Goal: Transaction & Acquisition: Purchase product/service

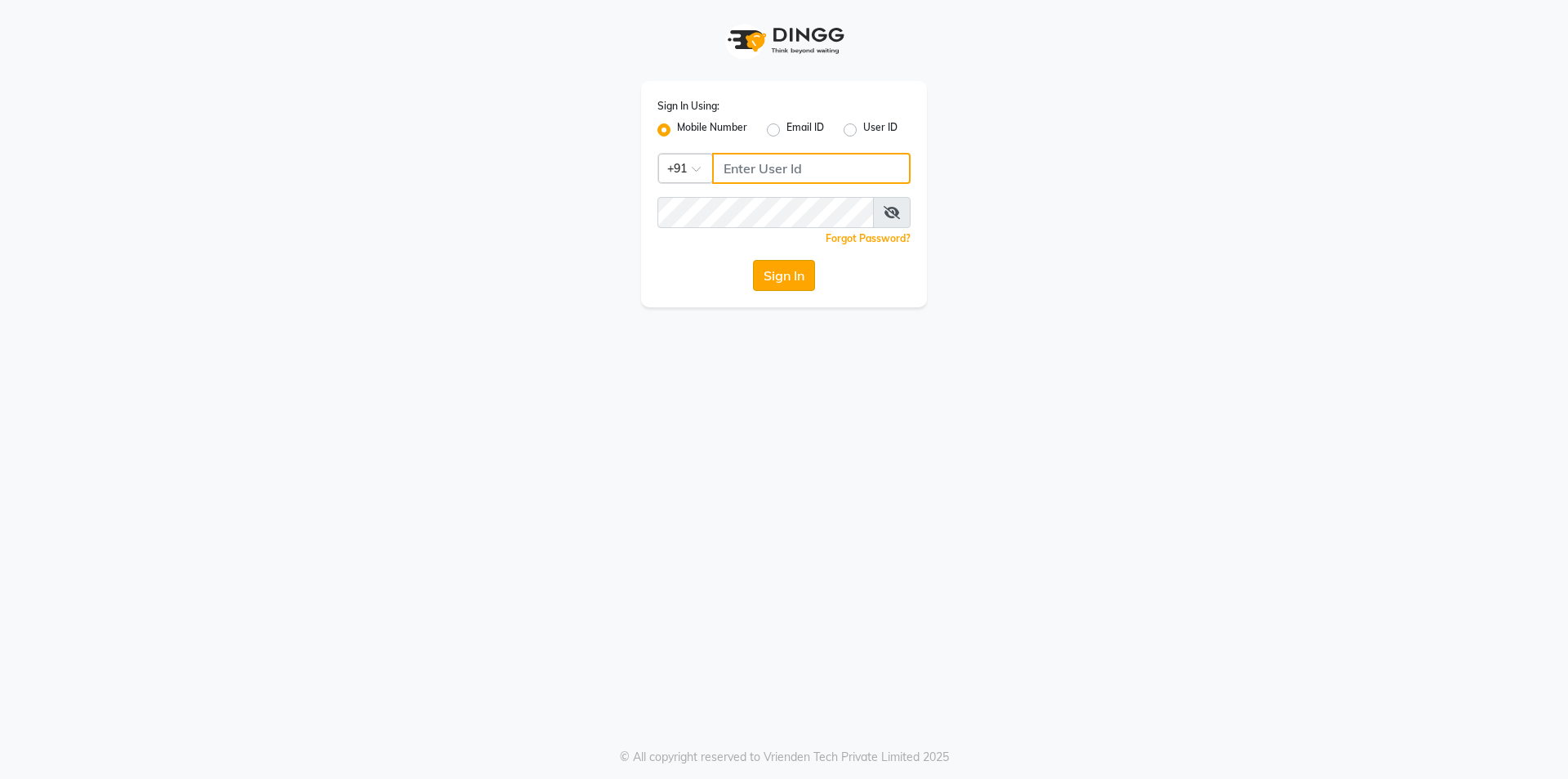
type input "9842744220"
click at [787, 270] on button "Sign In" at bounding box center [784, 275] width 62 height 31
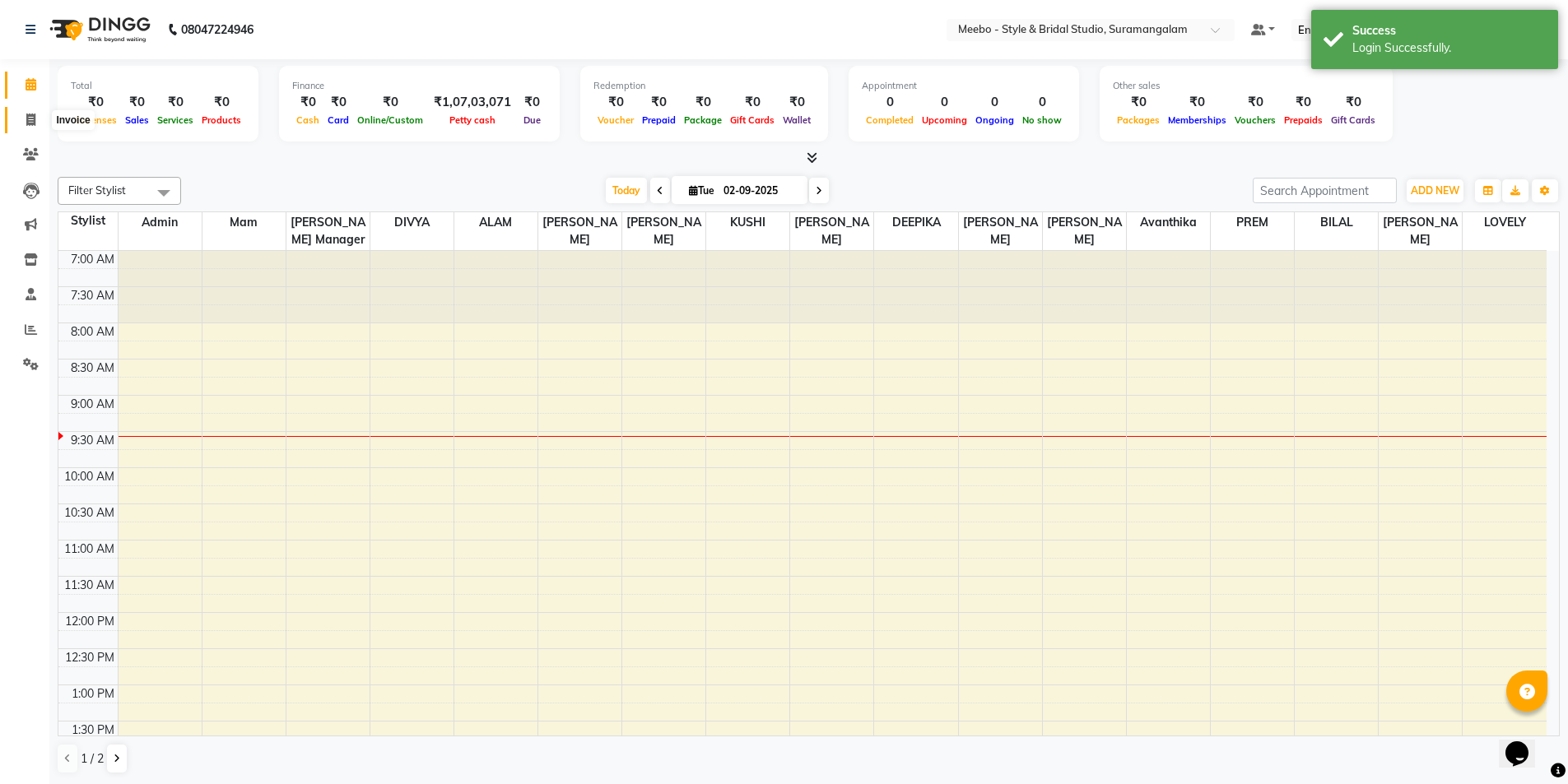
click at [31, 117] on icon at bounding box center [30, 119] width 9 height 12
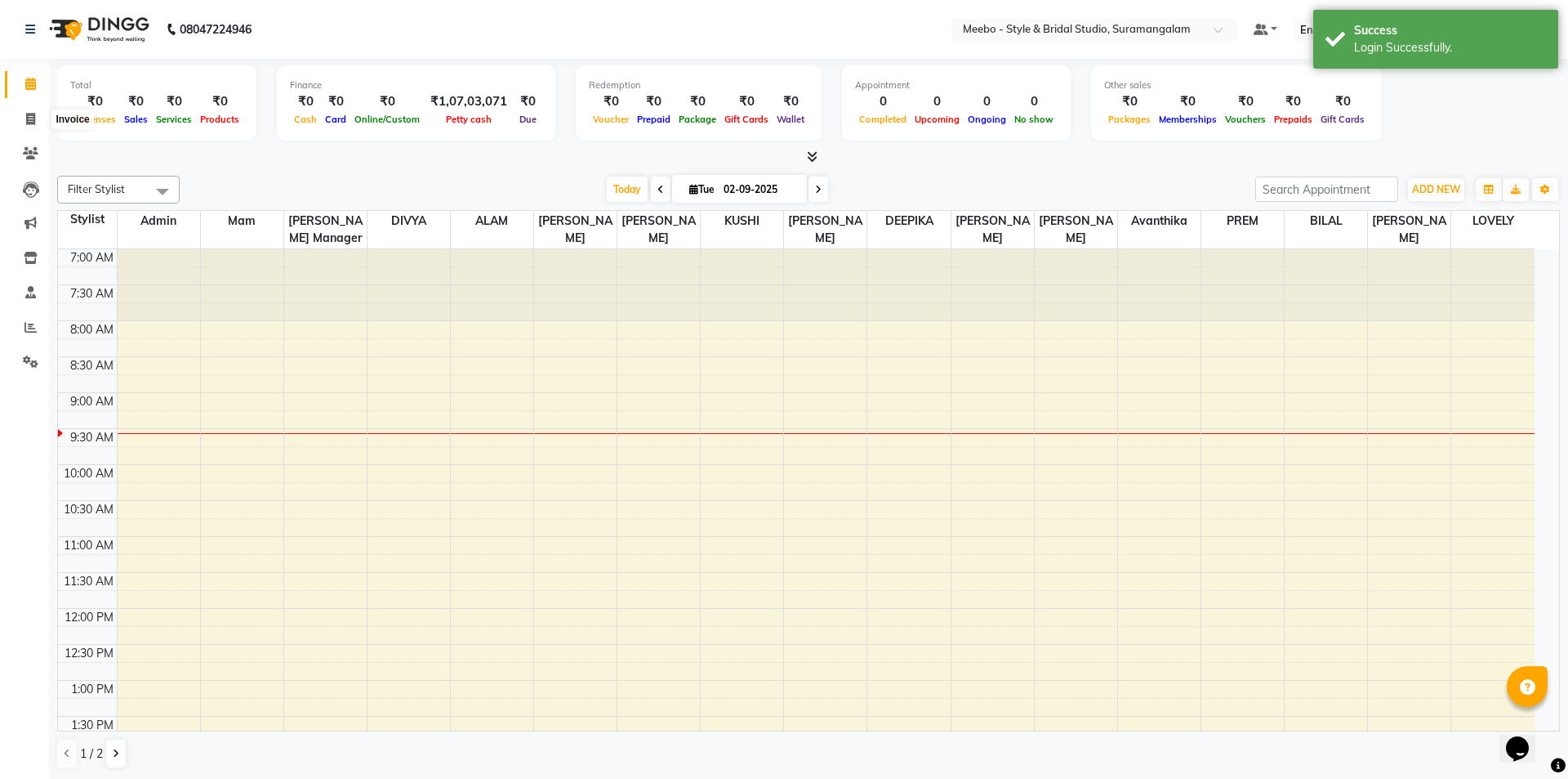
select select "service"
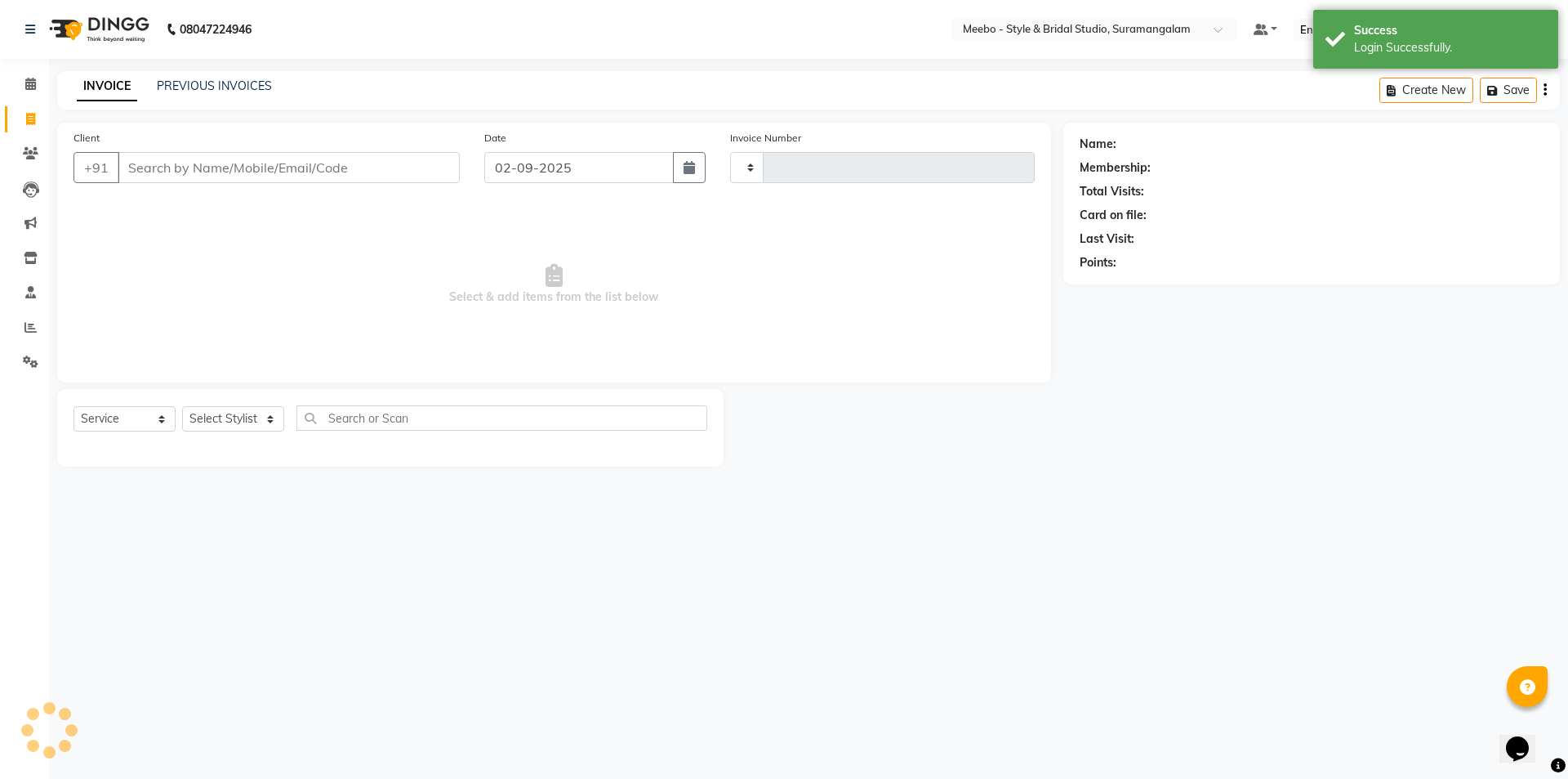
type input "5351"
select select "12"
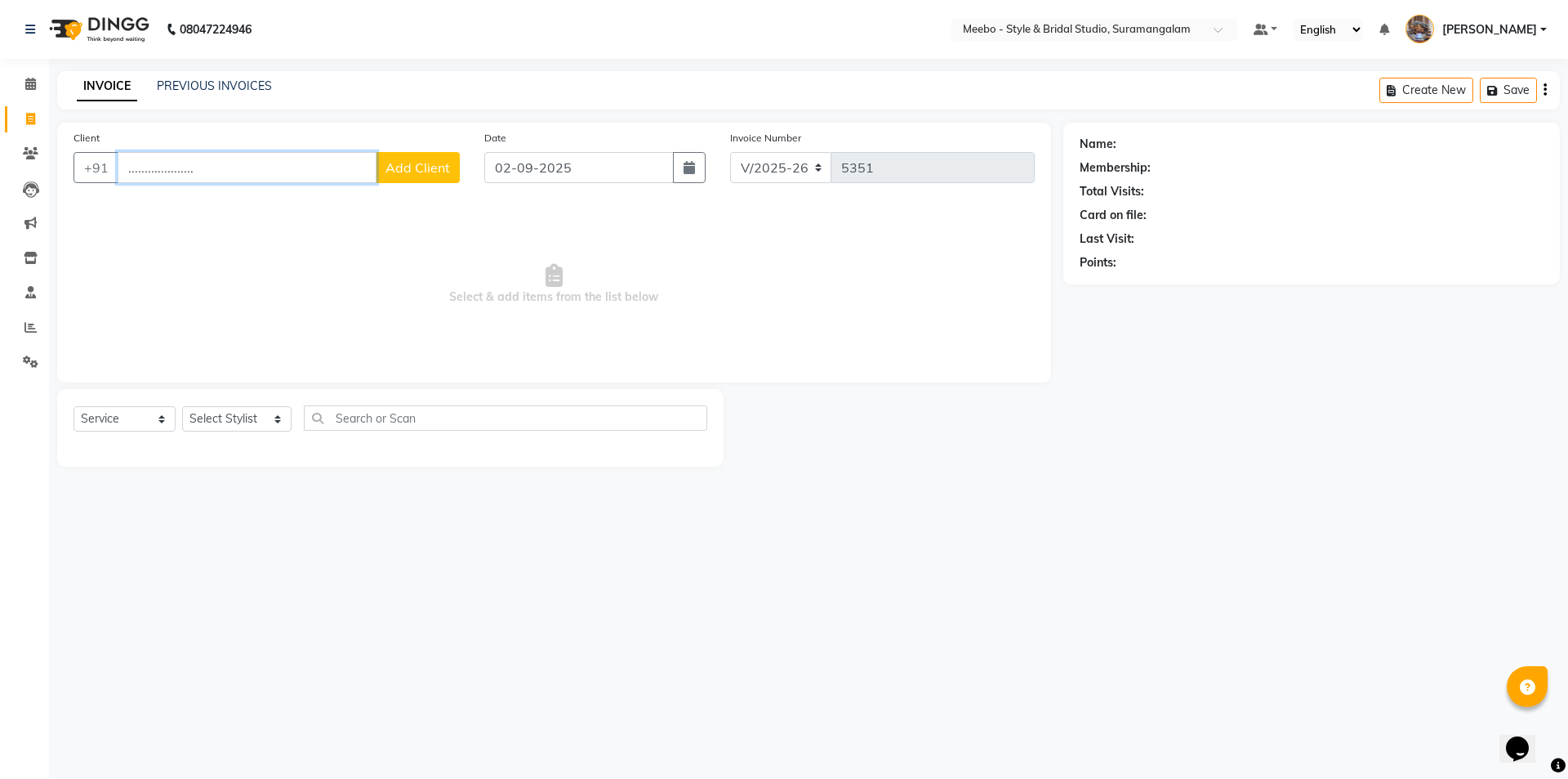
type input "...................."
click at [32, 321] on icon at bounding box center [30, 327] width 12 height 12
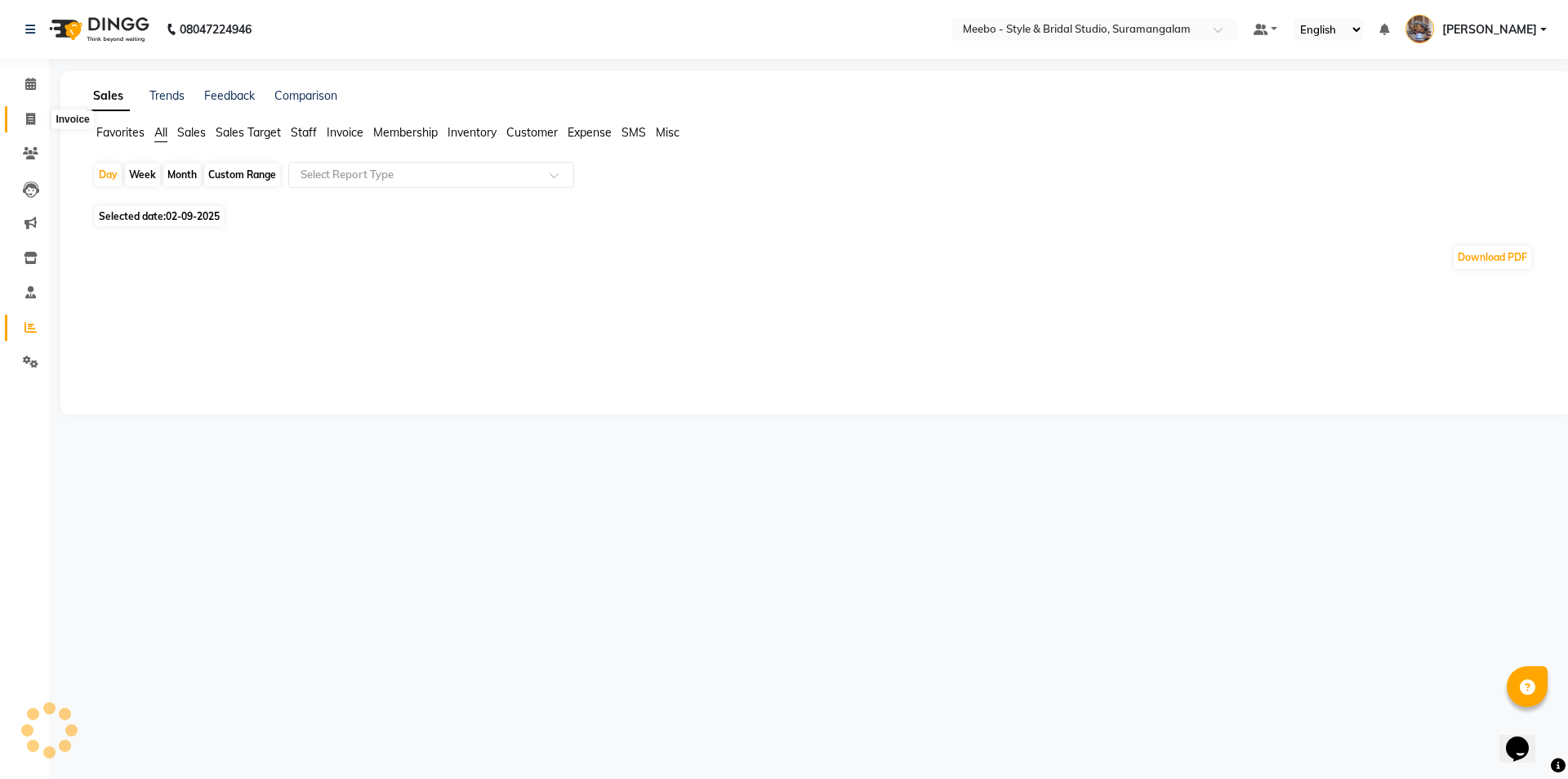
click at [31, 128] on span at bounding box center [30, 120] width 29 height 19
select select "service"
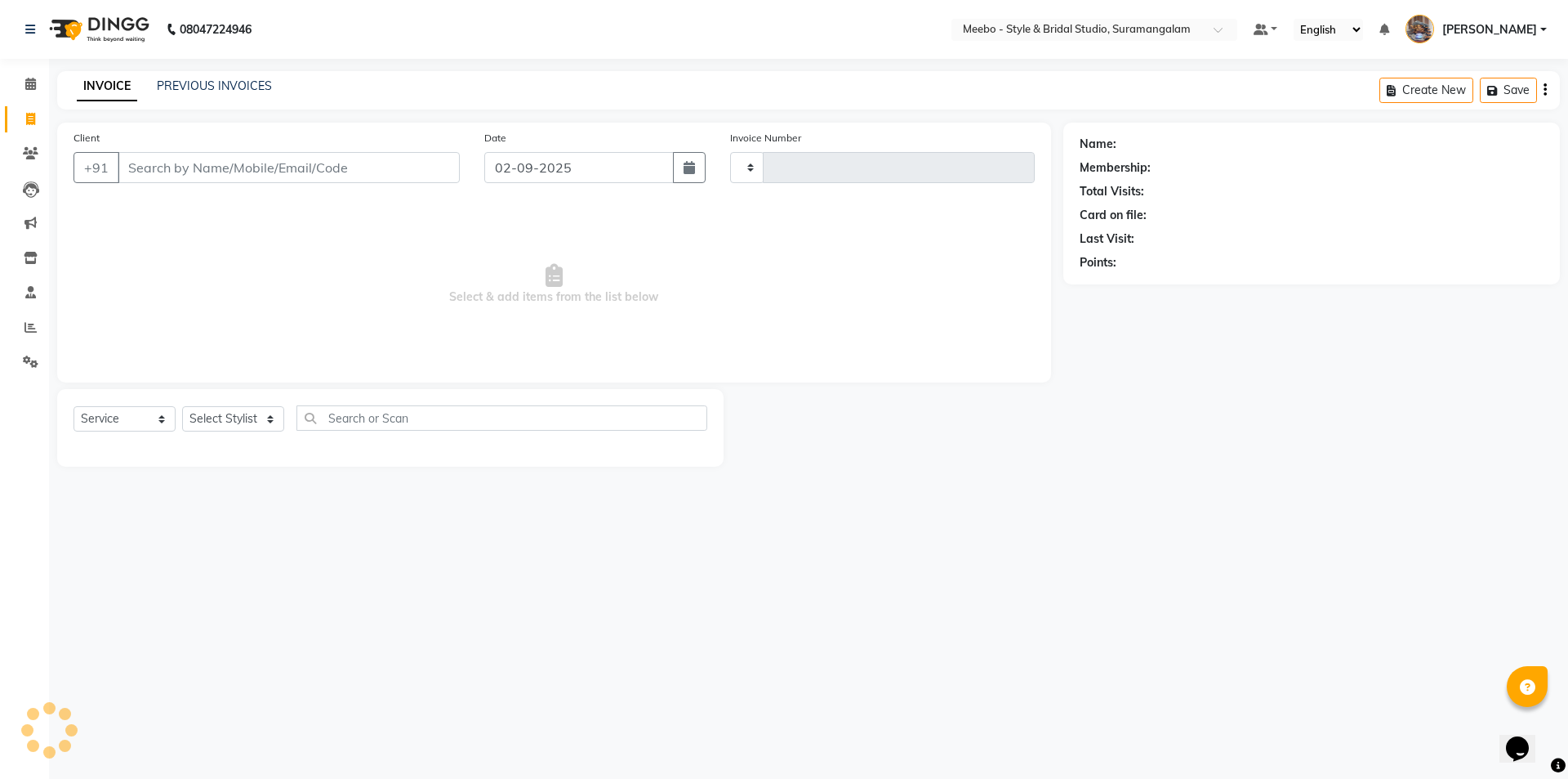
type input "5351"
select select "12"
click at [224, 76] on div "INVOICE PREVIOUS INVOICES Create New Save" at bounding box center [808, 90] width 1503 height 38
click at [232, 79] on link "PREVIOUS INVOICES" at bounding box center [214, 85] width 115 height 14
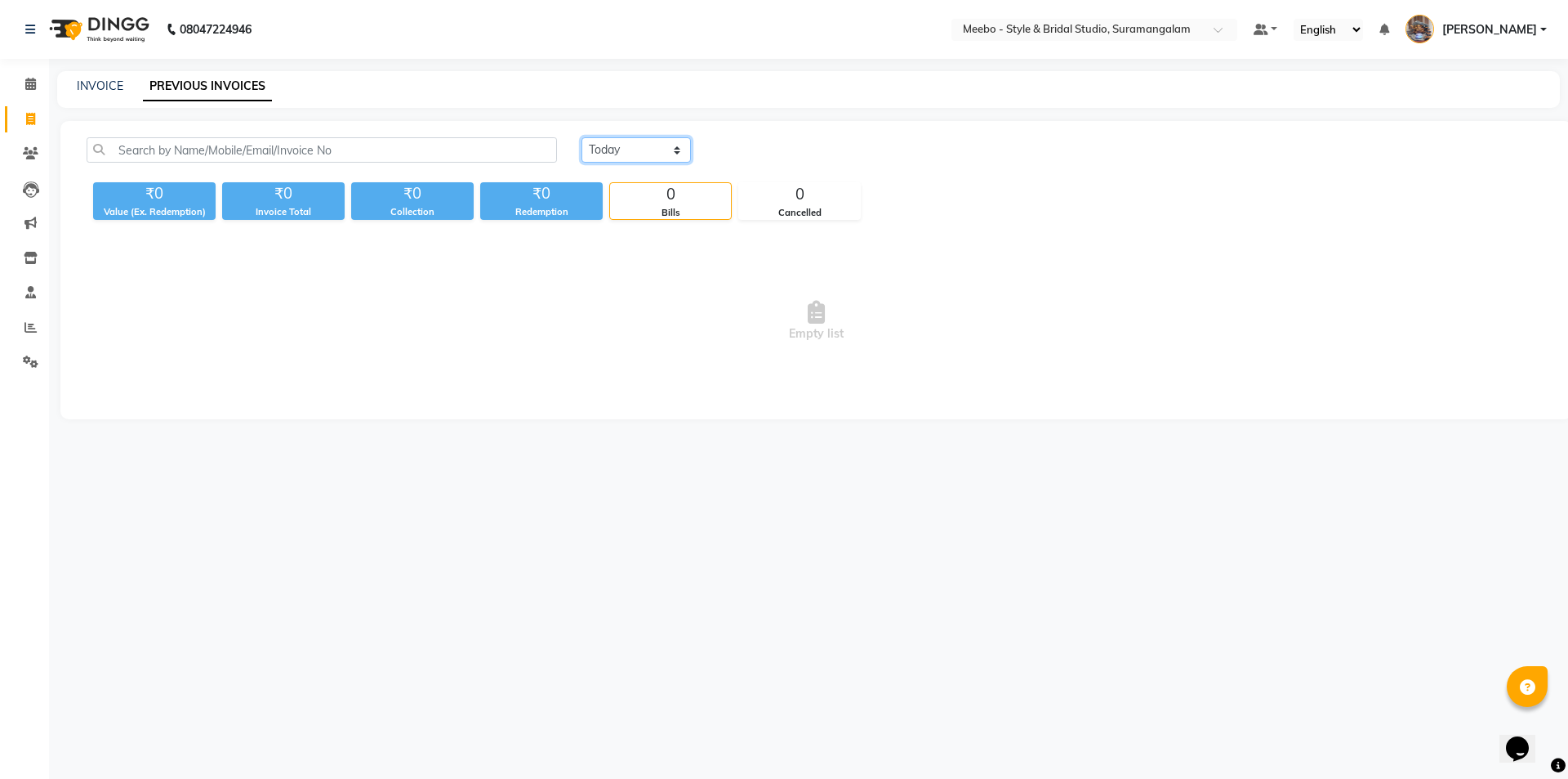
click at [620, 145] on select "Today Yesterday Custom Range" at bounding box center [636, 150] width 109 height 26
select select "yesterday"
click at [582, 137] on select "Today Yesterday Custom Range" at bounding box center [636, 150] width 109 height 26
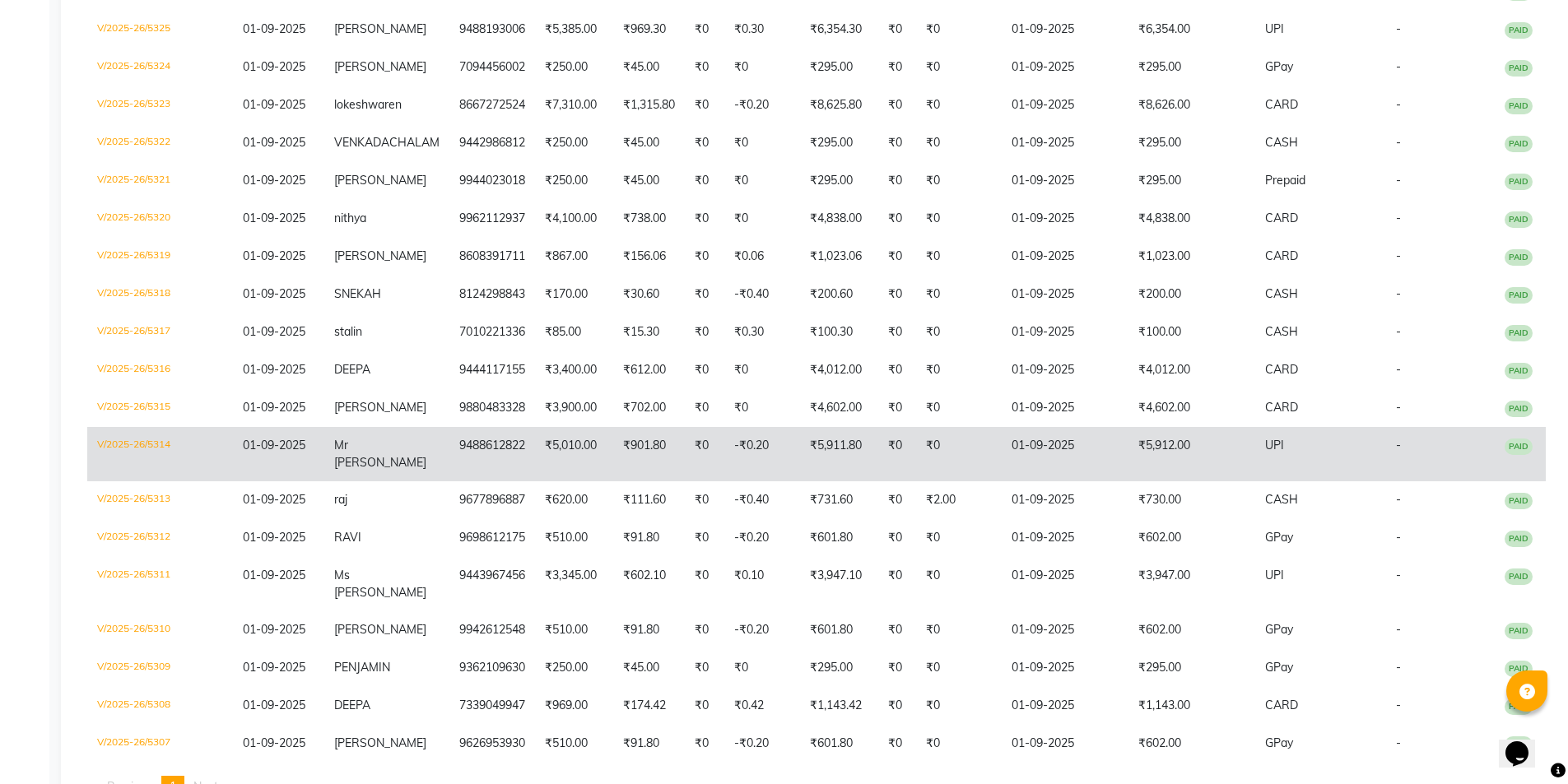
scroll to position [1249, 0]
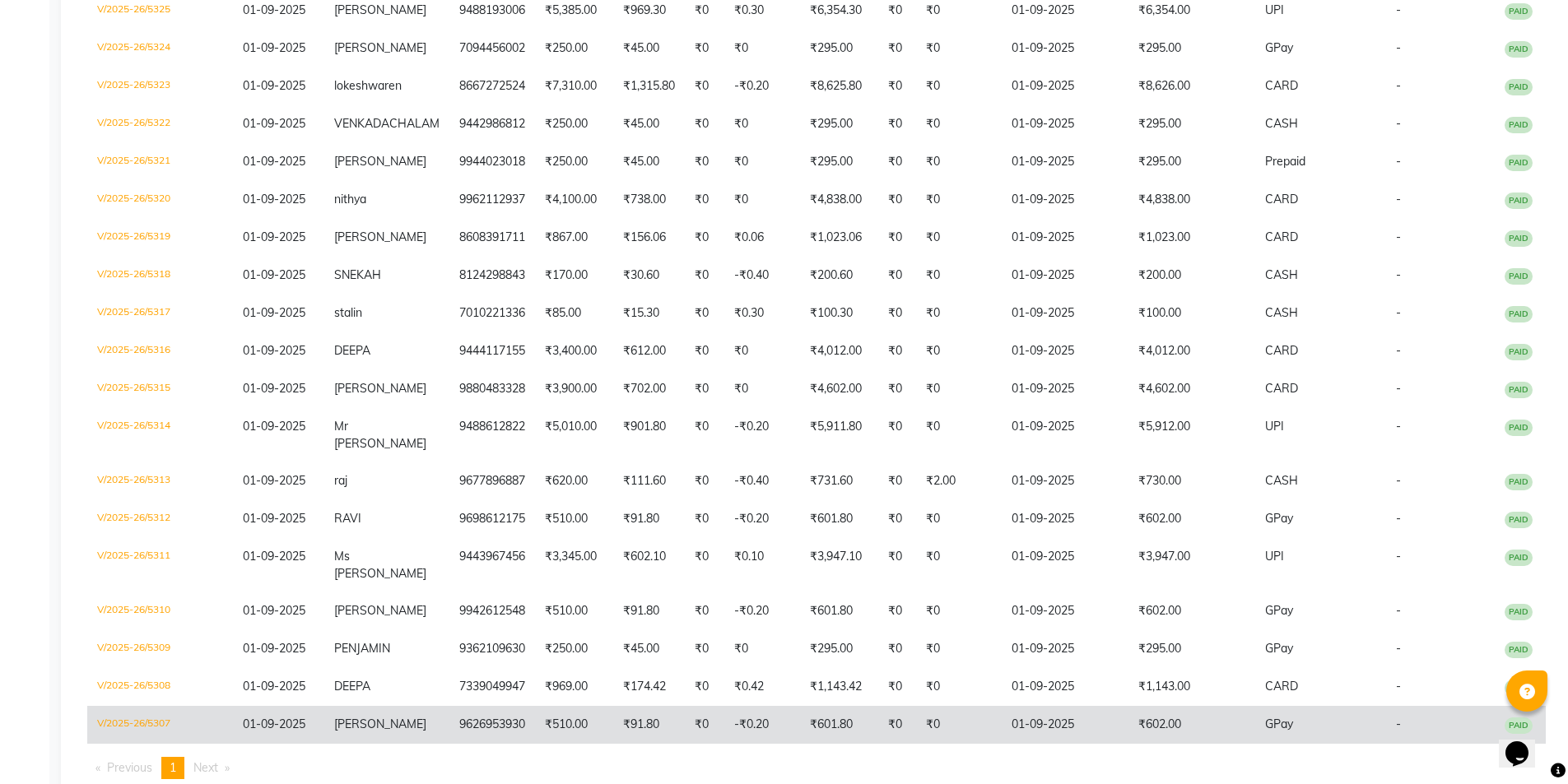
click at [345, 705] on td "jayanth" at bounding box center [386, 724] width 125 height 37
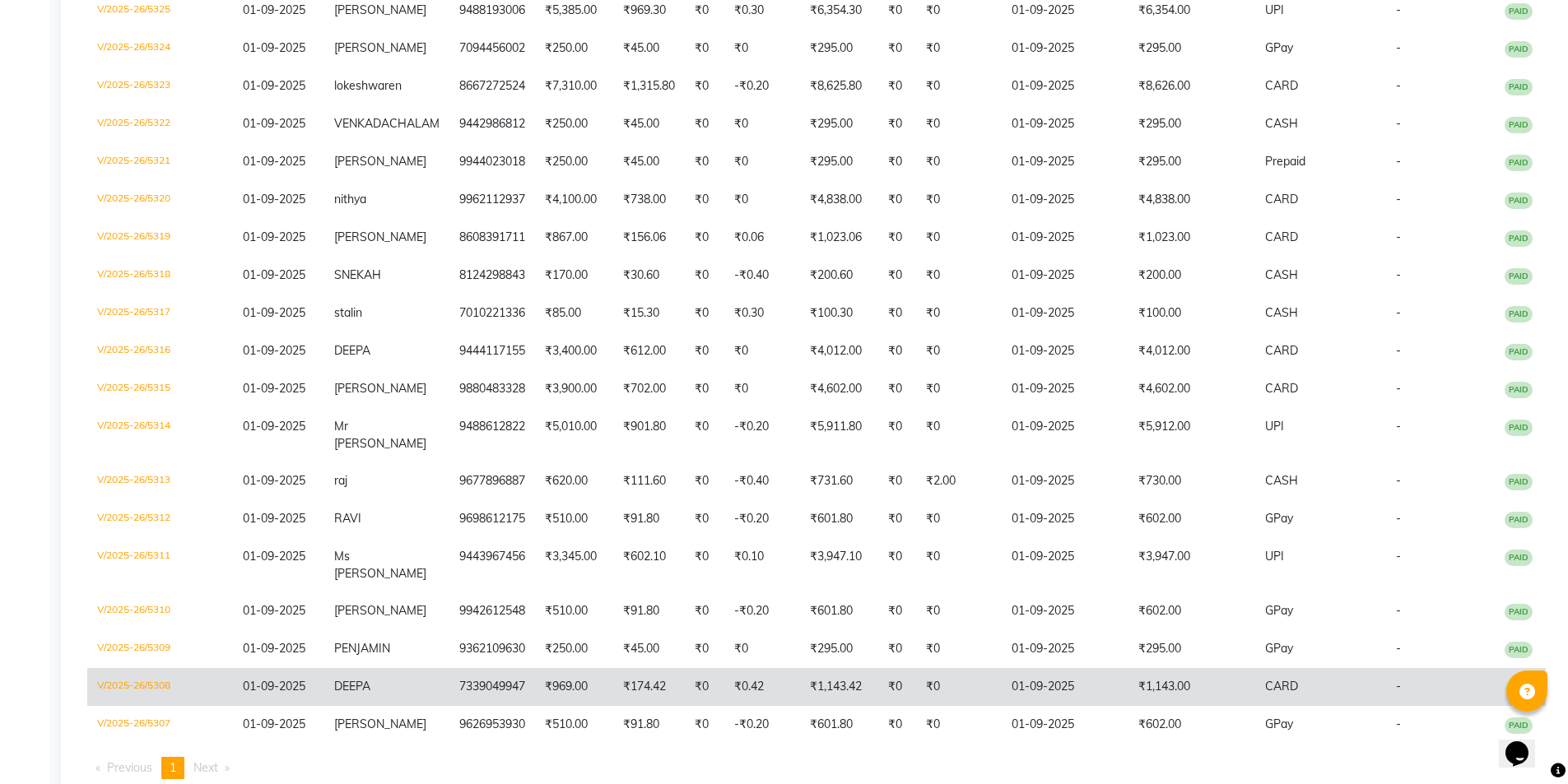
click at [474, 668] on td "7339049947" at bounding box center [491, 686] width 85 height 37
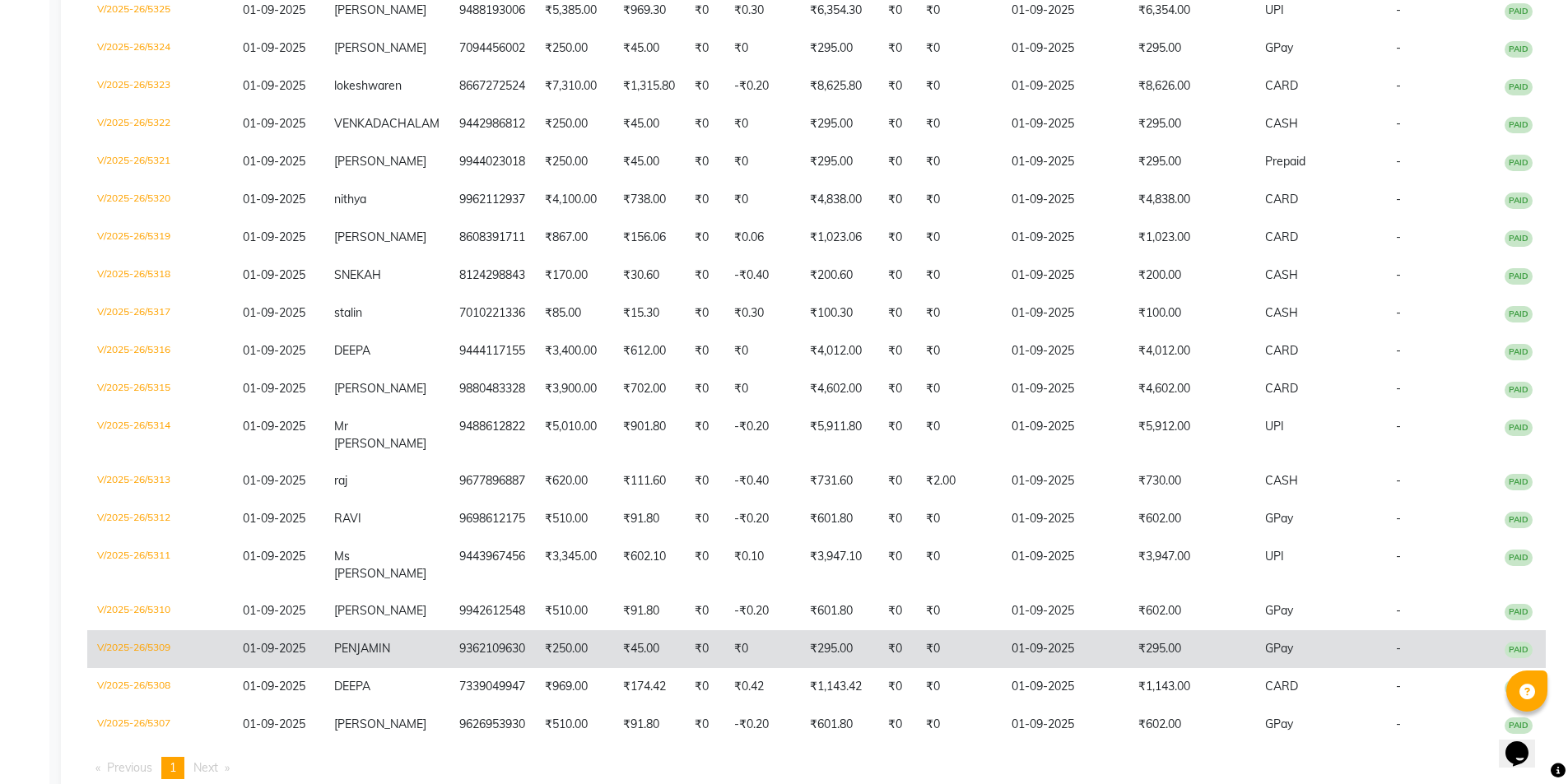
click at [382, 630] on td "PENJAMIN" at bounding box center [386, 648] width 125 height 37
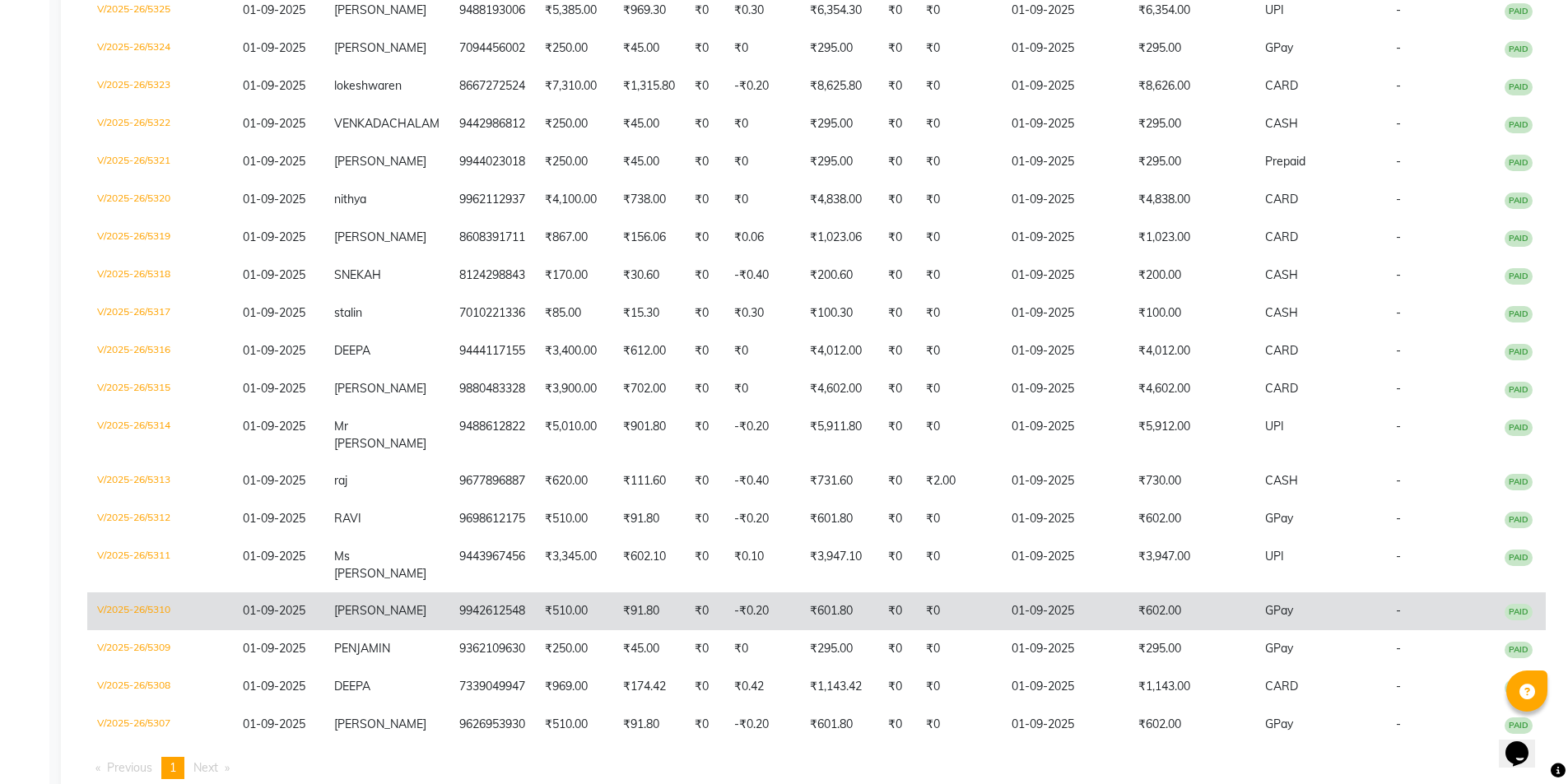
click at [357, 592] on td "Vashim khan" at bounding box center [386, 611] width 125 height 37
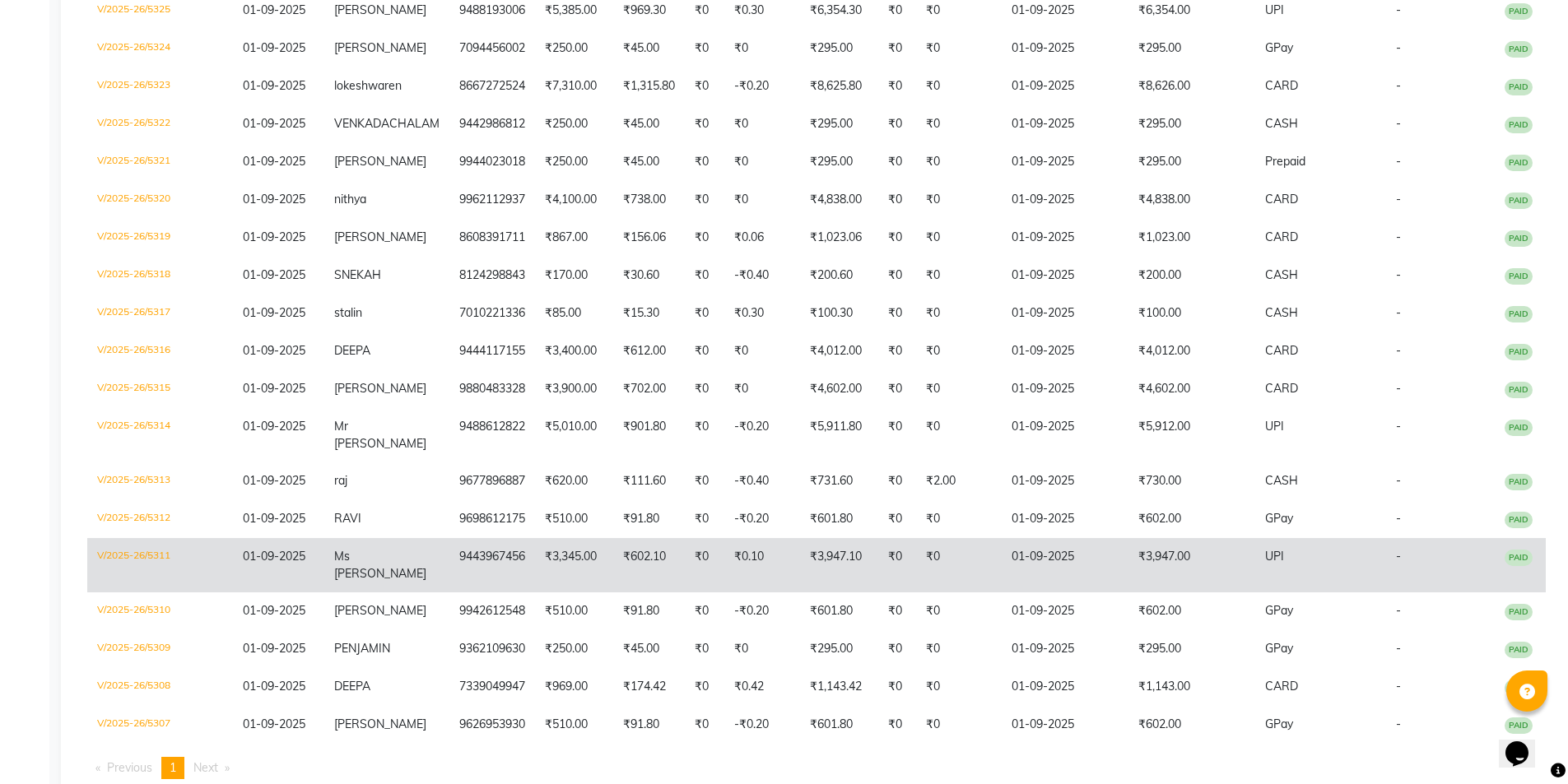
click at [492, 538] on td "9443967456" at bounding box center [491, 565] width 85 height 55
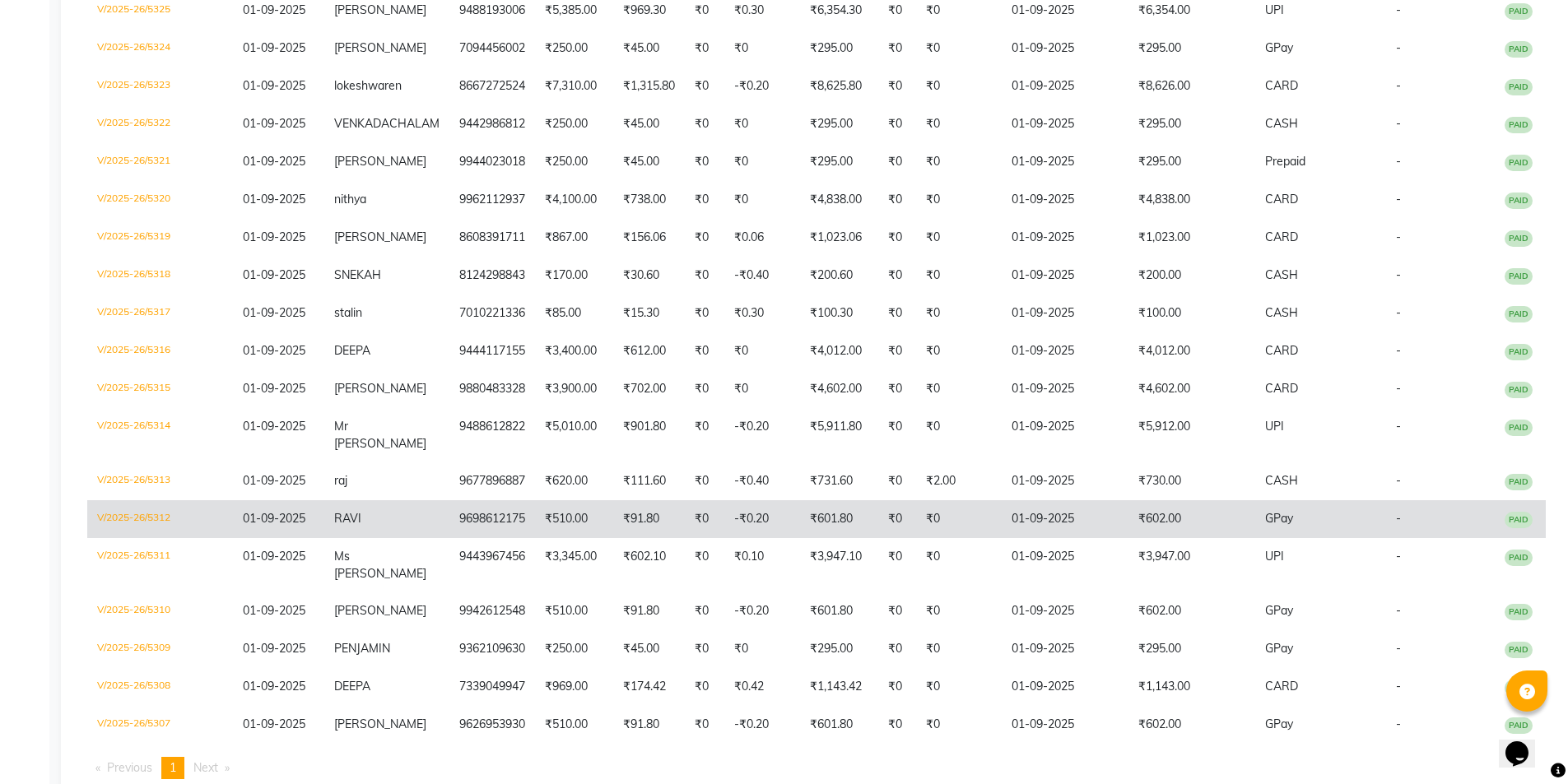
click at [457, 500] on td "9698612175" at bounding box center [491, 519] width 85 height 37
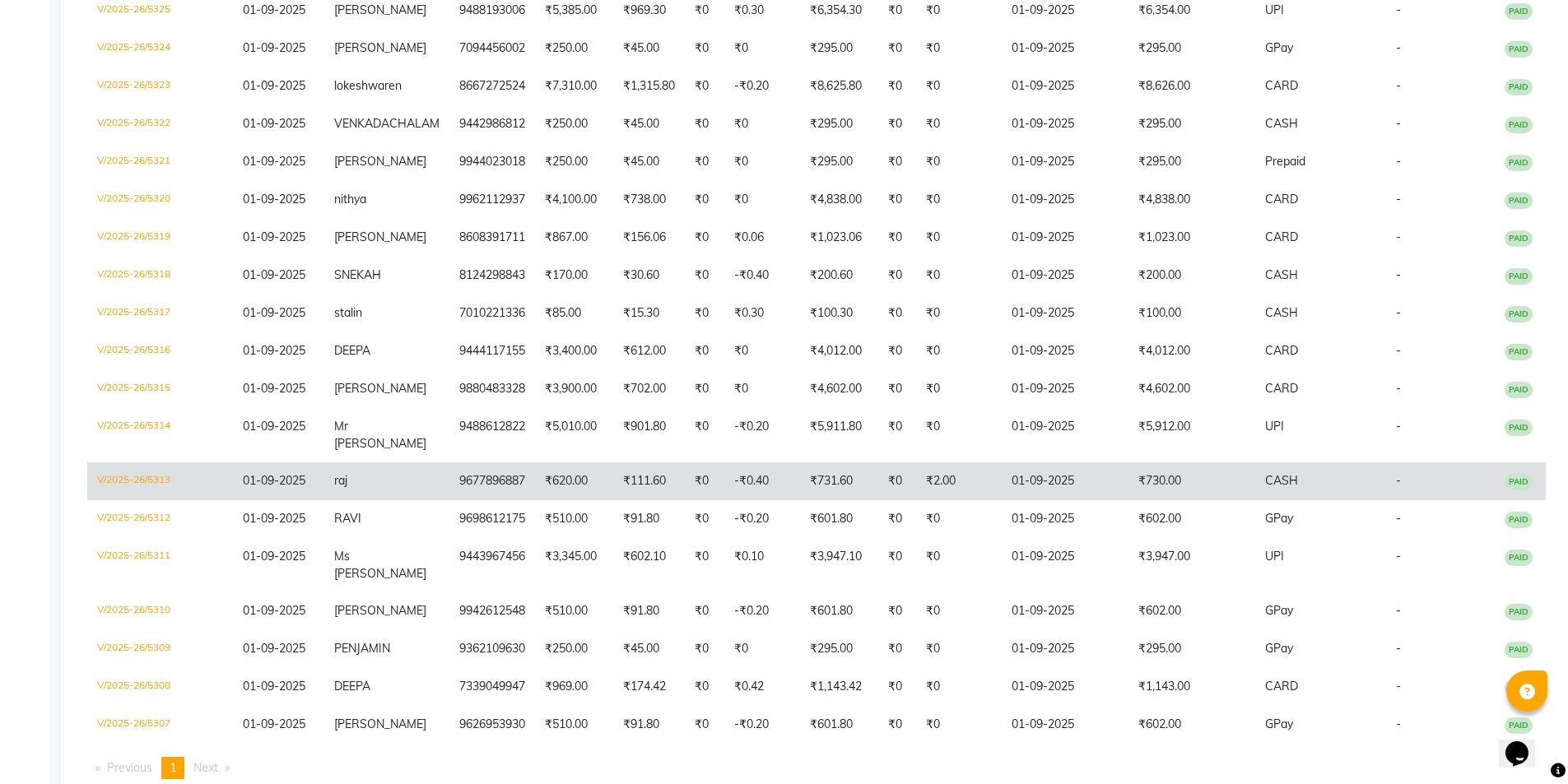
click at [378, 462] on td "raj" at bounding box center [386, 480] width 125 height 37
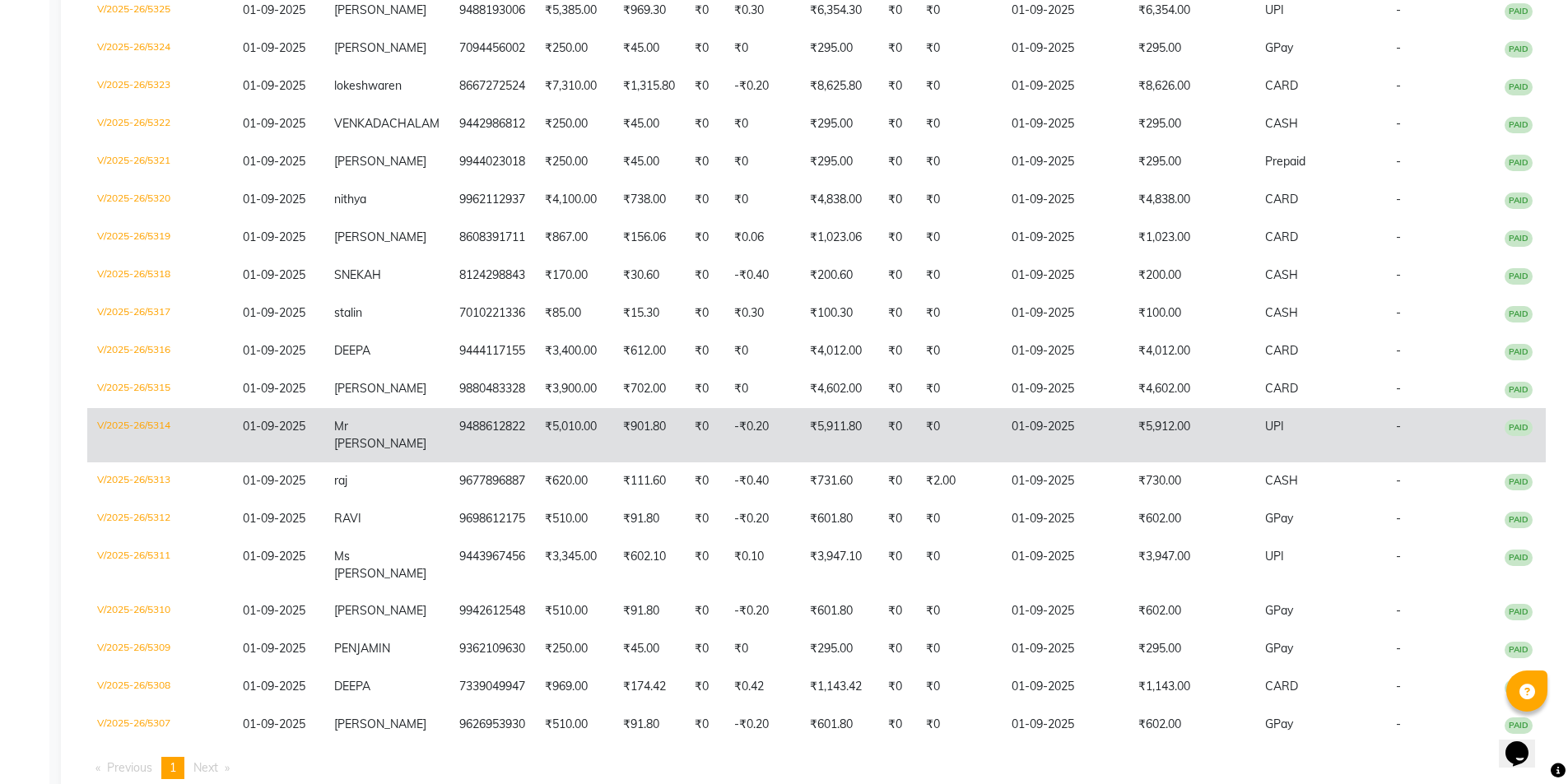
click at [414, 408] on td "Mr Dinesh" at bounding box center [386, 435] width 125 height 55
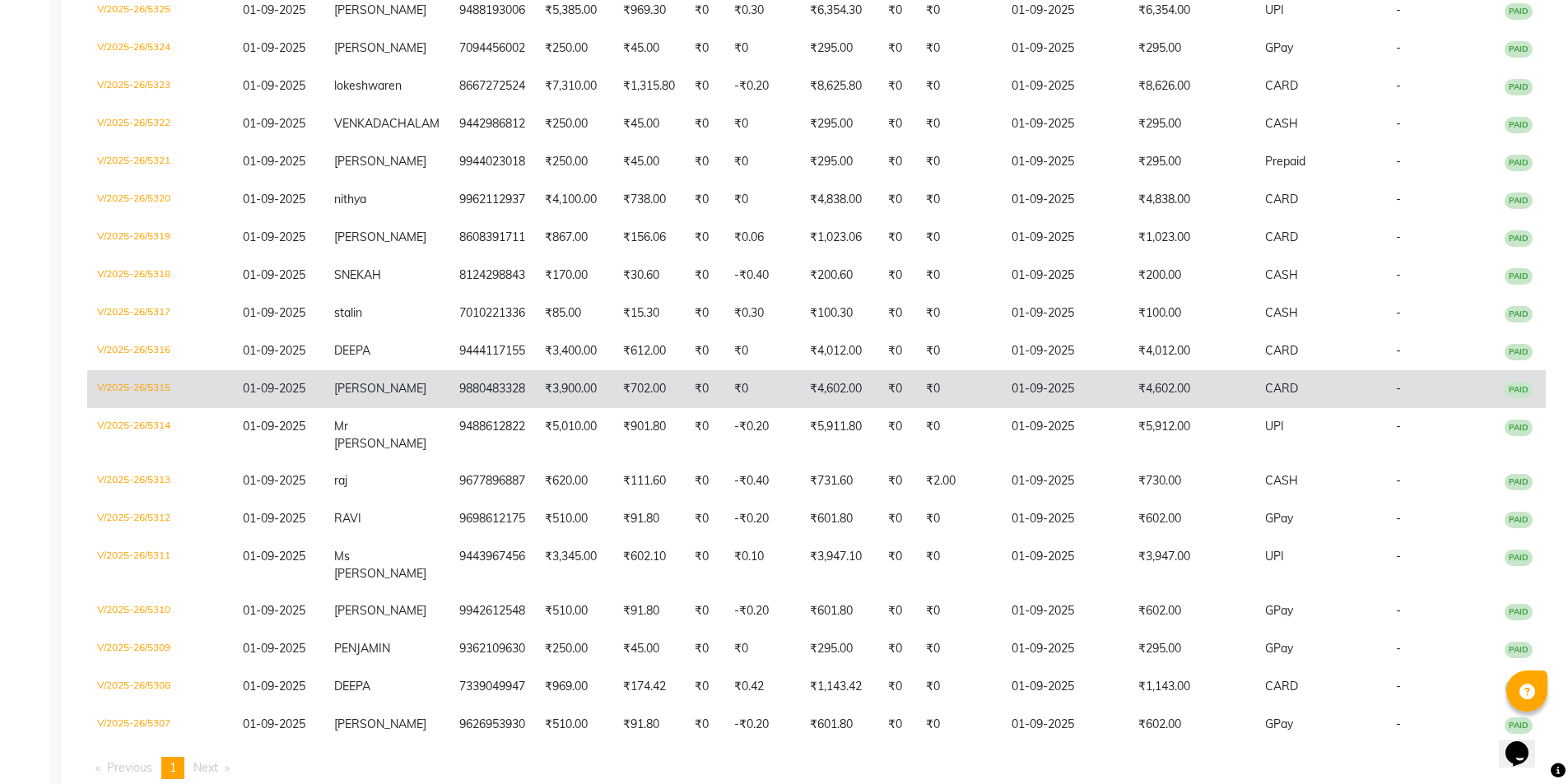
click at [380, 381] on td "Polimer Sneha" at bounding box center [386, 388] width 125 height 37
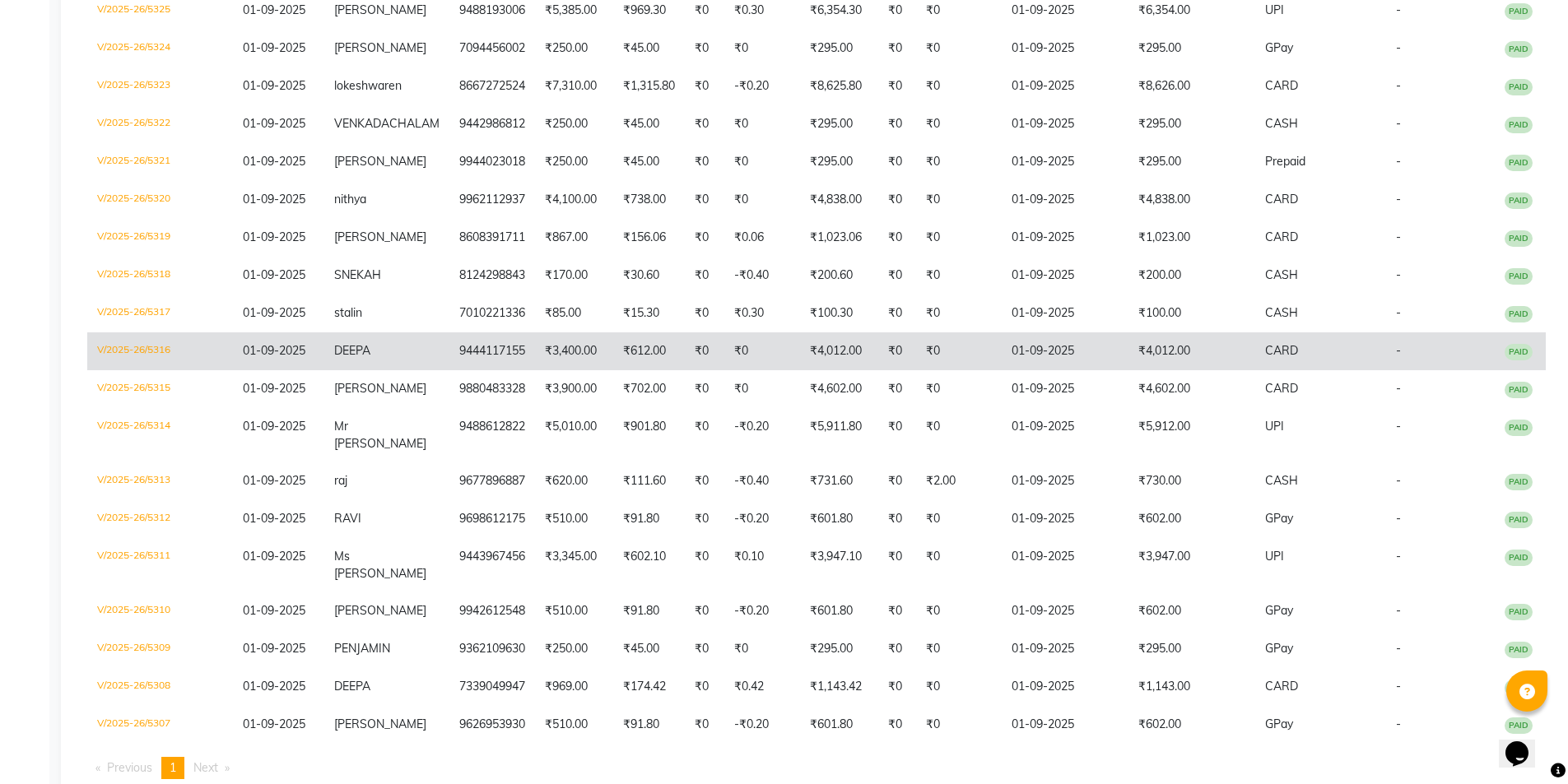
click at [428, 334] on td "DEEPA" at bounding box center [386, 351] width 125 height 37
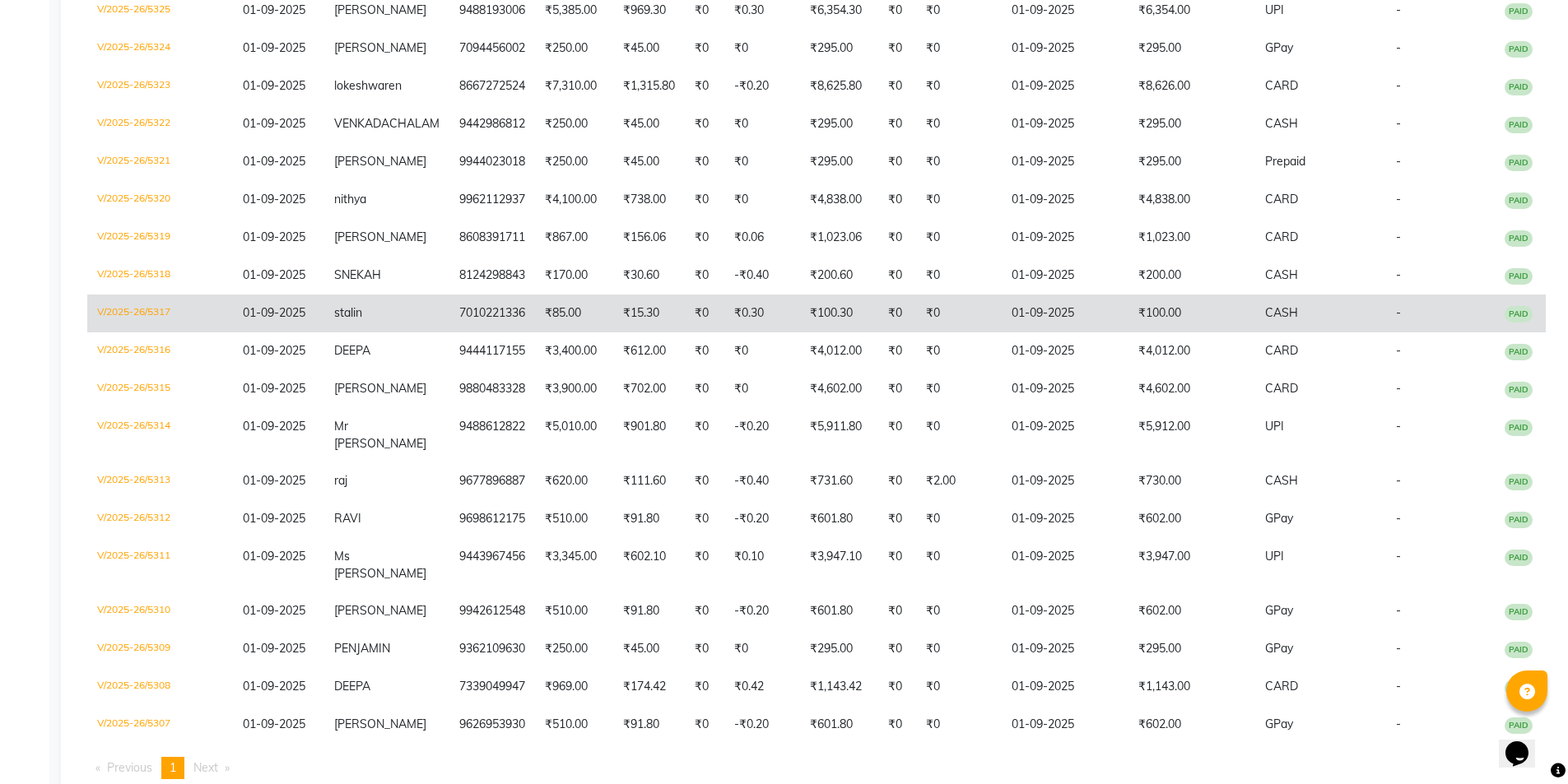
click at [423, 309] on td "stalin" at bounding box center [386, 312] width 125 height 37
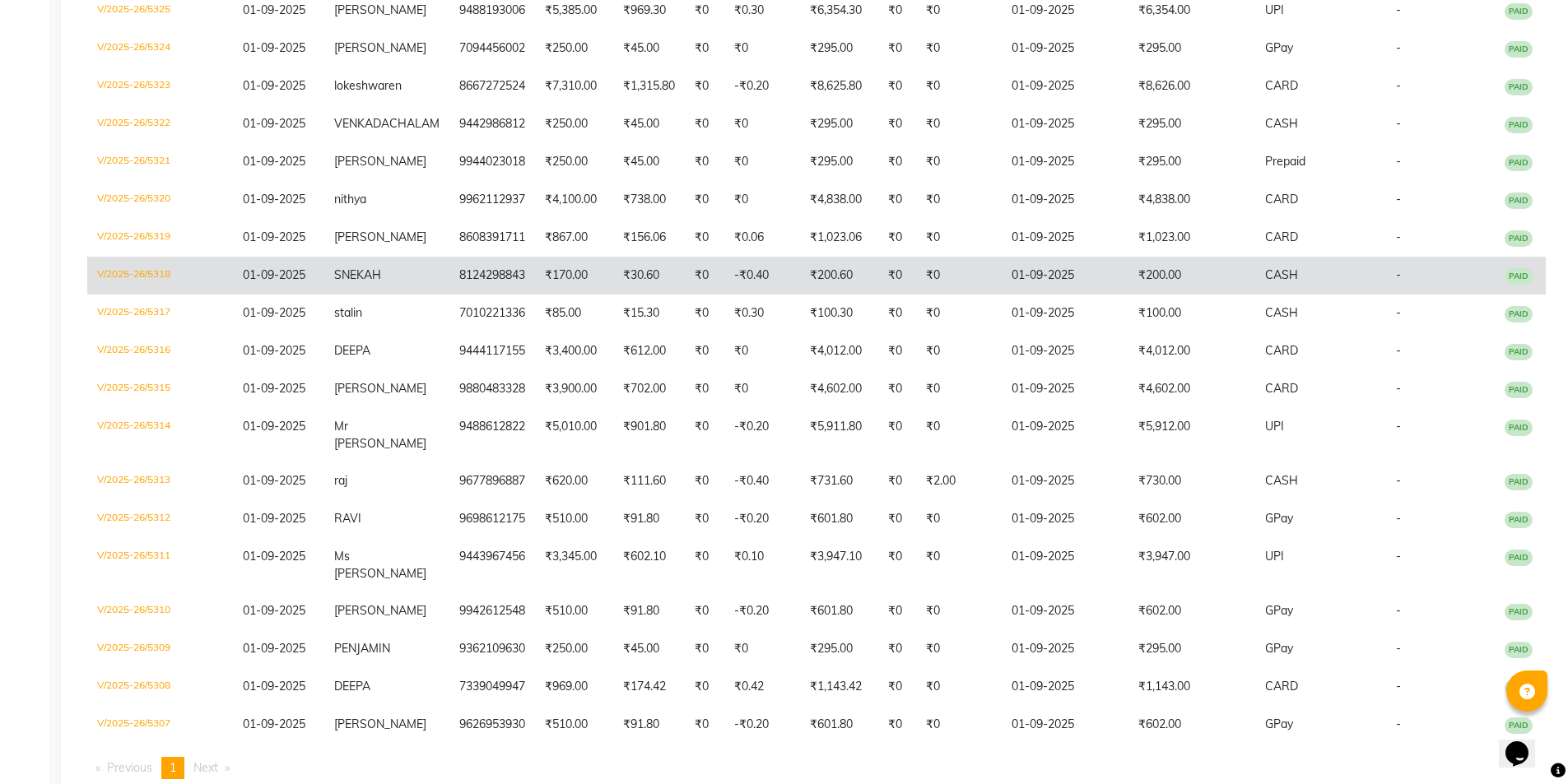
click at [430, 257] on td "SNEKAH" at bounding box center [386, 275] width 125 height 37
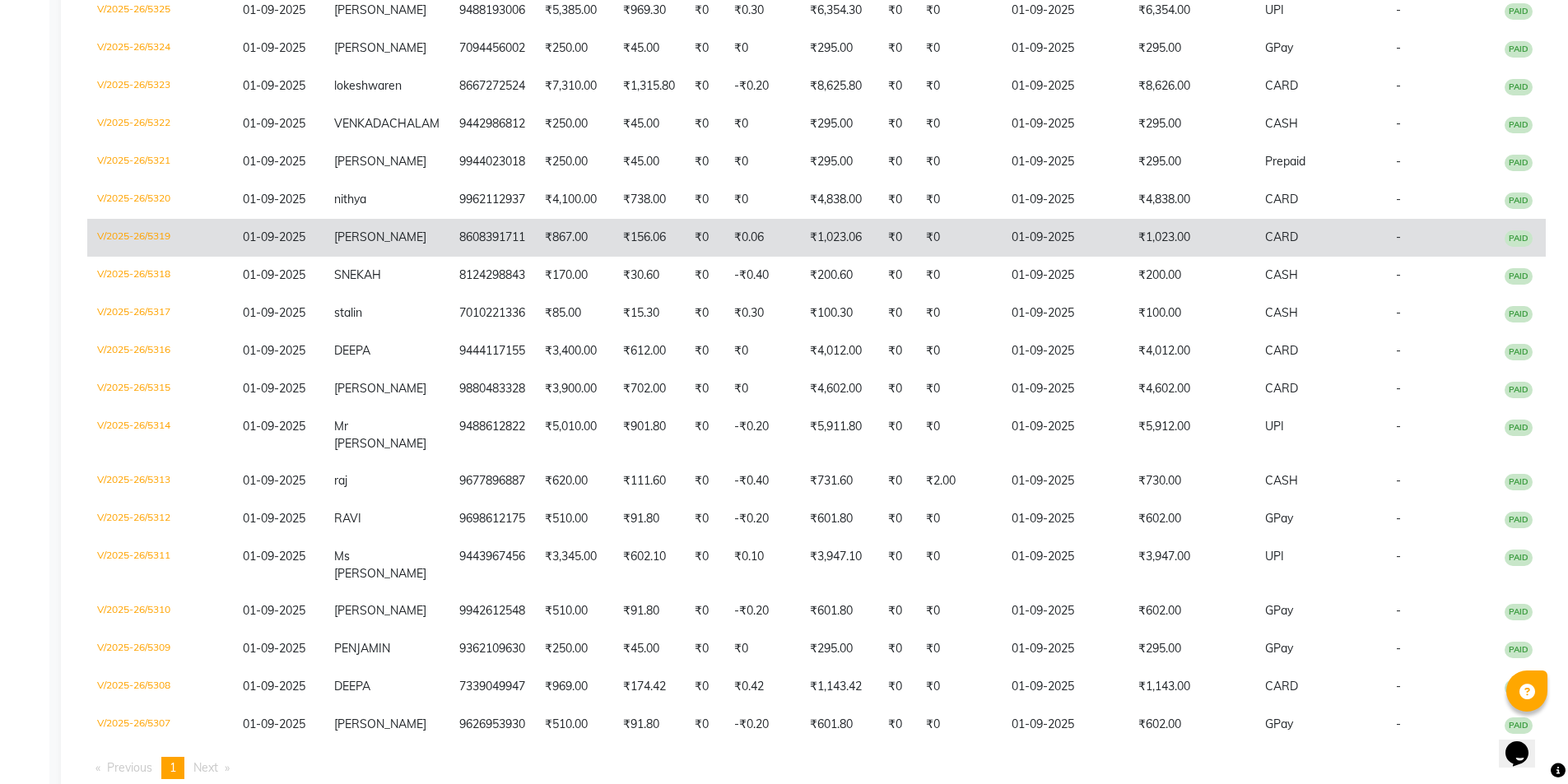
click at [359, 231] on td "THAMARI SELVEN" at bounding box center [386, 237] width 125 height 37
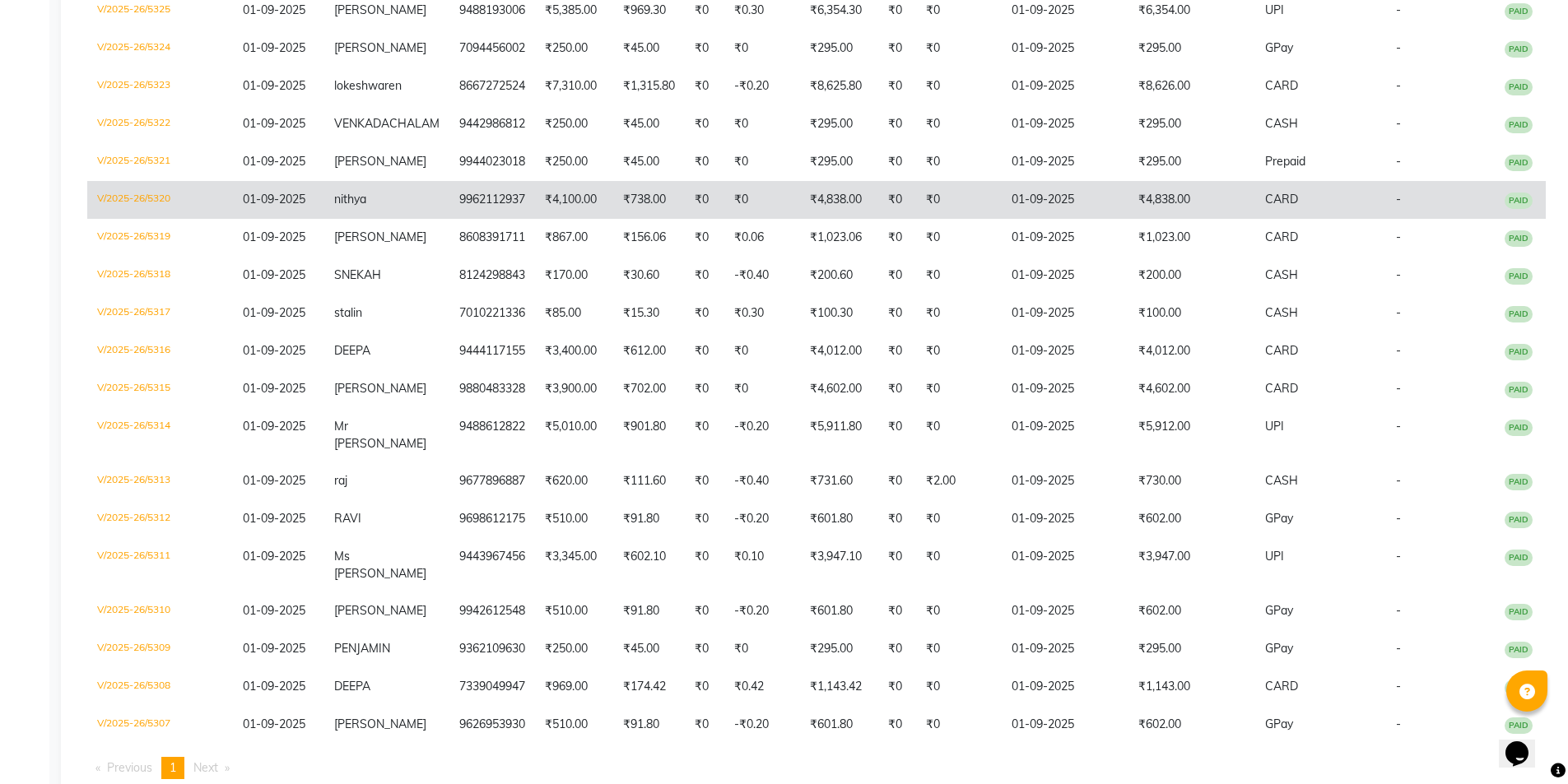
click at [374, 188] on td "nithya" at bounding box center [386, 199] width 125 height 37
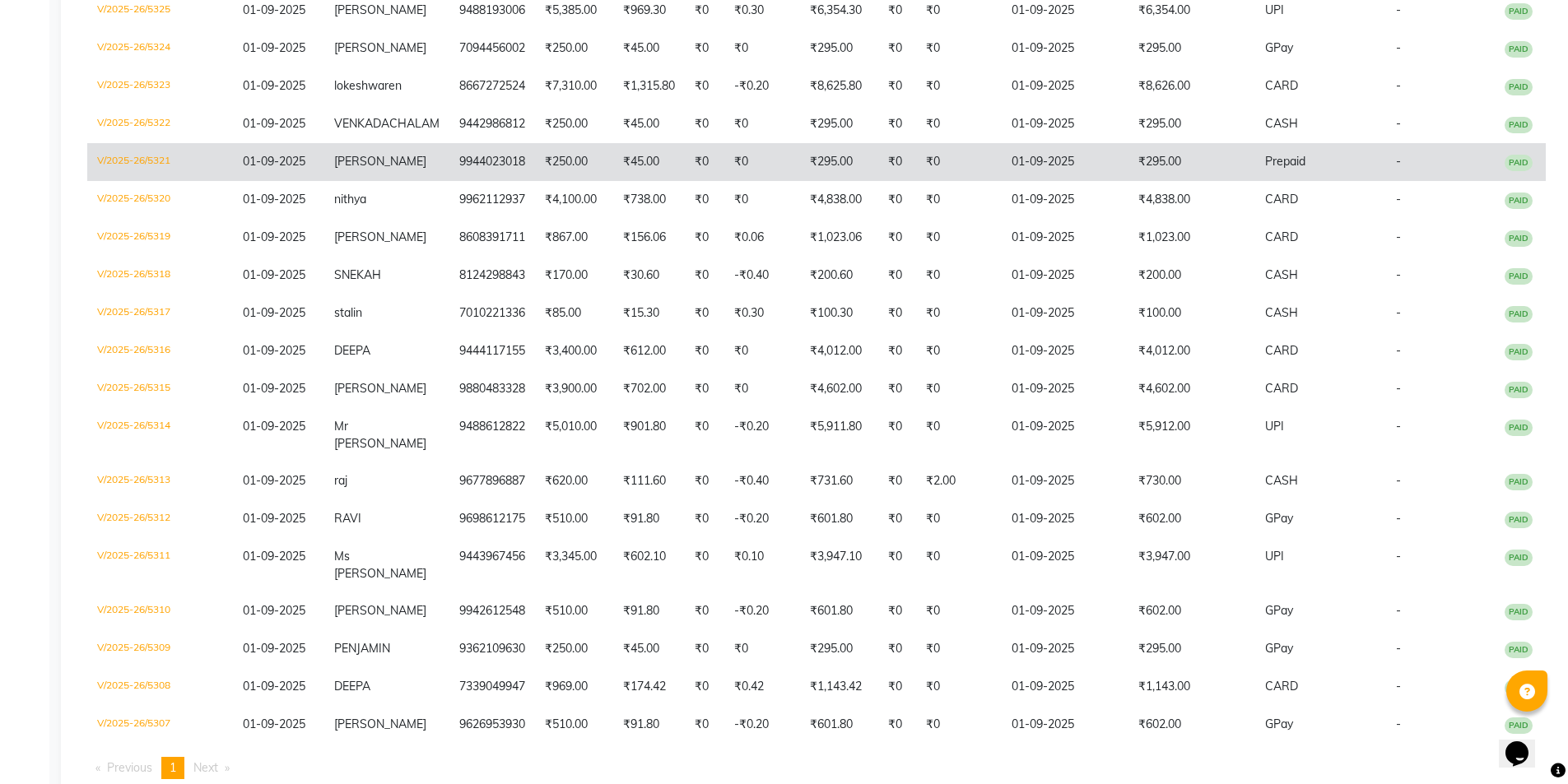
click at [460, 146] on td "9944023018" at bounding box center [491, 161] width 85 height 37
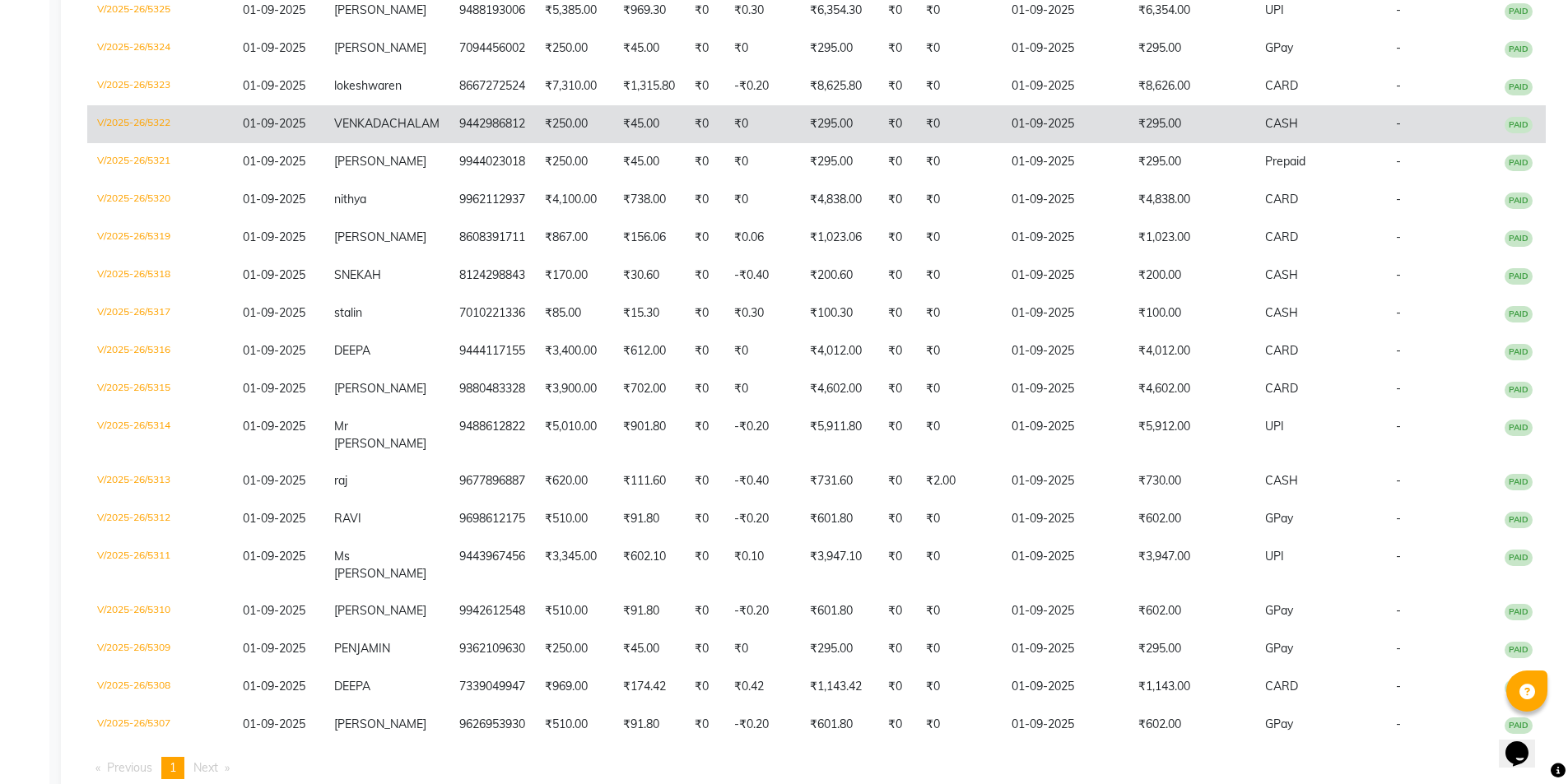
click at [480, 105] on td "9442986812" at bounding box center [491, 124] width 85 height 37
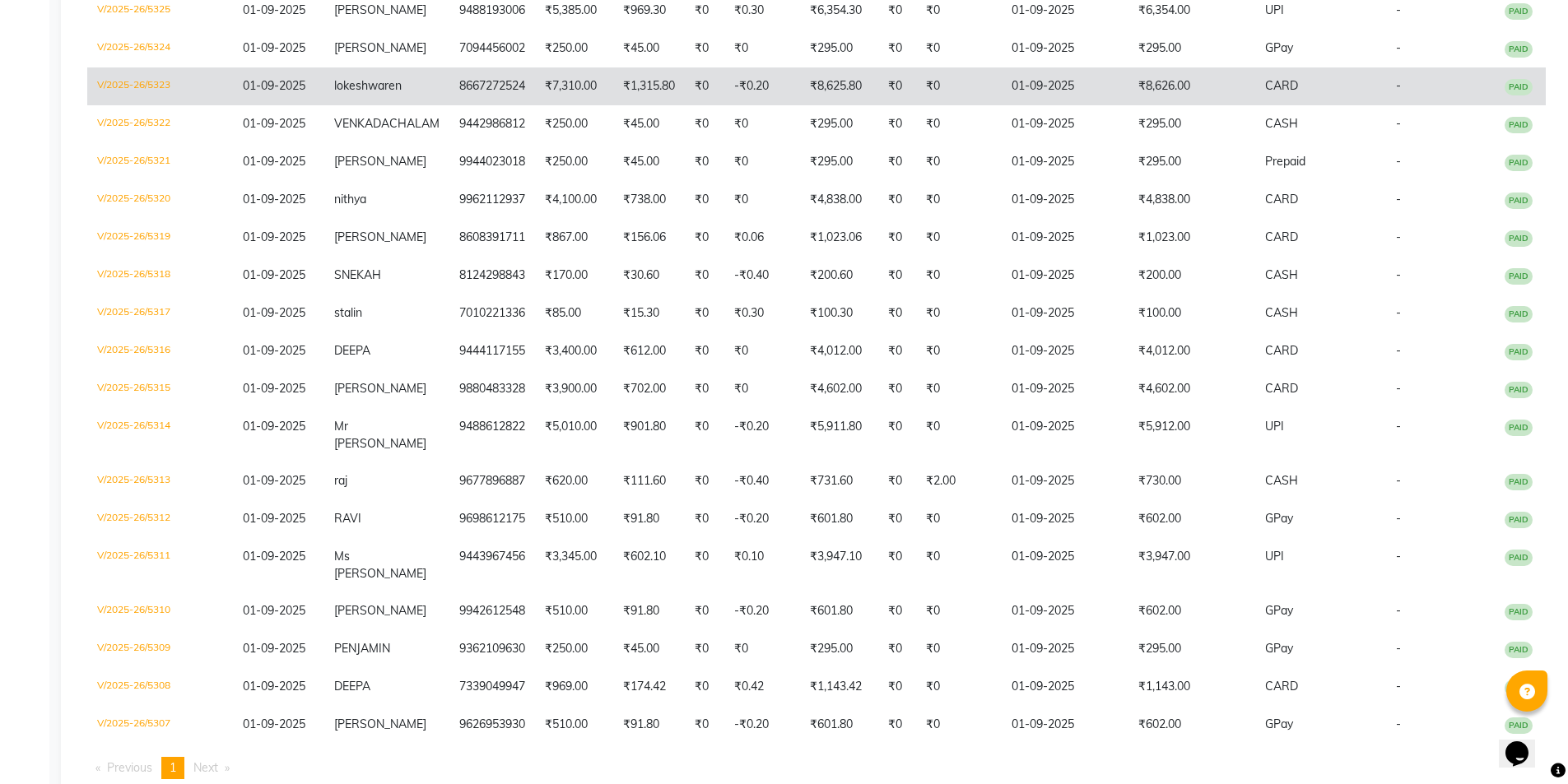
click at [501, 81] on td "8667272524" at bounding box center [491, 85] width 85 height 37
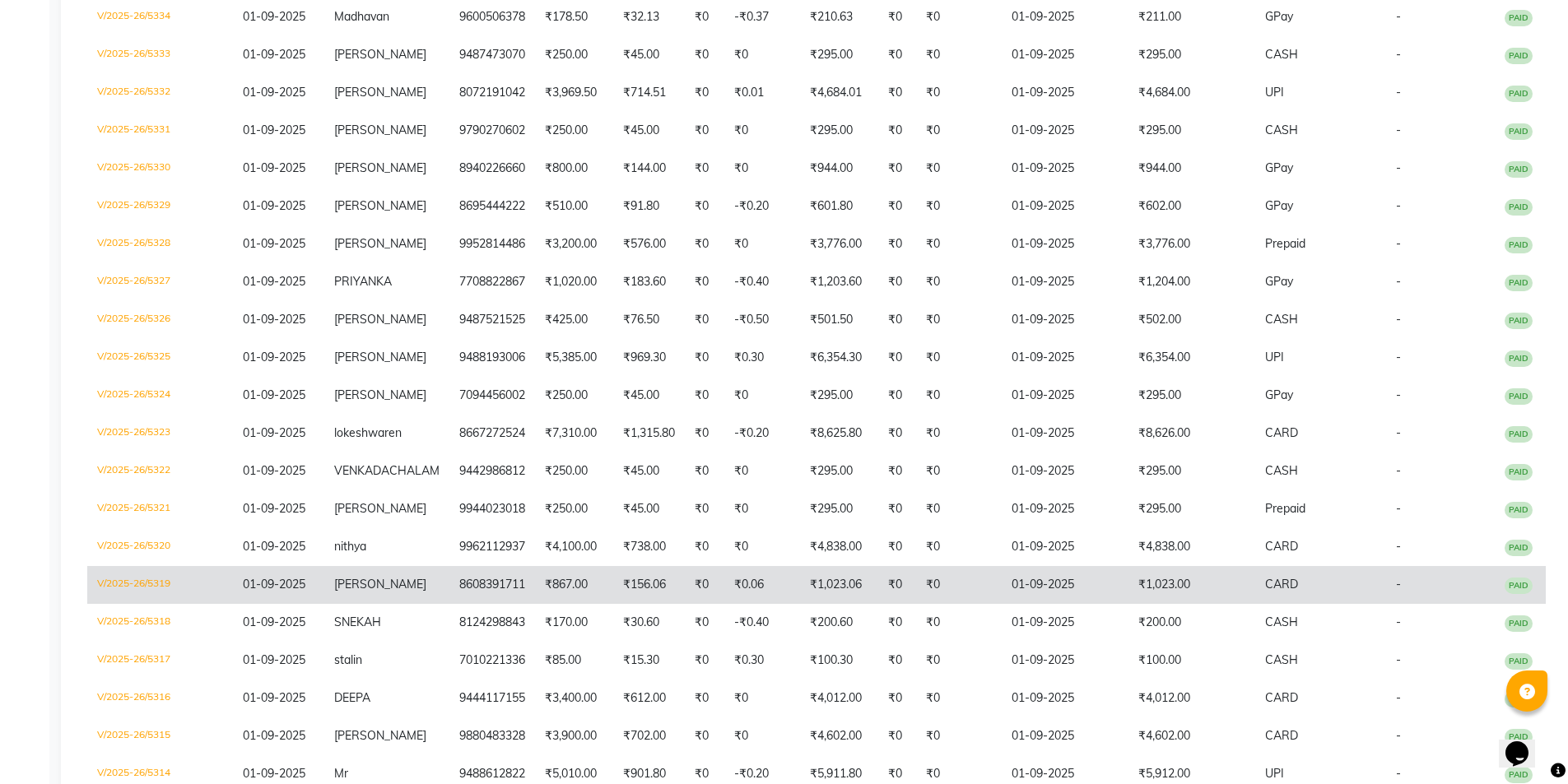
scroll to position [865, 0]
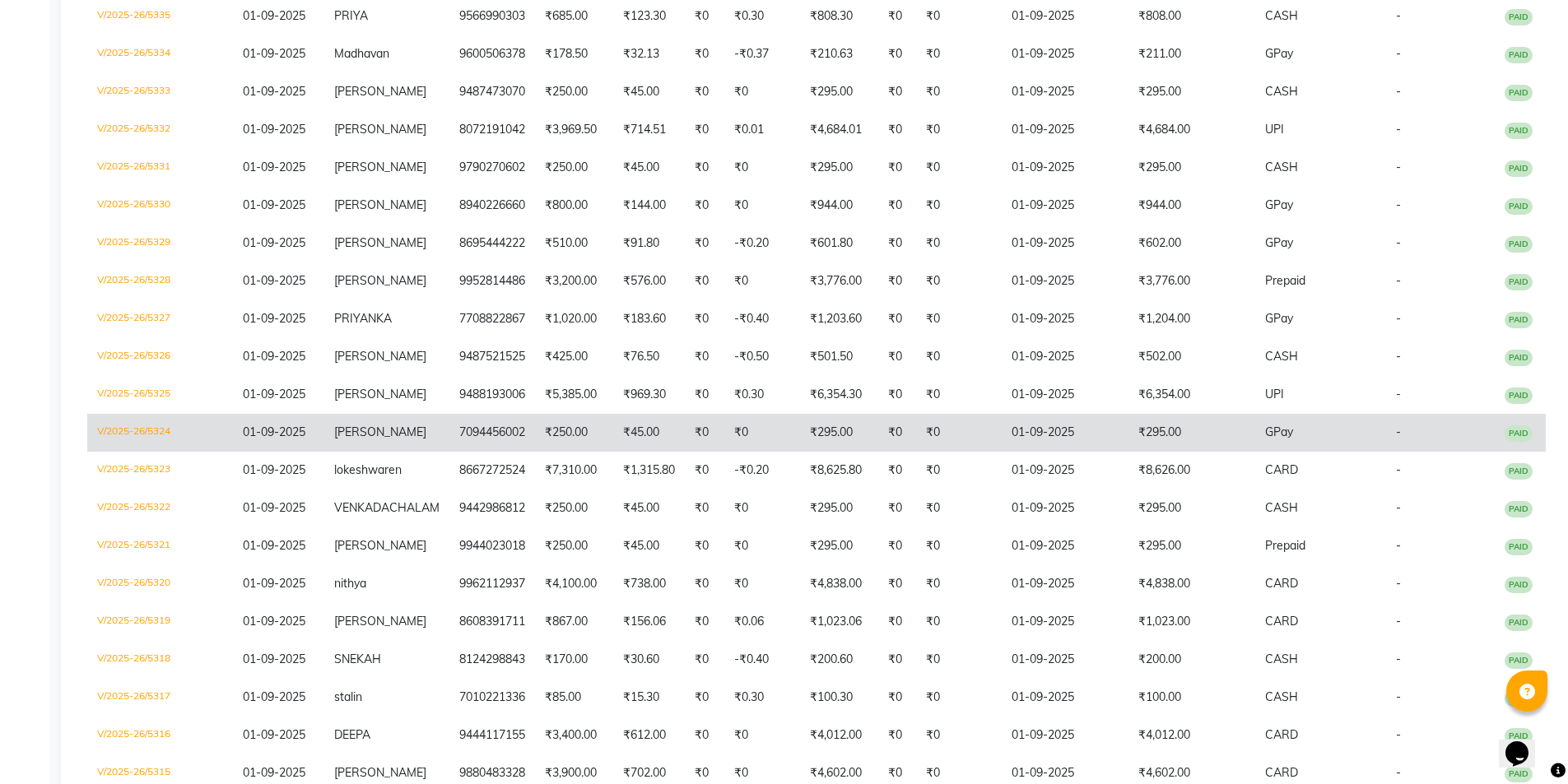
click at [402, 417] on td "RANGARAJ" at bounding box center [386, 432] width 125 height 37
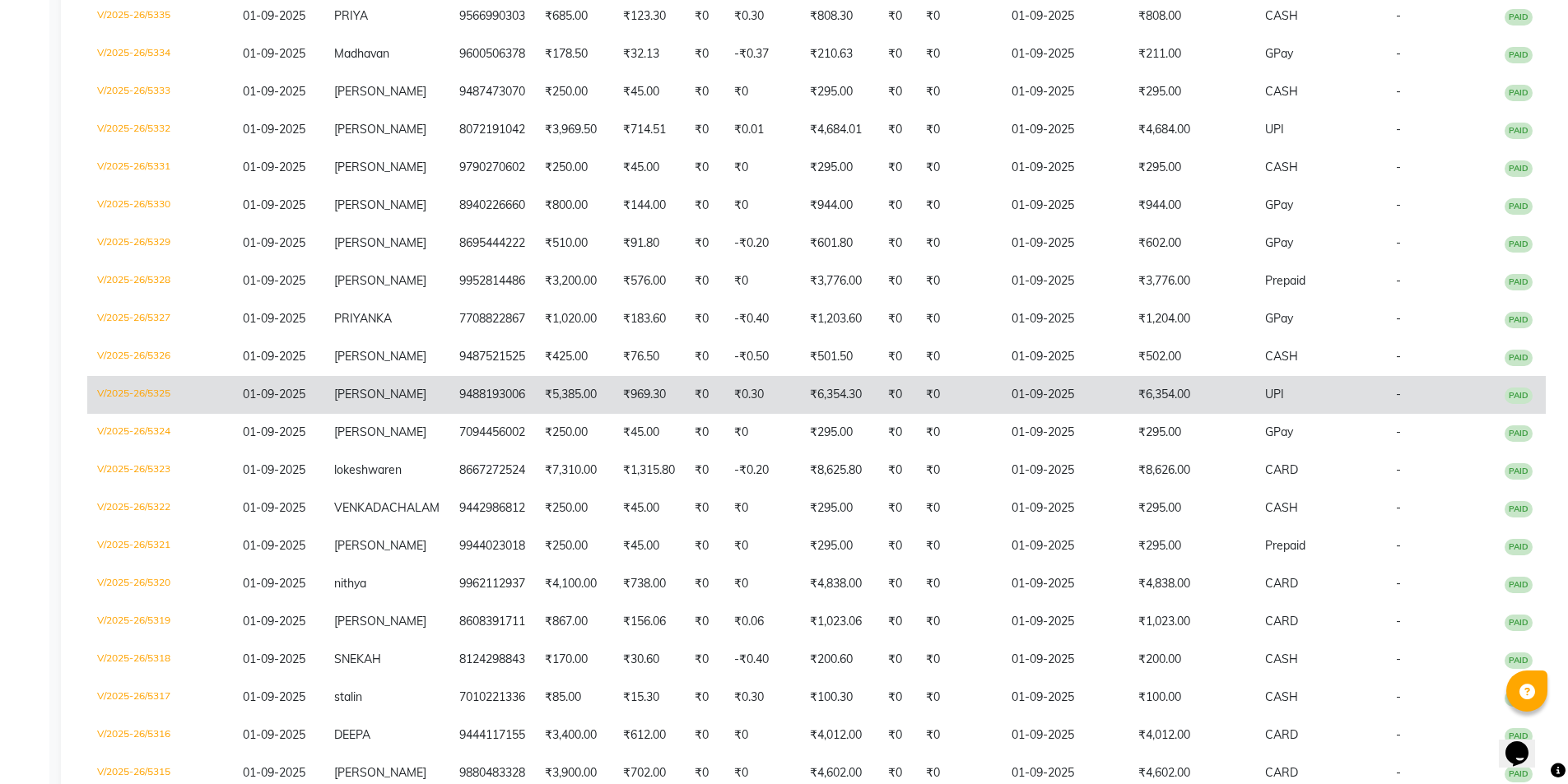
click at [404, 385] on td "ram priya" at bounding box center [386, 394] width 125 height 37
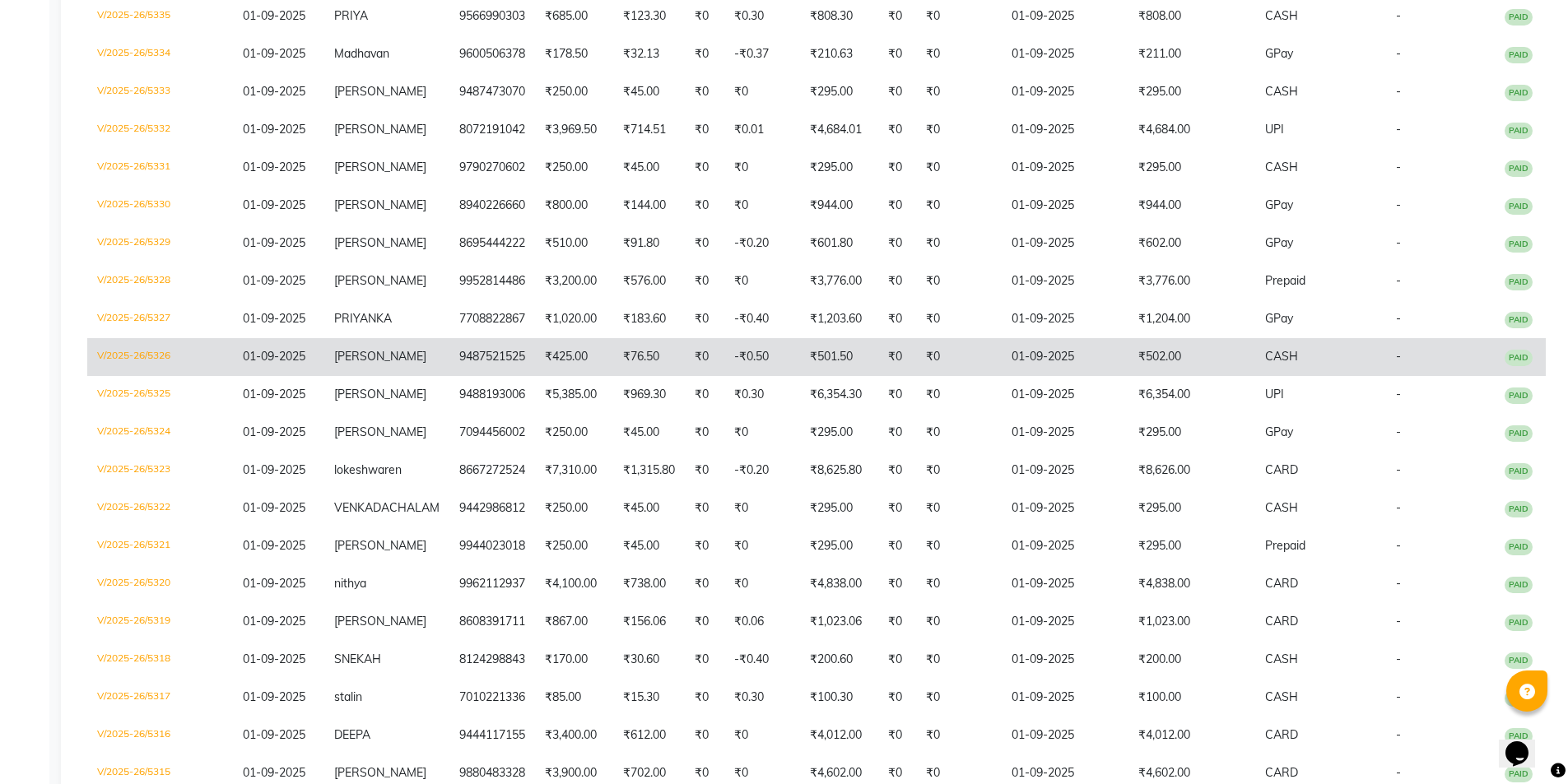
click at [352, 349] on span "Anu radha" at bounding box center [380, 356] width 92 height 14
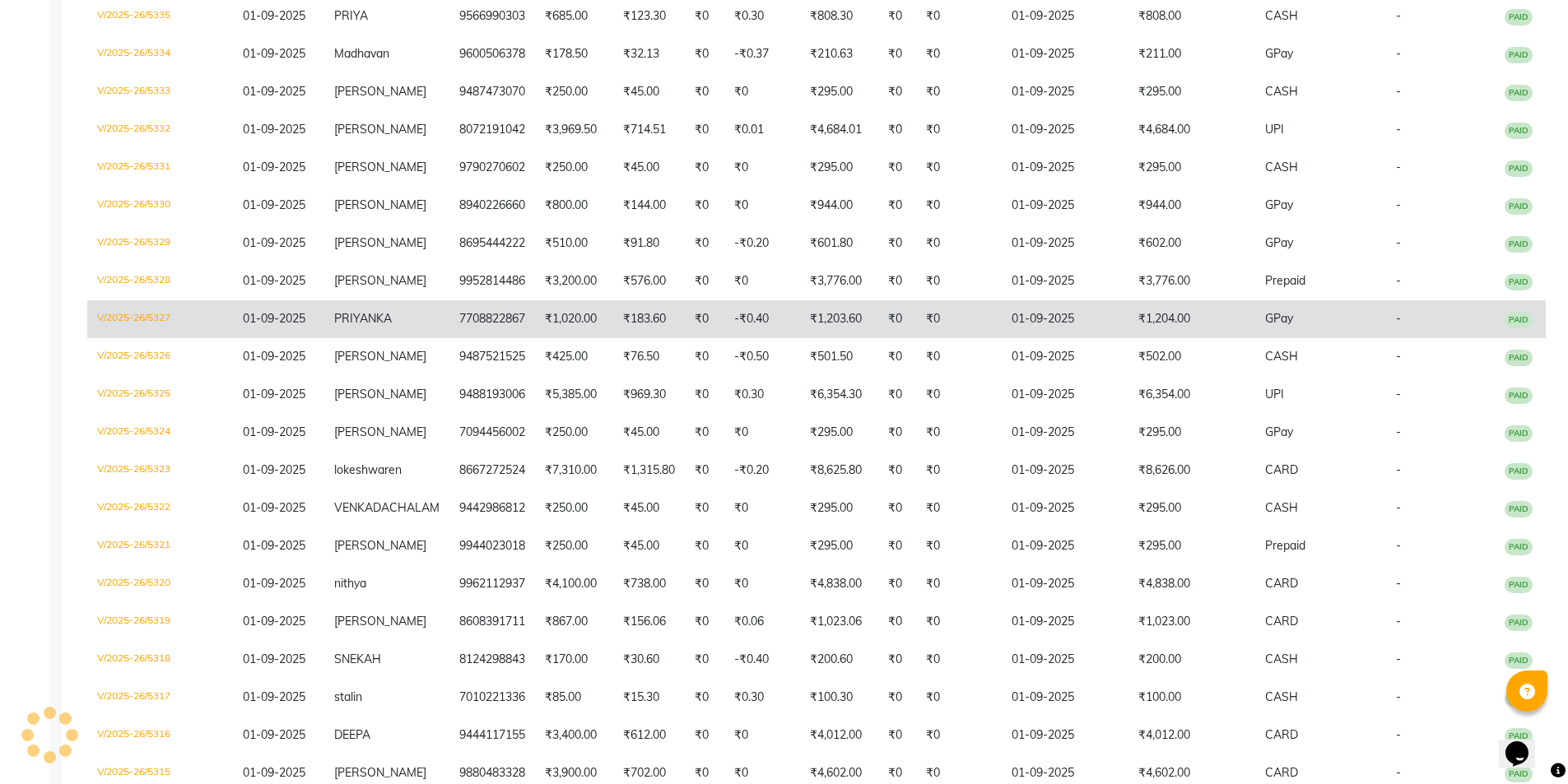
click at [407, 300] on td "PRIYANKA" at bounding box center [386, 318] width 125 height 37
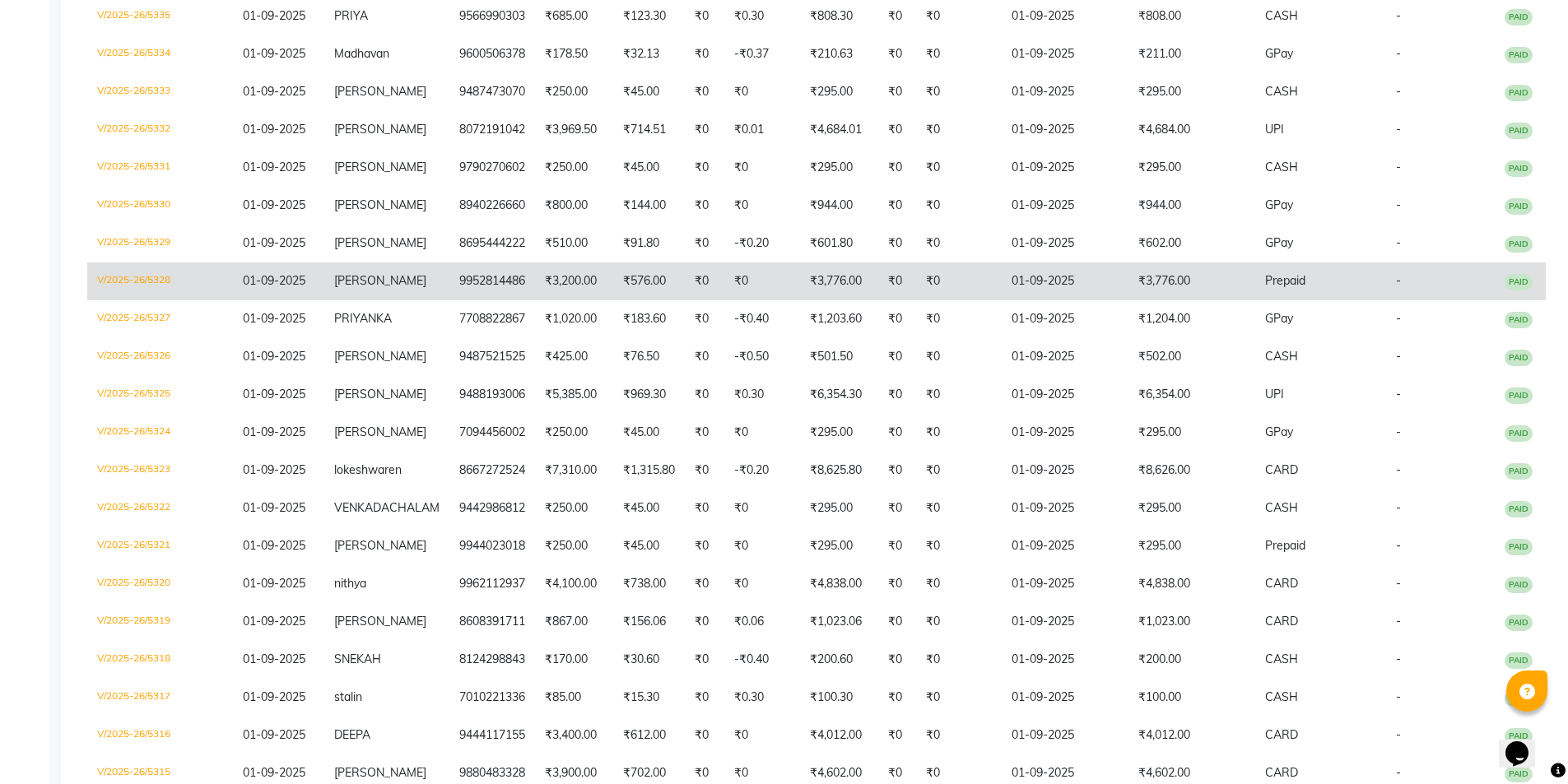
click at [429, 281] on td "Mr Surender" at bounding box center [386, 281] width 125 height 37
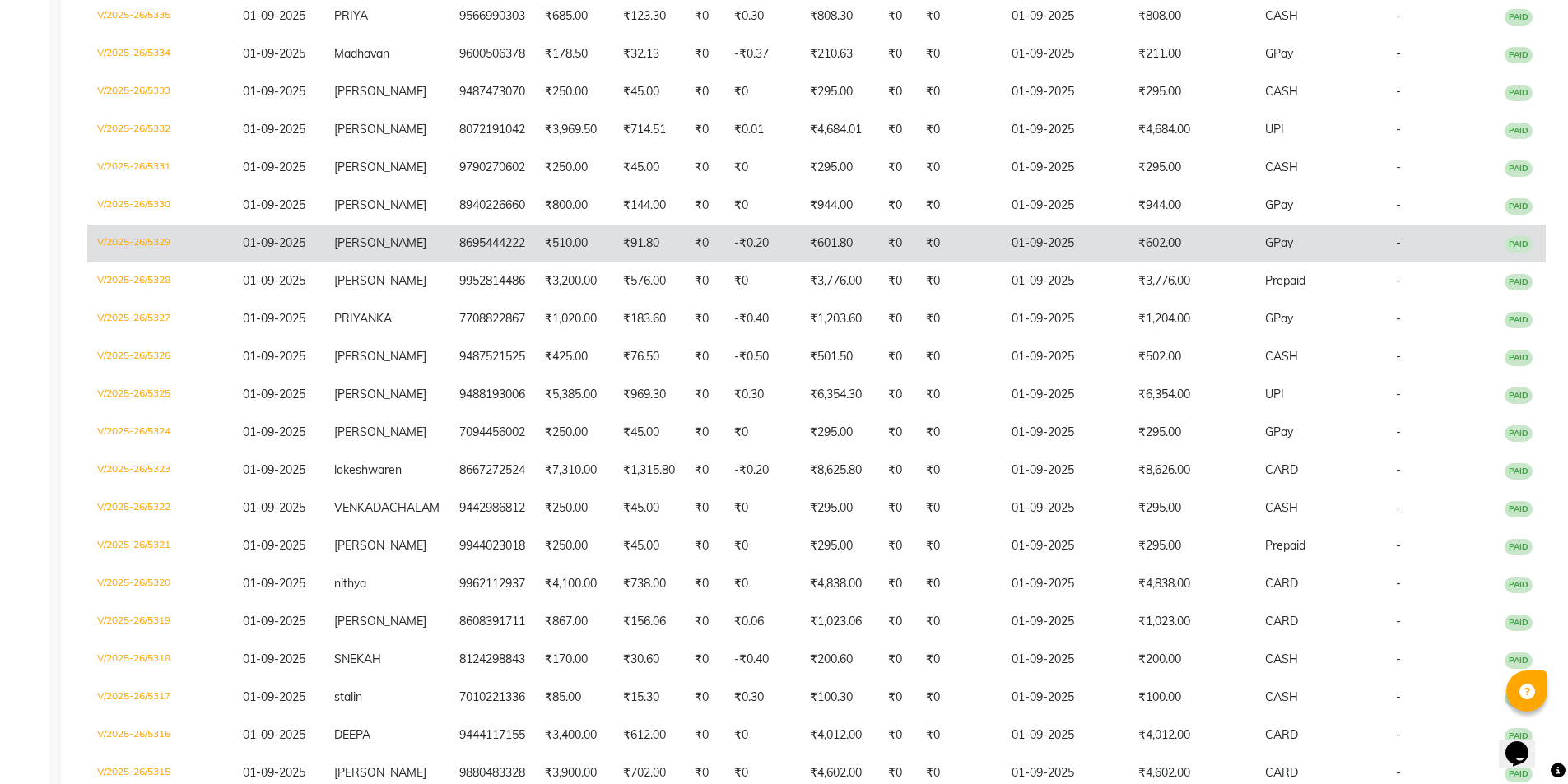
click at [396, 231] on td "siva" at bounding box center [386, 242] width 125 height 37
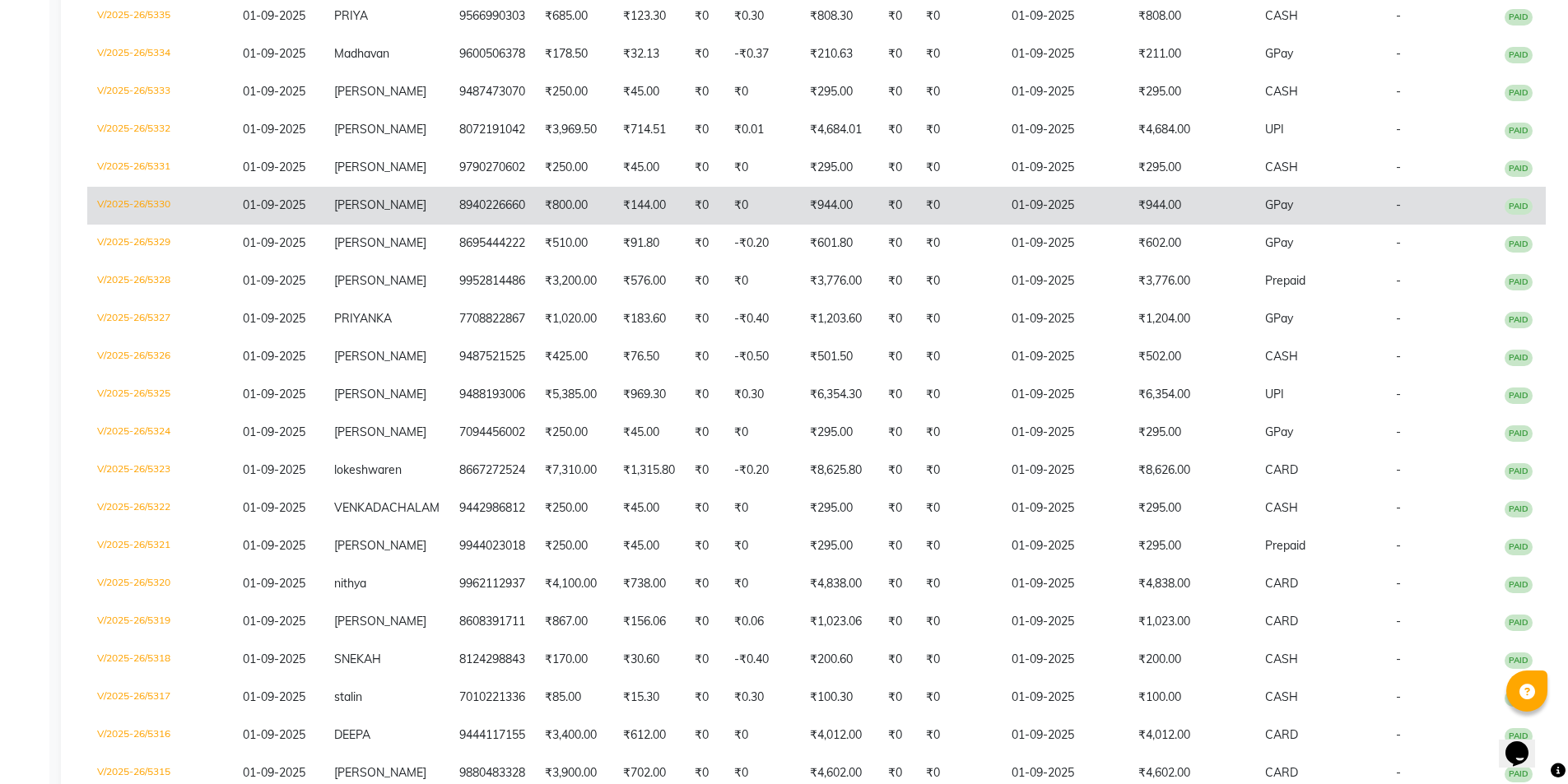
click at [363, 187] on td "Pranesh" at bounding box center [386, 205] width 125 height 37
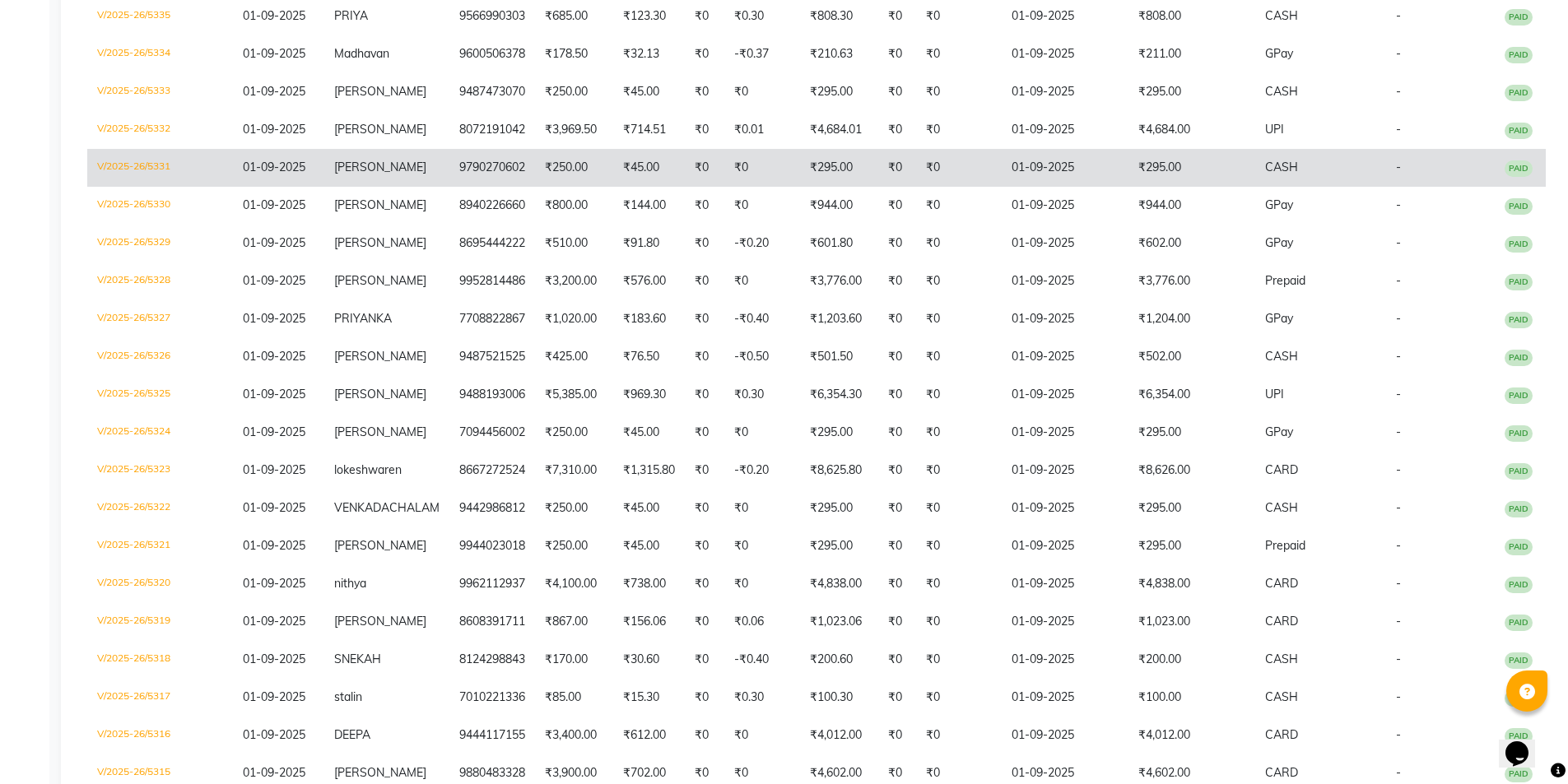
click at [368, 155] on td "akilesh" at bounding box center [386, 167] width 125 height 37
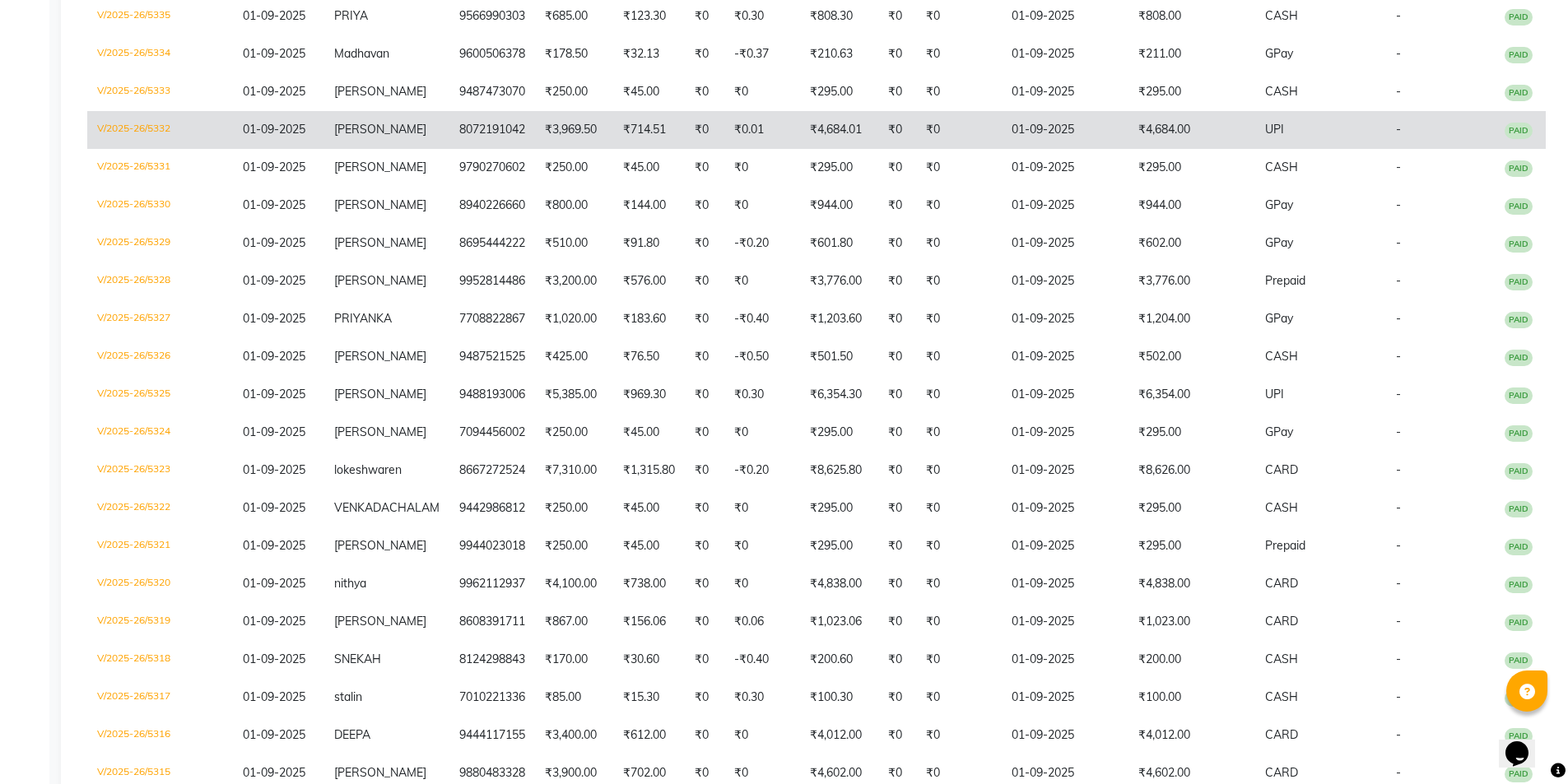
click at [449, 120] on td "8072191042" at bounding box center [491, 129] width 85 height 37
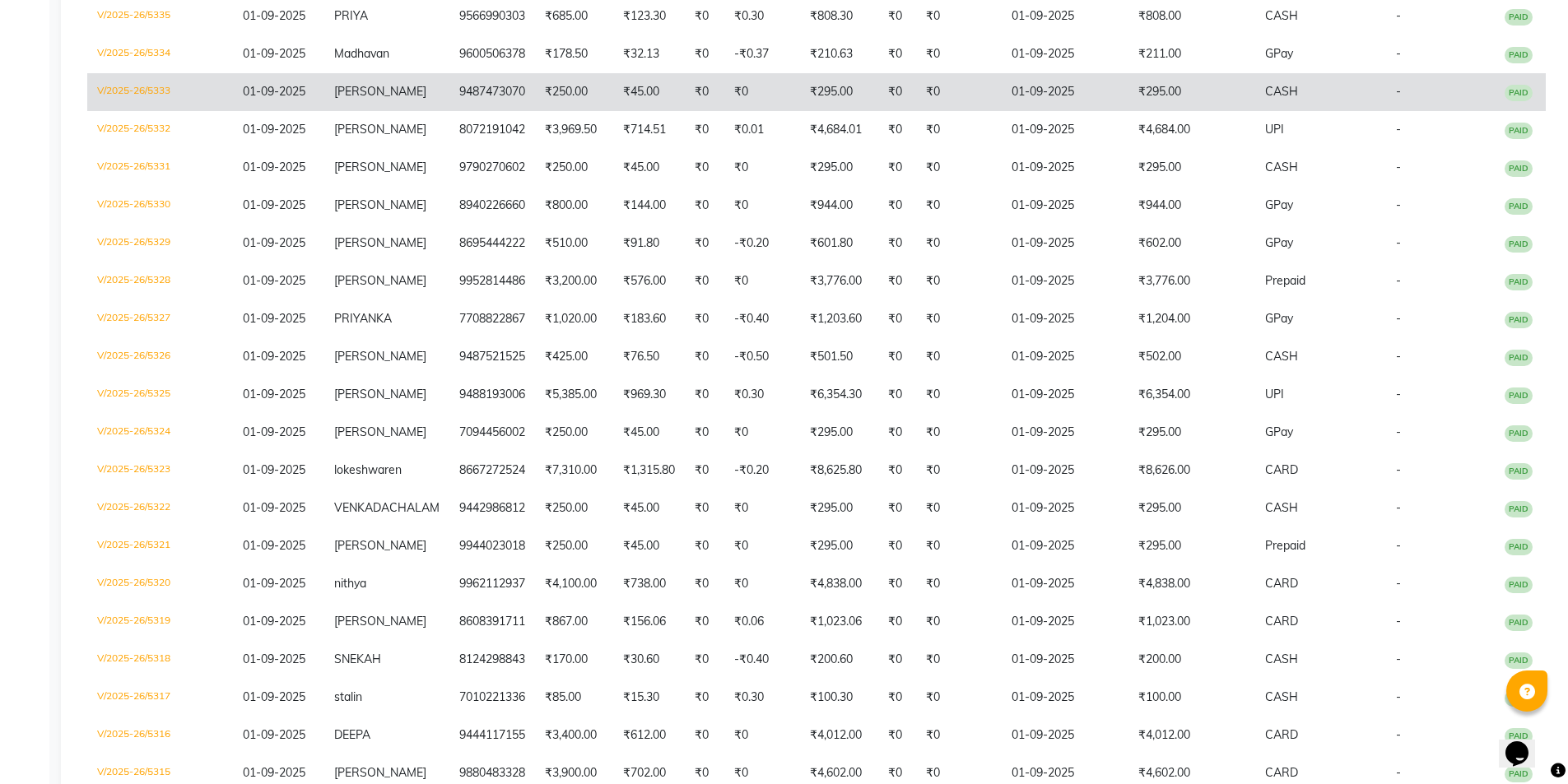
click at [453, 87] on td "9487473070" at bounding box center [491, 91] width 85 height 37
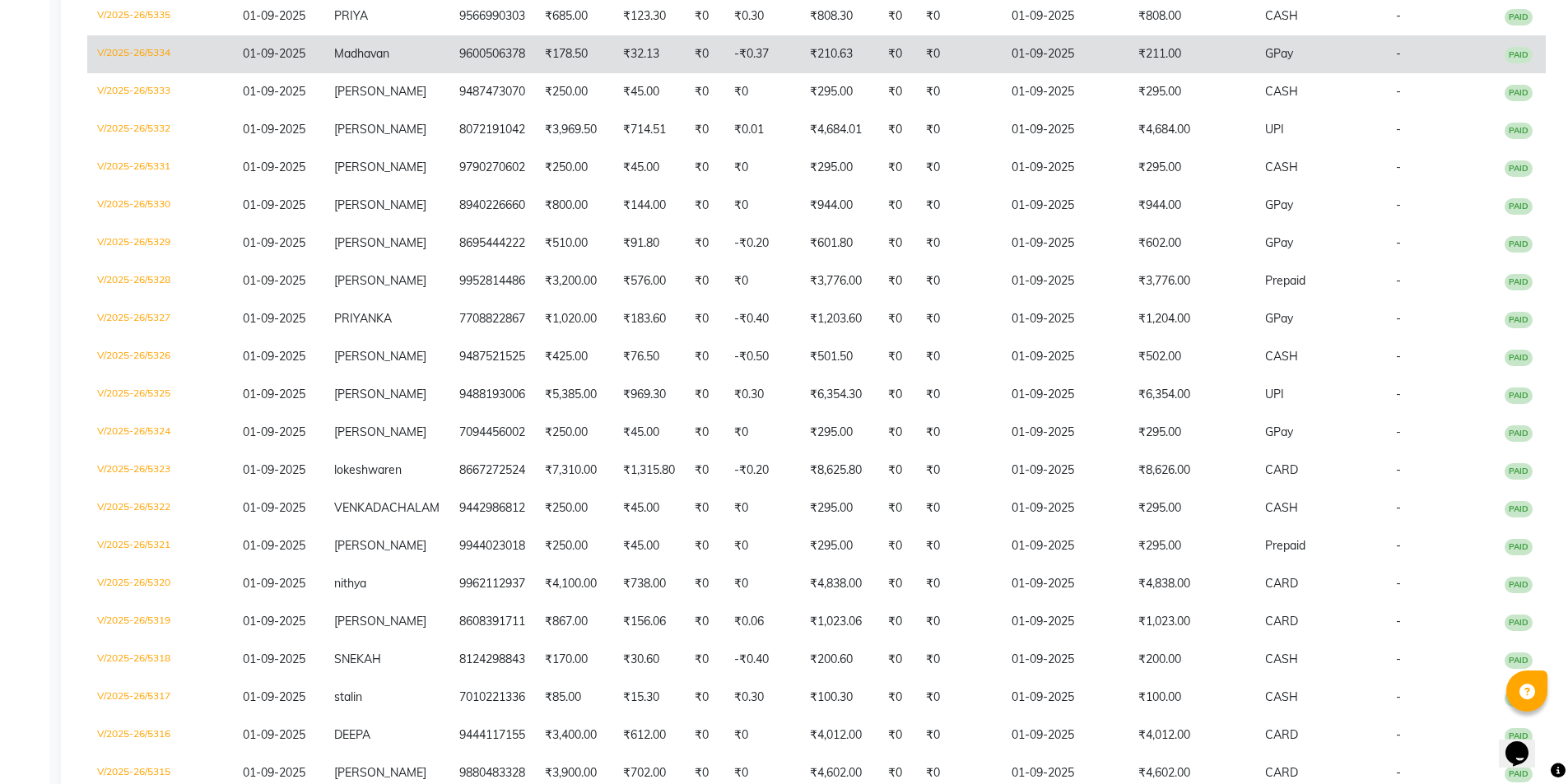
click at [437, 43] on td "Madhavan" at bounding box center [386, 54] width 125 height 37
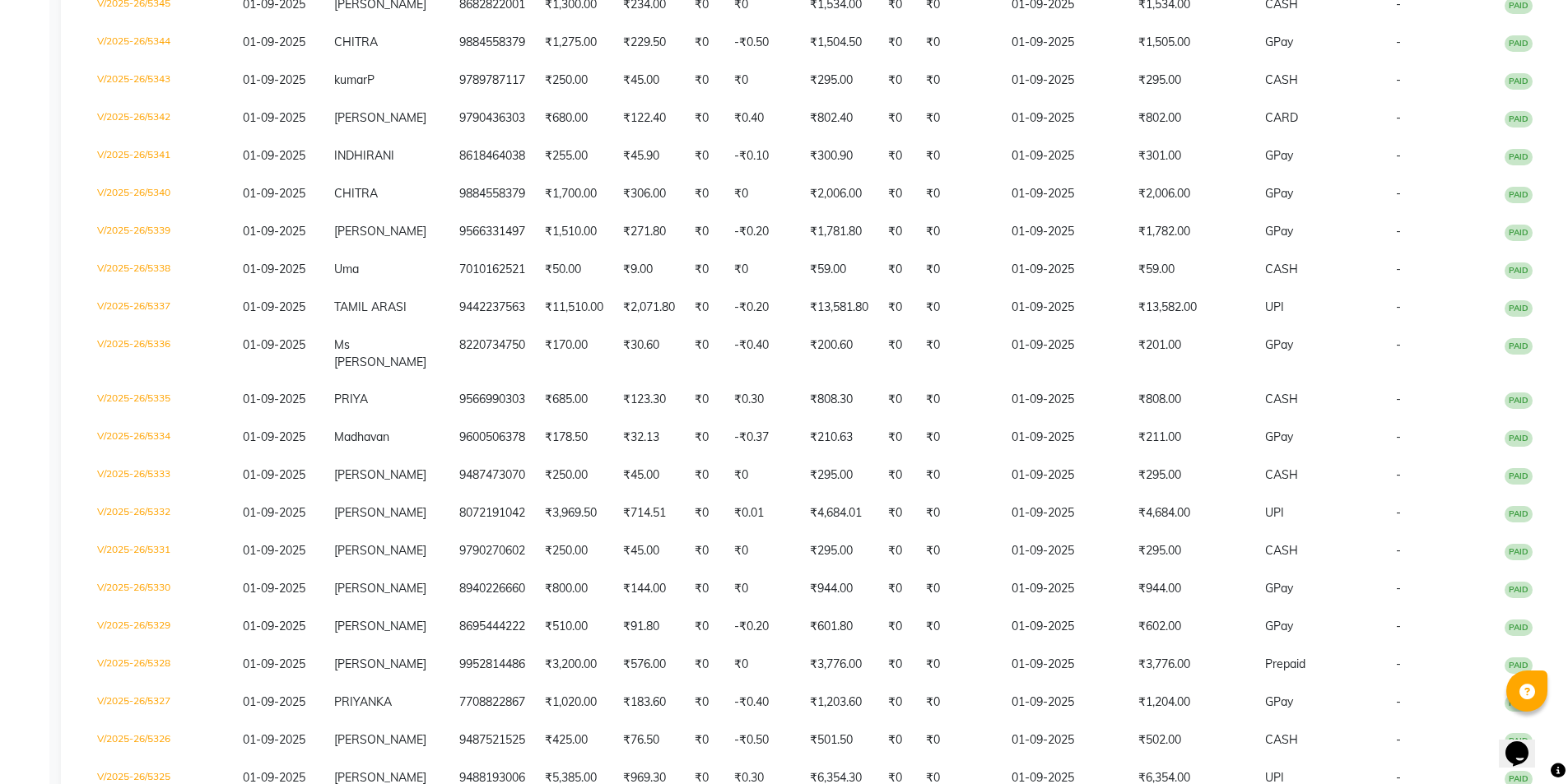
scroll to position [289, 0]
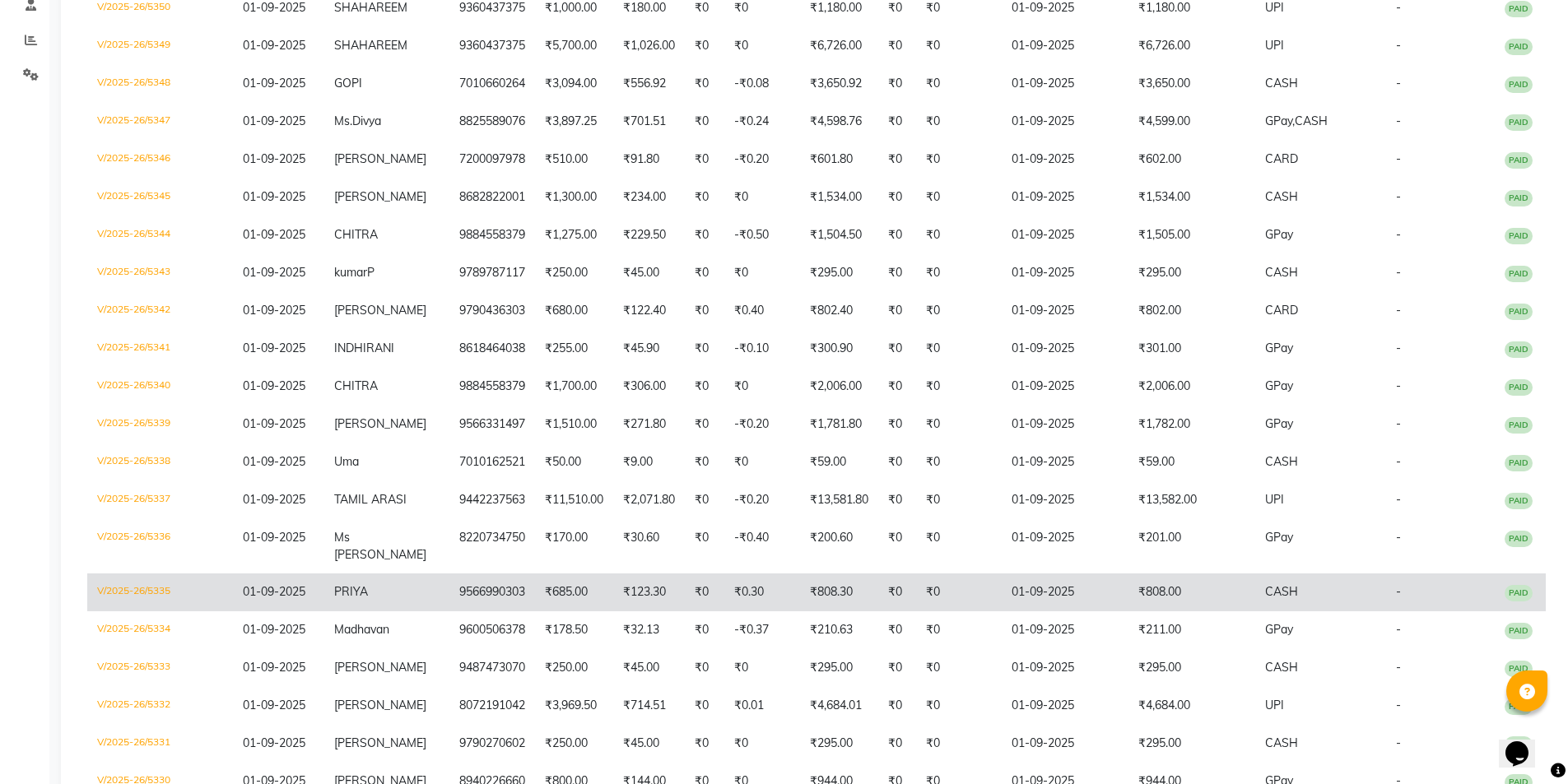
click at [404, 578] on td "PRIYA" at bounding box center [386, 591] width 125 height 37
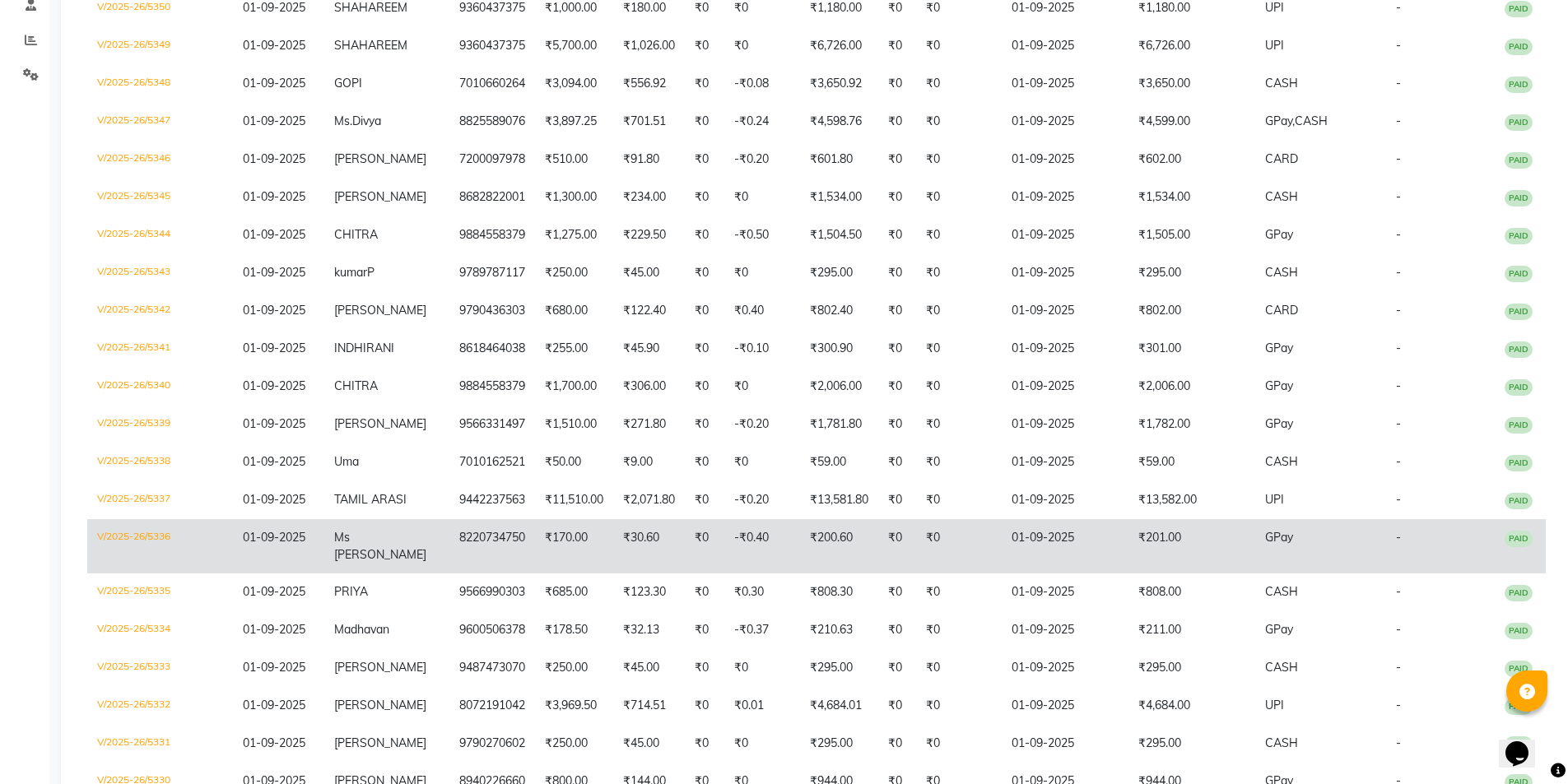
click at [480, 536] on td "8220734750" at bounding box center [491, 545] width 85 height 55
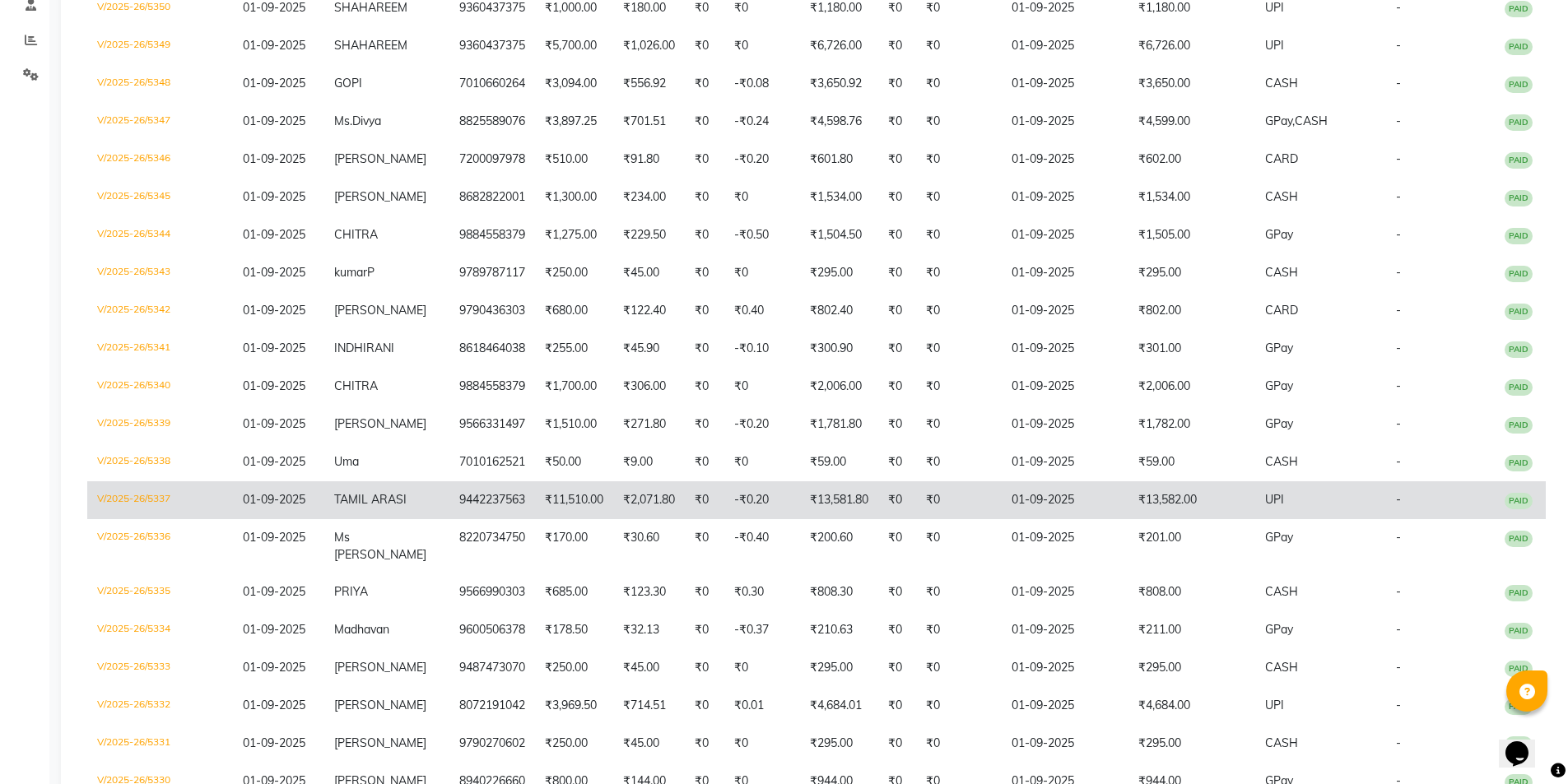
click at [467, 496] on td "9442237563" at bounding box center [491, 499] width 85 height 37
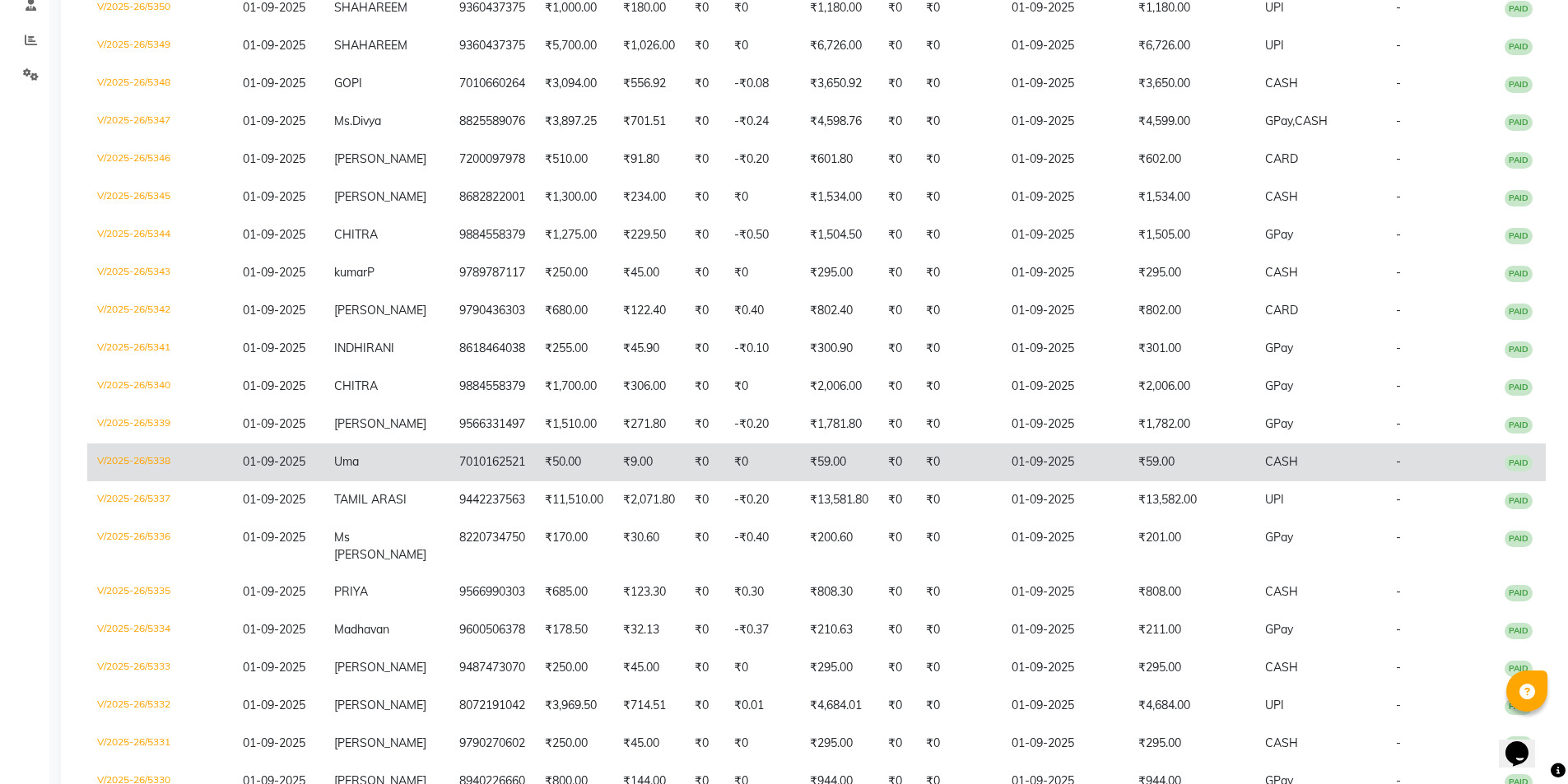
click at [386, 462] on td "Uma" at bounding box center [386, 461] width 125 height 37
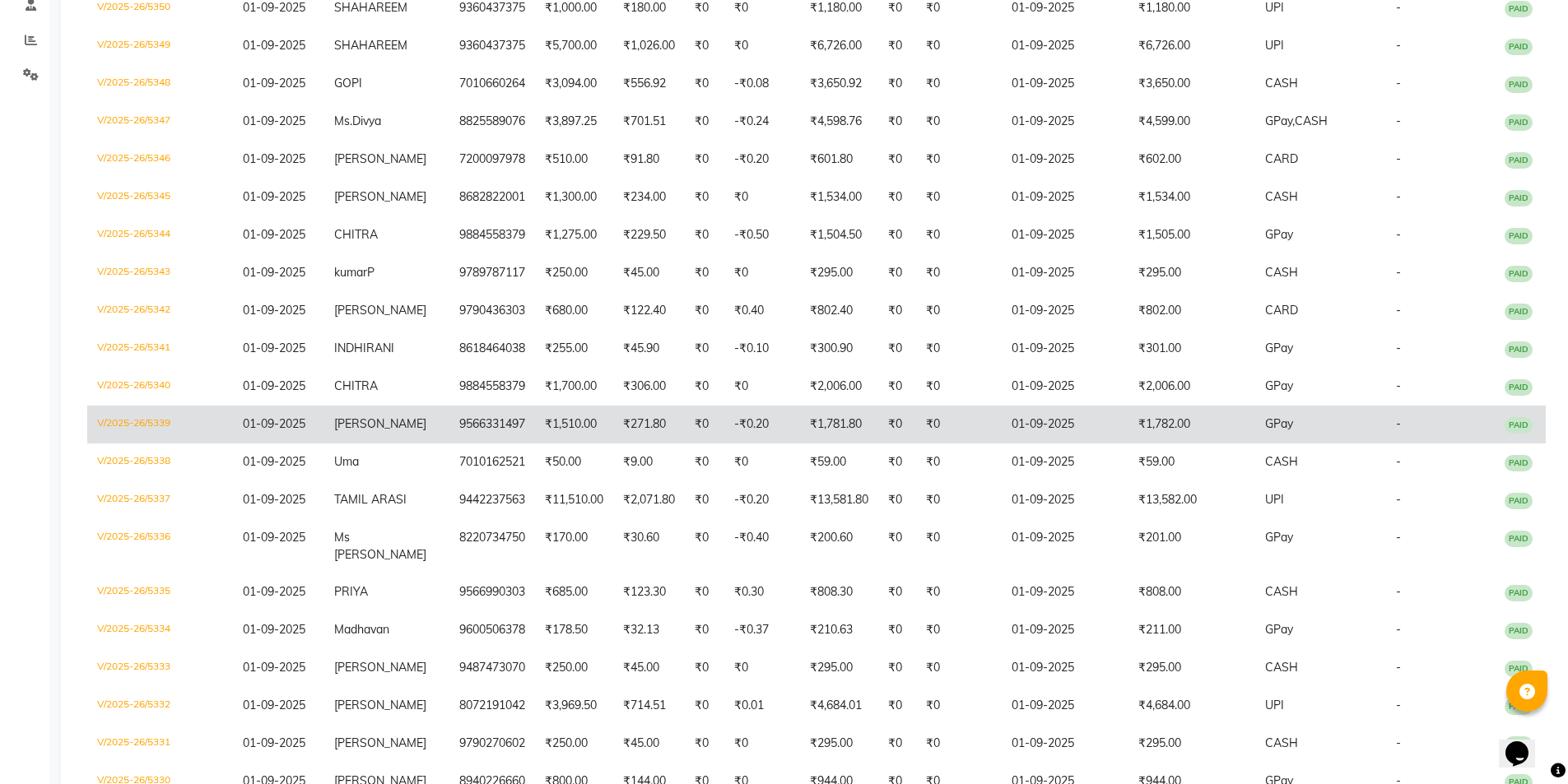
click at [362, 432] on td "Sridev" at bounding box center [386, 424] width 125 height 37
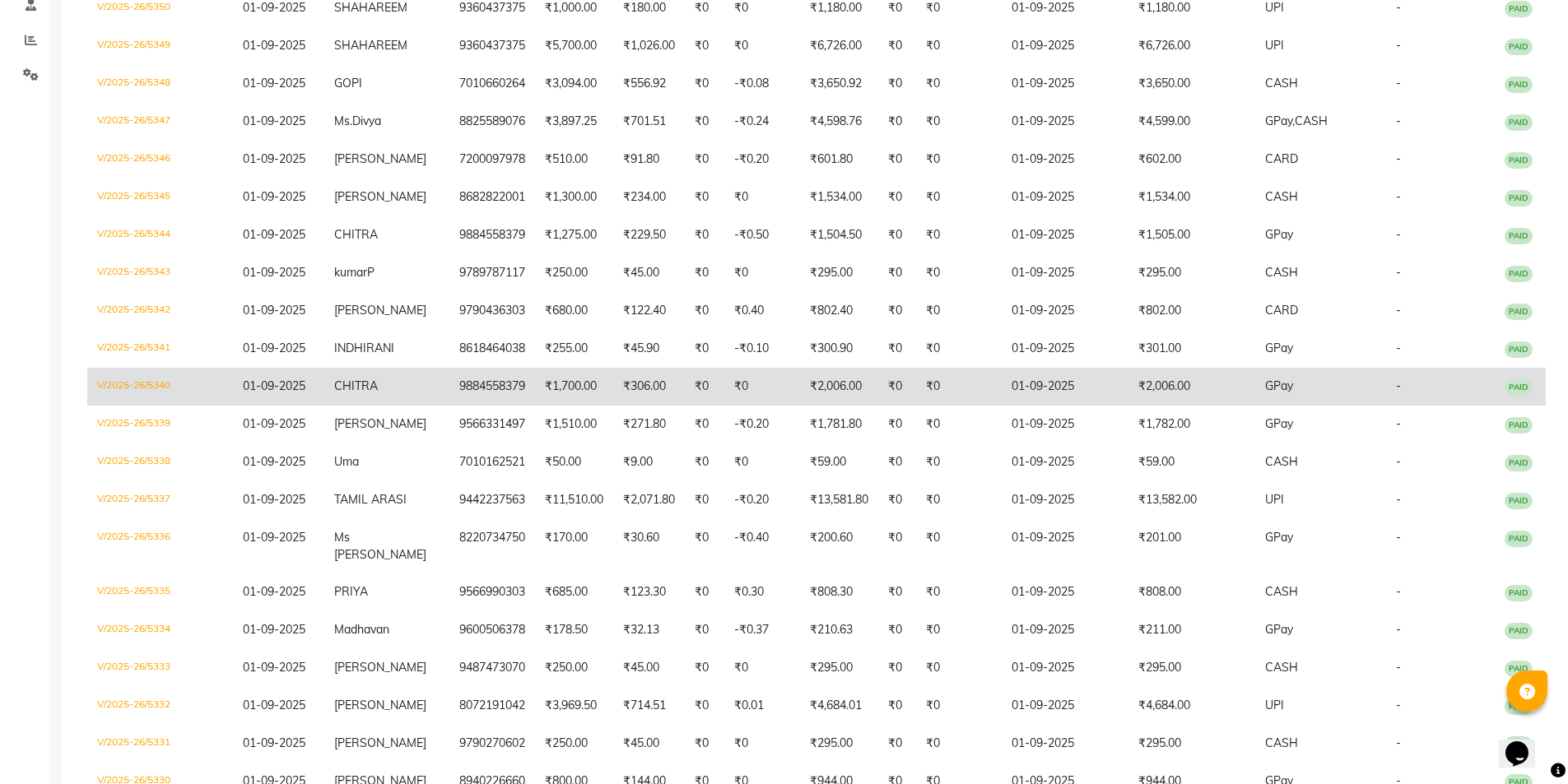
click at [393, 376] on td "CHITRA" at bounding box center [386, 386] width 125 height 37
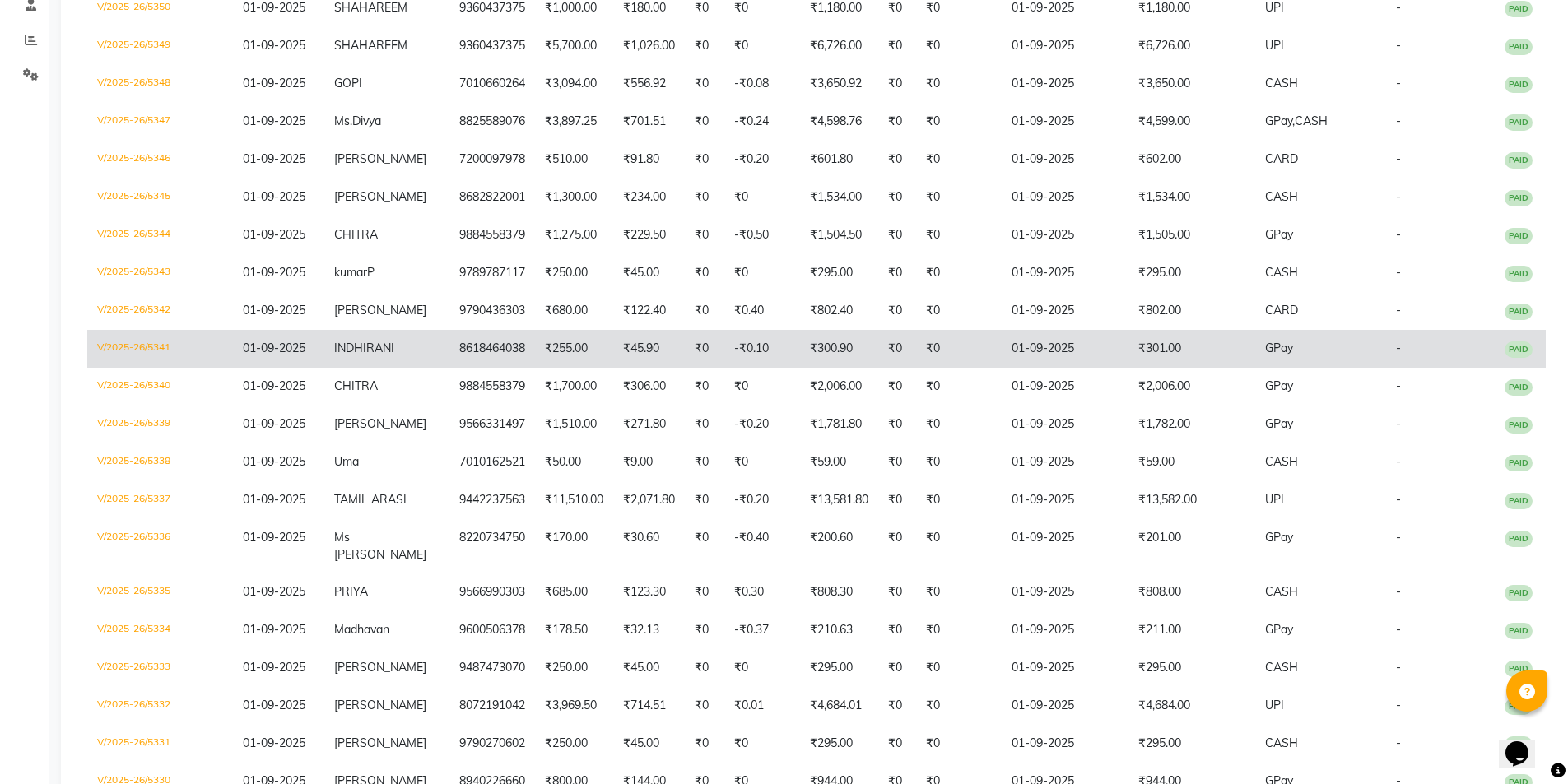
click at [449, 359] on td "8618464038" at bounding box center [491, 348] width 85 height 37
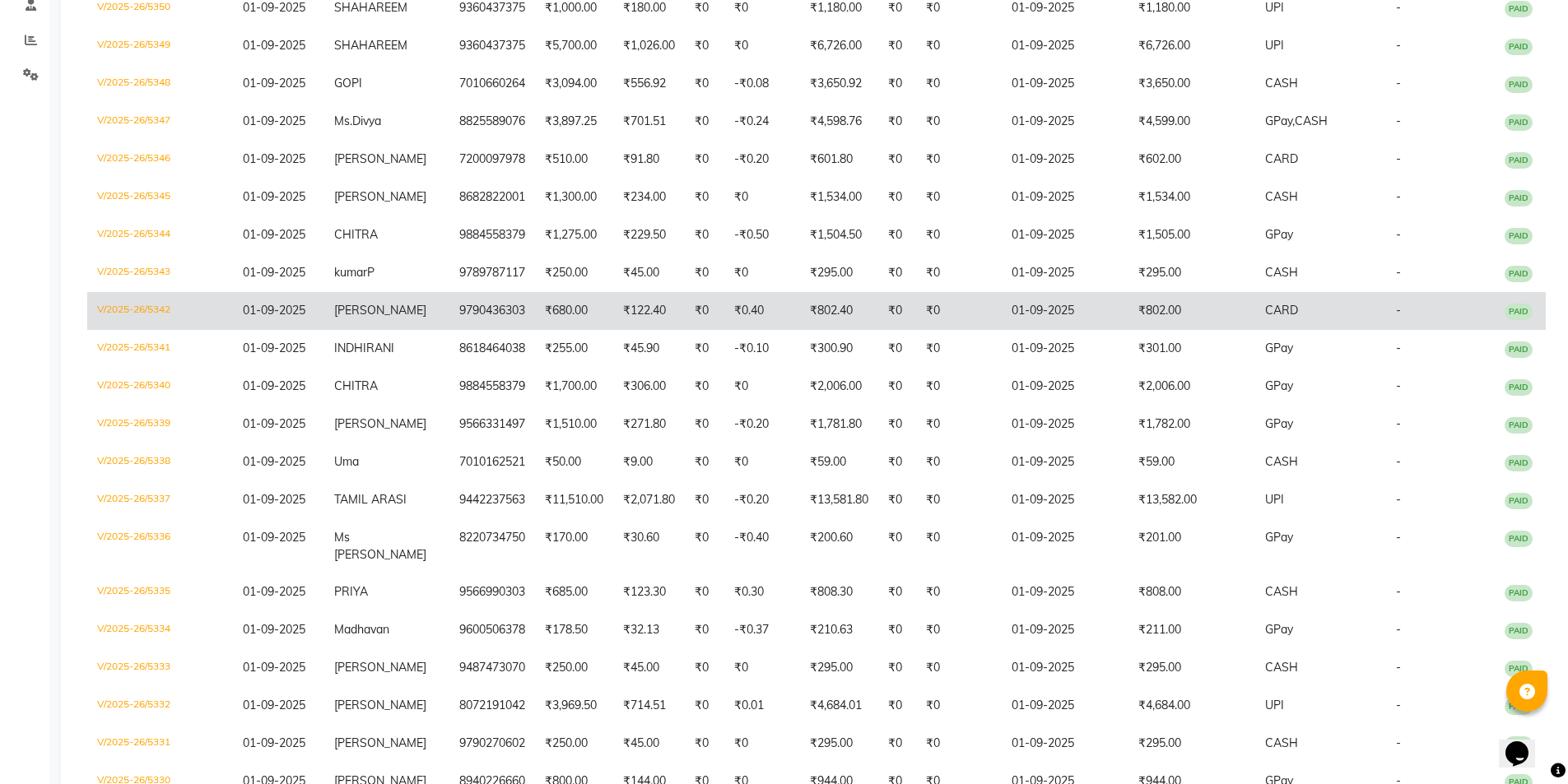
click at [368, 301] on td "Mr Abishek" at bounding box center [386, 311] width 125 height 37
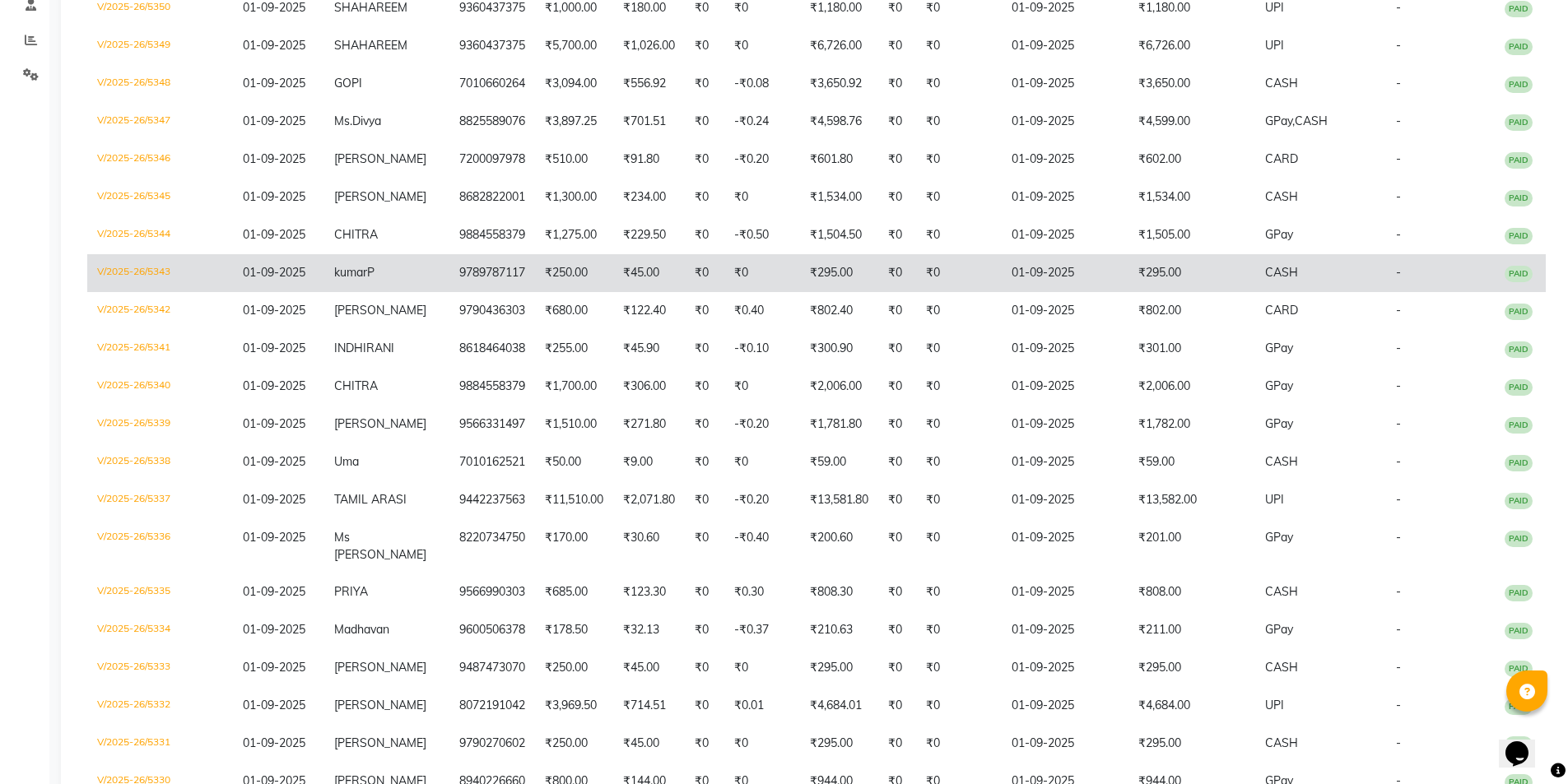
click at [404, 278] on td "kumar P" at bounding box center [386, 272] width 125 height 37
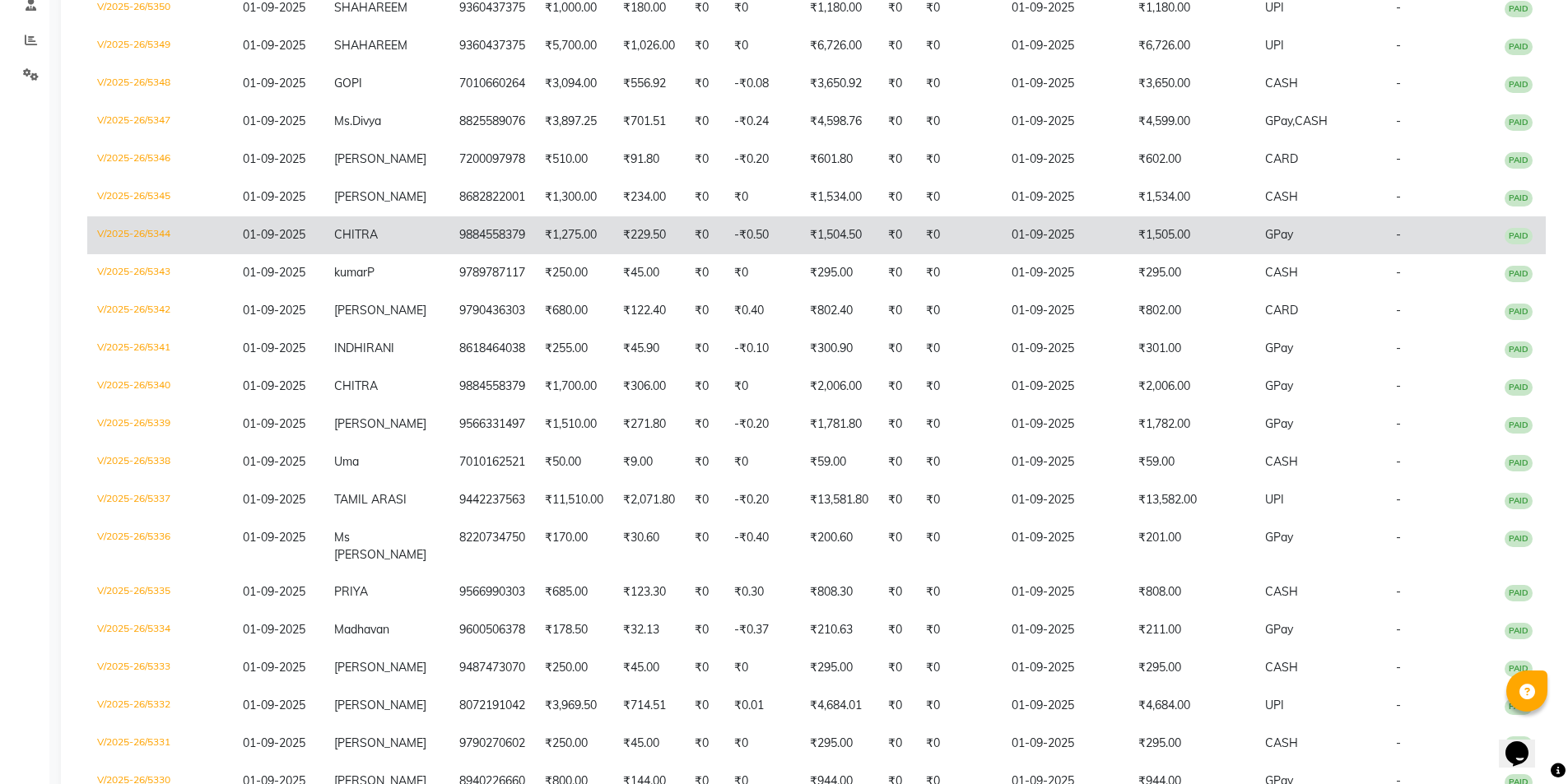
click at [426, 239] on td "CHITRA" at bounding box center [386, 235] width 125 height 37
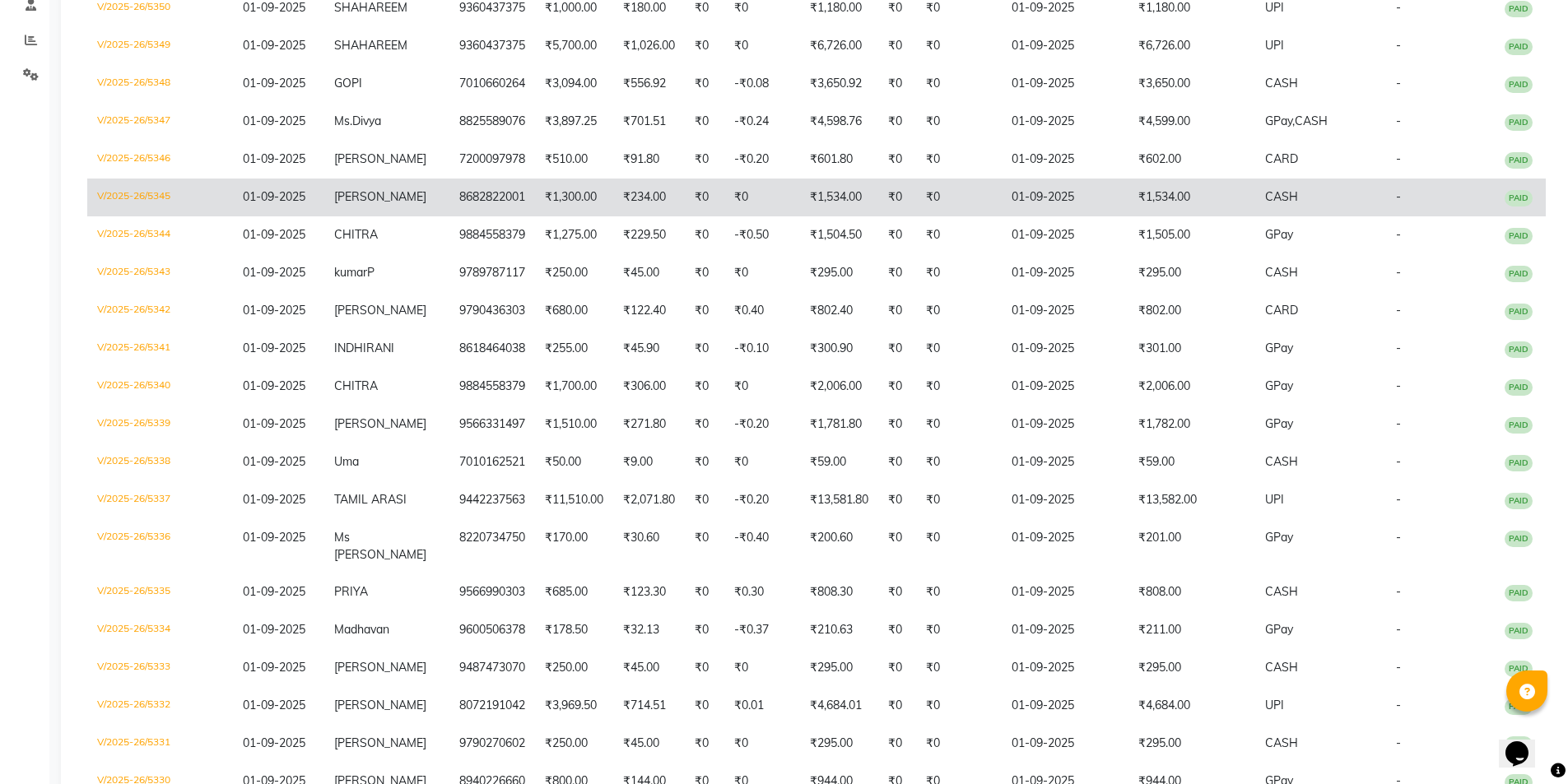
click at [365, 207] on td "SOWMIYA" at bounding box center [386, 196] width 125 height 37
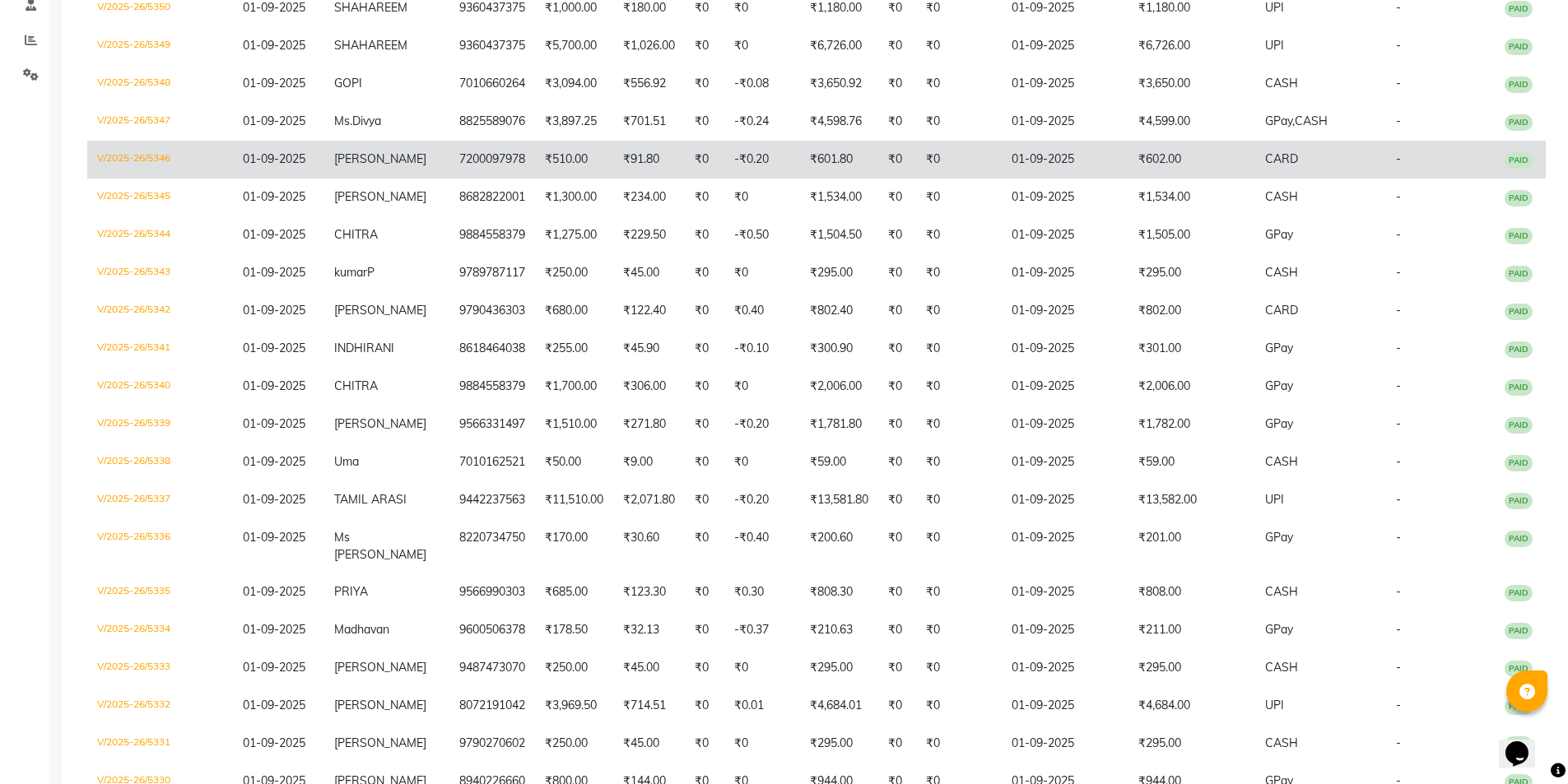
click at [386, 165] on td "Mr Yuvaraj" at bounding box center [386, 159] width 125 height 37
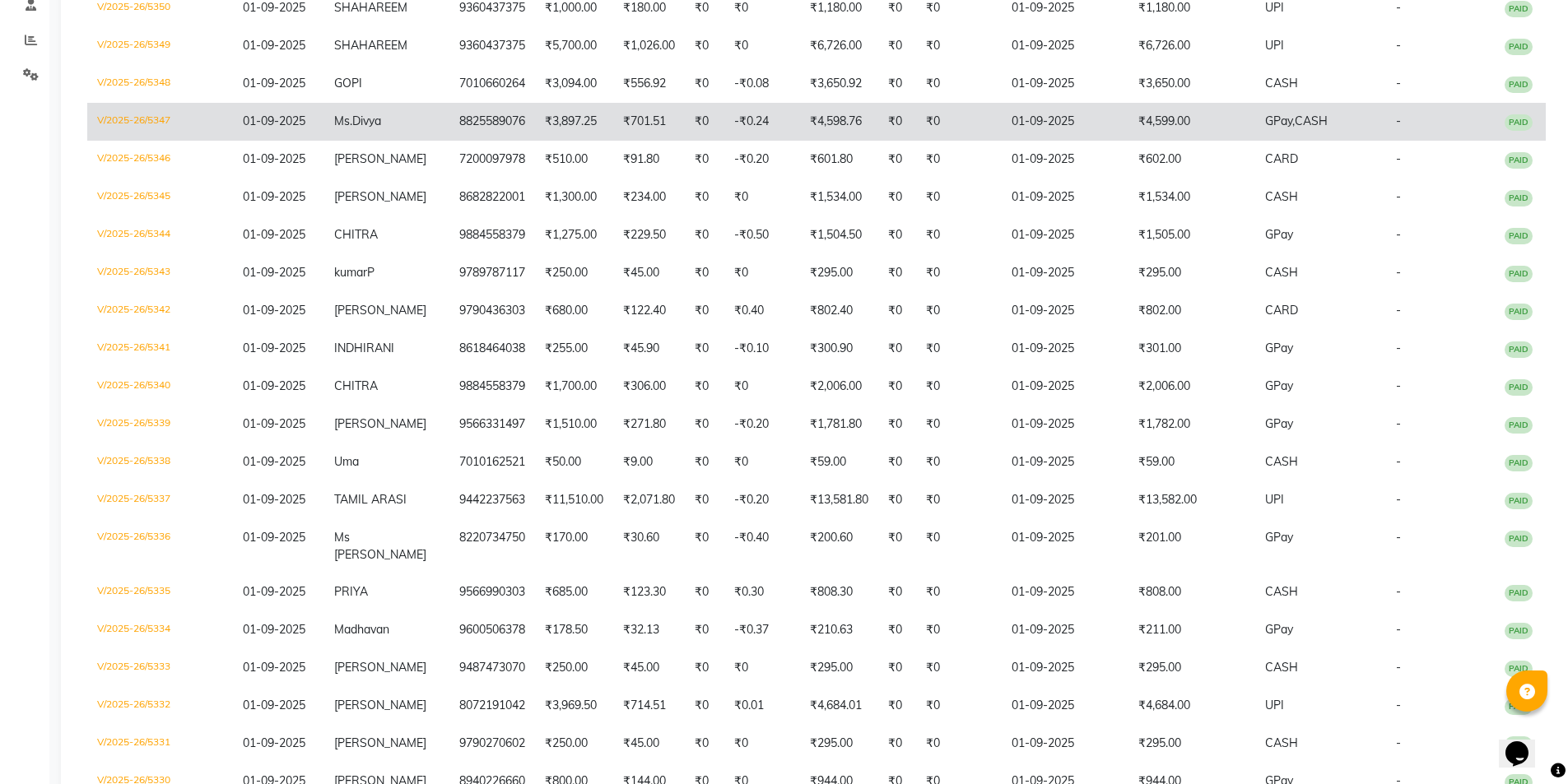
click at [351, 132] on td "Ms.Divya" at bounding box center [386, 121] width 125 height 37
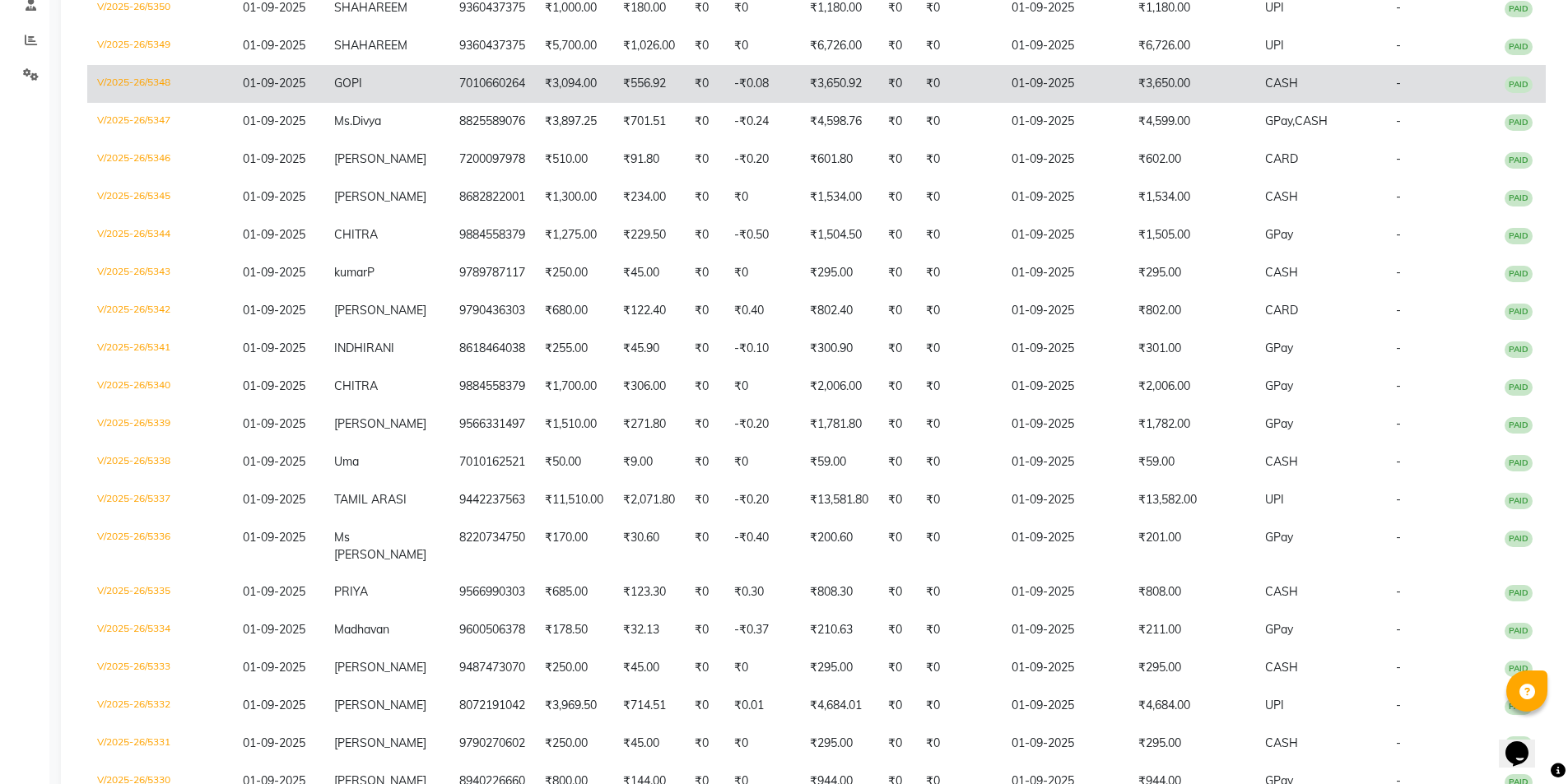
click at [378, 81] on td "GOPI" at bounding box center [386, 83] width 125 height 37
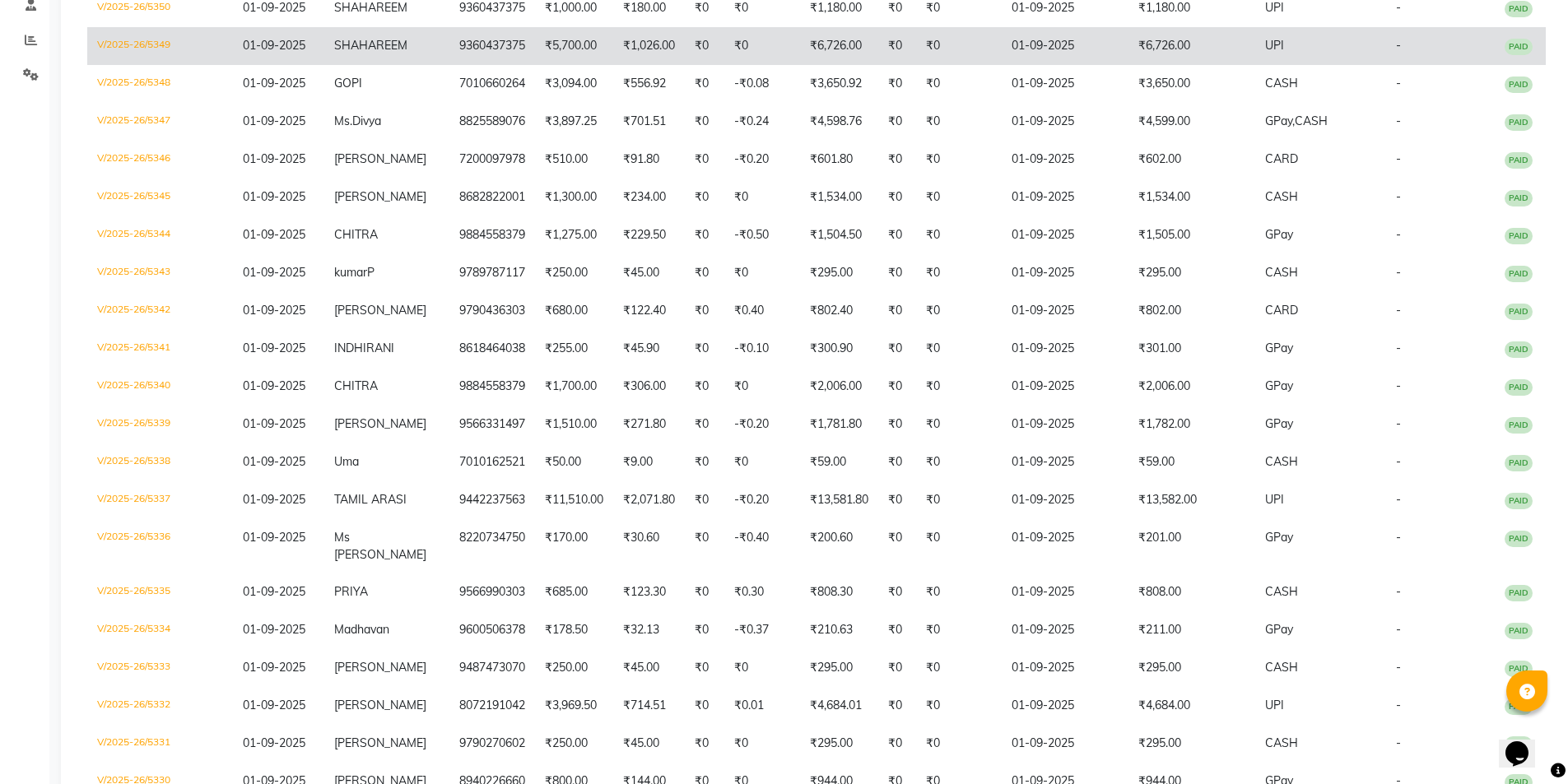
click at [404, 53] on td "SHAHAREEM" at bounding box center [386, 45] width 125 height 37
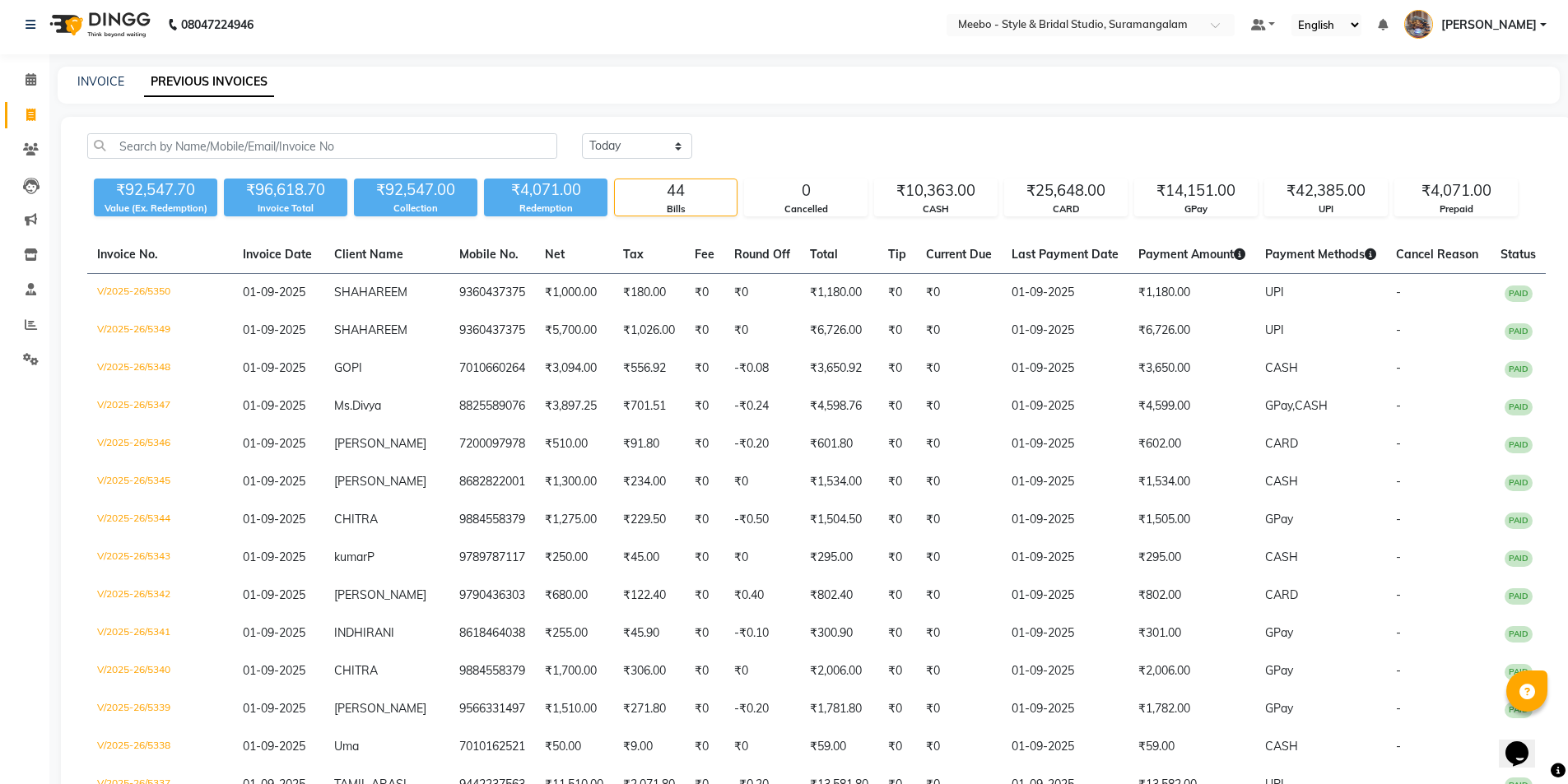
scroll to position [0, 0]
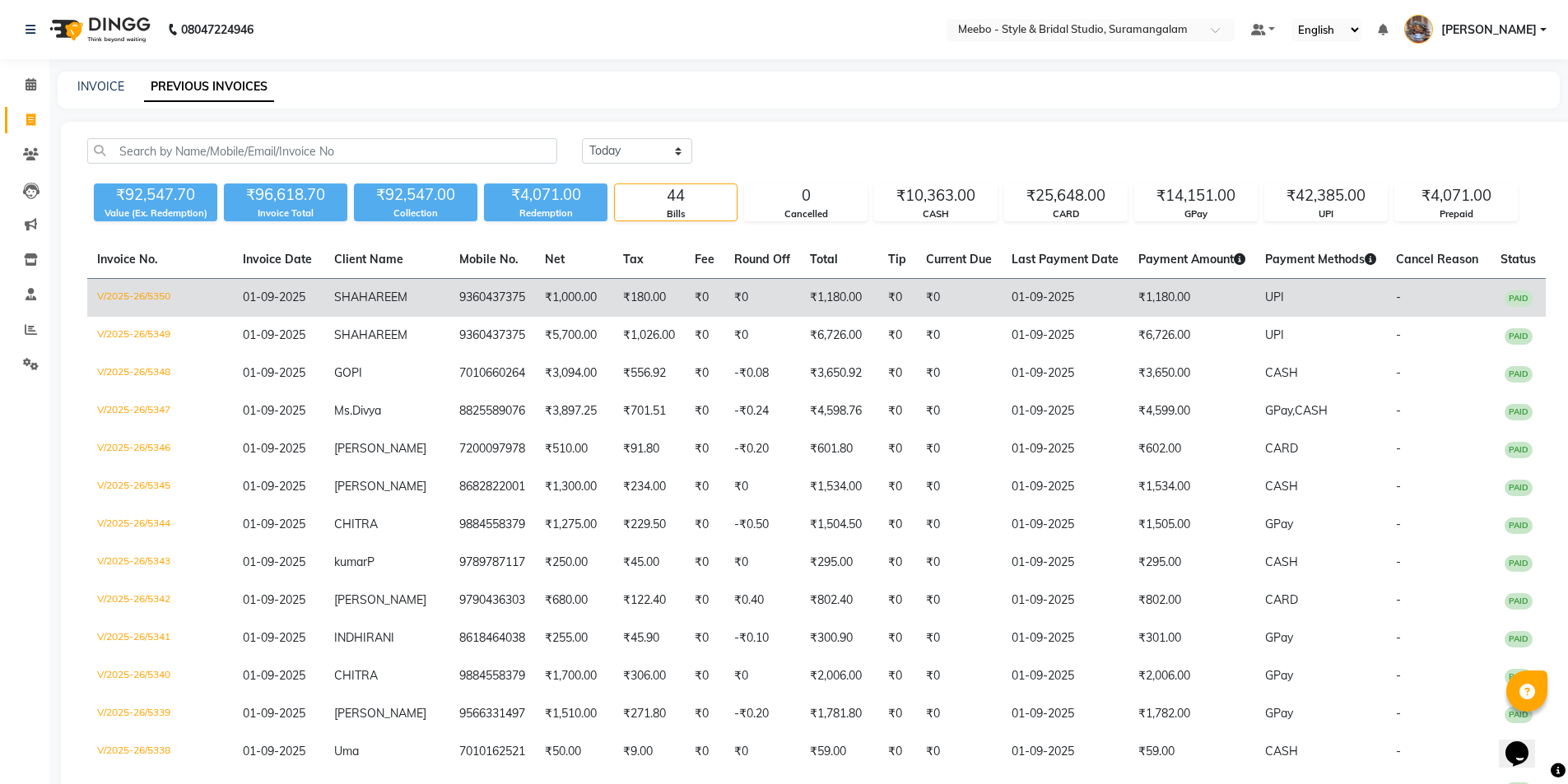
click at [437, 296] on td "SHAHAREEM" at bounding box center [386, 298] width 125 height 38
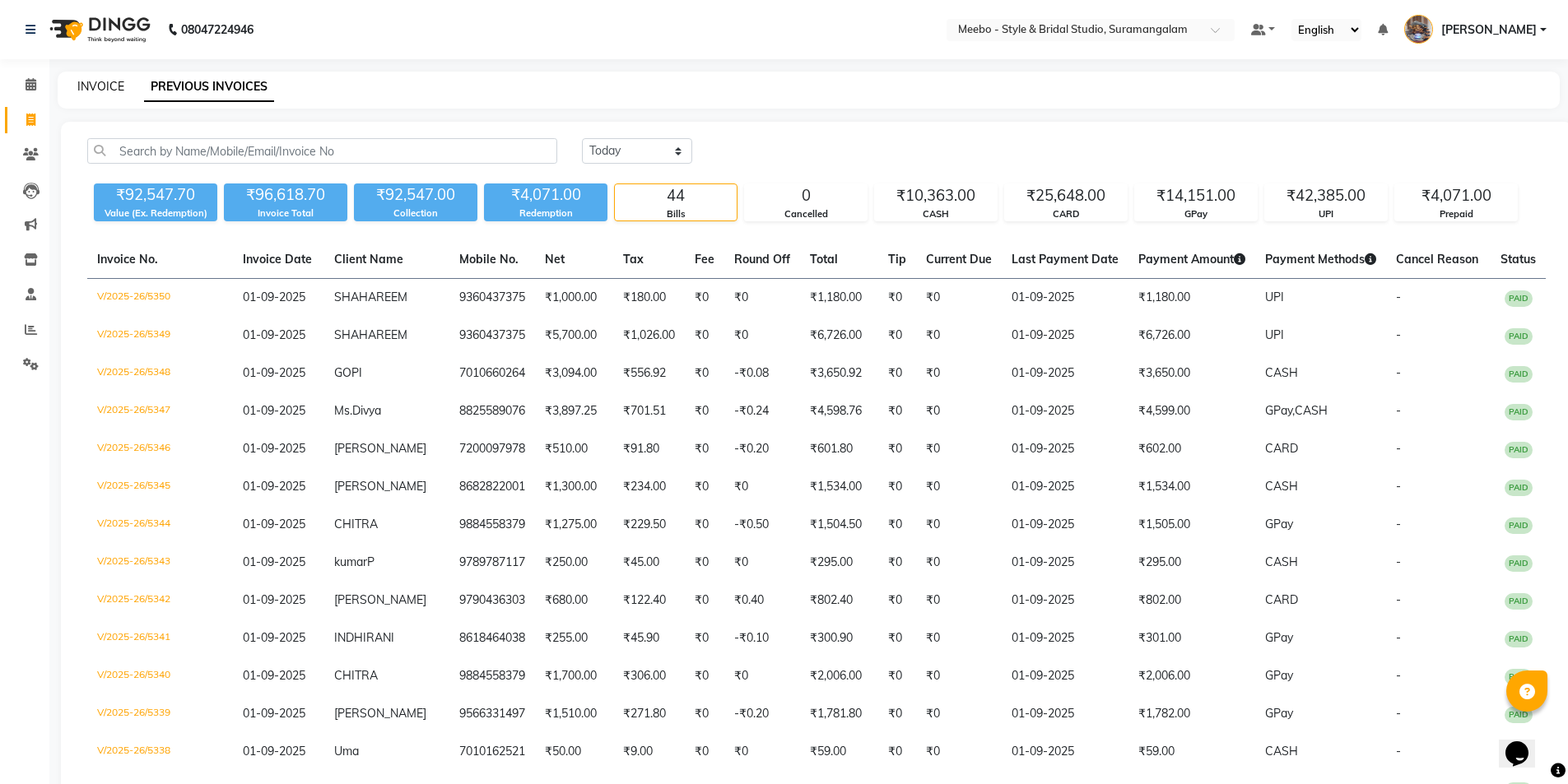
click at [105, 87] on link "INVOICE" at bounding box center [101, 85] width 47 height 14
select select "service"
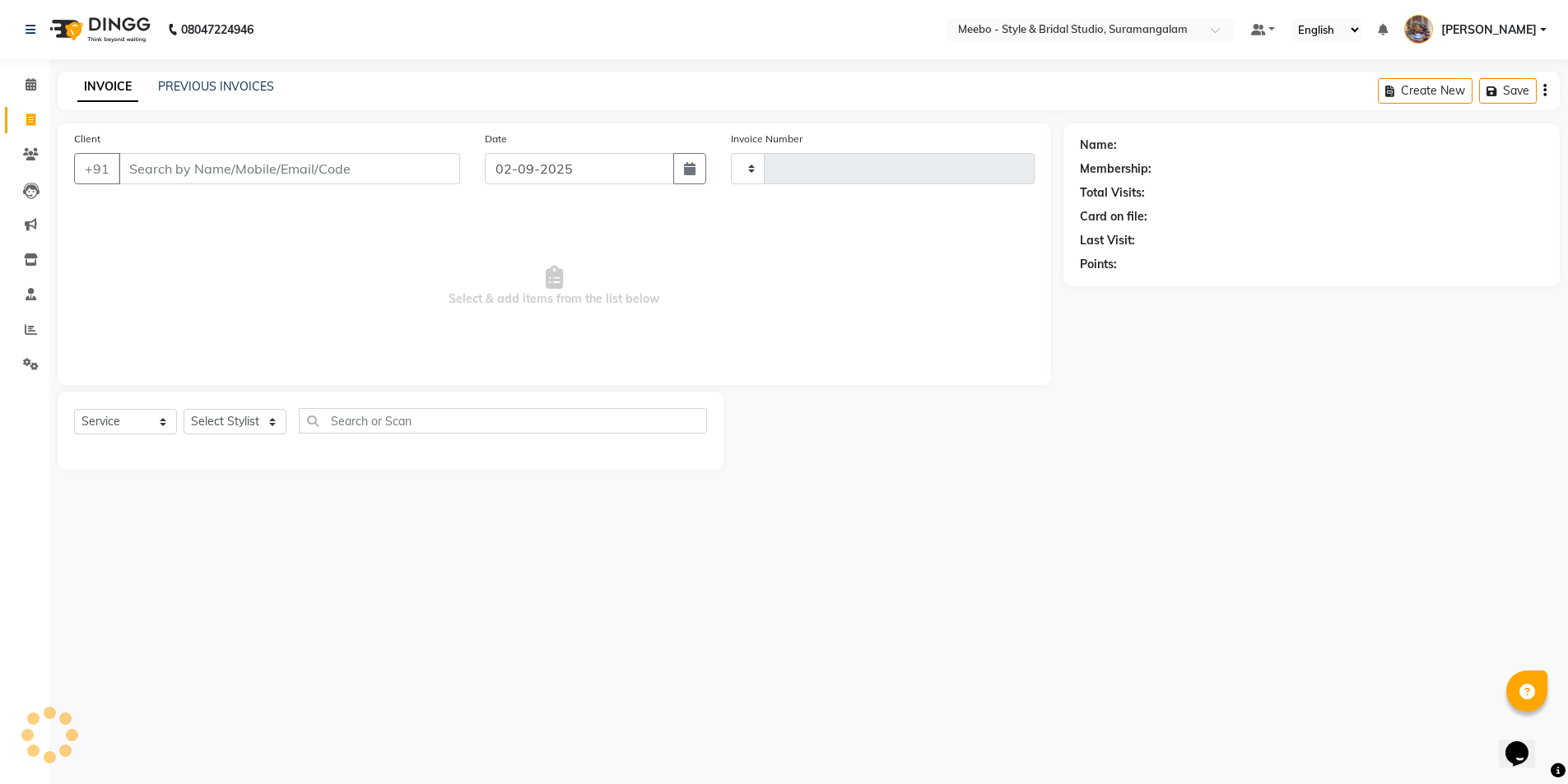
type input "5351"
select select "12"
click at [30, 330] on icon at bounding box center [31, 329] width 12 height 12
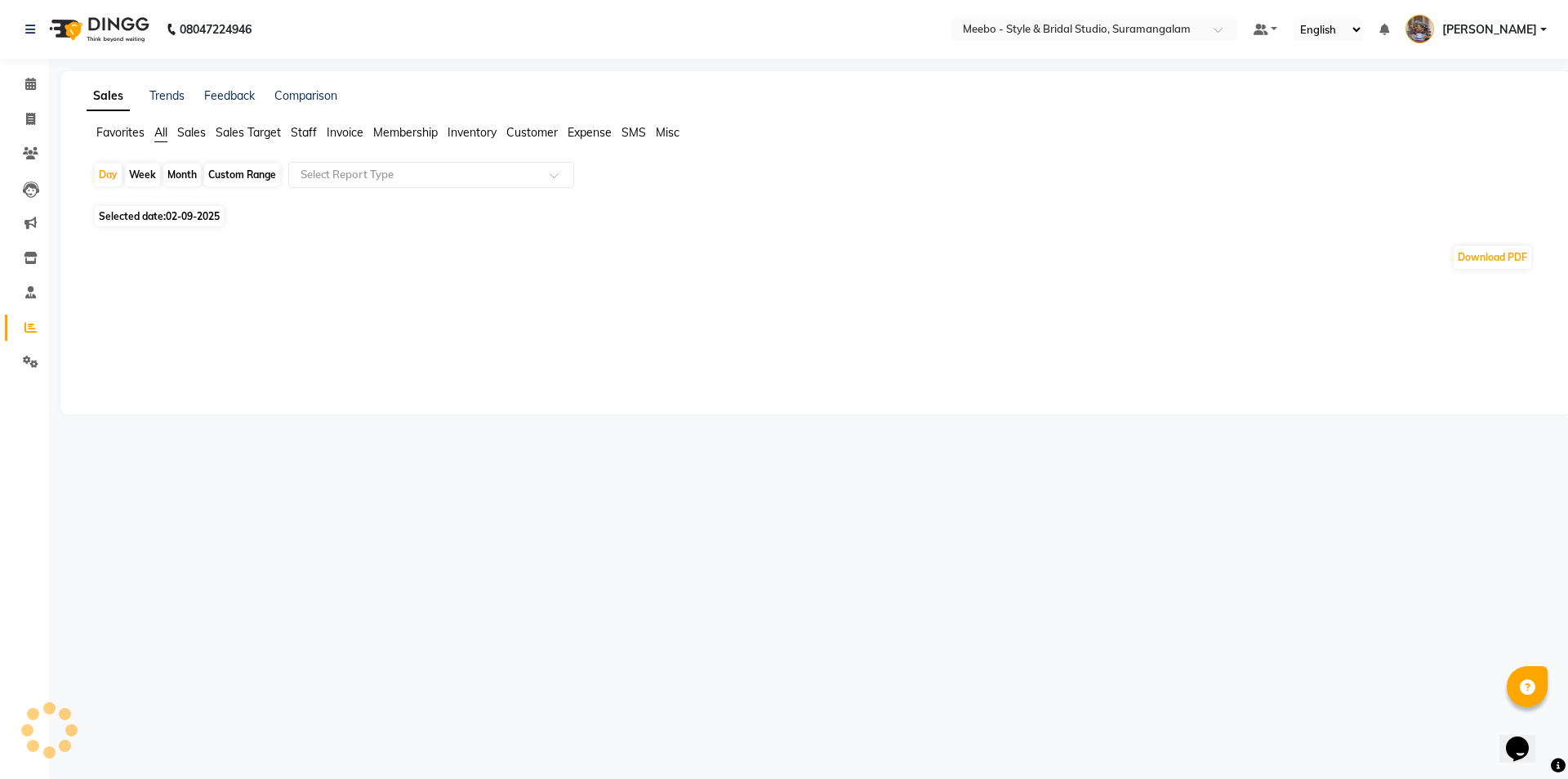
click at [302, 131] on span "Staff" at bounding box center [303, 131] width 26 height 14
click at [334, 183] on div "Select Report Type" at bounding box center [431, 174] width 286 height 26
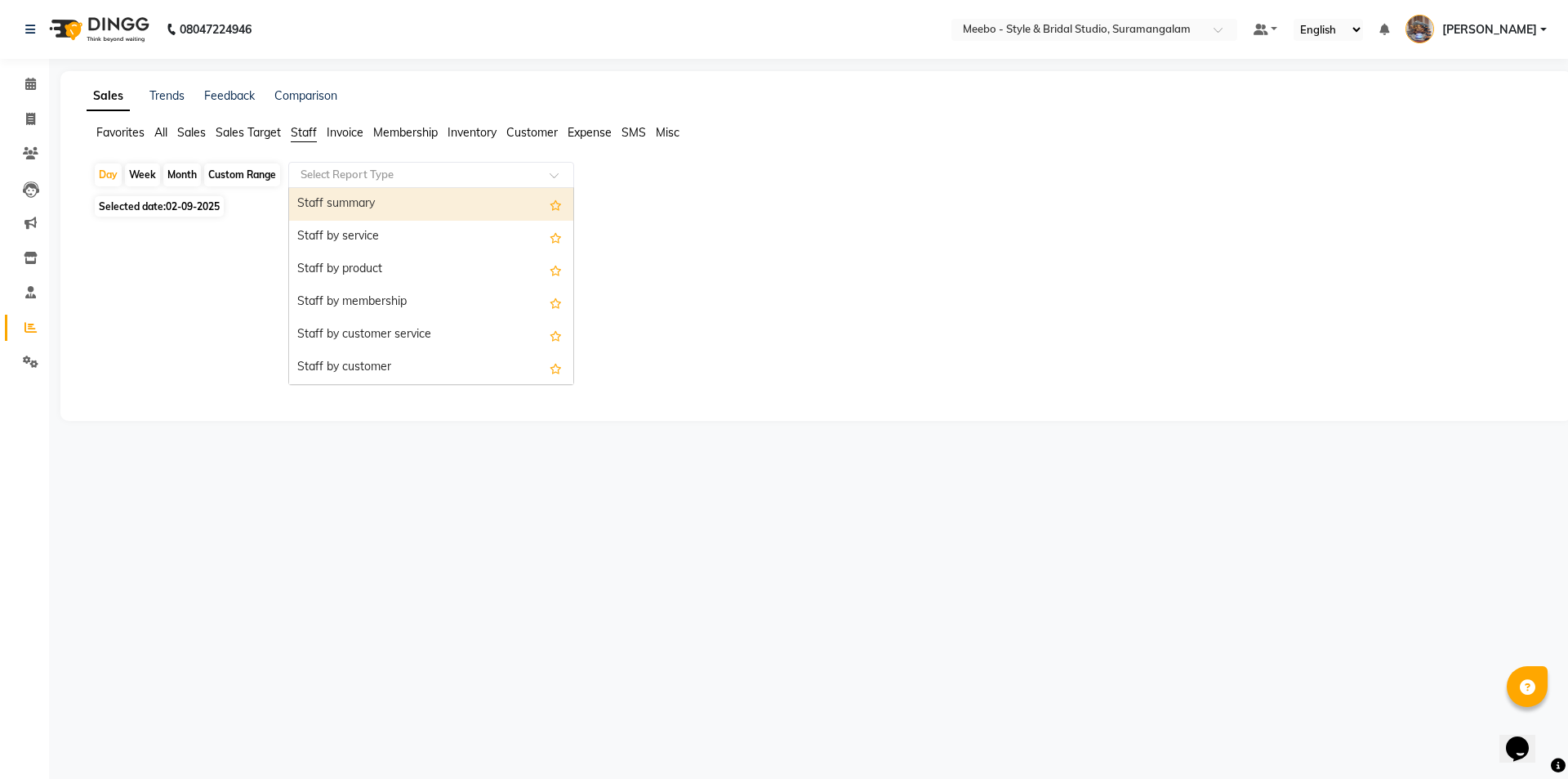
click at [342, 207] on div "Staff summary" at bounding box center [431, 204] width 285 height 32
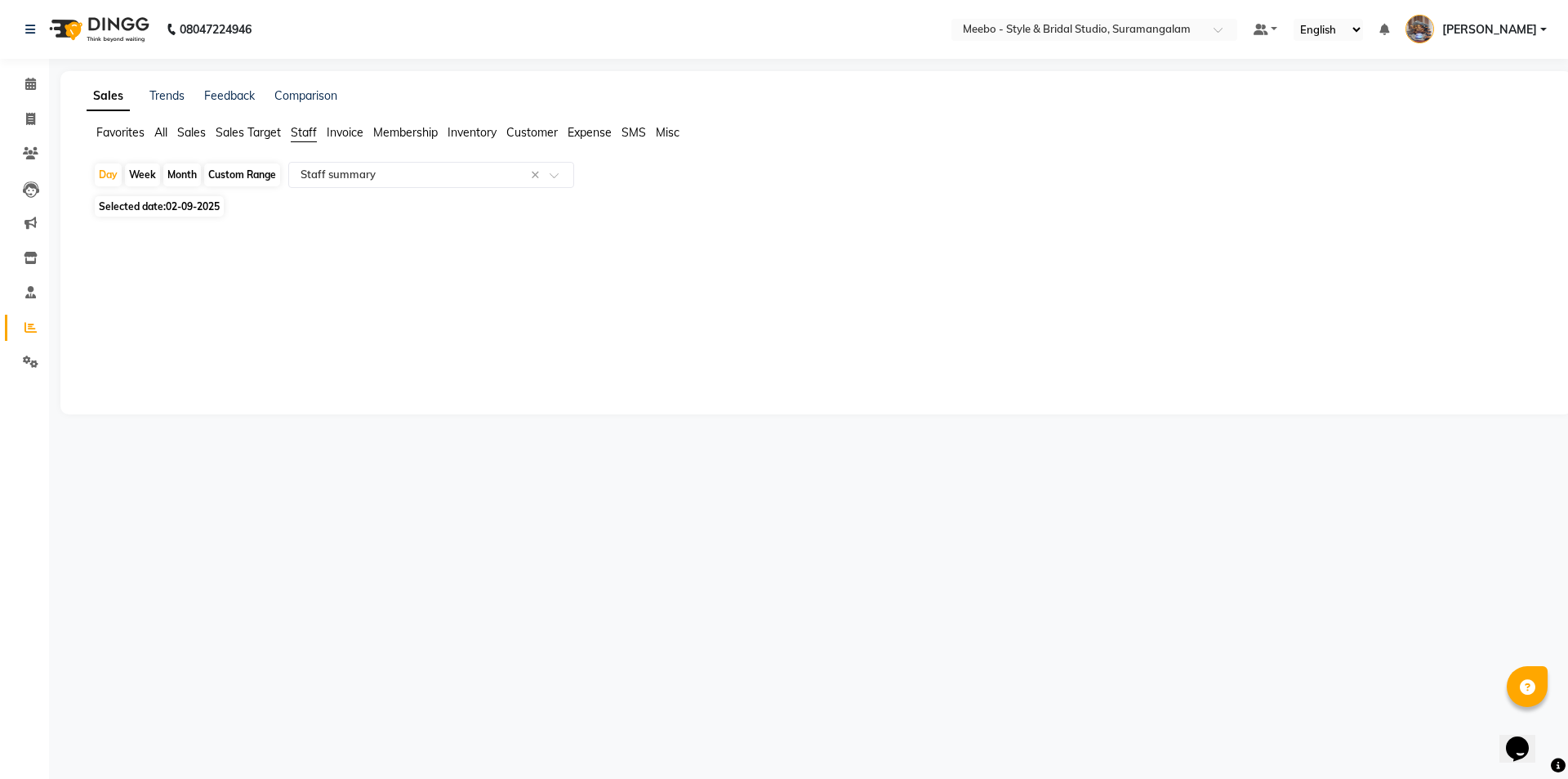
click at [219, 205] on span "02-09-2025" at bounding box center [192, 206] width 54 height 12
select select "9"
select select "2025"
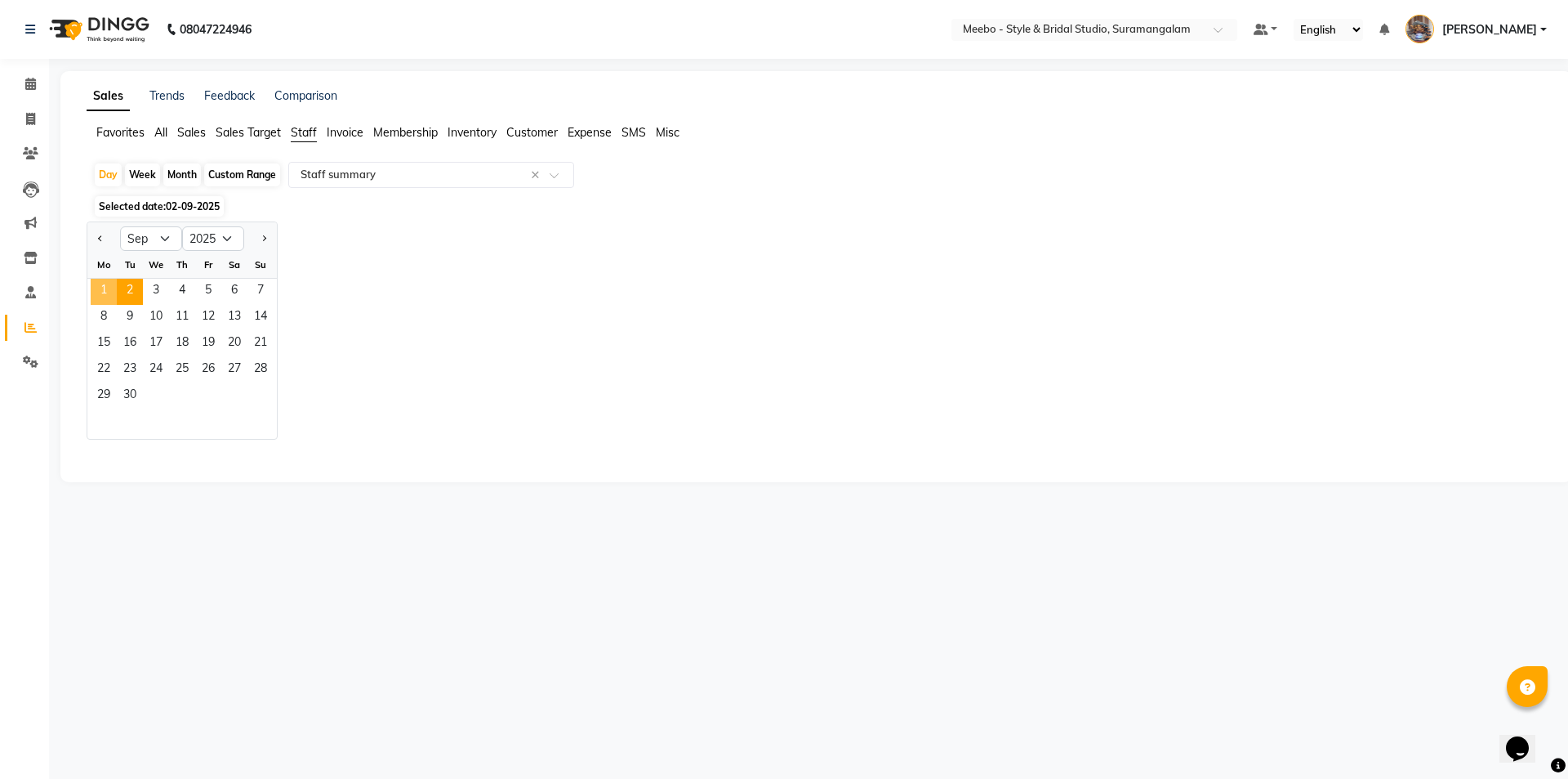
click at [115, 291] on span "1" at bounding box center [103, 291] width 26 height 26
select select "full_report"
select select "csv"
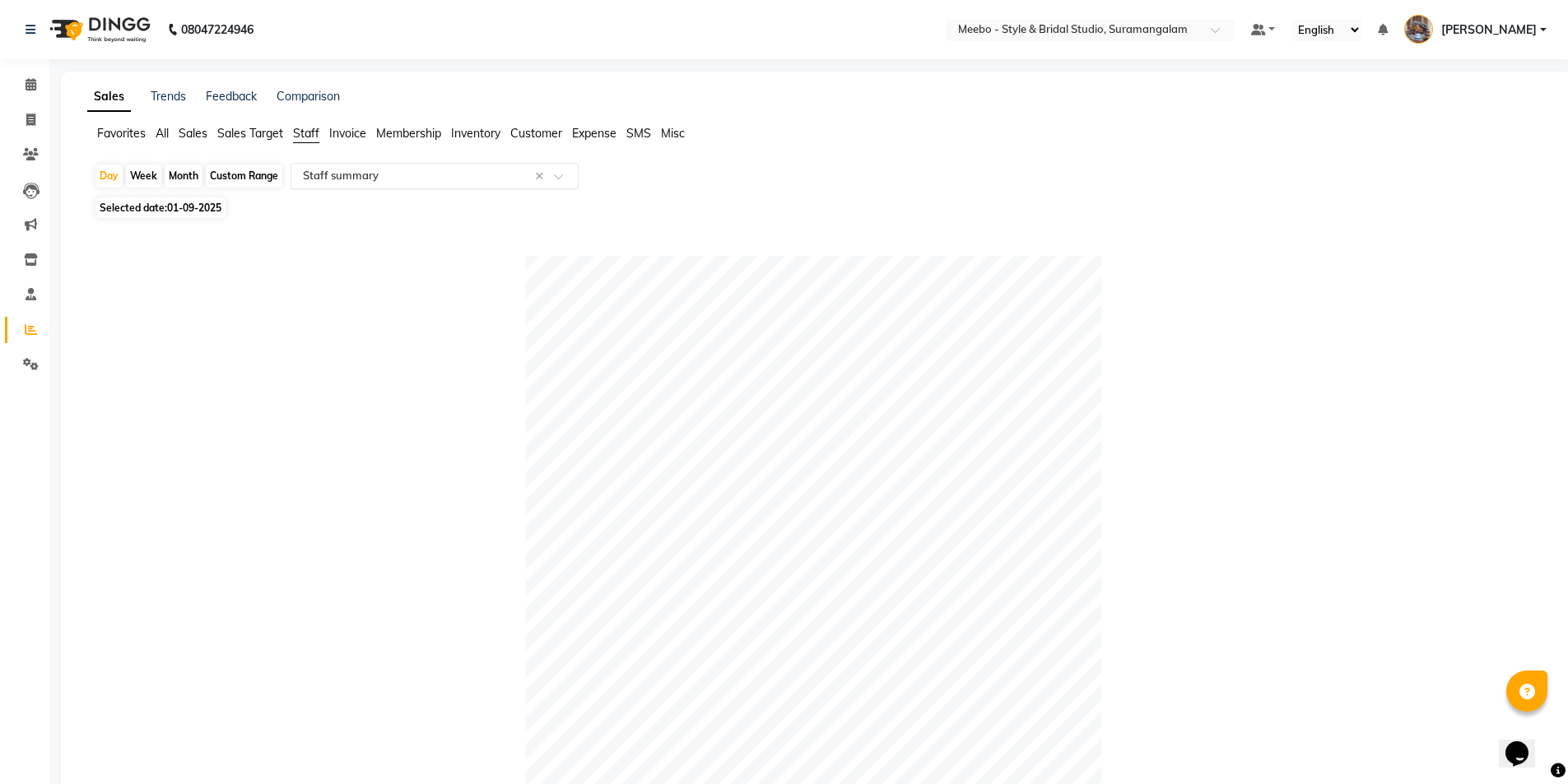
click at [339, 177] on input "text" at bounding box center [417, 175] width 237 height 16
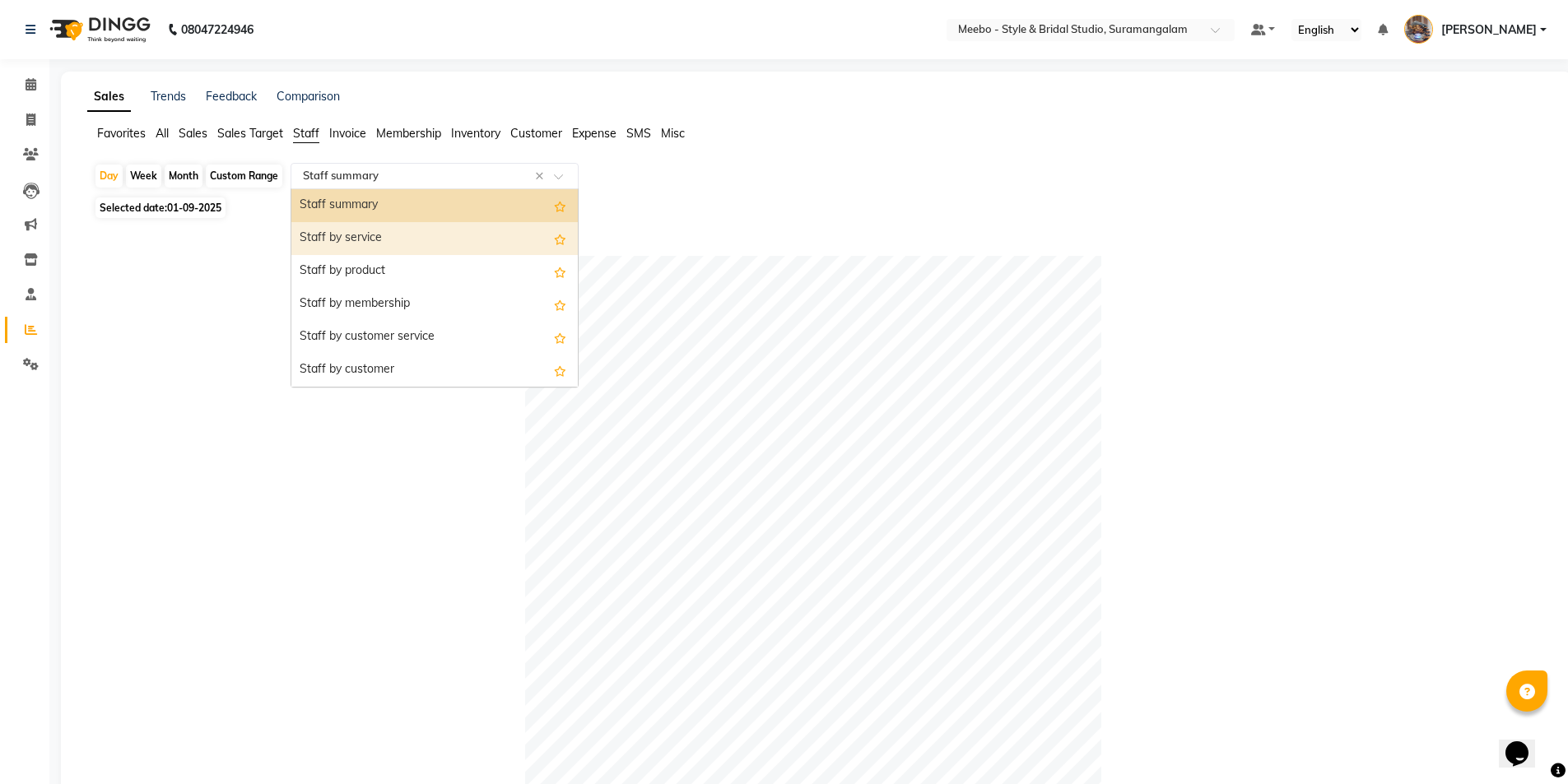
click at [351, 241] on div "Staff by service" at bounding box center [434, 239] width 287 height 33
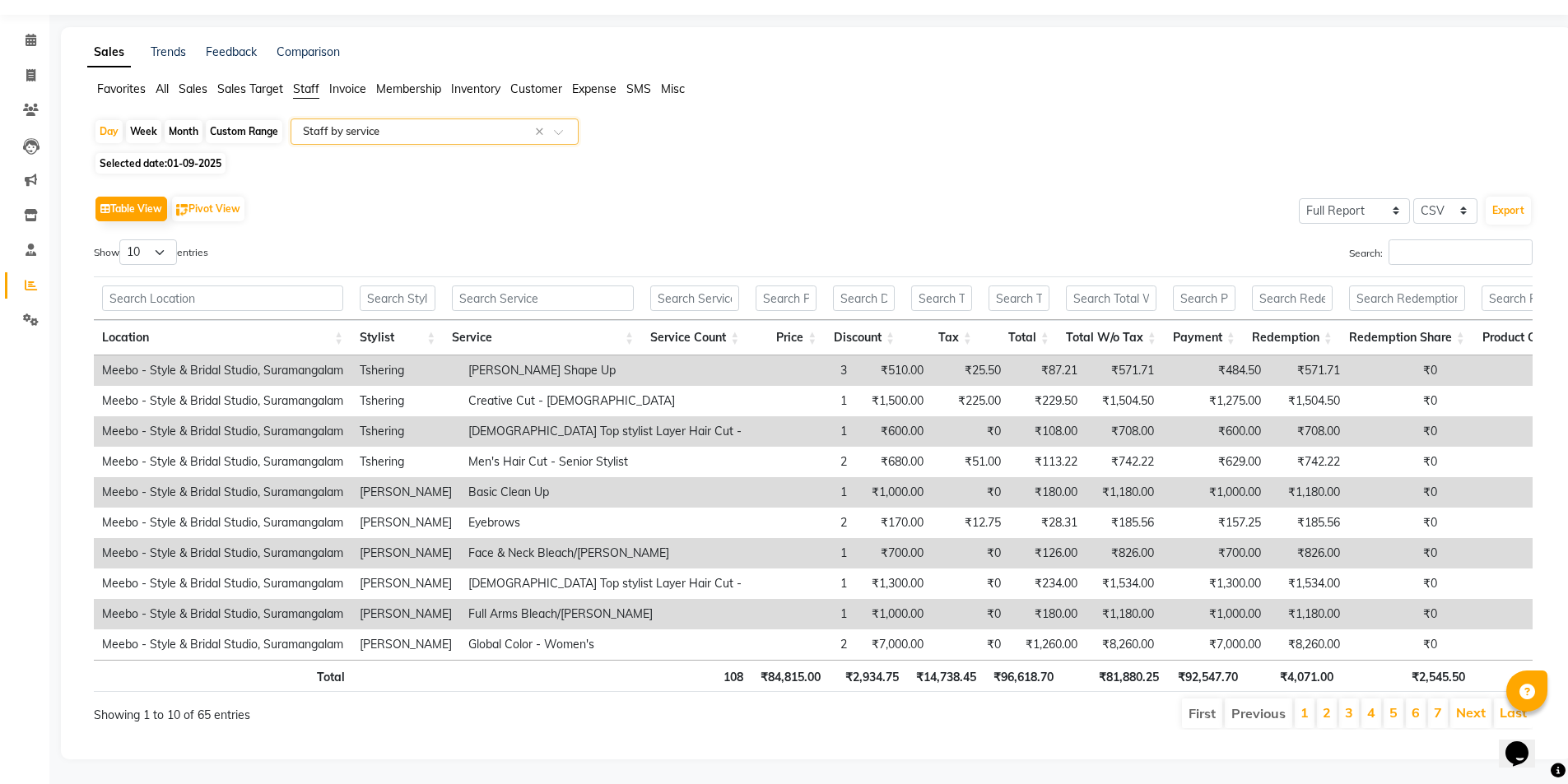
scroll to position [69, 0]
click at [161, 240] on select "10 25 50 100" at bounding box center [148, 252] width 58 height 26
select select "100"
click at [122, 240] on select "10 25 50 100" at bounding box center [148, 252] width 58 height 26
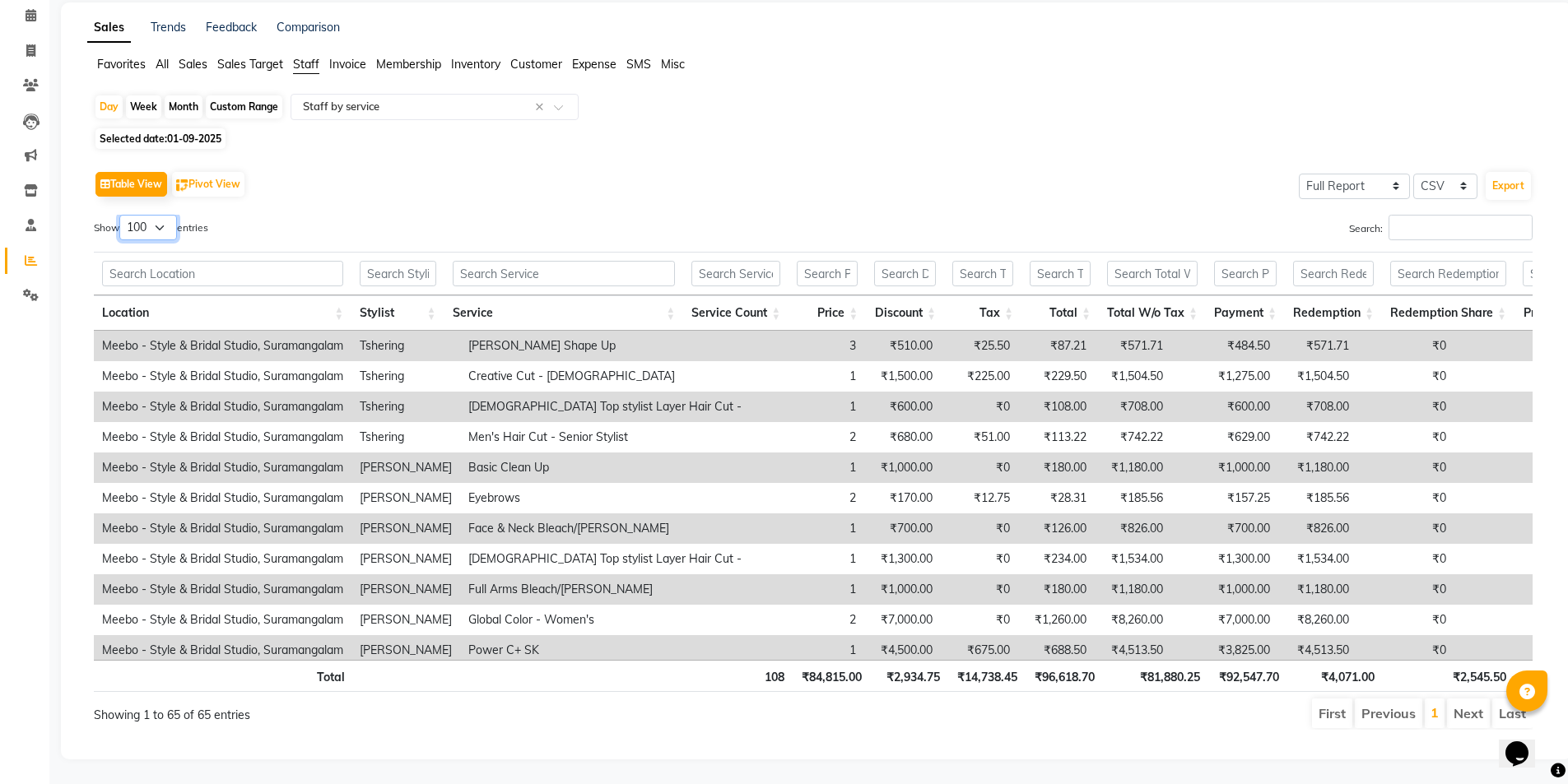
scroll to position [81, 0]
click at [733, 185] on div "Table View Pivot View Select Full Report Filtered Report Select CSV PDF Export" at bounding box center [813, 184] width 1439 height 35
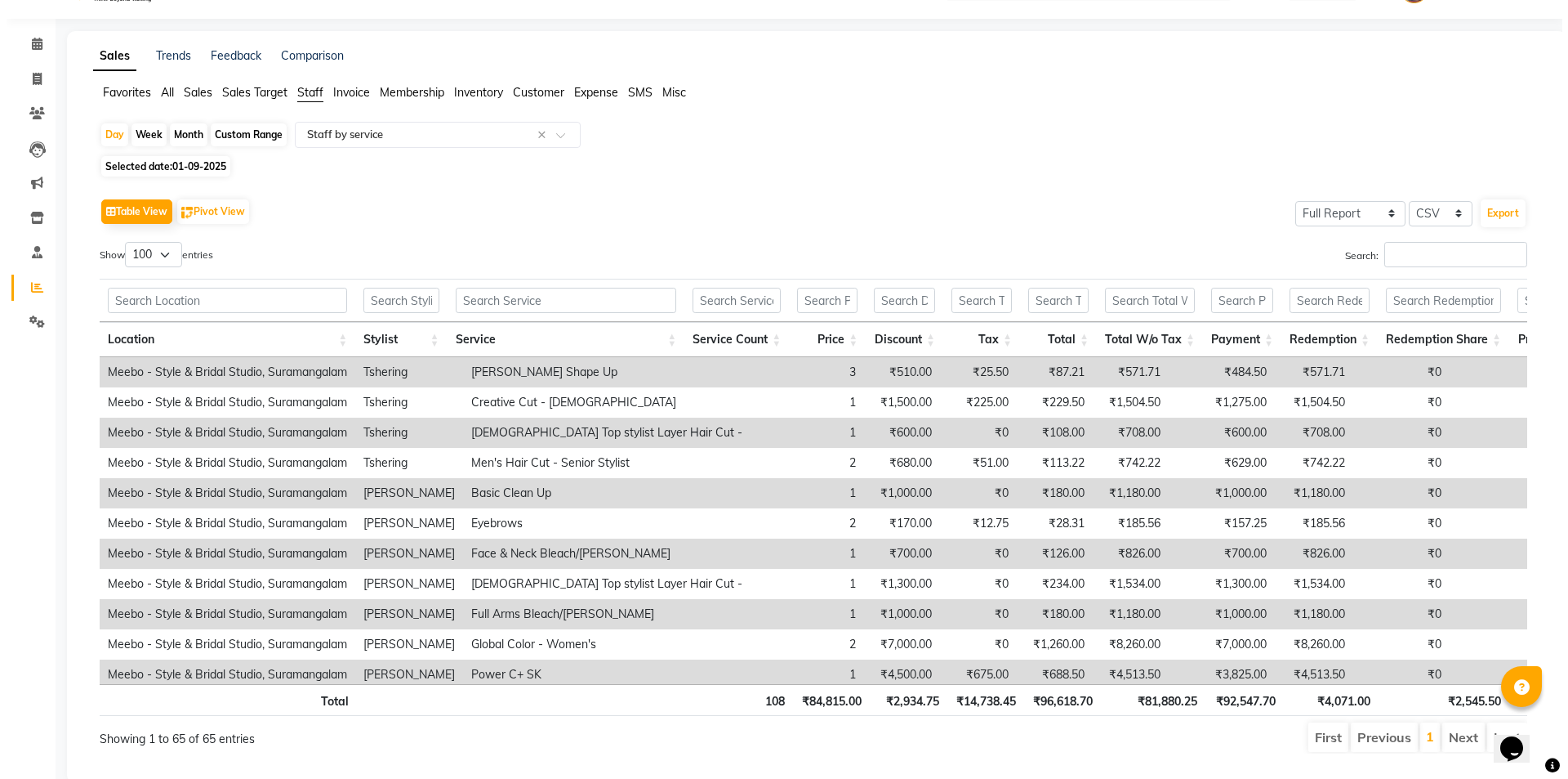
scroll to position [0, 0]
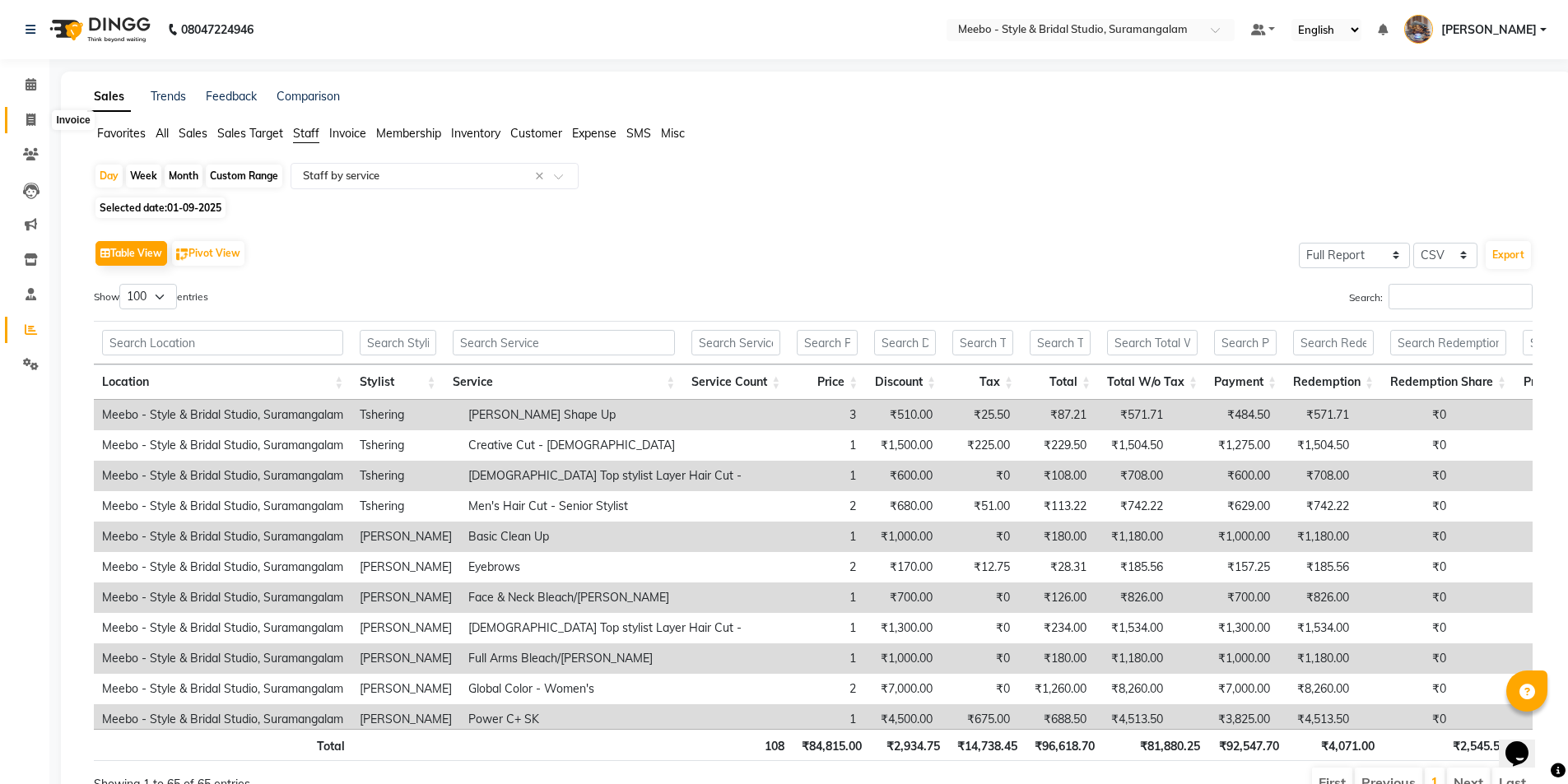
click at [27, 121] on icon at bounding box center [30, 119] width 9 height 12
select select "service"
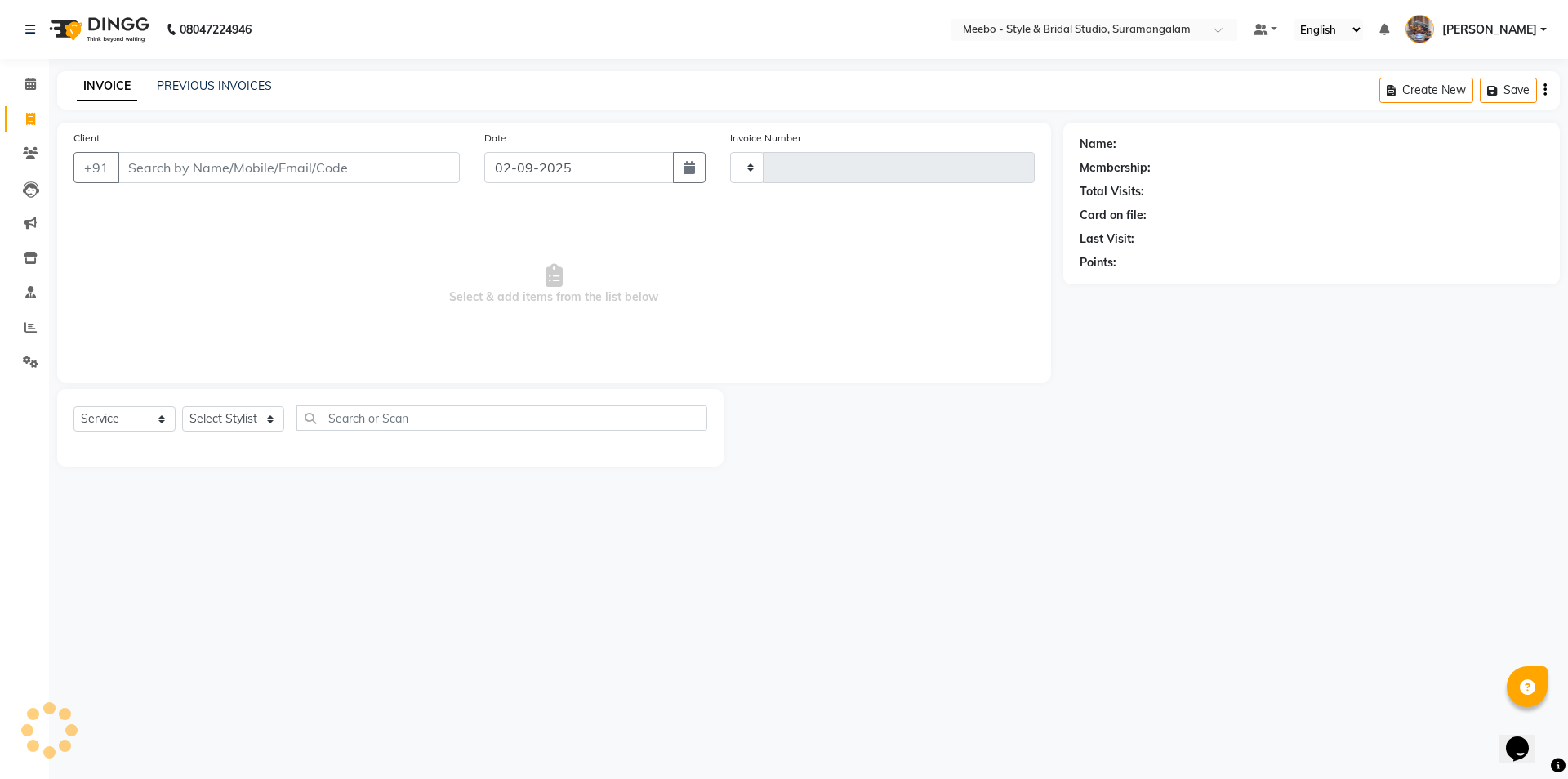
type input "5351"
select select "12"
click at [433, 520] on div "08047224946 Select Location × Meebo - Style & Bridal Studio, Suramangalam Defau…" at bounding box center [784, 390] width 1568 height 779
click at [232, 415] on select "Select Stylist Admin AJOY ALAM AMITH Ashwin Manager Avanthika BILAL DEEPIKA DHA…" at bounding box center [236, 418] width 109 height 26
select select "24562"
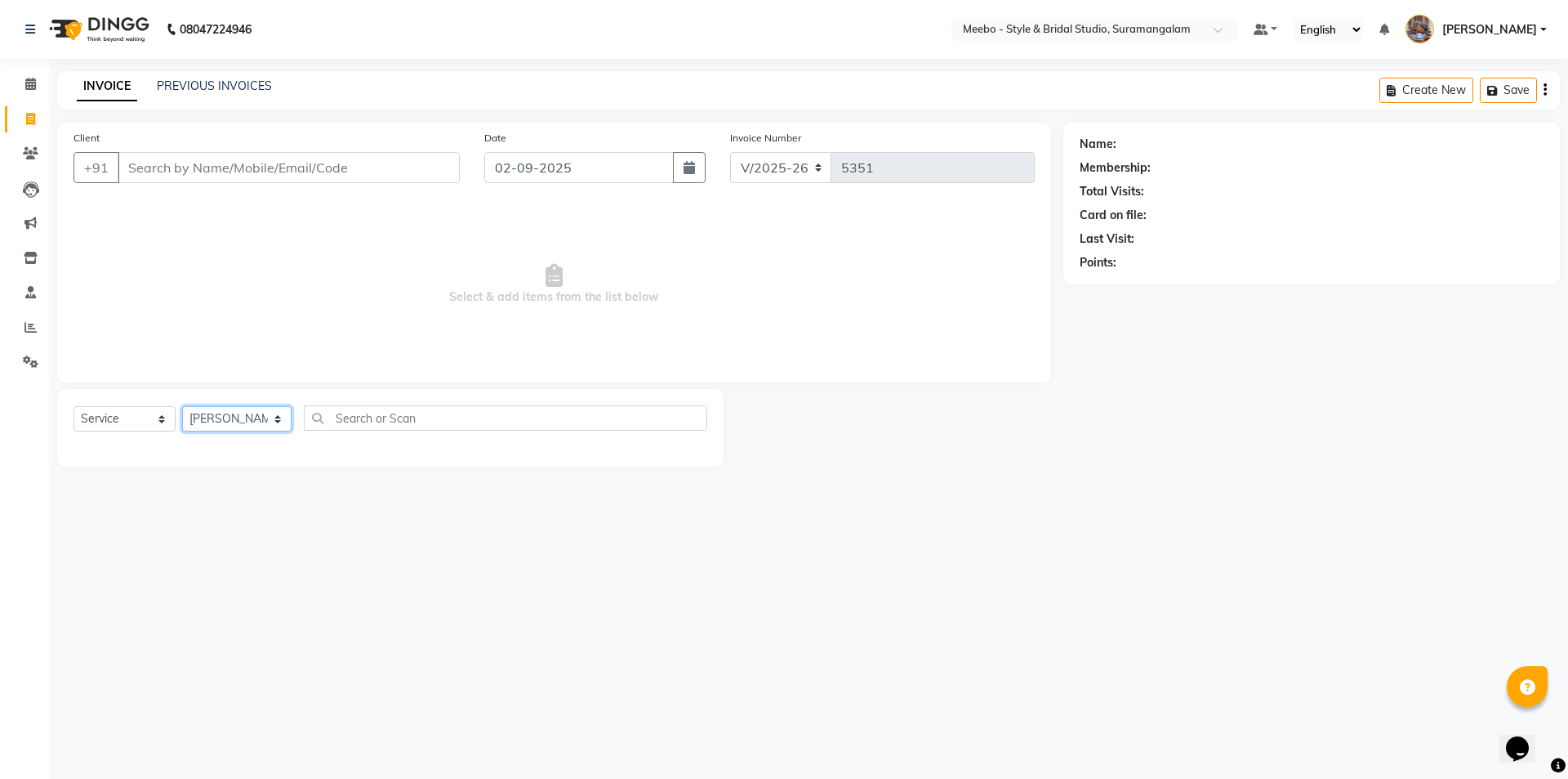
click at [182, 406] on select "Select Stylist Admin AJOY ALAM AMITH Ashwin Manager Avanthika BILAL DEEPIKA DHA…" at bounding box center [236, 418] width 109 height 26
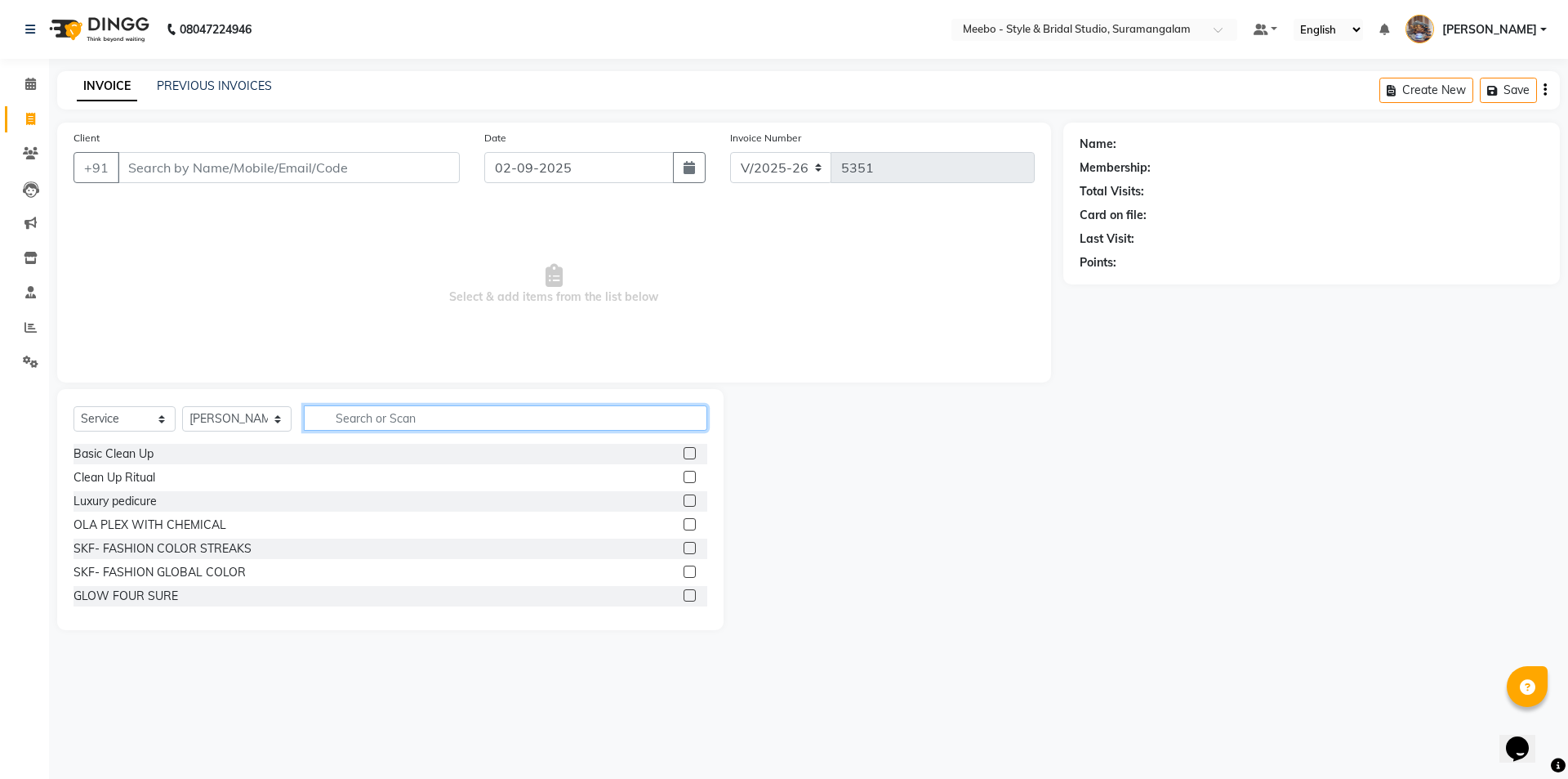
click at [400, 420] on input "text" at bounding box center [506, 418] width 404 height 26
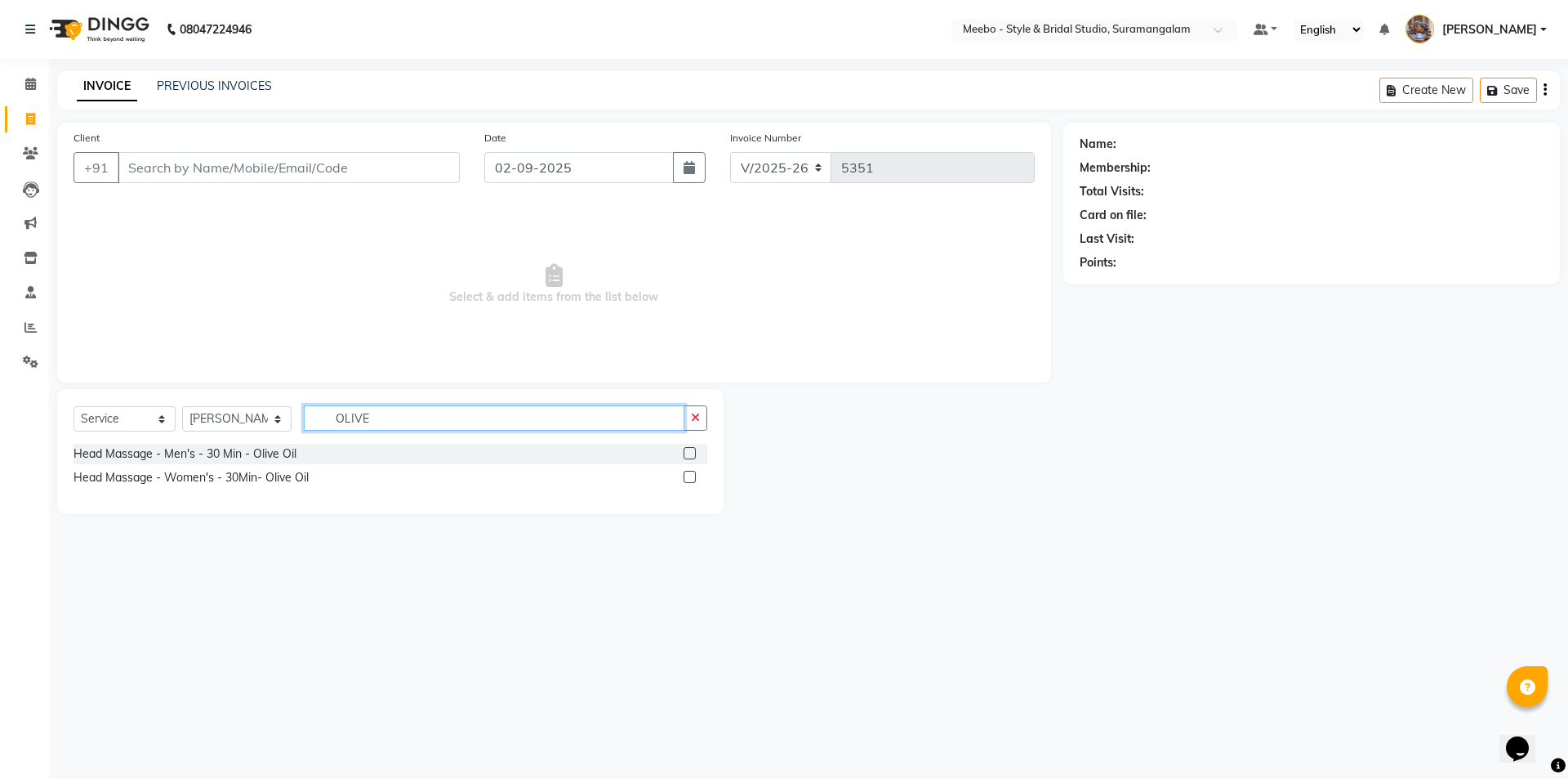
type input "OLIVE"
click at [693, 454] on label at bounding box center [689, 452] width 12 height 12
click at [693, 454] on input "checkbox" at bounding box center [688, 453] width 10 height 10
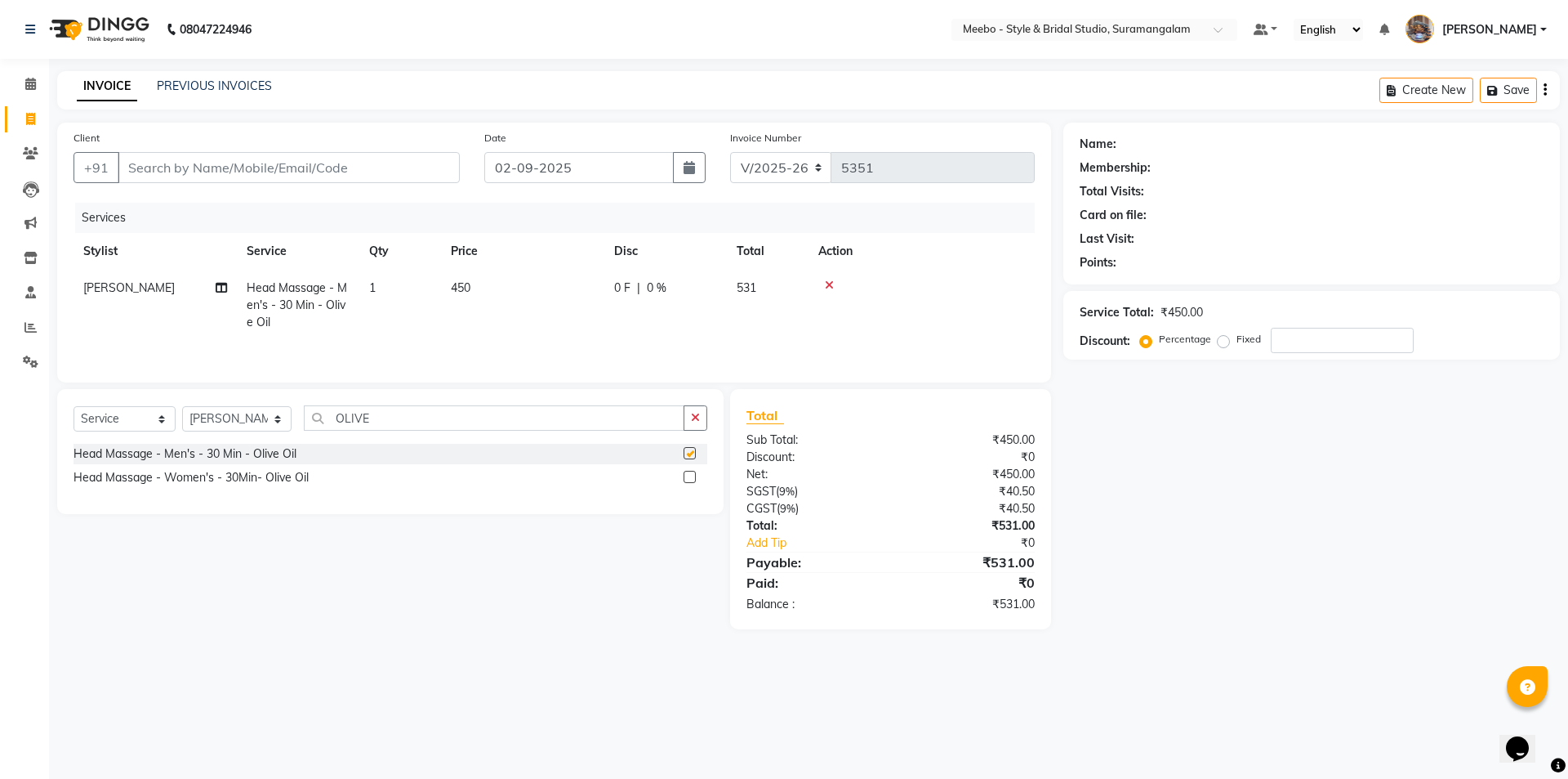
checkbox input "false"
click at [366, 166] on input "Client" at bounding box center [289, 168] width 343 height 31
type input "9"
type input "0"
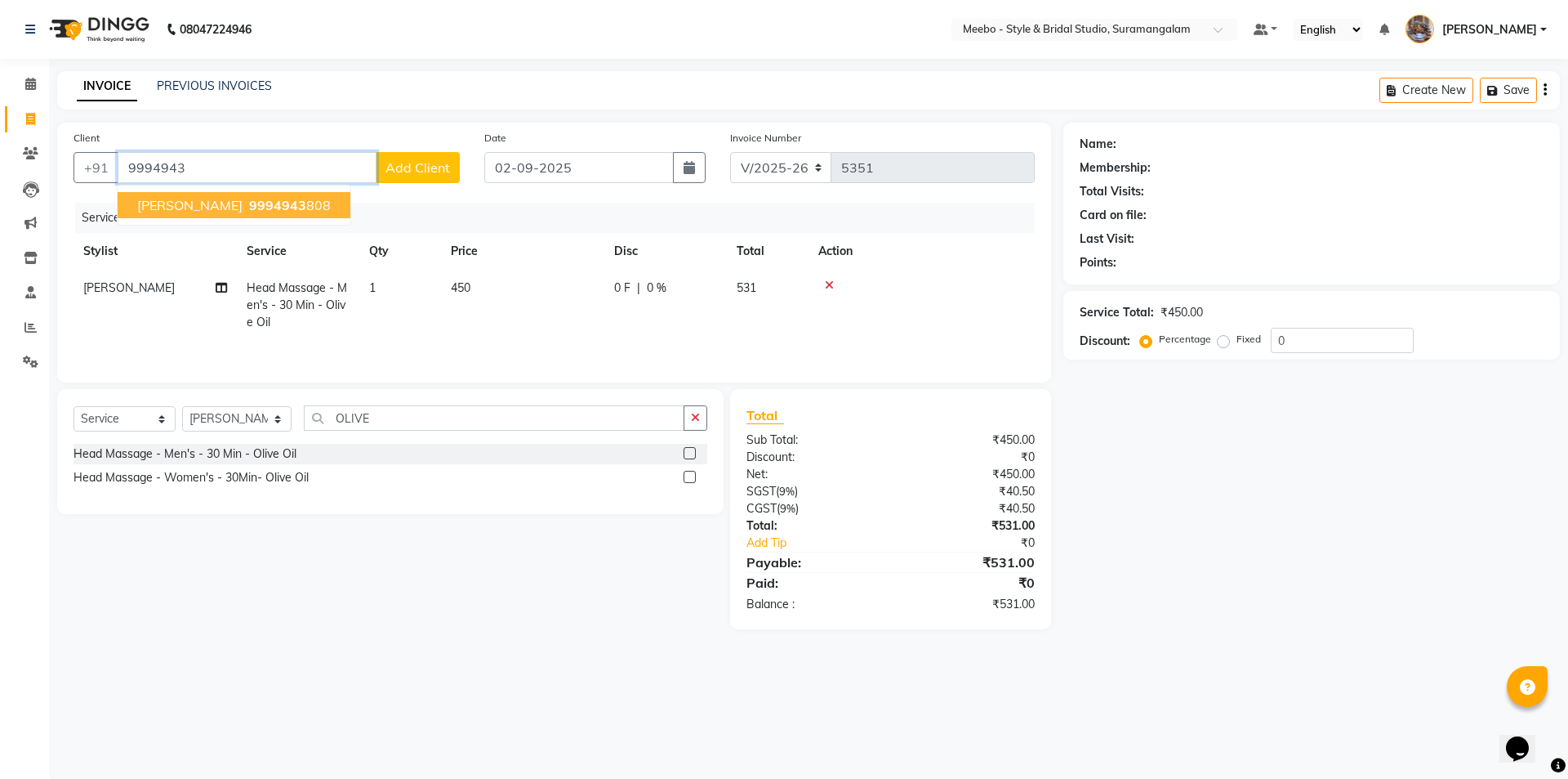
click at [216, 205] on span "Mr.Raj Kumar" at bounding box center [189, 205] width 106 height 16
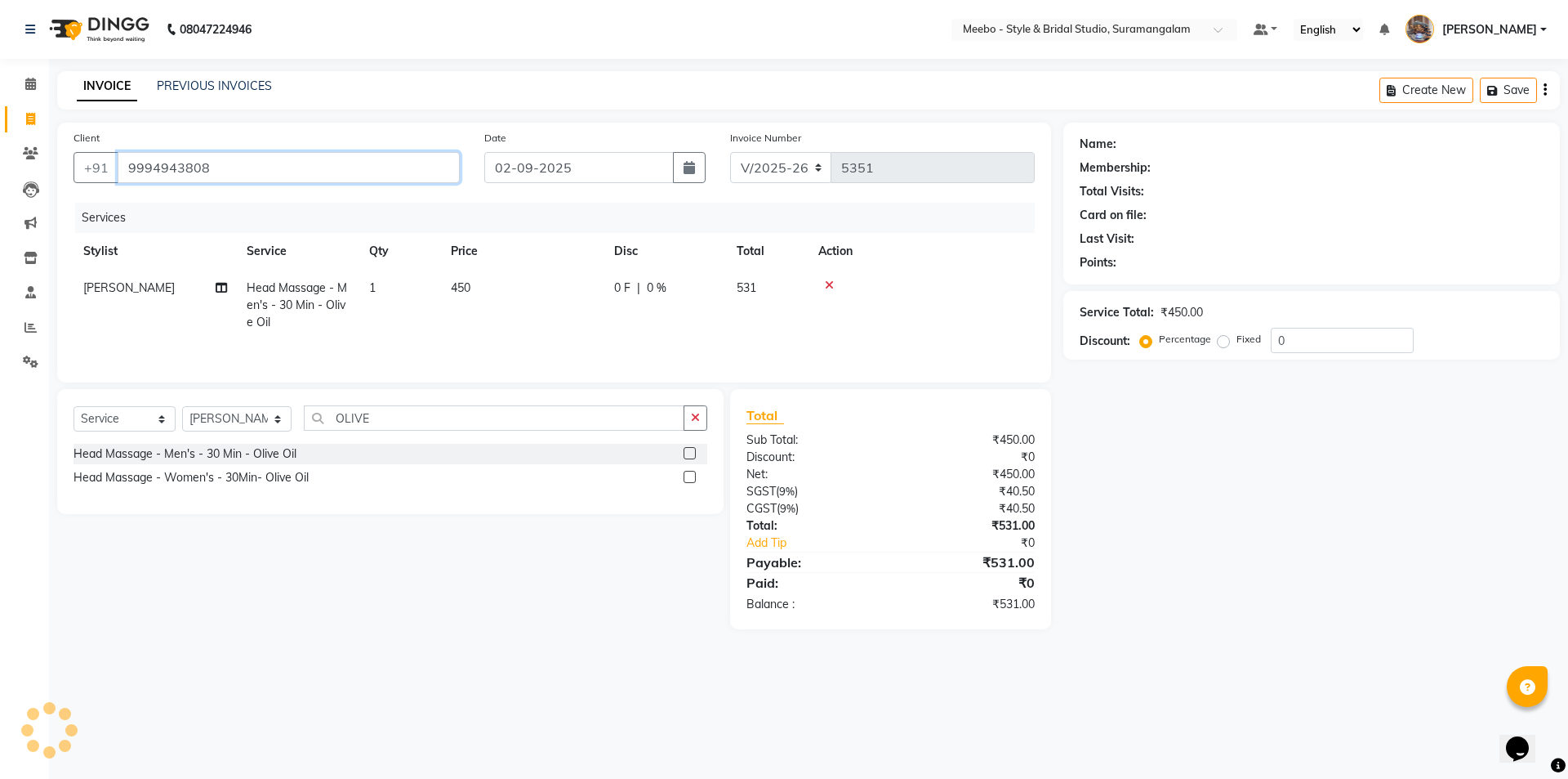
type input "9994943808"
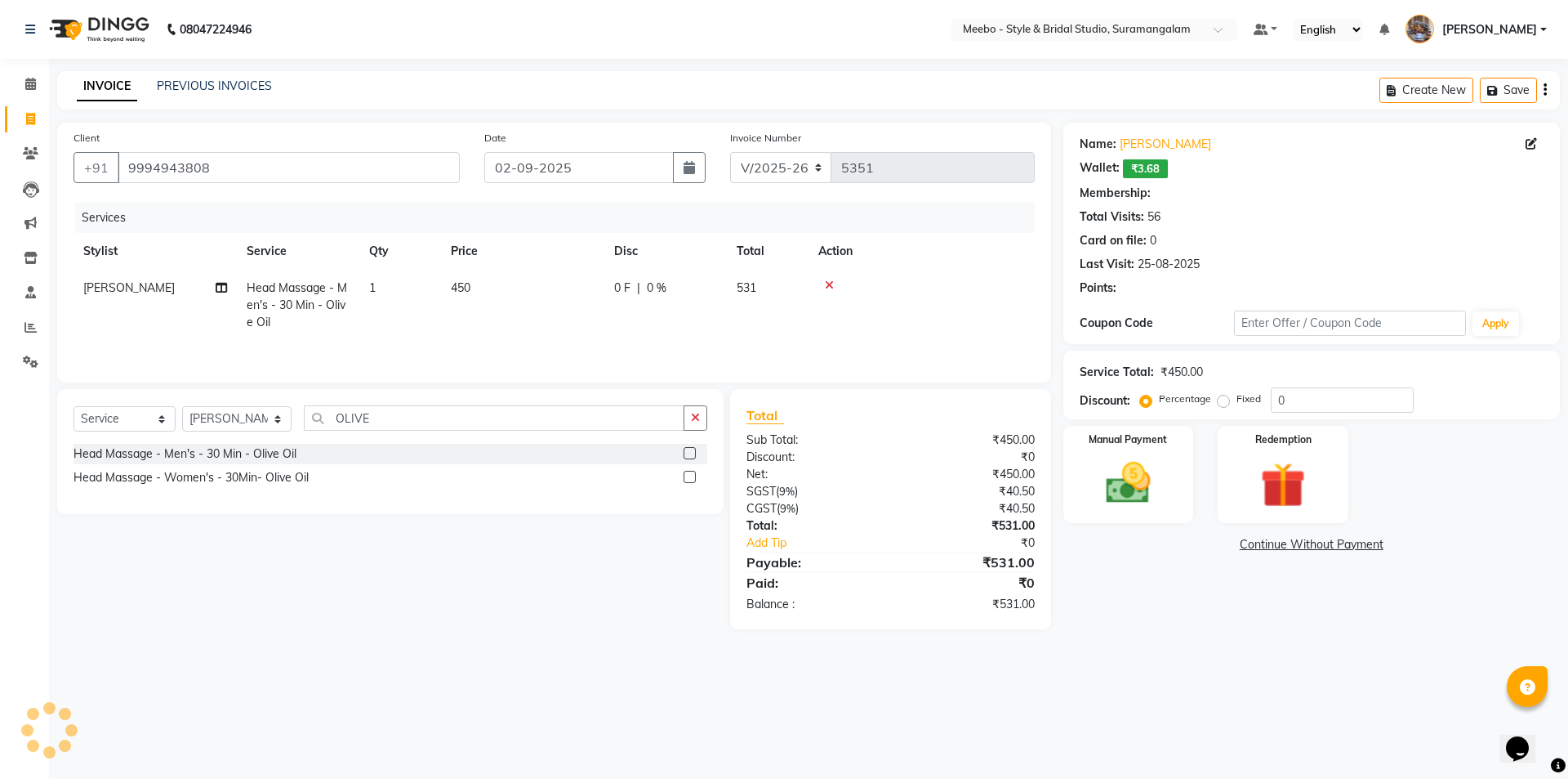
type input "15"
select select "1: Object"
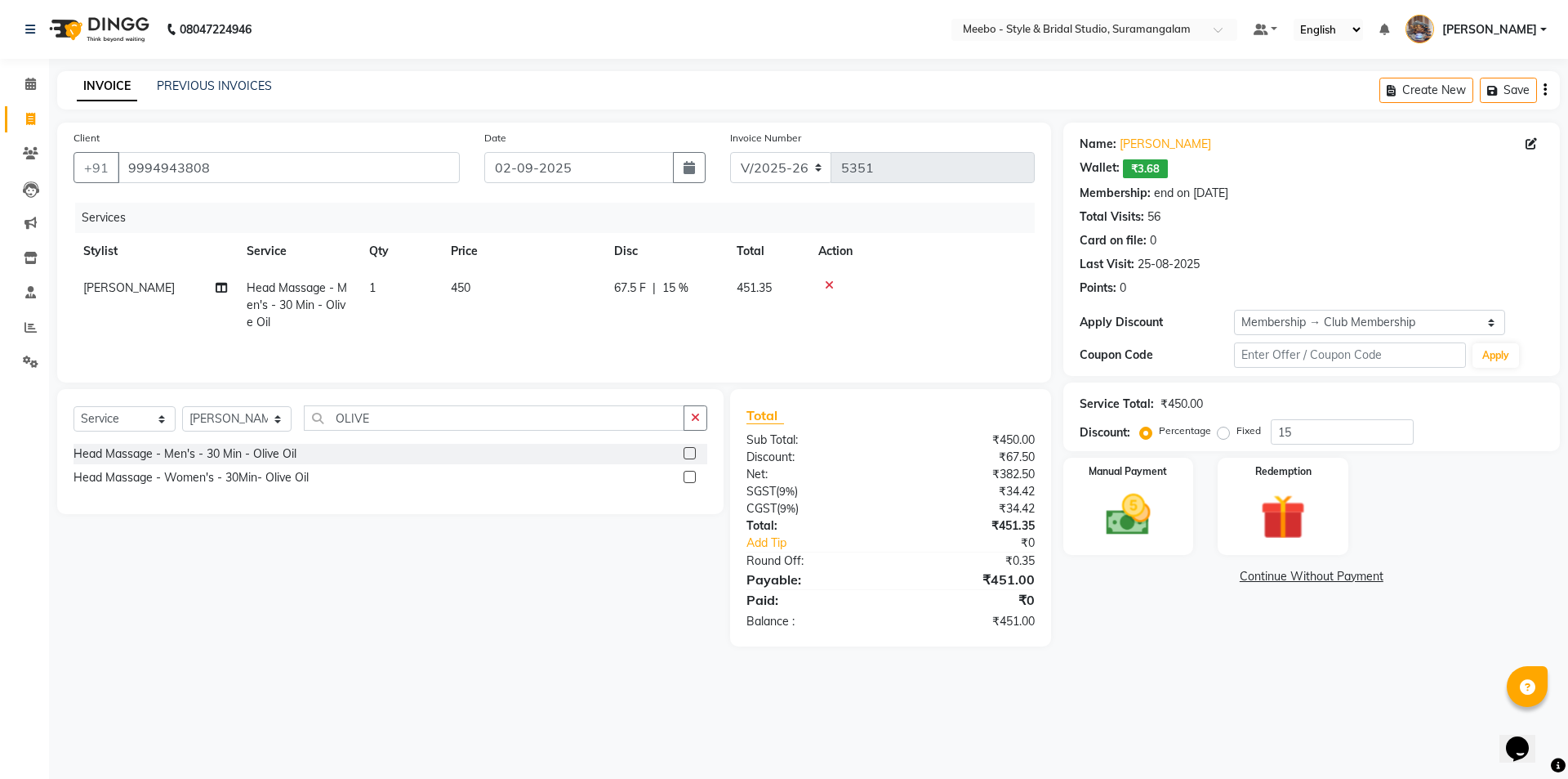
click at [609, 639] on div "Select Service Product Membership Package Voucher Prepaid Gift Card Select Styl…" at bounding box center [384, 517] width 679 height 257
click at [1113, 529] on img at bounding box center [1128, 514] width 76 height 54
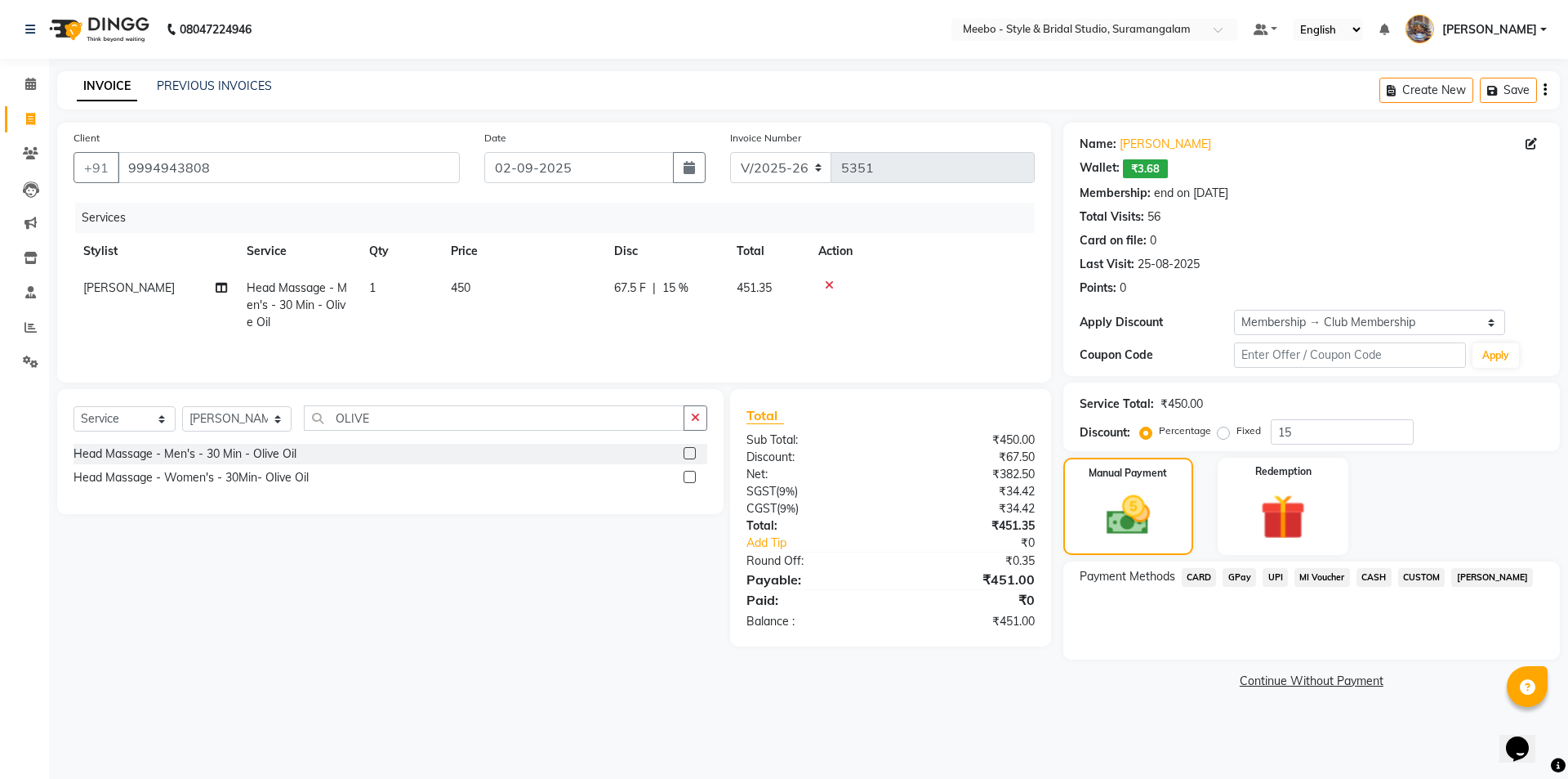
click at [1243, 572] on span "GPay" at bounding box center [1239, 577] width 33 height 19
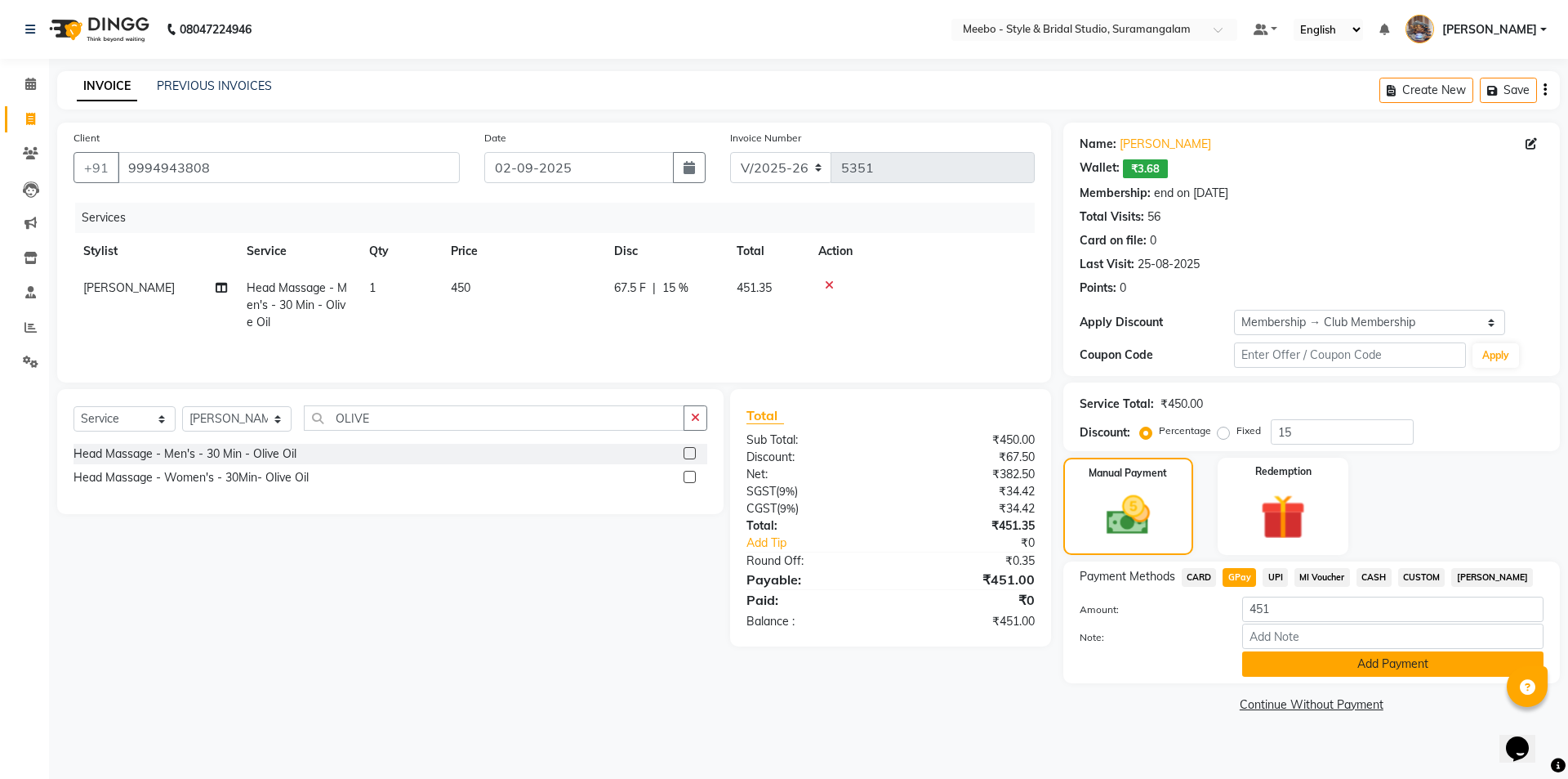
click at [1292, 666] on button "Add Payment" at bounding box center [1393, 664] width 302 height 26
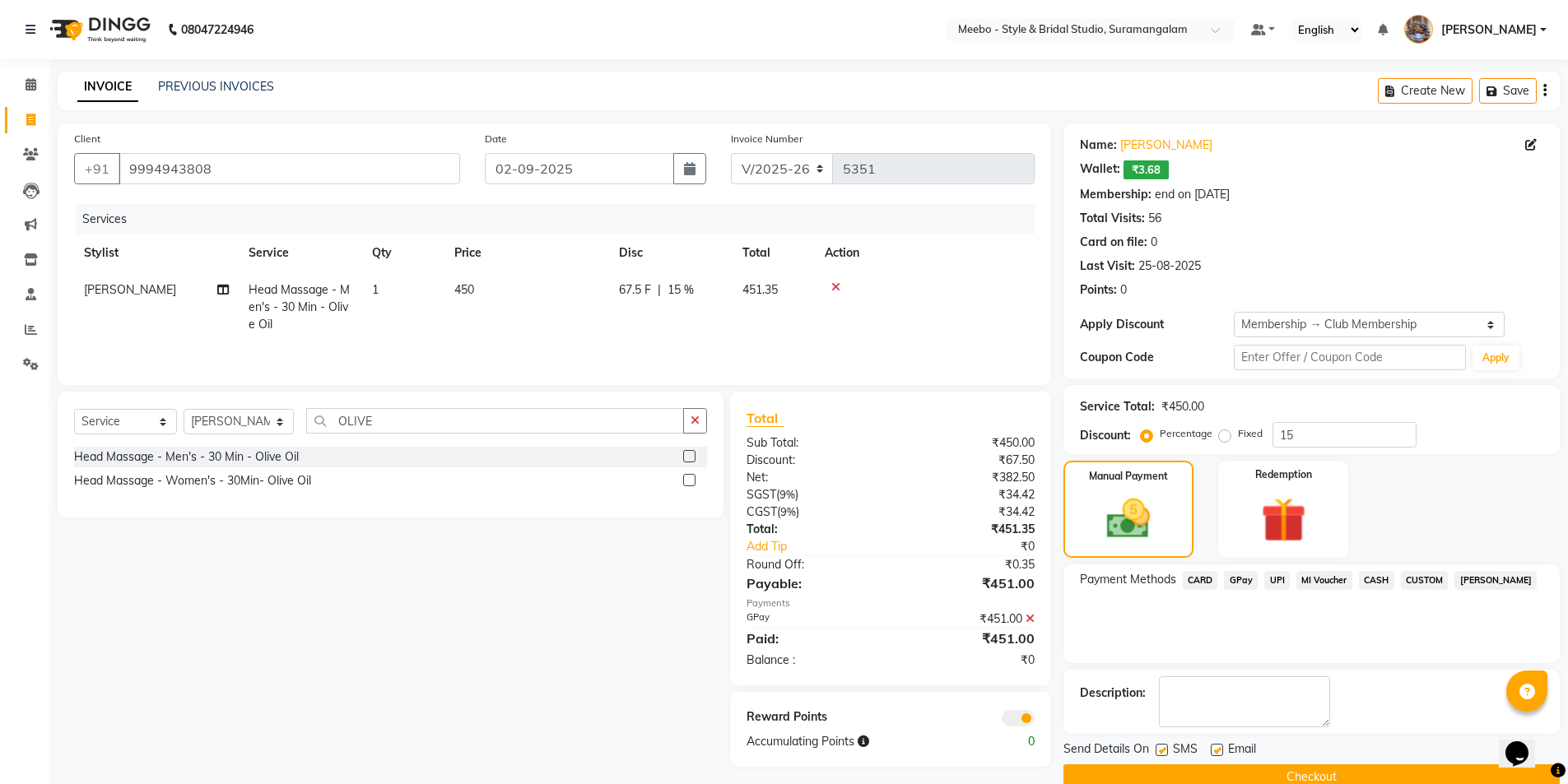
click at [1031, 622] on icon at bounding box center [1029, 618] width 9 height 12
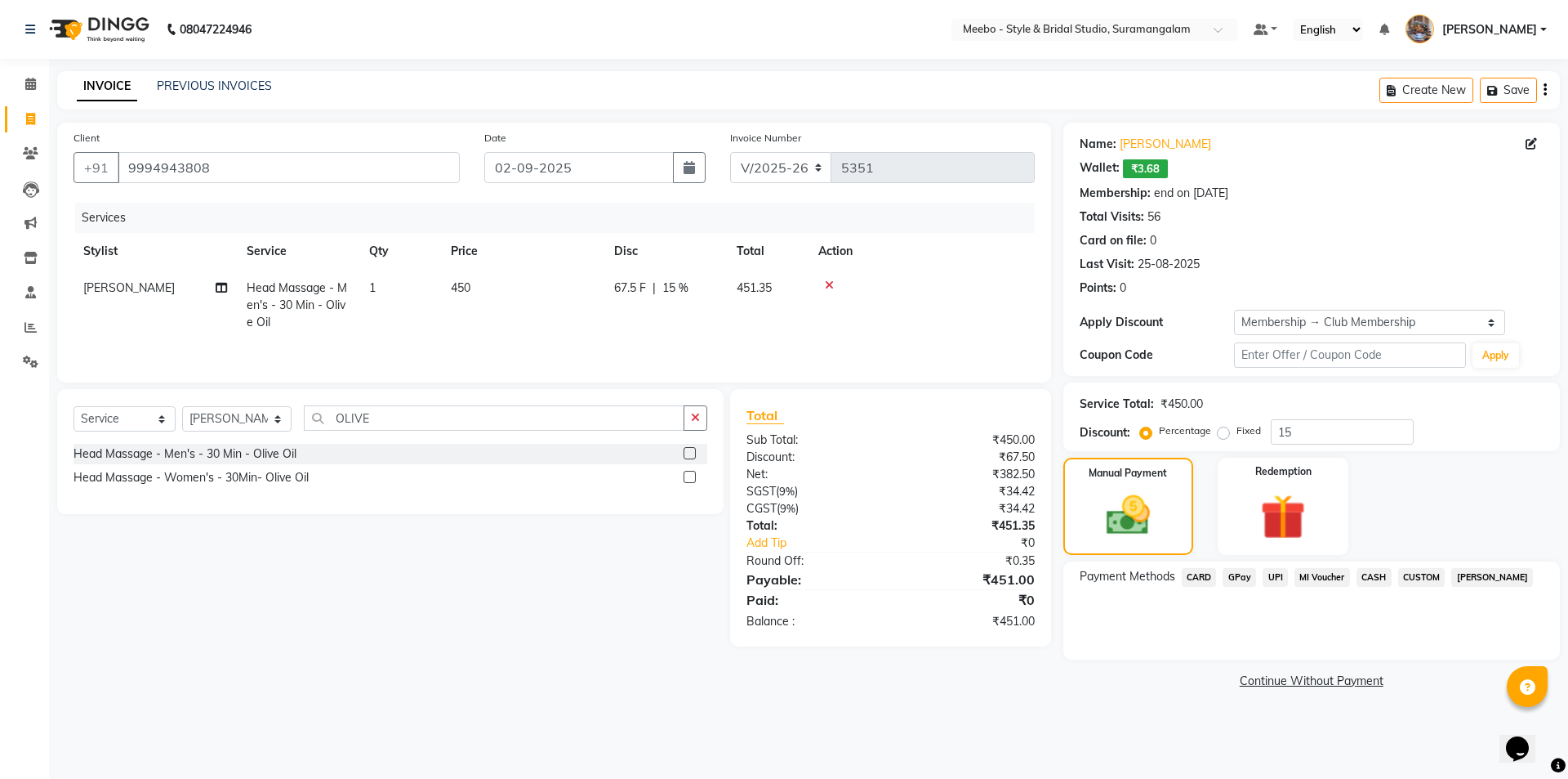
click at [1238, 578] on span "GPay" at bounding box center [1239, 577] width 33 height 19
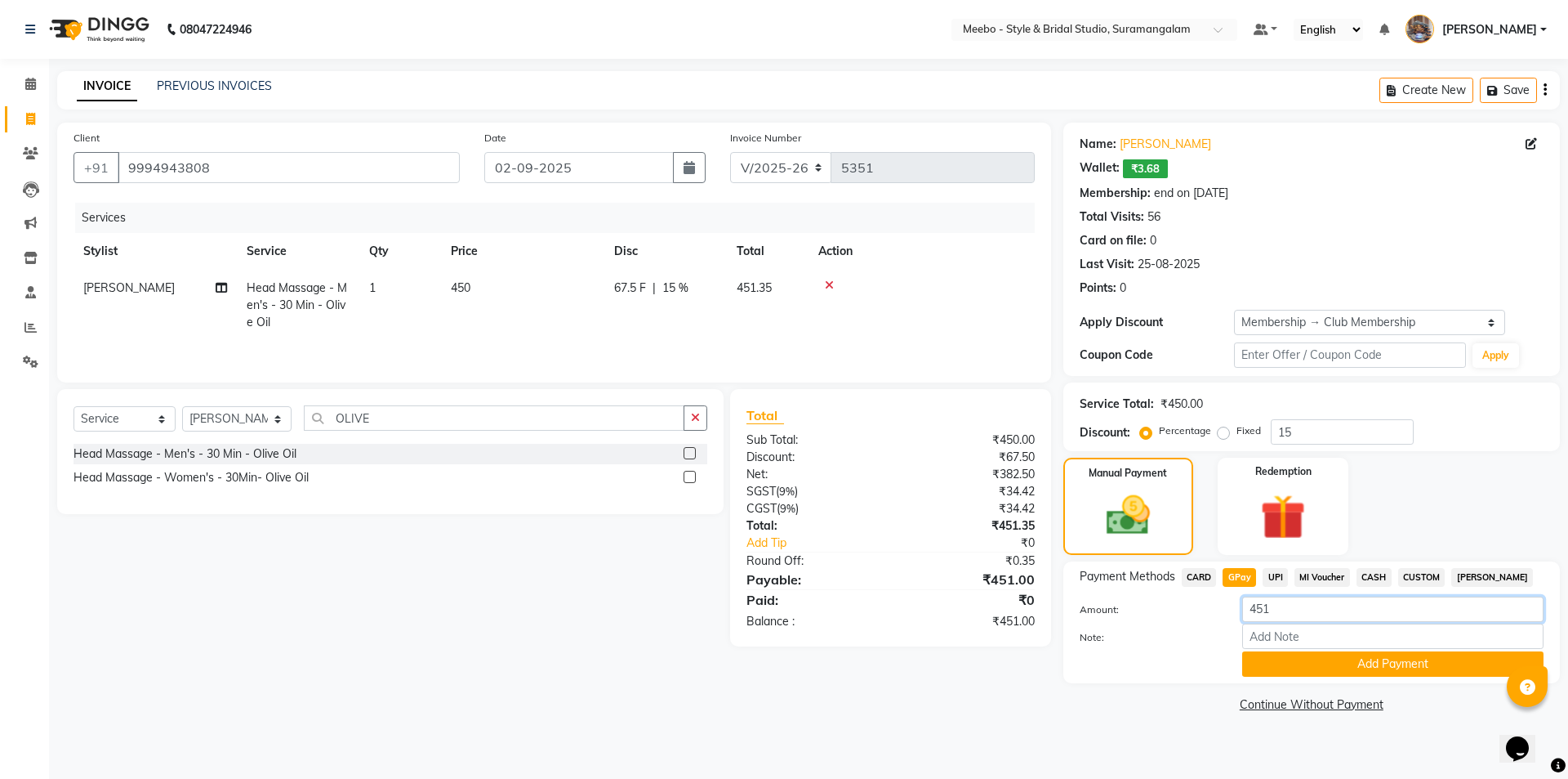
click at [1291, 614] on input "451" at bounding box center [1393, 609] width 302 height 26
type input "450"
click at [1327, 662] on button "Add Payment" at bounding box center [1393, 664] width 302 height 26
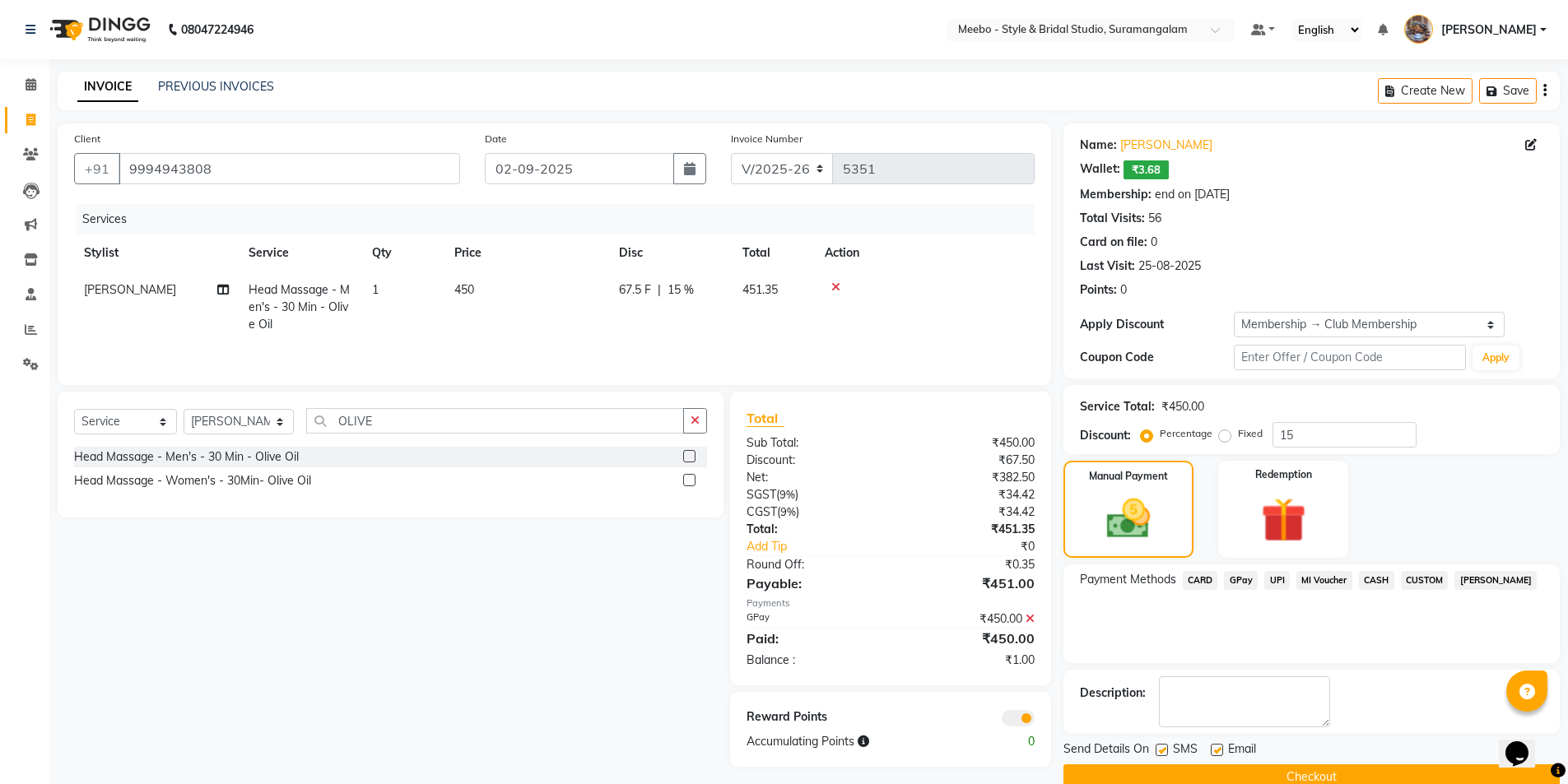
click at [1330, 768] on button "Checkout" at bounding box center [1311, 776] width 496 height 26
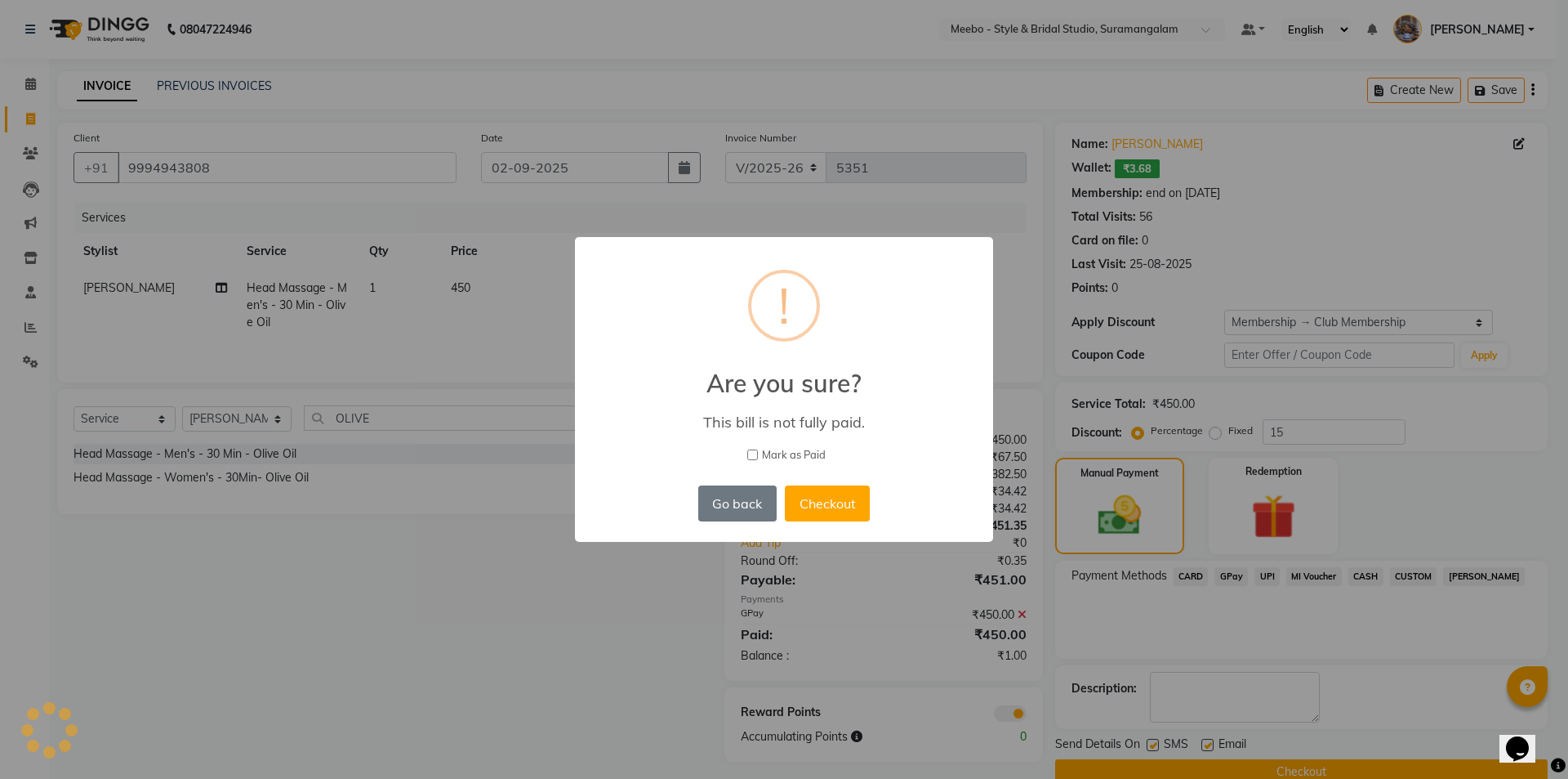
click at [757, 453] on input "Mark as Paid" at bounding box center [752, 454] width 10 height 10
checkbox input "true"
click at [812, 492] on button "Checkout" at bounding box center [827, 504] width 85 height 36
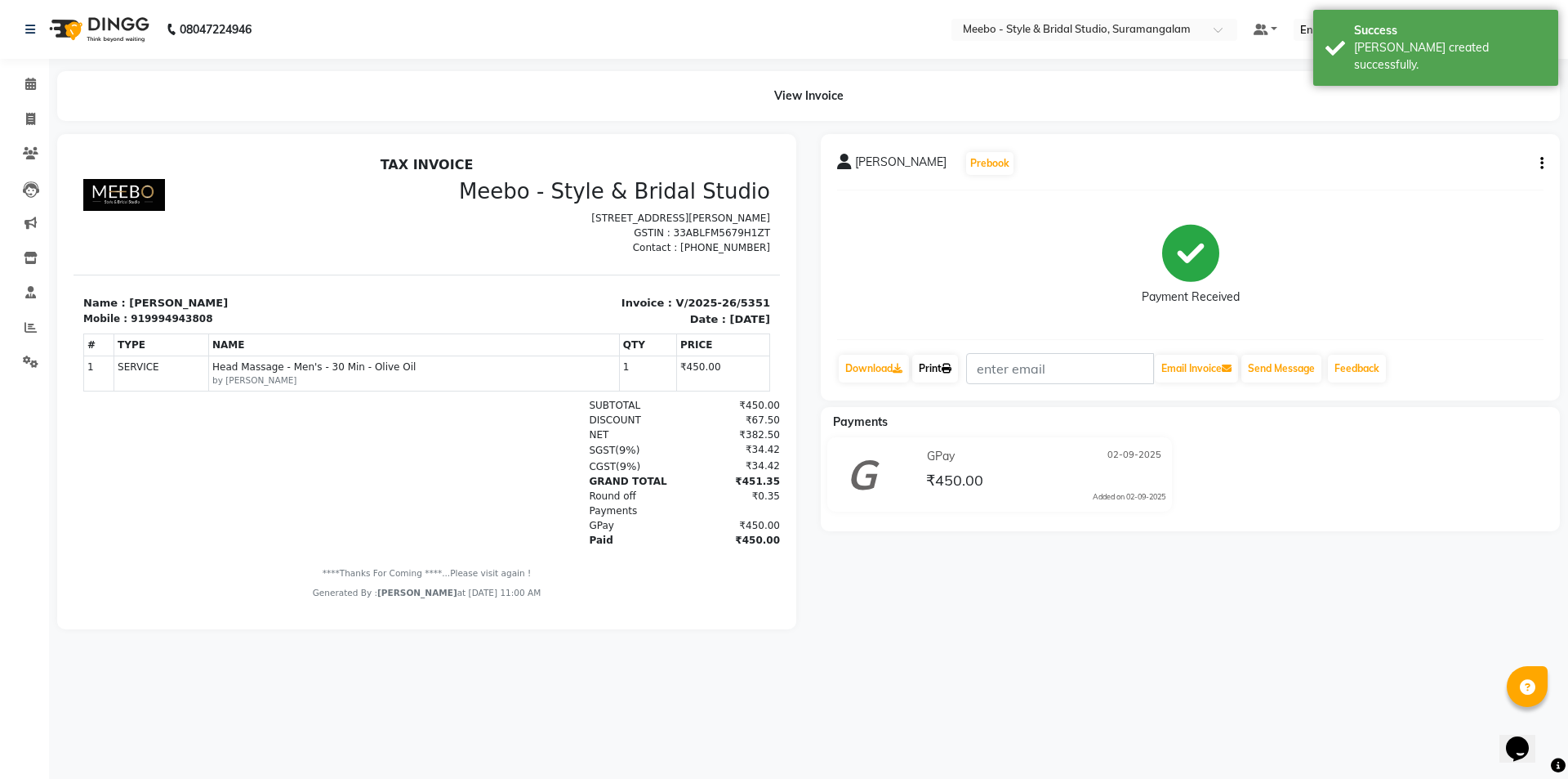
click at [942, 370] on link "Print" at bounding box center [935, 368] width 46 height 28
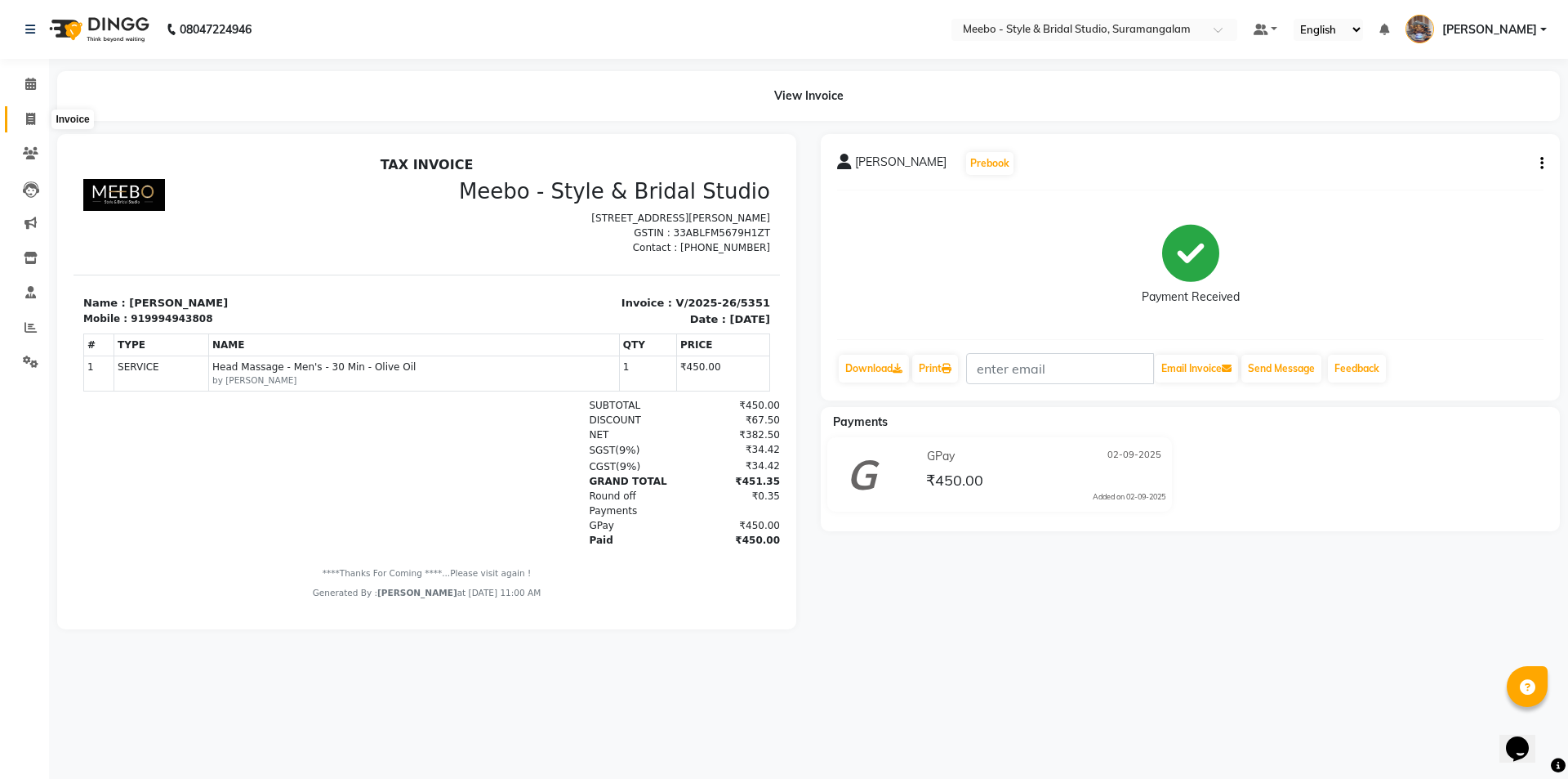
click at [26, 123] on icon at bounding box center [30, 118] width 9 height 12
select select "service"
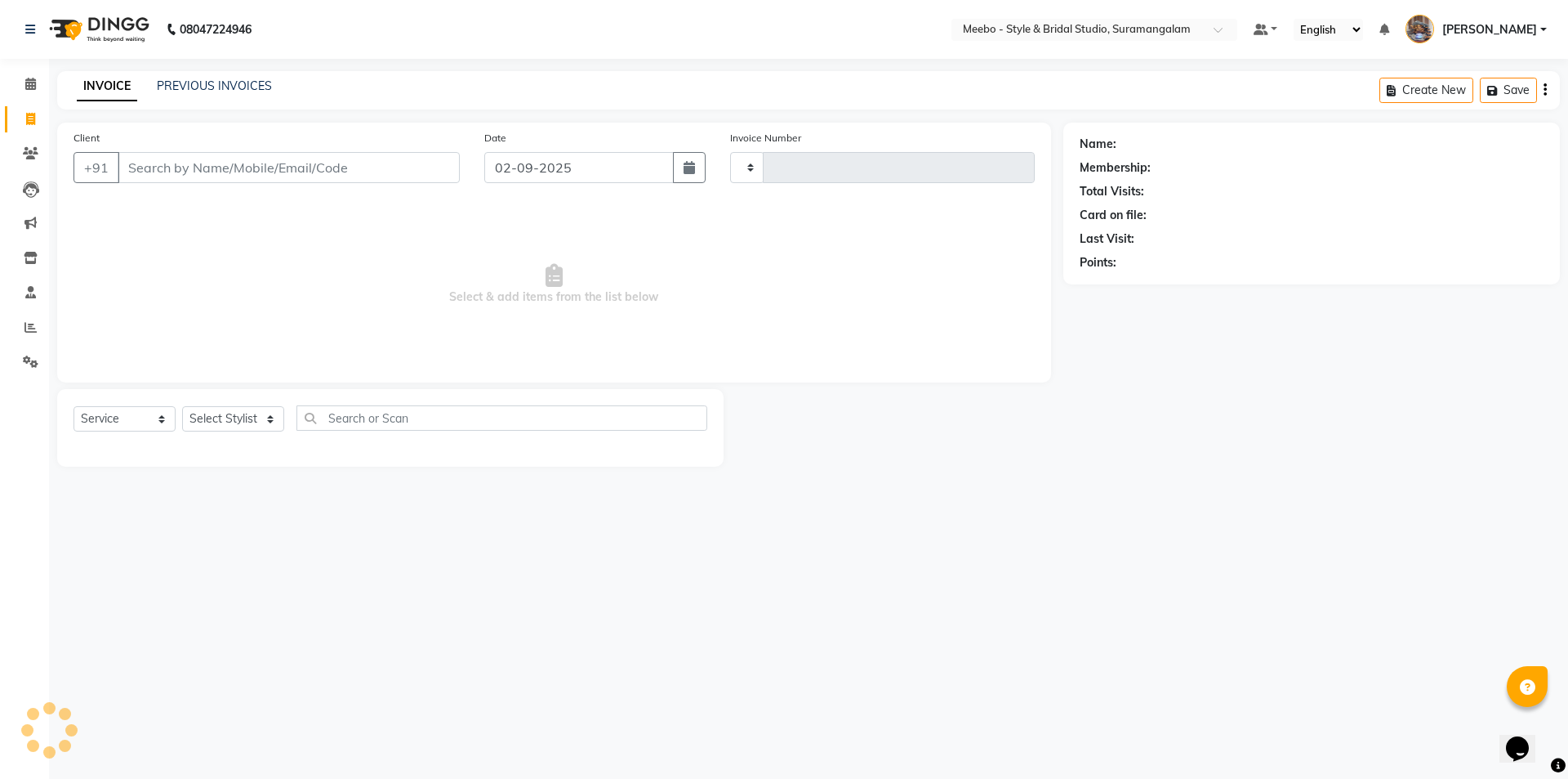
type input "5352"
select select "12"
click at [284, 419] on select "Select Stylist Admin AJOY ALAM AMITH Ashwin Manager Avanthika BILAL DEEPIKA DHA…" at bounding box center [236, 418] width 109 height 26
select select "24562"
click at [182, 406] on select "Select Stylist Admin AJOY ALAM AMITH Ashwin Manager Avanthika BILAL DEEPIKA DHA…" at bounding box center [236, 418] width 109 height 26
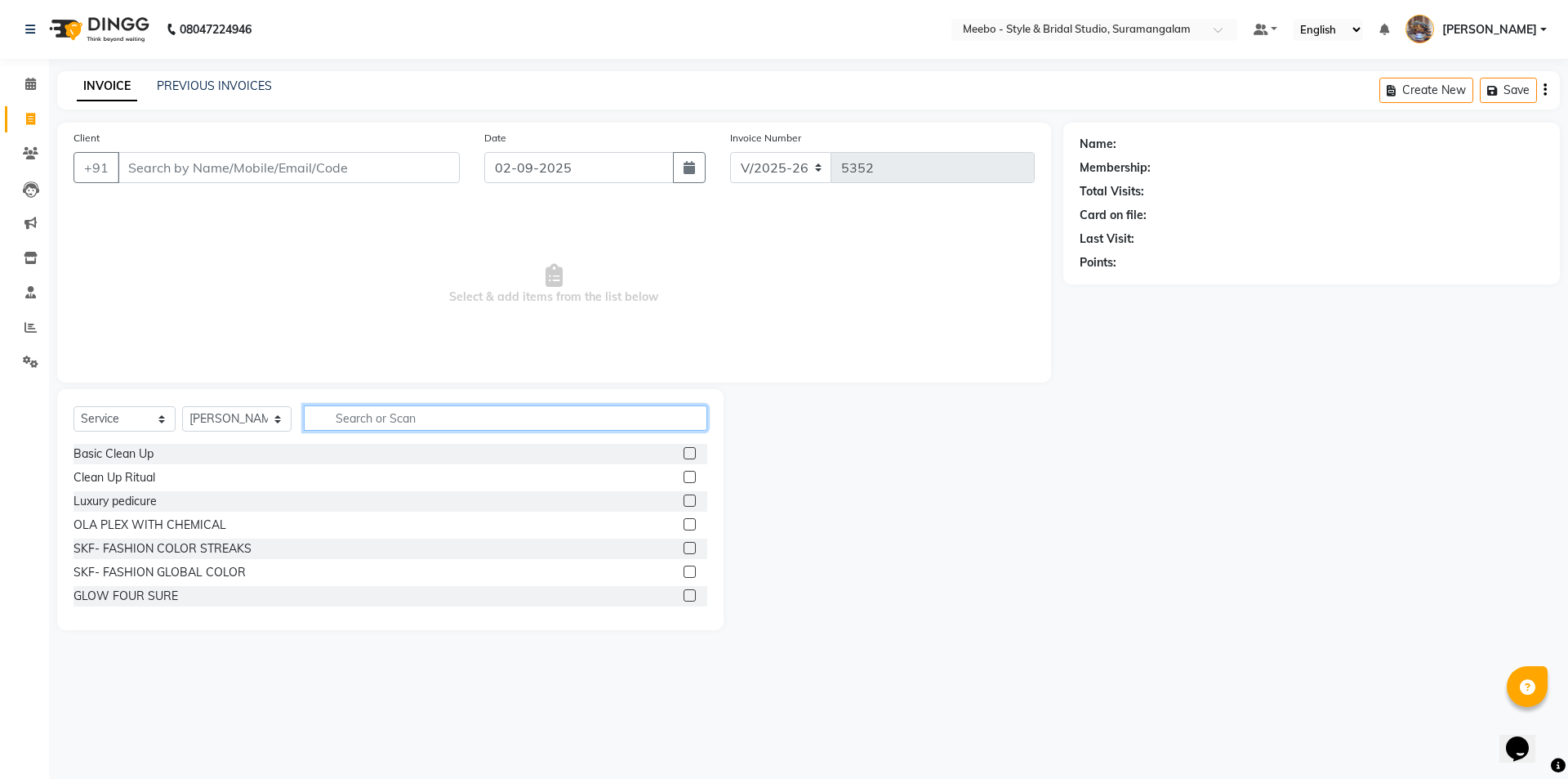
click at [415, 420] on input "text" at bounding box center [506, 418] width 404 height 26
type input "STY"
click at [684, 497] on label at bounding box center [689, 500] width 12 height 12
click at [684, 497] on input "checkbox" at bounding box center [688, 501] width 10 height 10
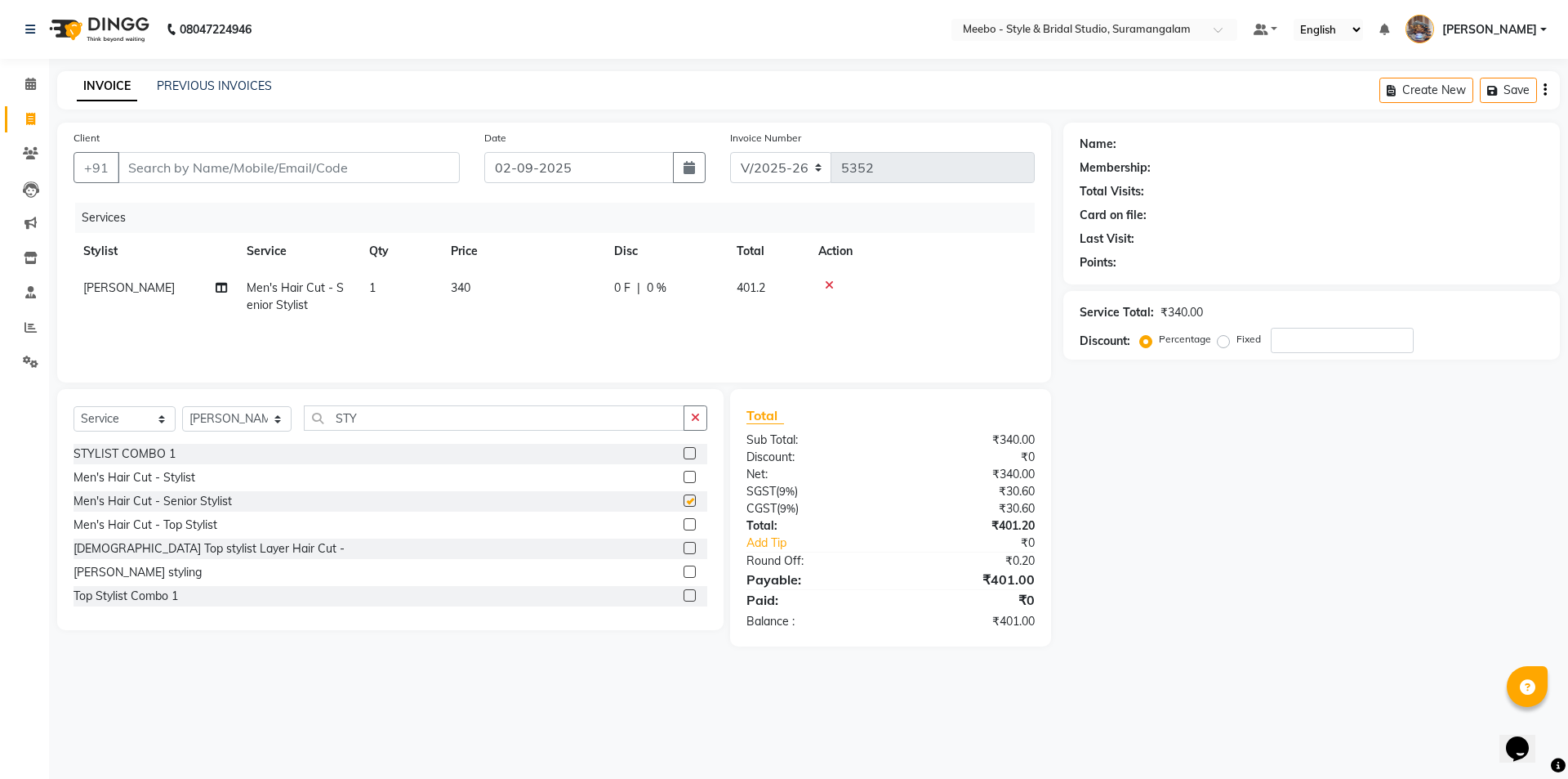
checkbox input "false"
click at [401, 181] on input "Client" at bounding box center [289, 168] width 343 height 31
click at [401, 170] on input "Client" at bounding box center [289, 168] width 343 height 31
type input "7"
type input "0"
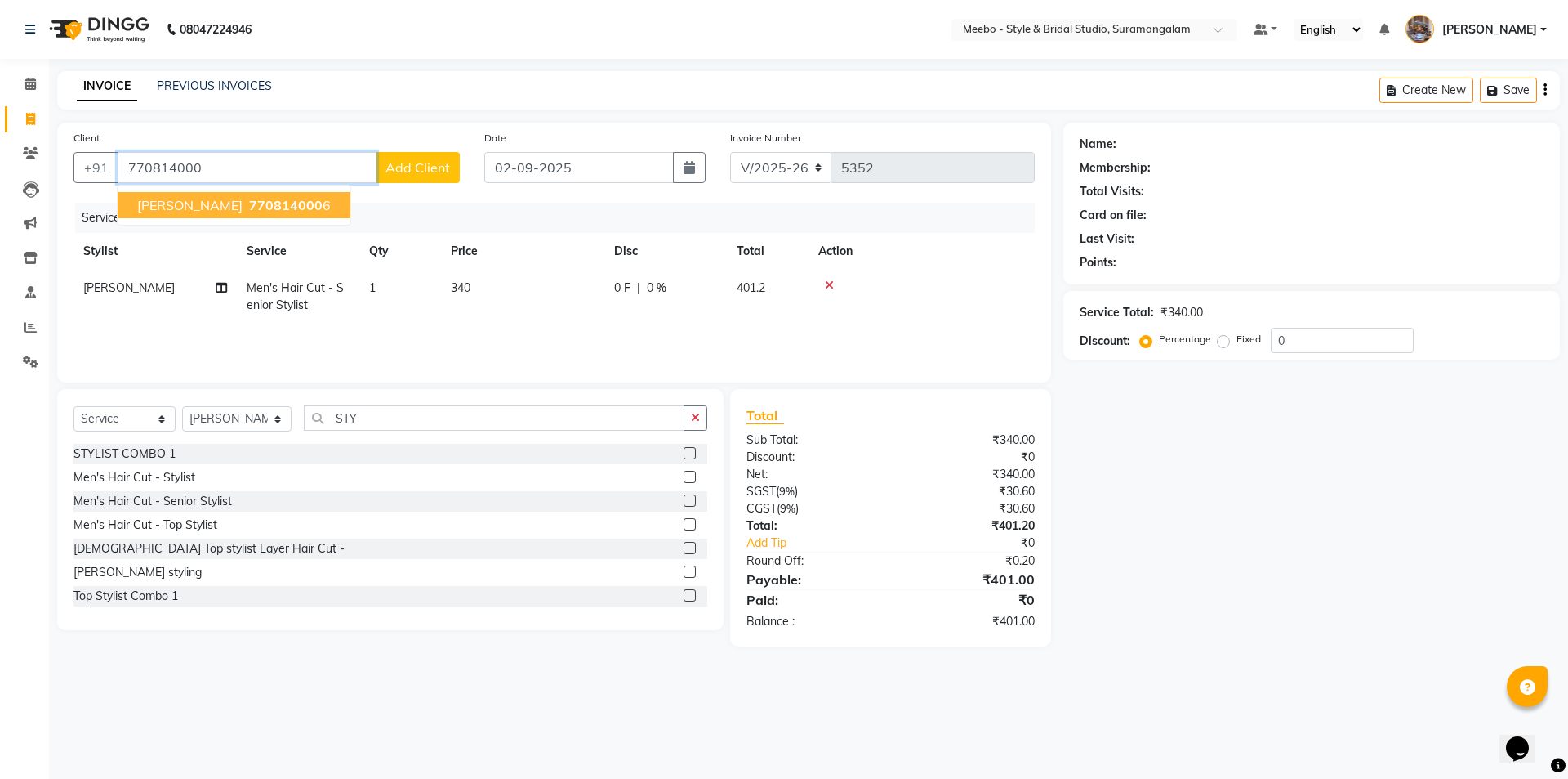
click at [269, 203] on span "770814000" at bounding box center [286, 205] width 73 height 16
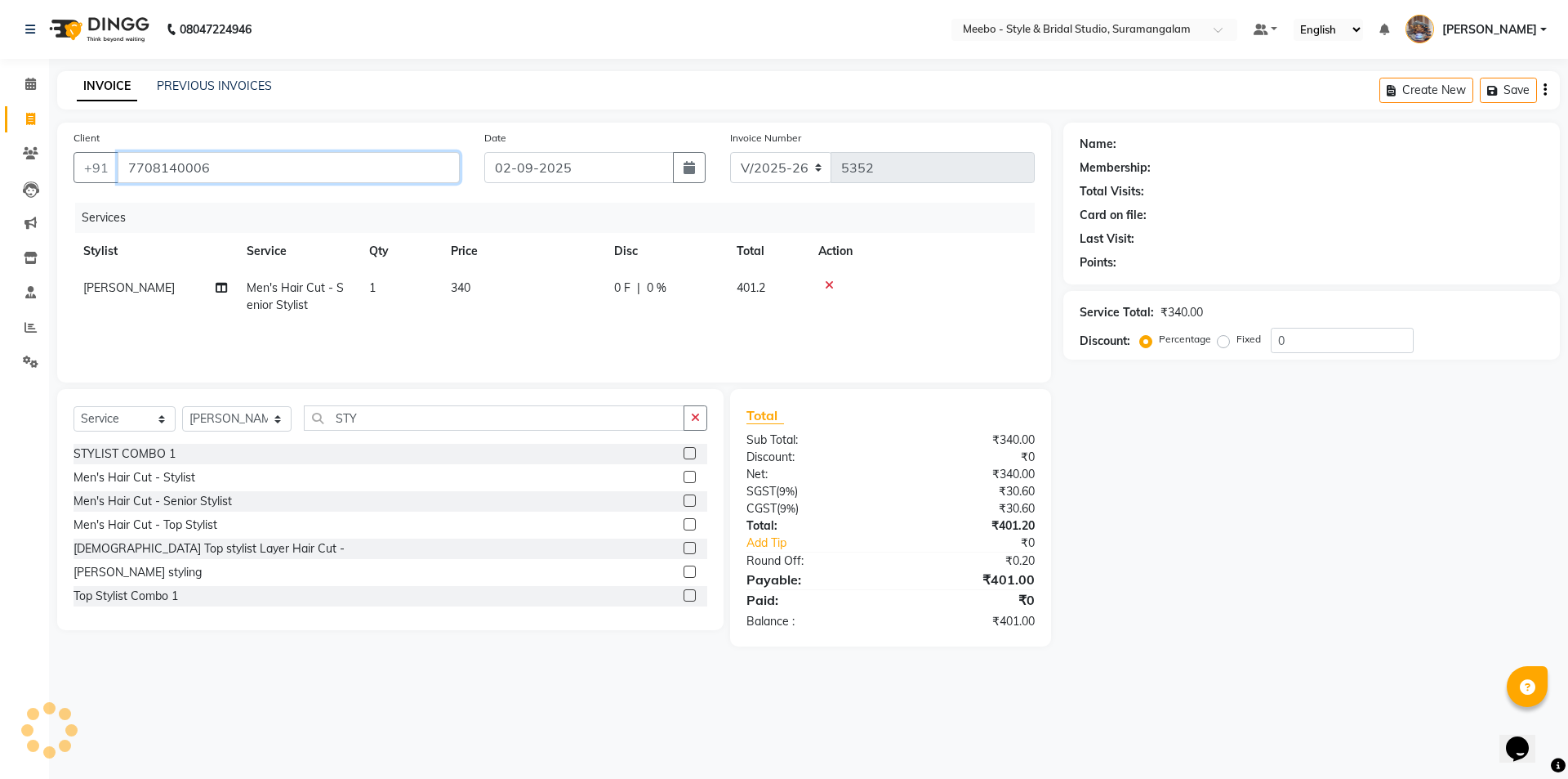
type input "7708140006"
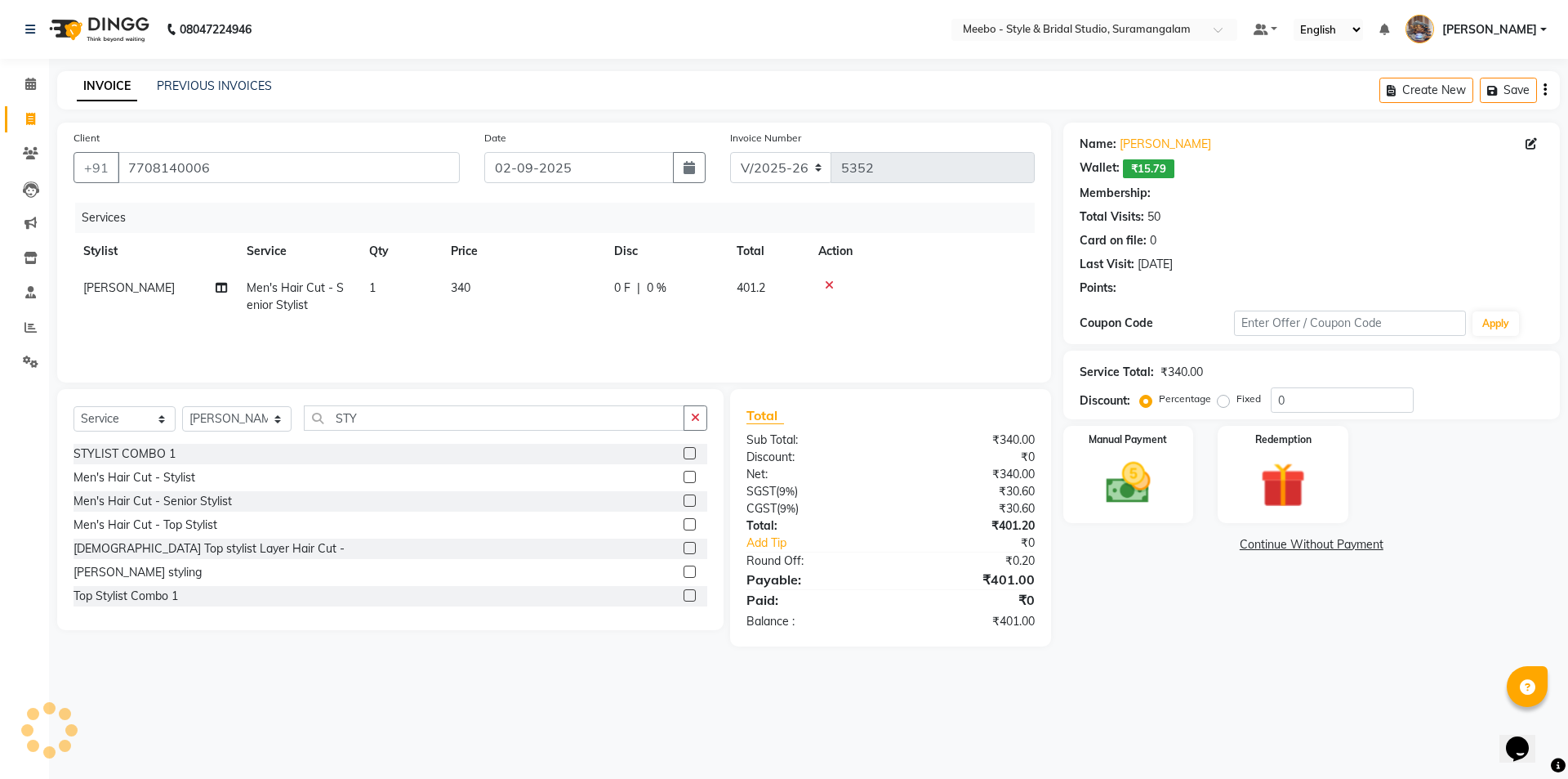
select select "1: Object"
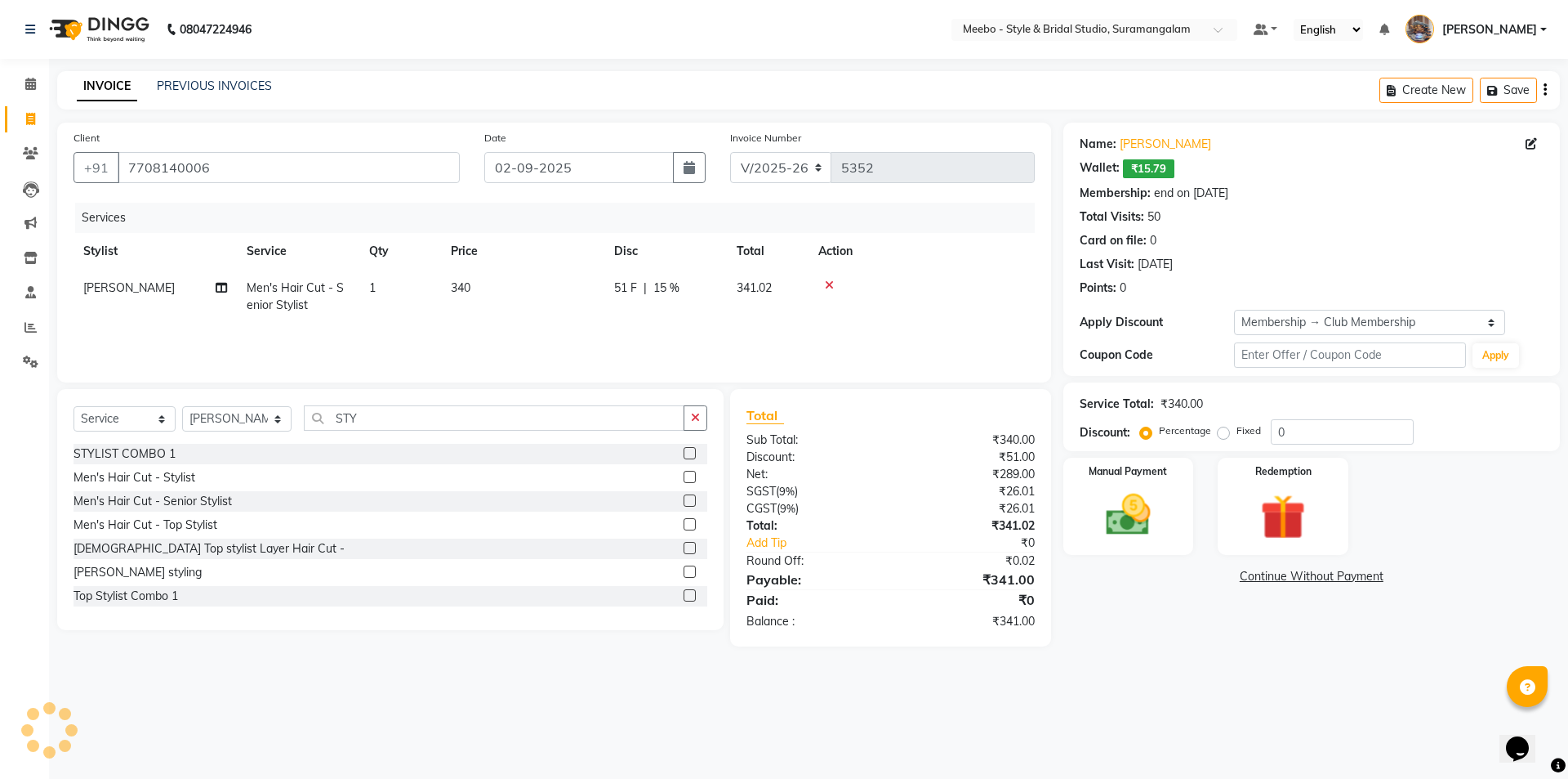
type input "15"
click at [1110, 514] on img at bounding box center [1128, 514] width 76 height 54
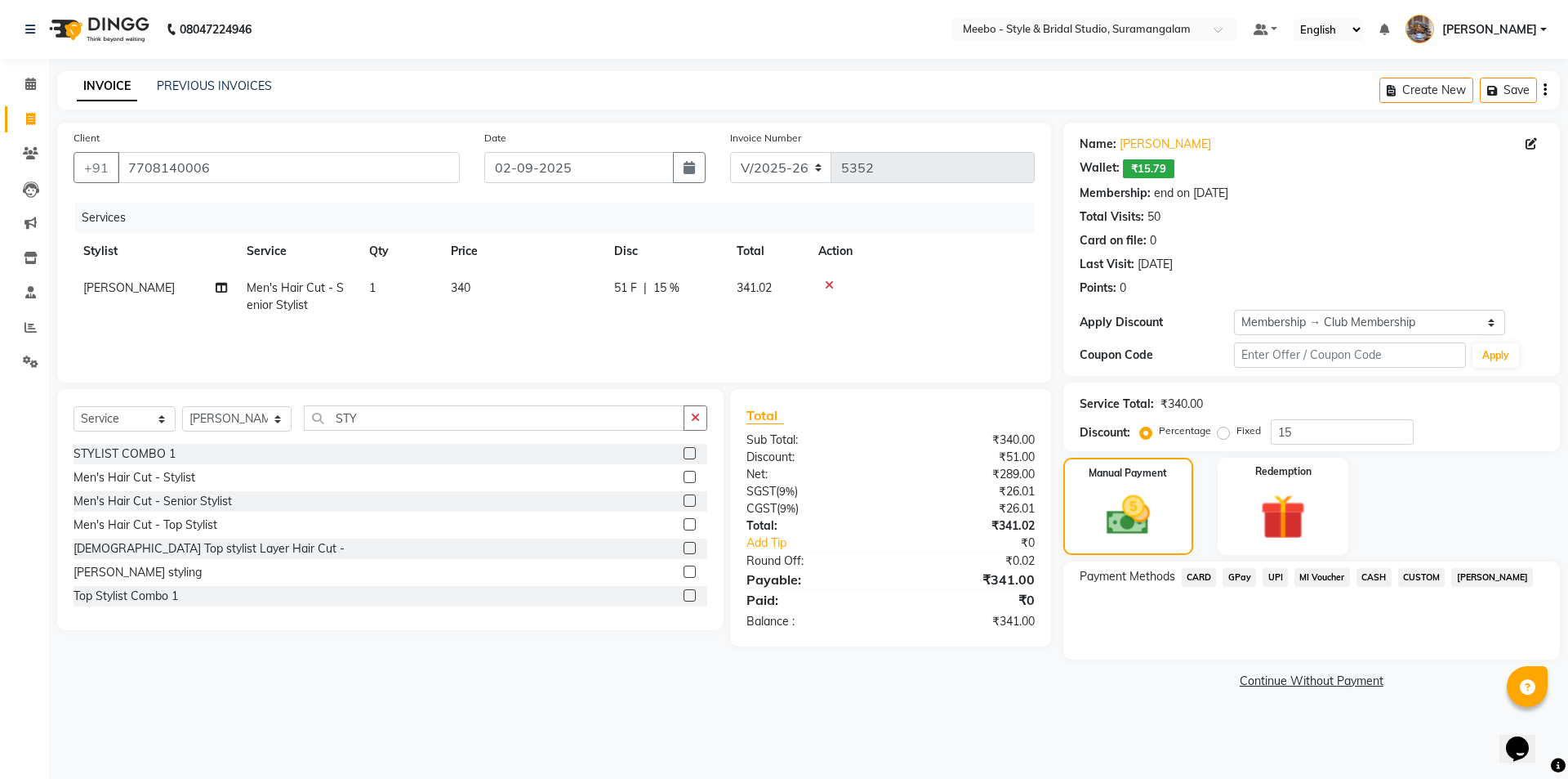
click at [1279, 575] on span "UPI" at bounding box center [1275, 577] width 26 height 19
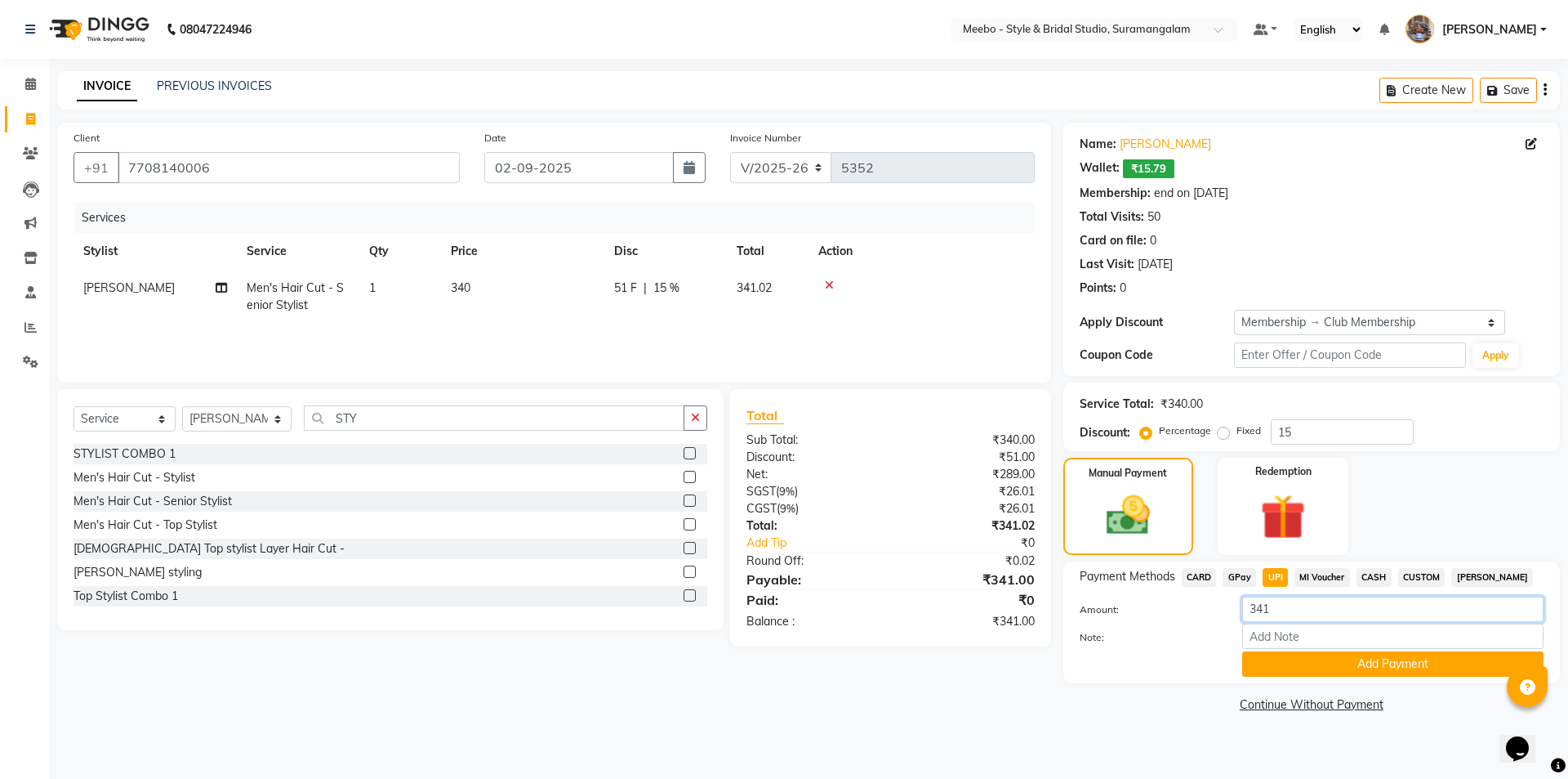
click at [1289, 613] on input "341" at bounding box center [1393, 609] width 302 height 26
type input "340"
click at [1319, 672] on button "Add Payment" at bounding box center [1393, 664] width 302 height 26
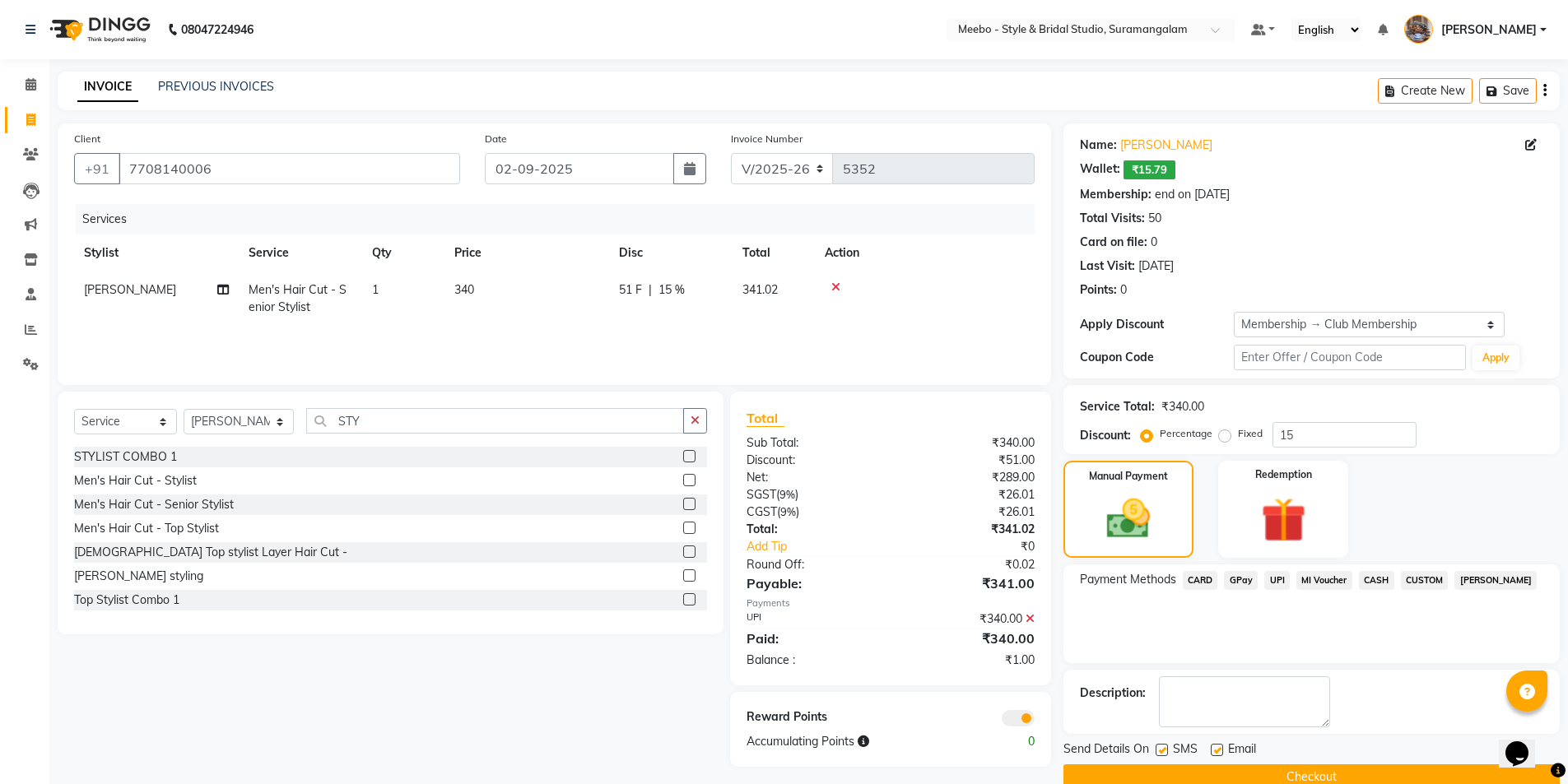
click at [1360, 773] on button "Checkout" at bounding box center [1311, 776] width 496 height 26
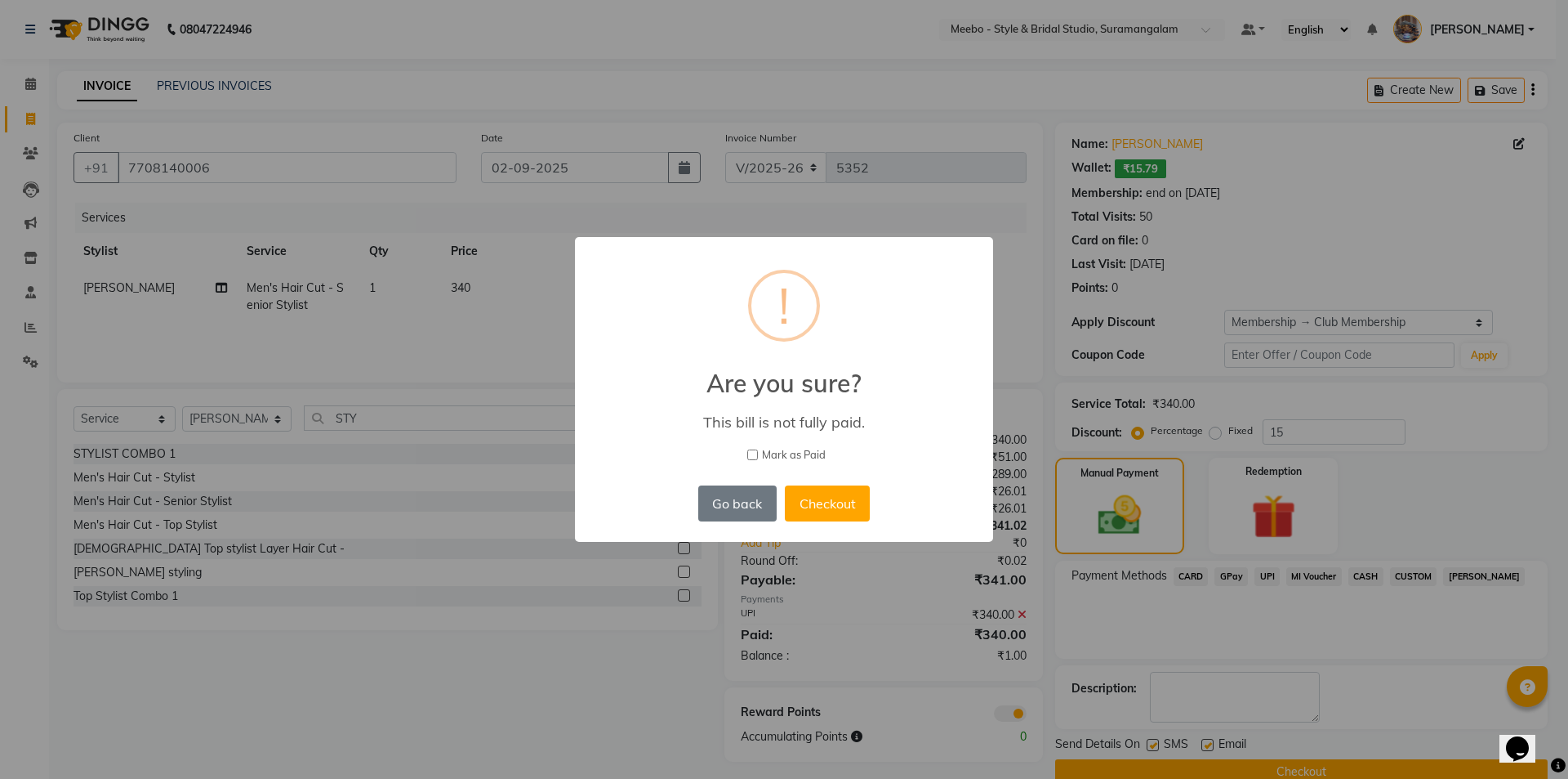
click at [754, 458] on input "Mark as Paid" at bounding box center [752, 454] width 10 height 10
checkbox input "true"
click at [796, 494] on button "Checkout" at bounding box center [827, 504] width 85 height 36
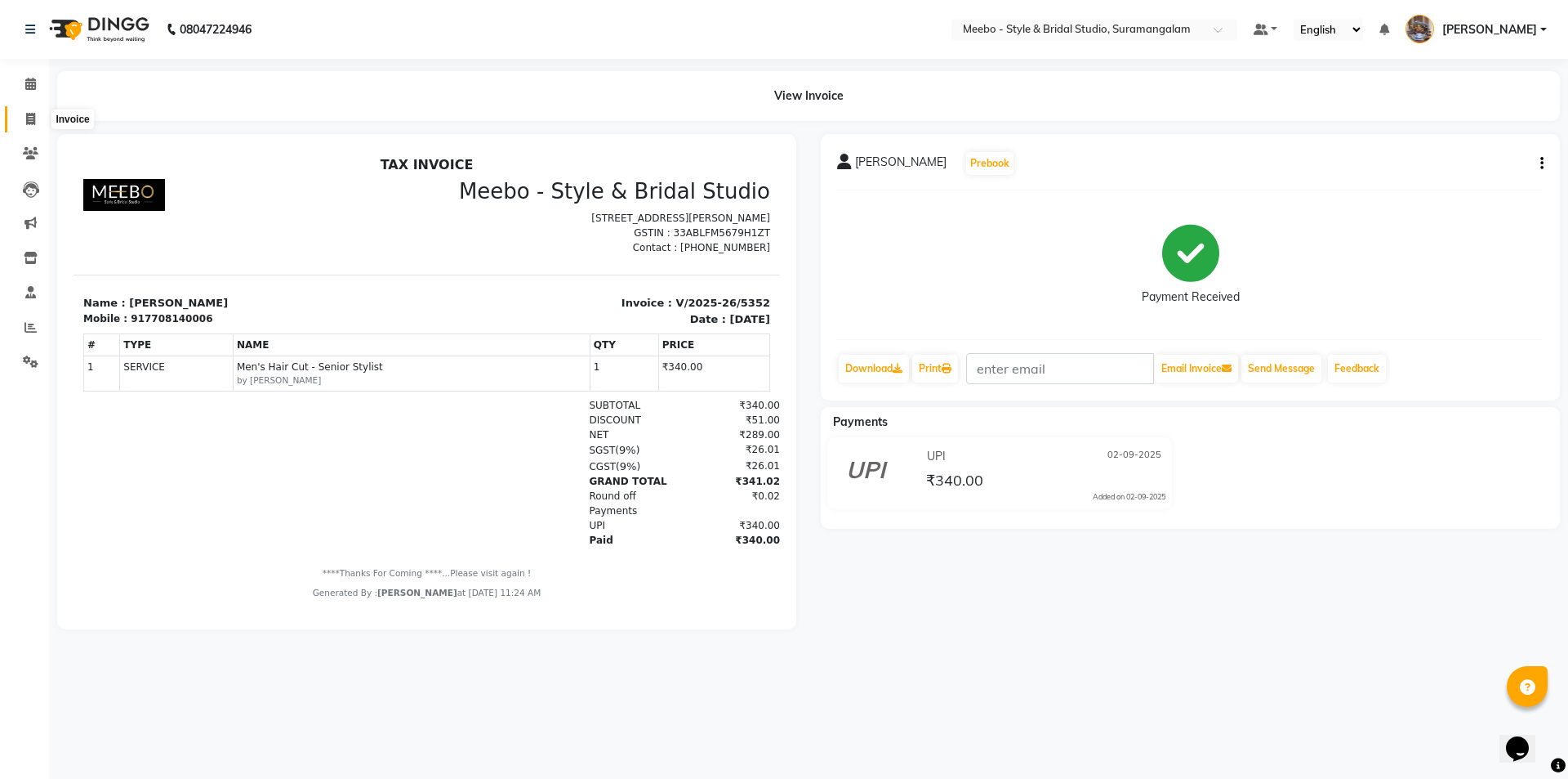
click at [34, 120] on icon at bounding box center [30, 118] width 9 height 12
select select "12"
select select "service"
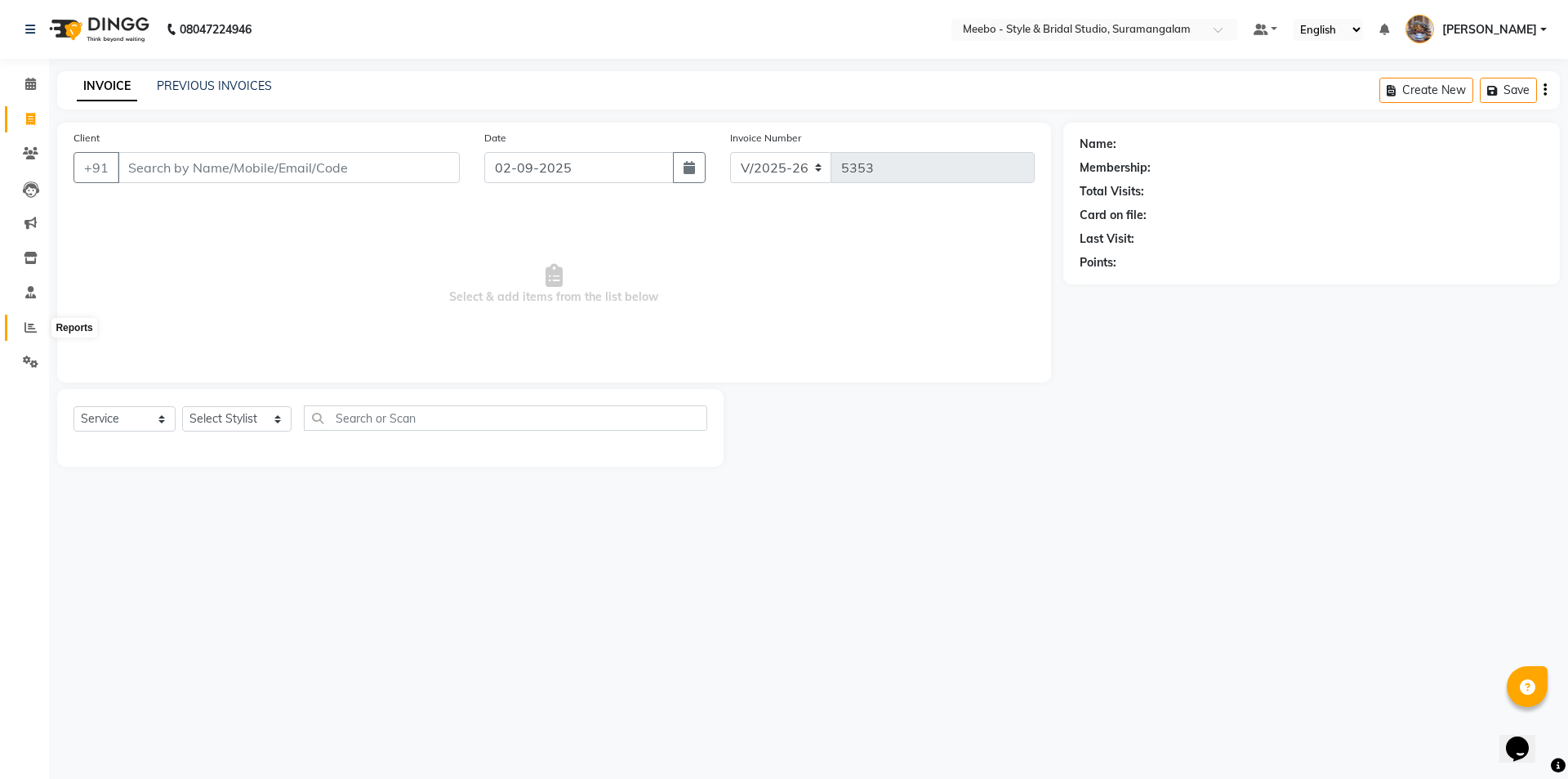
click at [30, 322] on icon at bounding box center [30, 327] width 12 height 12
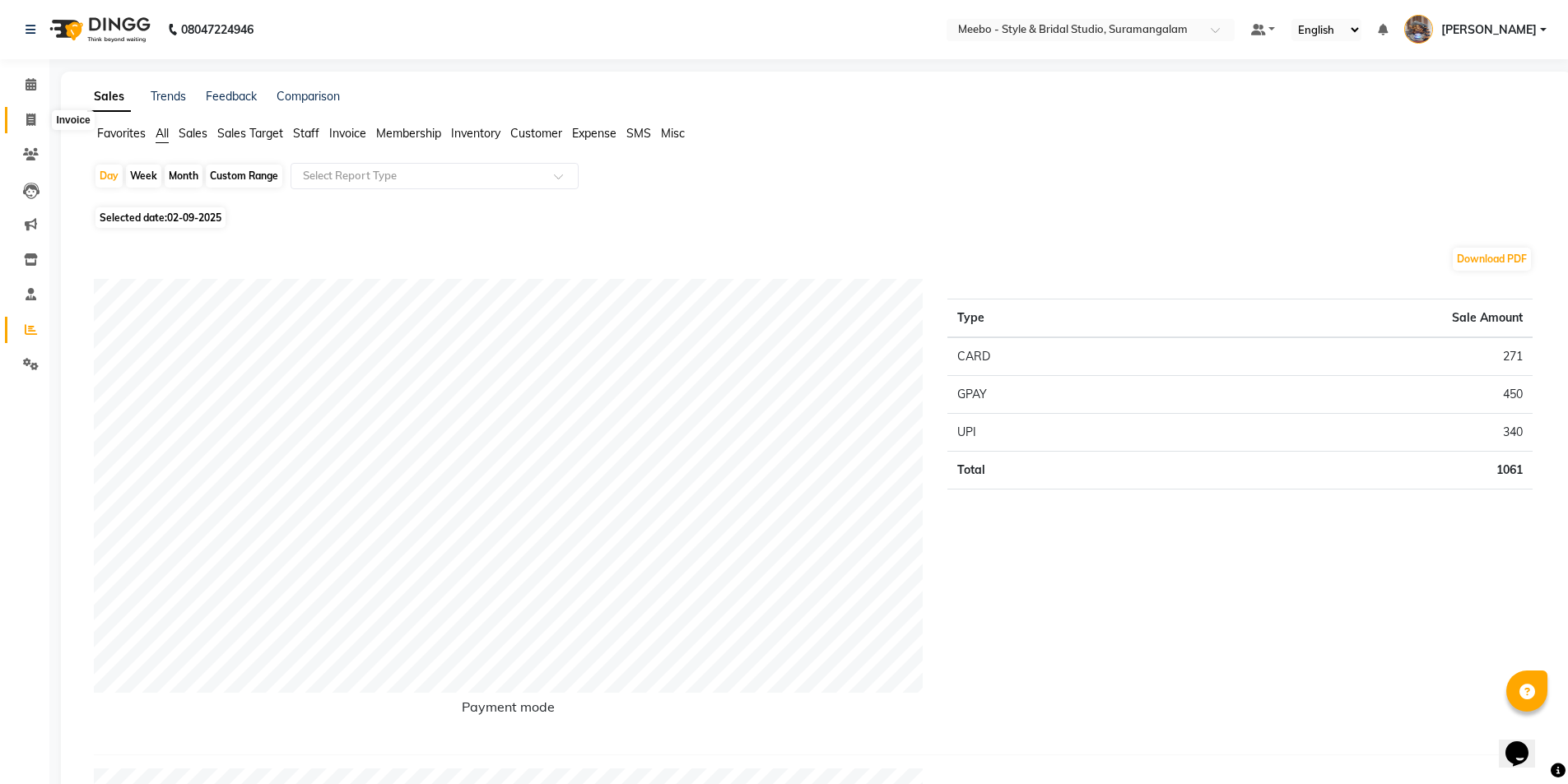
click at [30, 118] on icon at bounding box center [30, 119] width 9 height 12
select select "service"
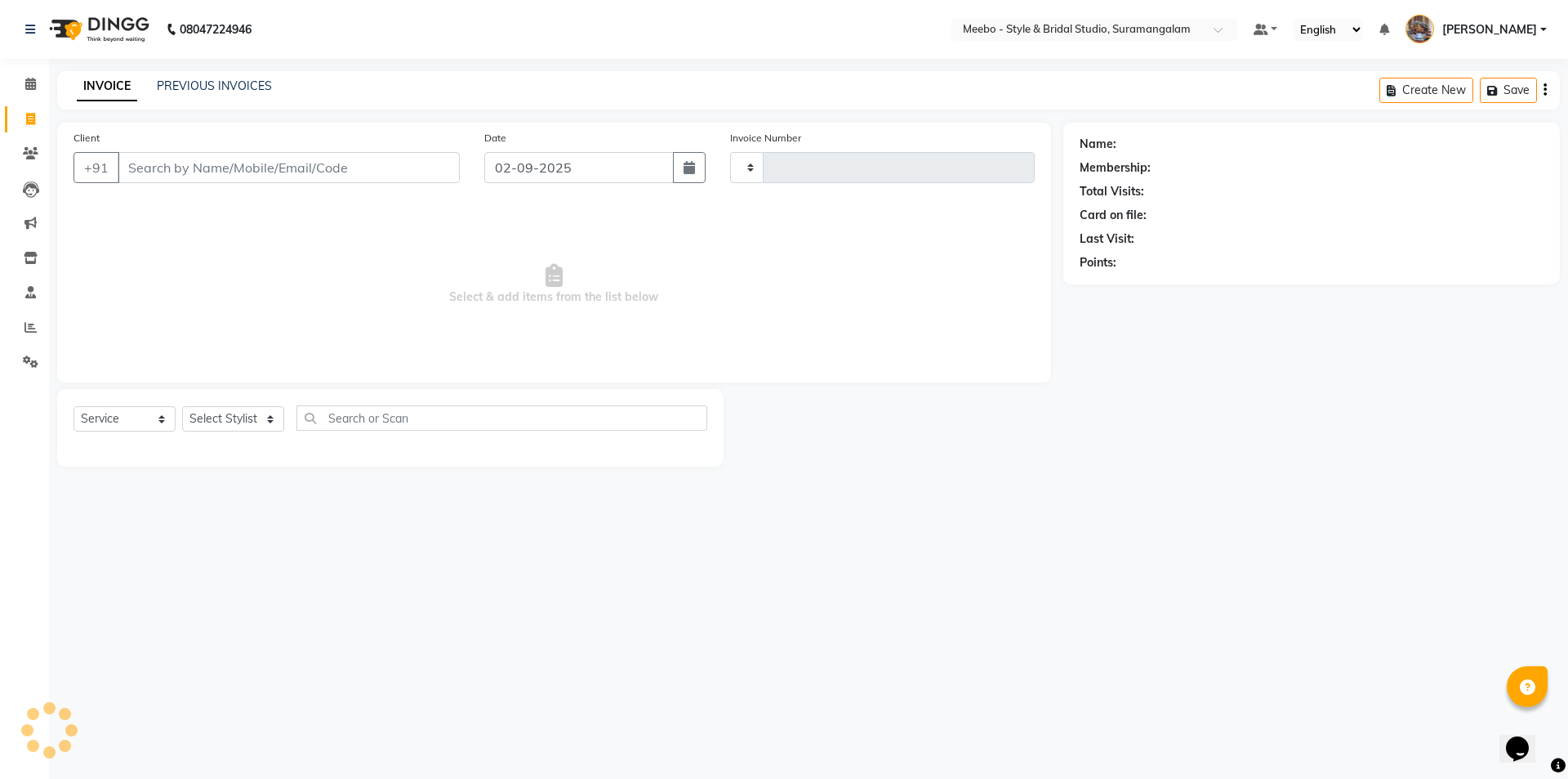
type input "5354"
select select "12"
click at [232, 420] on select "Select Stylist Admin AJOY ALAM AMITH Ashwin Manager Avanthika BILAL DEEPIKA DHA…" at bounding box center [236, 418] width 109 height 26
select select "24562"
drag, startPoint x: 232, startPoint y: 420, endPoint x: 241, endPoint y: 418, distance: 9.2
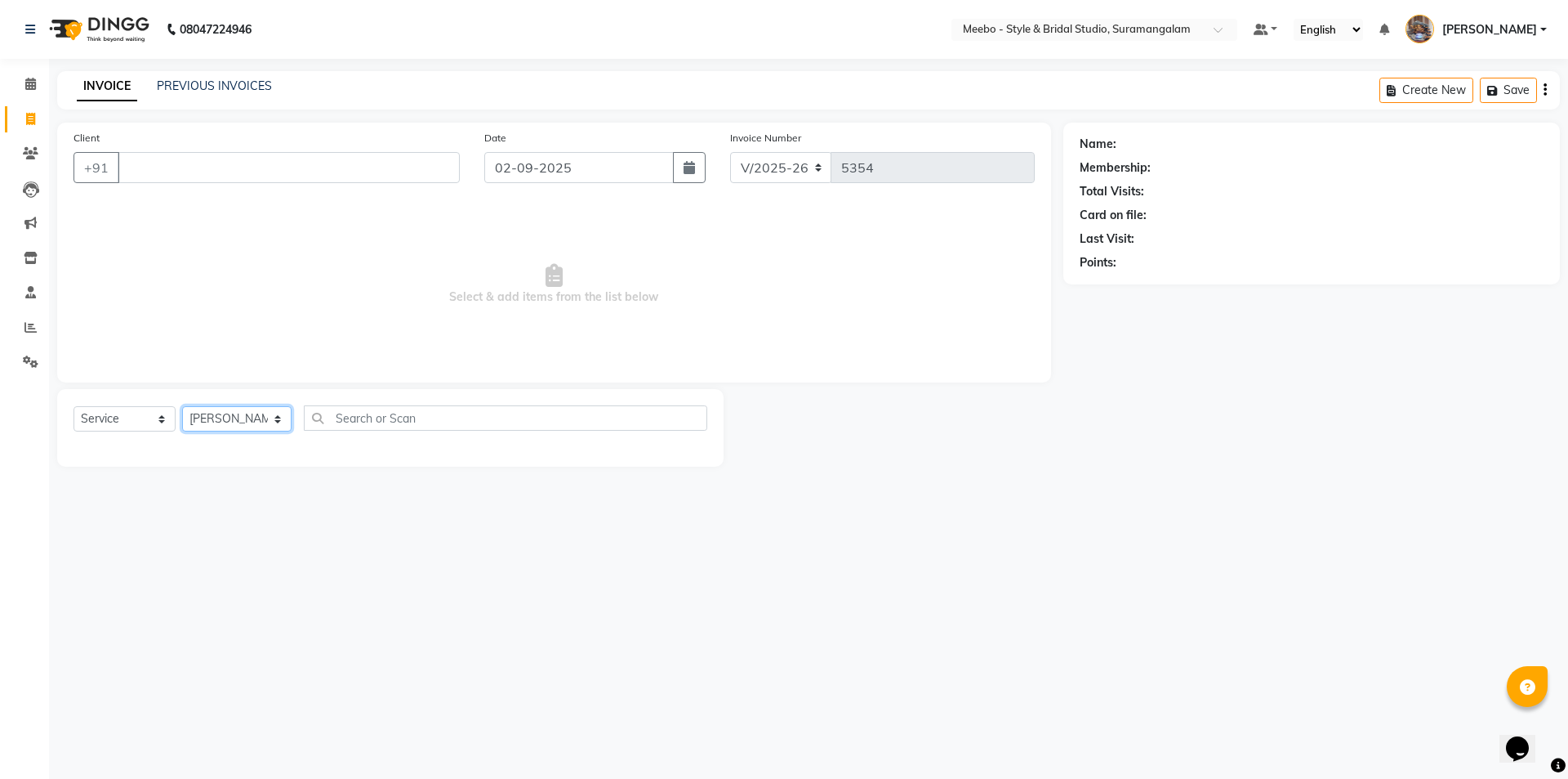
click at [232, 420] on select "Select Stylist Admin AJOY ALAM AMITH Ashwin Manager Avanthika BILAL DEEPIKA DHA…" at bounding box center [236, 418] width 109 height 26
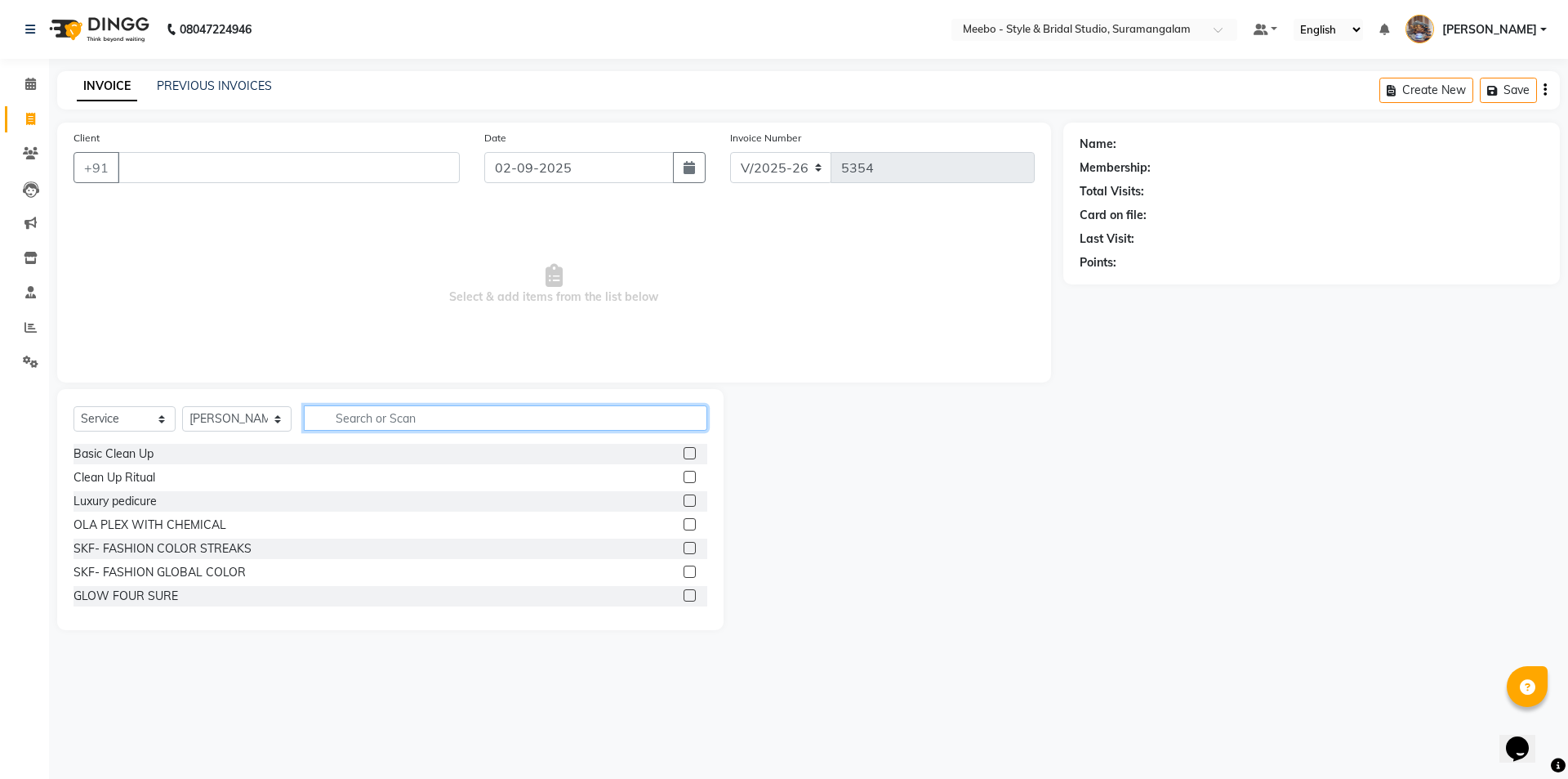
click at [368, 416] on input "text" at bounding box center [506, 418] width 404 height 26
type input "STY"
click at [684, 501] on label at bounding box center [689, 500] width 12 height 12
click at [684, 501] on input "checkbox" at bounding box center [688, 501] width 10 height 10
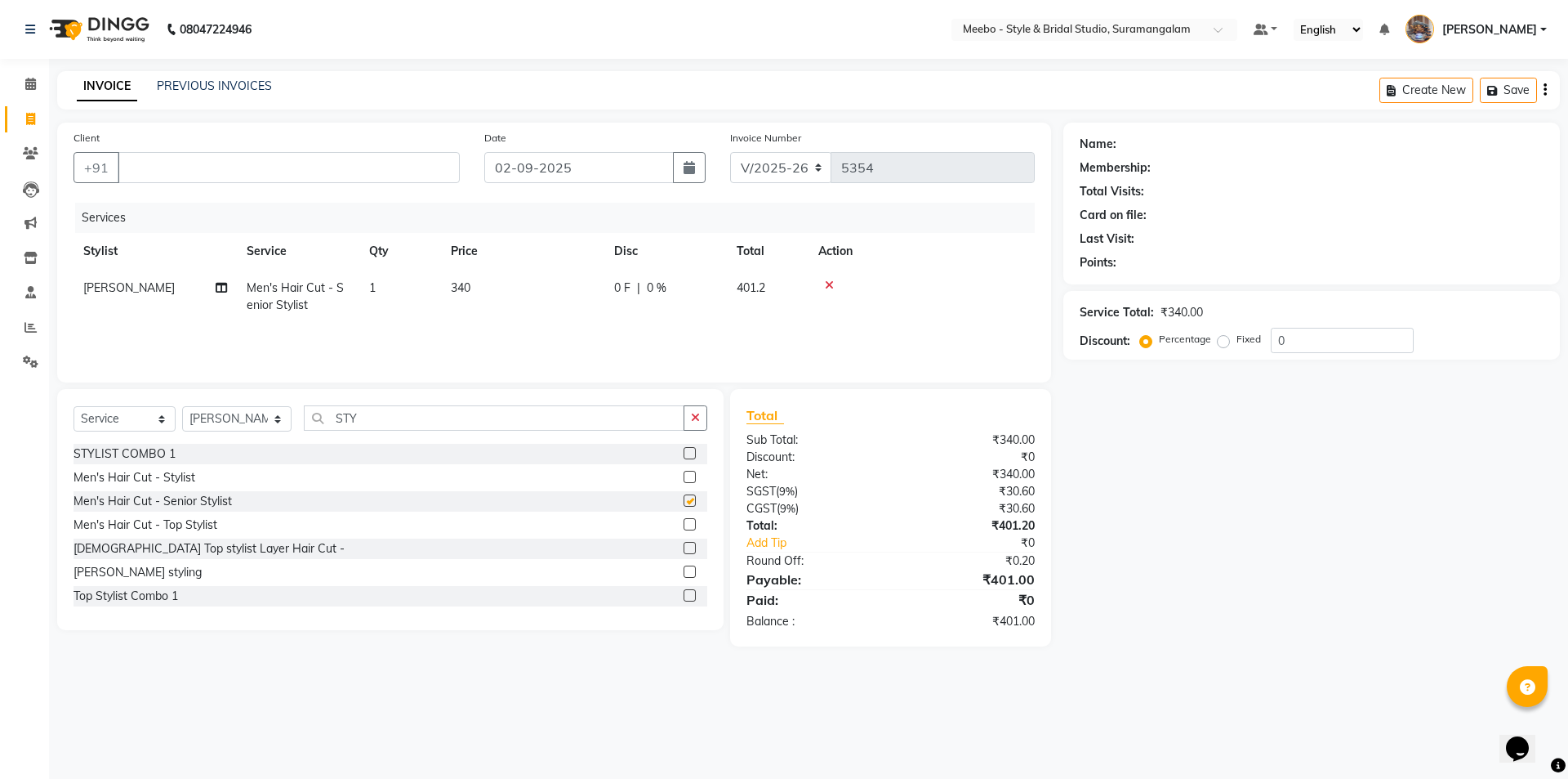
checkbox input "false"
click at [350, 168] on input "Client" at bounding box center [289, 168] width 343 height 31
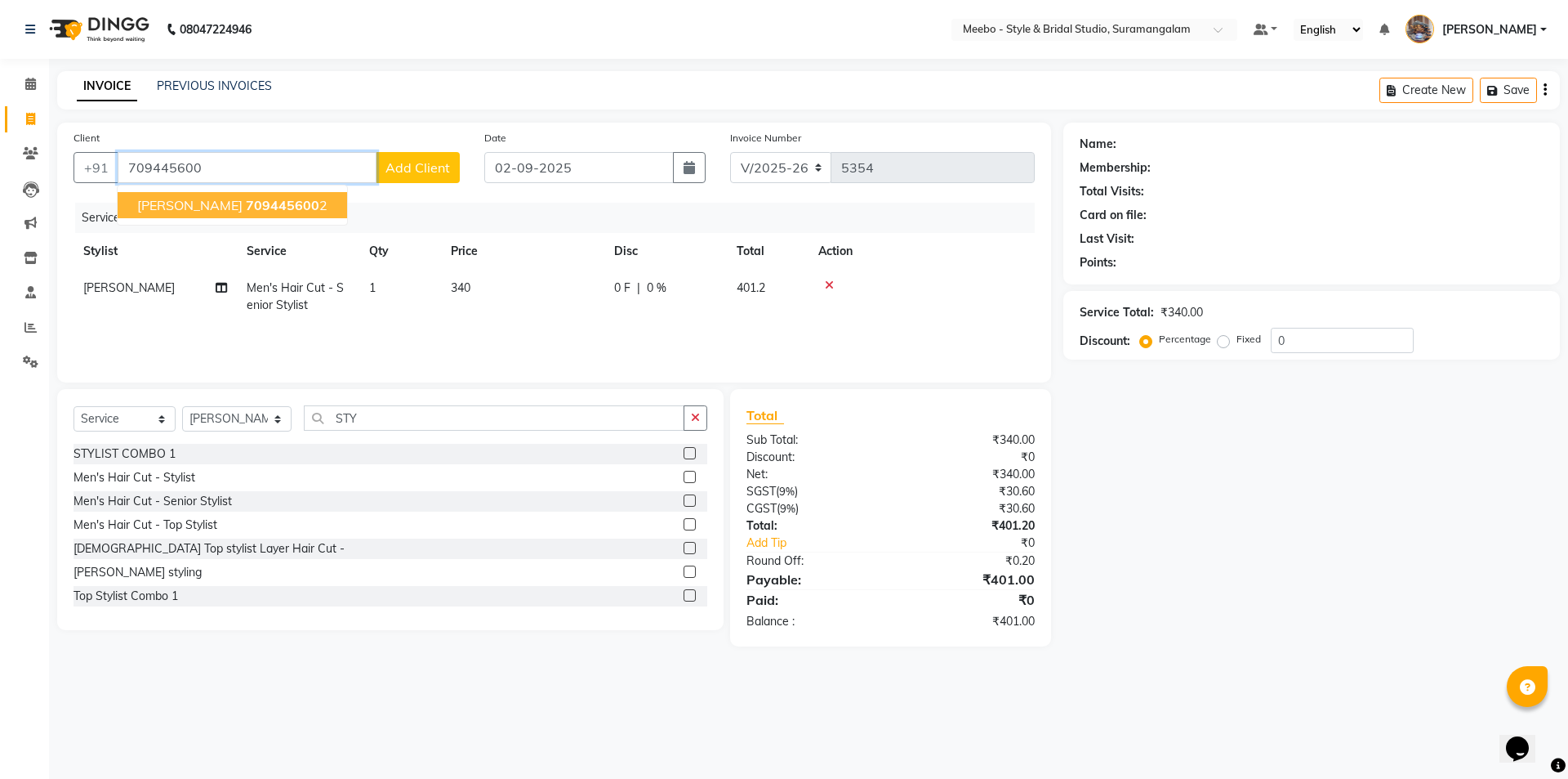
click at [272, 208] on span "709445600" at bounding box center [282, 205] width 73 height 16
type input "7094456002"
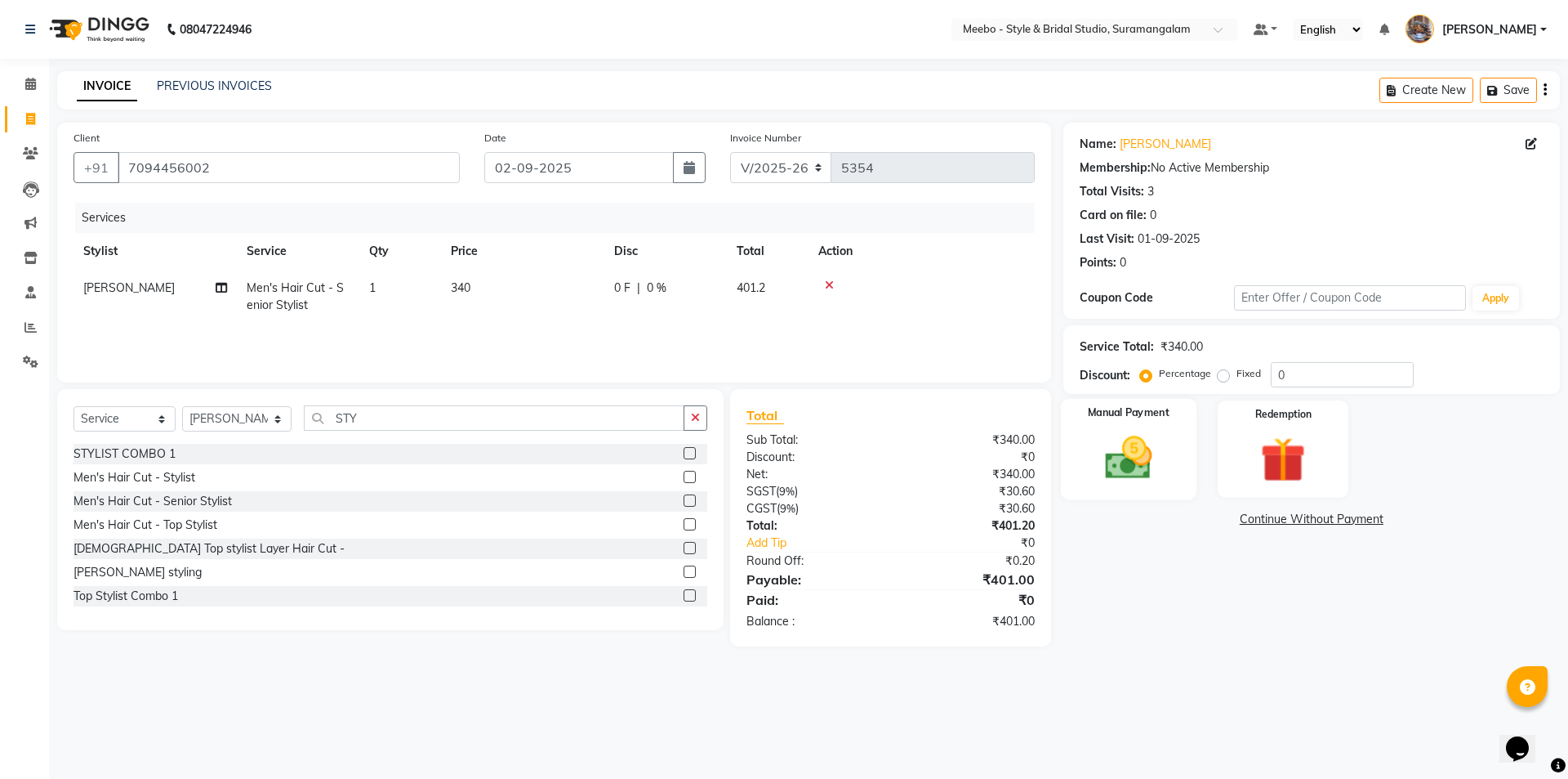
click at [1121, 464] on img at bounding box center [1128, 457] width 76 height 54
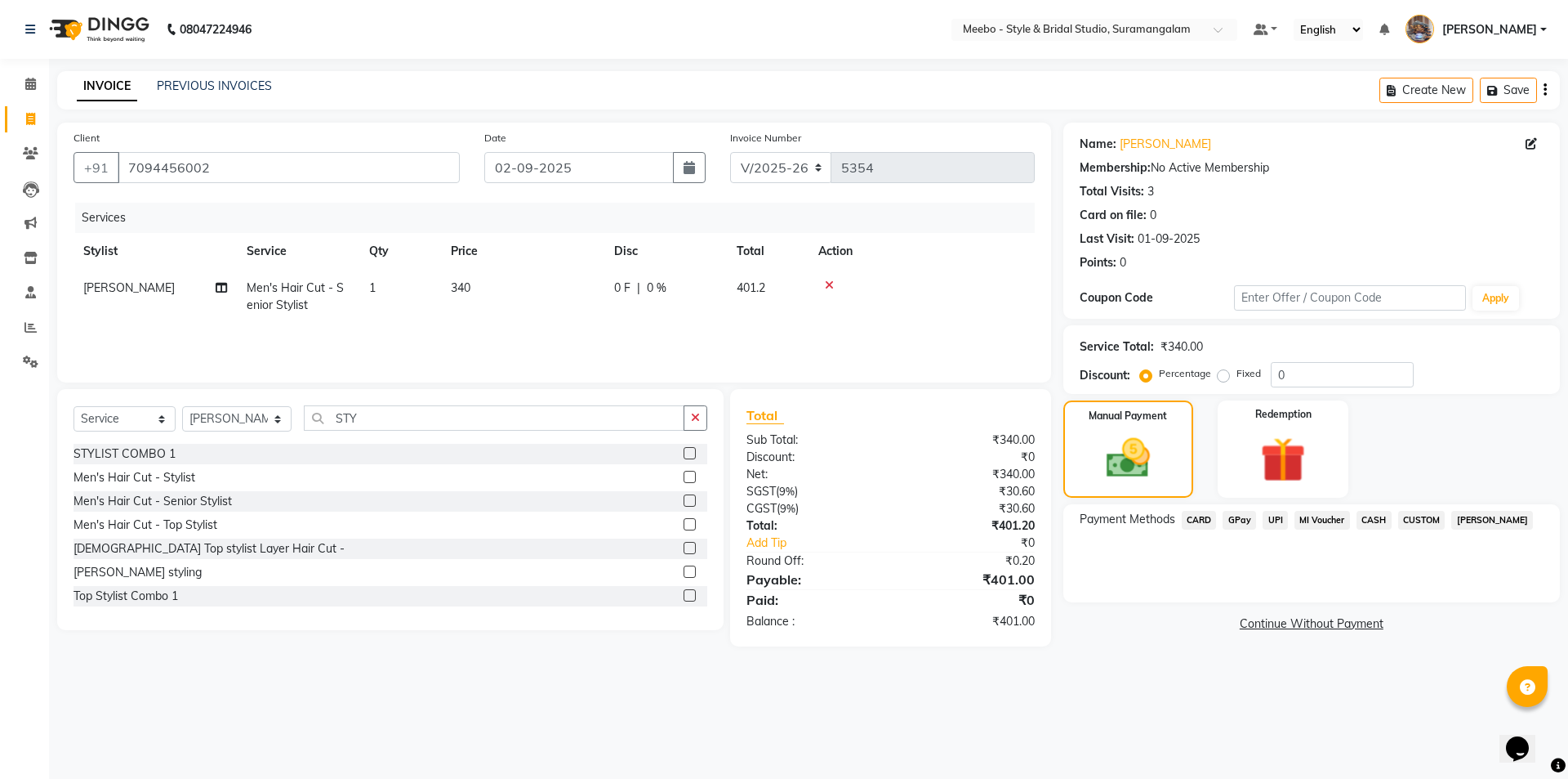
click at [1231, 519] on span "GPay" at bounding box center [1239, 520] width 33 height 19
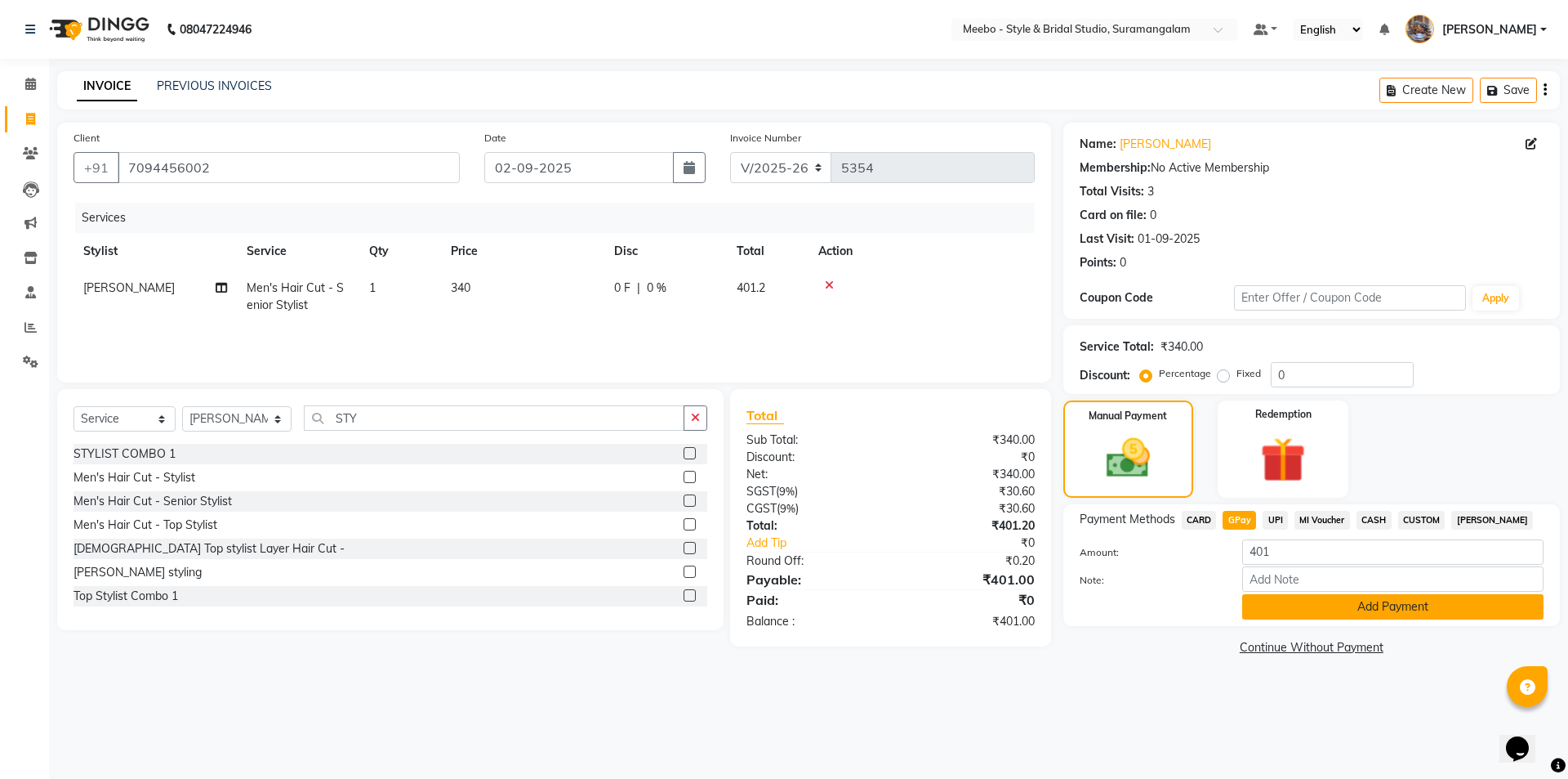
click at [1336, 605] on button "Add Payment" at bounding box center [1393, 607] width 302 height 26
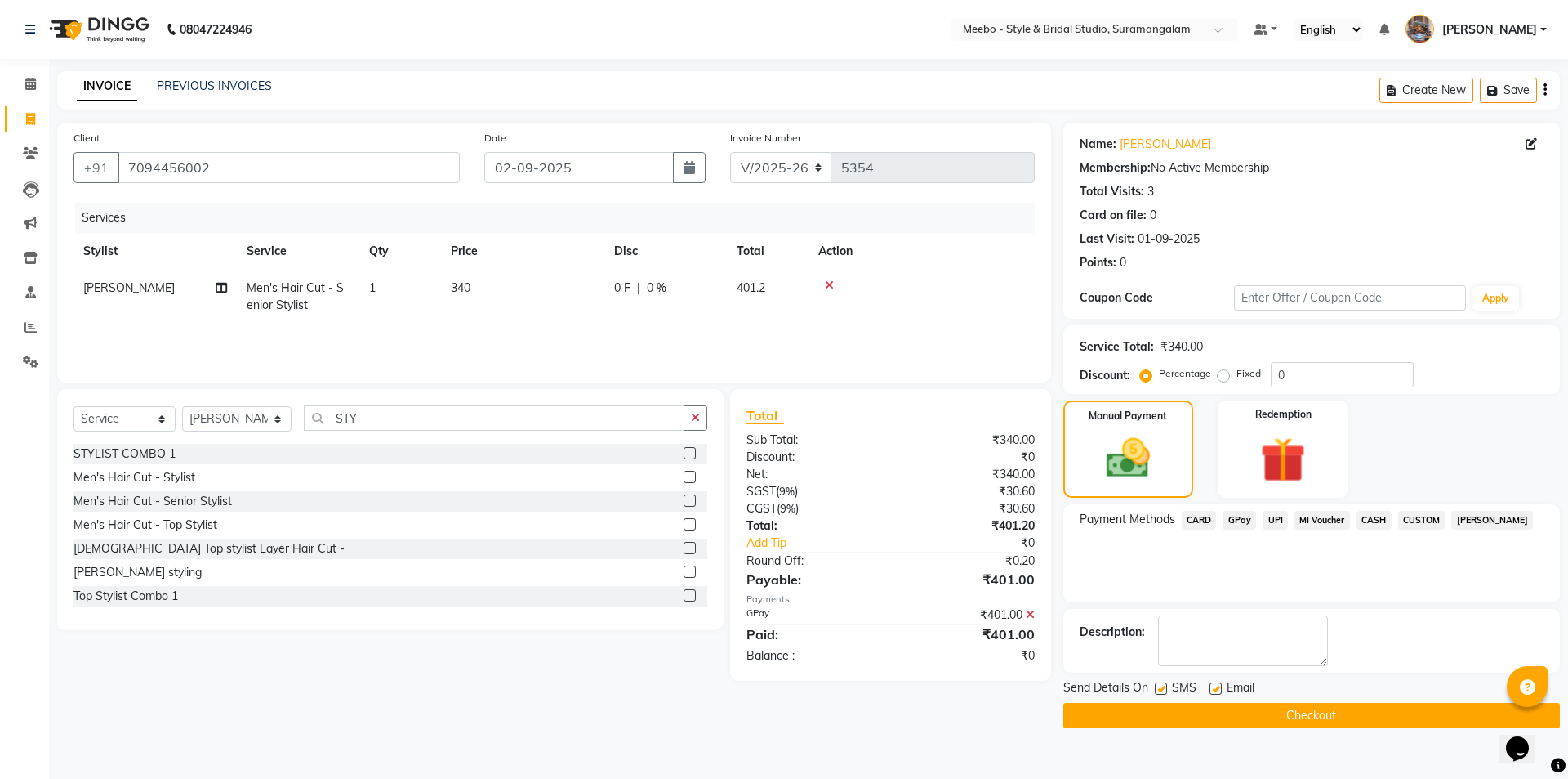
click at [1286, 708] on button "Checkout" at bounding box center [1312, 715] width 497 height 26
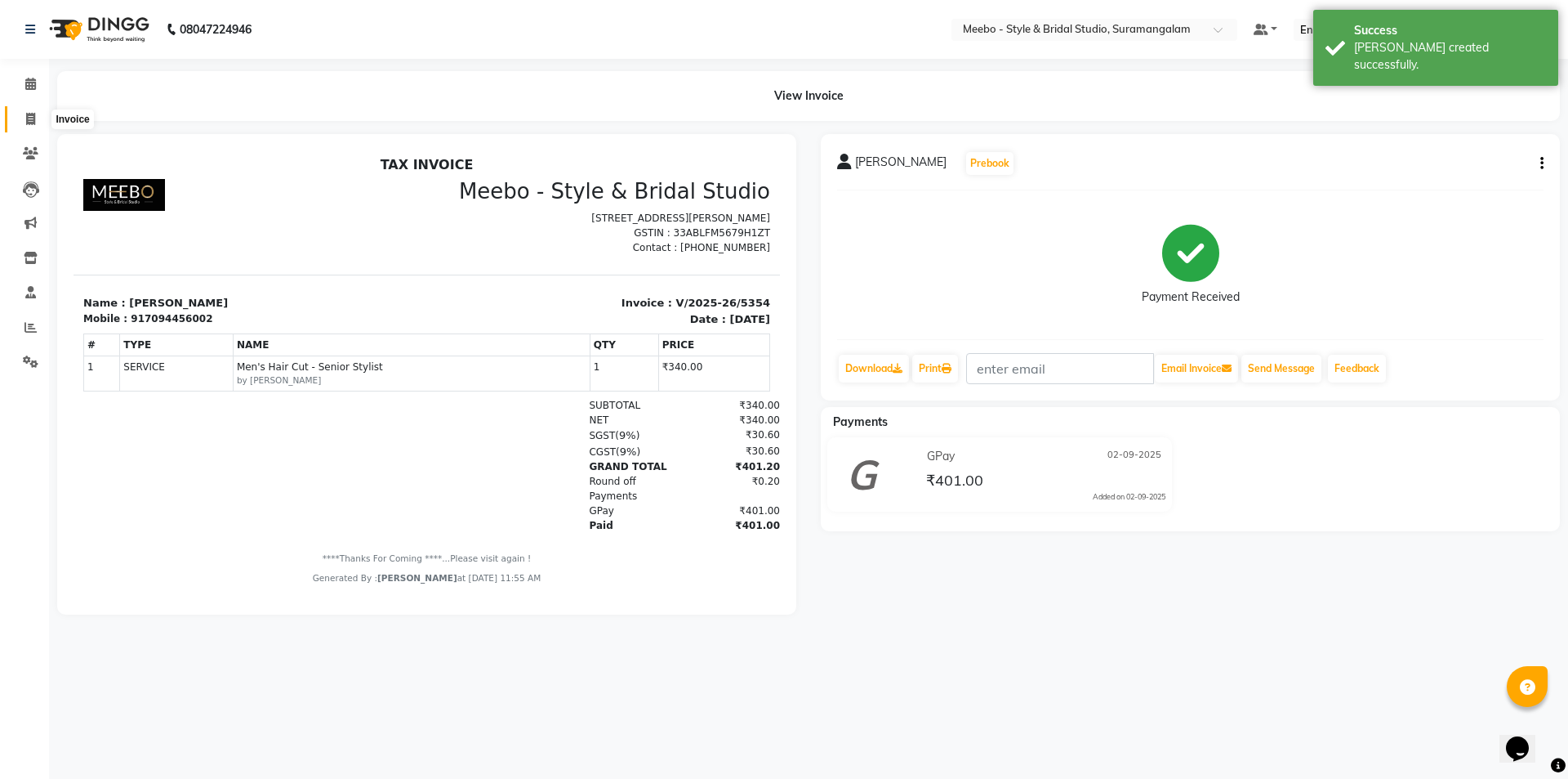
click at [34, 116] on icon at bounding box center [30, 118] width 9 height 12
select select "12"
select select "service"
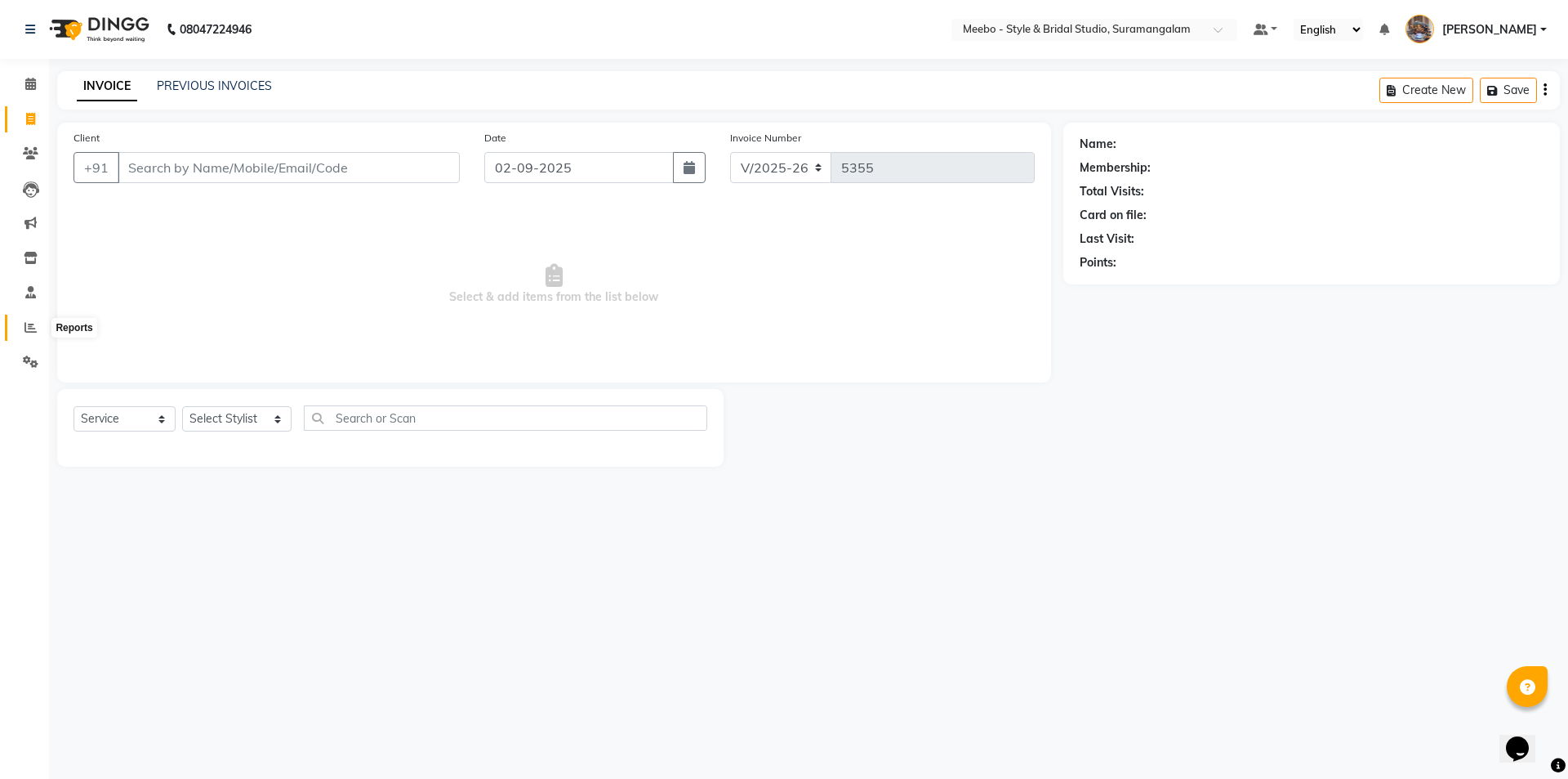
click at [31, 329] on icon at bounding box center [30, 327] width 12 height 12
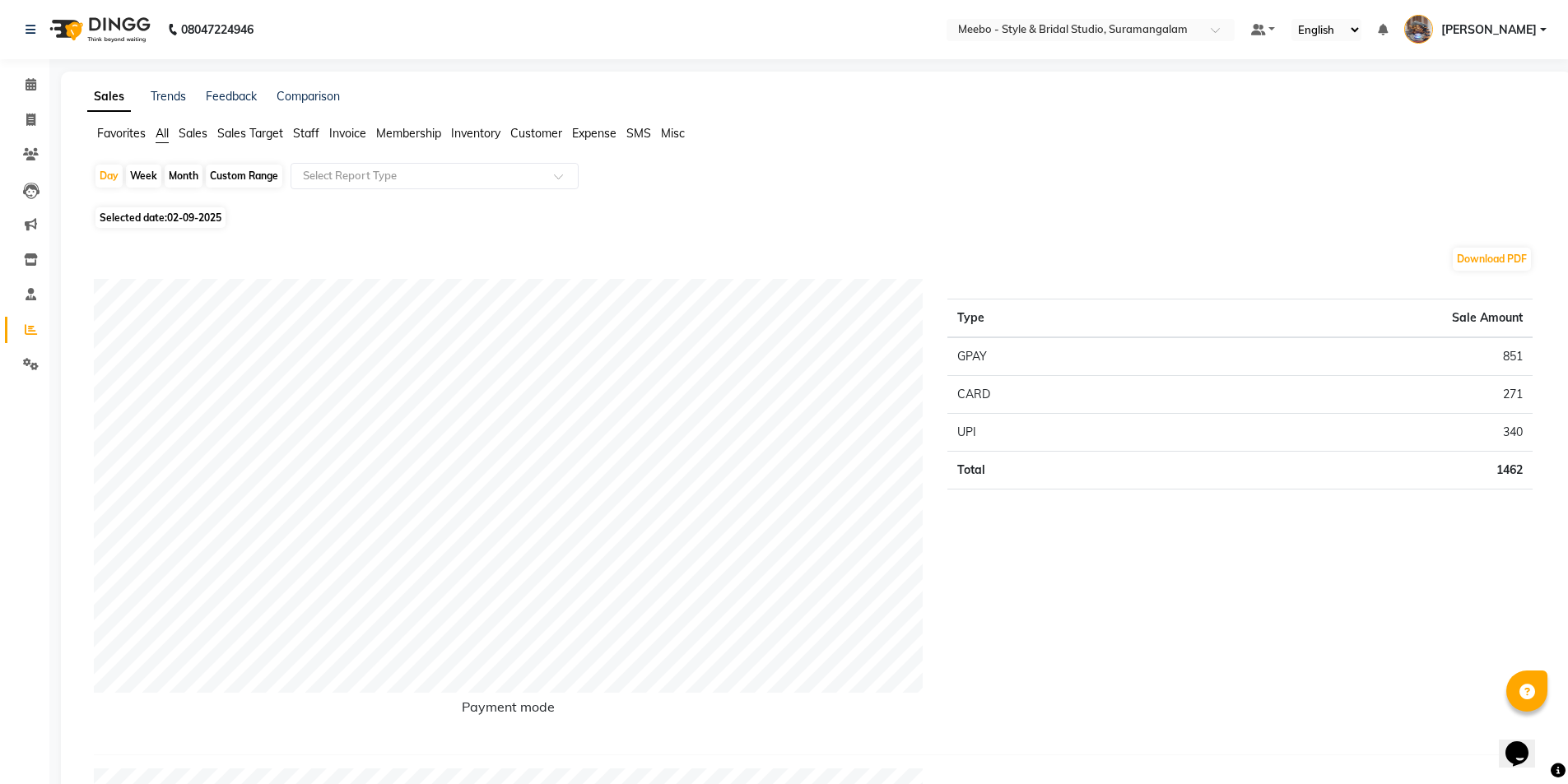
click at [0, 5] on nav "08047224946 Select Location × Meebo - Style & Bridal Studio, Suramangalam Defau…" at bounding box center [784, 30] width 1568 height 59
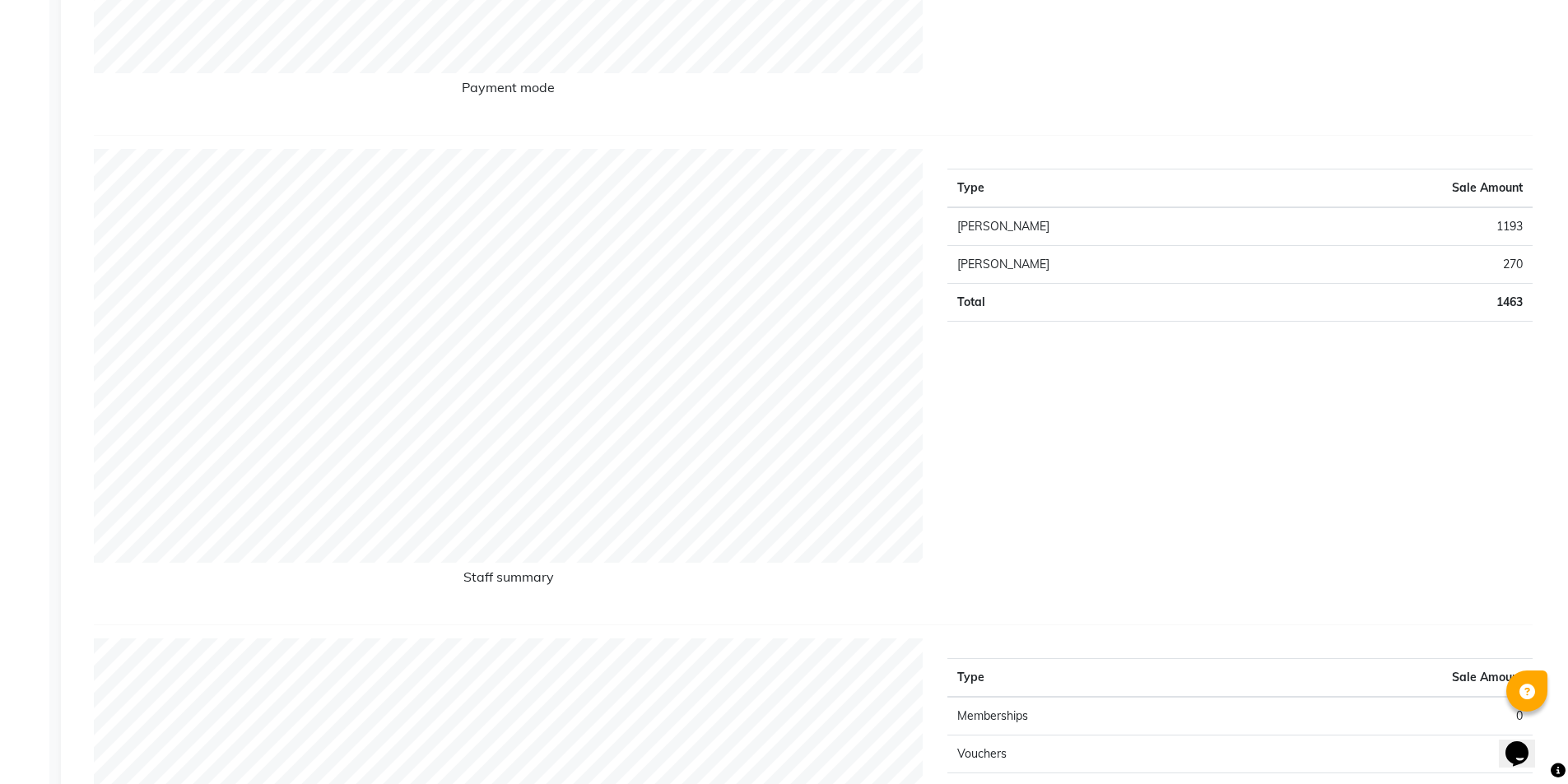
scroll to position [685, 0]
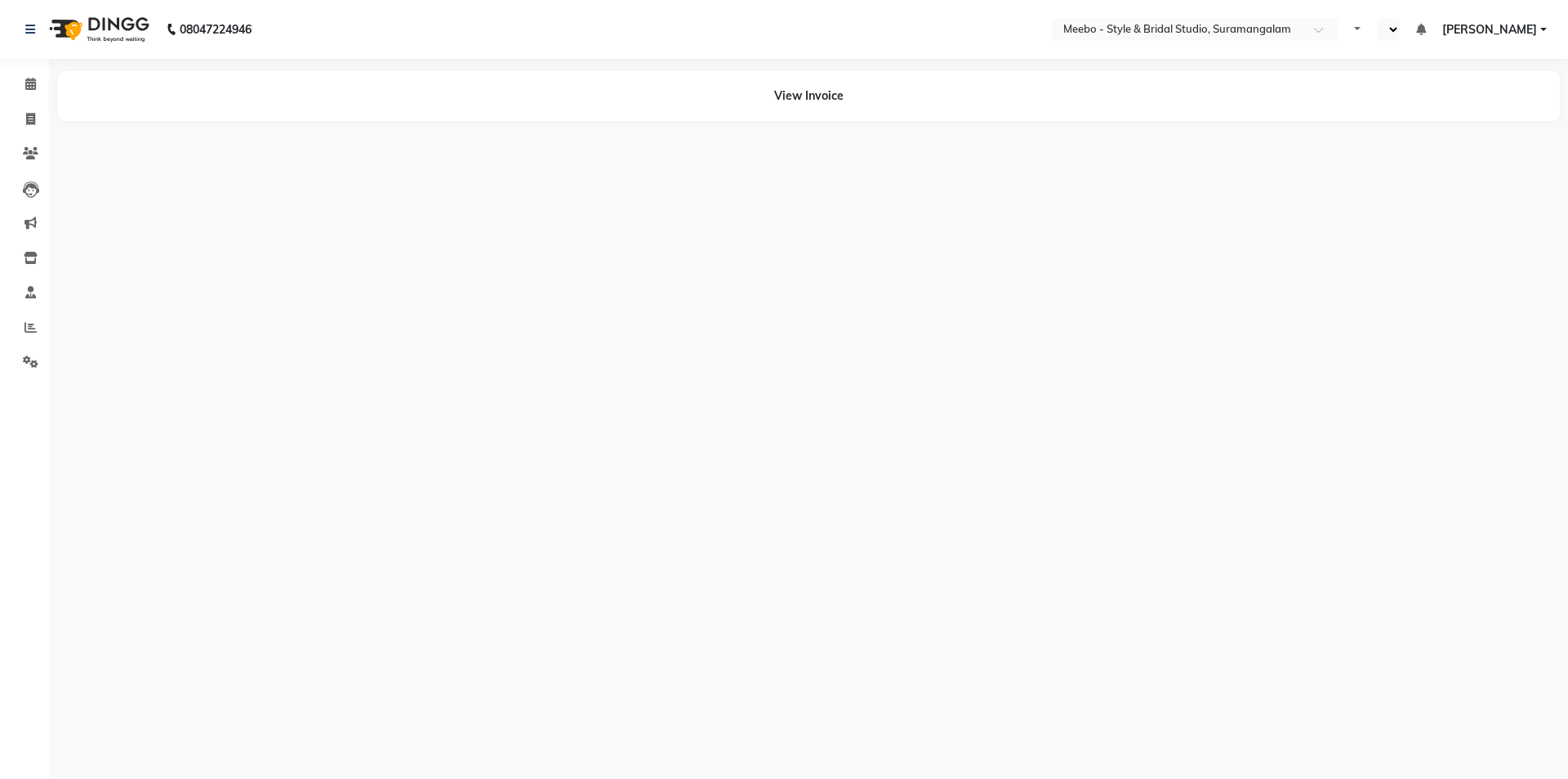
select select "en"
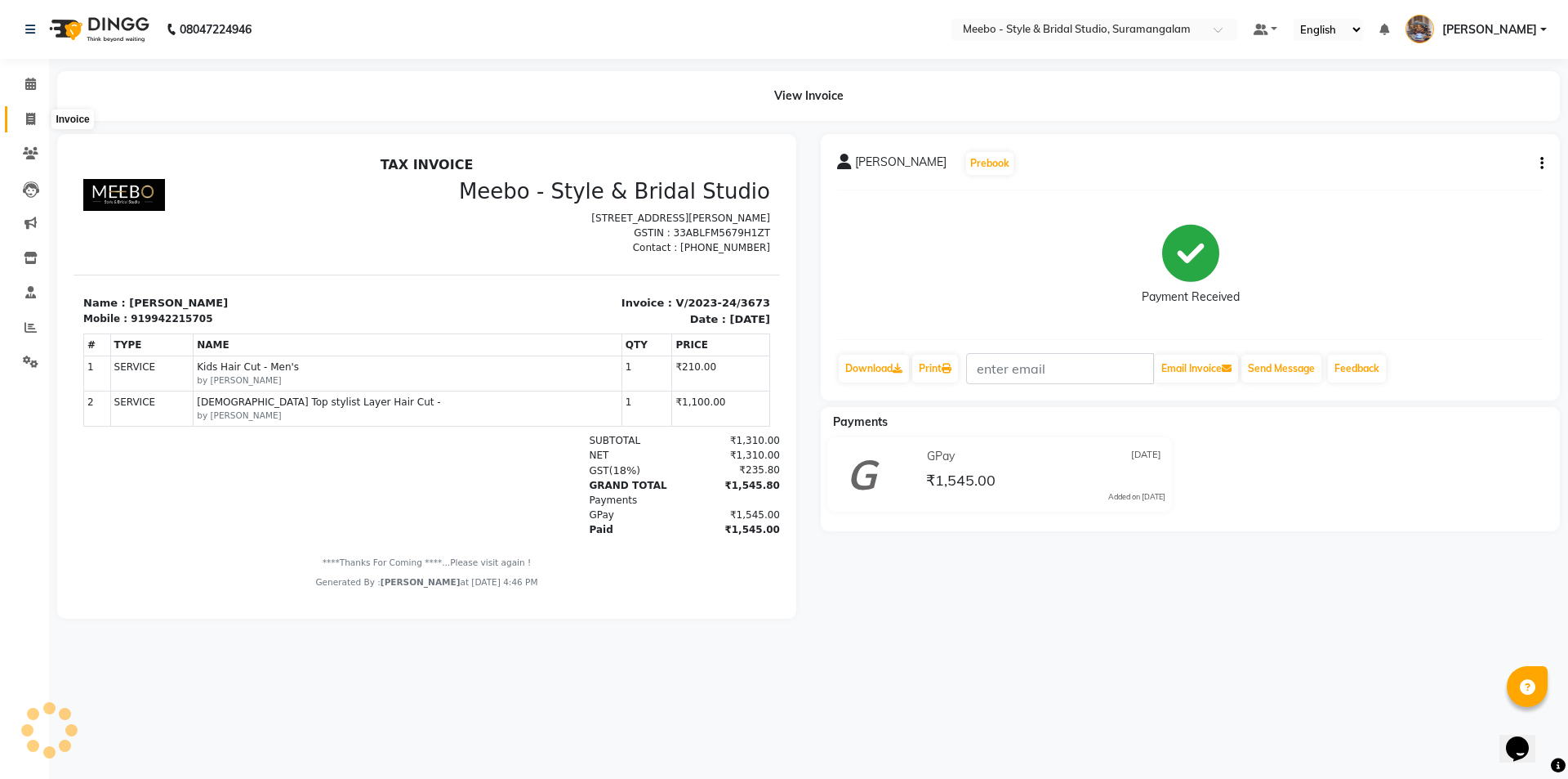
click at [31, 113] on icon at bounding box center [30, 118] width 9 height 12
select select "12"
select select "service"
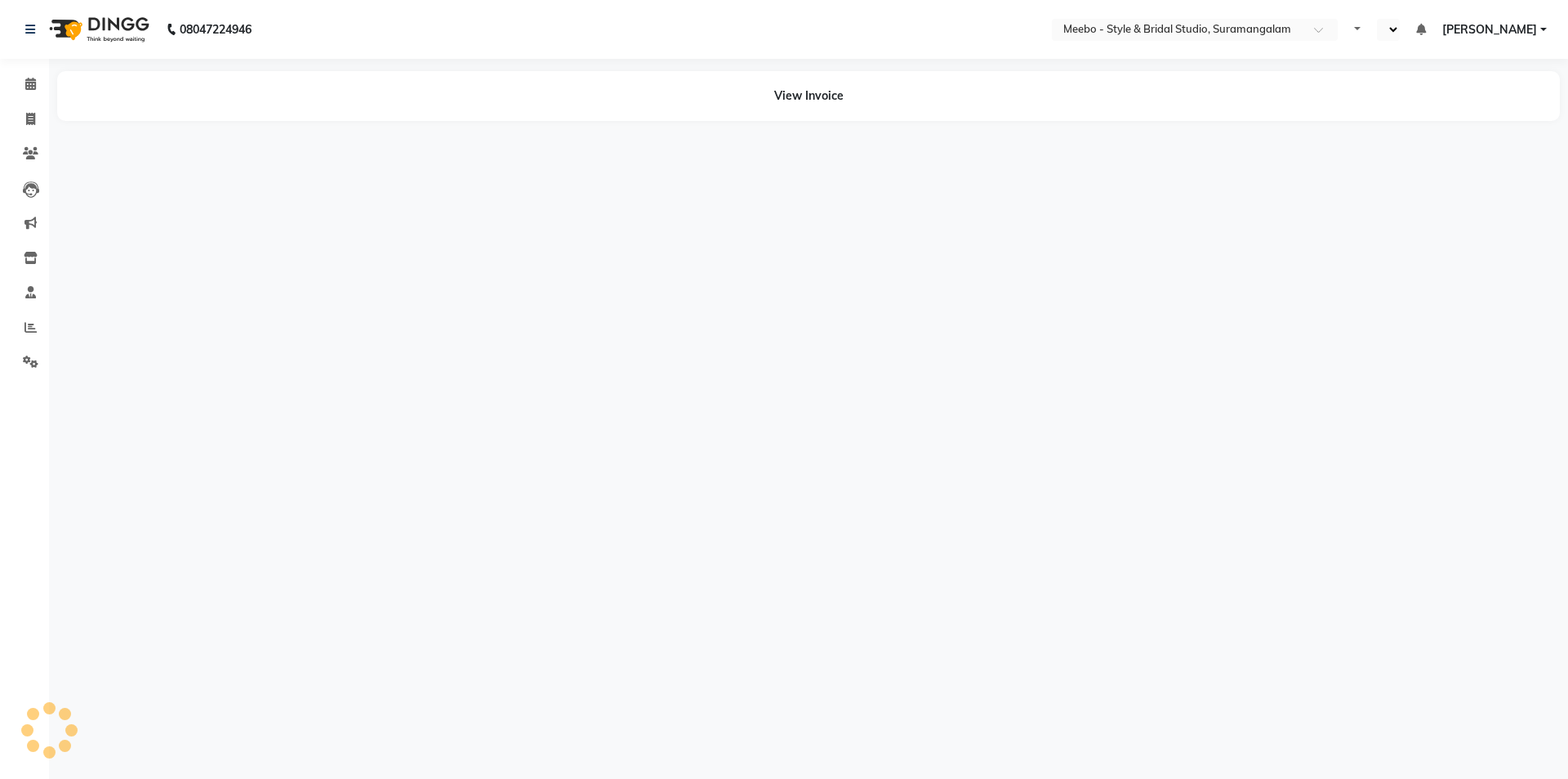
select select "en"
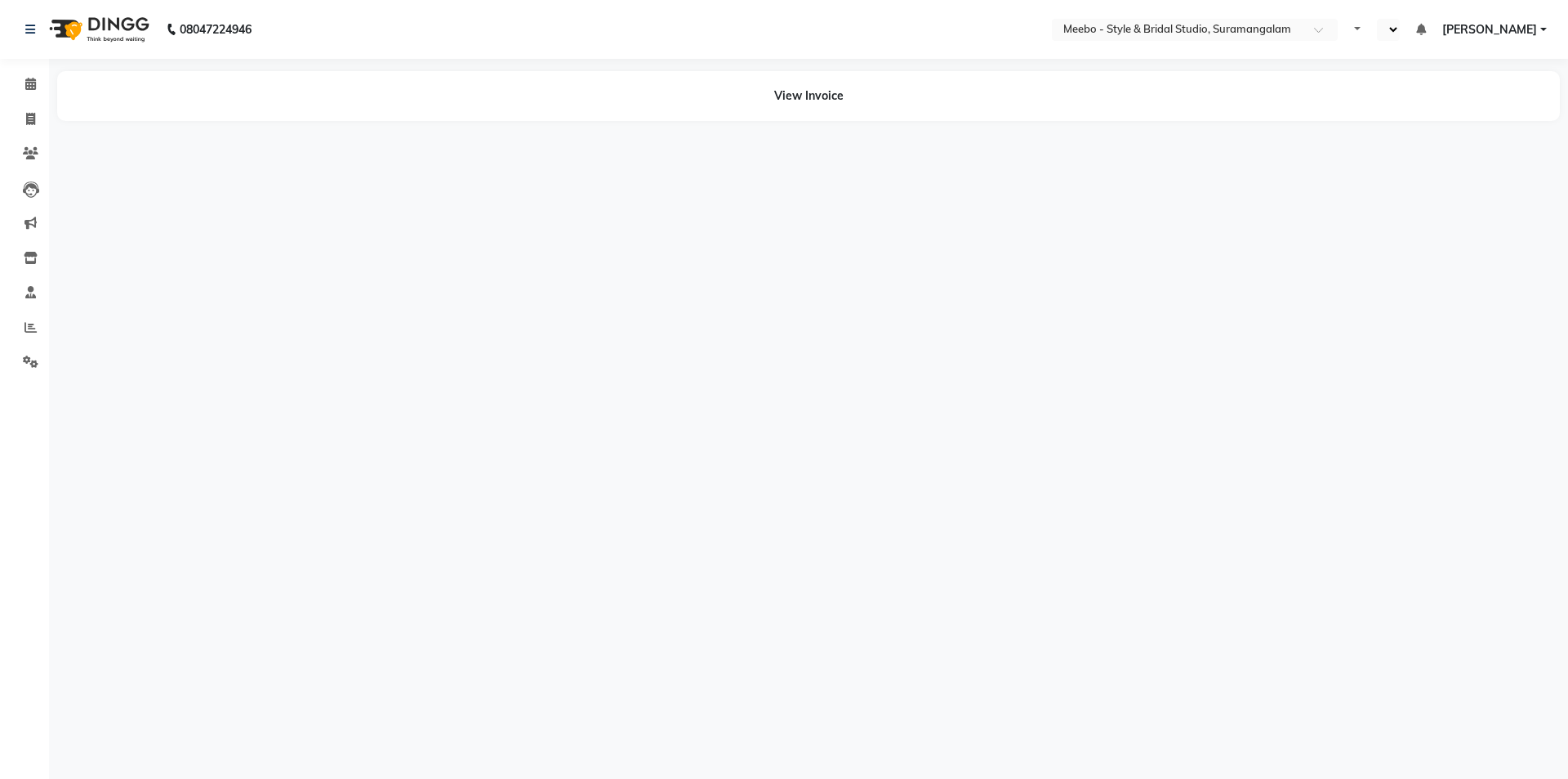
select select "en"
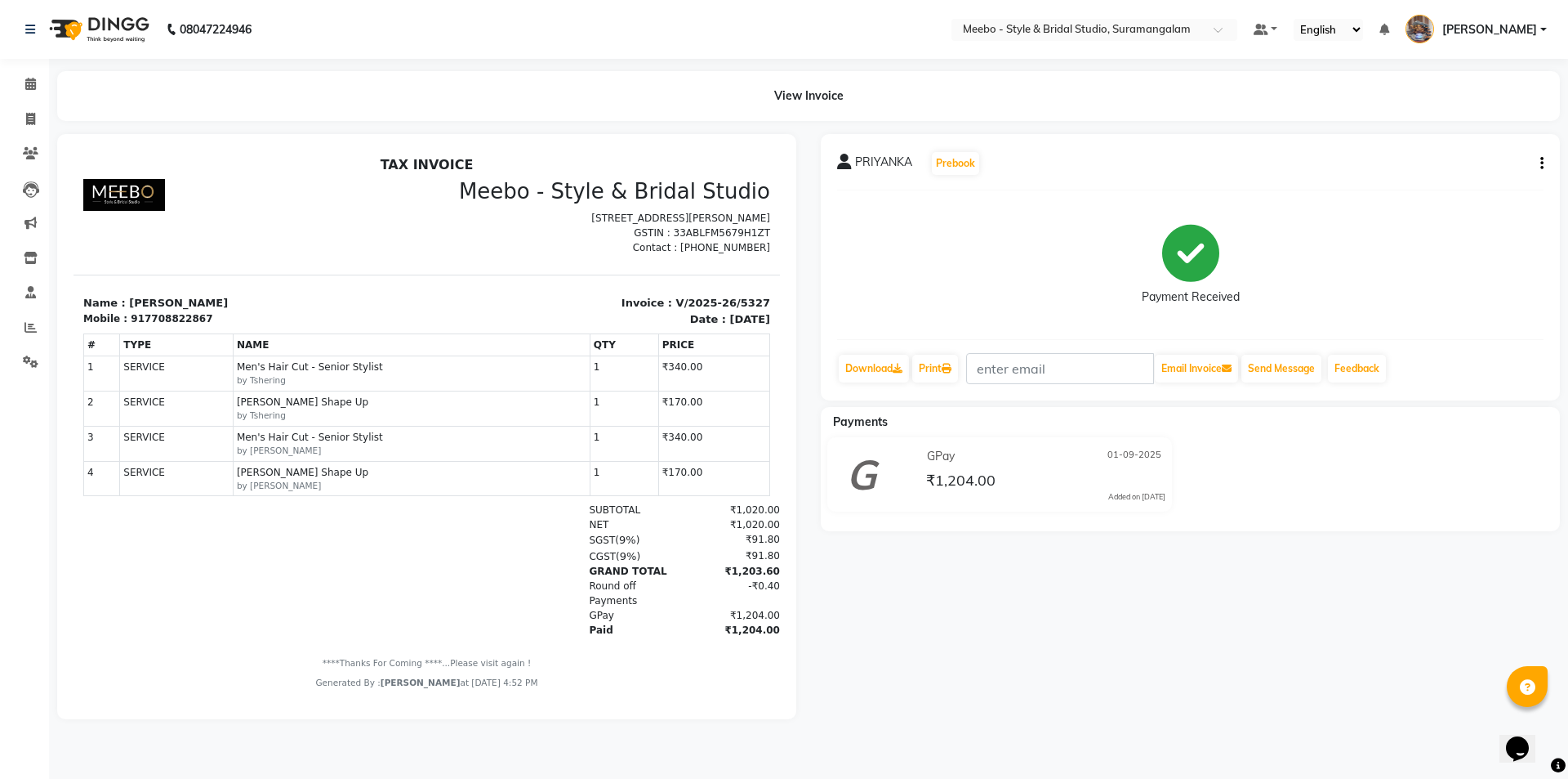
scroll to position [13, 0]
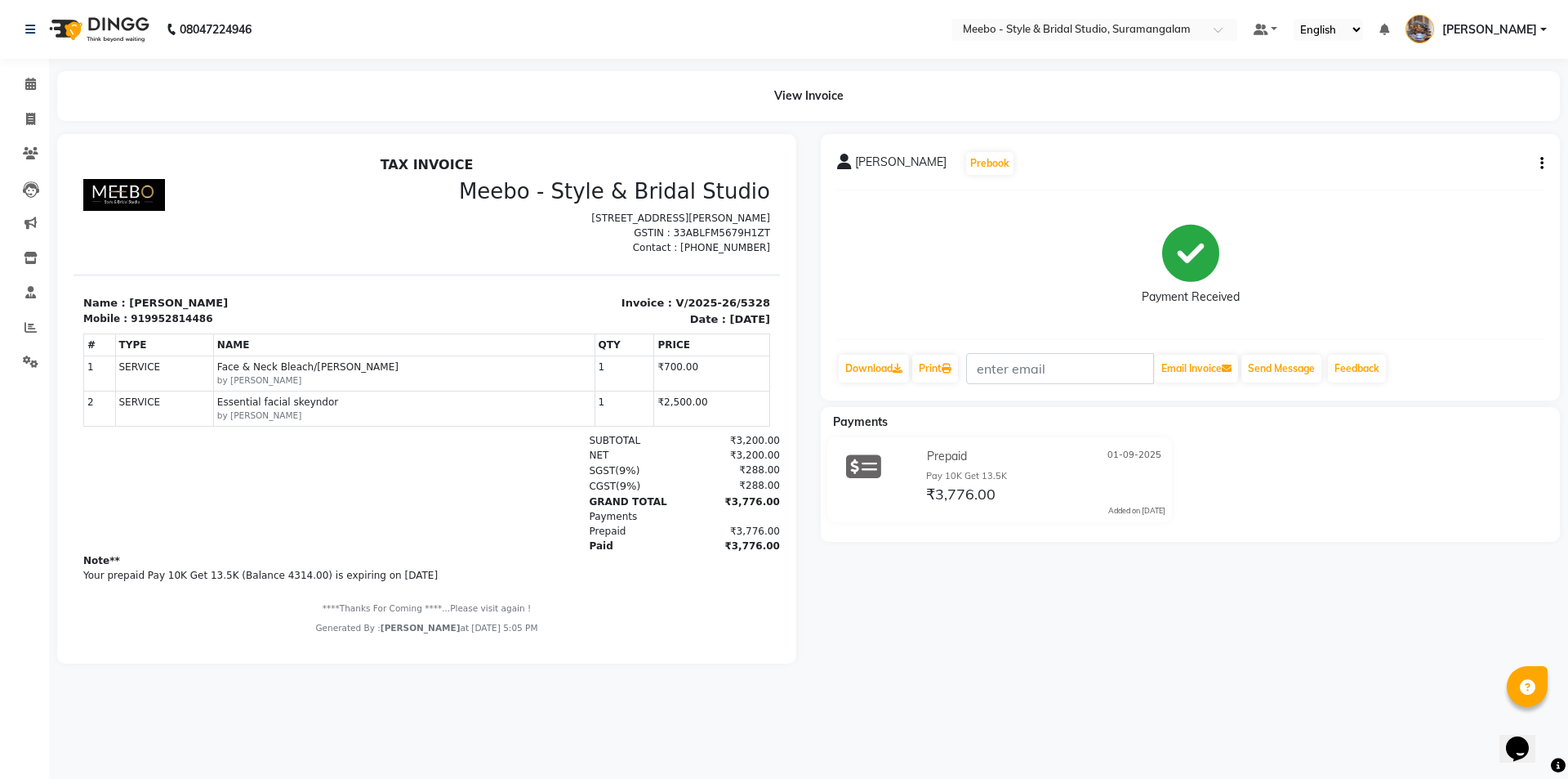
drag, startPoint x: 423, startPoint y: 231, endPoint x: 428, endPoint y: 213, distance: 18.7
drag, startPoint x: 354, startPoint y: 63, endPoint x: 479, endPoint y: 111, distance: 133.9
click at [473, 121] on main "View Invoice [PERSON_NAME] Prebook Payment Received Download Print Email Invoic…" at bounding box center [808, 380] width 1519 height 617
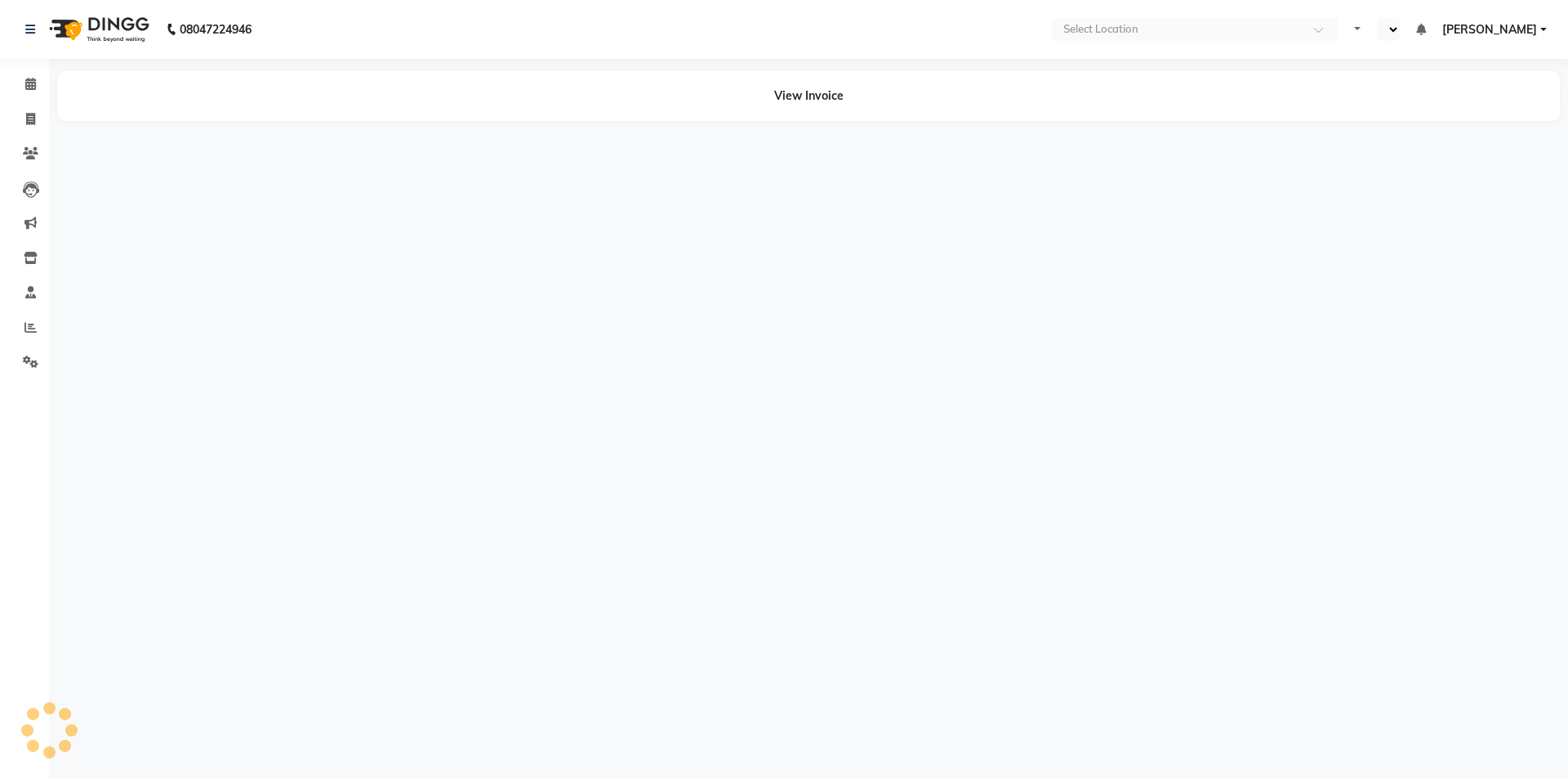
select select "en"
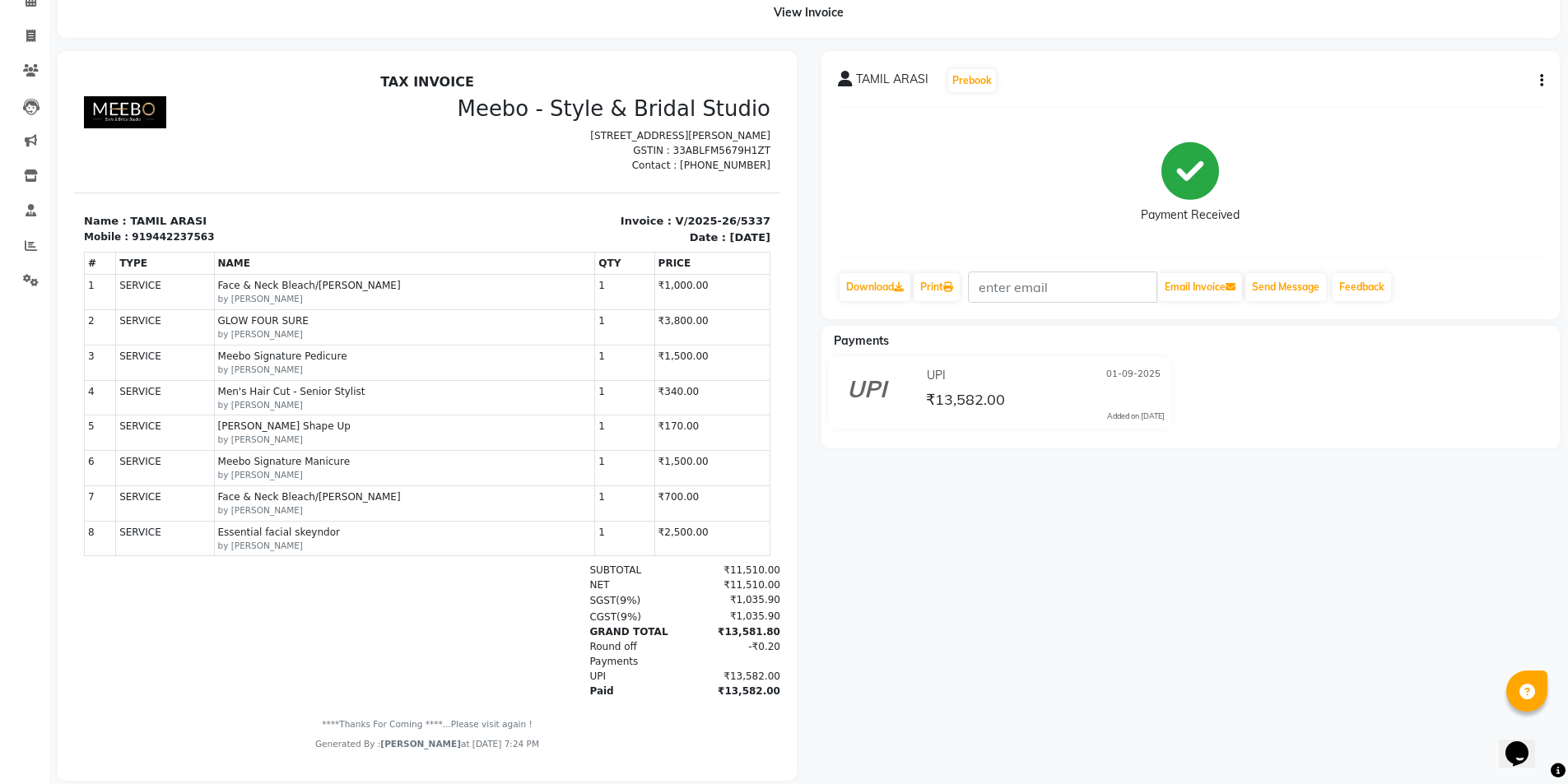
scroll to position [118, 0]
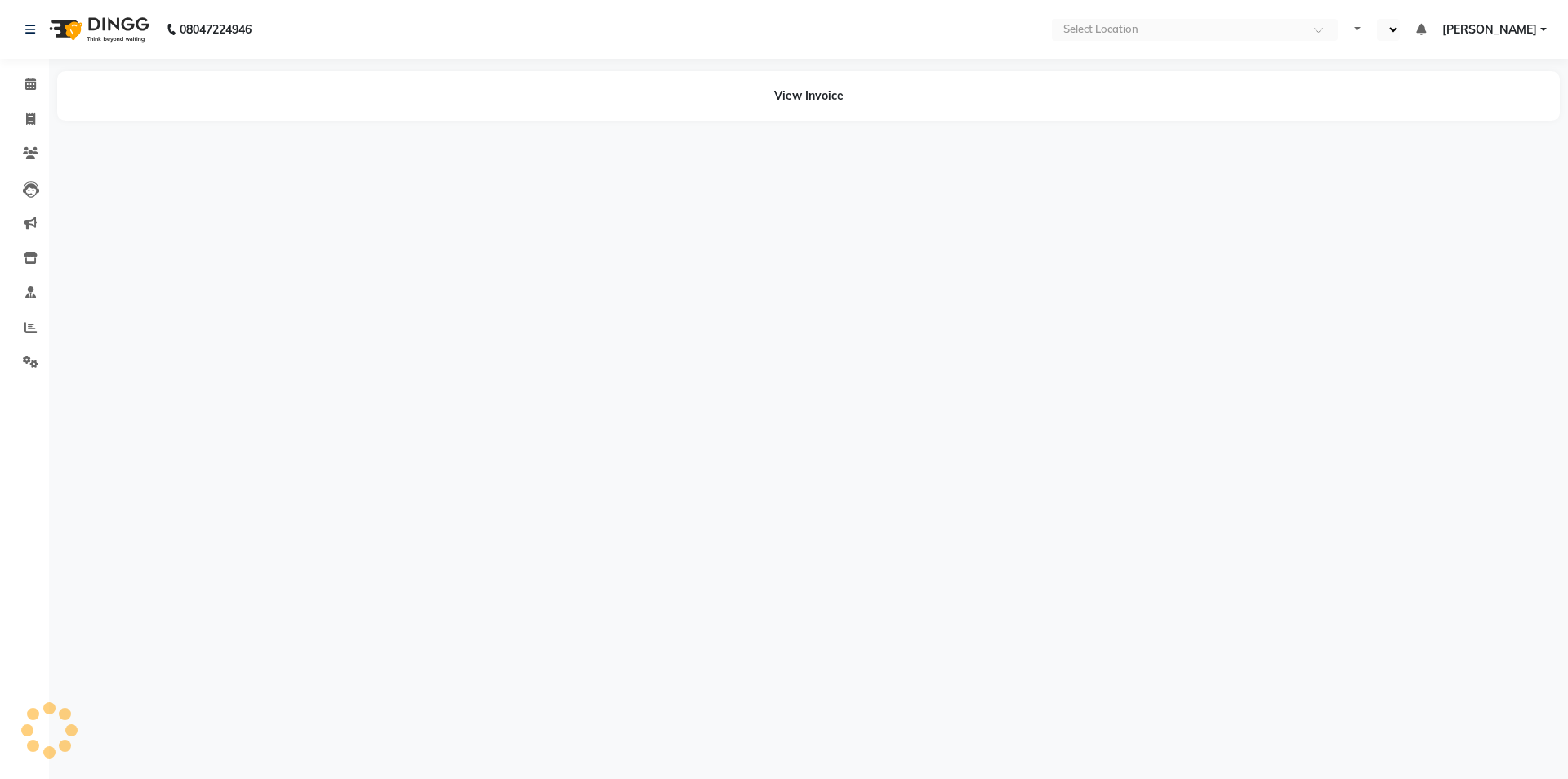
select select "en"
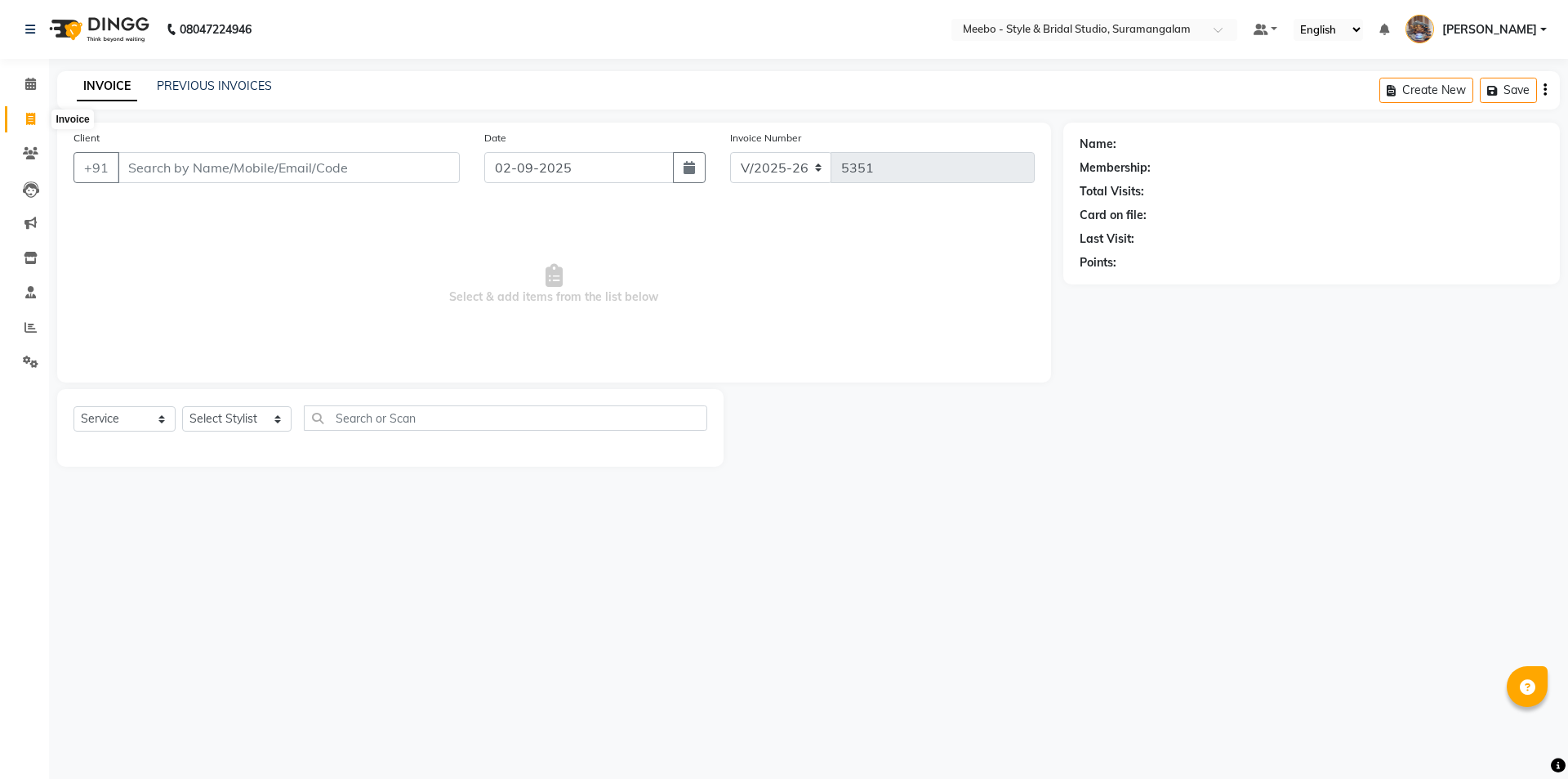
select select "12"
select select "service"
click at [30, 123] on icon at bounding box center [30, 118] width 9 height 12
select select "service"
type input "5352"
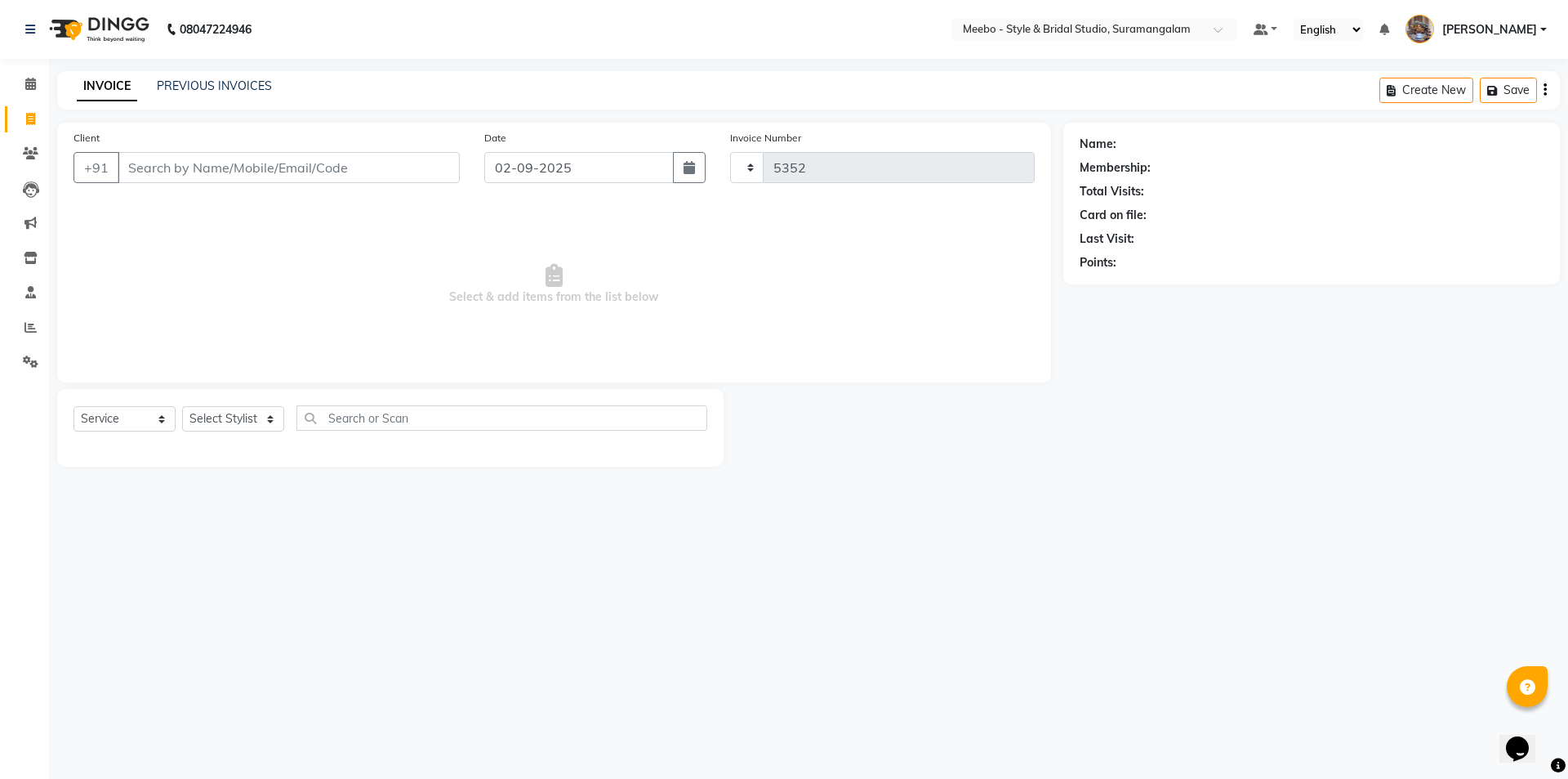
select select "12"
click at [258, 423] on select "Select Stylist Admin [PERSON_NAME] [PERSON_NAME] Manager [PERSON_NAME] [PERSON_…" at bounding box center [236, 418] width 109 height 26
select select "33852"
click at [182, 406] on select "Select Stylist Admin [PERSON_NAME] [PERSON_NAME] Manager [PERSON_NAME] [PERSON_…" at bounding box center [236, 418] width 109 height 26
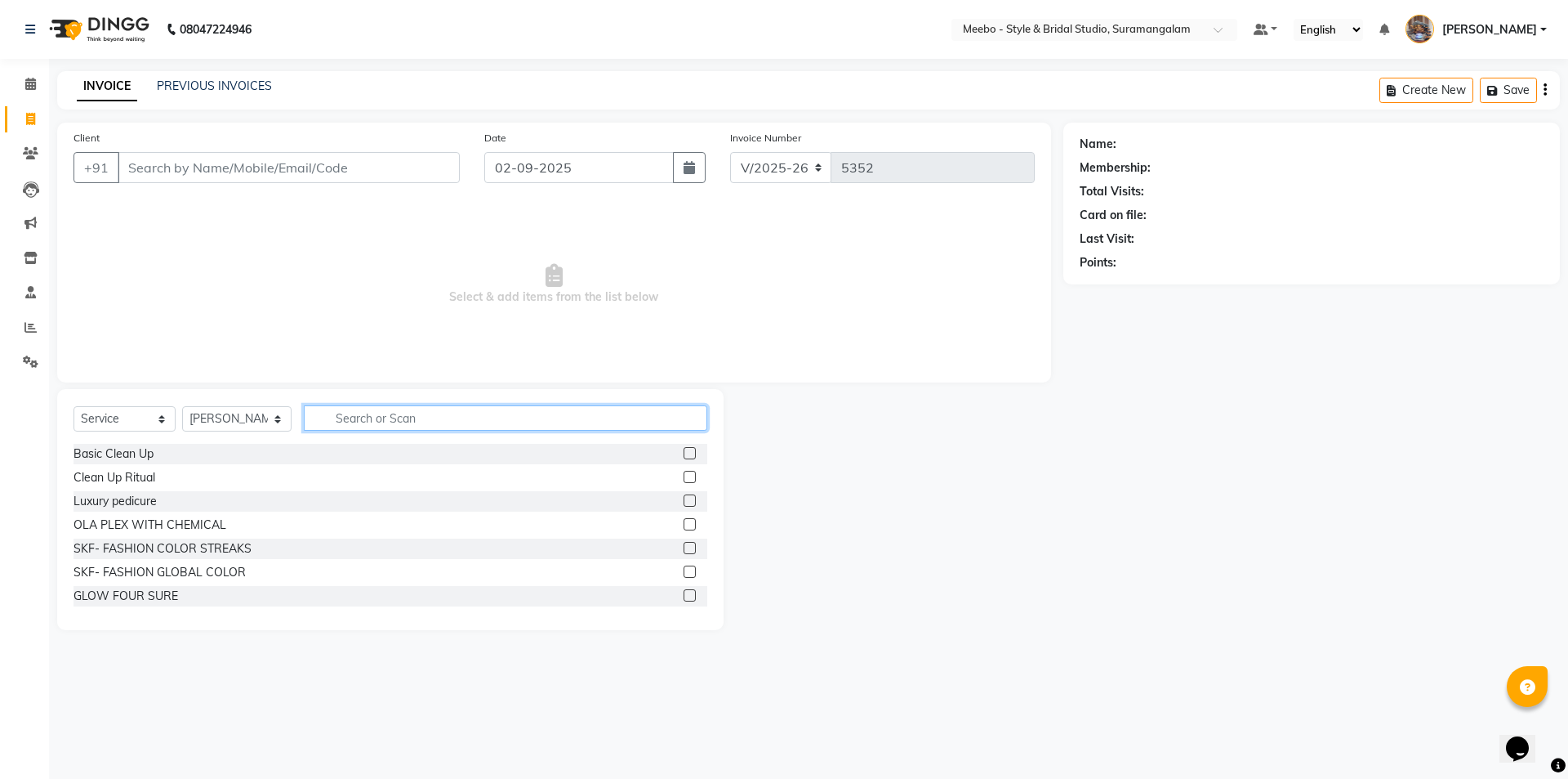
click at [427, 420] on input "text" at bounding box center [506, 418] width 404 height 26
click at [377, 406] on input "text" at bounding box center [506, 418] width 404 height 26
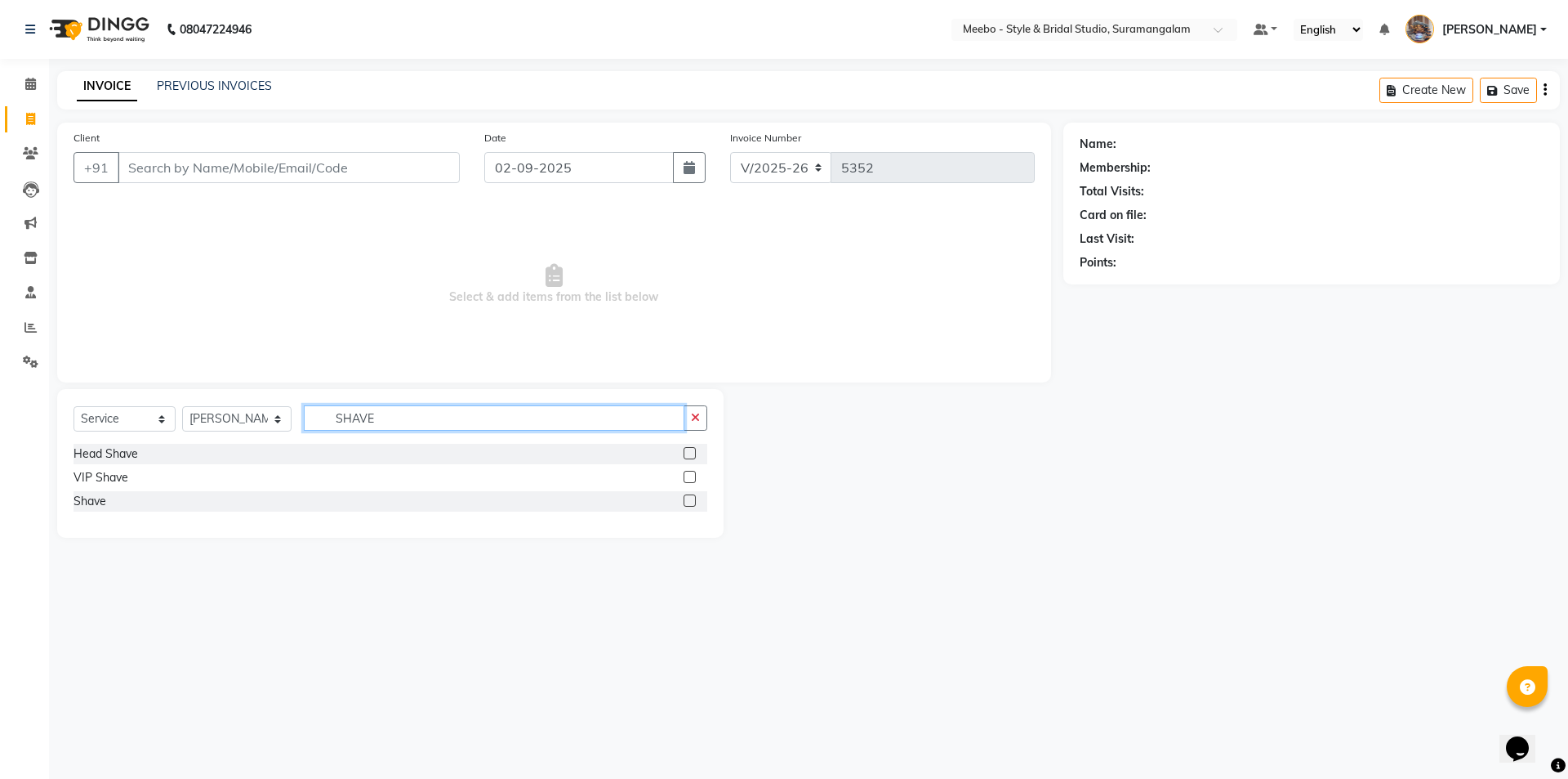
type input "SHAVE"
click at [691, 500] on label at bounding box center [689, 500] width 12 height 12
click at [691, 500] on input "checkbox" at bounding box center [688, 501] width 10 height 10
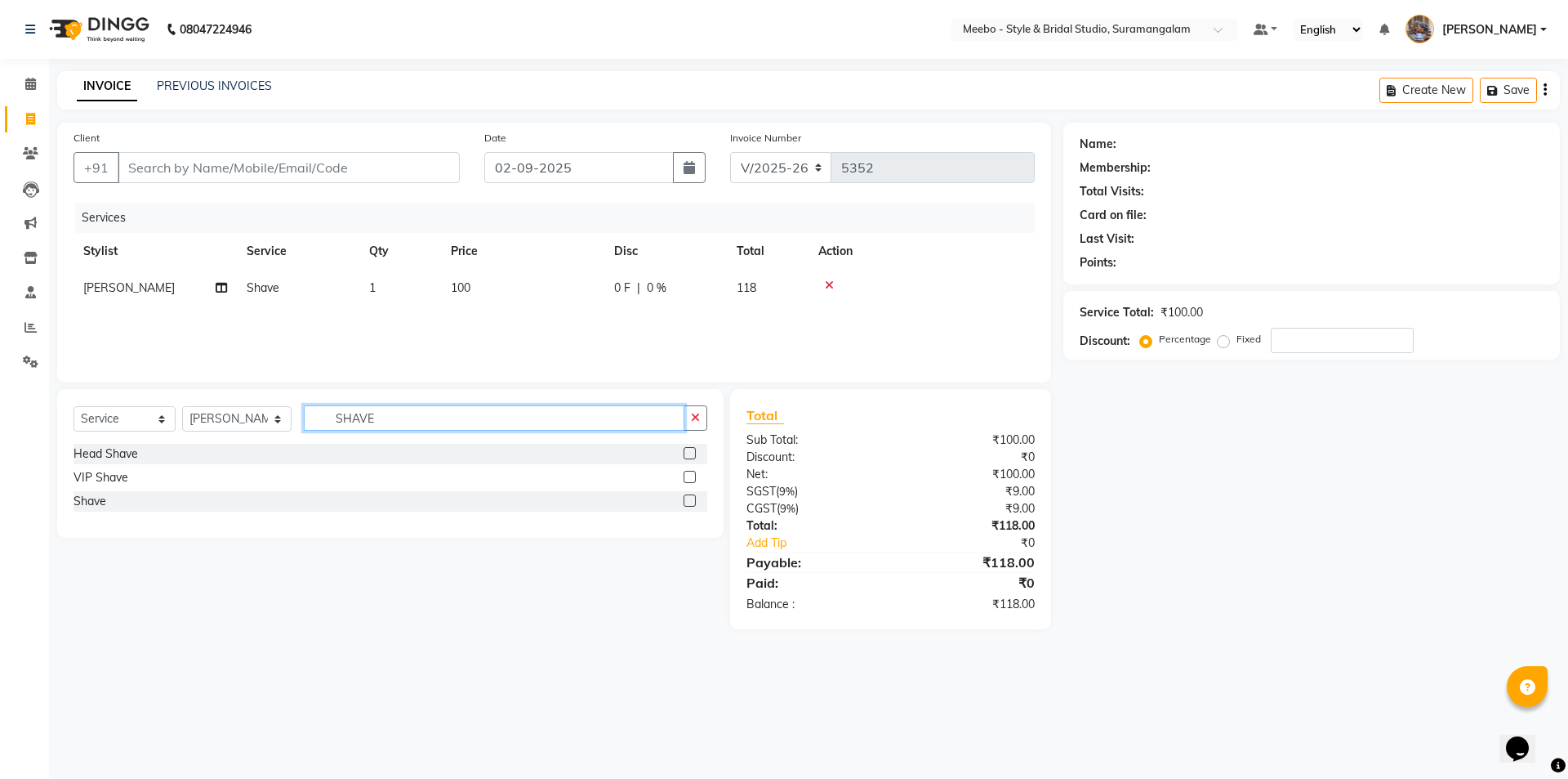
checkbox input "false"
drag, startPoint x: 546, startPoint y: 415, endPoint x: 278, endPoint y: 413, distance: 268.0
click at [278, 413] on div "Select Service Product Membership Package Voucher Prepaid Gift Card Select Styl…" at bounding box center [390, 425] width 634 height 38
type input "SHAPE"
click at [688, 452] on label at bounding box center [689, 452] width 12 height 12
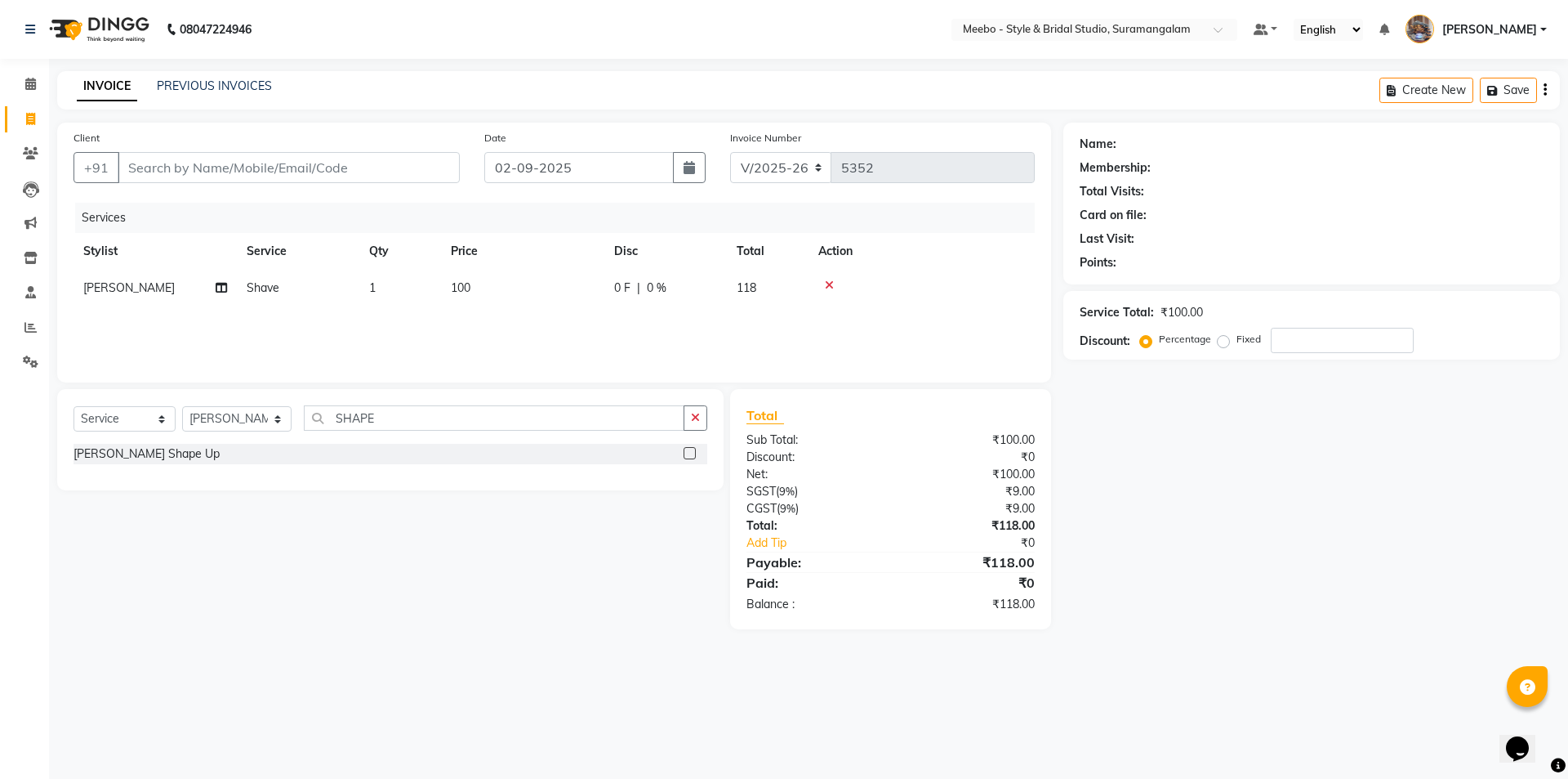
click at [688, 452] on input "checkbox" at bounding box center [688, 453] width 10 height 10
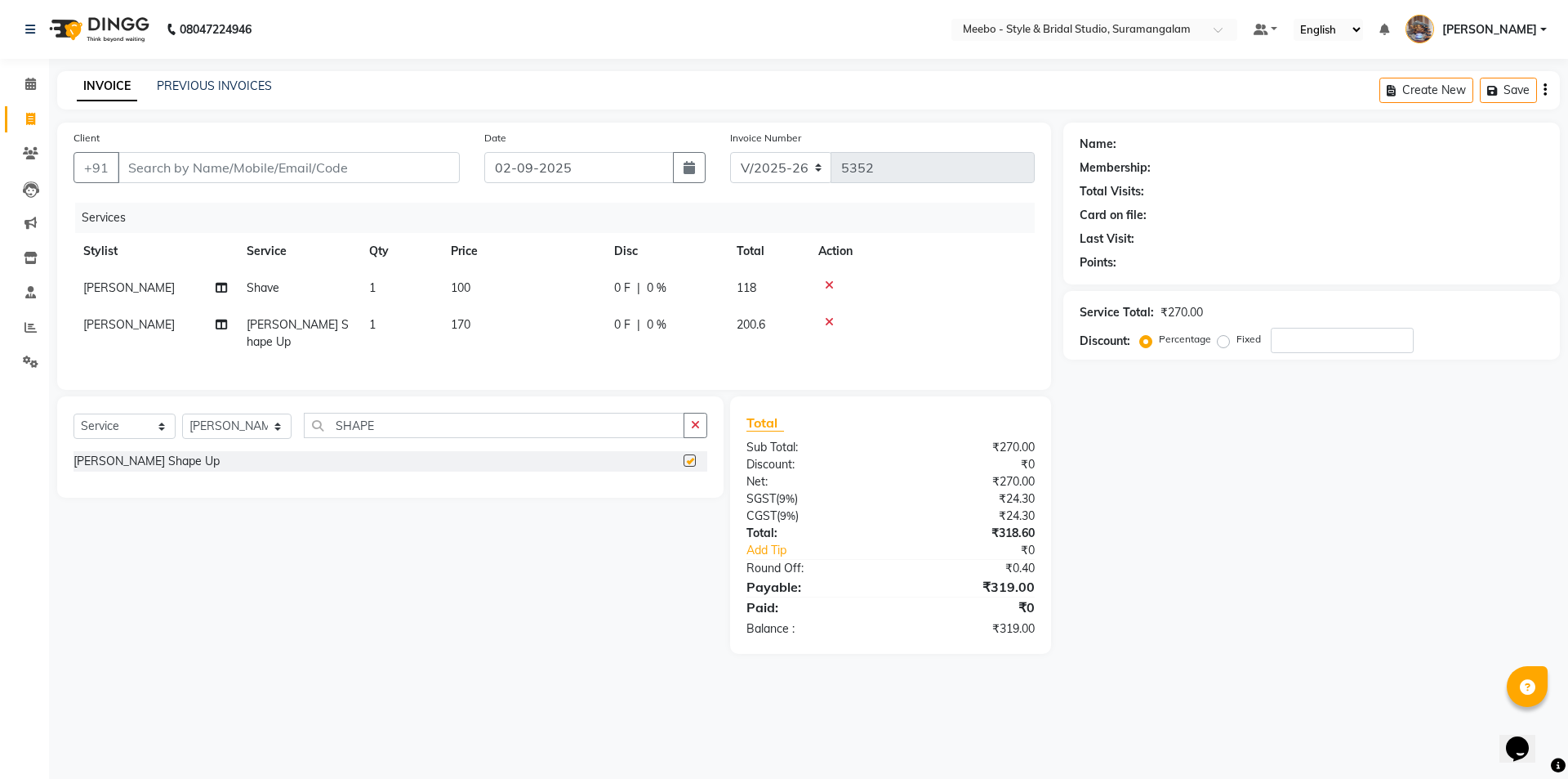
checkbox input "false"
click at [273, 162] on input "Client" at bounding box center [289, 168] width 343 height 31
type input "7"
type input "0"
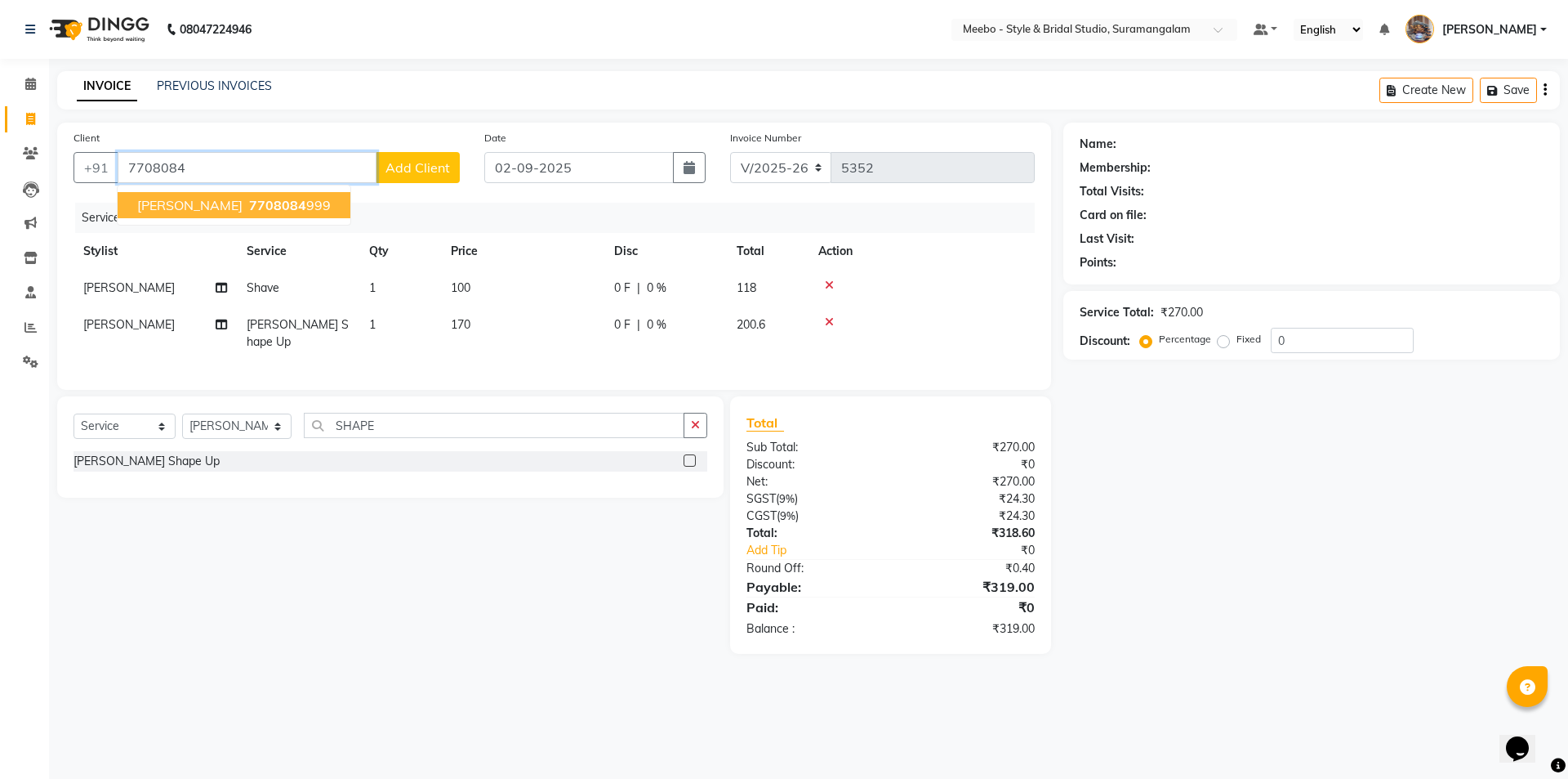
click at [246, 210] on ngb-highlight "7708084 999" at bounding box center [288, 205] width 85 height 16
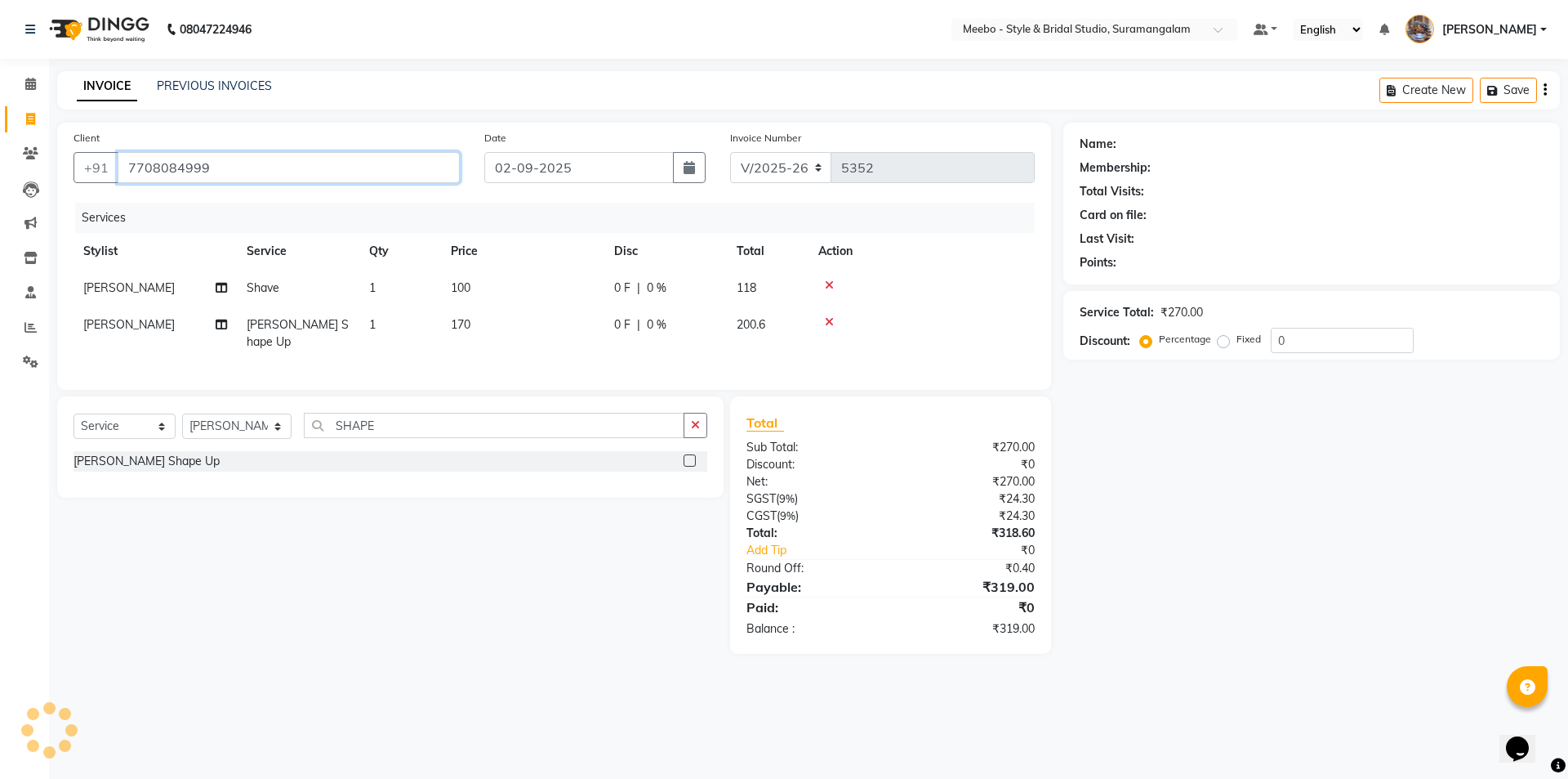
type input "7708084999"
select select "1: Object"
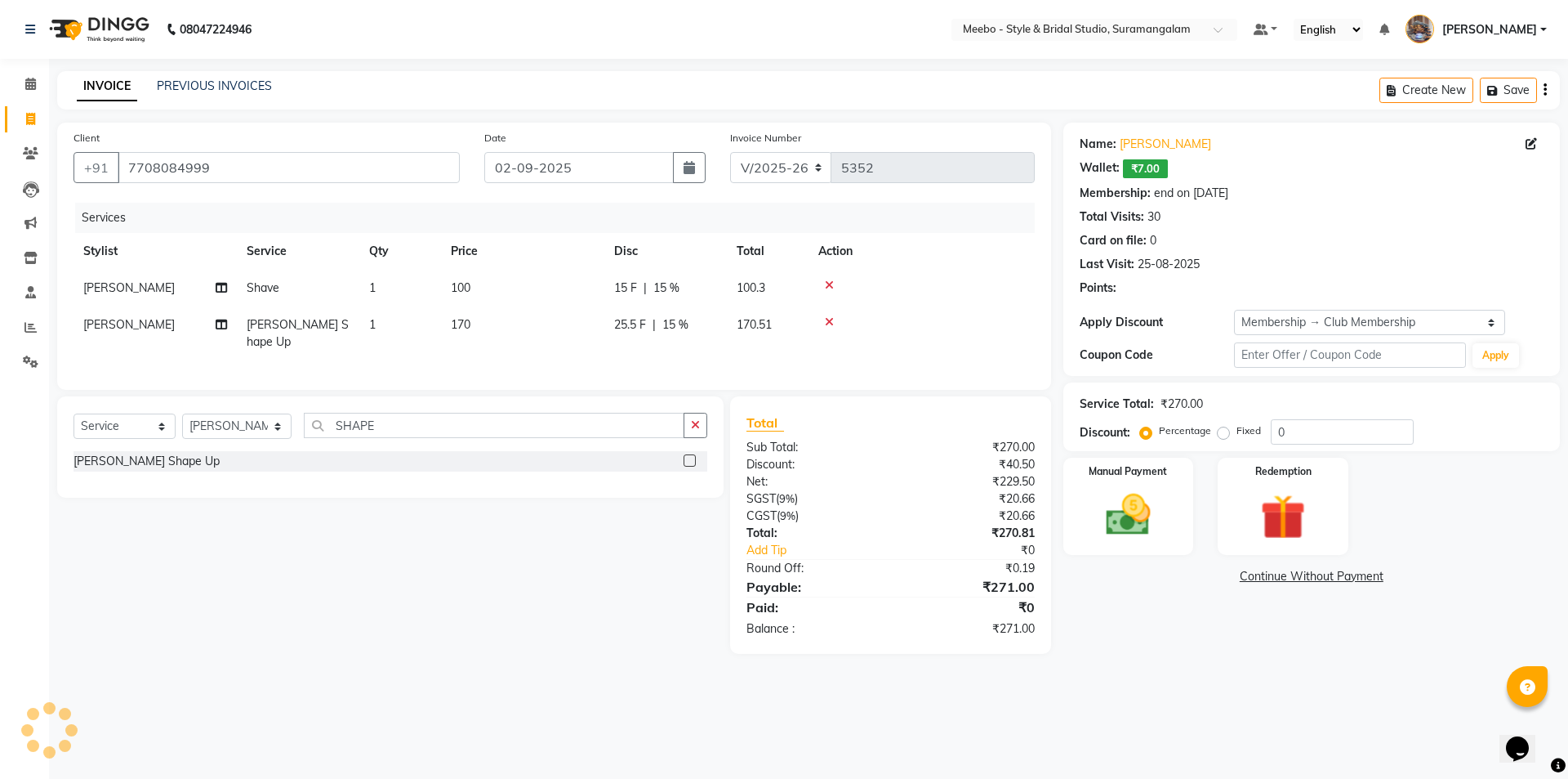
type input "15"
click at [1122, 518] on img at bounding box center [1128, 514] width 76 height 54
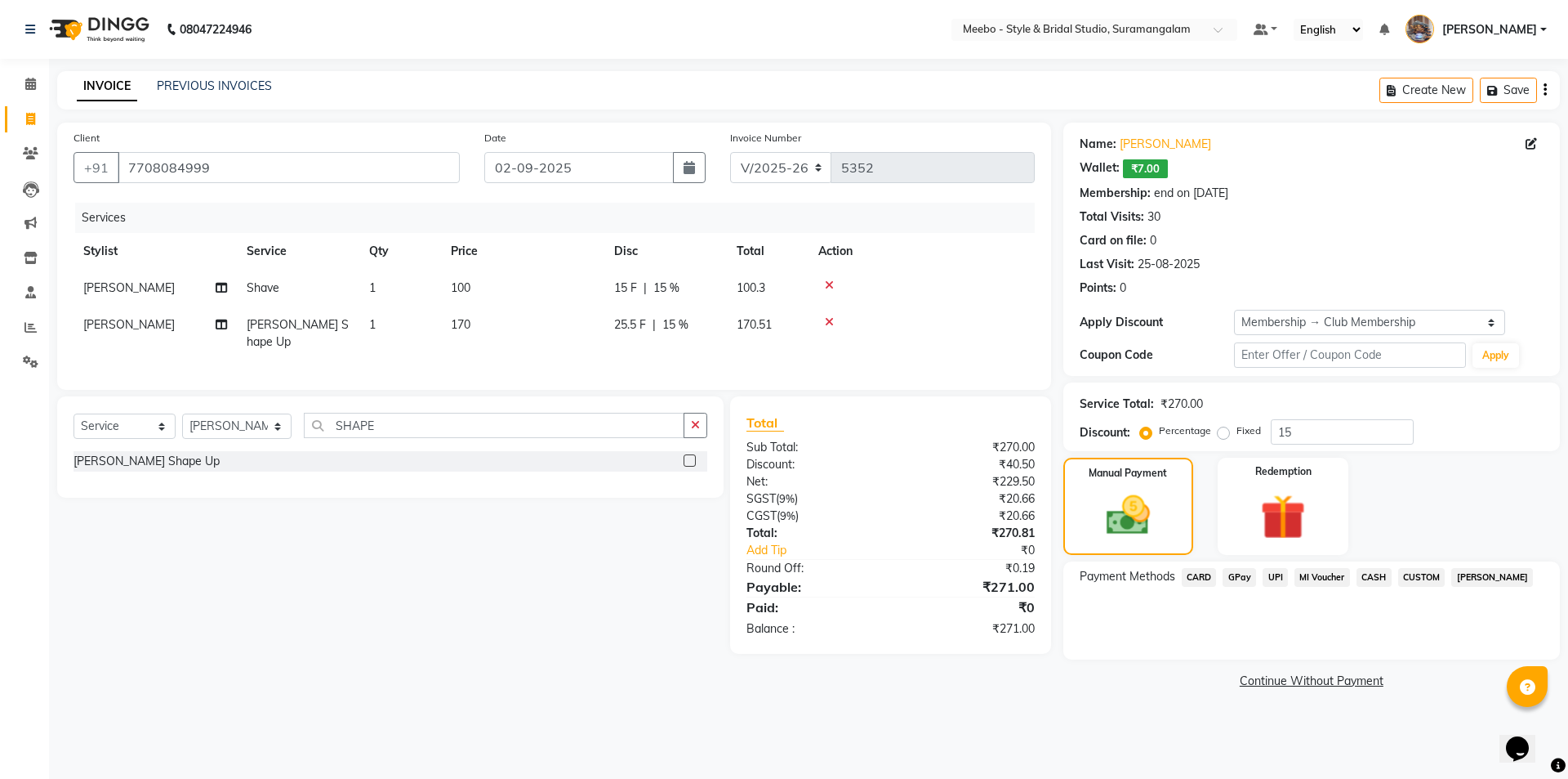
click at [1187, 574] on span "CARD" at bounding box center [1200, 577] width 35 height 19
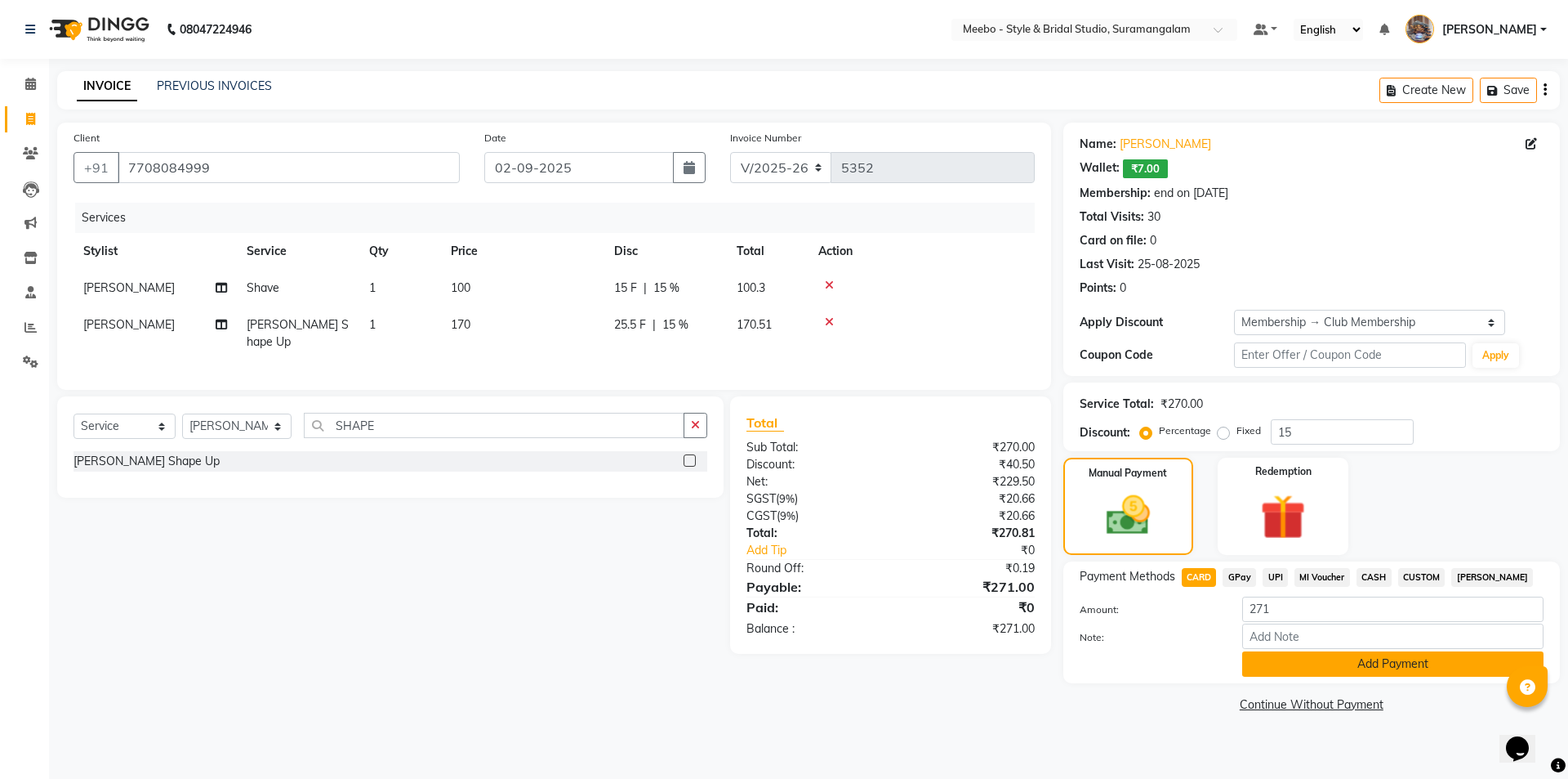
click at [1314, 663] on button "Add Payment" at bounding box center [1393, 664] width 302 height 26
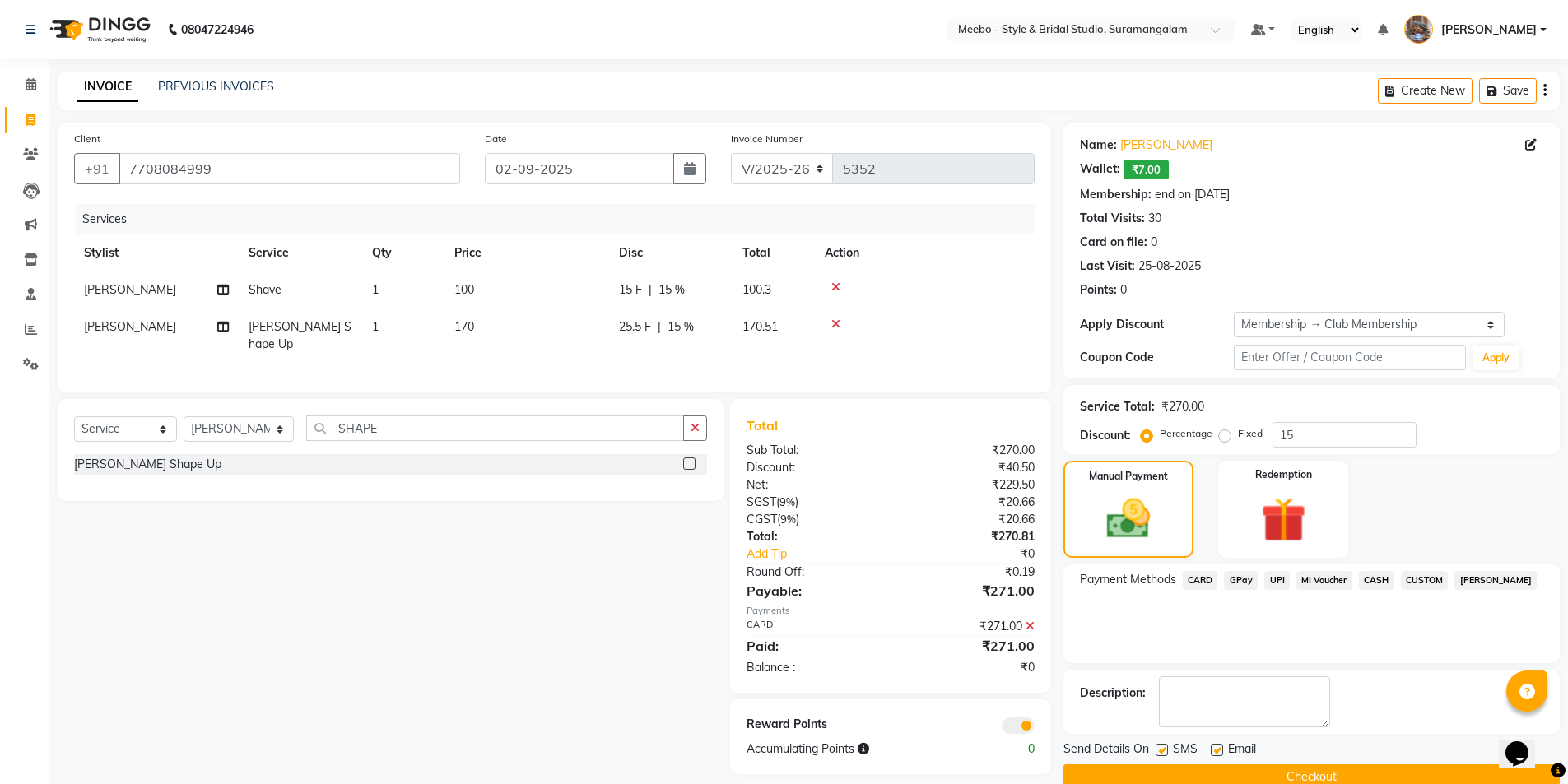
click at [1226, 768] on button "Checkout" at bounding box center [1311, 776] width 496 height 26
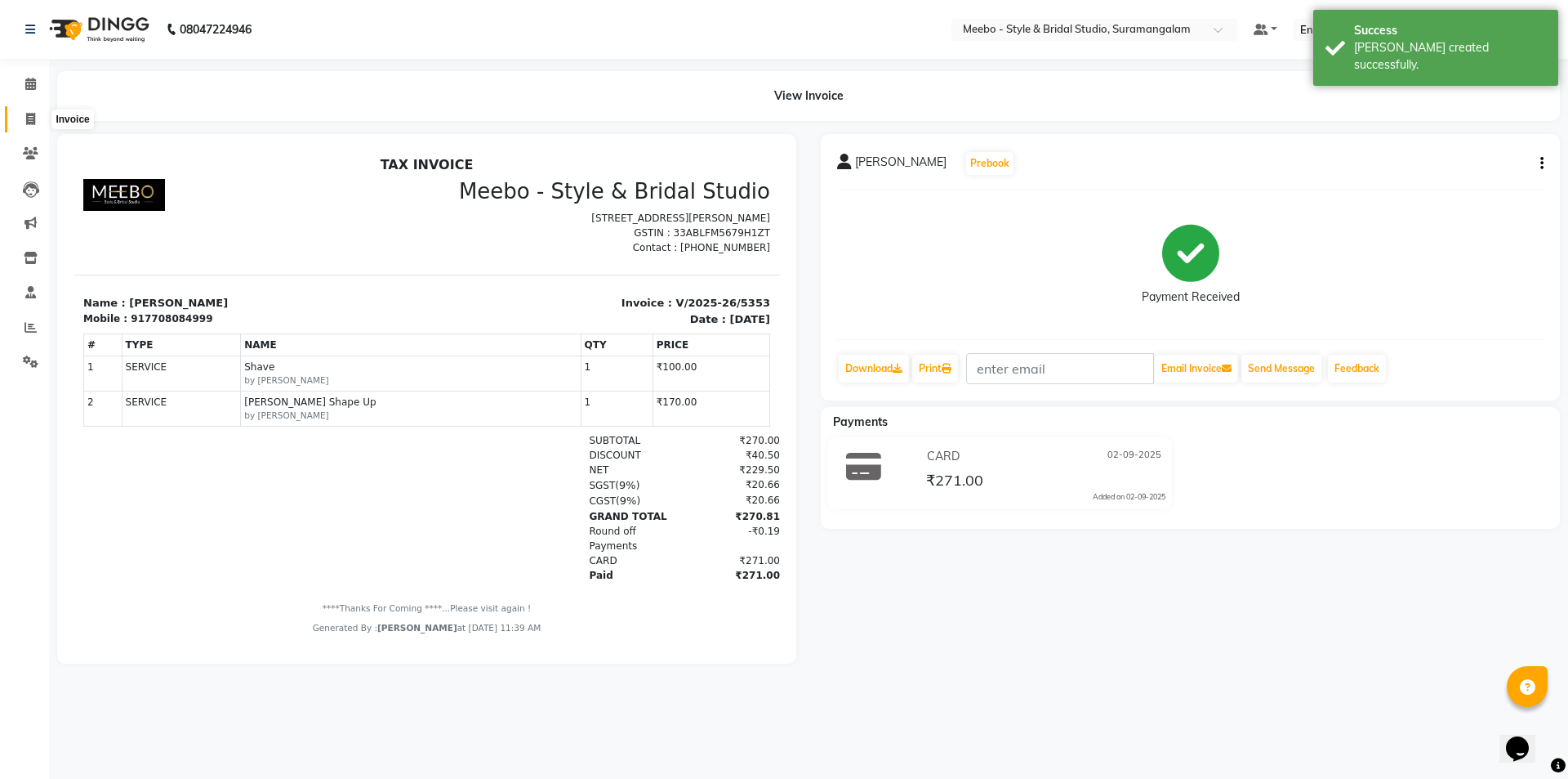
click at [30, 121] on icon at bounding box center [30, 118] width 9 height 12
select select "12"
select select "service"
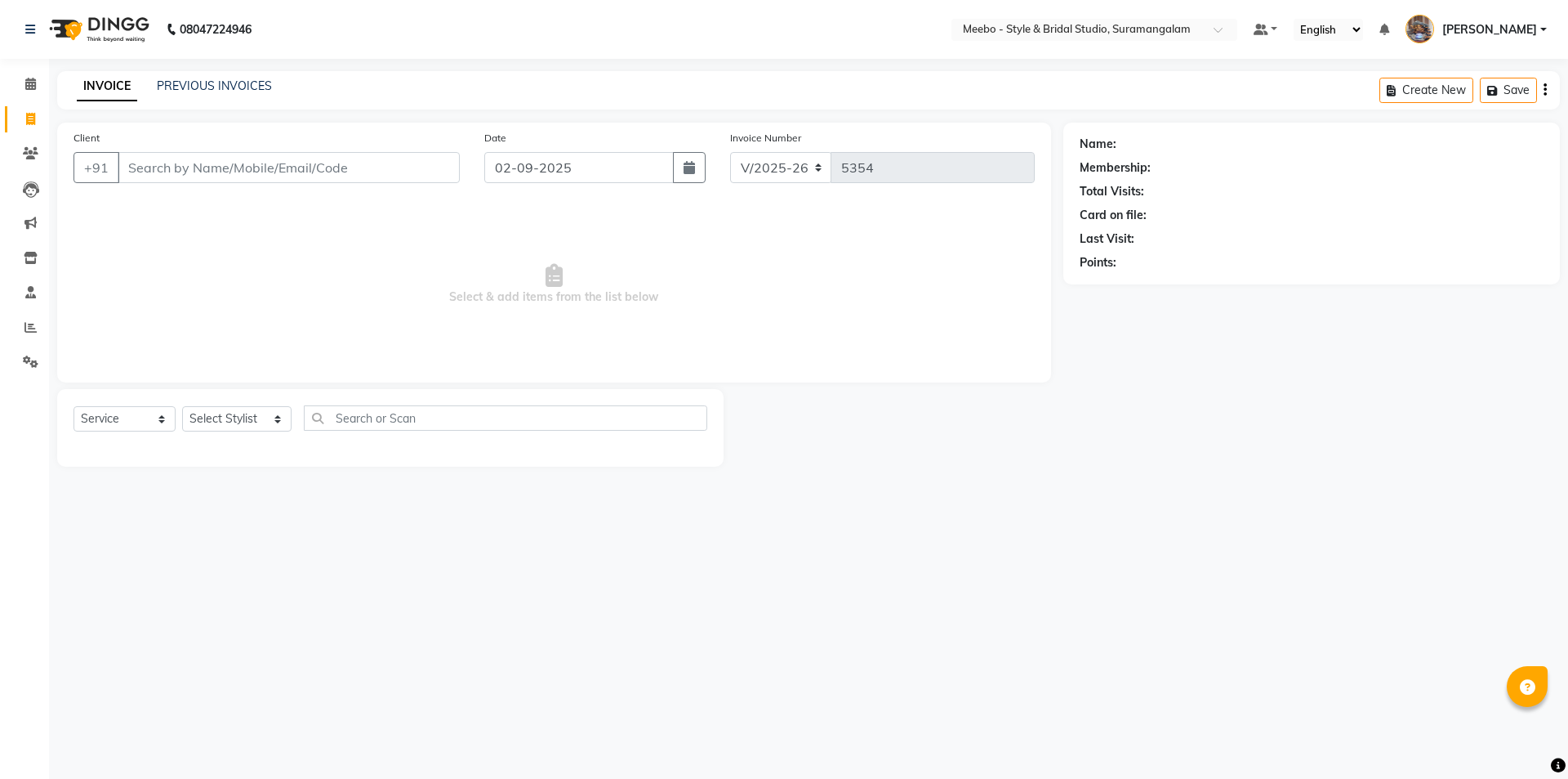
select select "12"
select select "service"
click at [215, 419] on select "Select Stylist Admin [PERSON_NAME] [PERSON_NAME] Manager [PERSON_NAME] [PERSON_…" at bounding box center [236, 418] width 109 height 26
select select "33852"
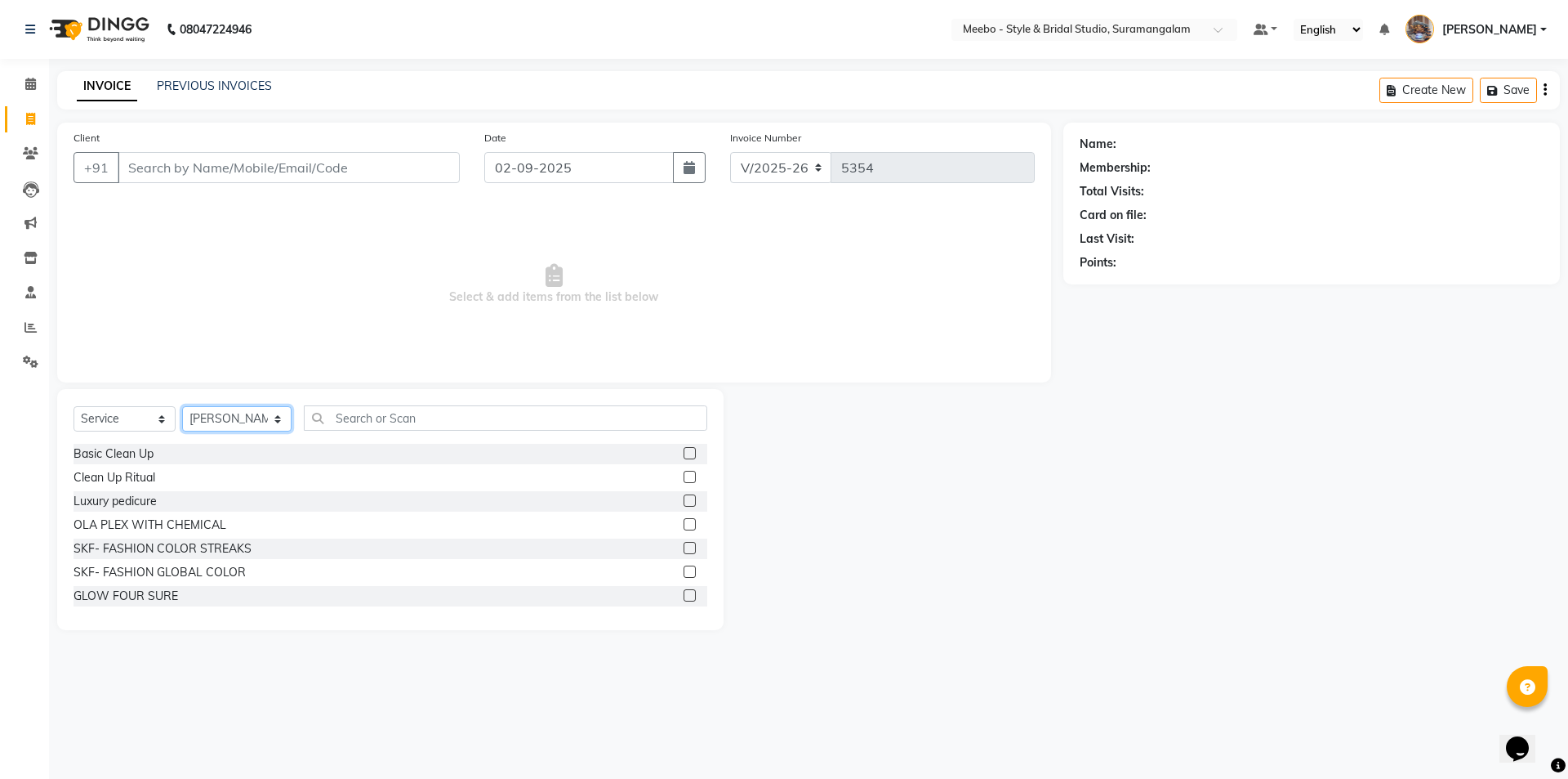
click at [215, 419] on select "Select Stylist Admin [PERSON_NAME] [PERSON_NAME] Manager [PERSON_NAME] [PERSON_…" at bounding box center [236, 418] width 109 height 26
click at [371, 423] on input "text" at bounding box center [506, 418] width 404 height 26
click at [371, 428] on input "text" at bounding box center [506, 418] width 404 height 26
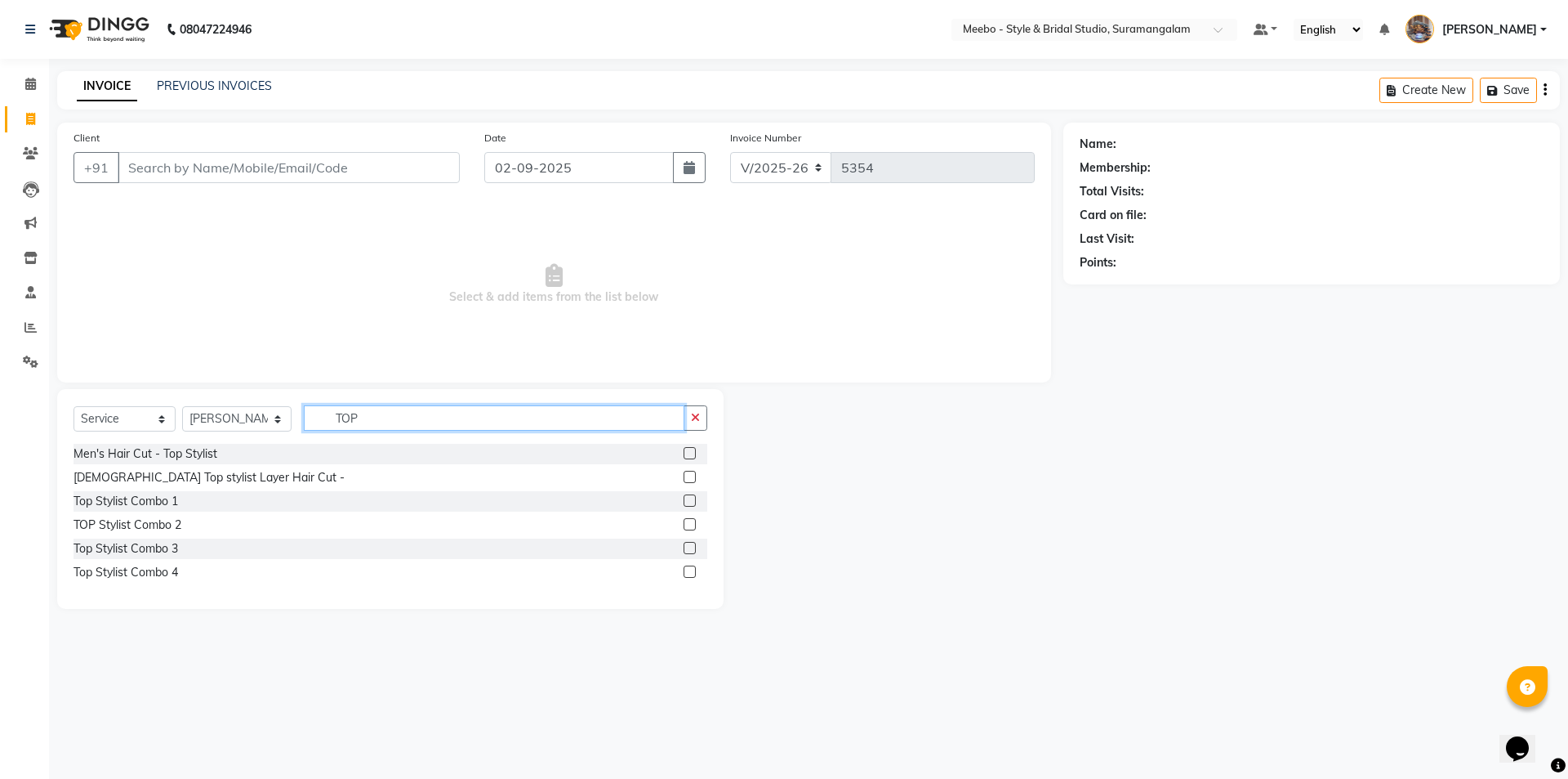
type input "TOP"
click at [688, 453] on label at bounding box center [689, 452] width 12 height 12
click at [688, 453] on input "checkbox" at bounding box center [688, 453] width 10 height 10
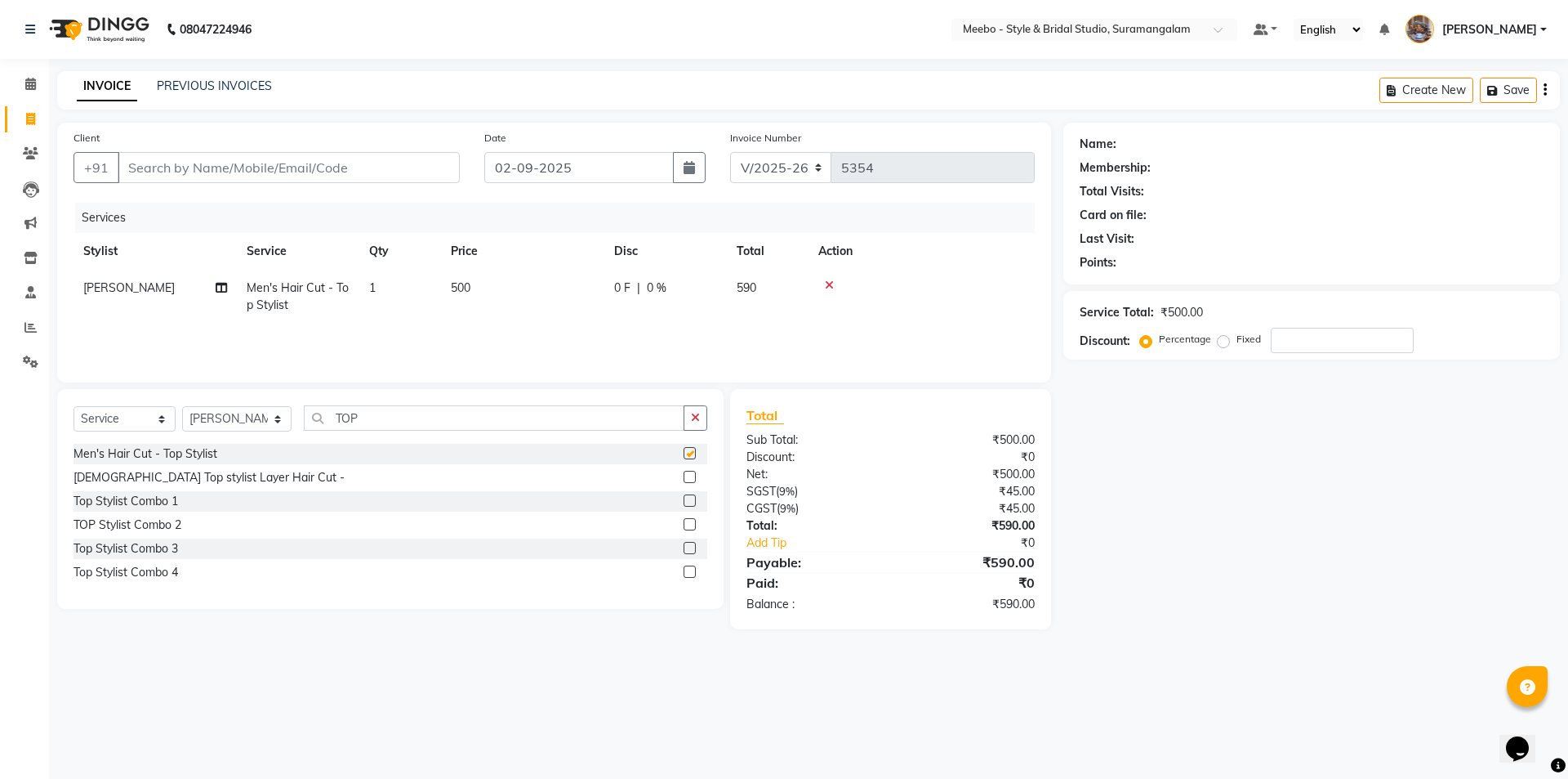
checkbox input "false"
click at [400, 414] on input "TOP" at bounding box center [494, 418] width 381 height 26
type input "T"
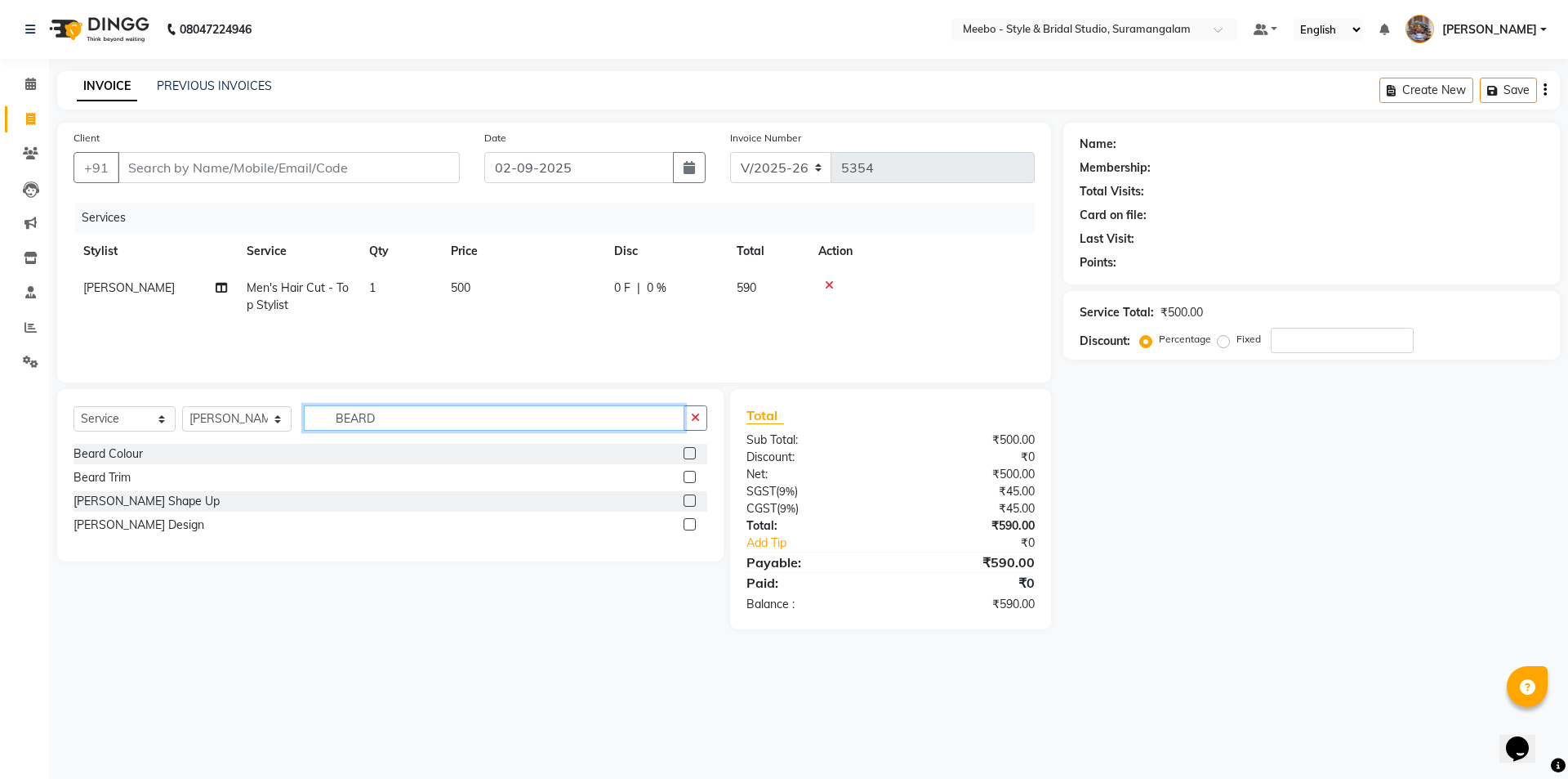
type input "BEARD"
click at [693, 498] on label at bounding box center [689, 500] width 12 height 12
click at [693, 498] on input "checkbox" at bounding box center [688, 501] width 10 height 10
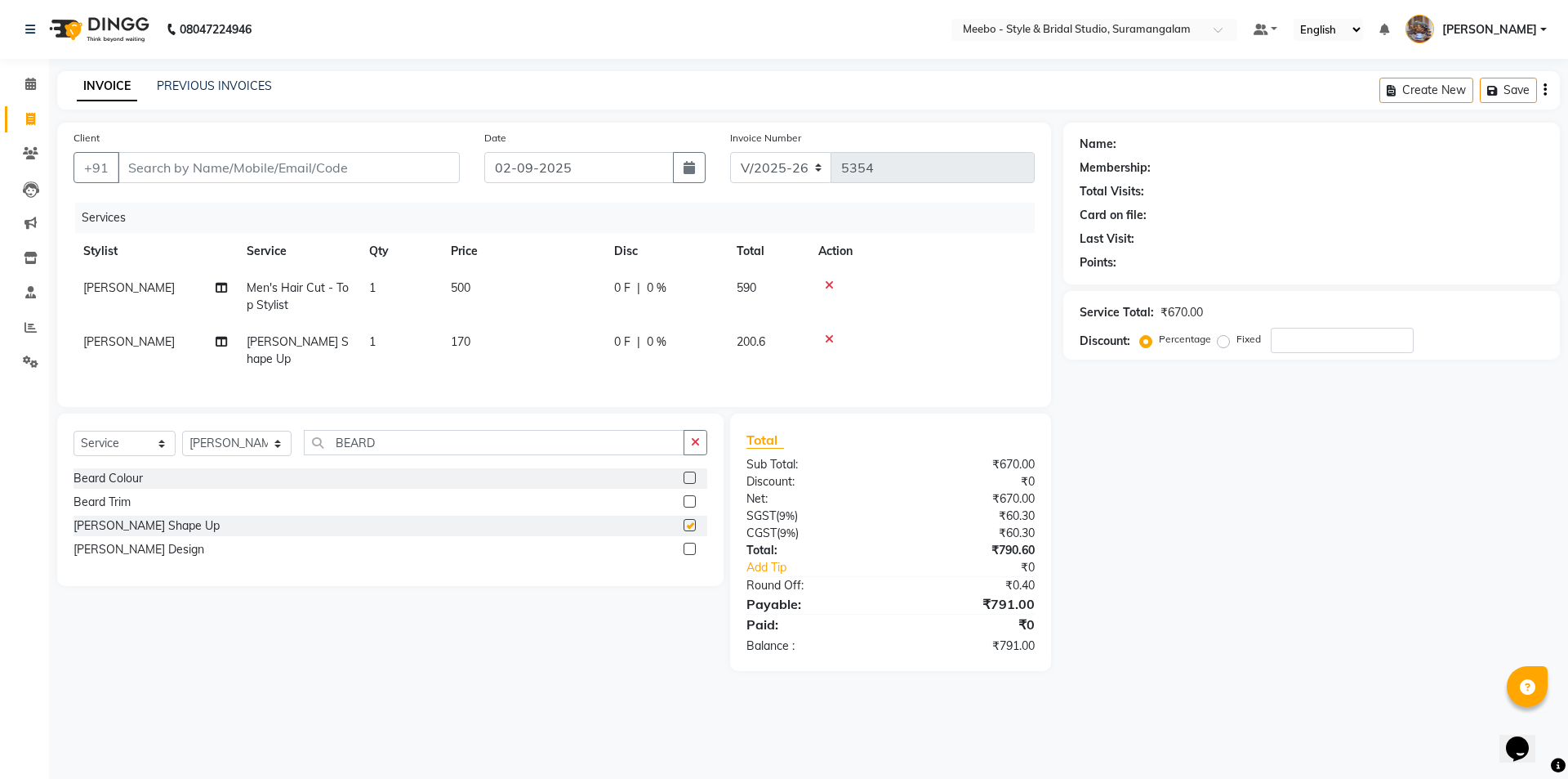
checkbox input "false"
click at [388, 161] on input "Client" at bounding box center [289, 168] width 343 height 31
type input "9"
type input "0"
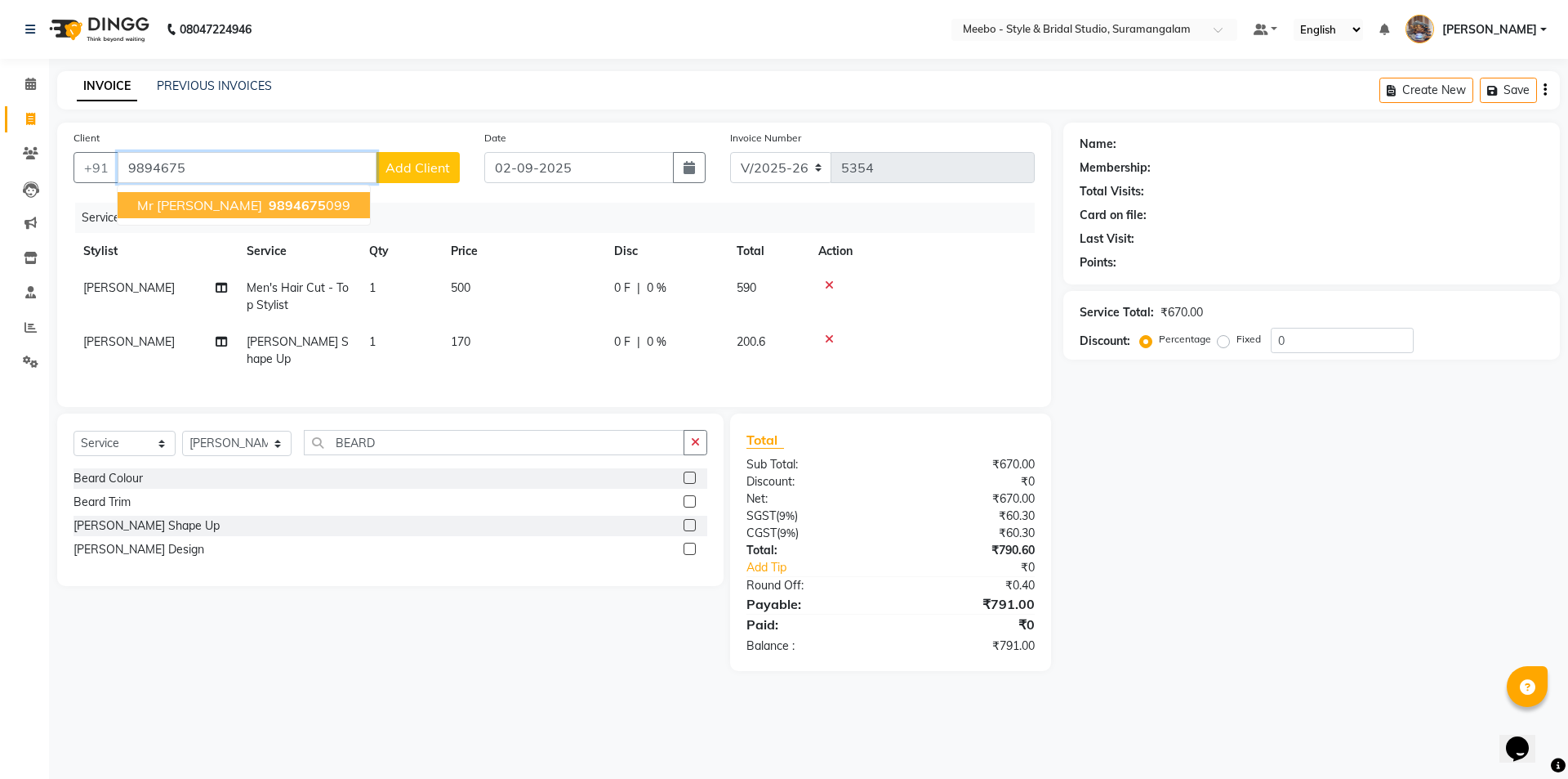
click at [266, 206] on ngb-highlight "9894675 099" at bounding box center [308, 205] width 85 height 16
type input "9894675099"
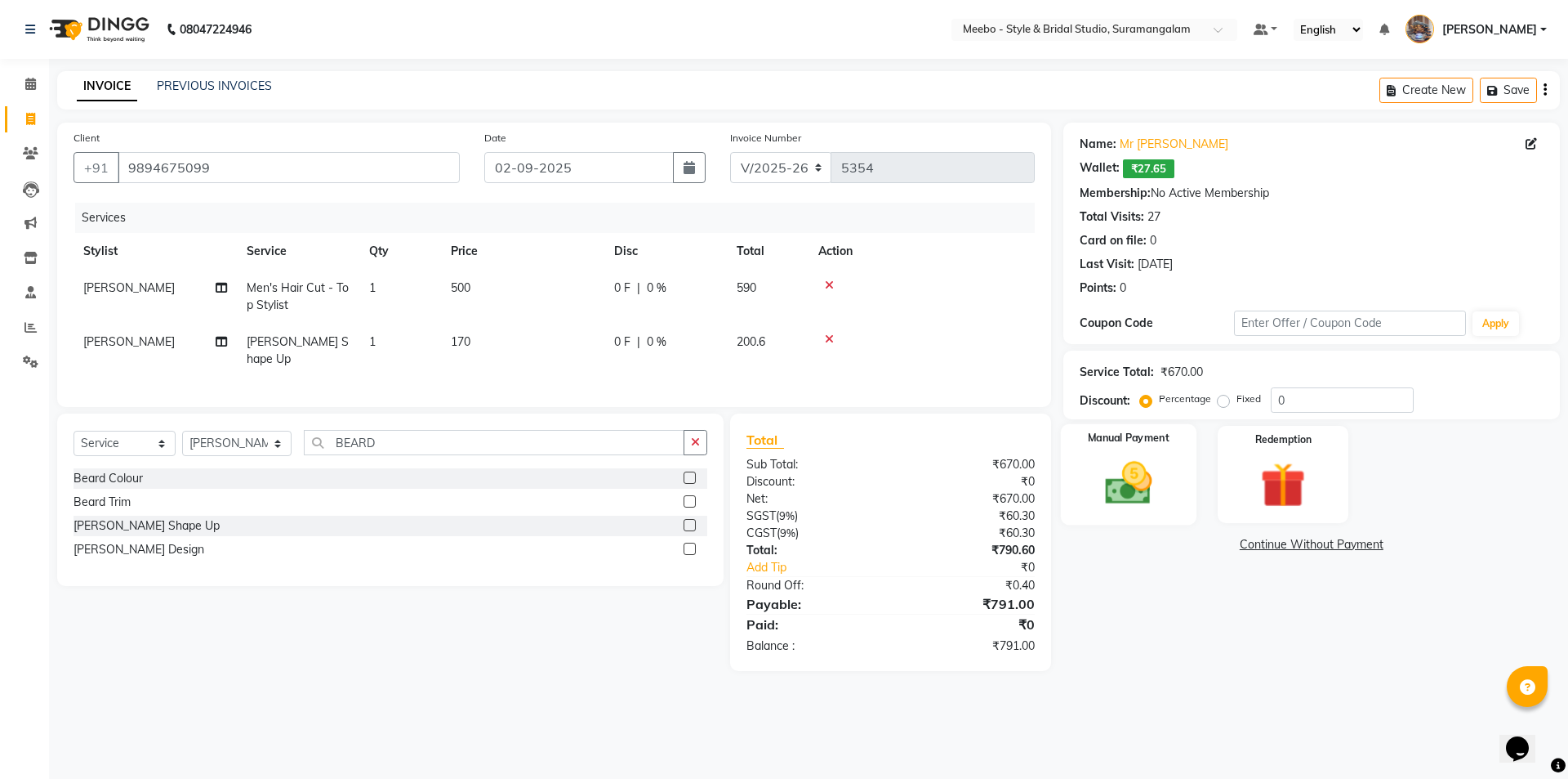
click at [1117, 490] on img at bounding box center [1128, 483] width 76 height 54
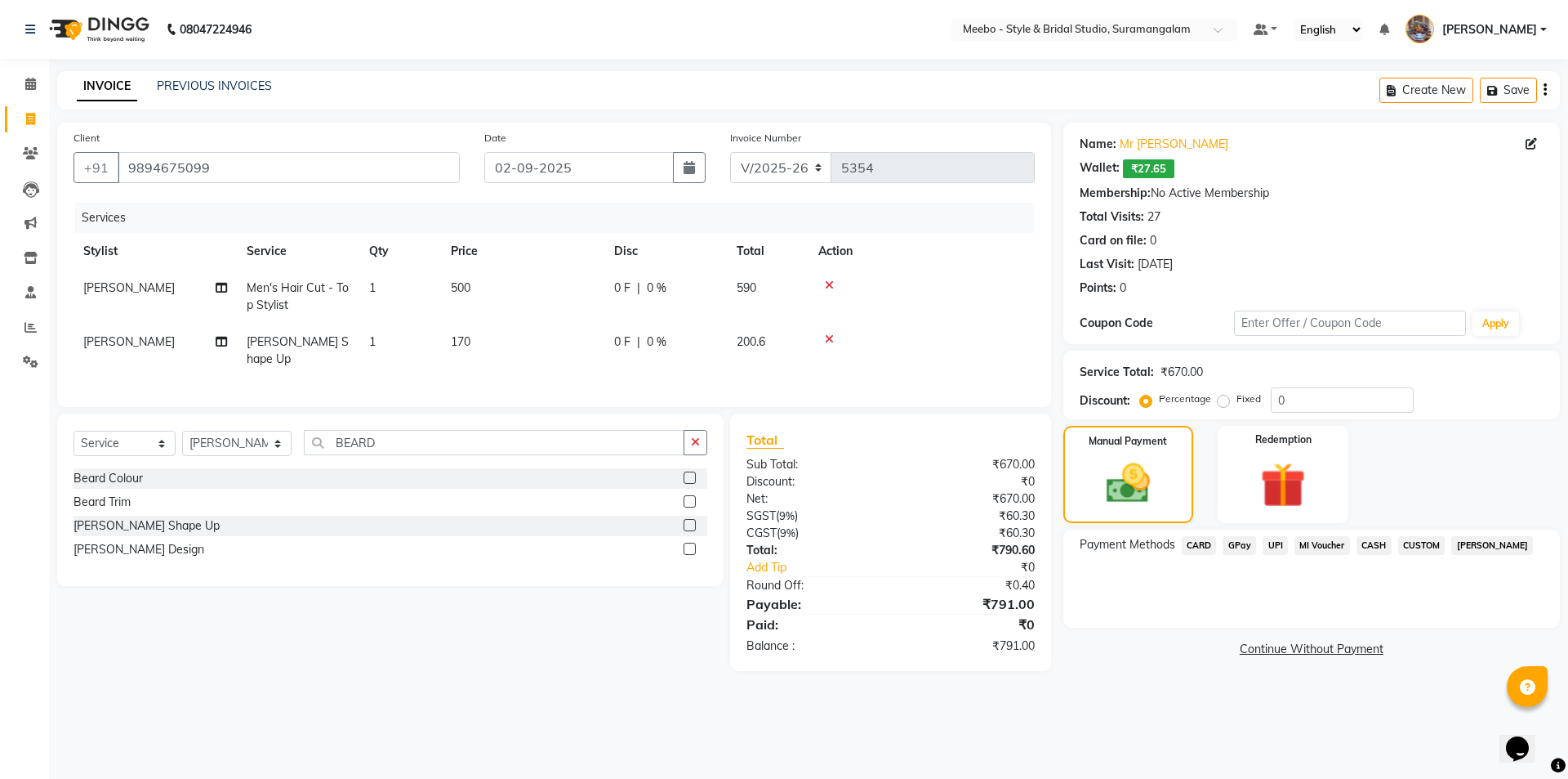
click at [1240, 539] on span "GPay" at bounding box center [1239, 546] width 33 height 19
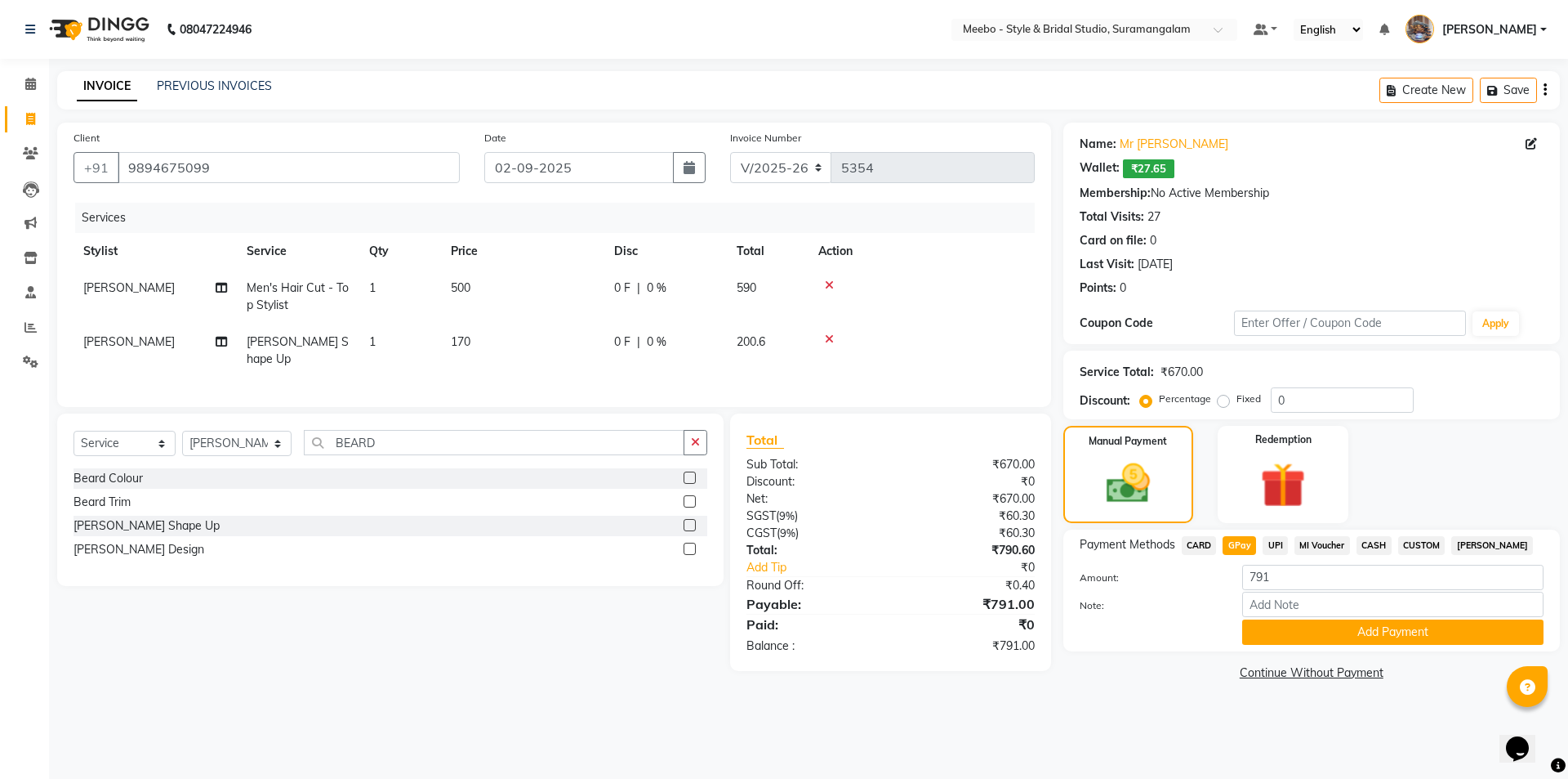
click at [1271, 543] on span "UPI" at bounding box center [1275, 546] width 26 height 19
click at [1349, 635] on button "Add Payment" at bounding box center [1393, 631] width 302 height 26
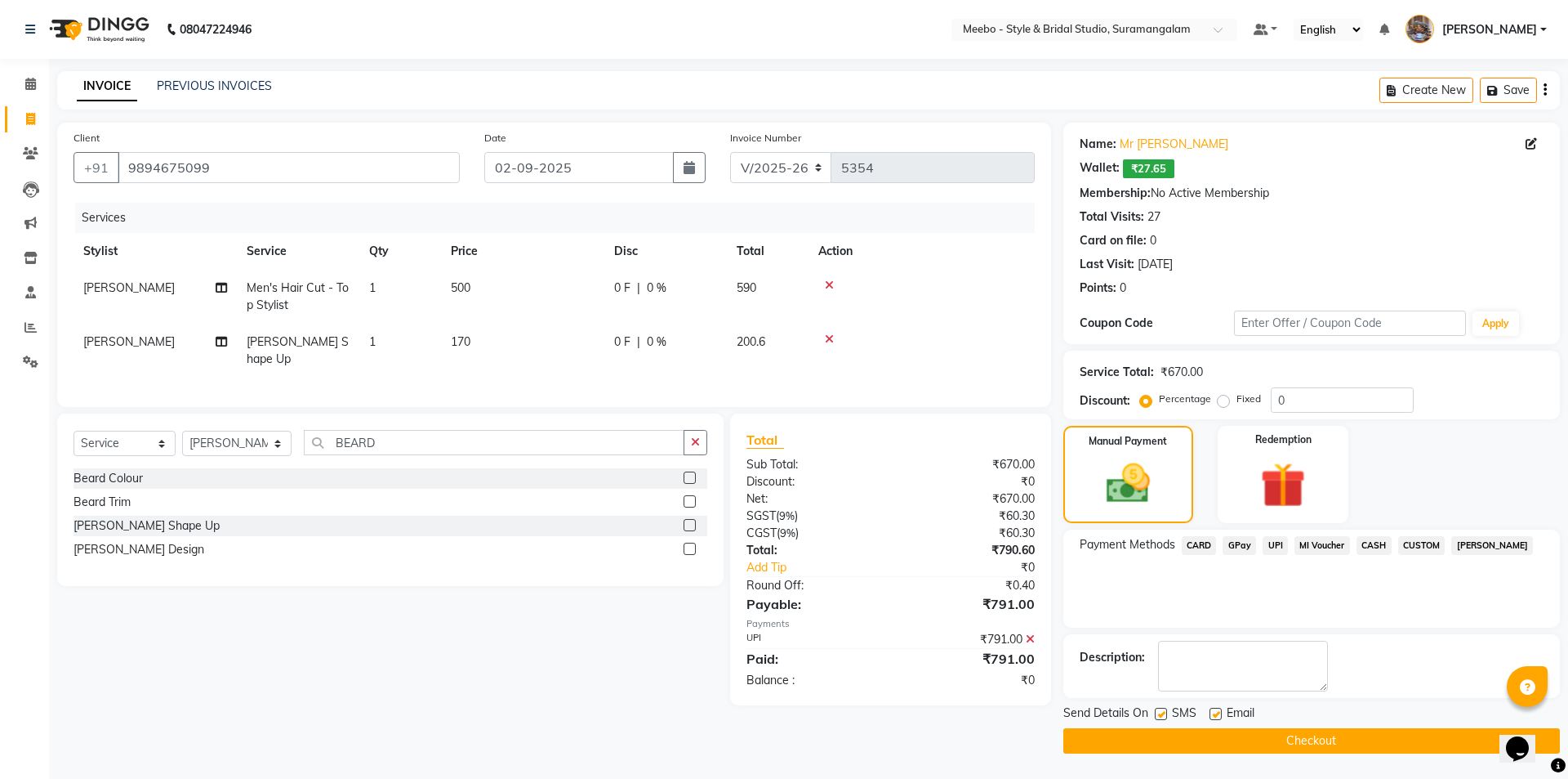
click at [1319, 740] on button "Checkout" at bounding box center [1312, 740] width 497 height 26
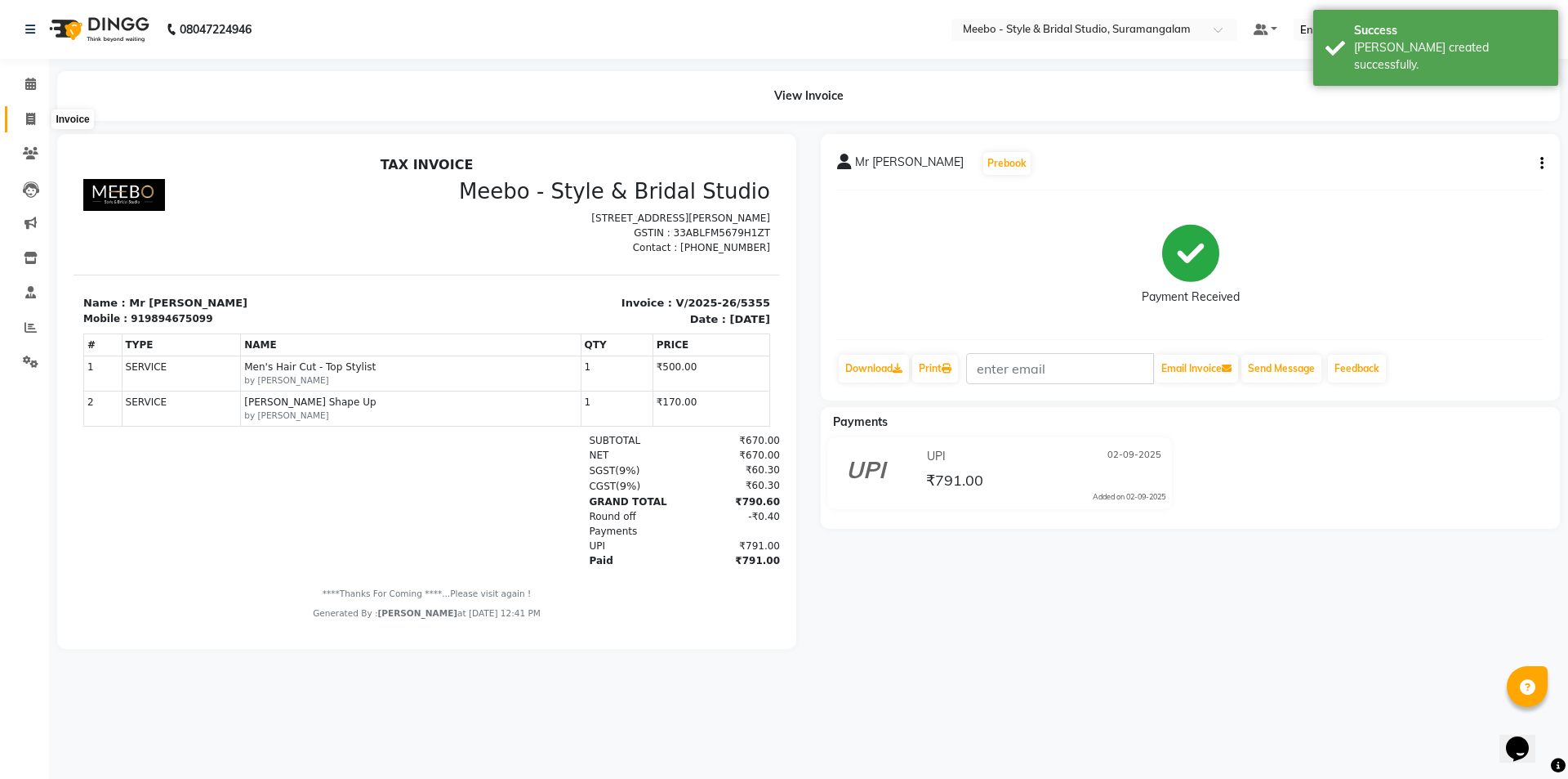
click at [26, 116] on icon at bounding box center [30, 118] width 9 height 12
select select "service"
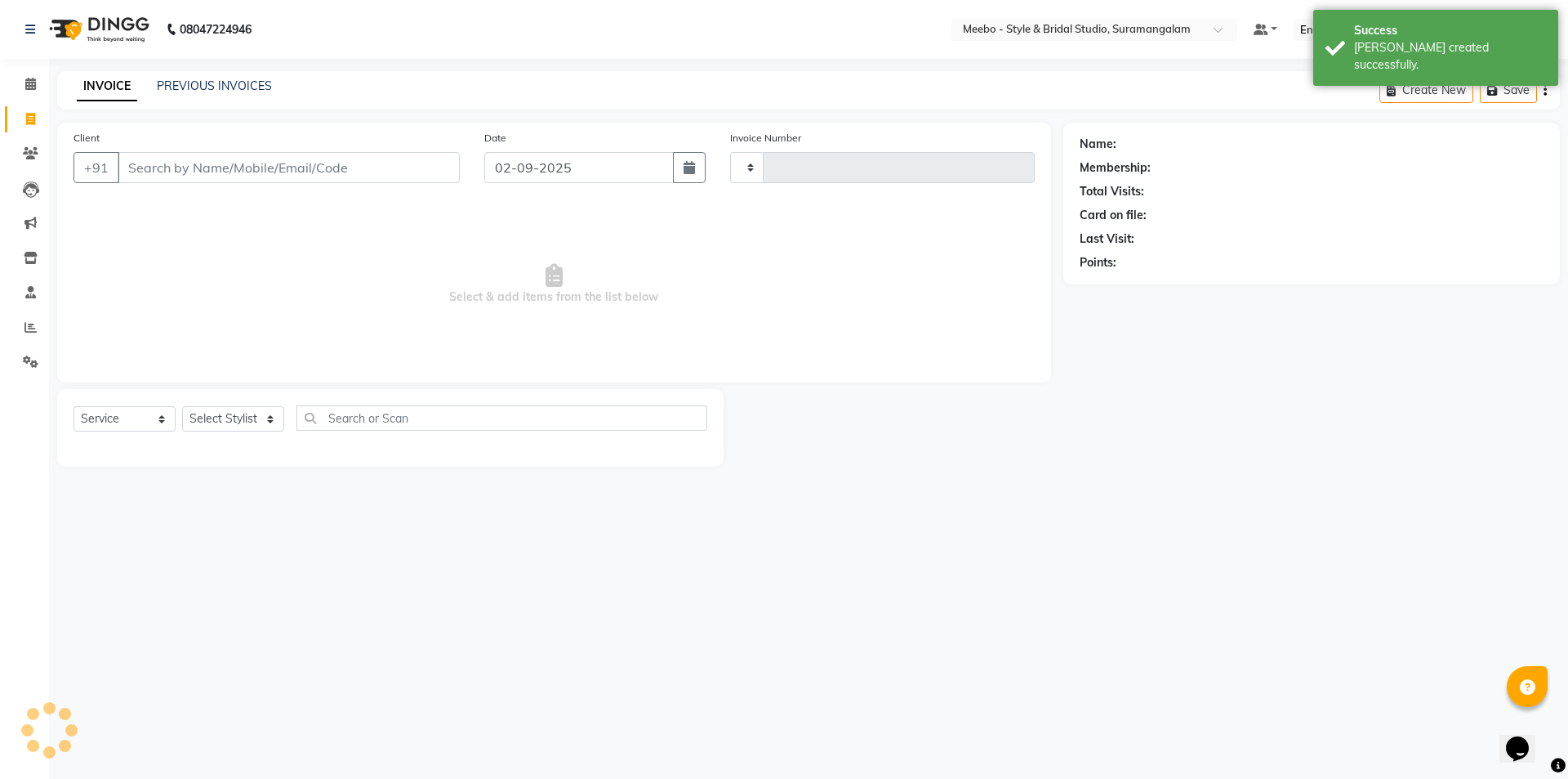
type input "5356"
select select "12"
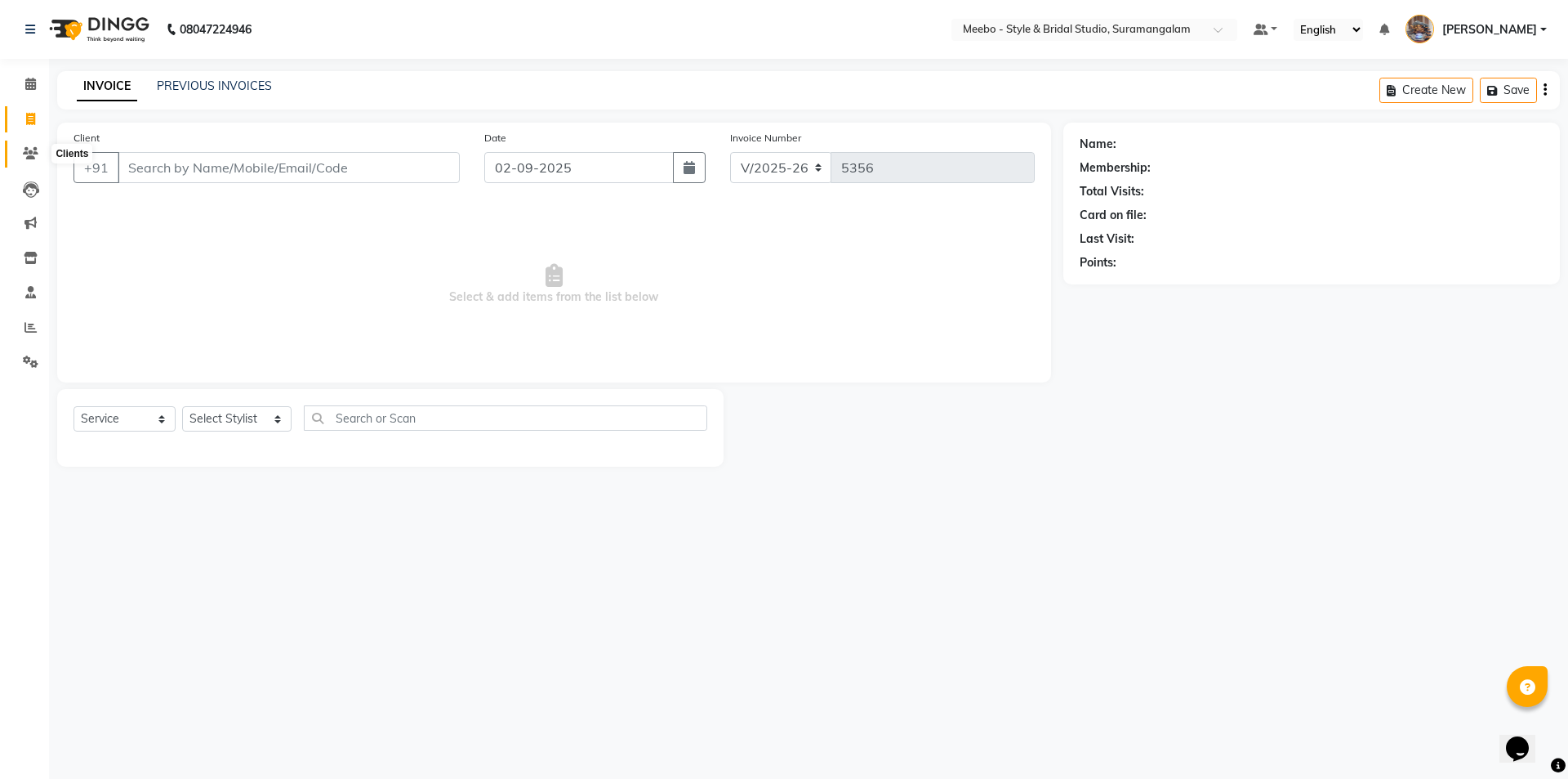
click at [30, 150] on icon at bounding box center [30, 152] width 15 height 12
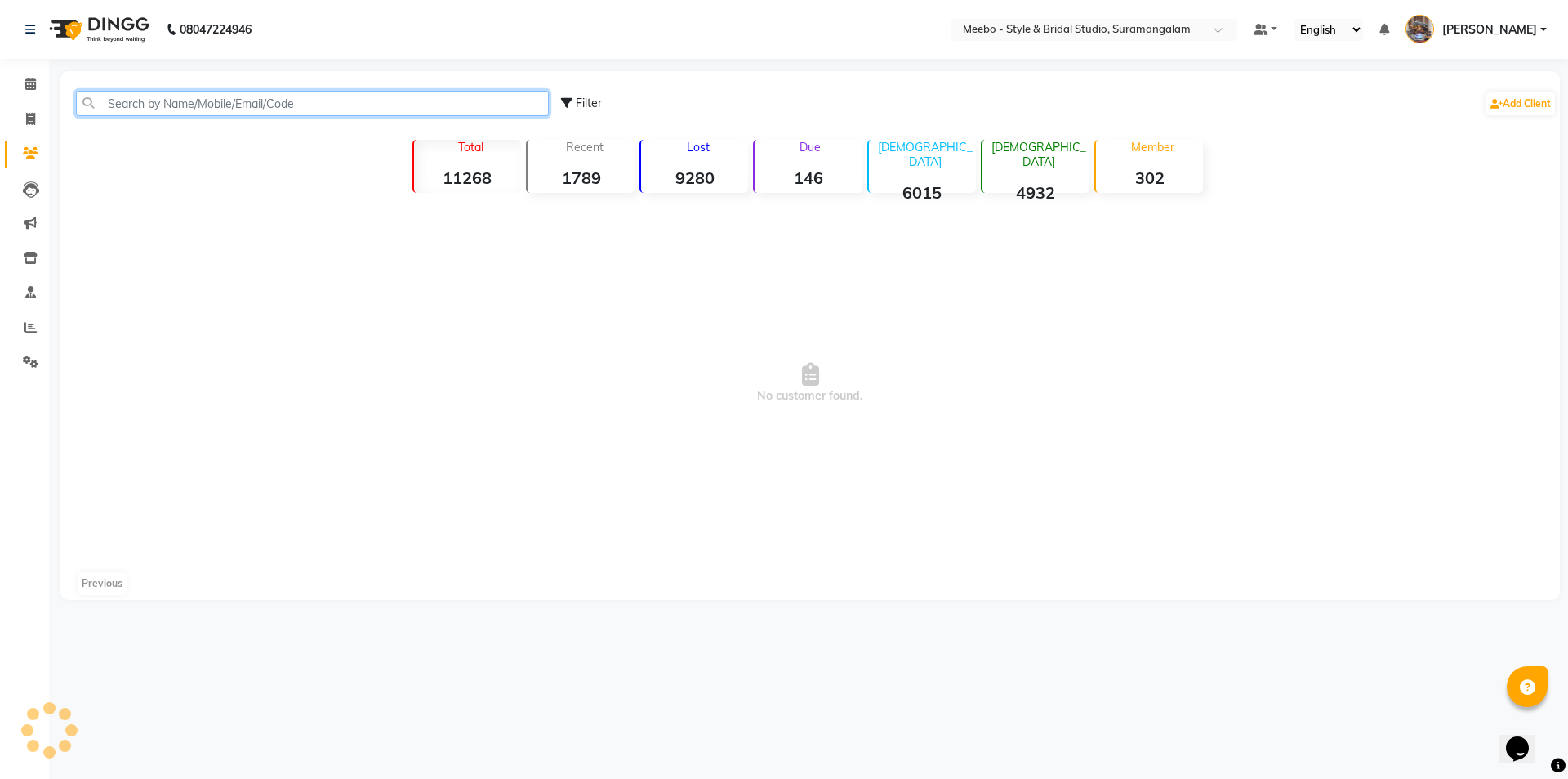
click at [164, 97] on input "text" at bounding box center [312, 103] width 473 height 26
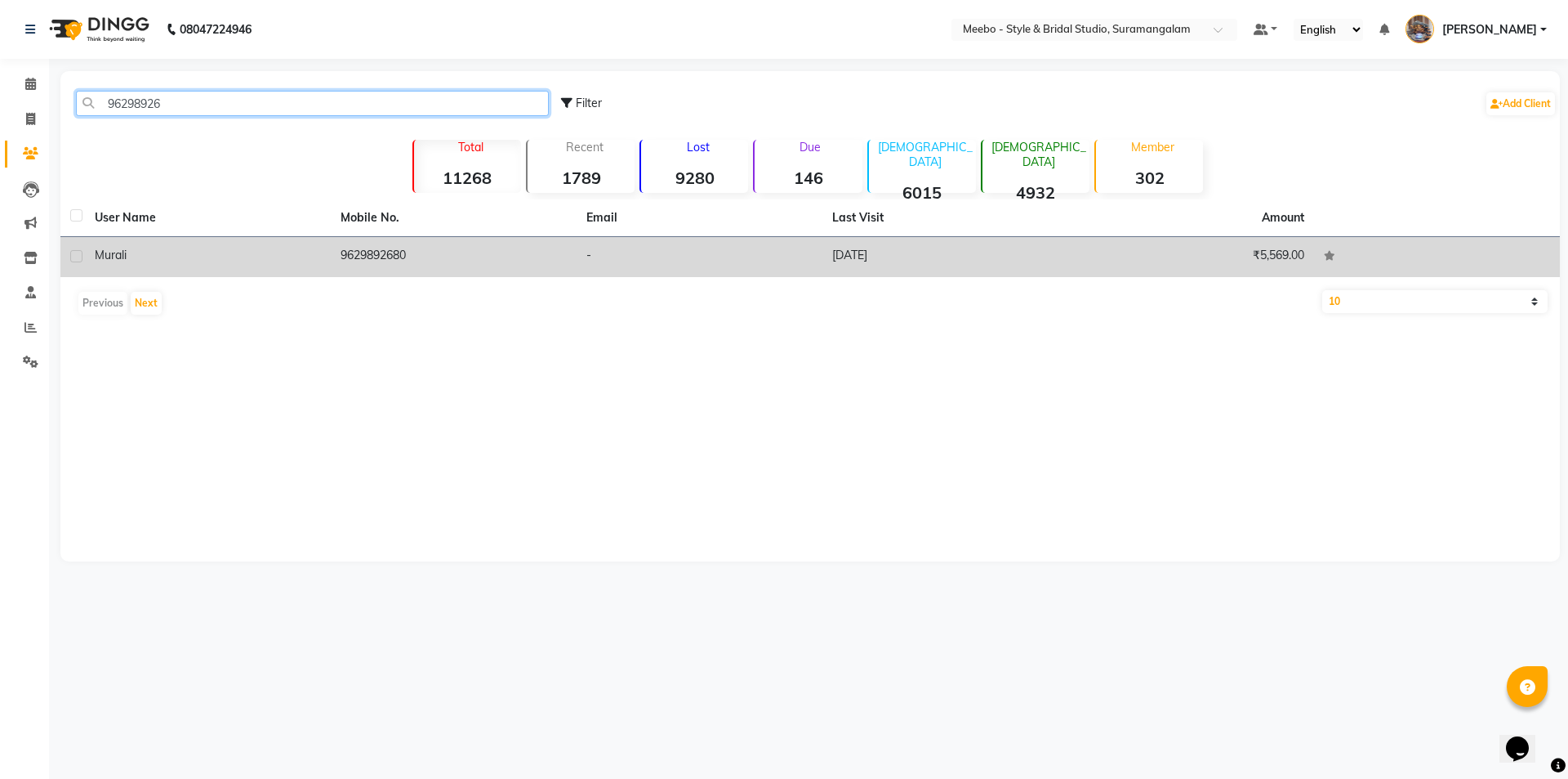
type input "96298926"
click at [365, 252] on td "9629892680" at bounding box center [453, 257] width 246 height 40
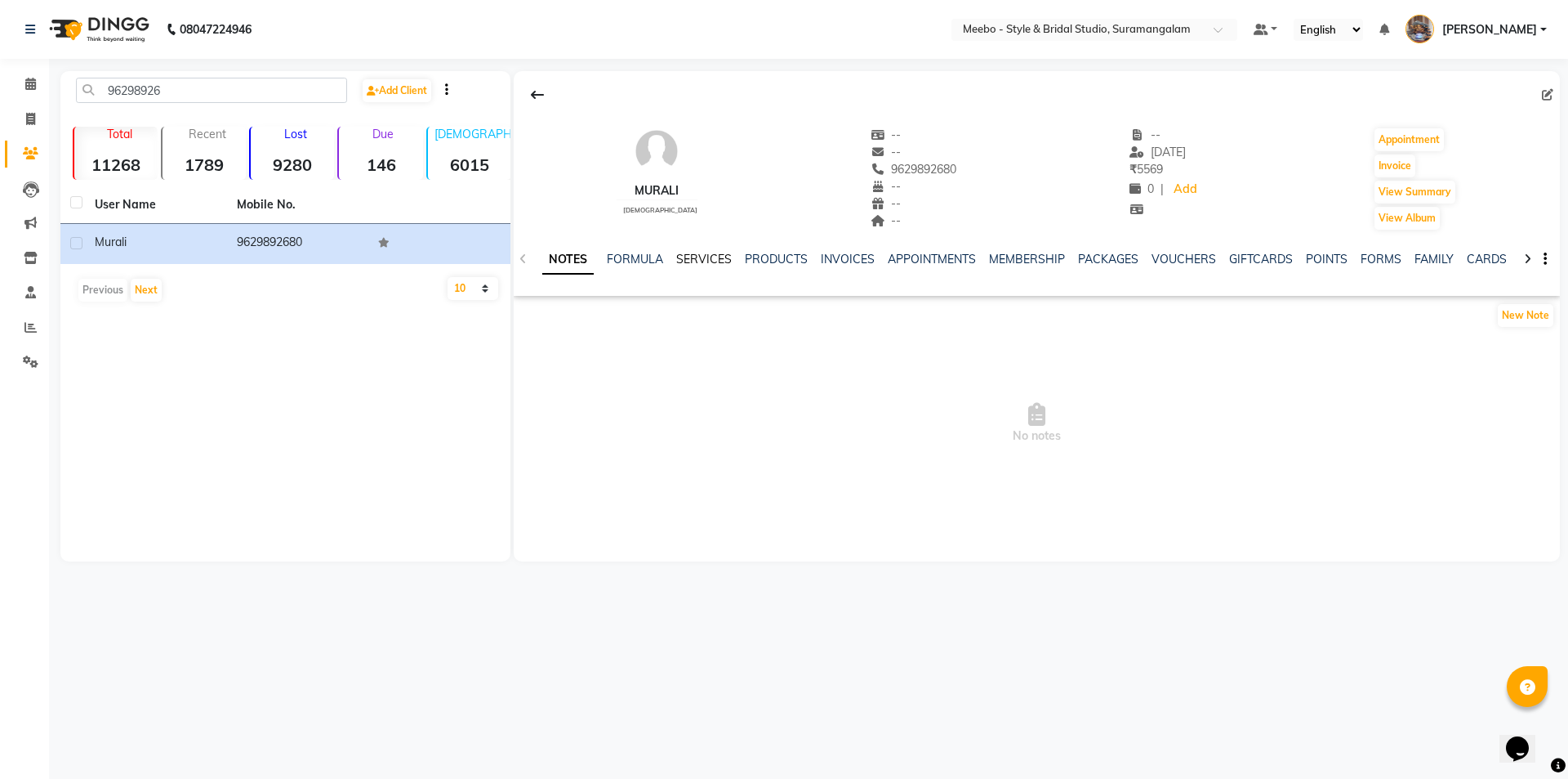
click at [714, 256] on link "SERVICES" at bounding box center [704, 258] width 55 height 14
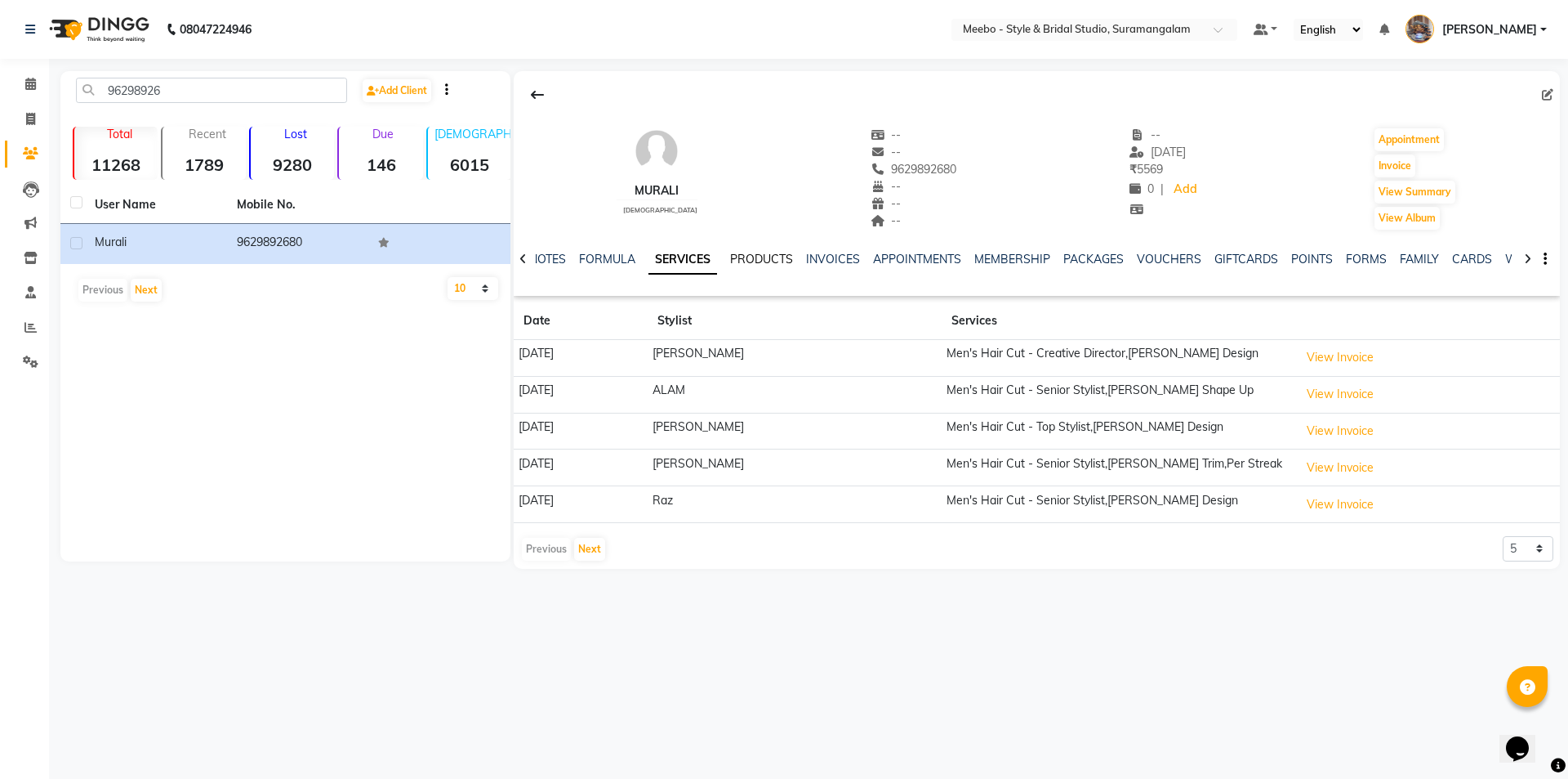
click at [765, 258] on link "PRODUCTS" at bounding box center [762, 258] width 63 height 14
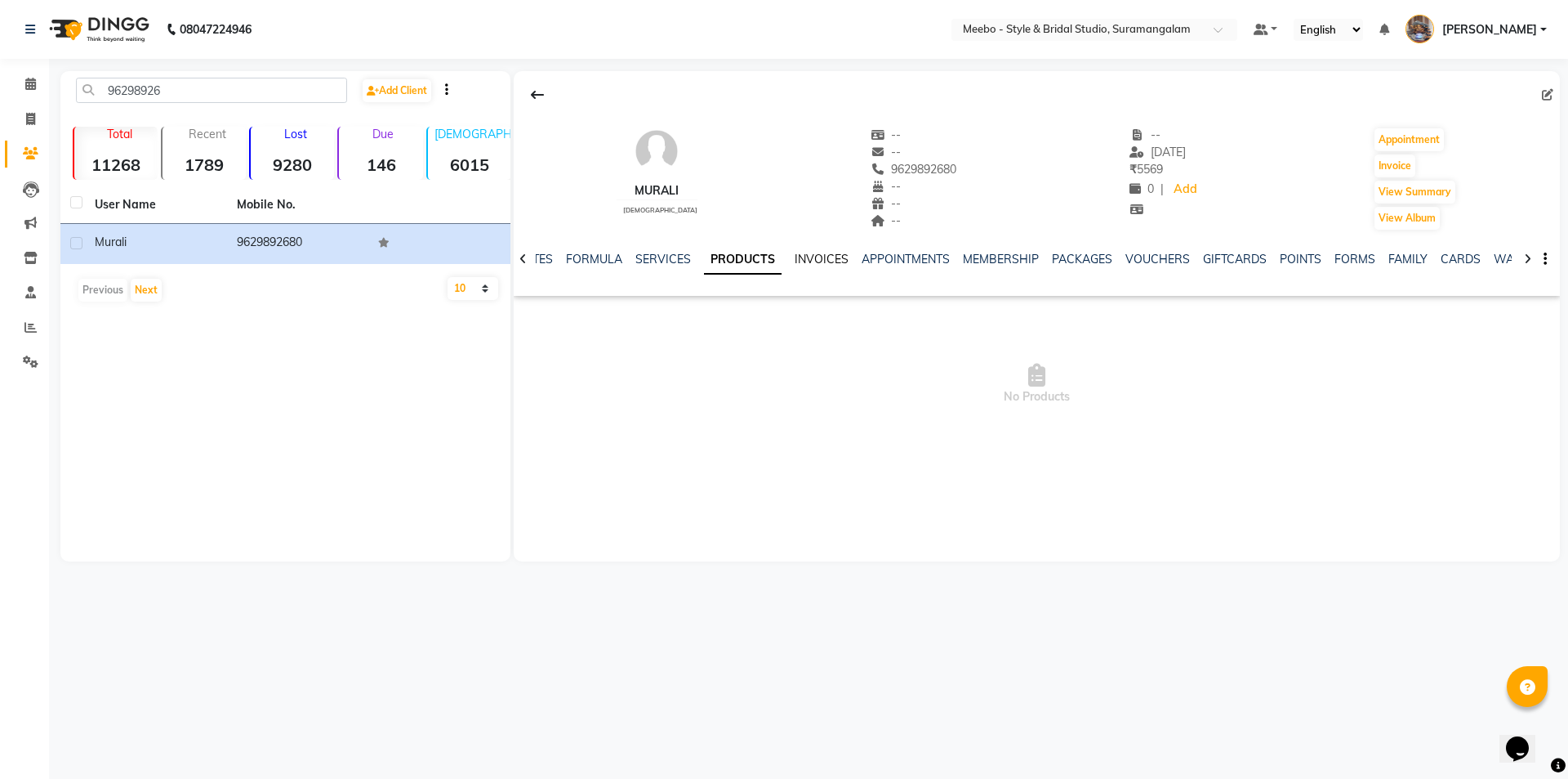
click at [807, 252] on link "INVOICES" at bounding box center [822, 258] width 54 height 14
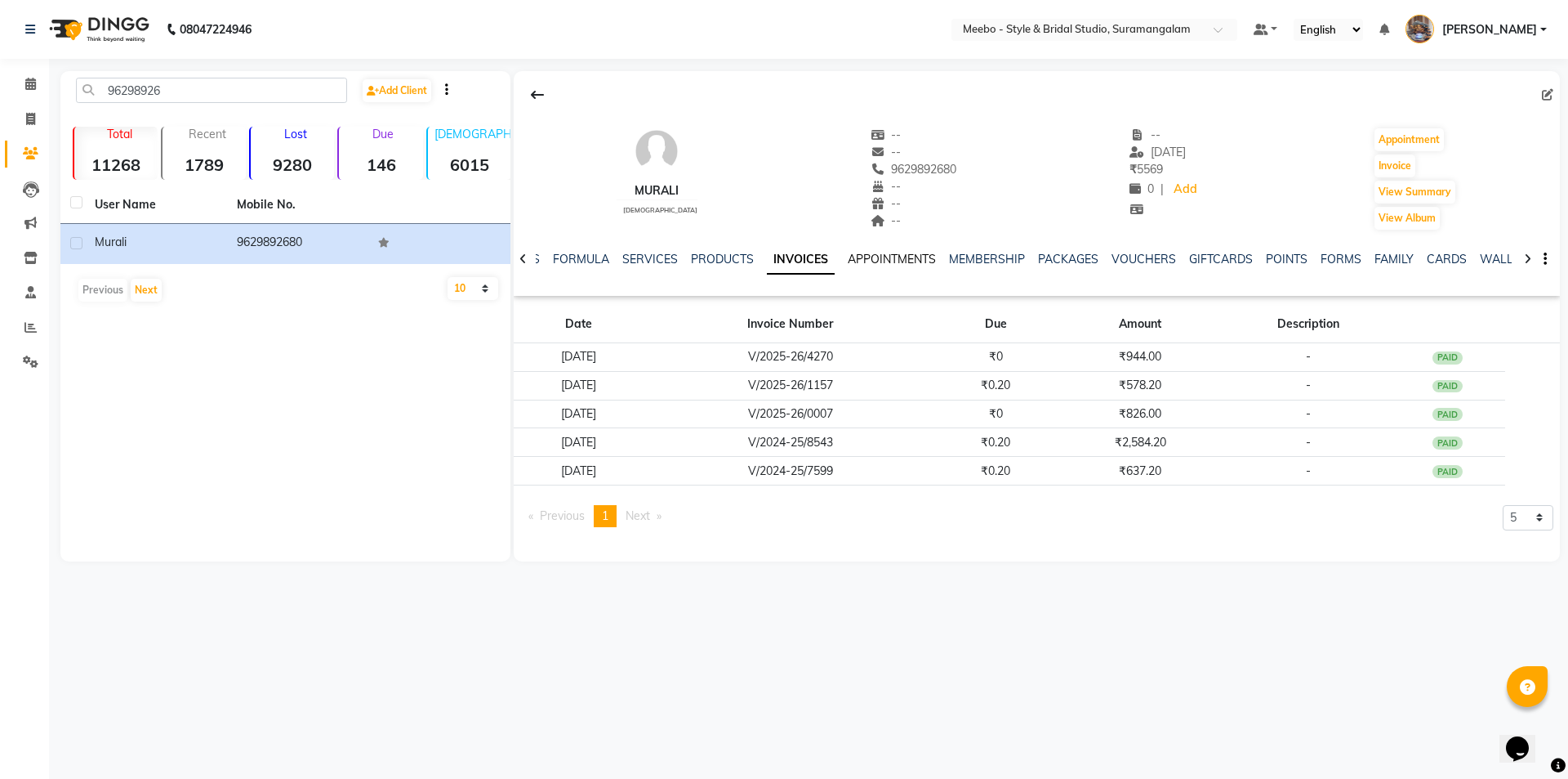
click at [870, 252] on link "APPOINTMENTS" at bounding box center [892, 258] width 89 height 14
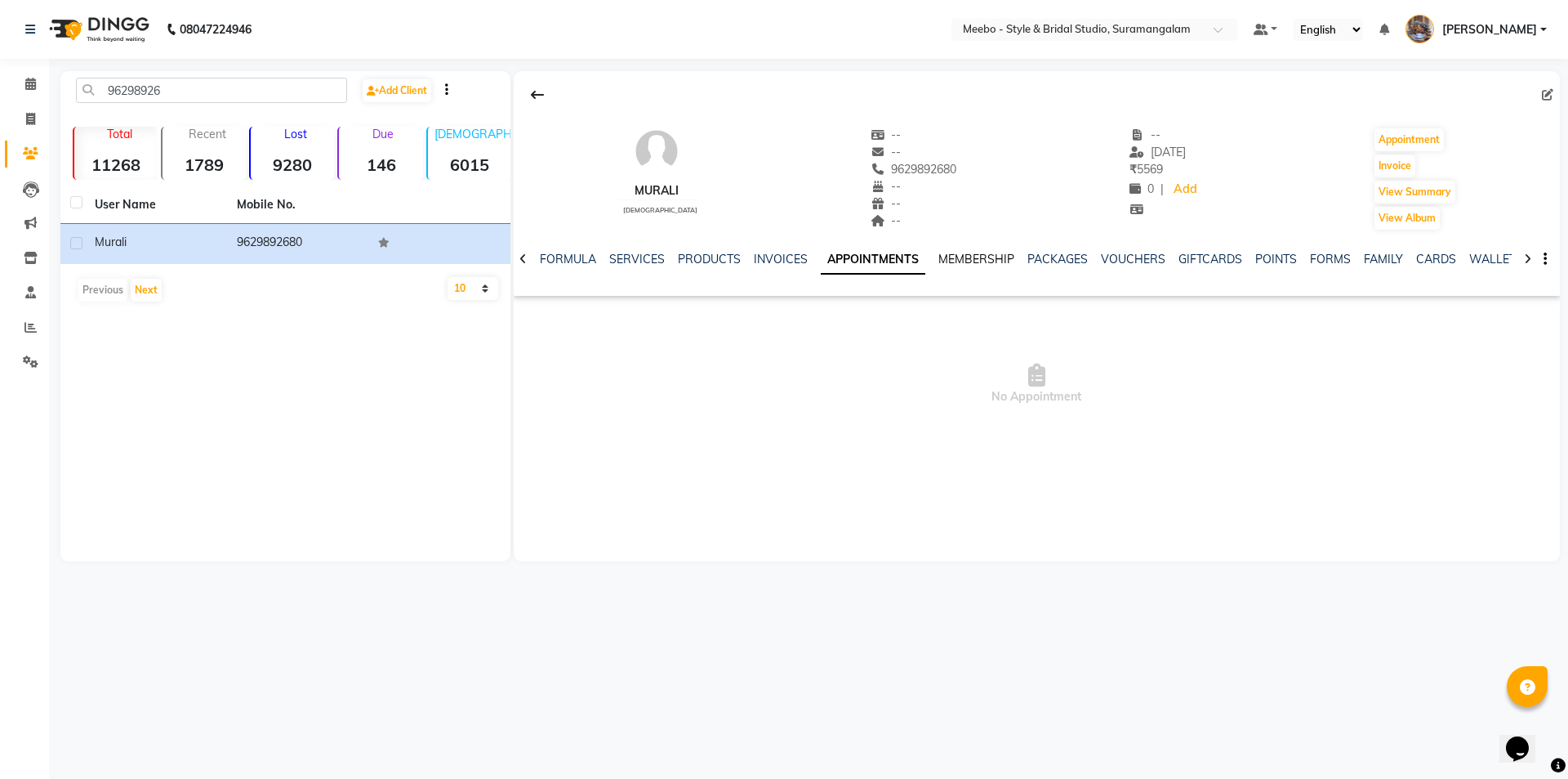
click at [969, 253] on link "MEMBERSHIP" at bounding box center [977, 258] width 76 height 14
click at [1042, 251] on link "PACKAGES" at bounding box center [1041, 258] width 60 height 14
click at [1078, 251] on link "VOUCHERS" at bounding box center [1104, 258] width 65 height 14
click at [1141, 255] on link "GIFTCARDS" at bounding box center [1167, 258] width 64 height 14
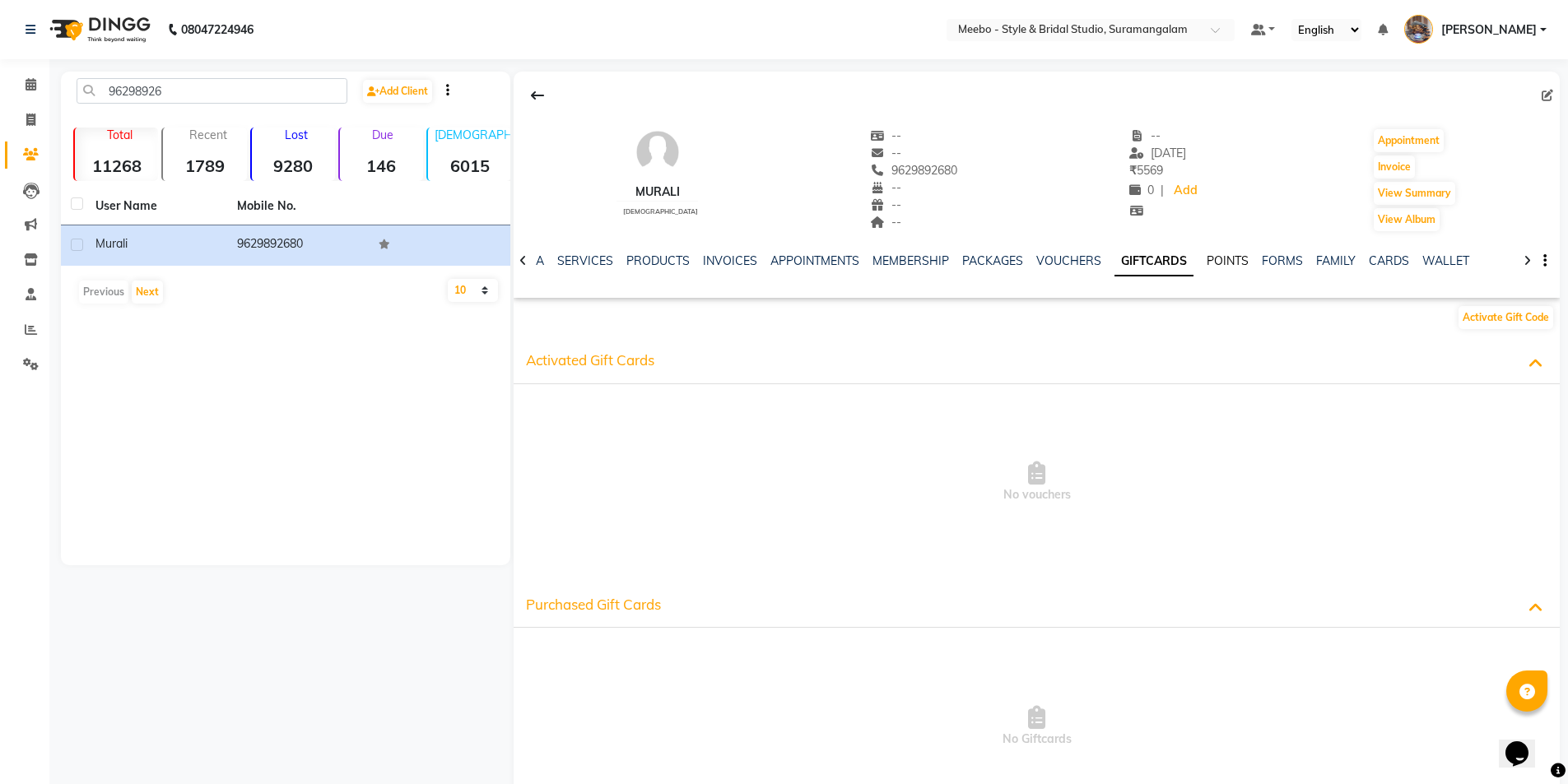
click at [1206, 254] on link "POINTS" at bounding box center [1228, 260] width 42 height 14
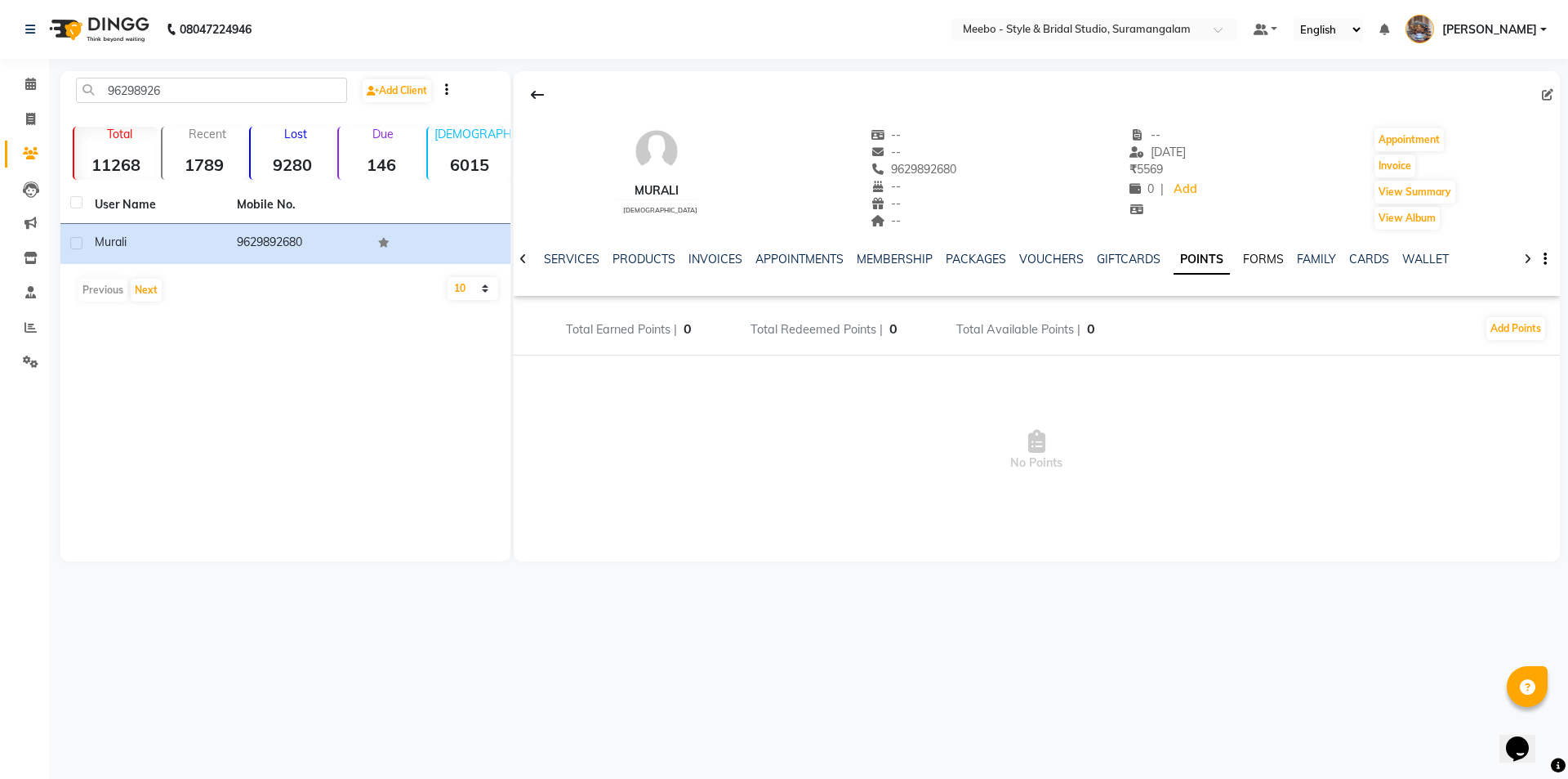
click at [1243, 259] on link "FORMS" at bounding box center [1263, 258] width 41 height 14
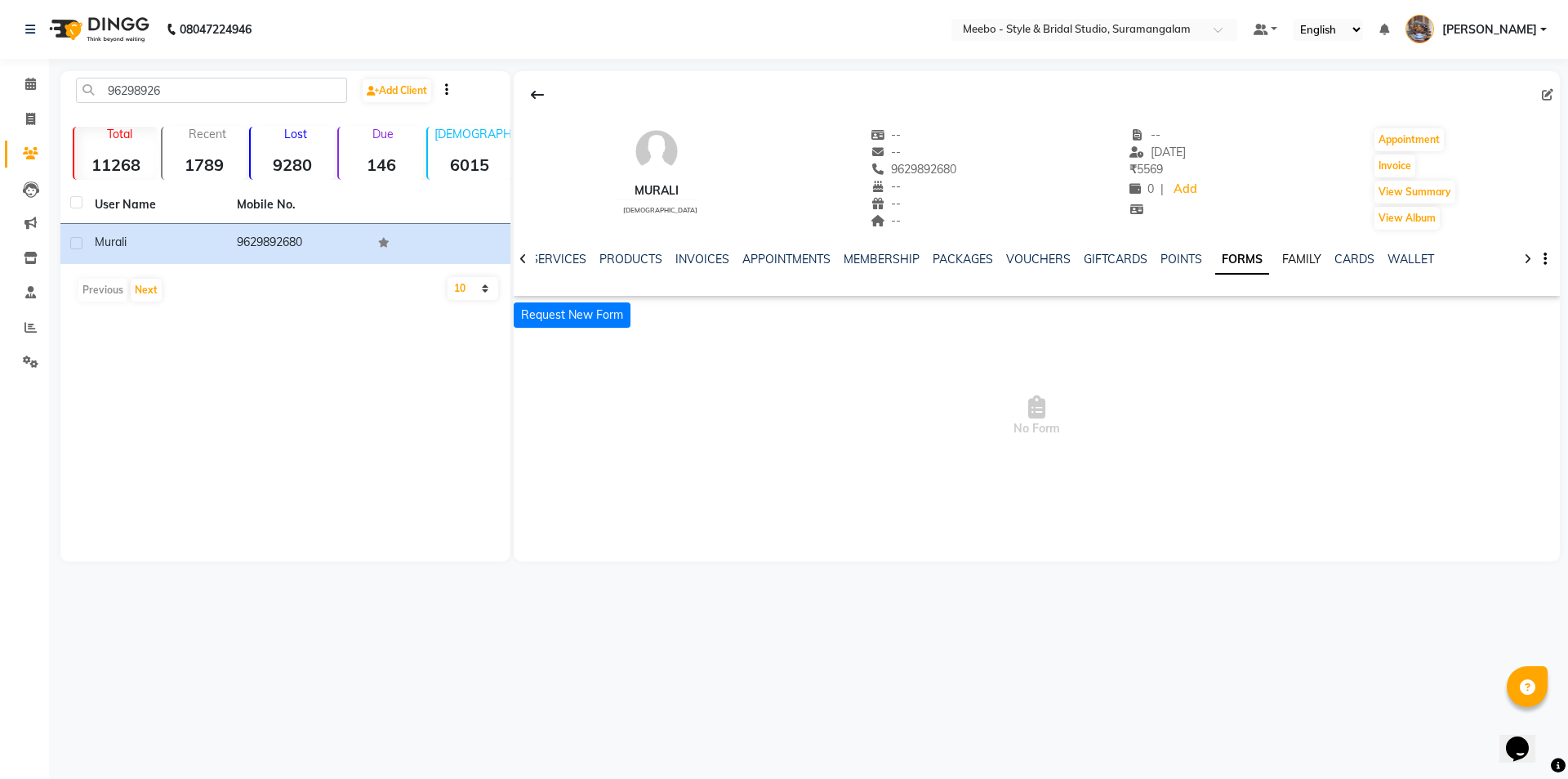
click at [1282, 256] on link "FAMILY" at bounding box center [1301, 258] width 39 height 14
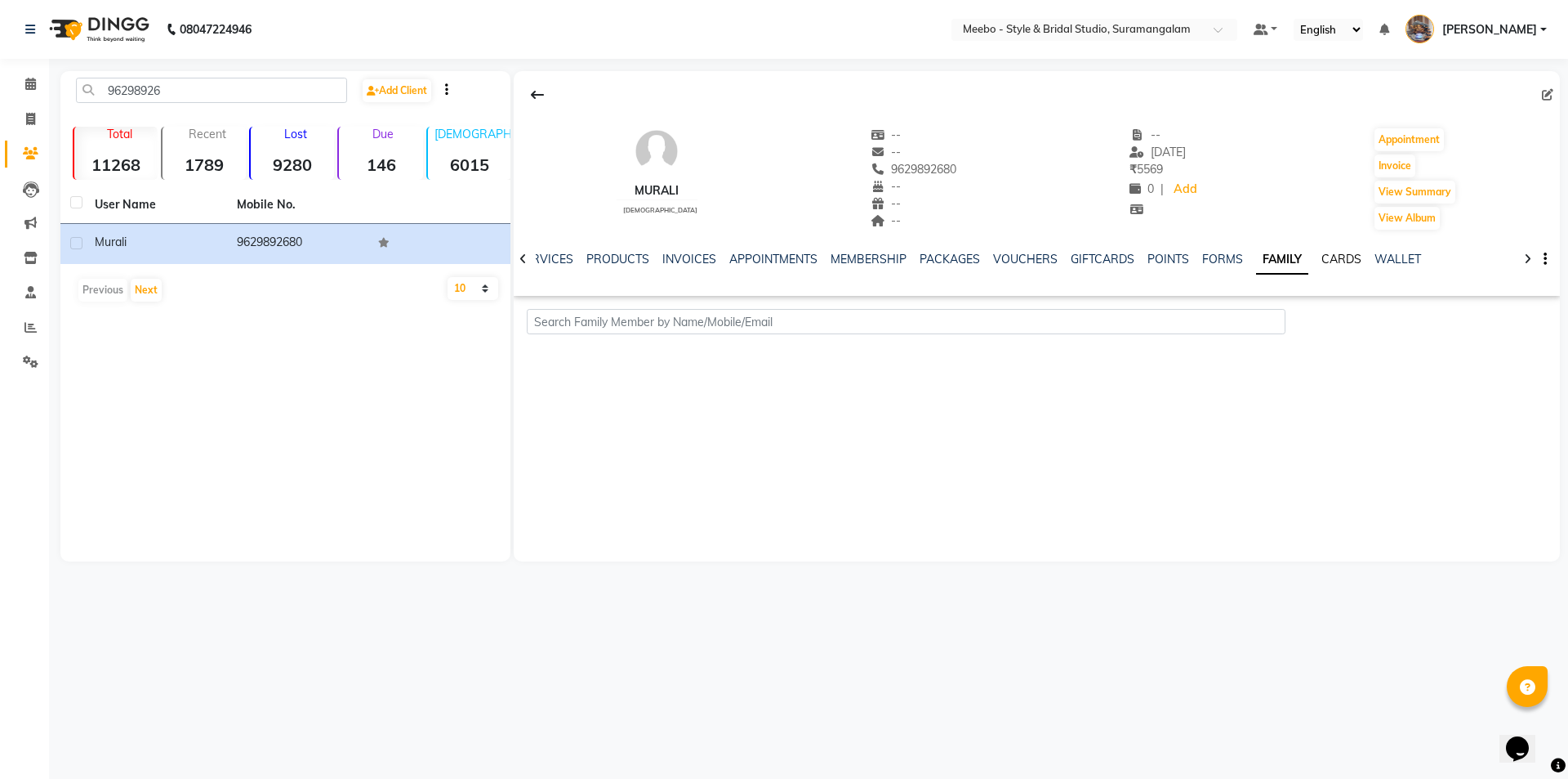
click at [1342, 259] on link "CARDS" at bounding box center [1341, 258] width 40 height 14
click at [1366, 256] on link "WALLET" at bounding box center [1385, 258] width 47 height 14
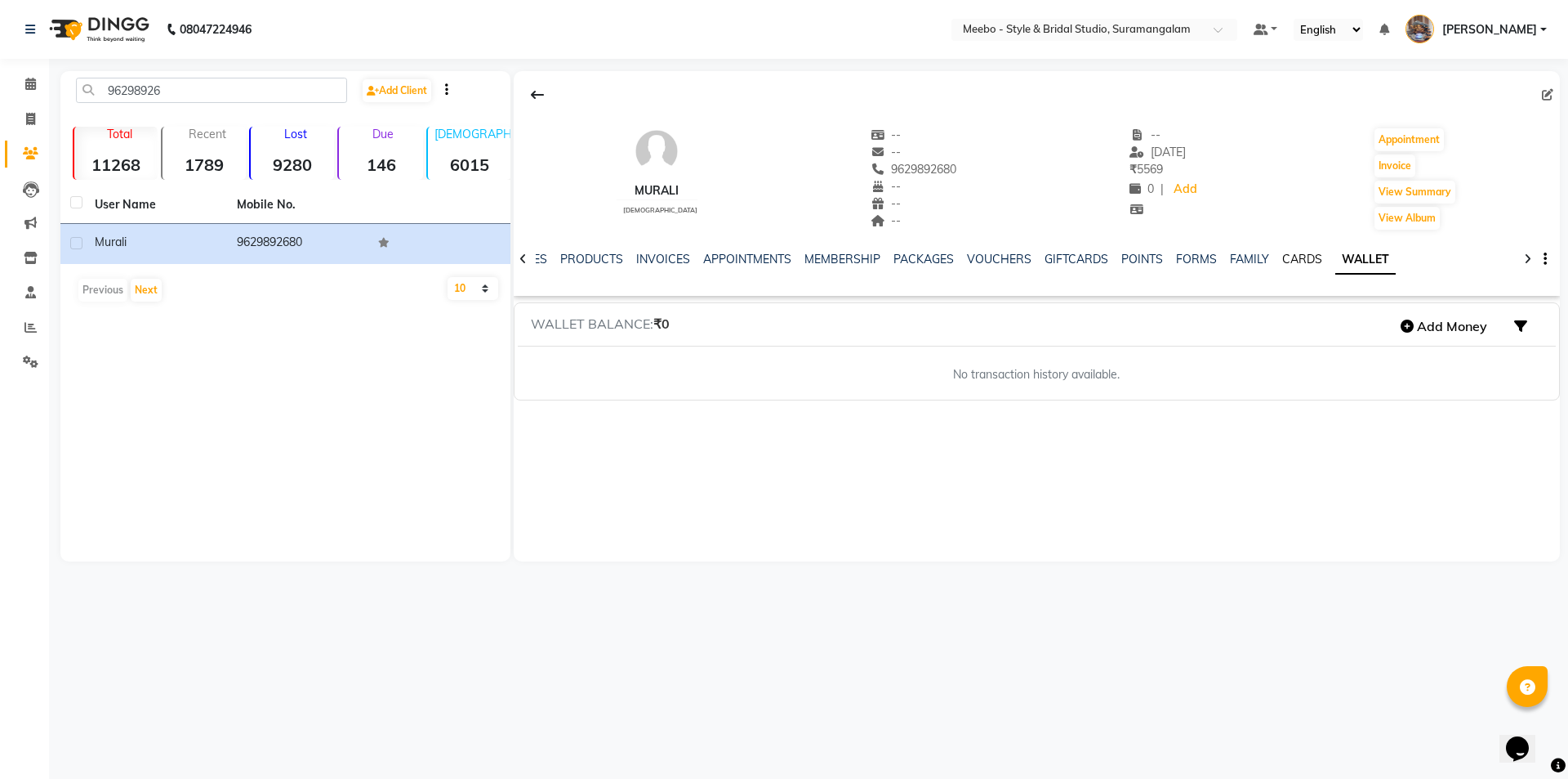
click at [1299, 262] on link "CARDS" at bounding box center [1302, 258] width 40 height 14
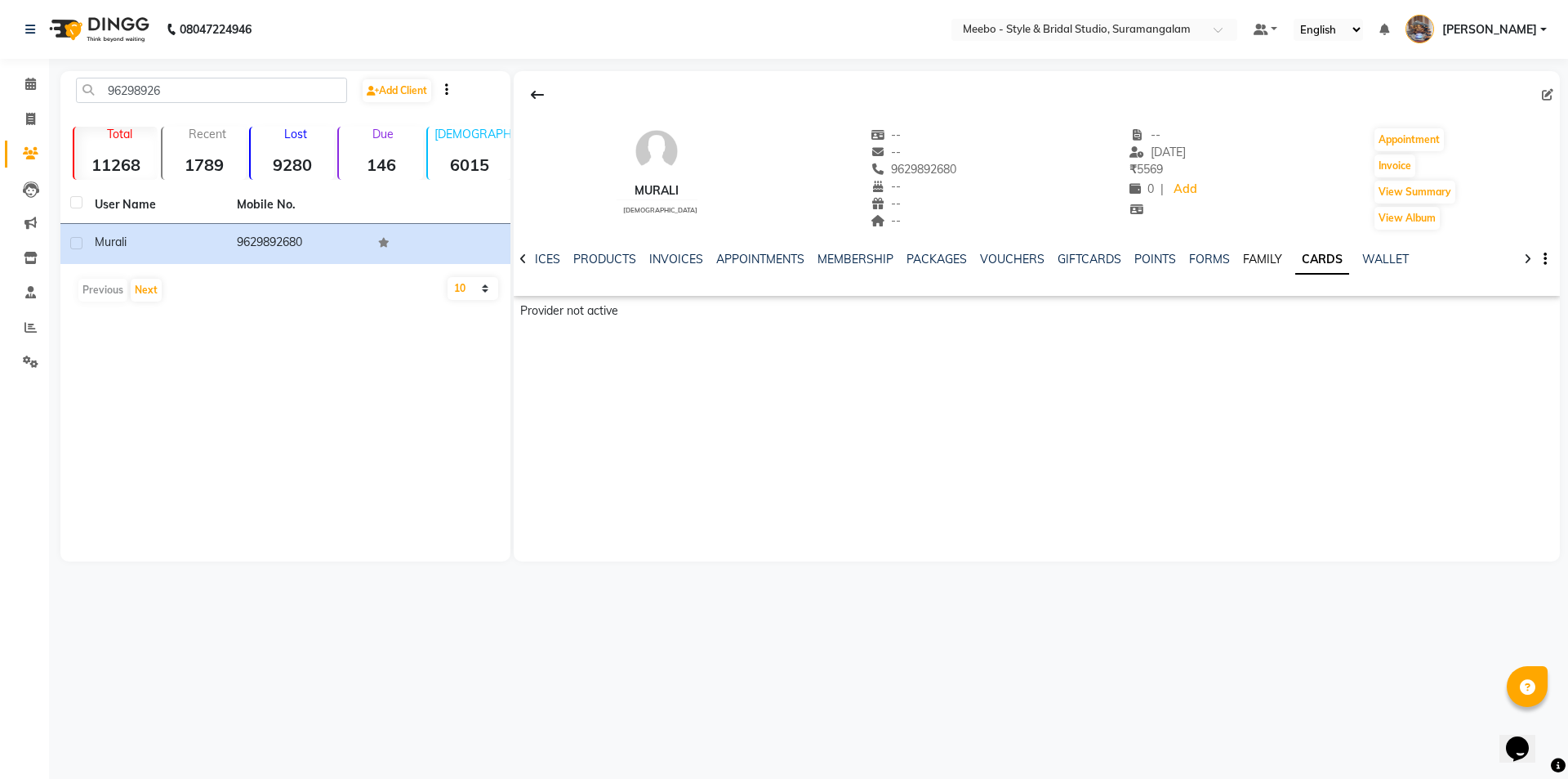
click at [1260, 263] on link "FAMILY" at bounding box center [1262, 258] width 39 height 14
click at [1237, 263] on ul "NOTES FORMULA SERVICES PRODUCTS INVOICES APPOINTMENTS MEMBERSHIP PACKAGES VOUCH…" at bounding box center [917, 259] width 1036 height 17
click at [1226, 258] on link "FORMS" at bounding box center [1222, 258] width 41 height 14
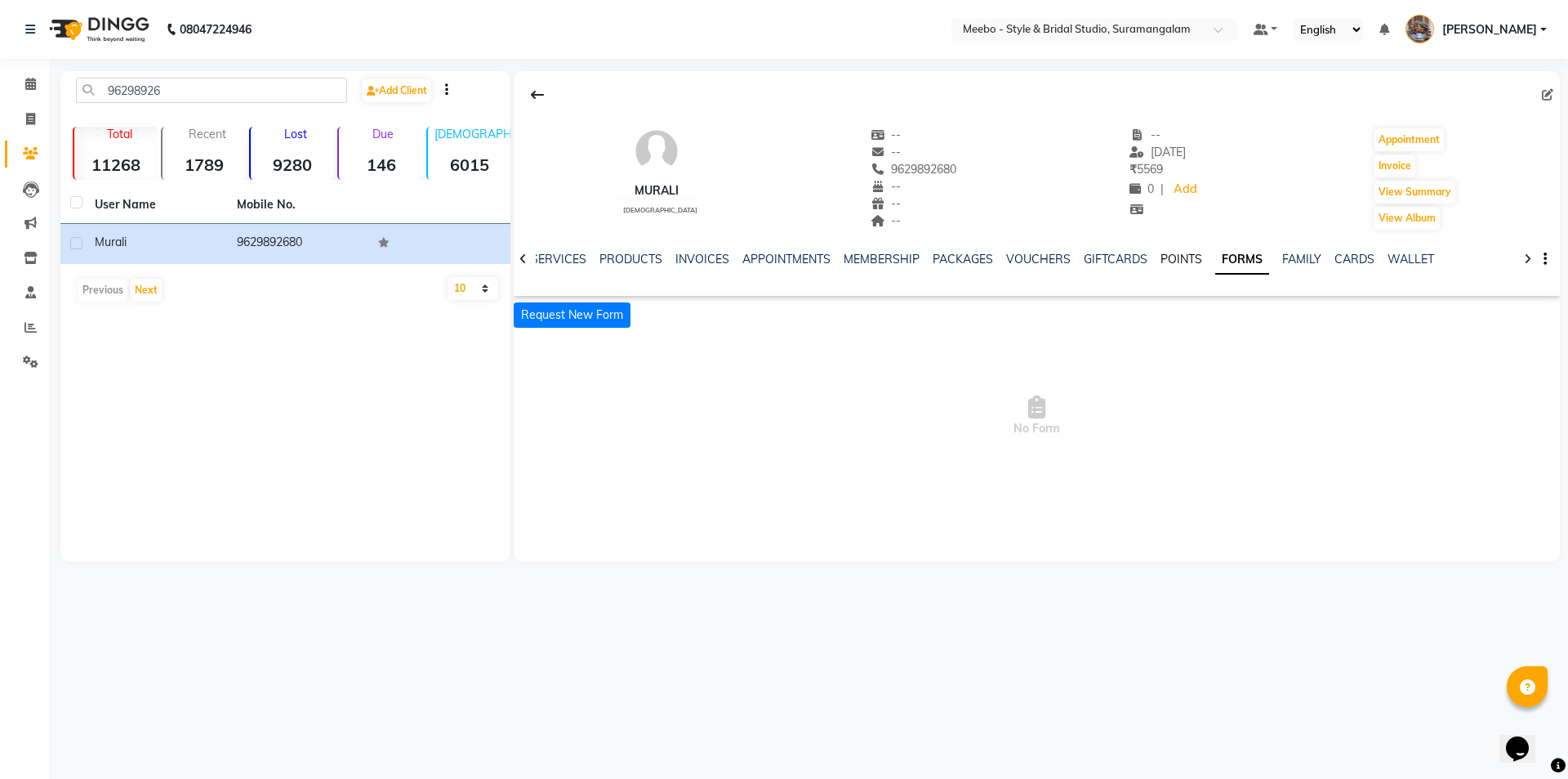
click at [1180, 263] on link "POINTS" at bounding box center [1181, 258] width 42 height 14
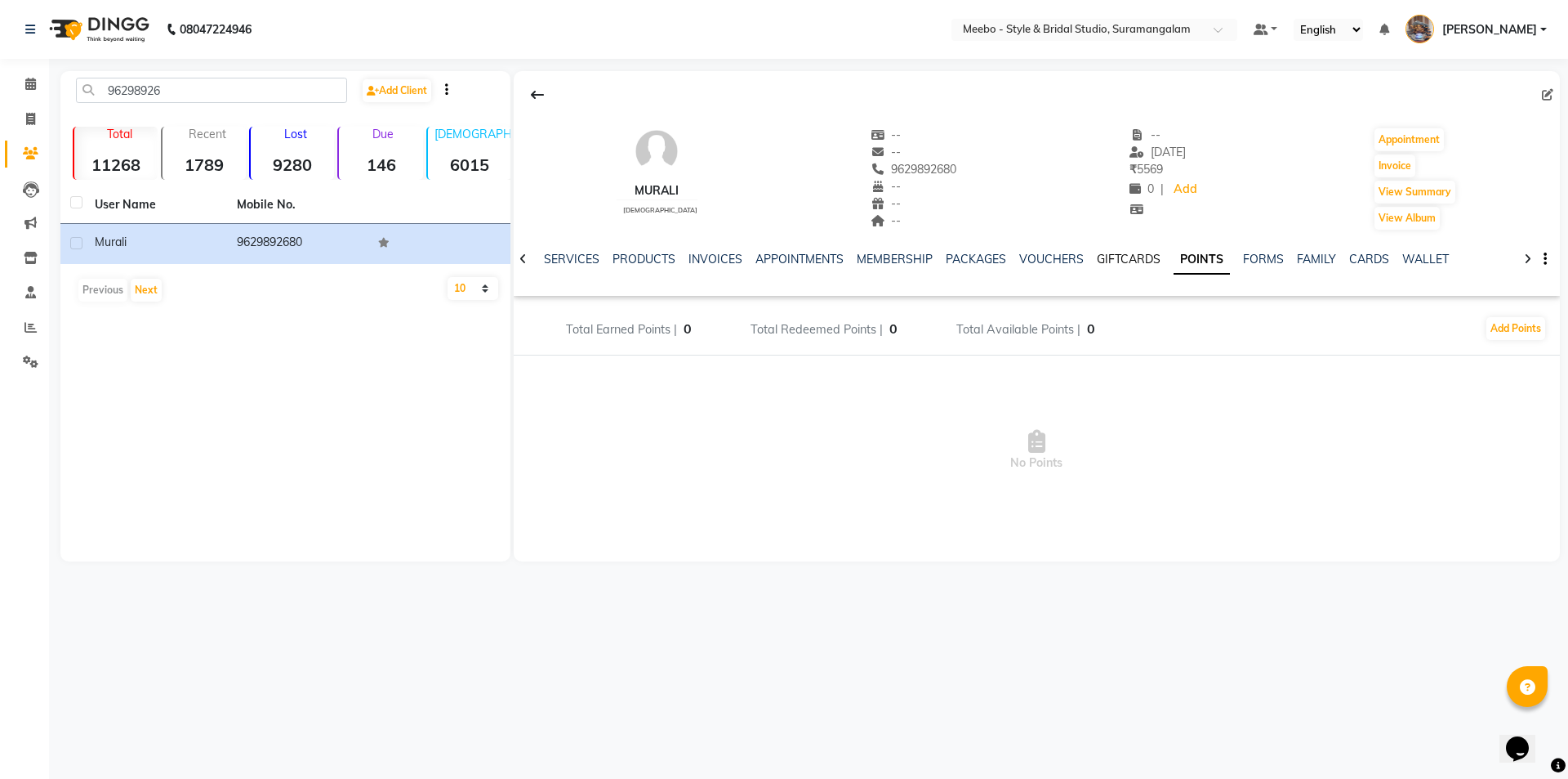
click at [1128, 264] on link "GIFTCARDS" at bounding box center [1128, 258] width 64 height 14
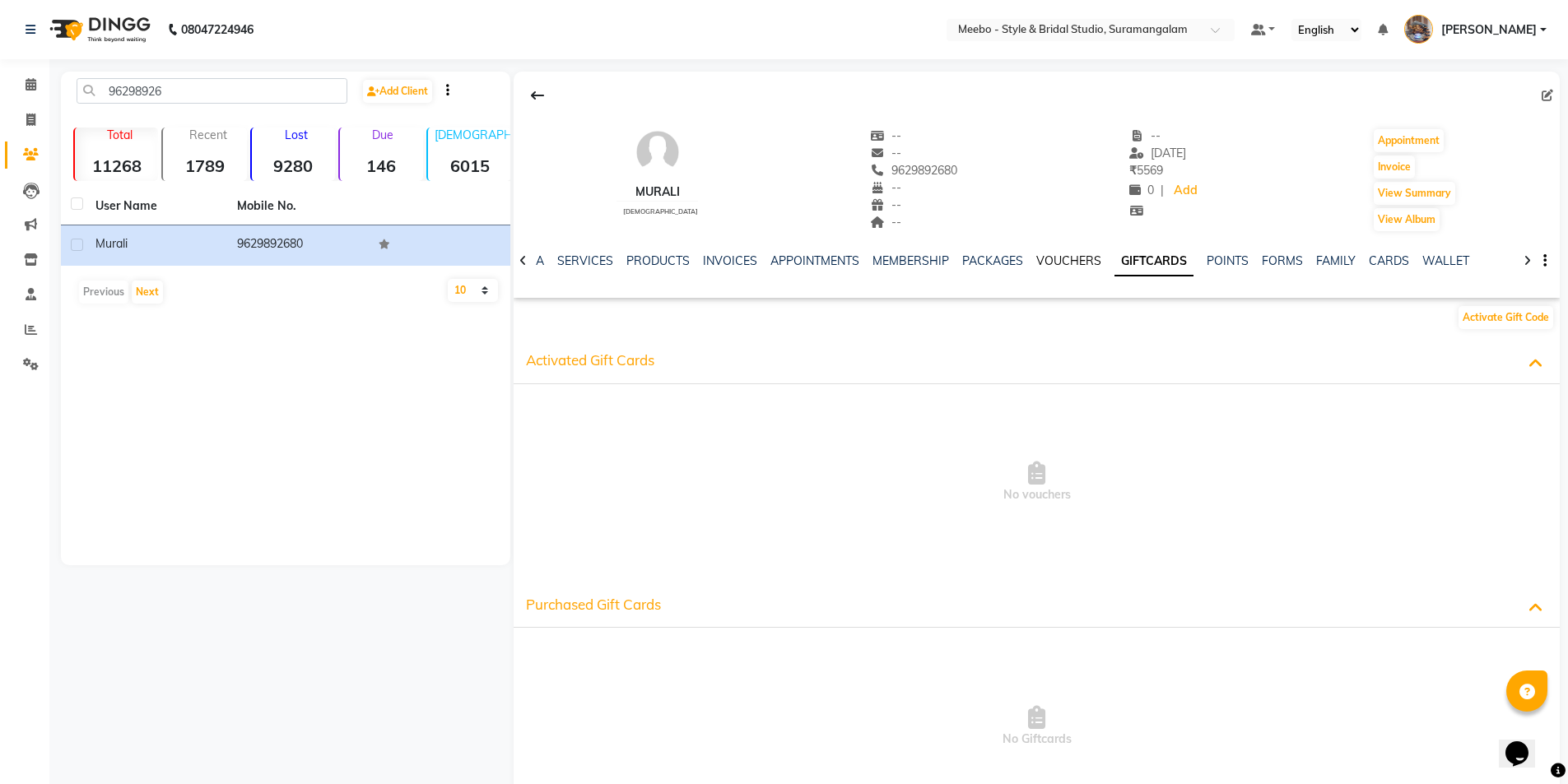
click at [1057, 264] on link "VOUCHERS" at bounding box center [1068, 260] width 65 height 14
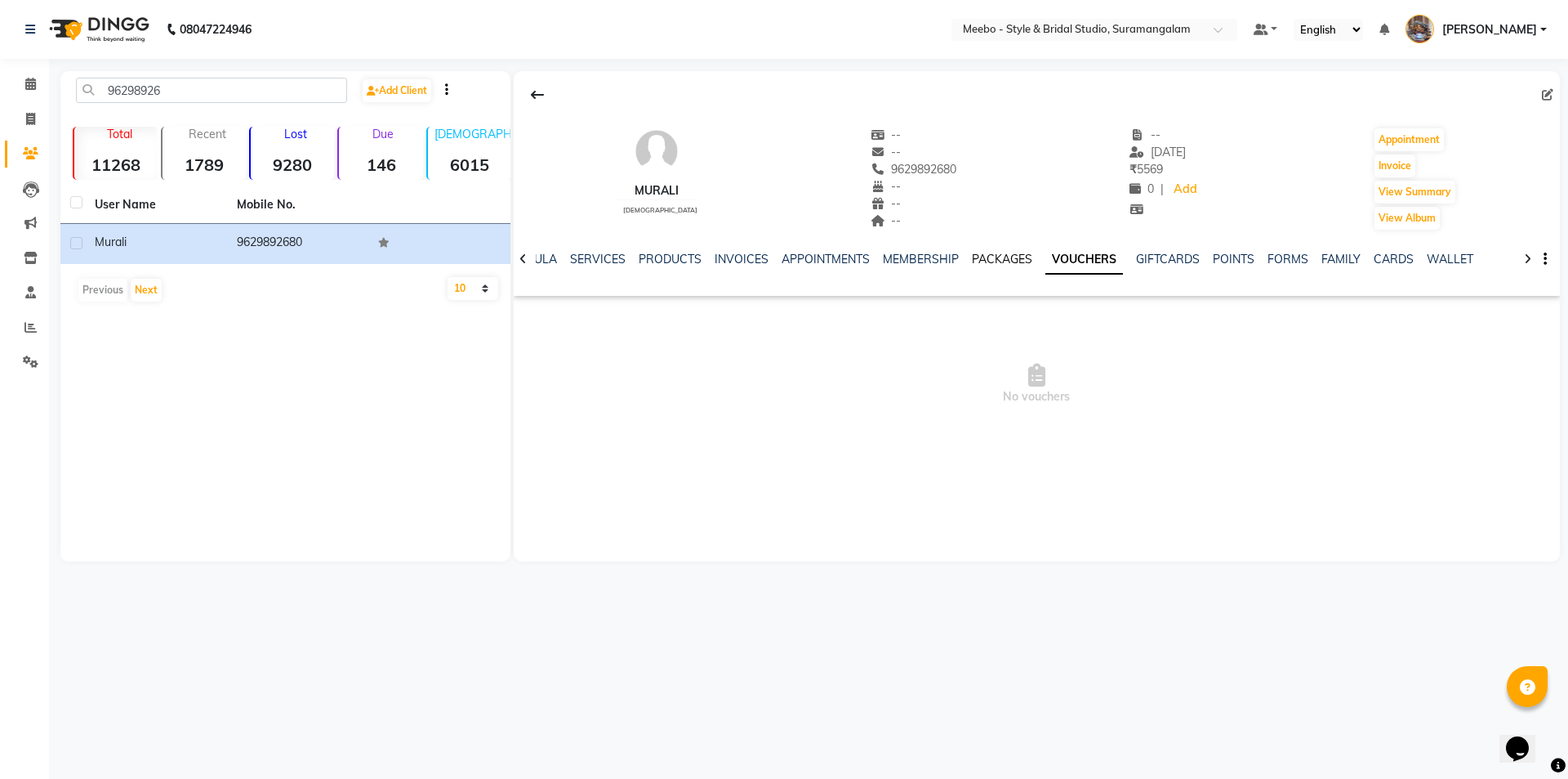
click at [1012, 261] on link "PACKAGES" at bounding box center [1002, 258] width 60 height 14
click at [918, 263] on link "MEMBERSHIP" at bounding box center [934, 258] width 76 height 14
click at [833, 262] on link "APPOINTMENTS" at bounding box center [852, 258] width 89 height 14
click at [797, 260] on link "INVOICES" at bounding box center [781, 258] width 54 height 14
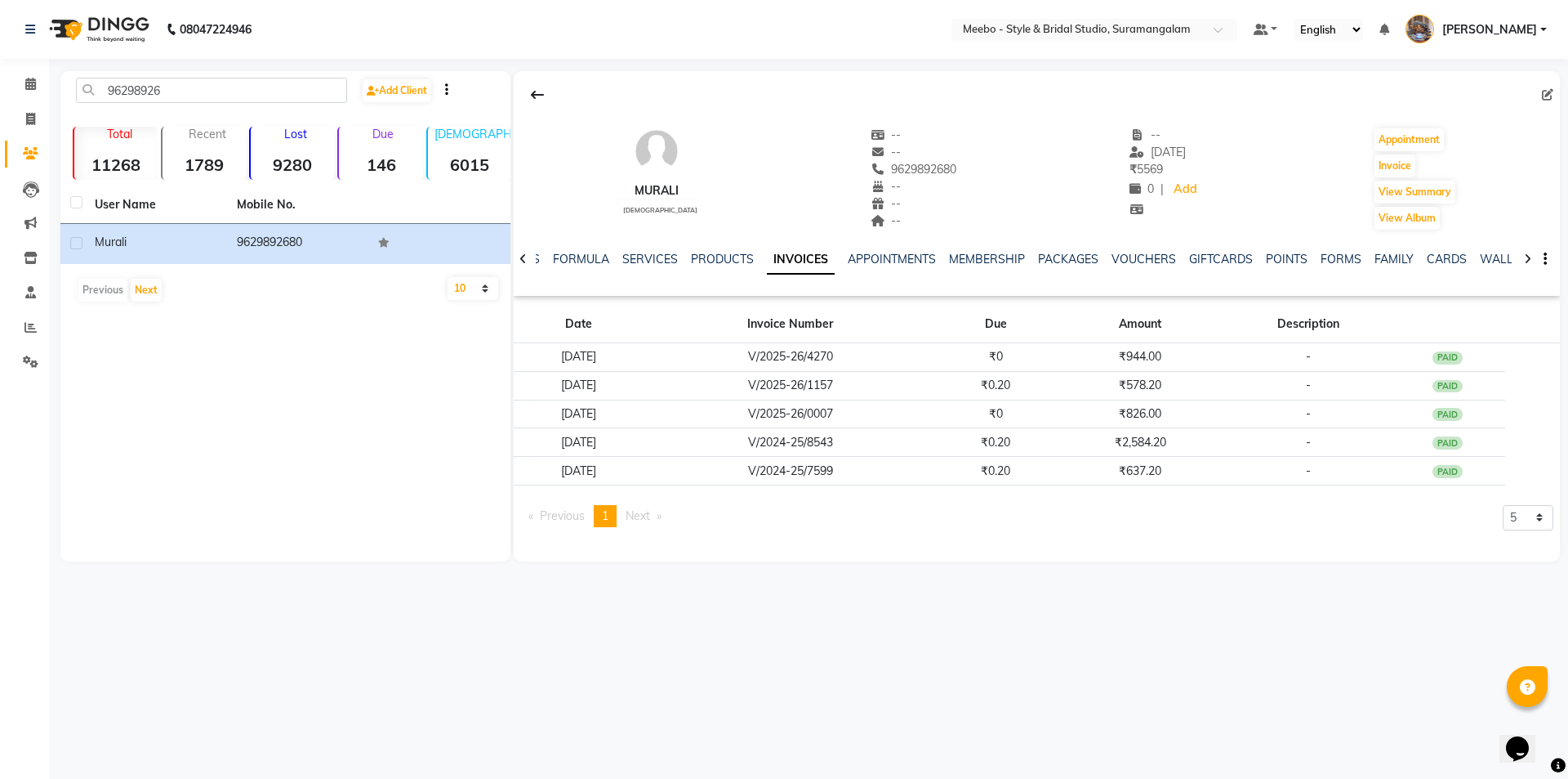
click at [714, 250] on div "PRODUCTS" at bounding box center [723, 259] width 63 height 17
click at [716, 255] on link "PRODUCTS" at bounding box center [723, 258] width 63 height 14
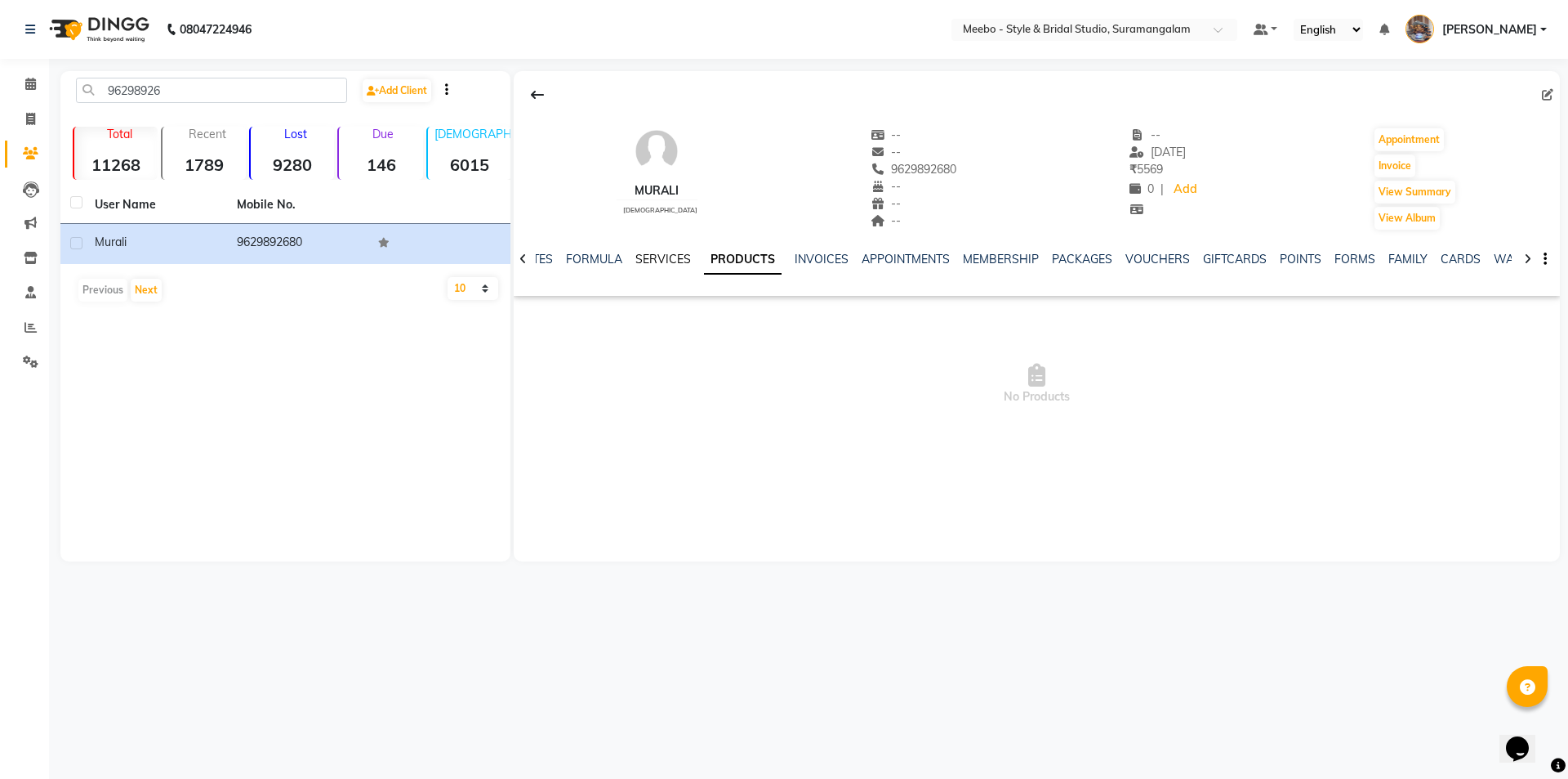
click at [666, 257] on link "SERVICES" at bounding box center [664, 258] width 55 height 14
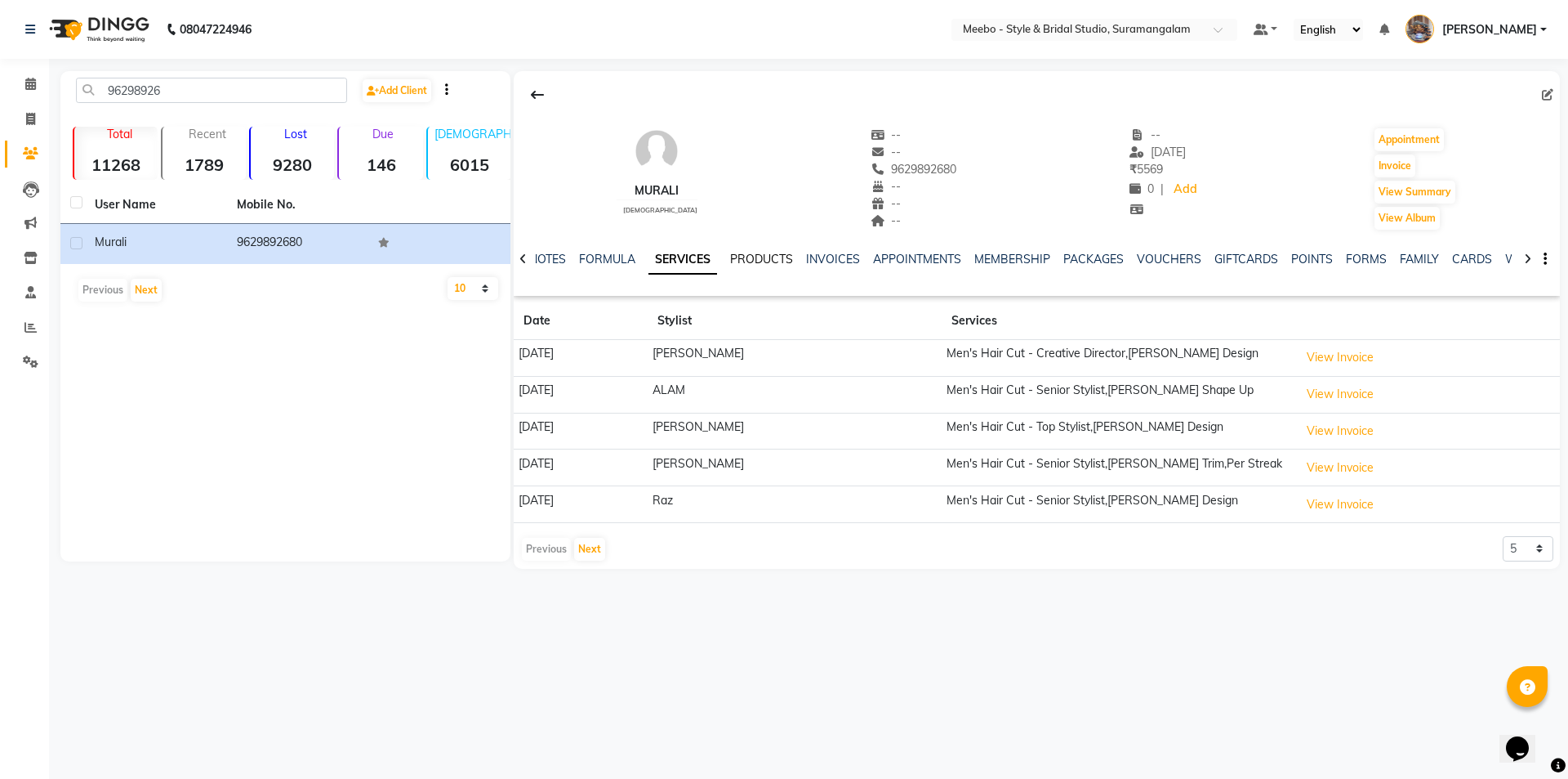
click at [743, 255] on link "PRODUCTS" at bounding box center [762, 258] width 63 height 14
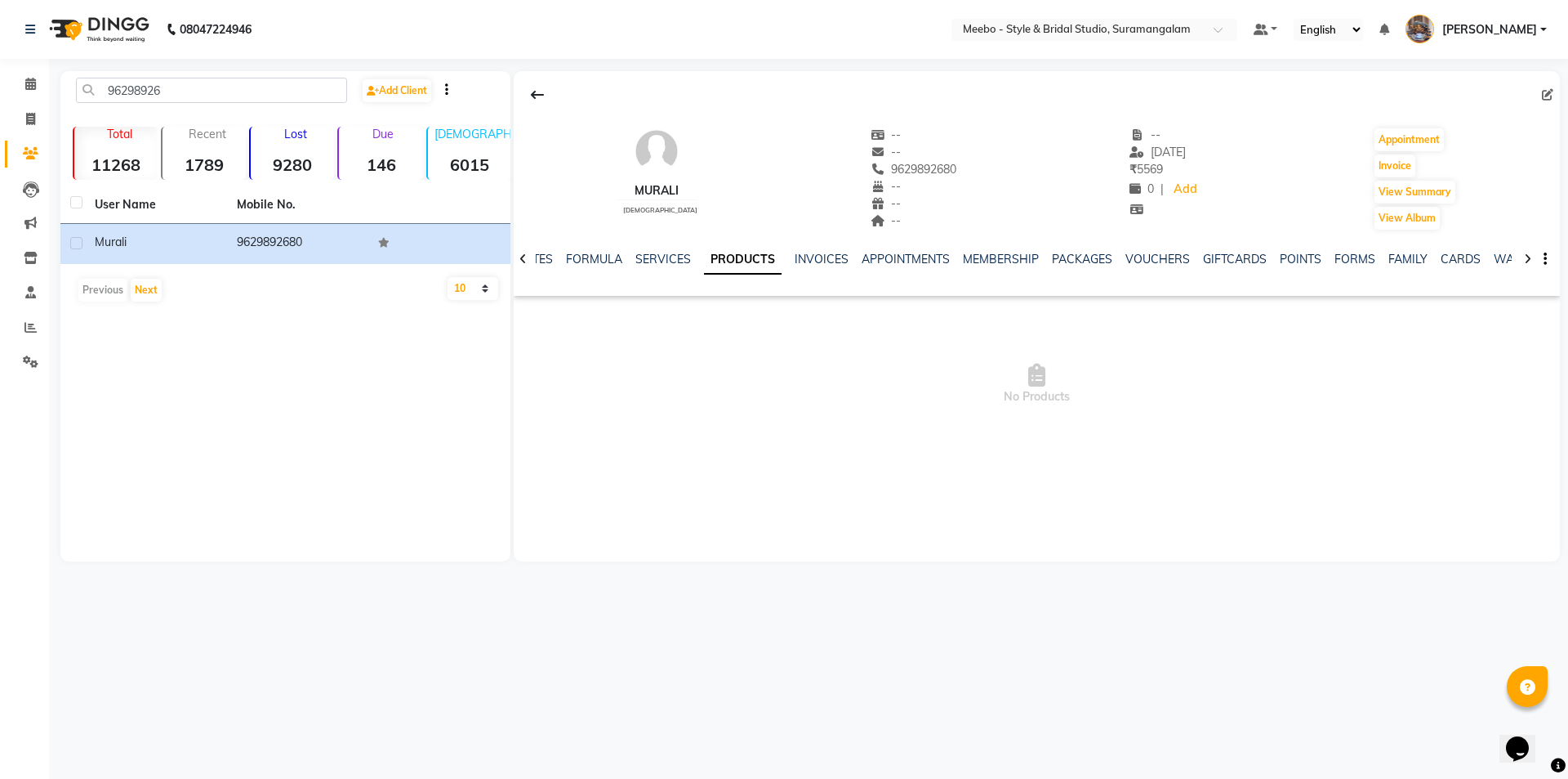
click at [612, 250] on div "FORMULA" at bounding box center [594, 259] width 56 height 17
click at [658, 253] on link "SERVICES" at bounding box center [664, 258] width 55 height 14
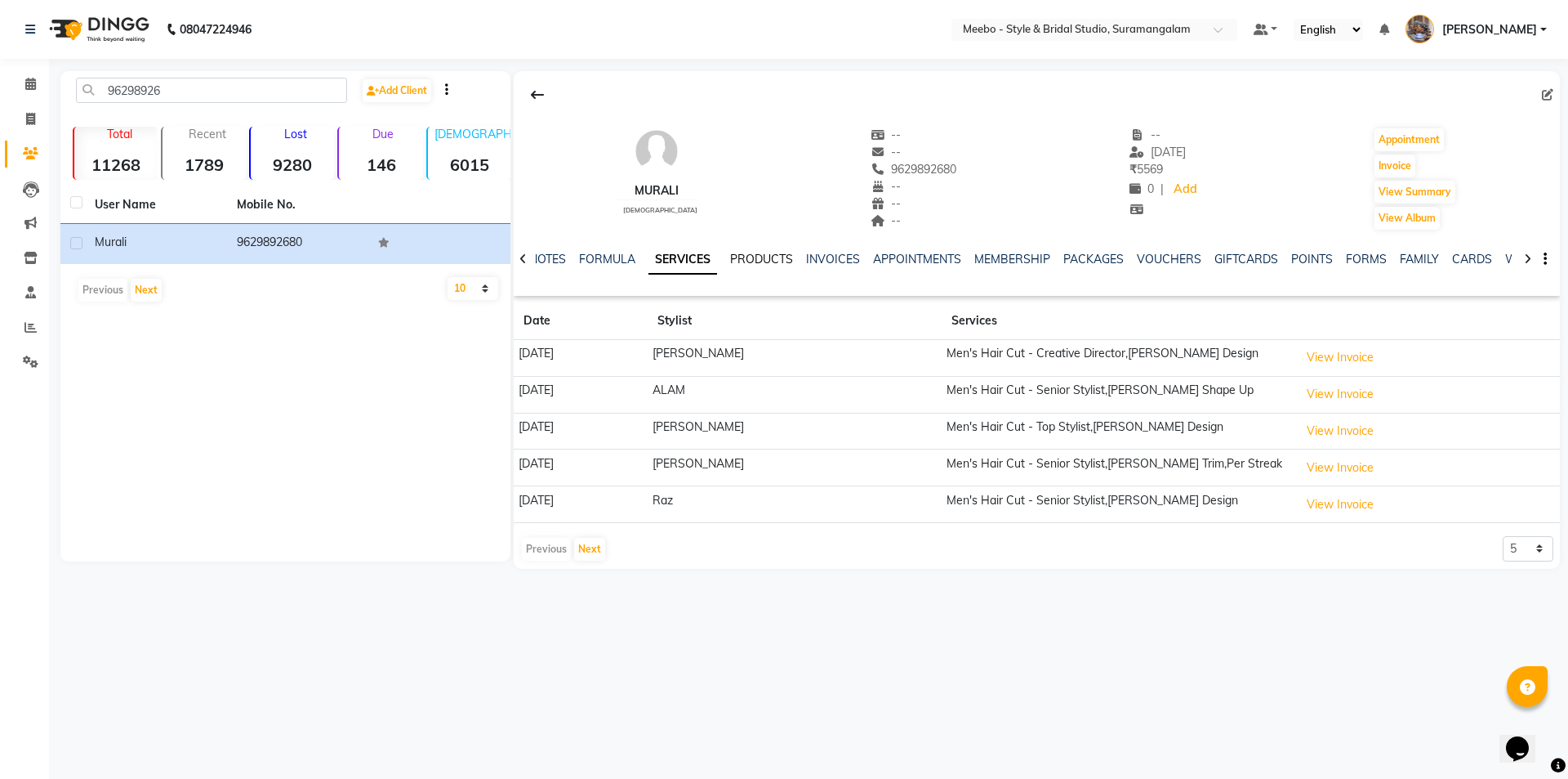
click at [751, 258] on link "PRODUCTS" at bounding box center [762, 258] width 63 height 14
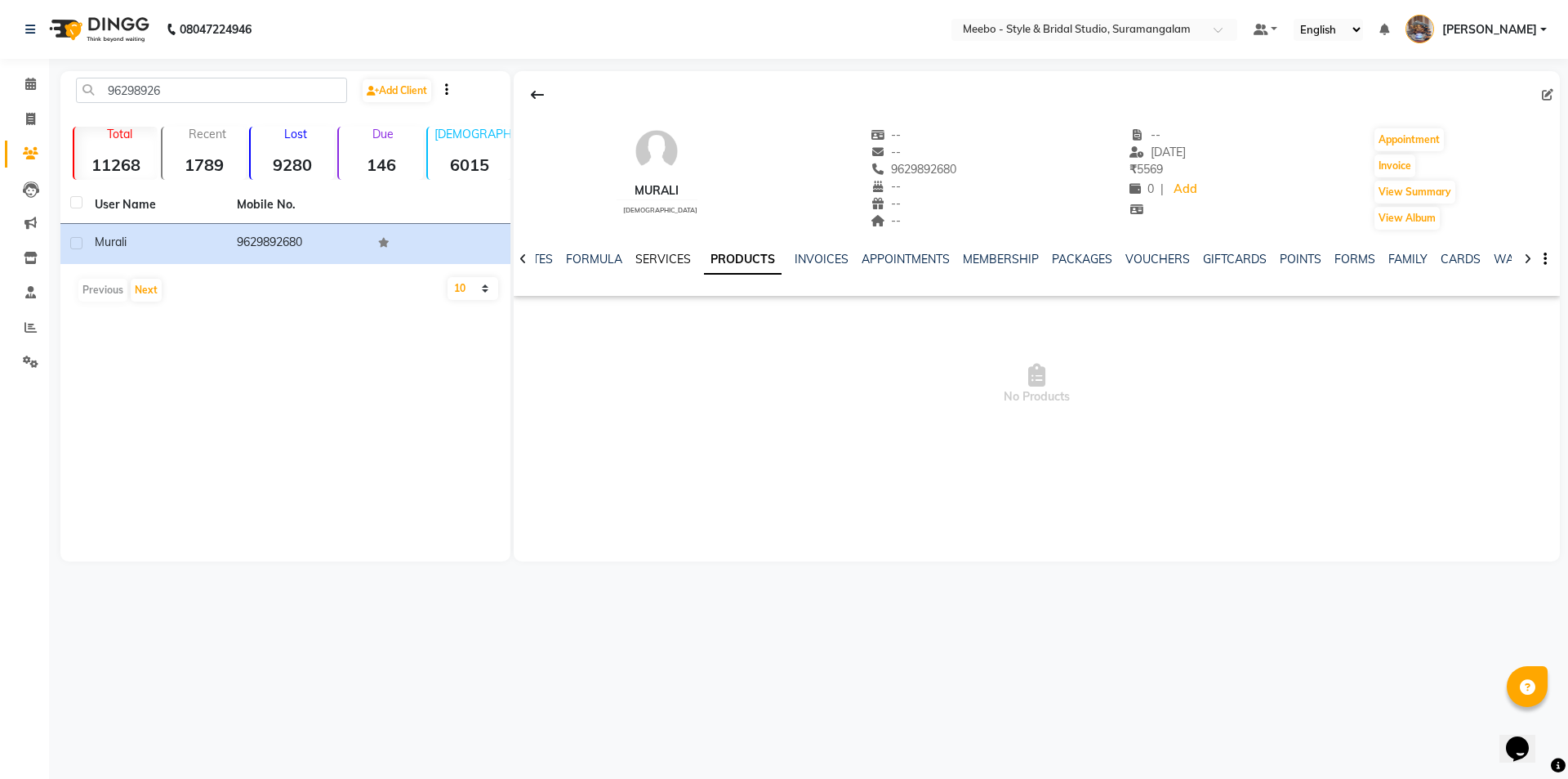
click at [674, 262] on link "SERVICES" at bounding box center [664, 258] width 55 height 14
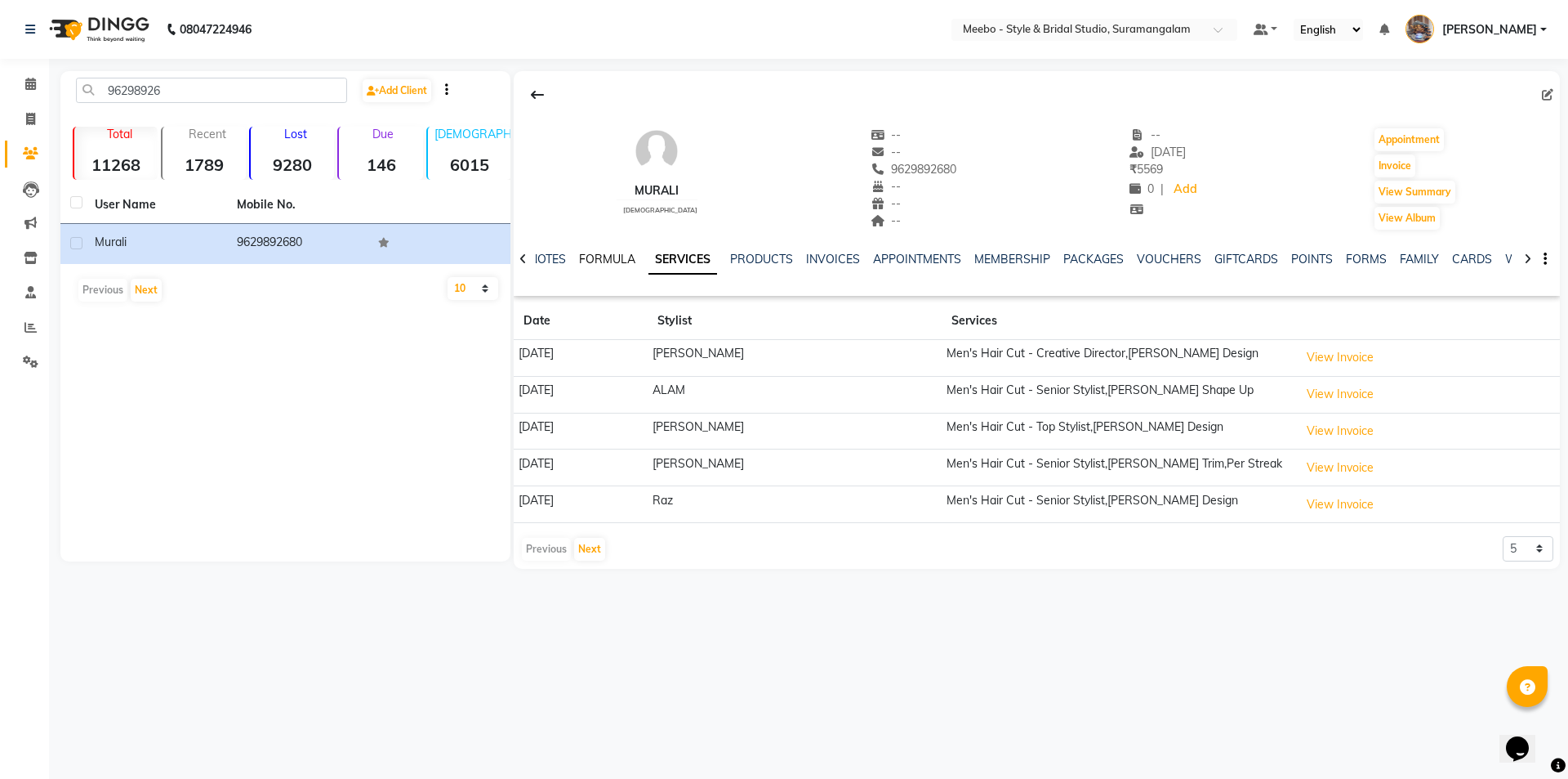
click at [610, 266] on link "FORMULA" at bounding box center [606, 258] width 56 height 14
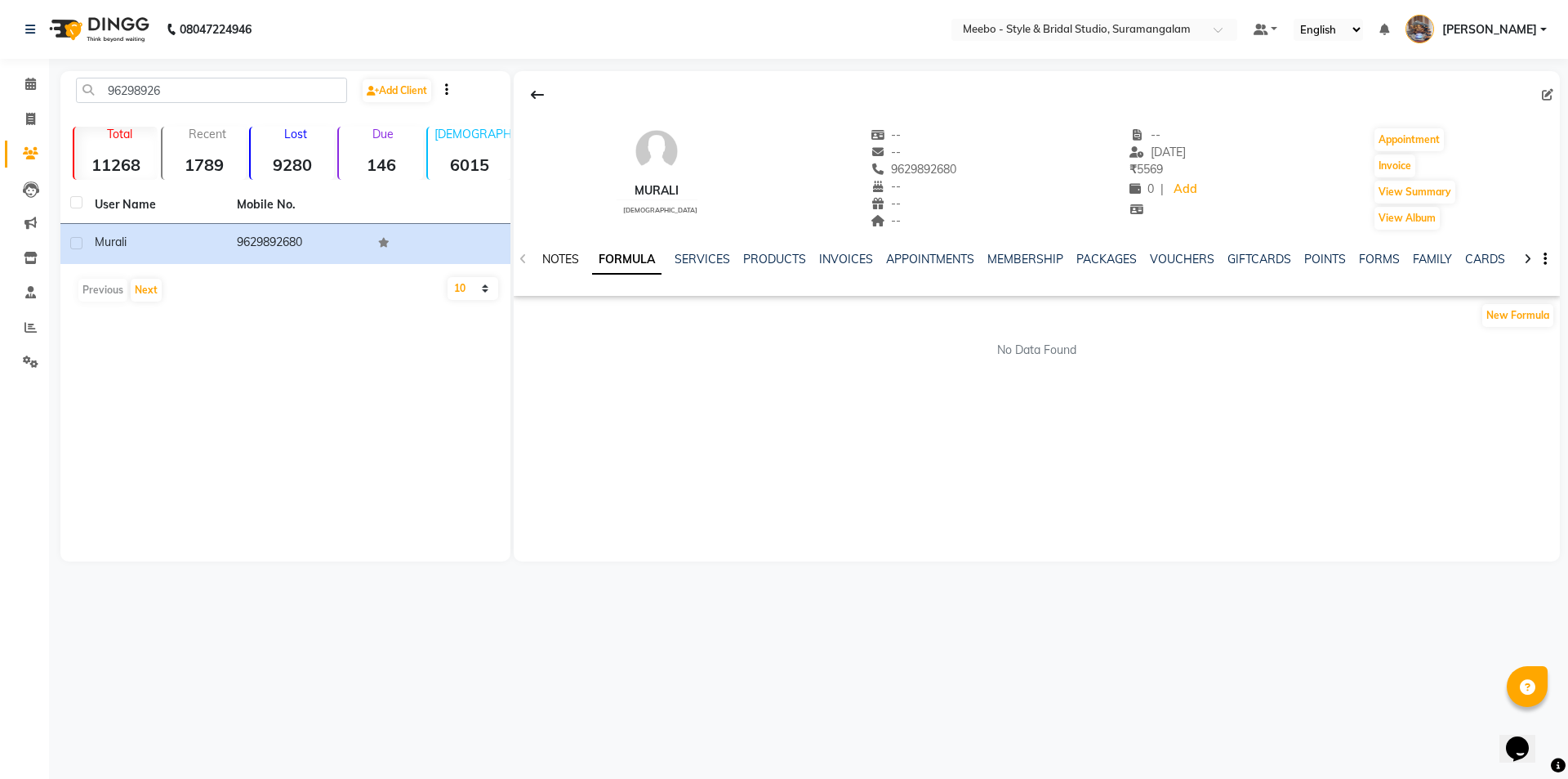
click at [576, 264] on link "NOTES" at bounding box center [561, 258] width 37 height 14
click at [642, 259] on link "FORMULA" at bounding box center [635, 258] width 56 height 14
click at [681, 255] on link "SERVICES" at bounding box center [703, 258] width 55 height 14
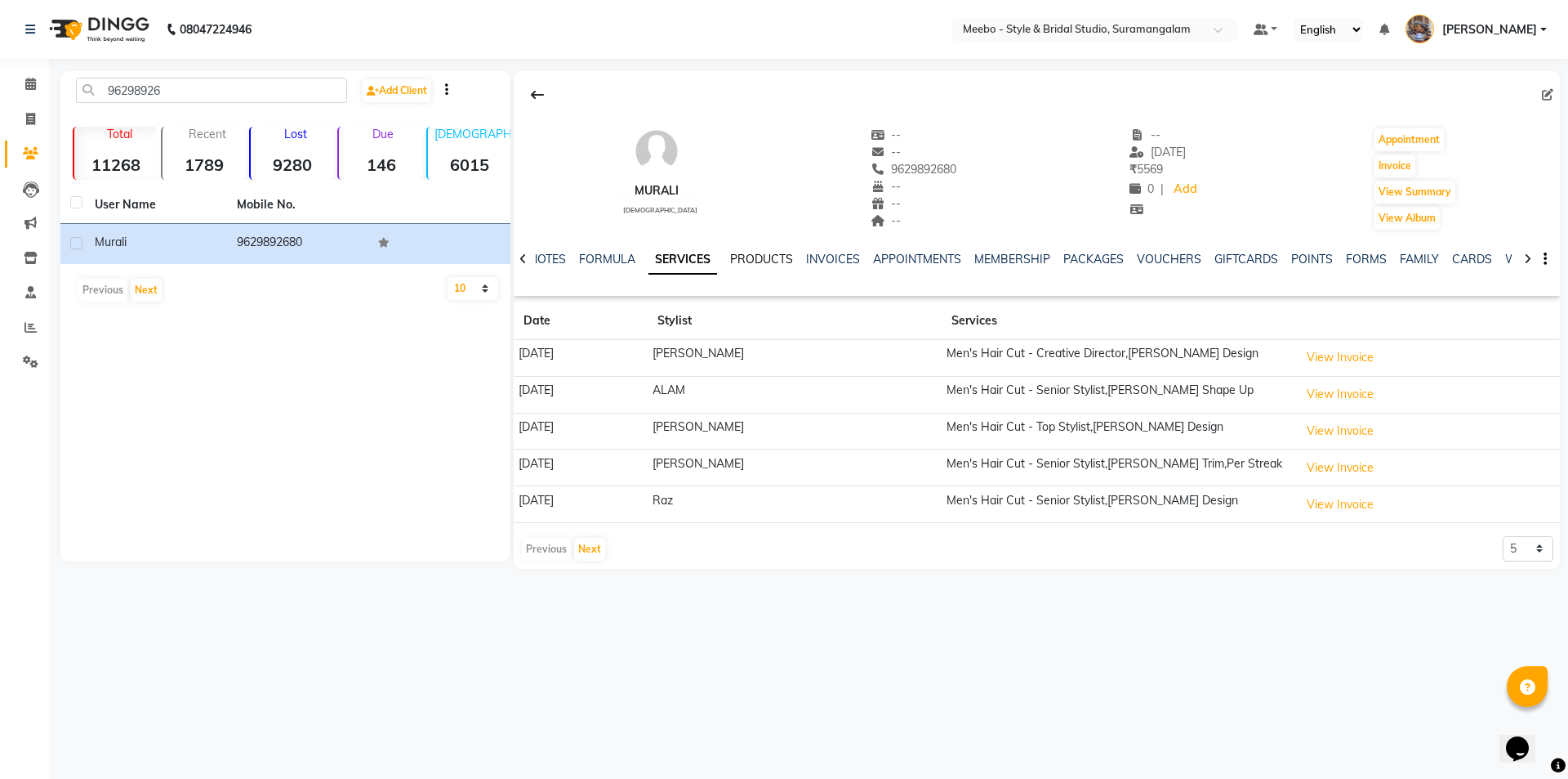
click at [756, 254] on link "PRODUCTS" at bounding box center [762, 258] width 63 height 14
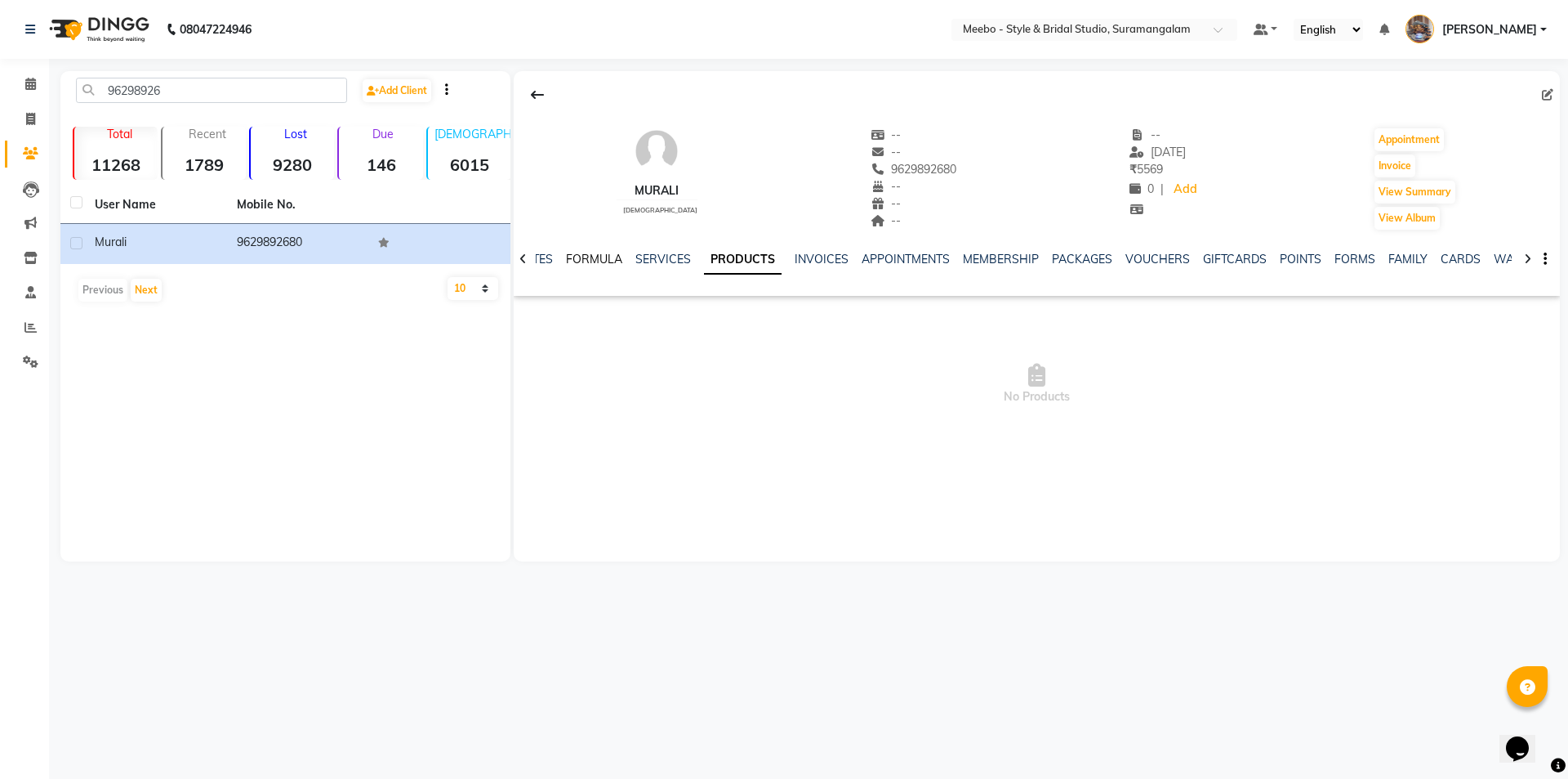
click at [605, 260] on link "FORMULA" at bounding box center [594, 258] width 56 height 14
click at [783, 256] on link "PRODUCTS" at bounding box center [775, 258] width 63 height 14
click at [840, 258] on link "INVOICES" at bounding box center [822, 258] width 54 height 14
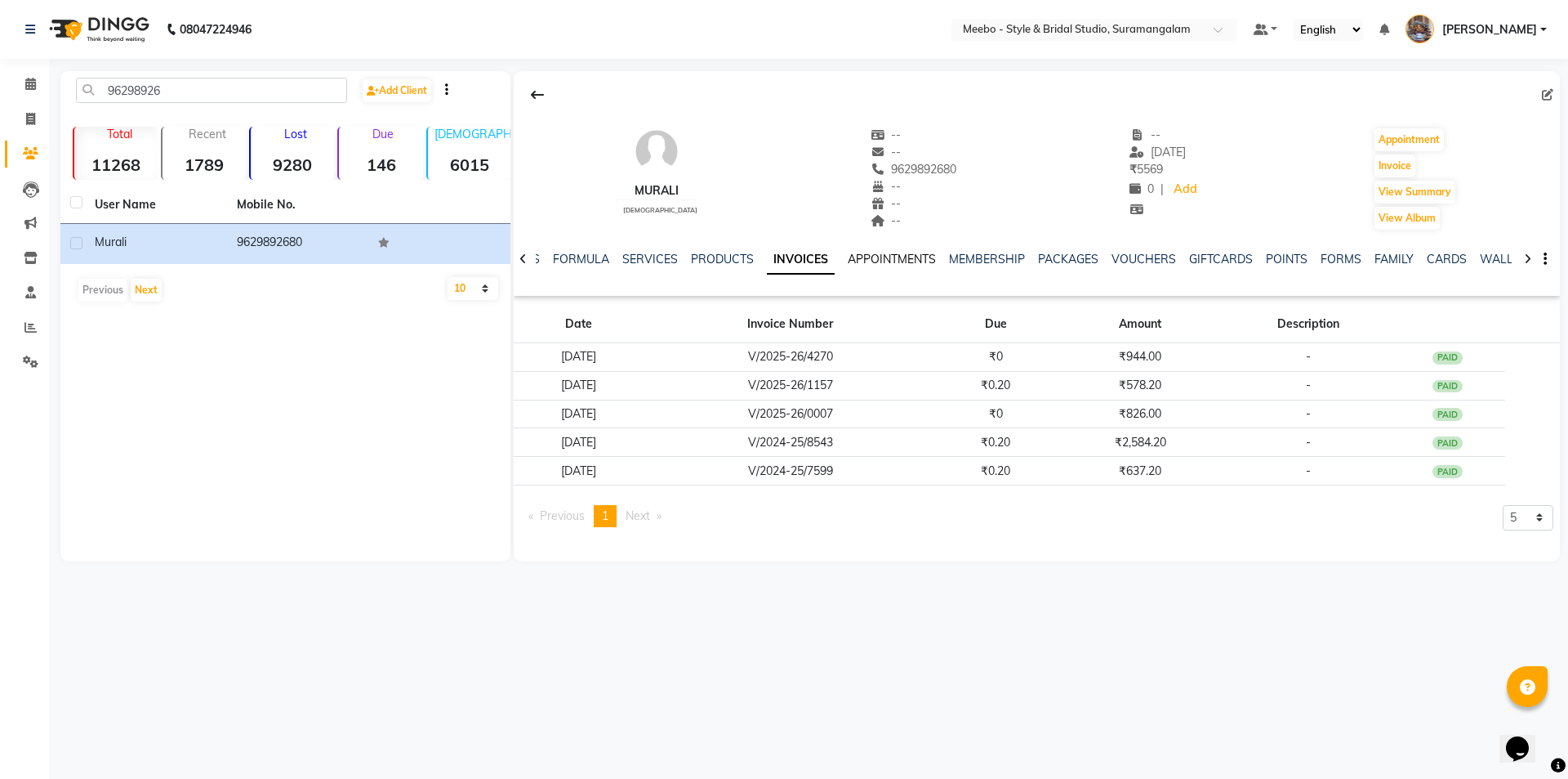
click at [900, 263] on link "APPOINTMENTS" at bounding box center [892, 258] width 89 height 14
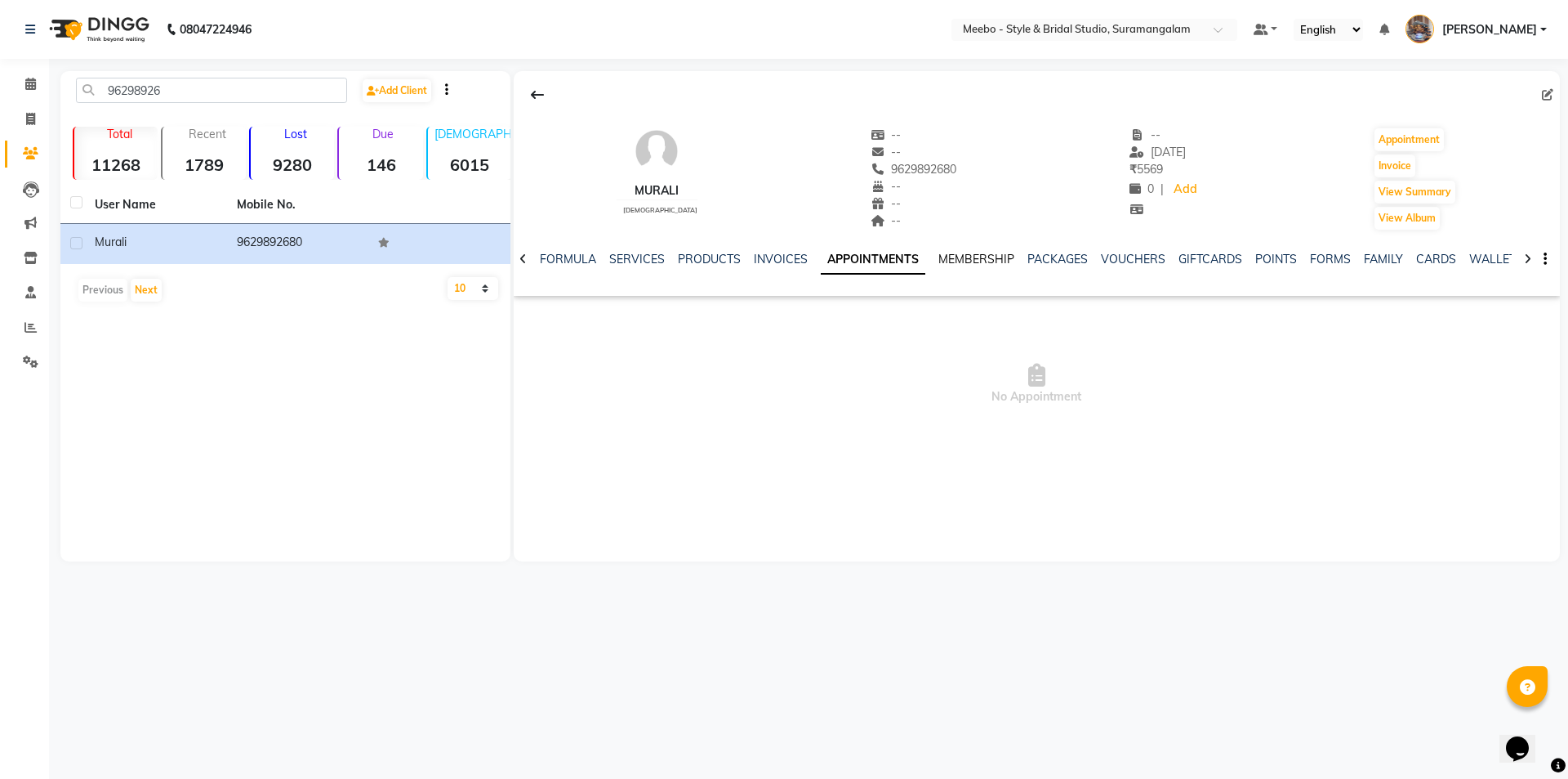
click at [988, 256] on link "MEMBERSHIP" at bounding box center [977, 258] width 76 height 14
click at [1039, 260] on link "PACKAGES" at bounding box center [1041, 258] width 60 height 14
click at [1124, 250] on div "NOTES FORMULA SERVICES PRODUCTS INVOICES APPOINTMENTS MEMBERSHIP PACKAGES VOUCH…" at bounding box center [1037, 259] width 1046 height 56
click at [1102, 264] on link "VOUCHERS" at bounding box center [1104, 258] width 65 height 14
click at [1143, 259] on link "GIFTCARDS" at bounding box center [1167, 258] width 64 height 14
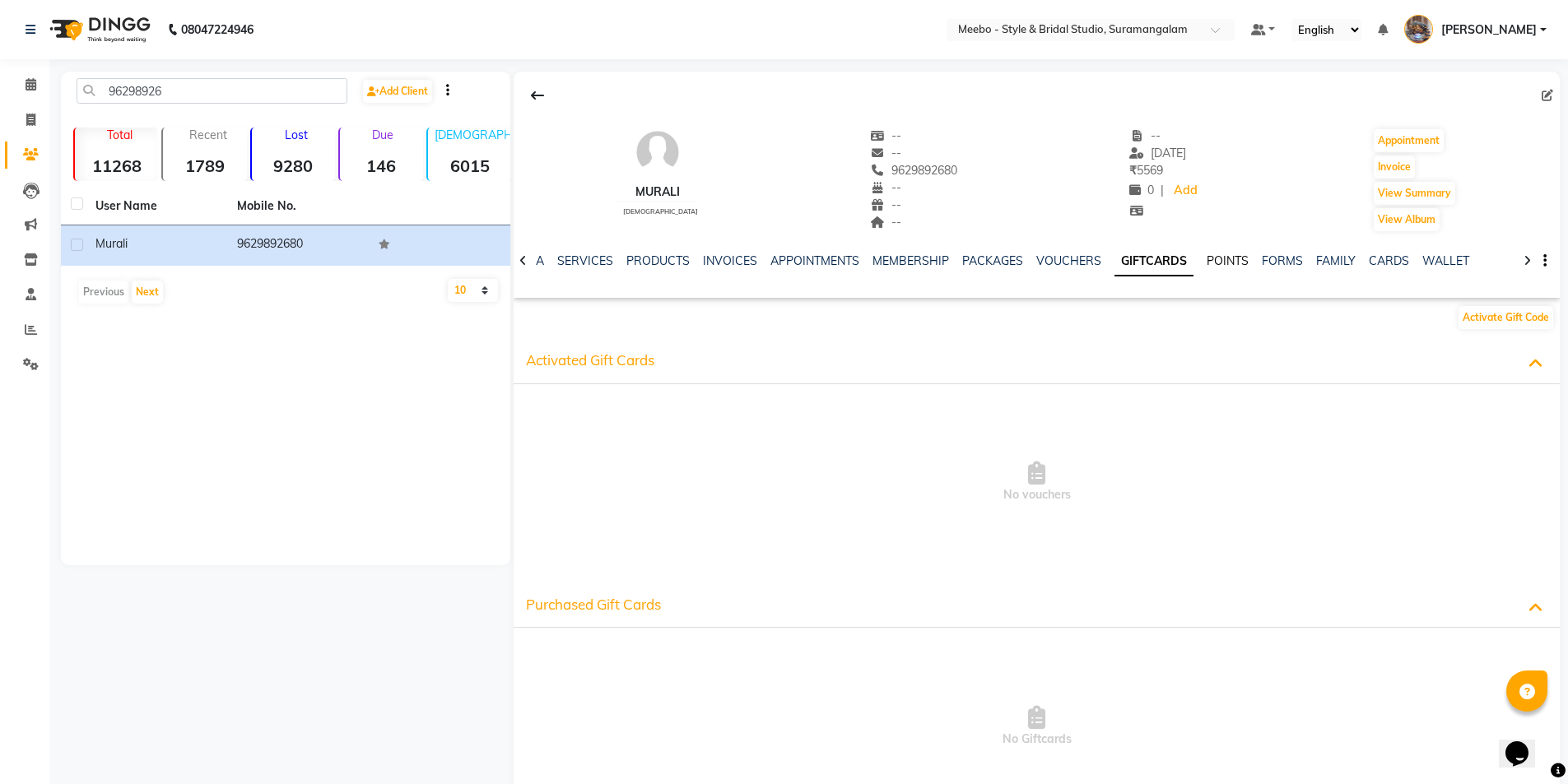
click at [1227, 256] on link "POINTS" at bounding box center [1228, 260] width 42 height 14
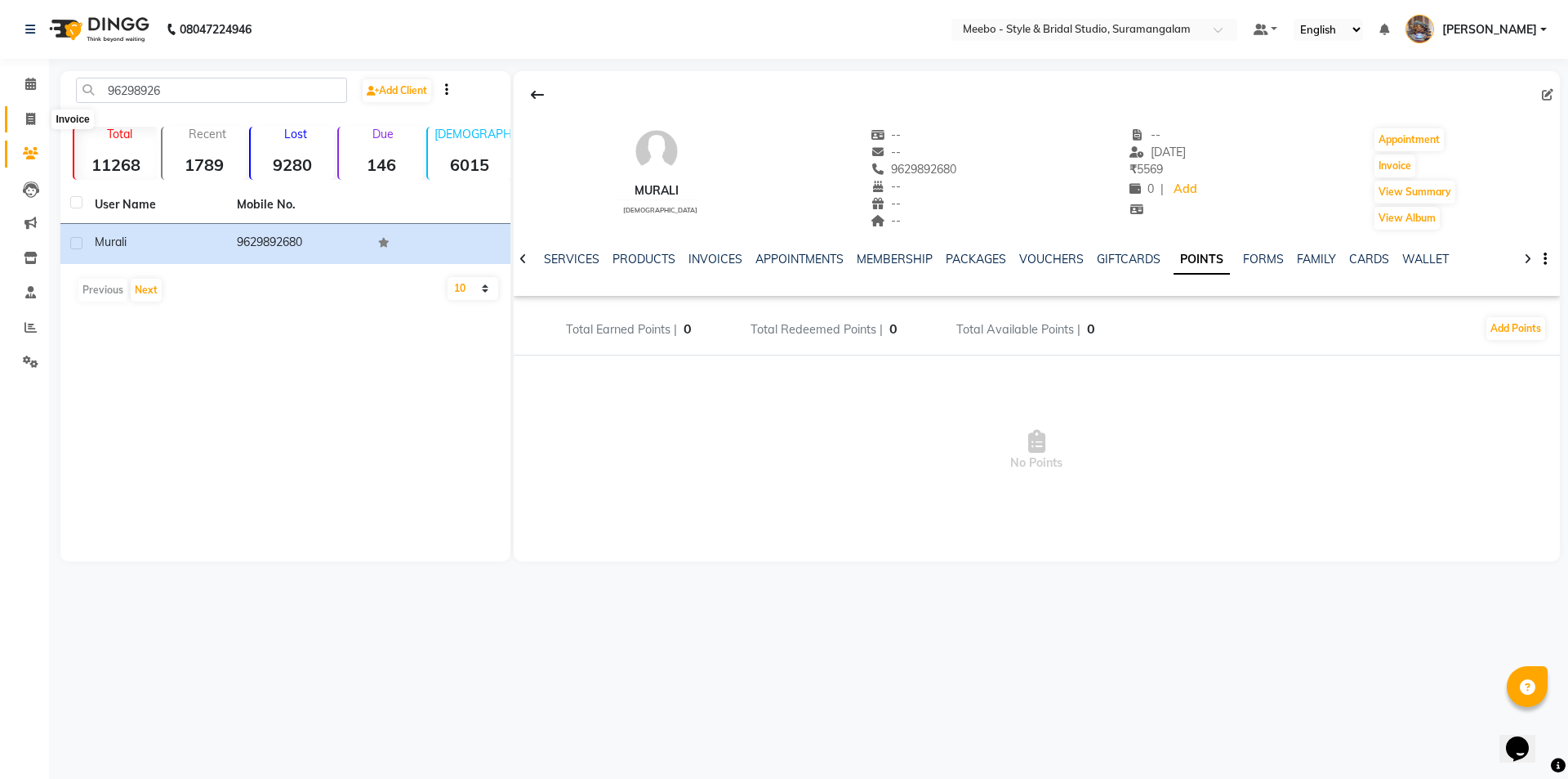
click at [32, 117] on icon at bounding box center [30, 118] width 9 height 12
select select "12"
select select "service"
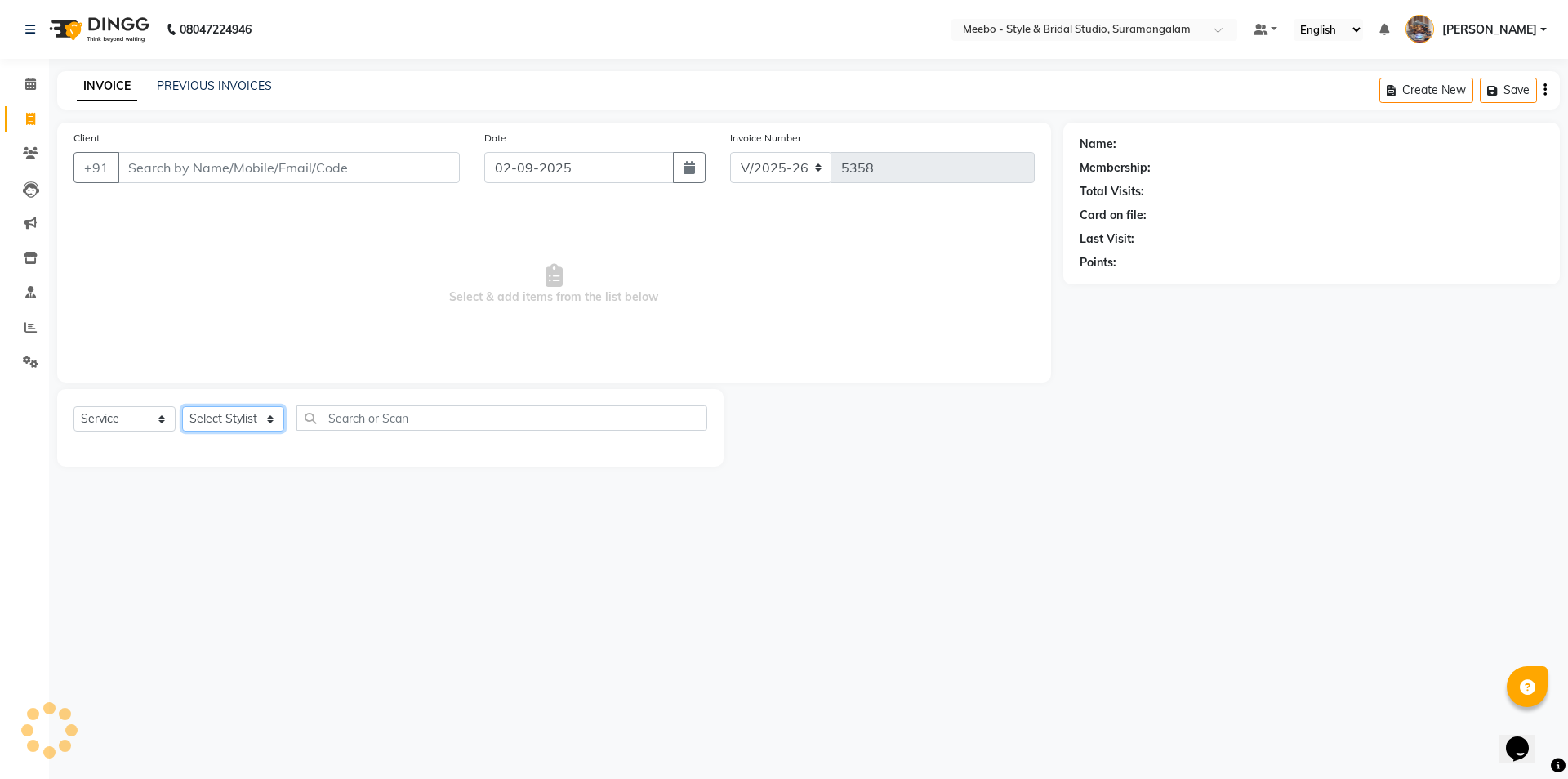
click at [240, 429] on select "Select Stylist" at bounding box center [232, 418] width 102 height 26
select select "24562"
click at [182, 406] on select "Select Stylist Admin [PERSON_NAME] [PERSON_NAME] Manager [PERSON_NAME] [PERSON_…" at bounding box center [236, 418] width 109 height 26
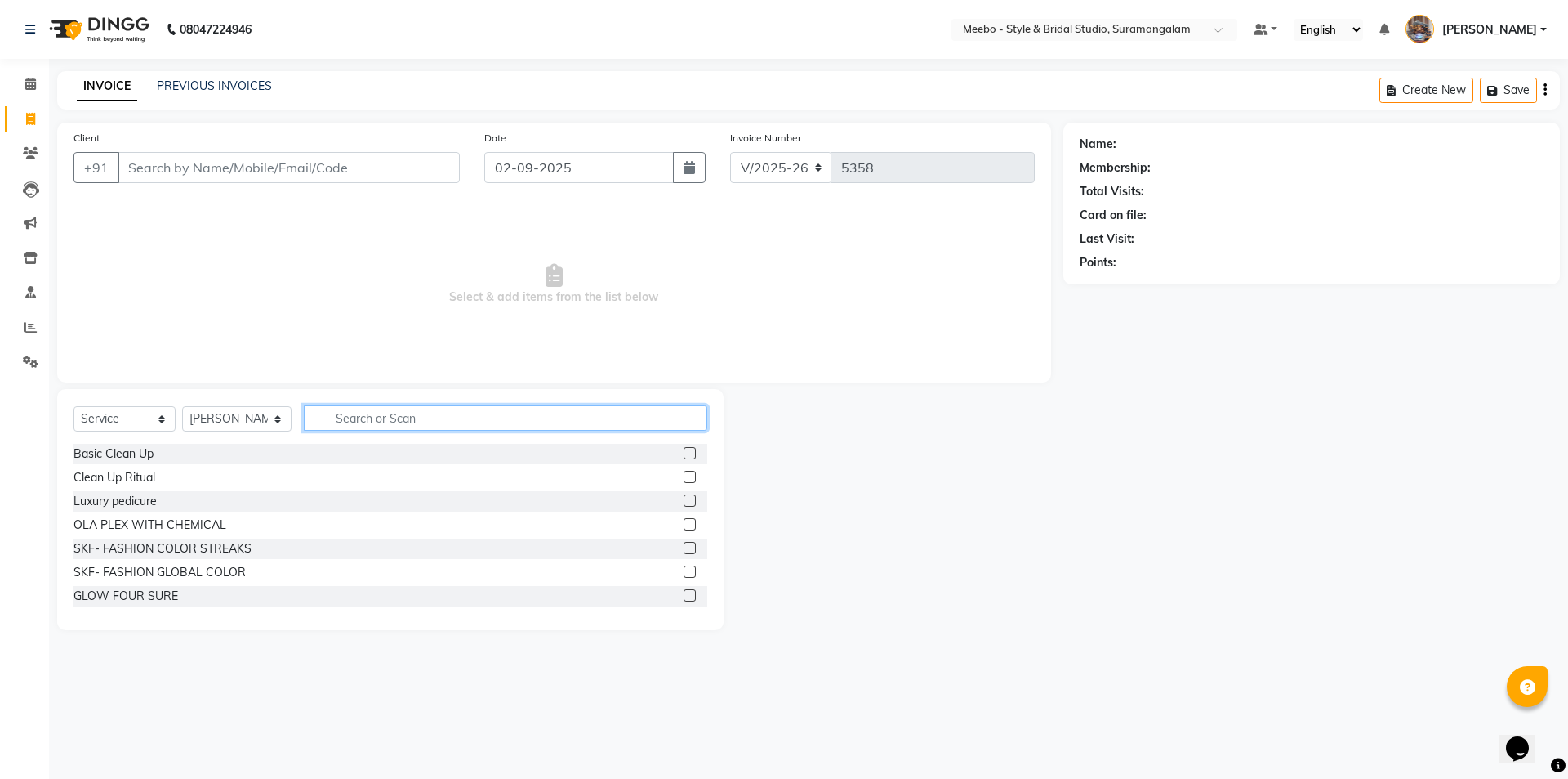
click at [370, 421] on input "text" at bounding box center [506, 418] width 404 height 26
type input "STY"
click at [684, 501] on label at bounding box center [689, 500] width 12 height 12
click at [684, 501] on input "checkbox" at bounding box center [688, 501] width 10 height 10
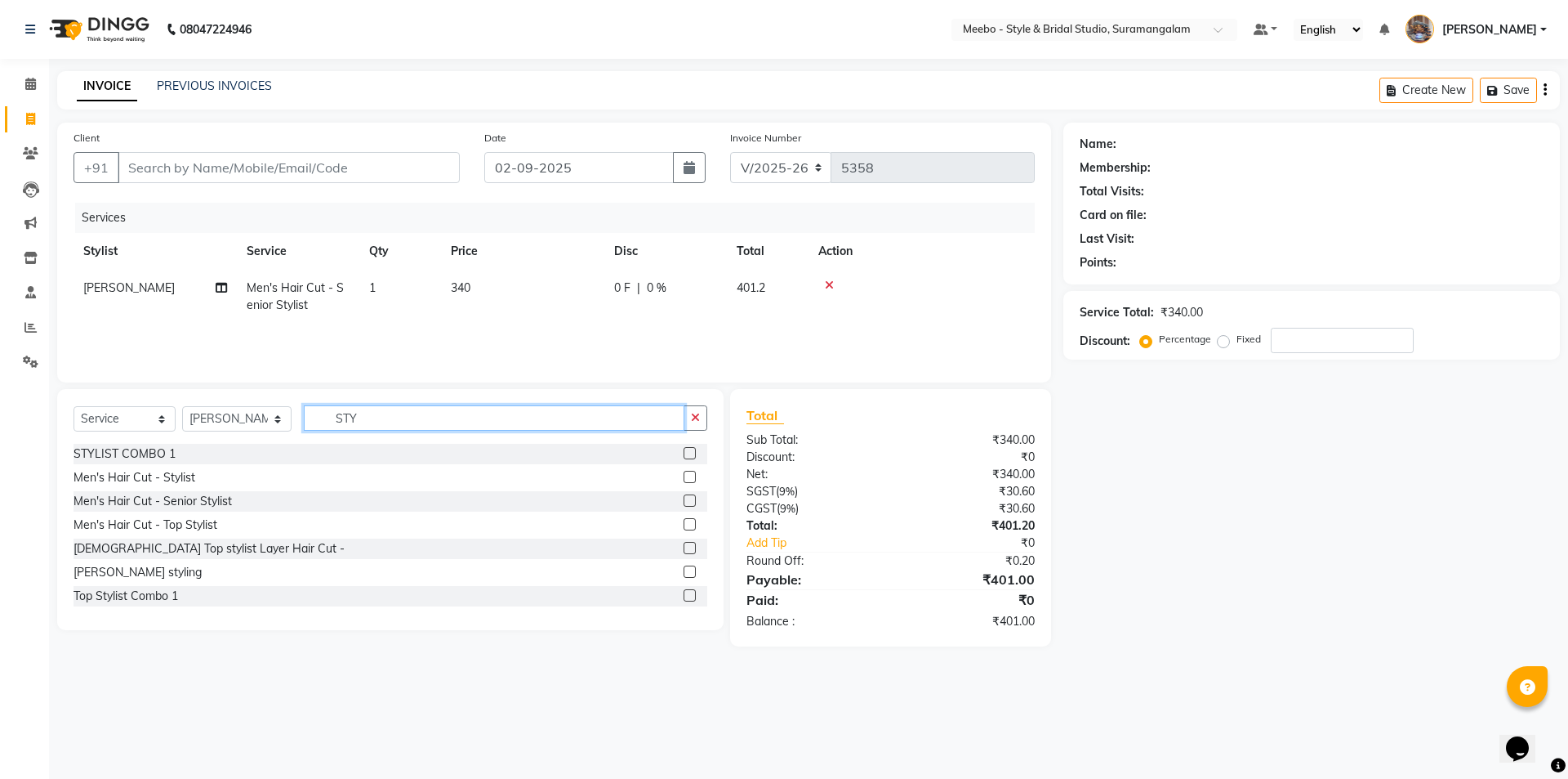
checkbox input "false"
drag, startPoint x: 471, startPoint y: 426, endPoint x: 284, endPoint y: 430, distance: 187.0
click at [284, 430] on div "Select Service Product Membership Package Voucher Prepaid Gift Card Select Styl…" at bounding box center [390, 425] width 634 height 38
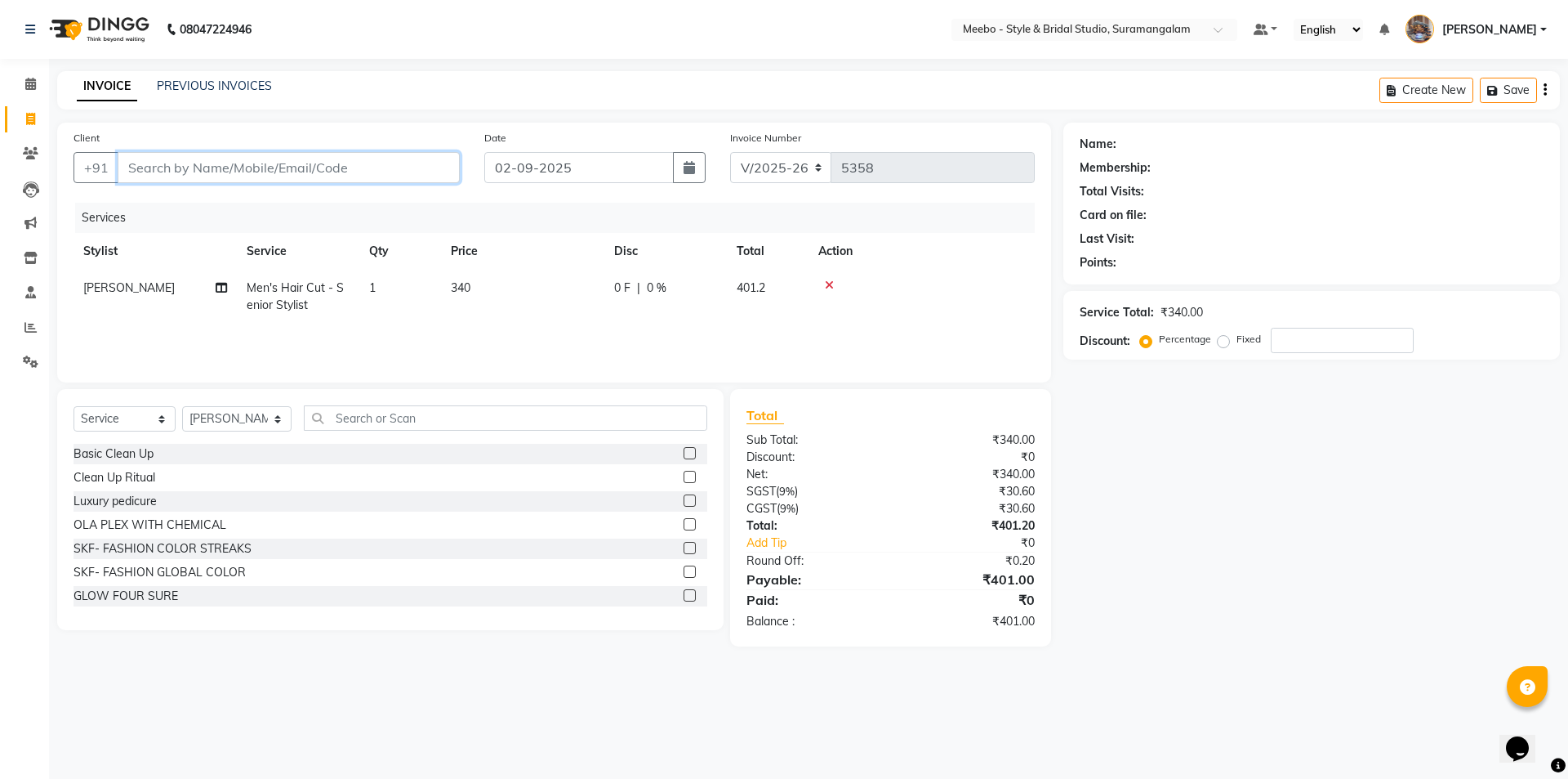
click at [186, 170] on input "Client" at bounding box center [289, 168] width 343 height 31
paste input "9976676617"
type input "9976676617"
type input "0"
type input "9976676617"
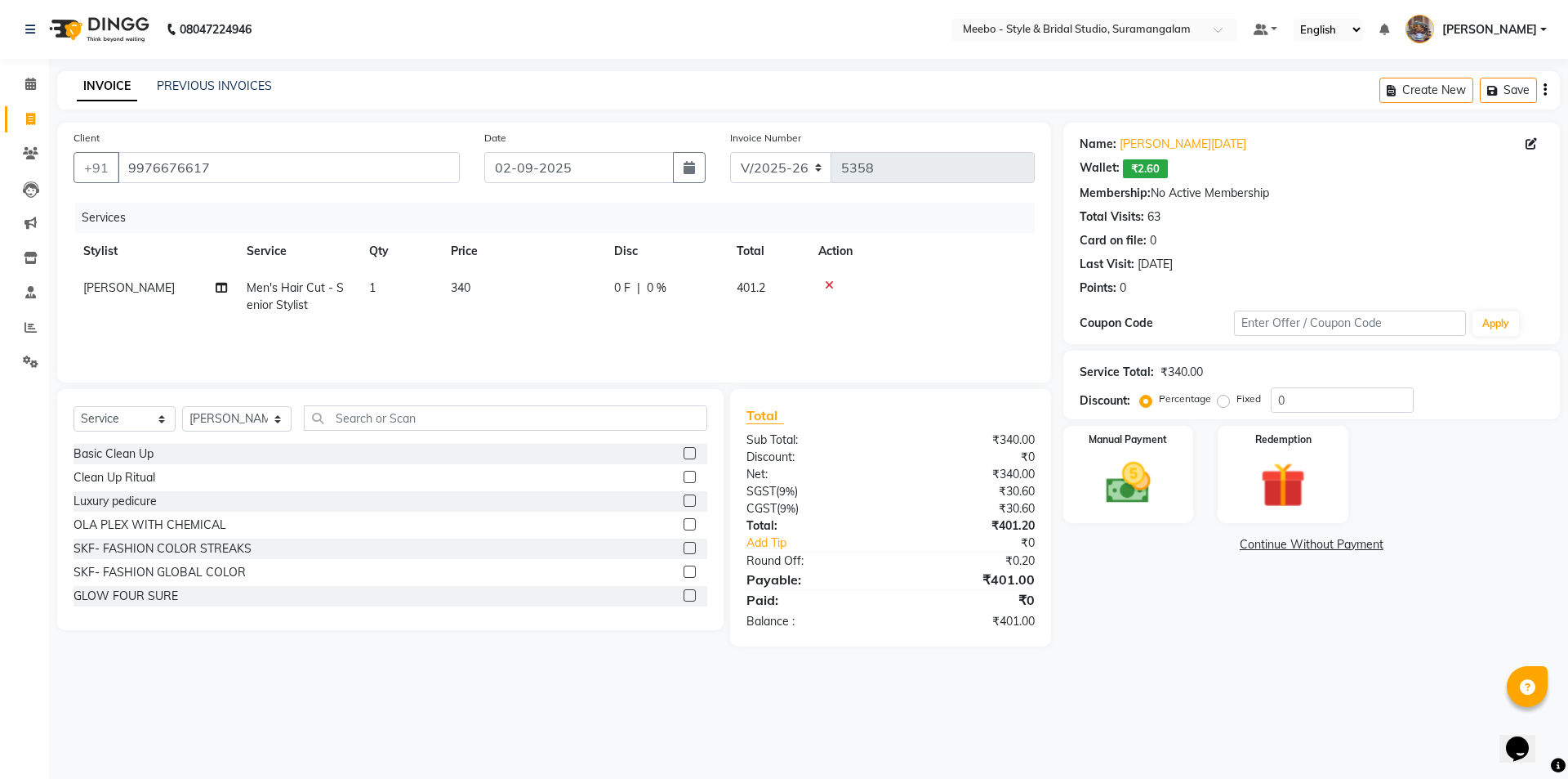
click at [400, 521] on div "OLA PLEX WITH CHEMICAL" at bounding box center [390, 525] width 634 height 20
drag, startPoint x: 431, startPoint y: 417, endPoint x: 316, endPoint y: 427, distance: 115.4
click at [316, 427] on input "text" at bounding box center [506, 418] width 404 height 26
click at [363, 417] on input "text" at bounding box center [506, 418] width 404 height 26
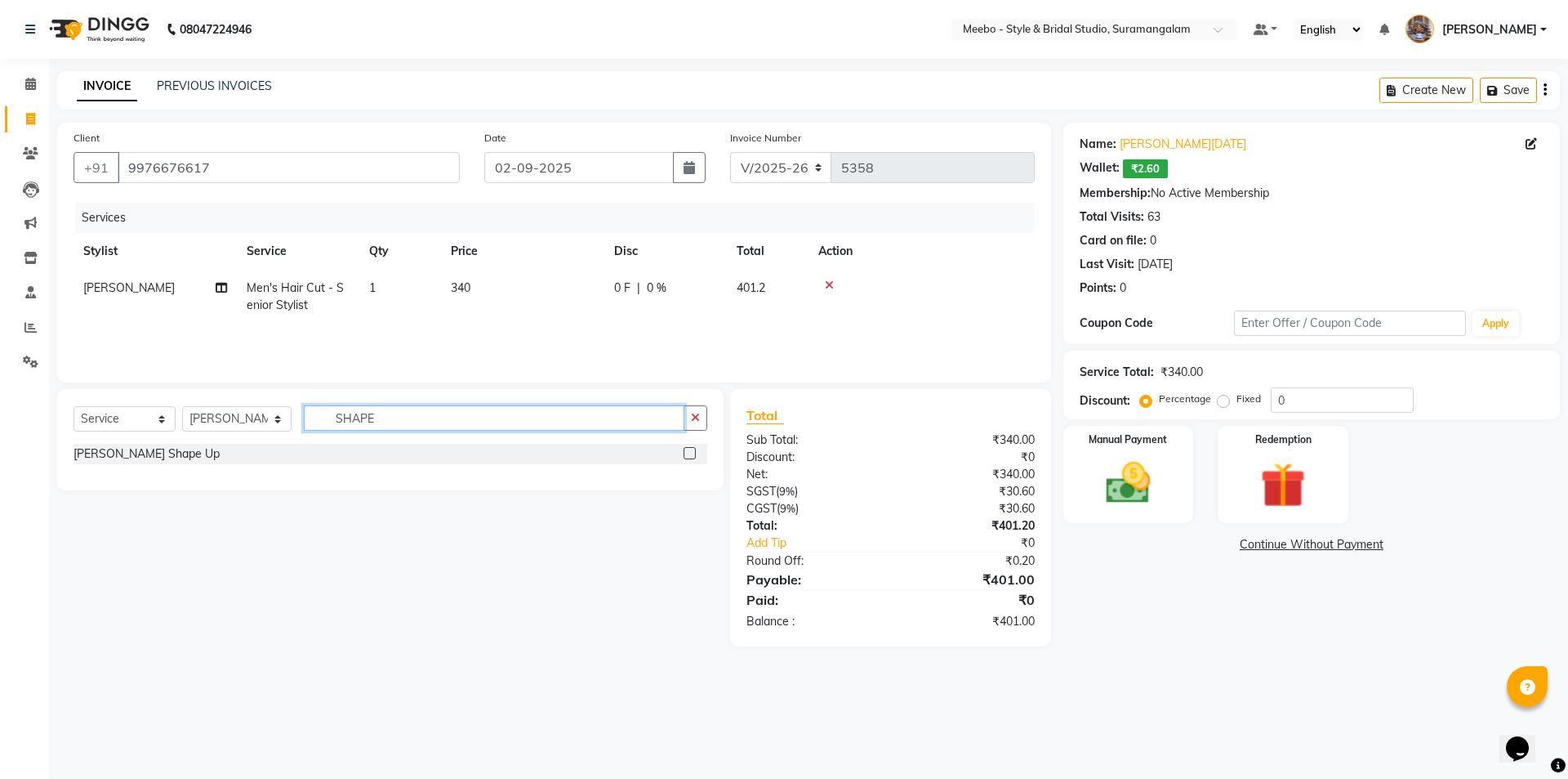
type input "SHAPE"
click at [696, 454] on label at bounding box center [689, 452] width 12 height 12
click at [694, 454] on input "checkbox" at bounding box center [688, 453] width 10 height 10
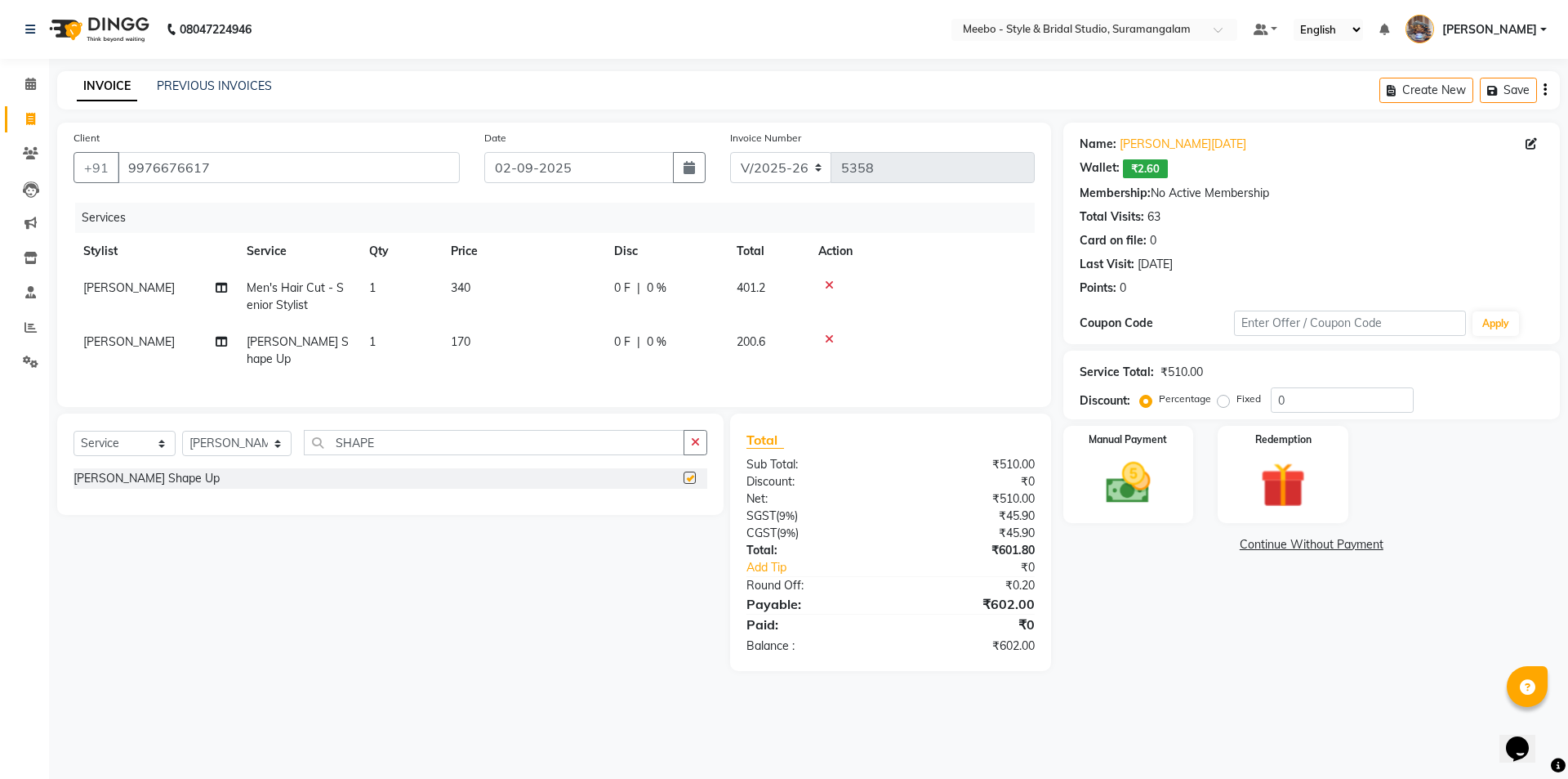
checkbox input "false"
click at [1241, 665] on div "Name: Mr Raja Moideen Wallet: ₹2.60 Membership: No Active Membership Total Visi…" at bounding box center [1318, 397] width 509 height 549
click at [693, 699] on div "08047224946 Select Location × Meebo - Style & Bridal Studio, Suramangalam Defau…" at bounding box center [784, 390] width 1568 height 779
drag, startPoint x: 787, startPoint y: 509, endPoint x: 722, endPoint y: 551, distance: 77.4
drag, startPoint x: 722, startPoint y: 551, endPoint x: 566, endPoint y: 199, distance: 385.0
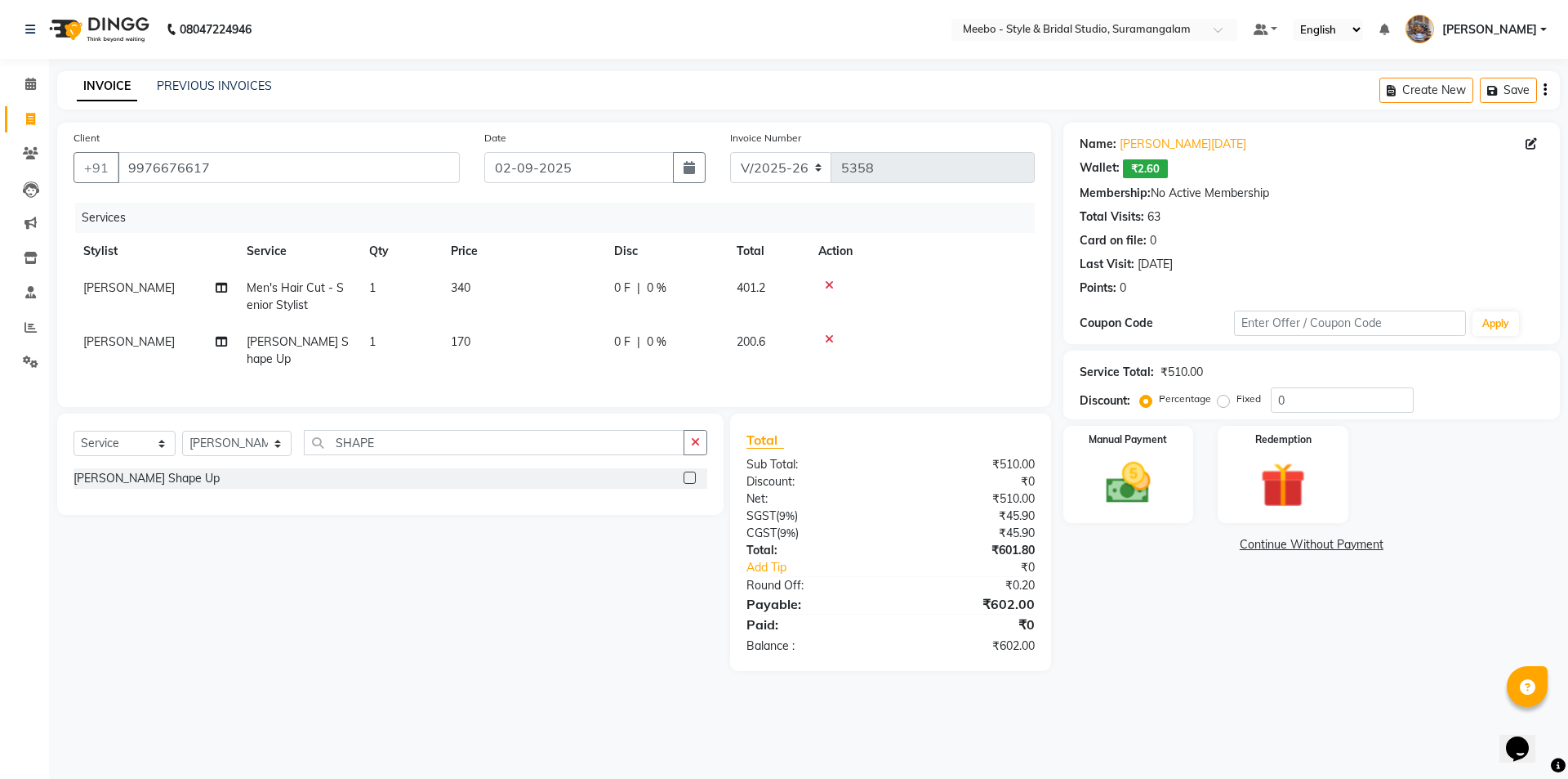
click at [566, 199] on div "Client +91 9976676617 Date 02-09-2025 Invoice Number V/2025 V/2025-26 5358 Serv…" at bounding box center [554, 265] width 994 height 285
click at [829, 280] on icon at bounding box center [829, 285] width 9 height 11
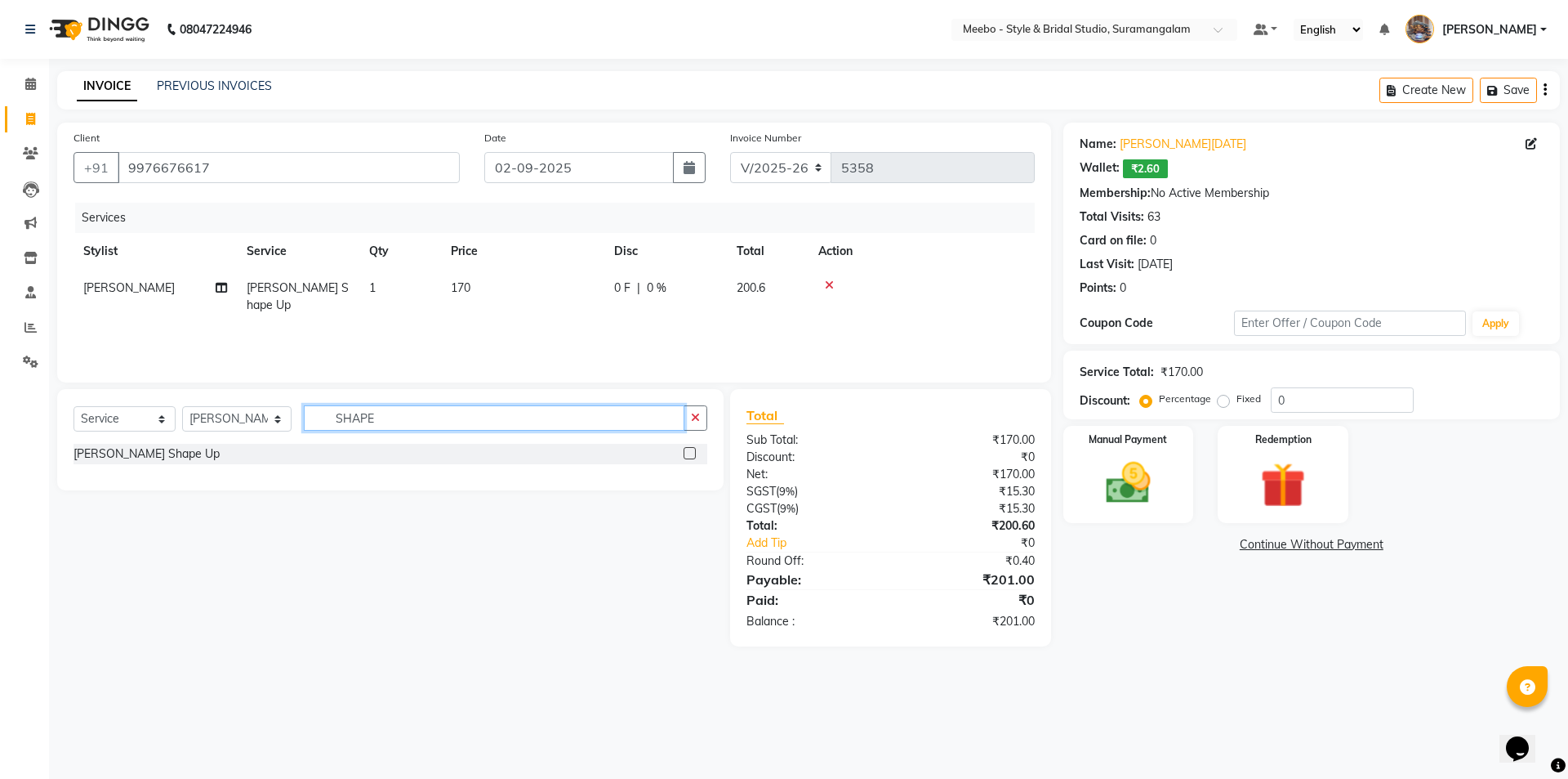
click at [412, 419] on input "SHAPE" at bounding box center [494, 418] width 381 height 26
type input "S"
type input "TOP"
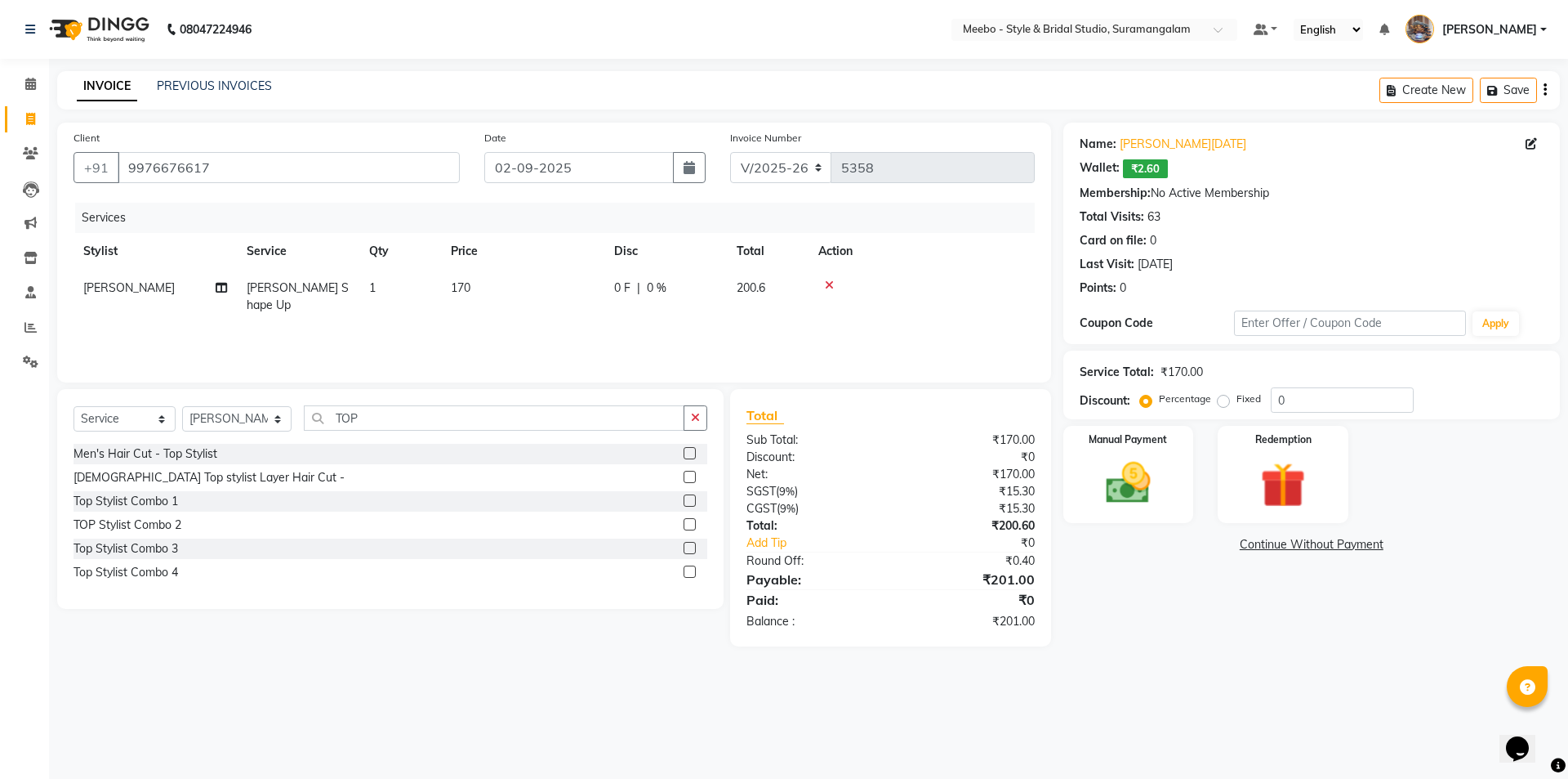
click at [686, 451] on label at bounding box center [689, 452] width 12 height 12
click at [686, 451] on input "checkbox" at bounding box center [688, 453] width 10 height 10
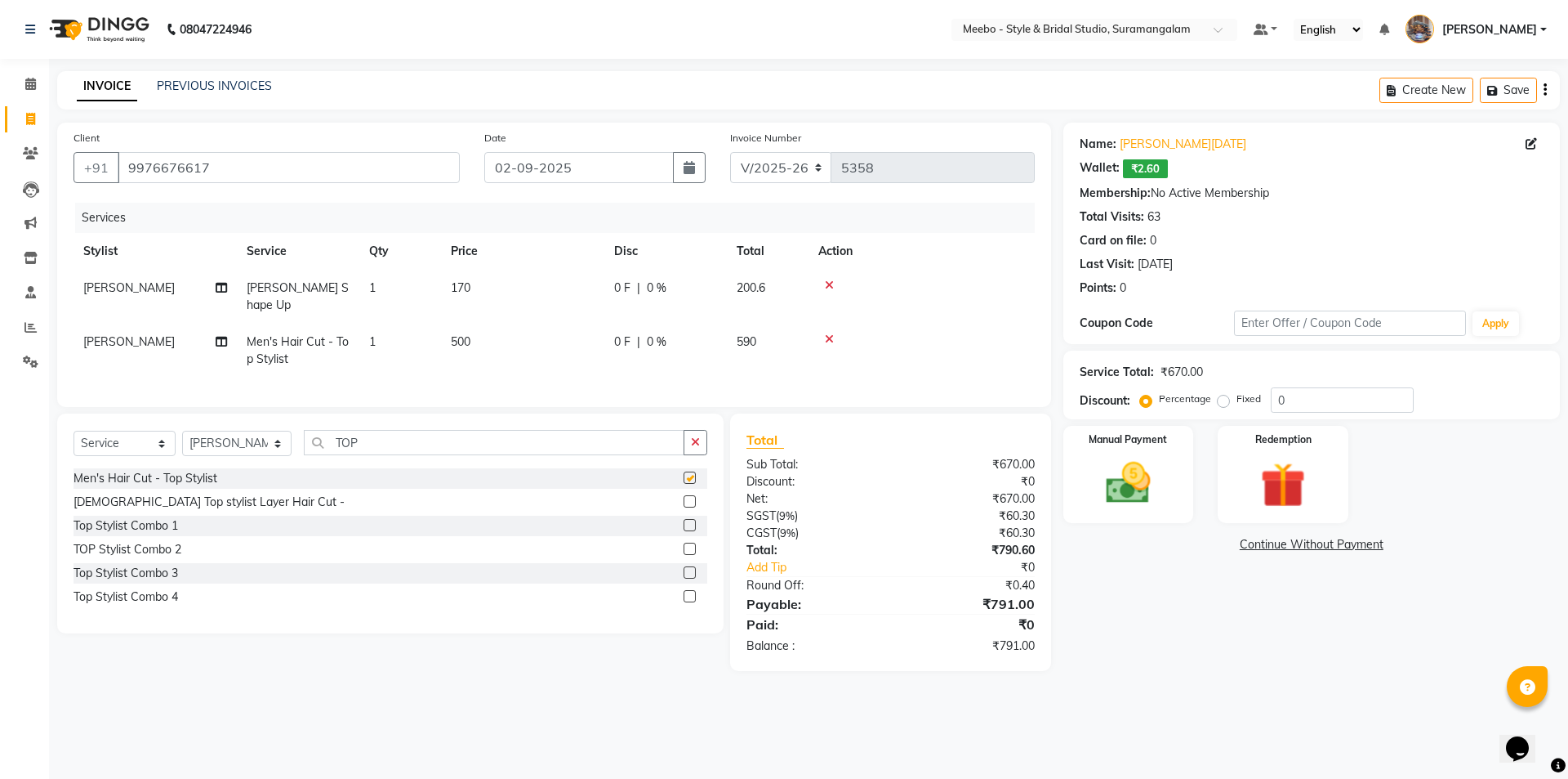
checkbox input "false"
click at [1303, 400] on input "0" at bounding box center [1342, 400] width 143 height 26
type input "15"
click at [1126, 483] on img at bounding box center [1128, 483] width 76 height 54
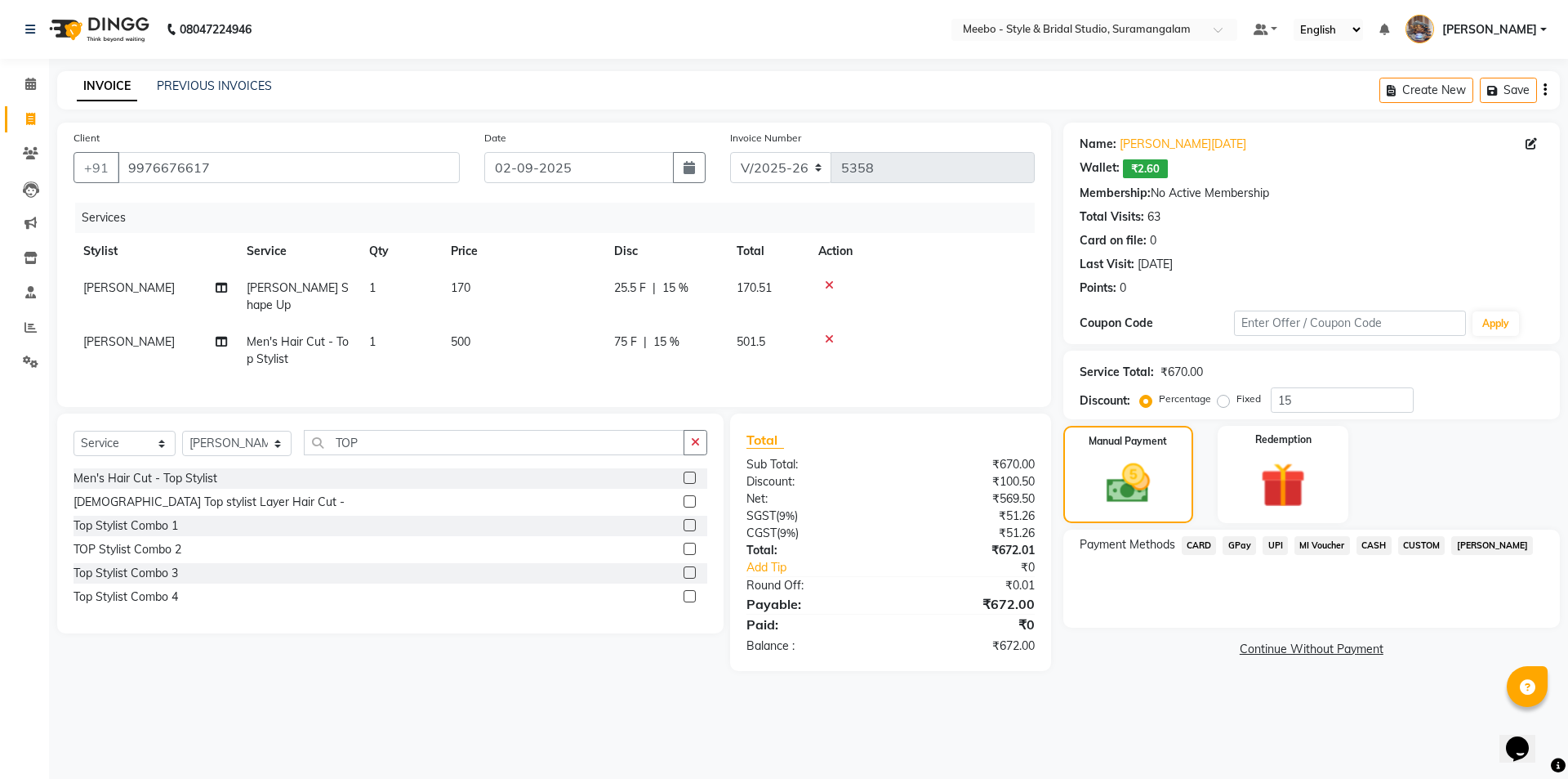
click at [1247, 544] on span "GPay" at bounding box center [1239, 546] width 33 height 19
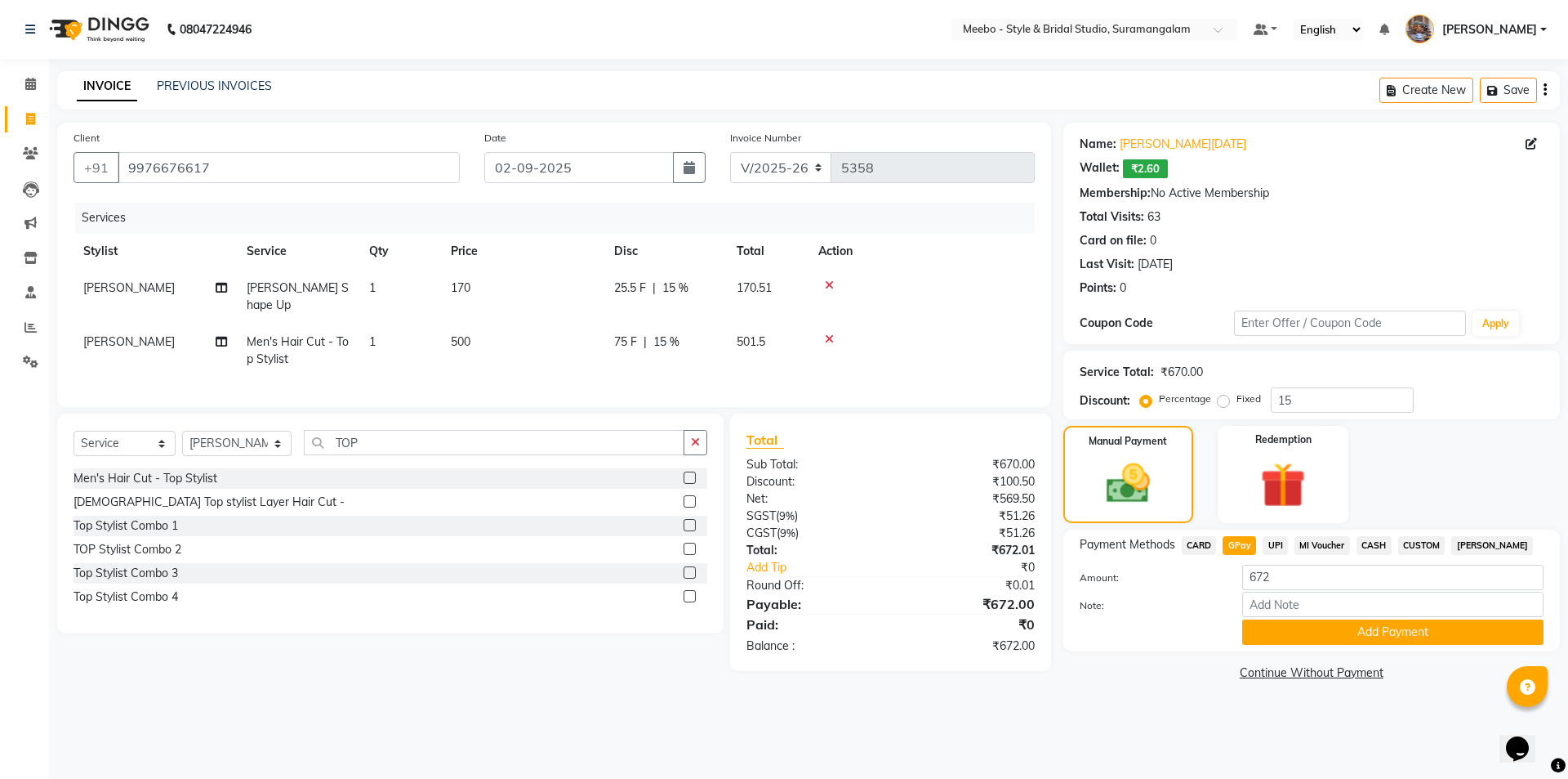
click at [1386, 540] on span "CASH" at bounding box center [1374, 546] width 35 height 19
click at [1430, 635] on button "Add Payment" at bounding box center [1393, 631] width 302 height 26
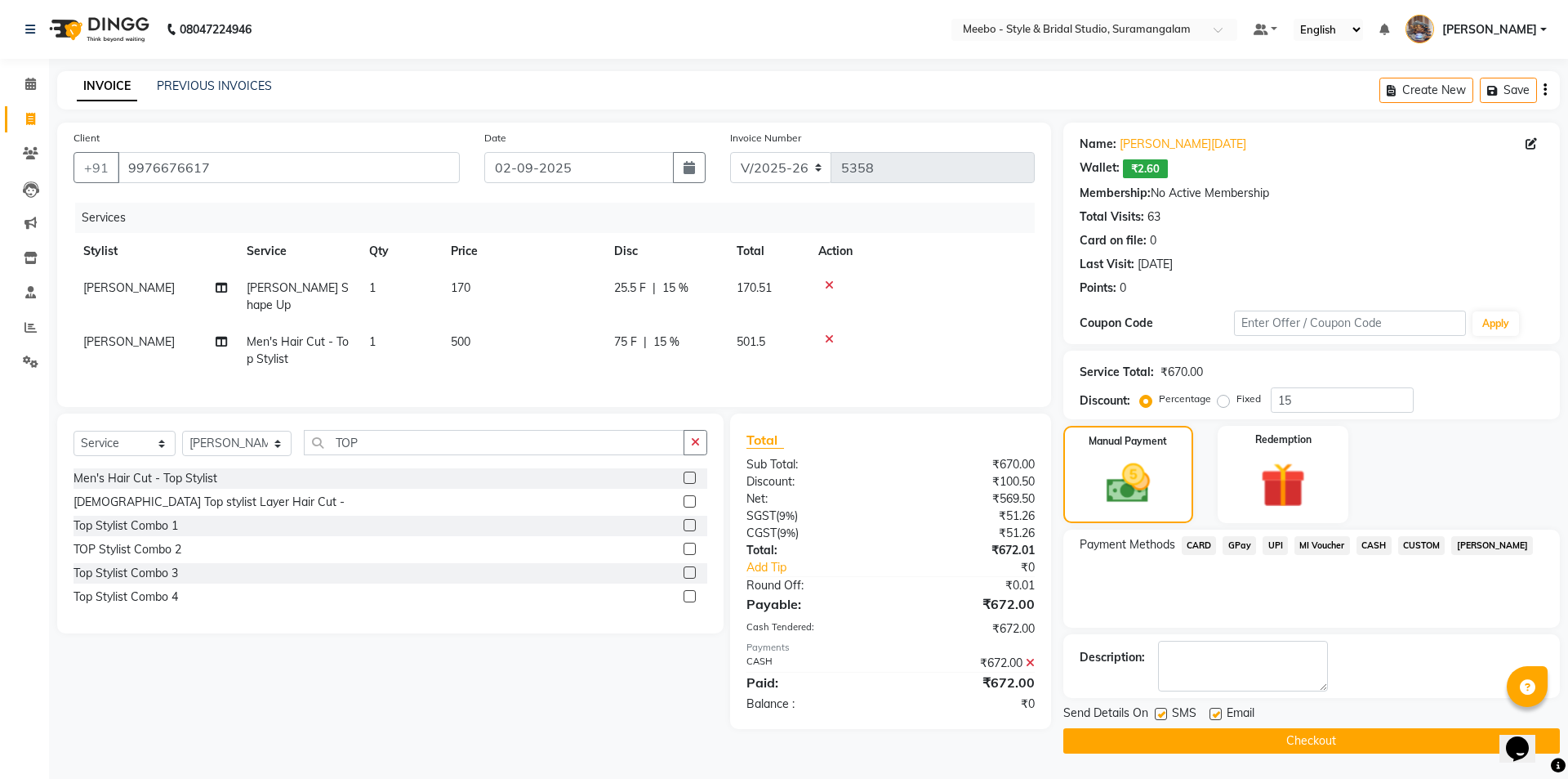
click at [1324, 736] on button "Checkout" at bounding box center [1312, 740] width 497 height 26
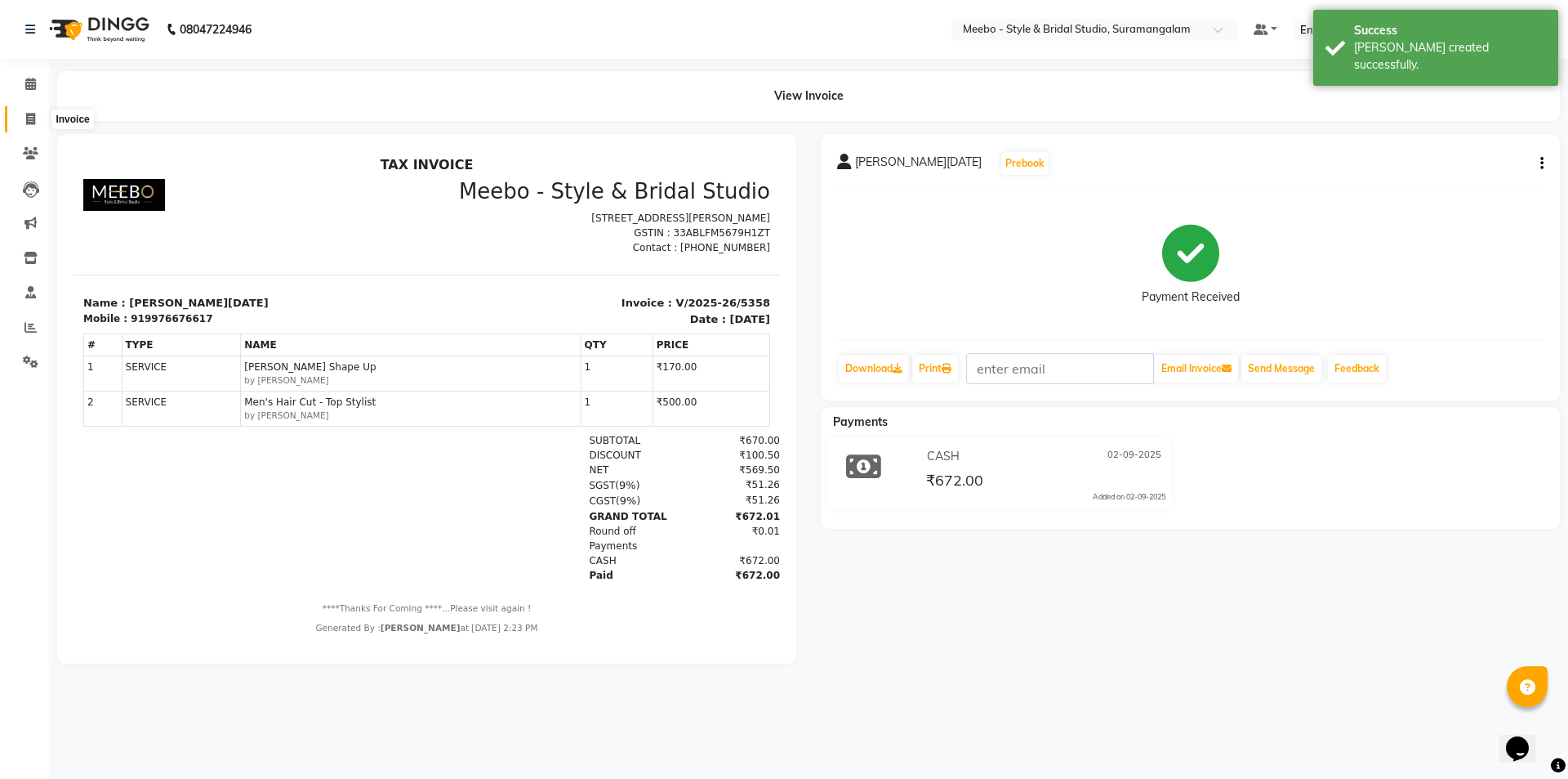
click at [29, 110] on span at bounding box center [30, 120] width 29 height 19
select select "service"
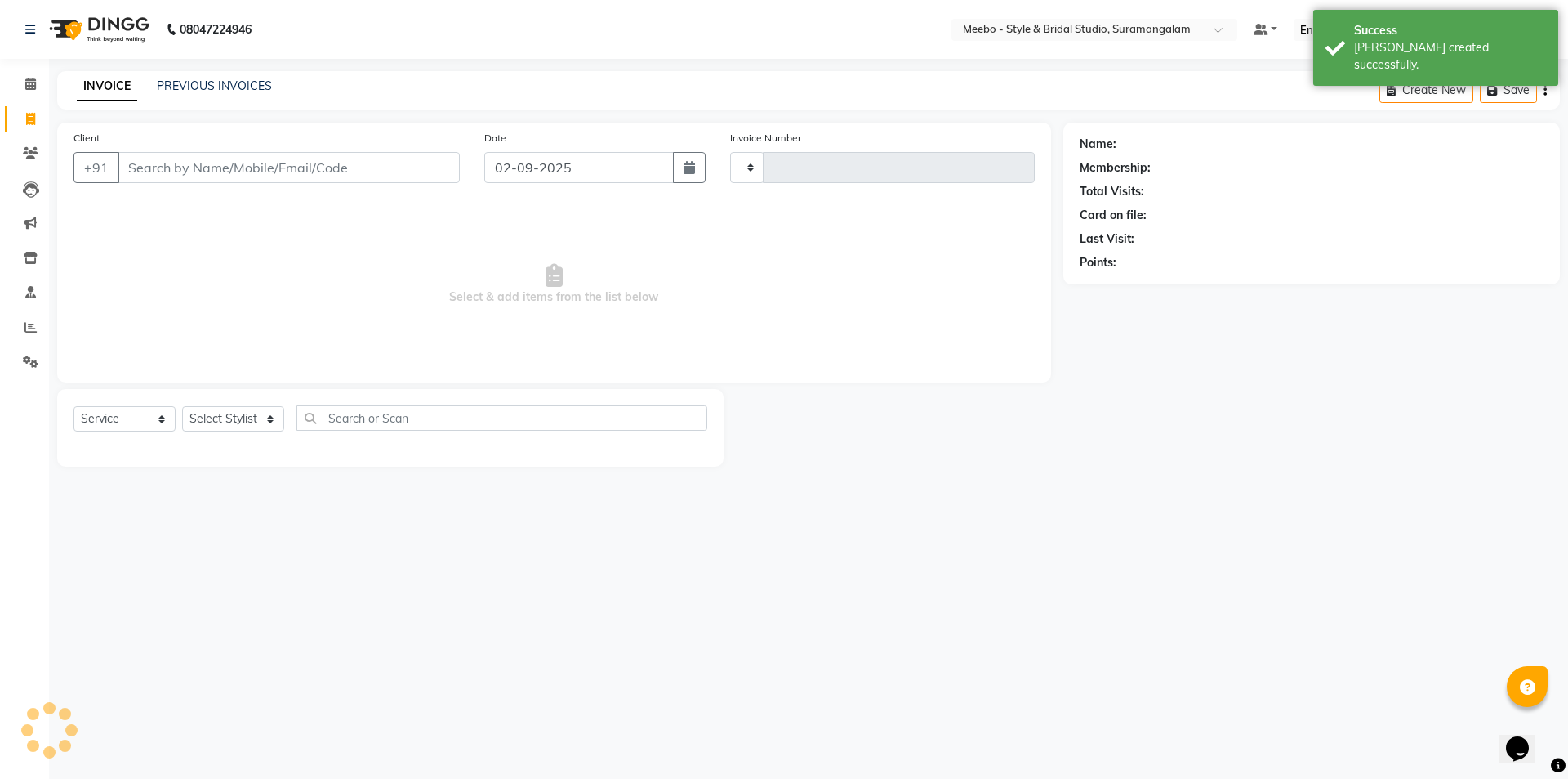
type input "5359"
select select "12"
click at [215, 422] on select "Select Stylist Admin [PERSON_NAME] [PERSON_NAME] Manager [PERSON_NAME] [PERSON_…" at bounding box center [236, 418] width 109 height 26
click at [89, 246] on span "Select & add items from the list below" at bounding box center [554, 285] width 962 height 164
click at [26, 154] on icon at bounding box center [30, 152] width 15 height 12
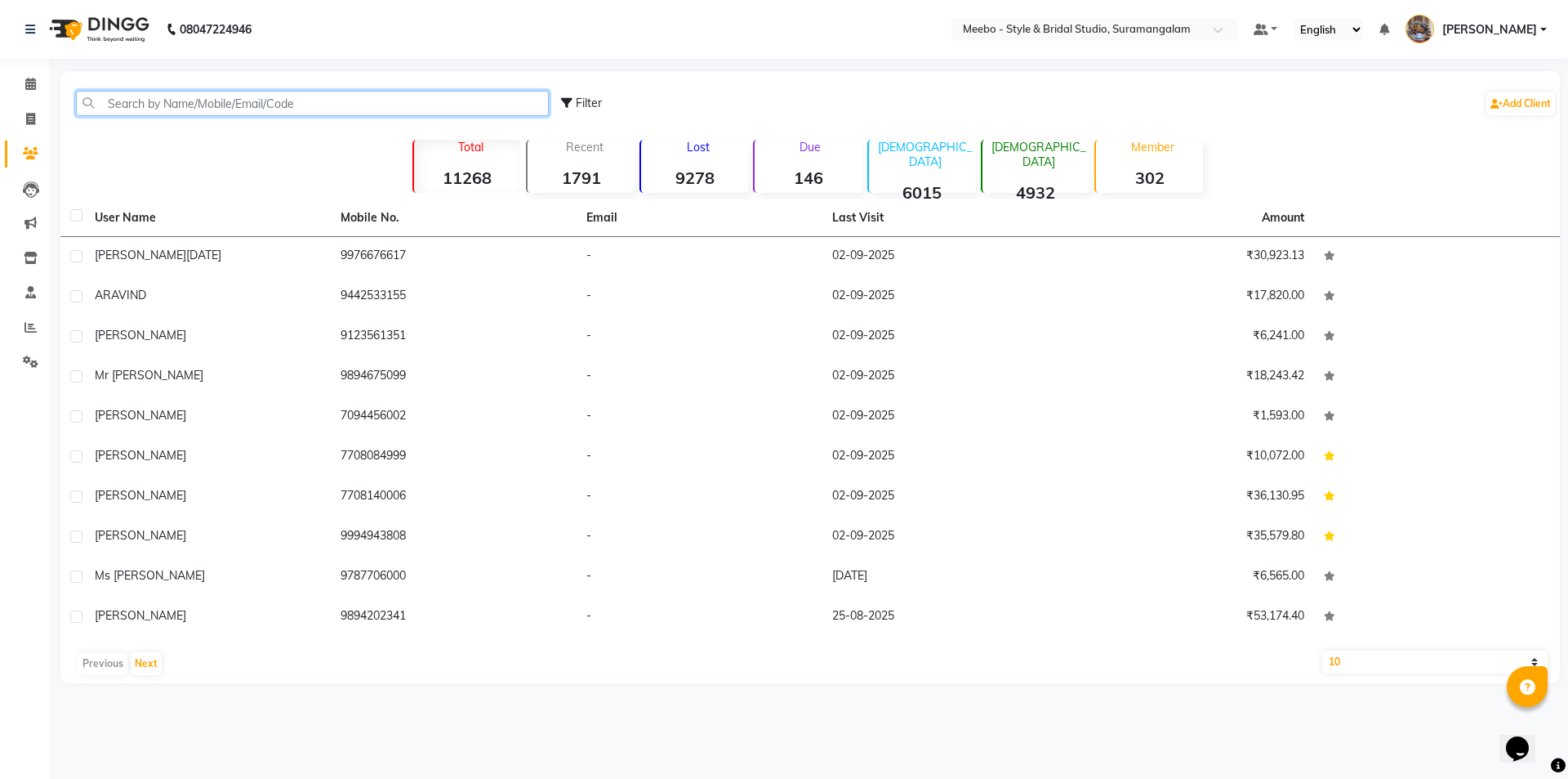
click at [117, 102] on input "text" at bounding box center [312, 103] width 473 height 26
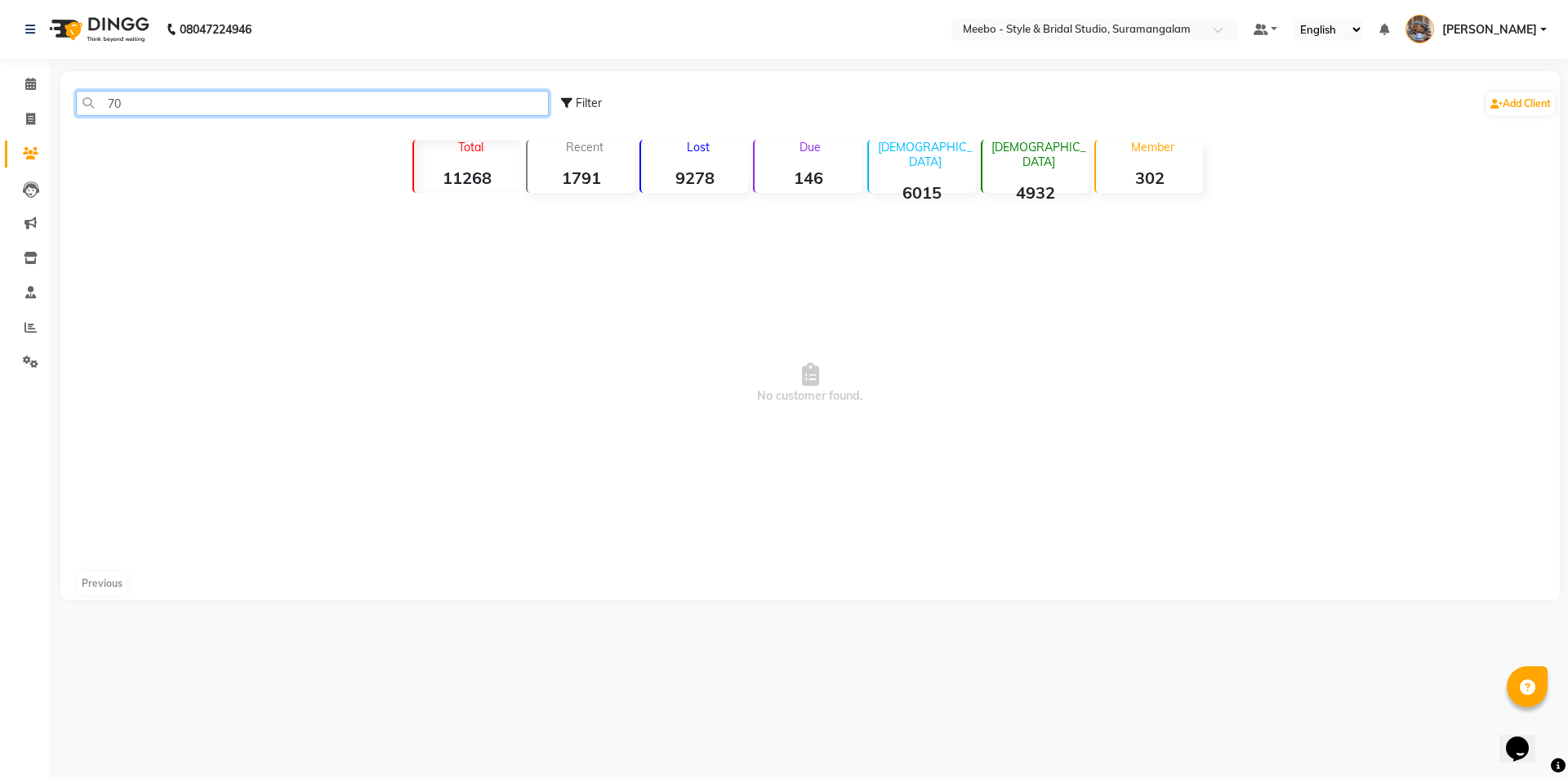
type input "7"
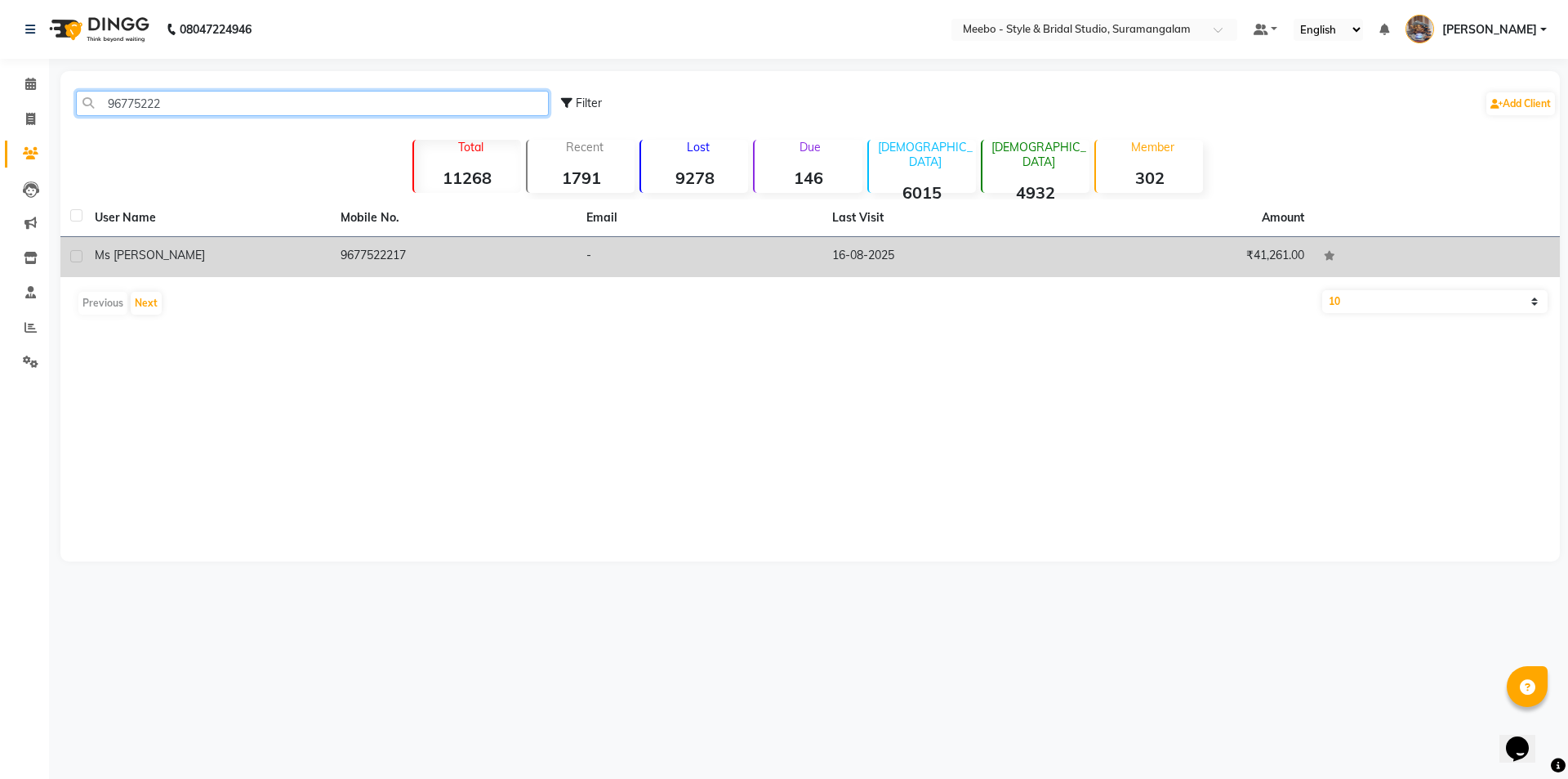
type input "96775222"
click at [385, 252] on td "9677522217" at bounding box center [453, 257] width 246 height 40
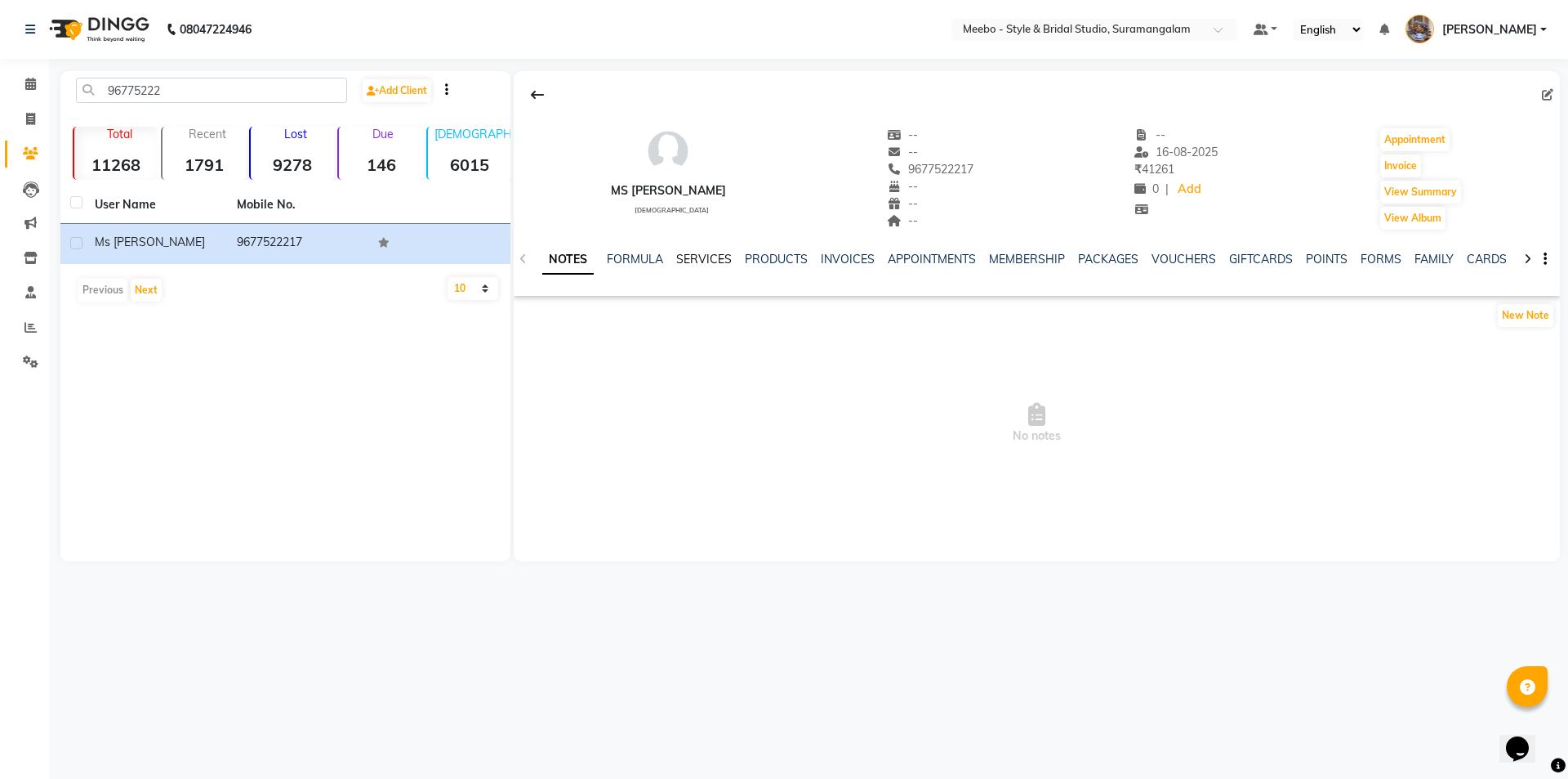
click at [697, 257] on link "SERVICES" at bounding box center [704, 258] width 55 height 14
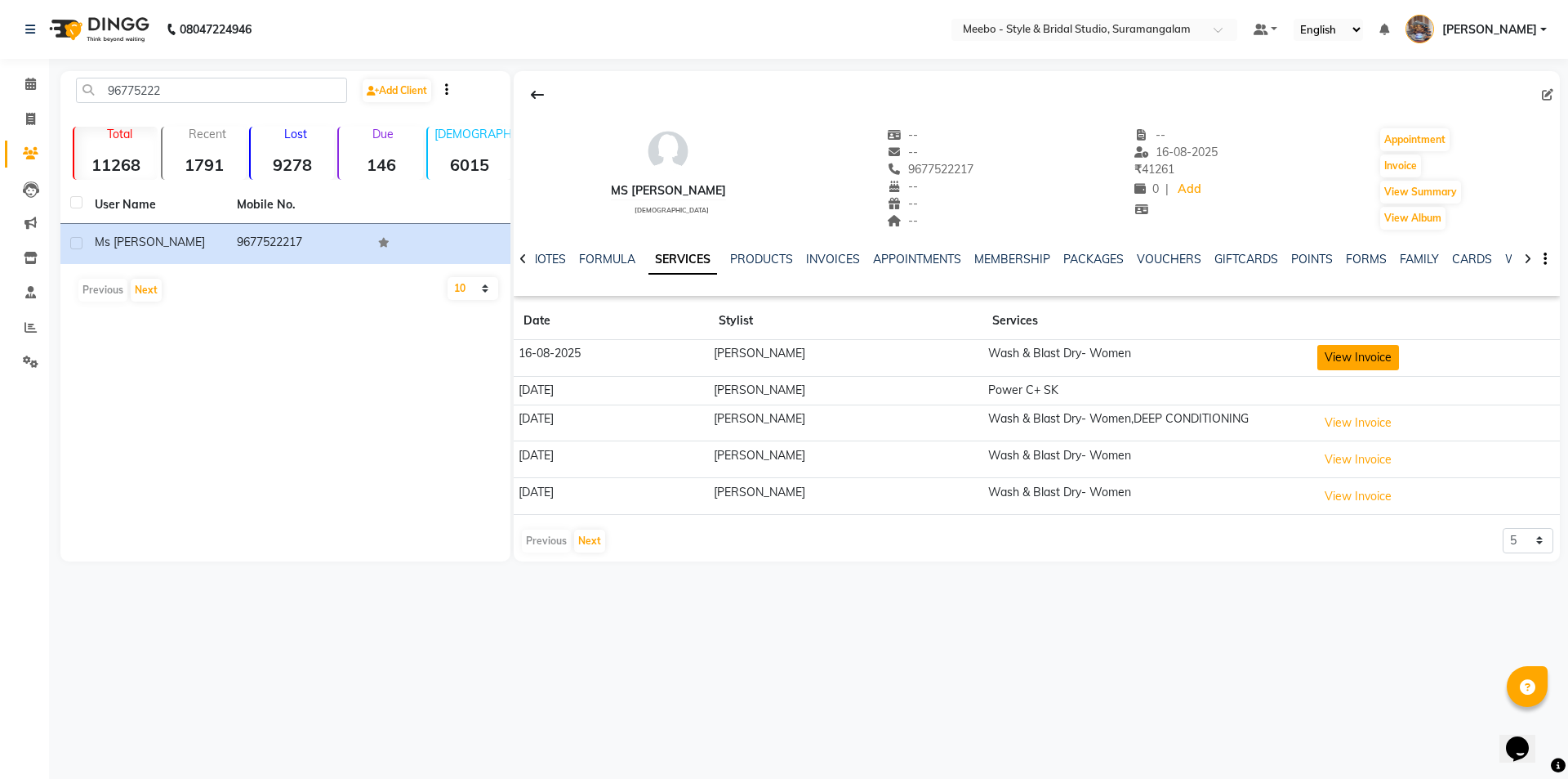
click at [1323, 360] on button "View Invoice" at bounding box center [1359, 357] width 82 height 26
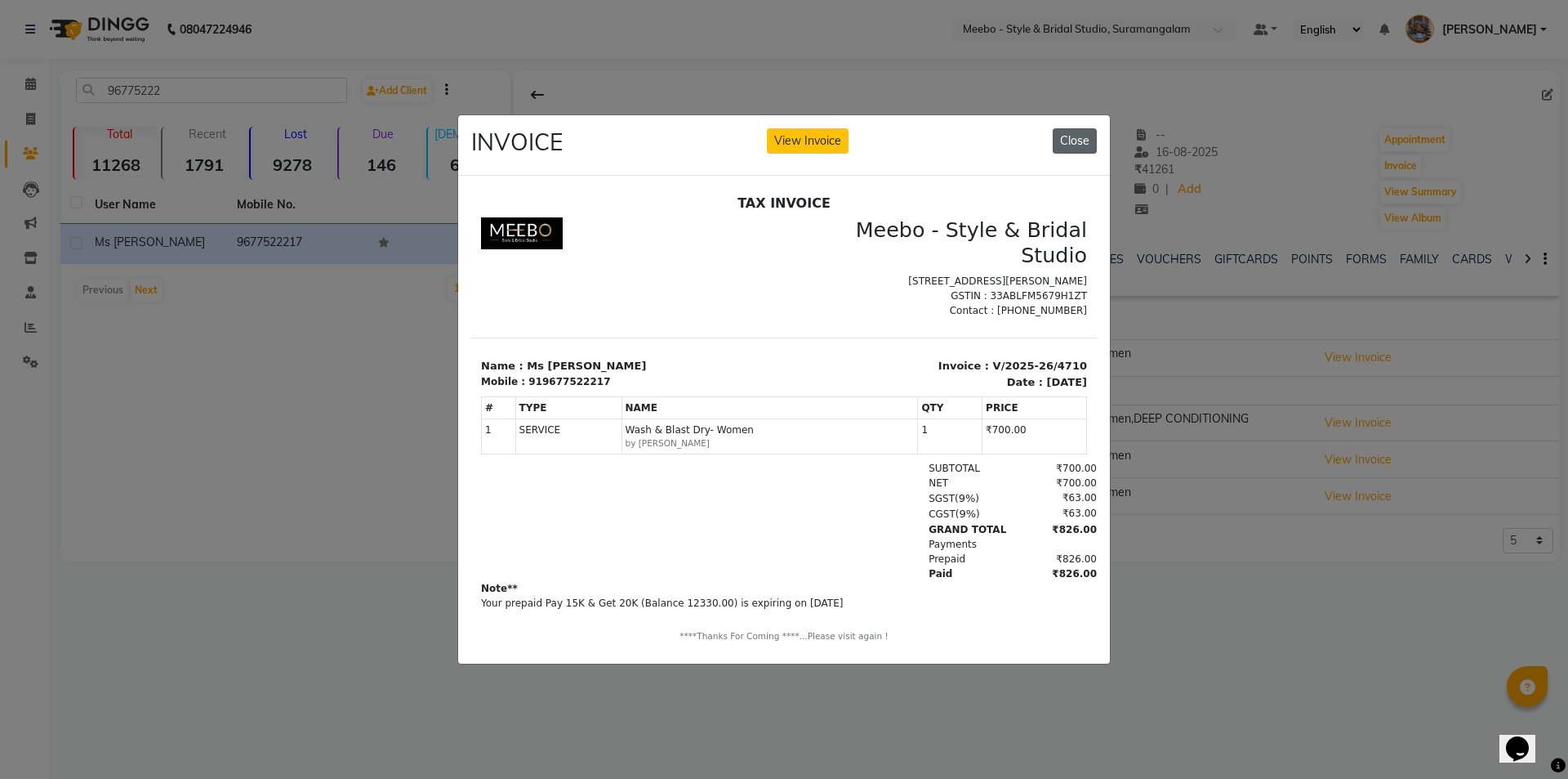
click at [1077, 135] on button "Close" at bounding box center [1075, 141] width 44 height 26
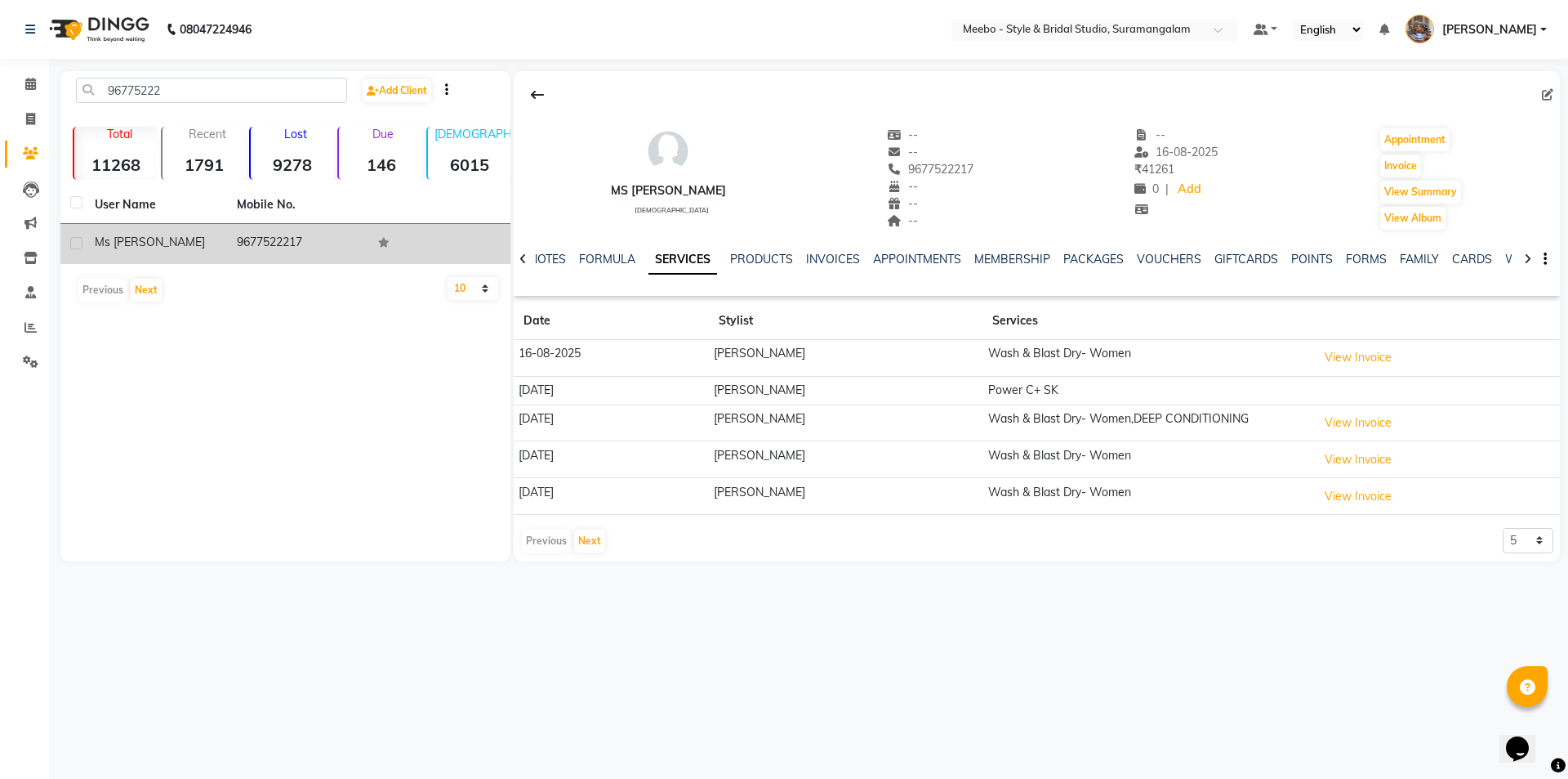
click at [356, 242] on td "9677522217" at bounding box center [298, 244] width 142 height 40
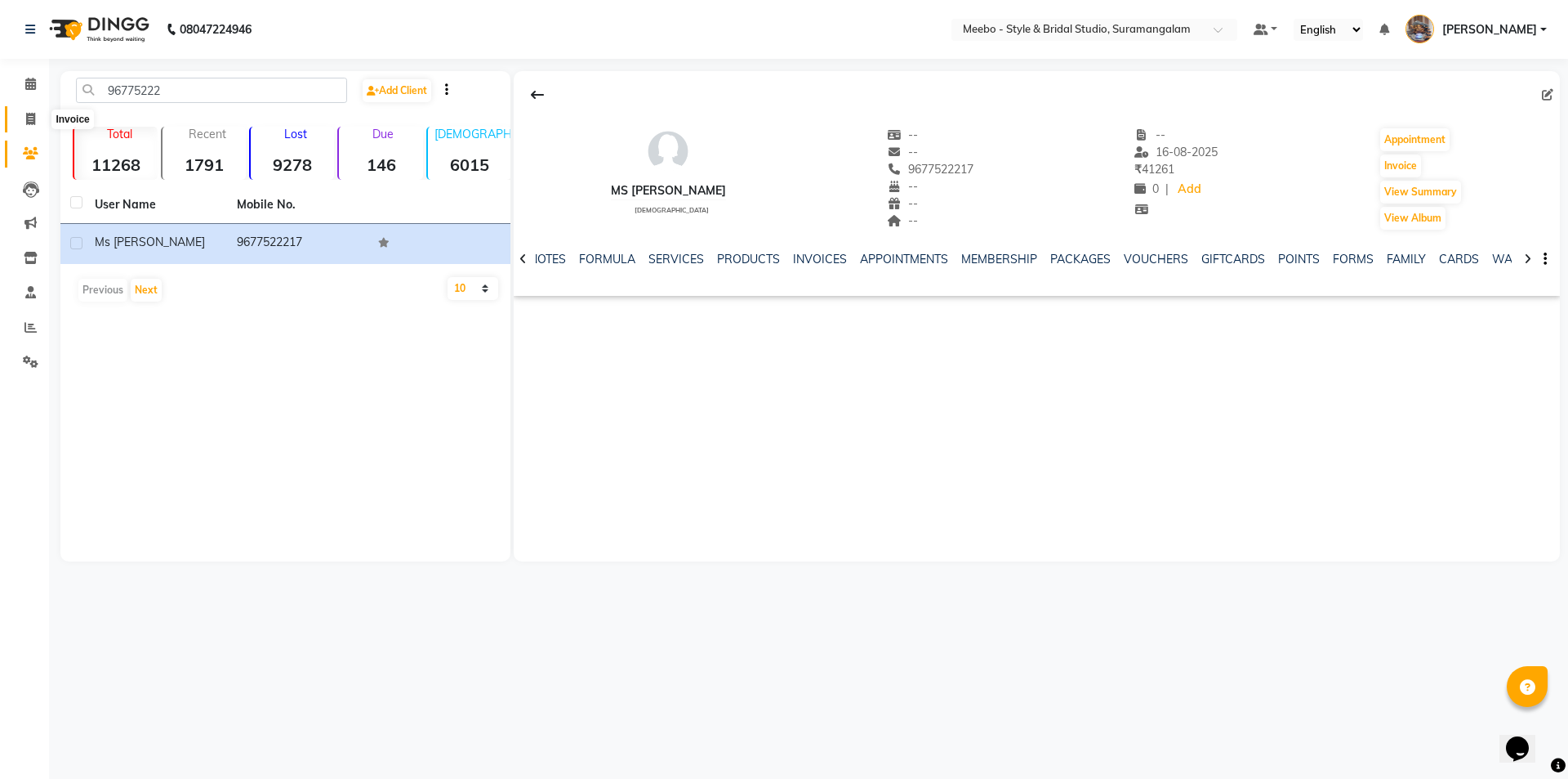
click at [30, 120] on icon at bounding box center [30, 118] width 9 height 12
select select "12"
select select "service"
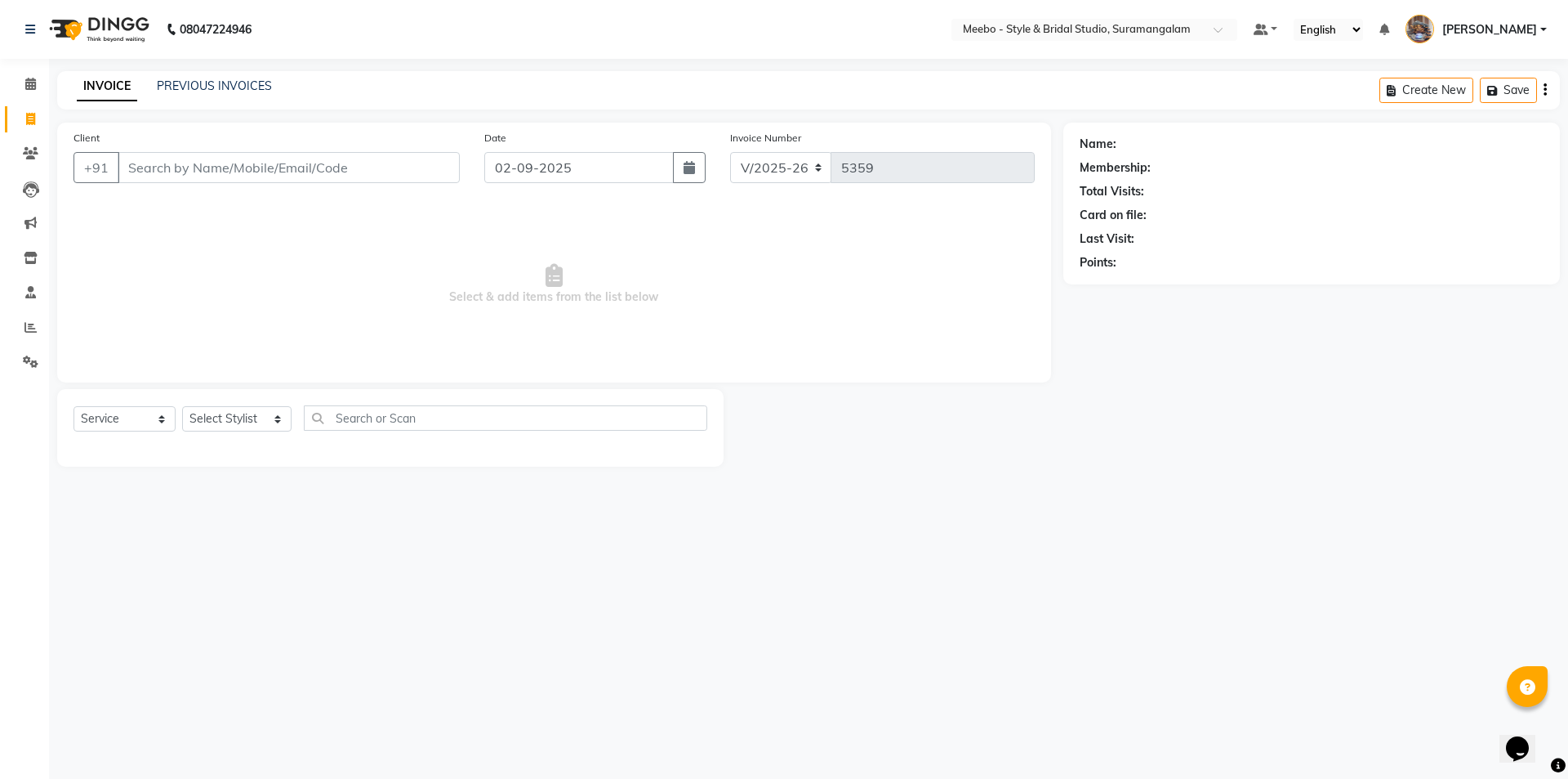
click at [181, 169] on input "Client" at bounding box center [289, 168] width 343 height 31
type input "9677522217"
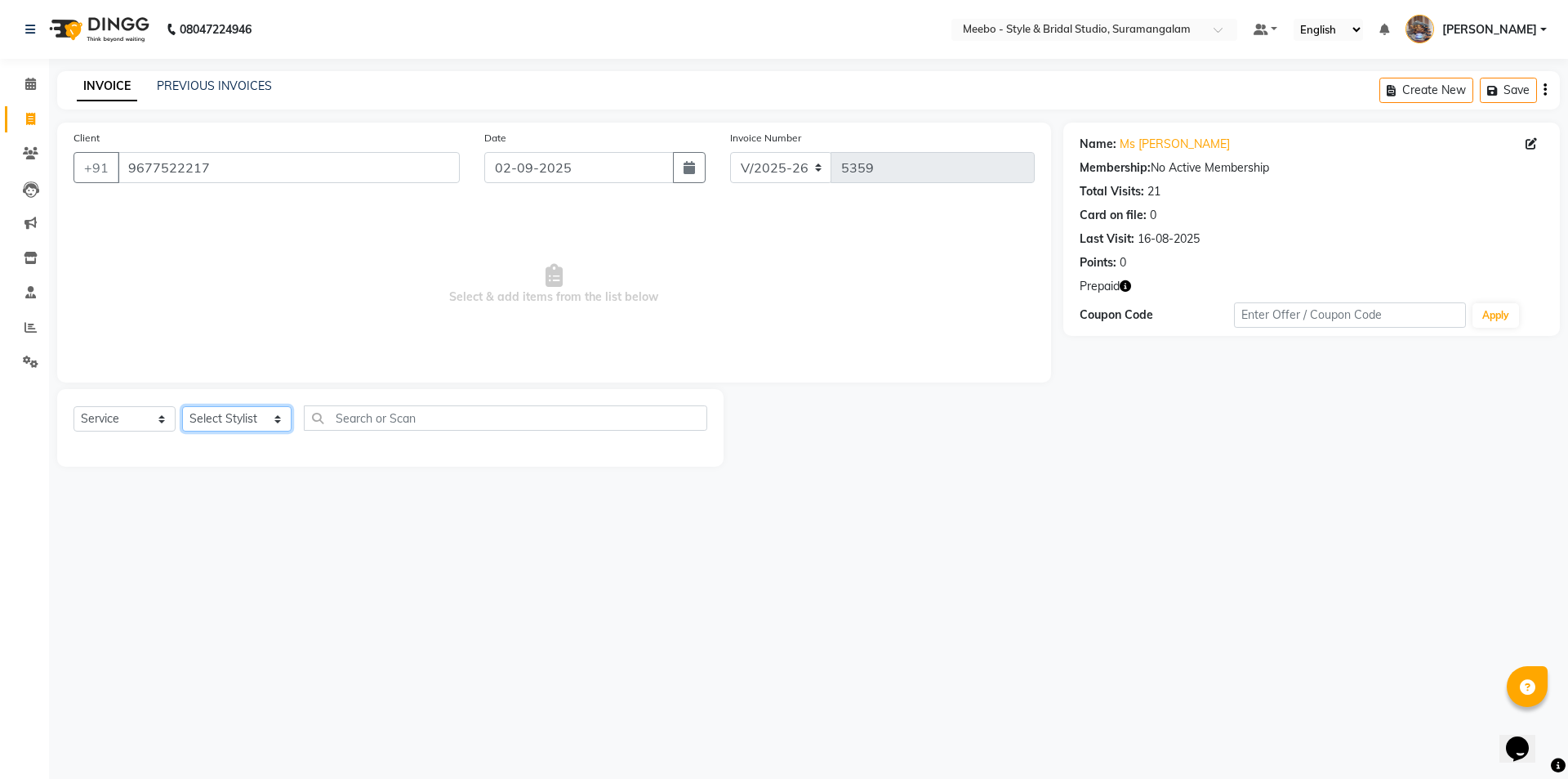
click at [213, 421] on select "Select Stylist Admin [PERSON_NAME] [PERSON_NAME] Manager [PERSON_NAME] [PERSON_…" at bounding box center [236, 418] width 109 height 26
select select "33852"
click at [213, 421] on select "Select Stylist Admin [PERSON_NAME] [PERSON_NAME] Manager [PERSON_NAME] [PERSON_…" at bounding box center [236, 418] width 109 height 26
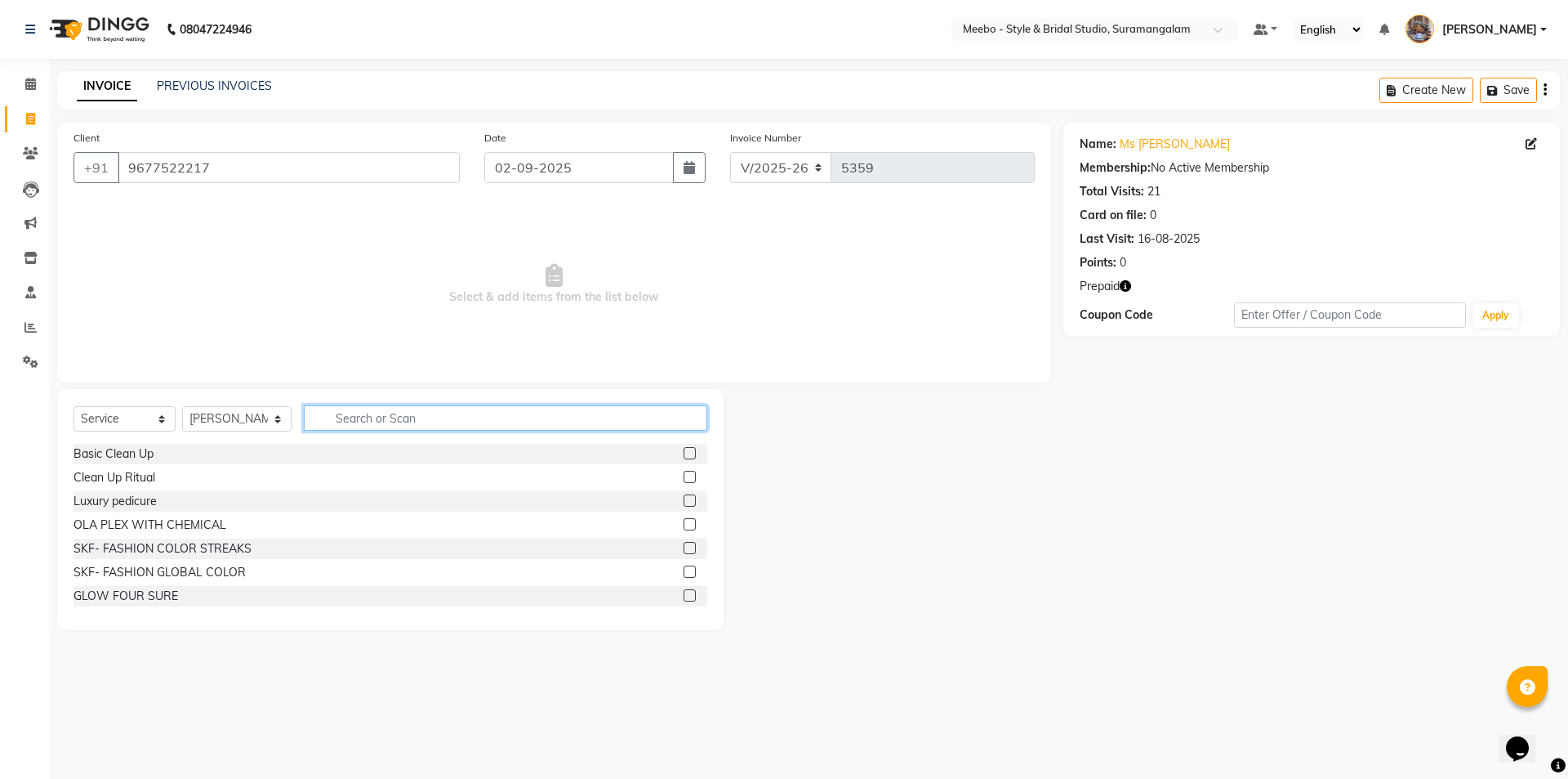
click at [376, 415] on input "text" at bounding box center [506, 418] width 404 height 26
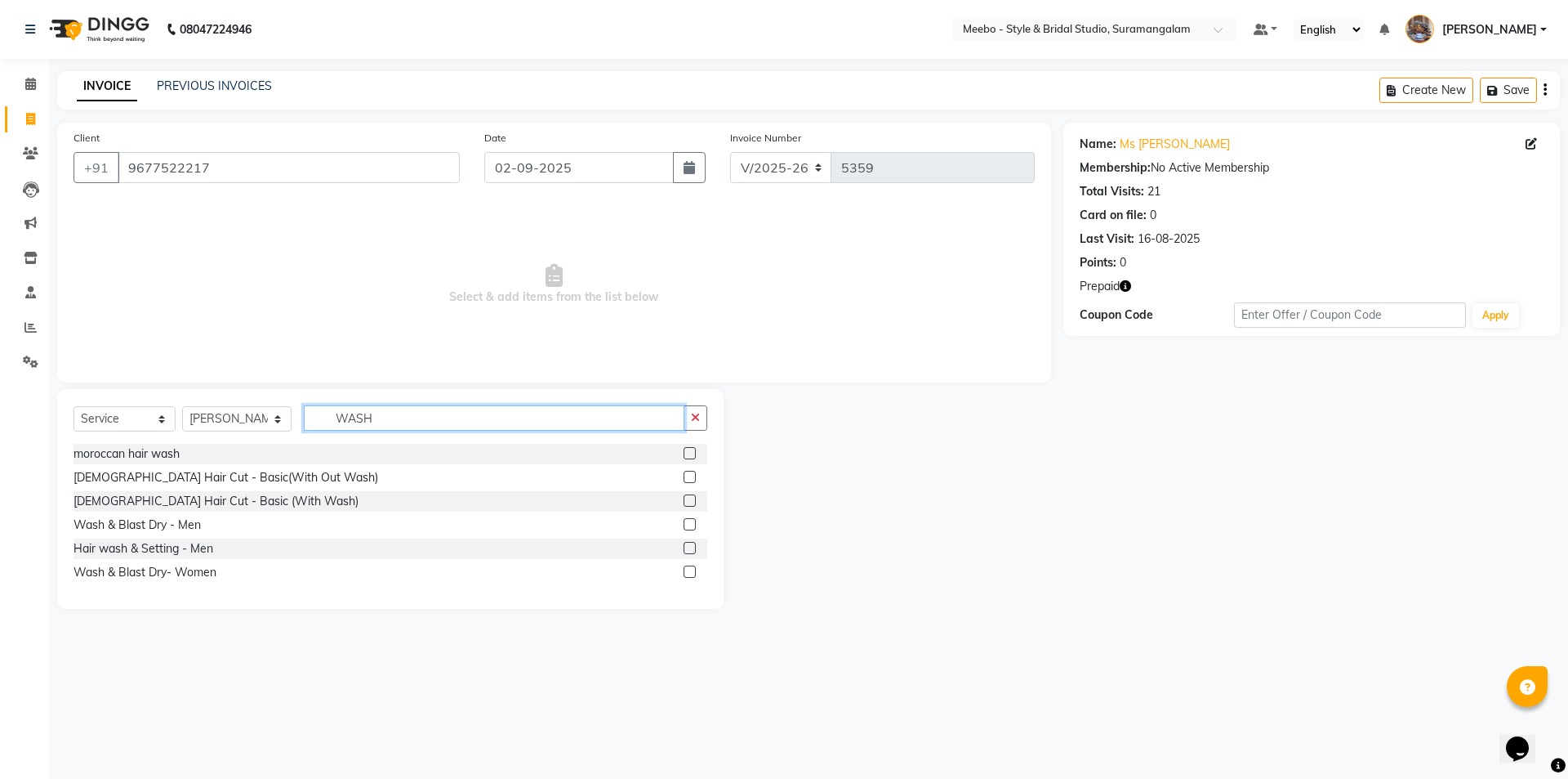
type input "WASH"
click at [689, 571] on label at bounding box center [689, 571] width 12 height 12
click at [689, 571] on input "checkbox" at bounding box center [688, 571] width 10 height 10
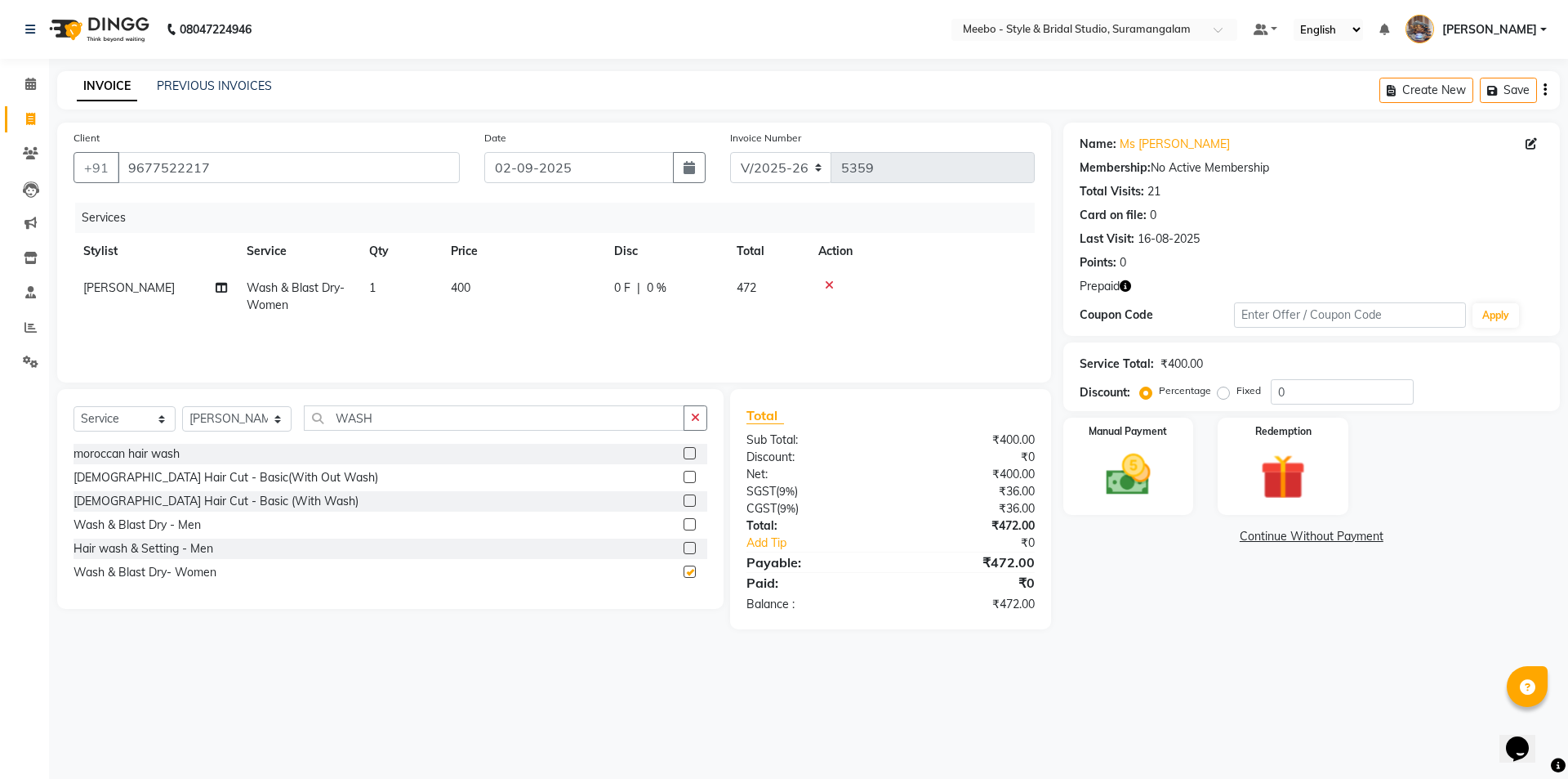
checkbox input "false"
click at [512, 296] on td "400" at bounding box center [523, 296] width 164 height 54
select select "33852"
click at [593, 292] on input "400" at bounding box center [599, 291] width 144 height 26
type input "4"
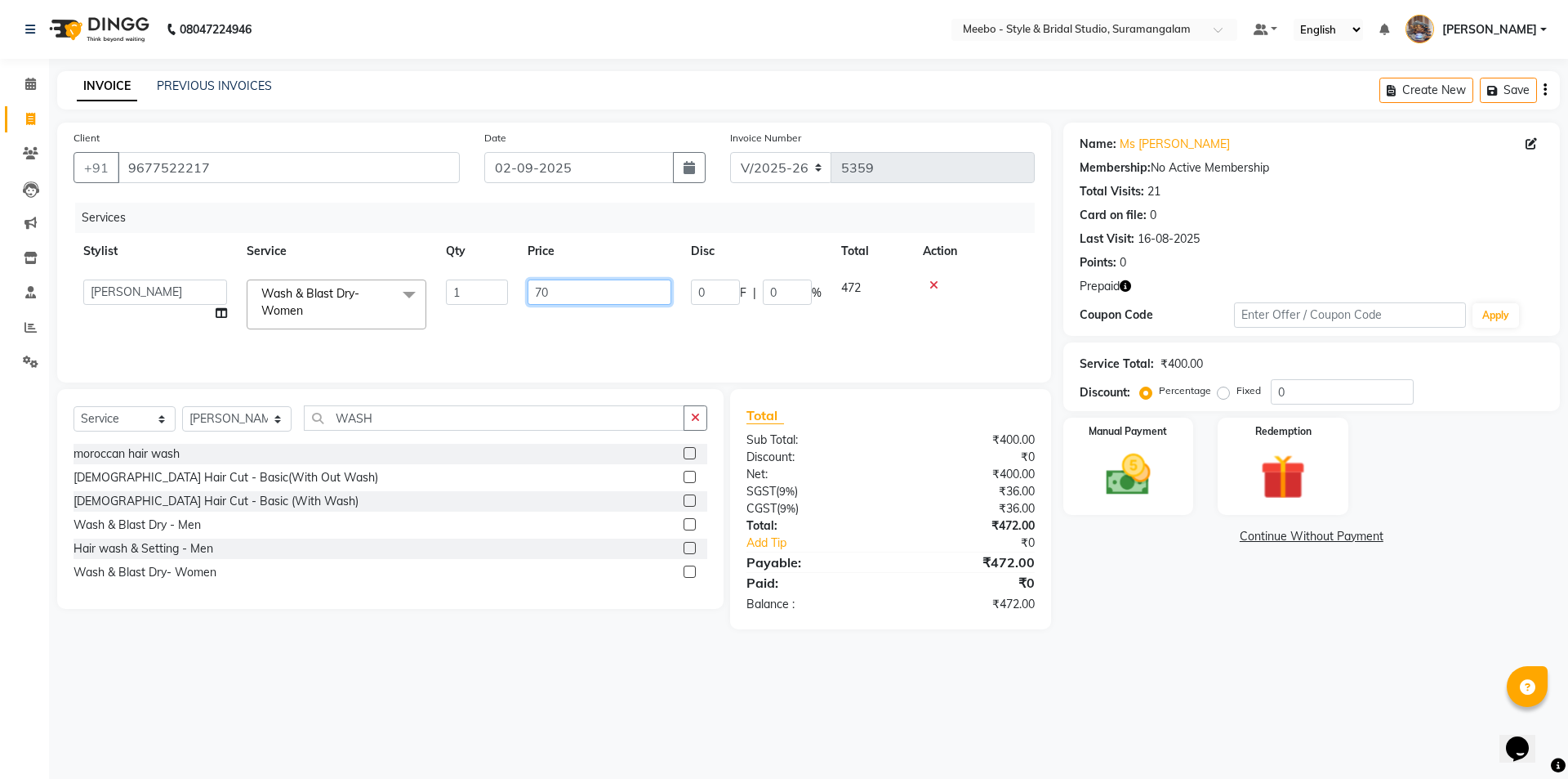
type input "700"
click at [1125, 289] on icon "button" at bounding box center [1125, 286] width 11 height 11
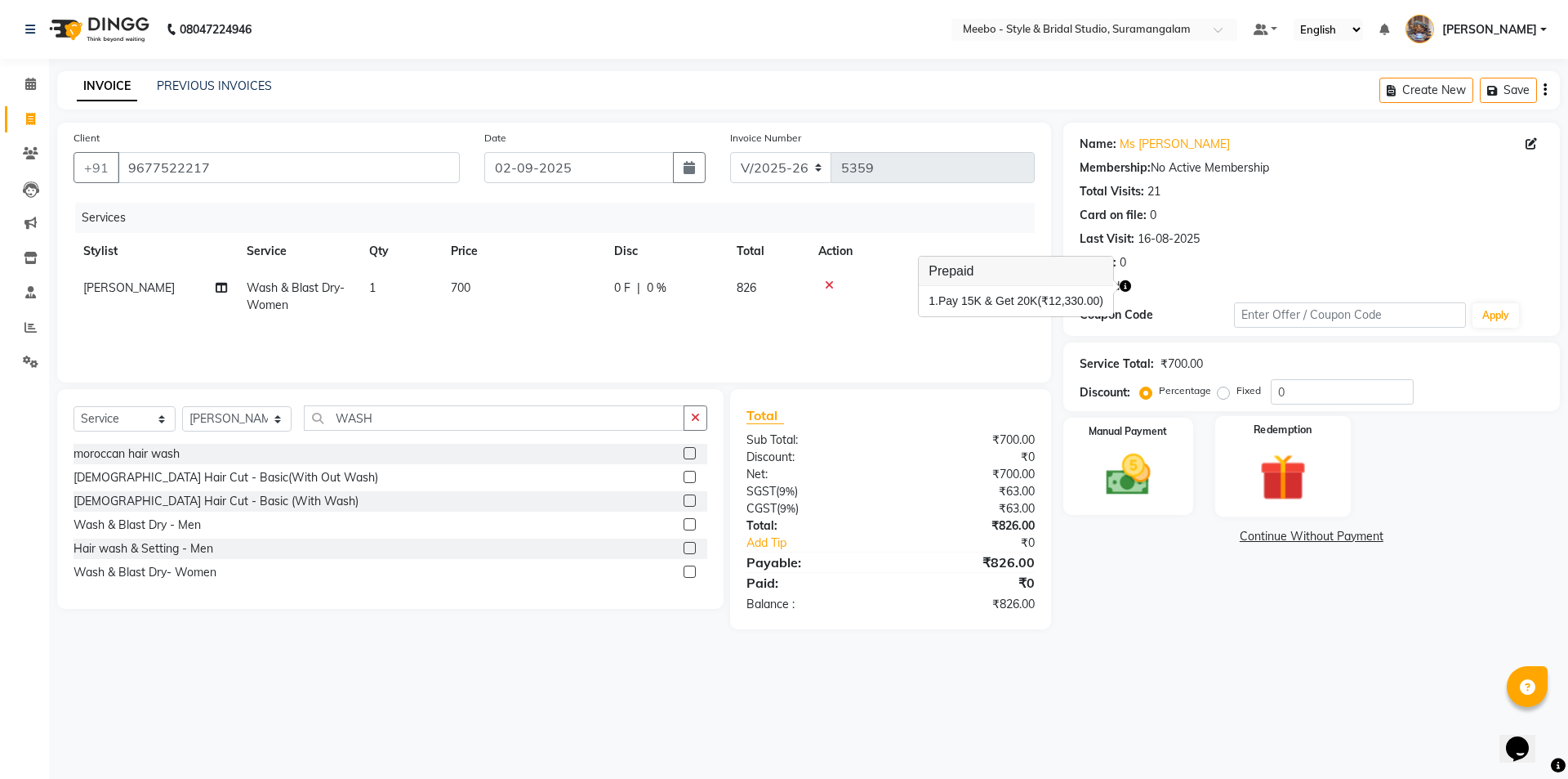
click at [1272, 479] on img at bounding box center [1283, 476] width 76 height 58
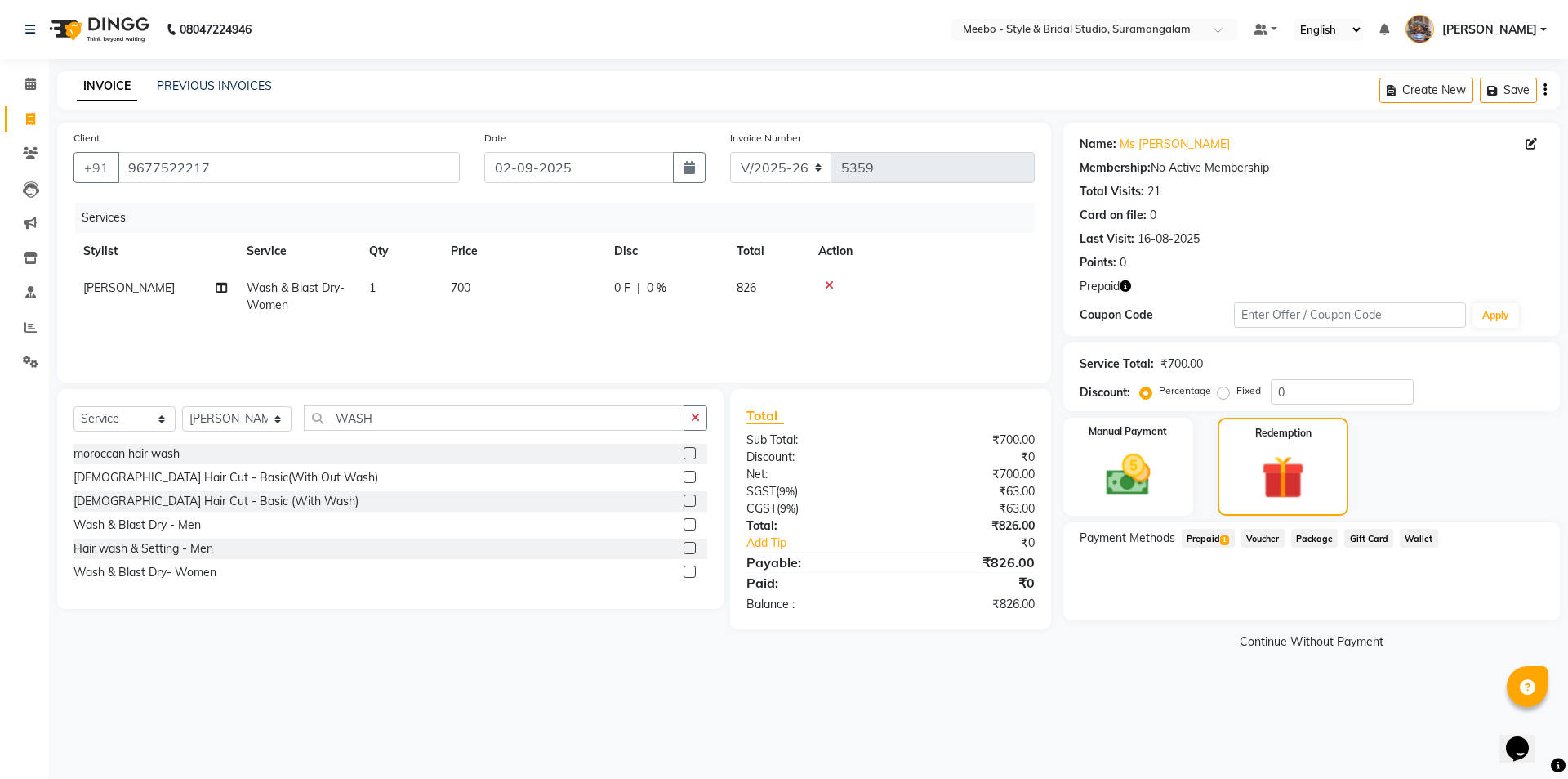
click at [1222, 537] on span "1" at bounding box center [1224, 540] width 9 height 10
click at [1501, 604] on button "Add" at bounding box center [1505, 603] width 60 height 28
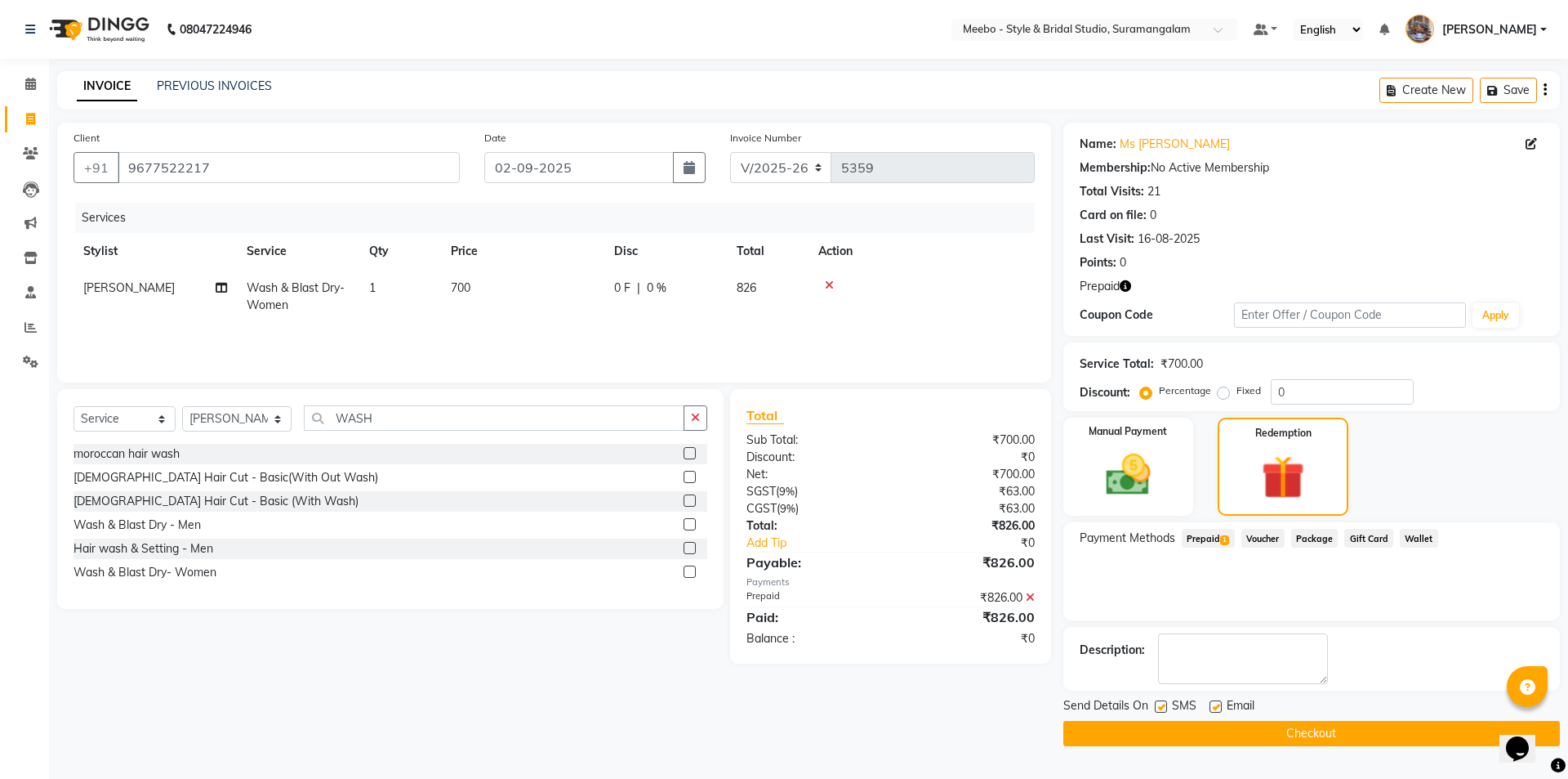
click at [1394, 734] on button "Checkout" at bounding box center [1312, 733] width 497 height 26
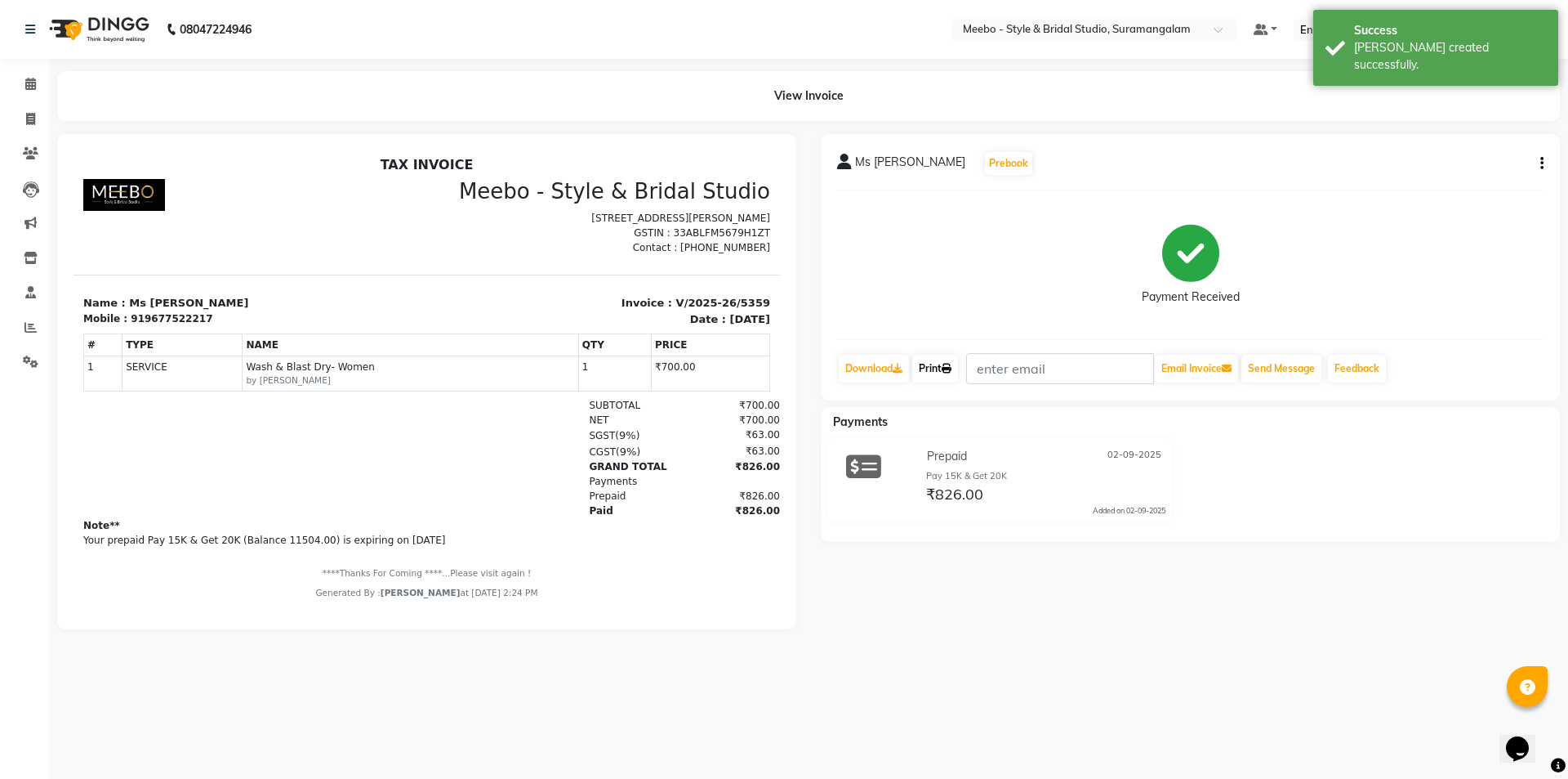
click at [934, 370] on link "Print" at bounding box center [935, 368] width 46 height 28
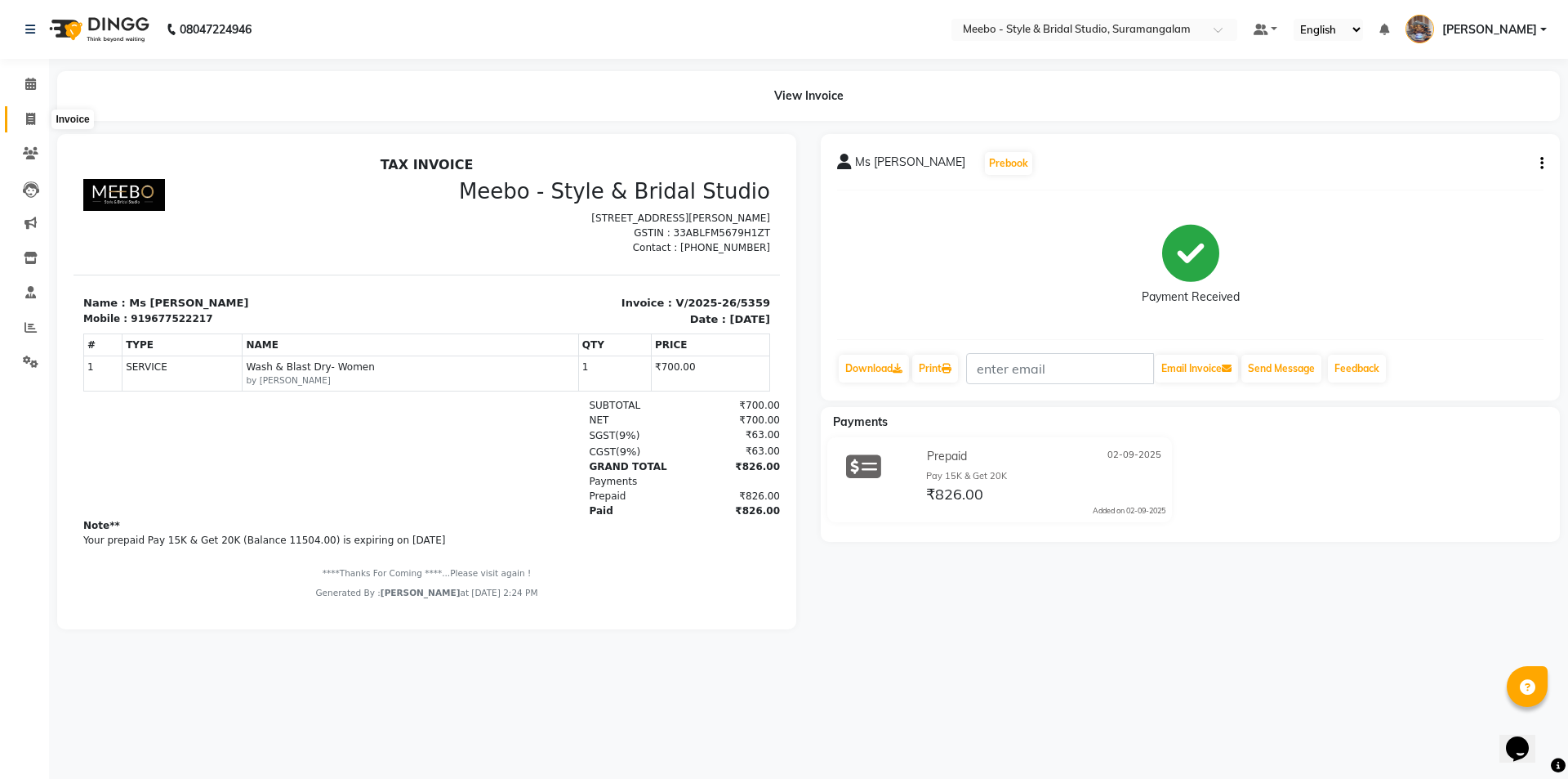
click at [32, 118] on icon at bounding box center [30, 118] width 9 height 12
select select "service"
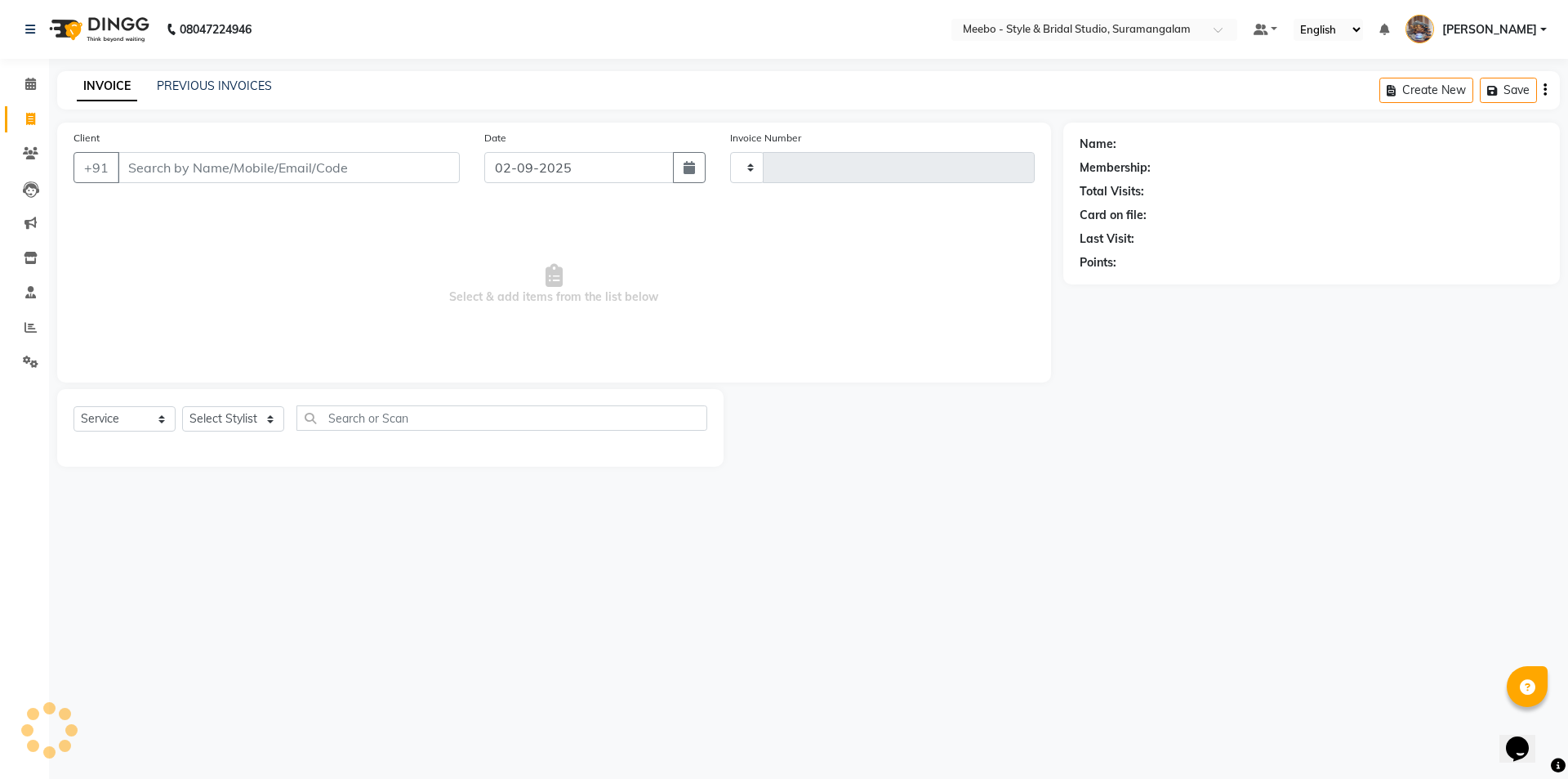
type input "5360"
select select "12"
click at [202, 416] on select "Select Stylist Admin [PERSON_NAME] [PERSON_NAME] Manager [PERSON_NAME] [PERSON_…" at bounding box center [236, 418] width 109 height 26
select select "86903"
click at [202, 416] on select "Select Stylist Admin [PERSON_NAME] [PERSON_NAME] Manager [PERSON_NAME] [PERSON_…" at bounding box center [236, 418] width 109 height 26
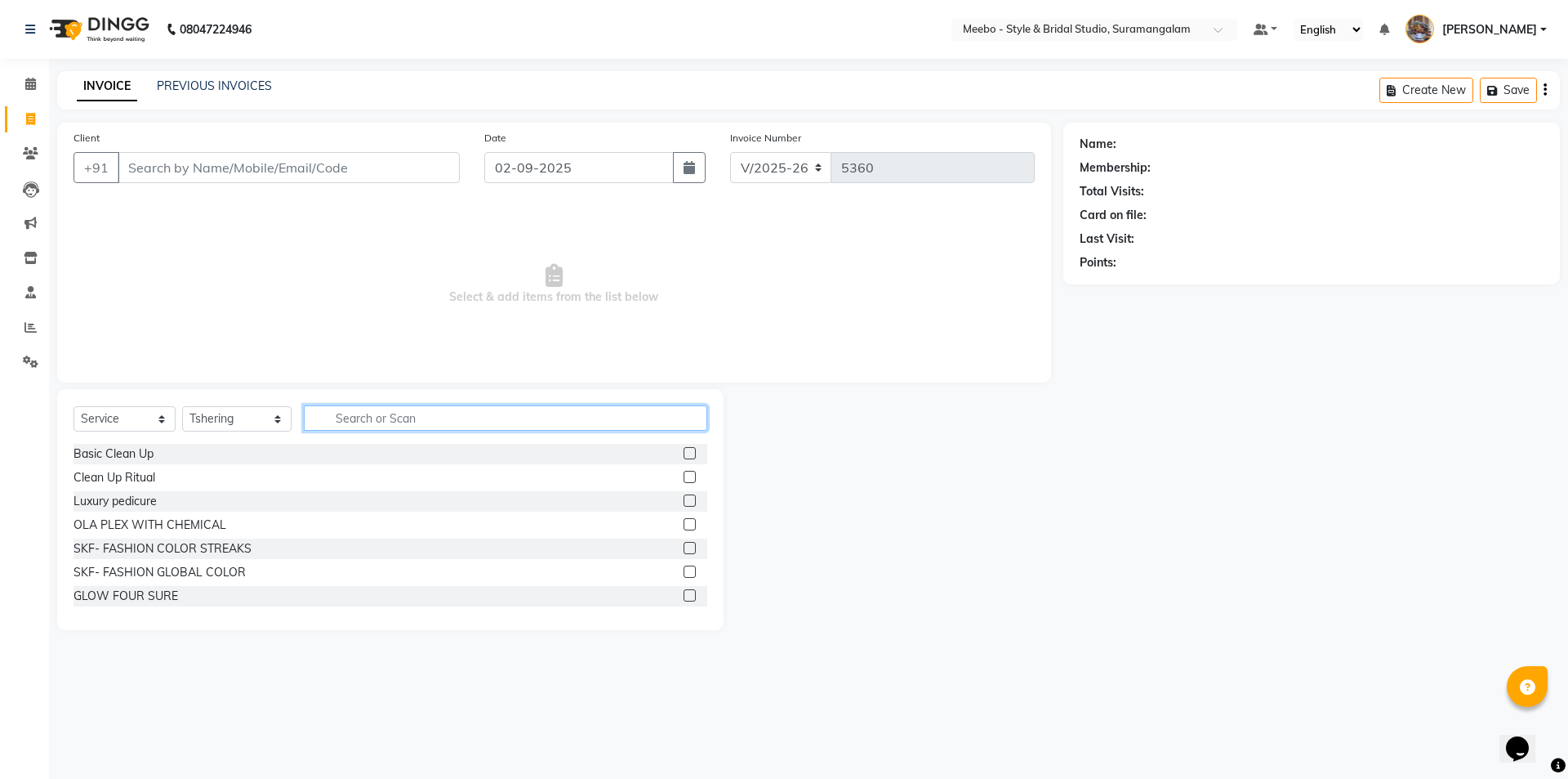
click at [387, 418] on input "text" at bounding box center [506, 418] width 404 height 26
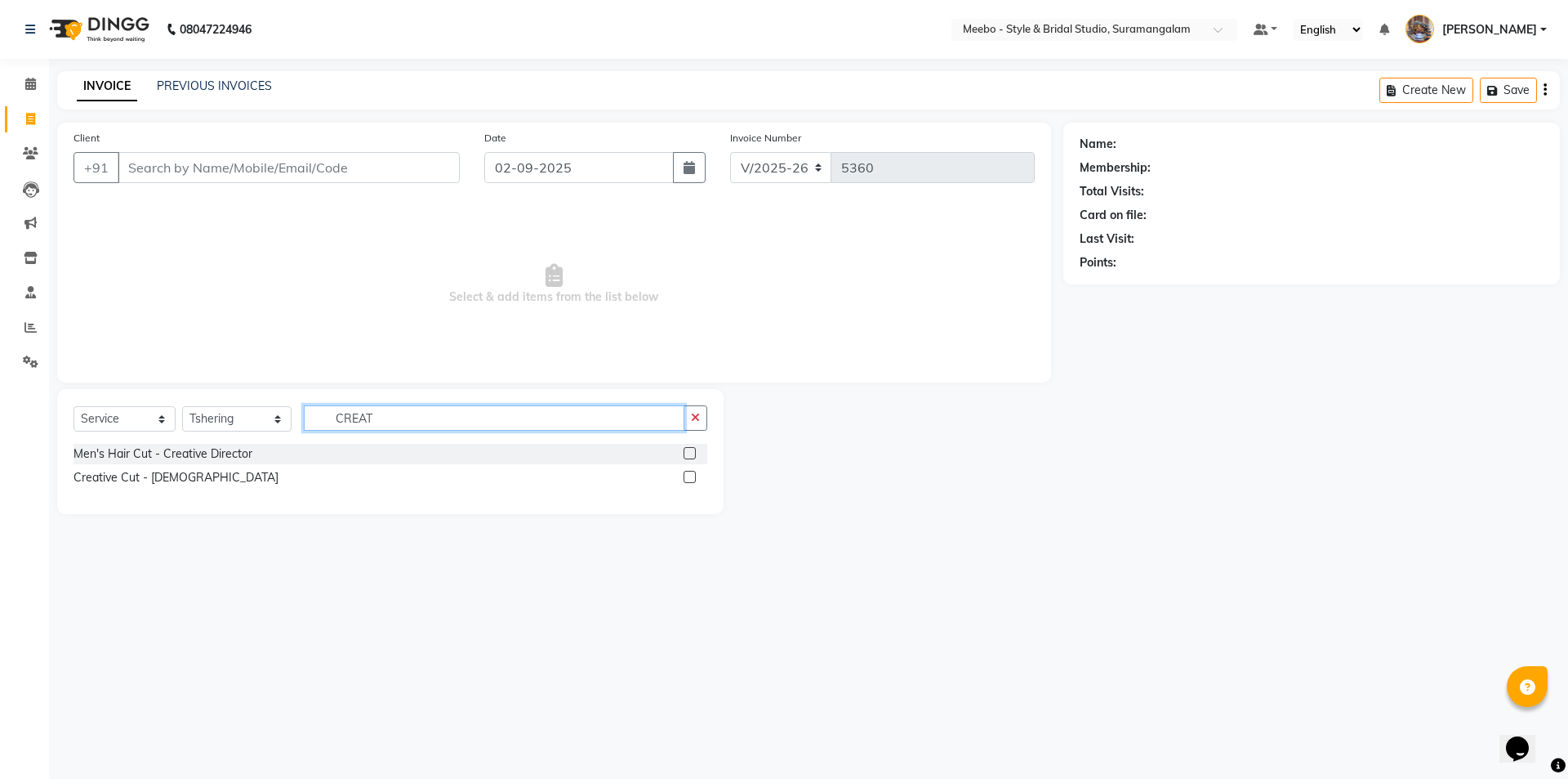
type input "CREAT"
click at [687, 453] on label at bounding box center [689, 452] width 12 height 12
click at [687, 453] on input "checkbox" at bounding box center [688, 453] width 10 height 10
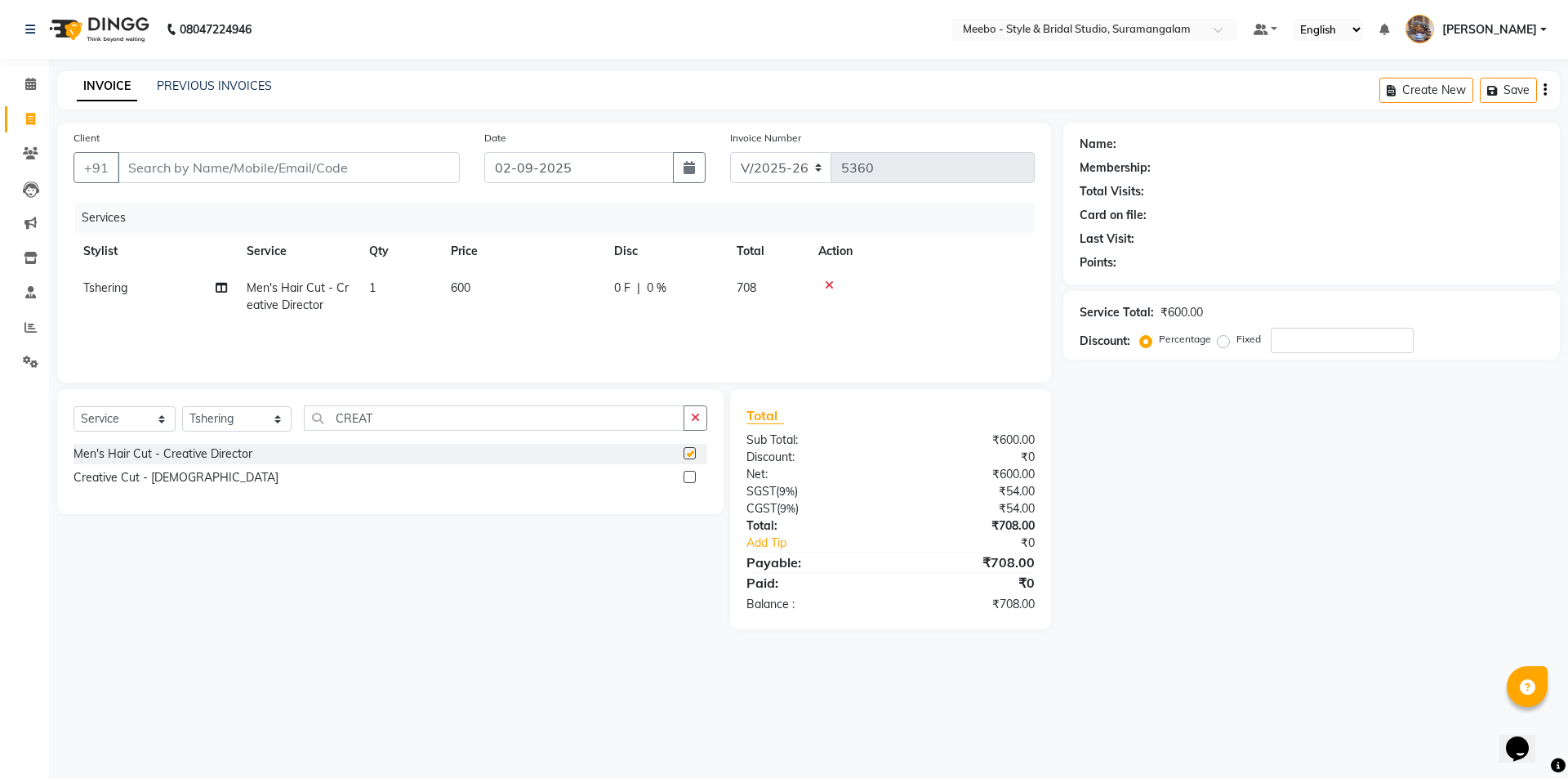
checkbox input "false"
click at [327, 170] on input "Client" at bounding box center [289, 168] width 343 height 31
type input "9"
type input "0"
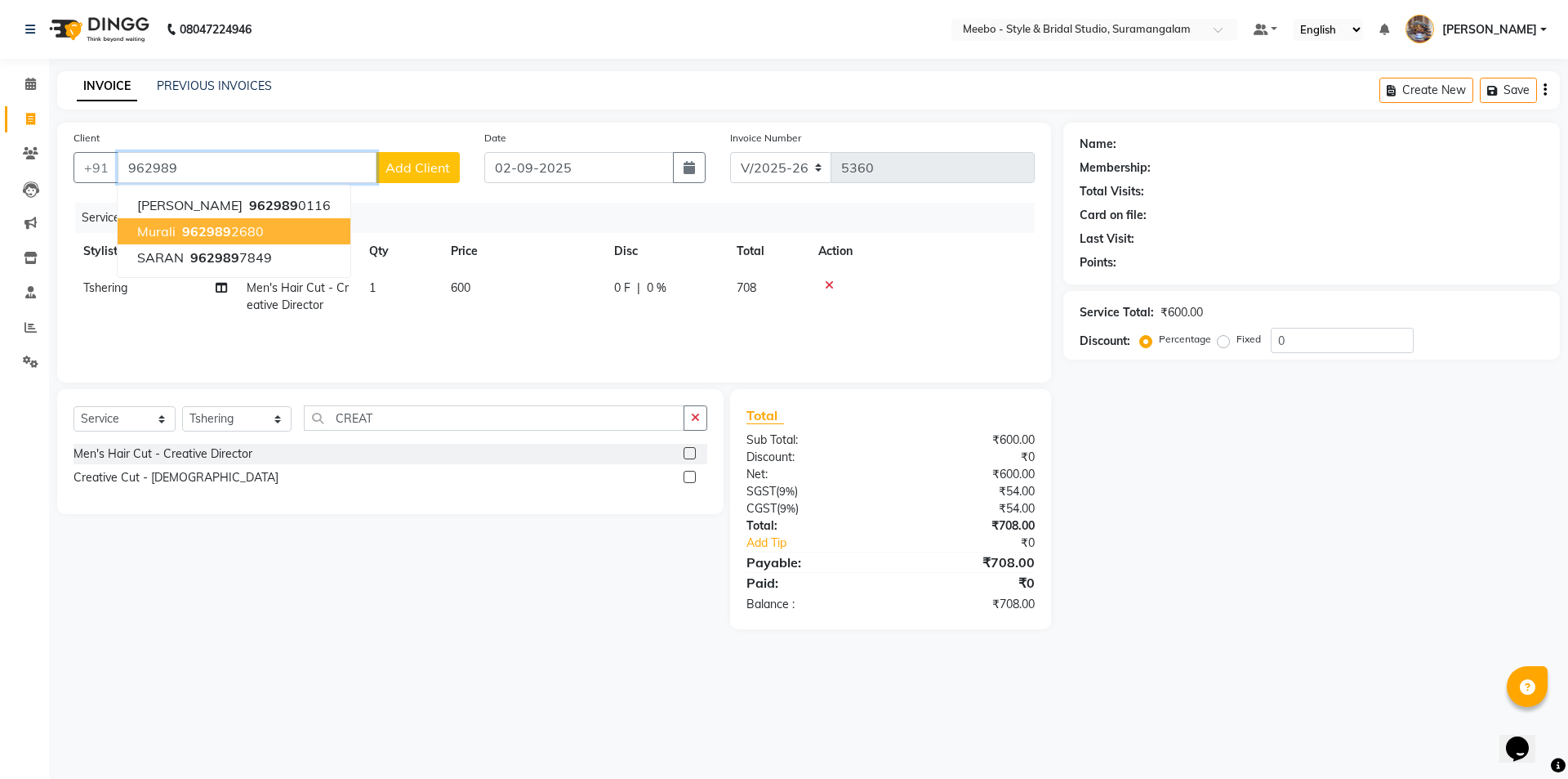
click at [243, 233] on ngb-highlight "962989 2680" at bounding box center [221, 230] width 85 height 16
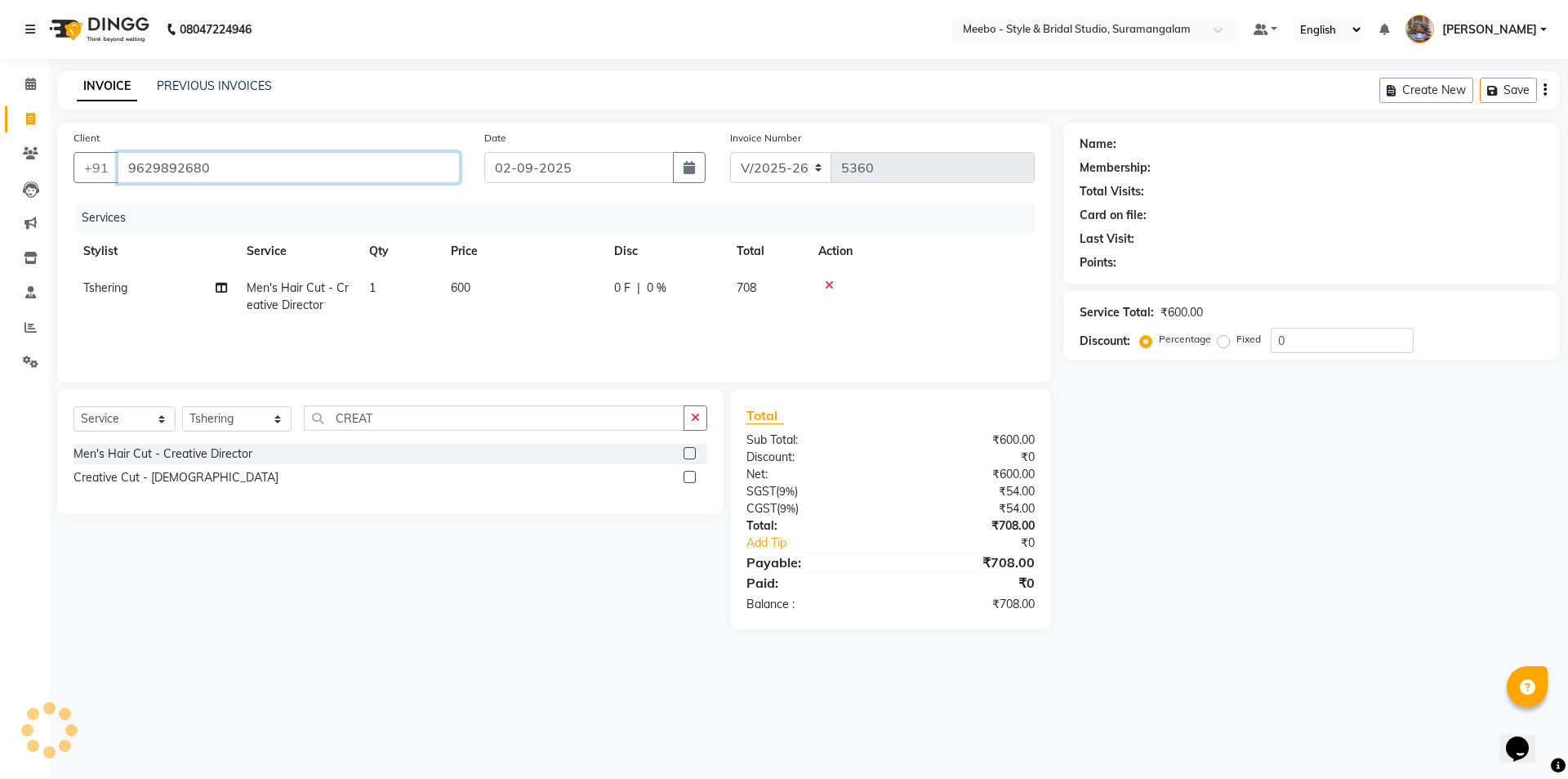
type input "9629892680"
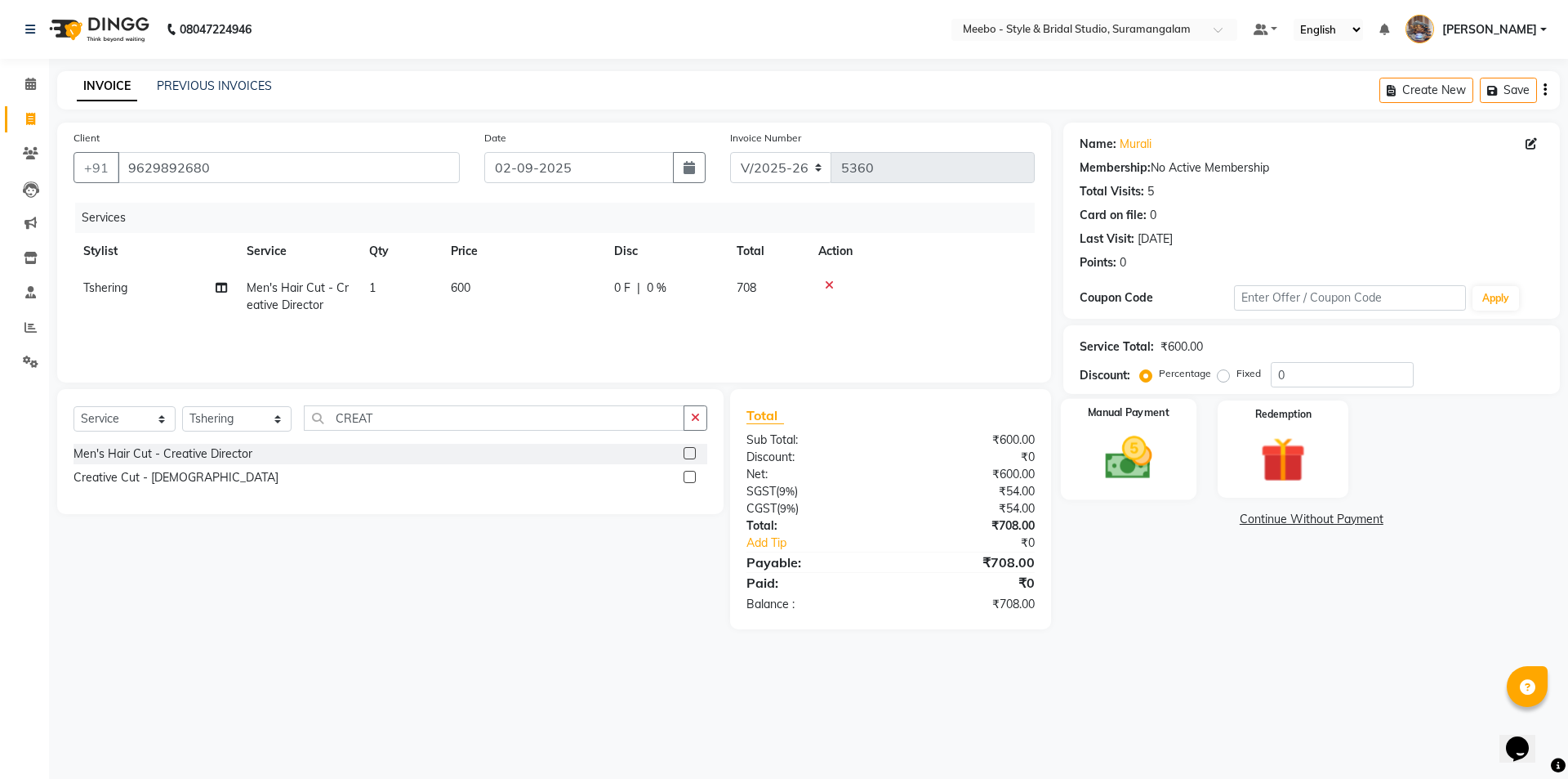
click at [1124, 468] on img at bounding box center [1128, 457] width 76 height 54
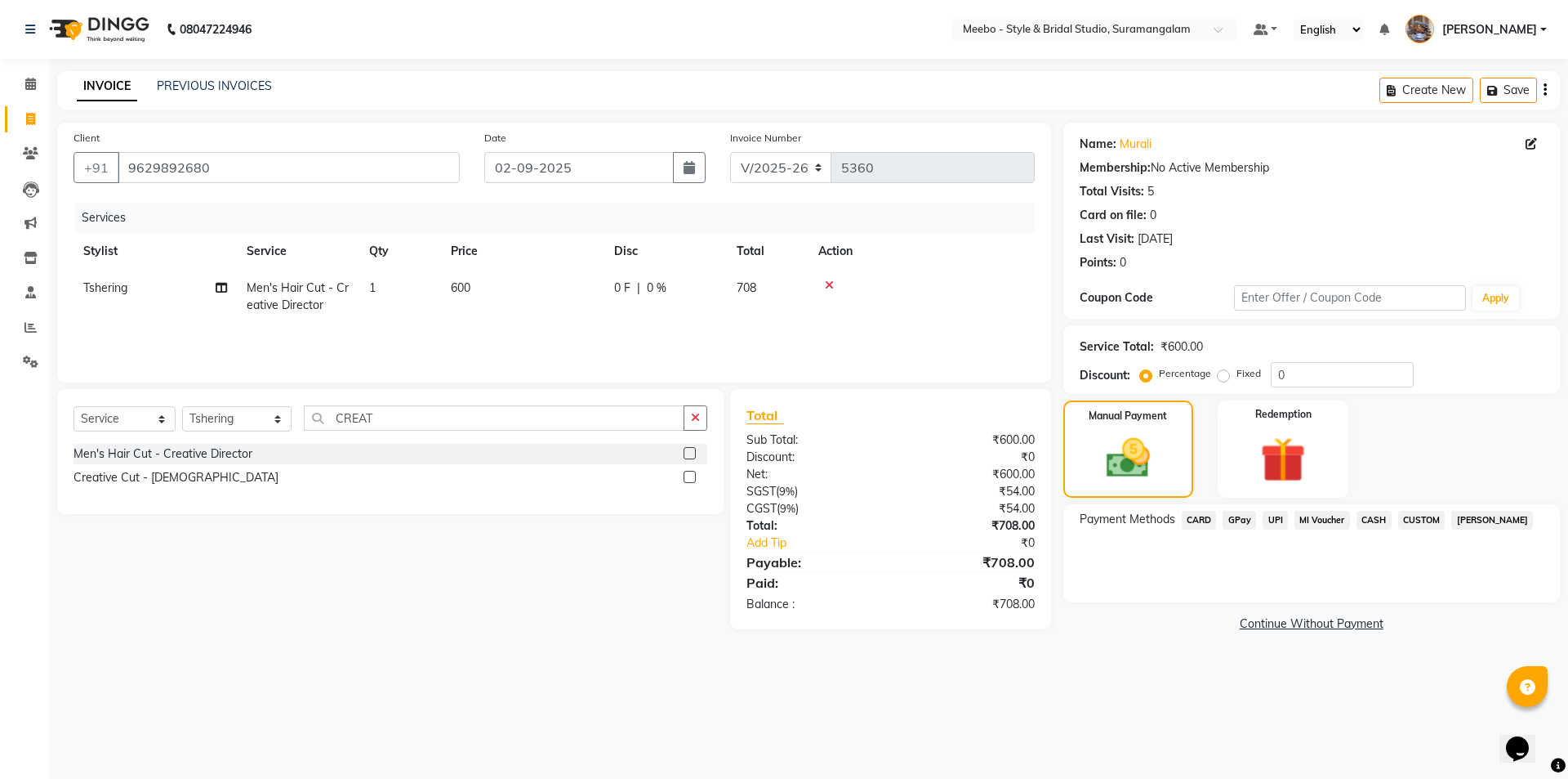
click at [1242, 522] on span "GPay" at bounding box center [1239, 520] width 33 height 19
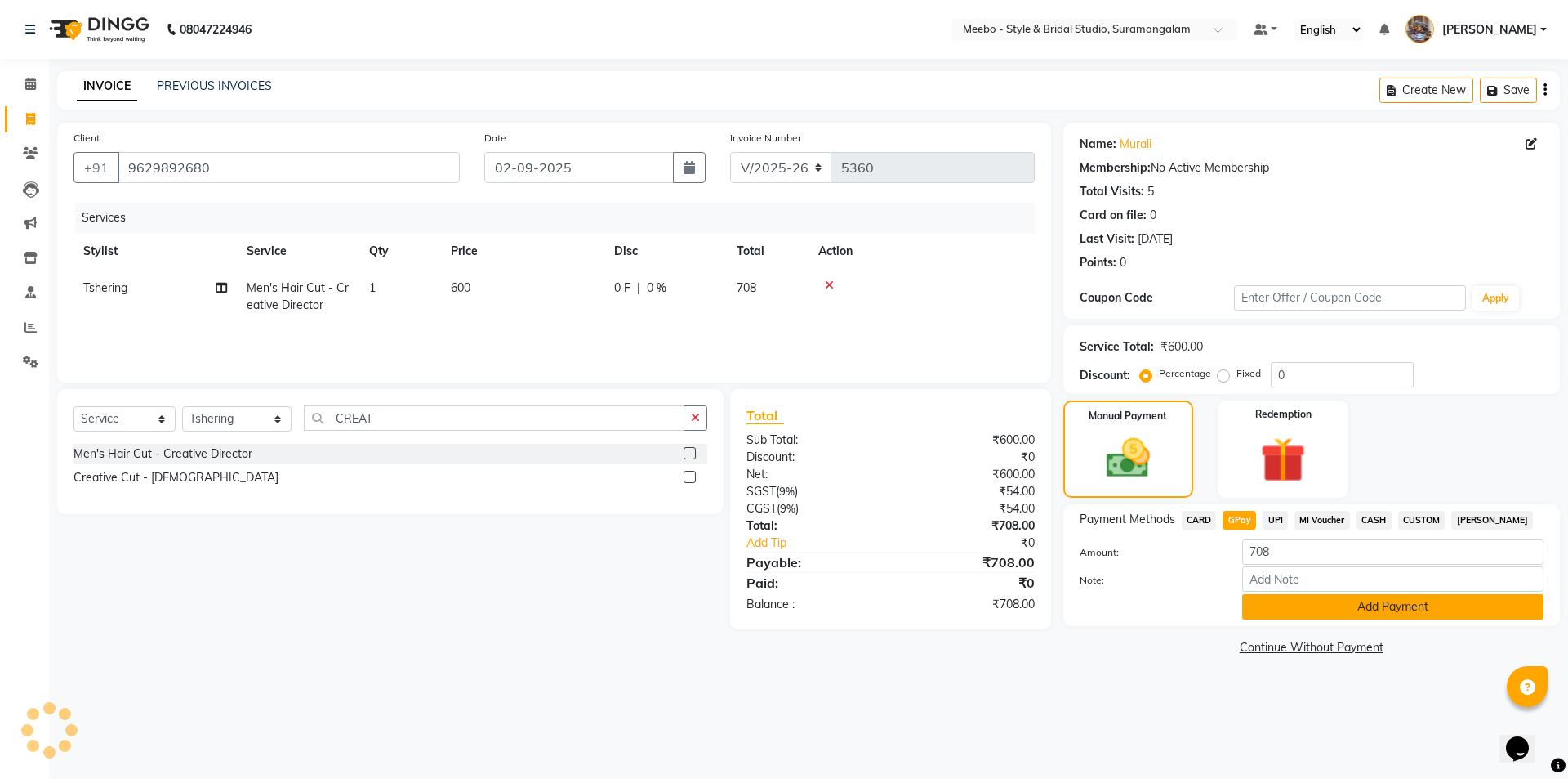
click at [1322, 609] on button "Add Payment" at bounding box center [1393, 607] width 302 height 26
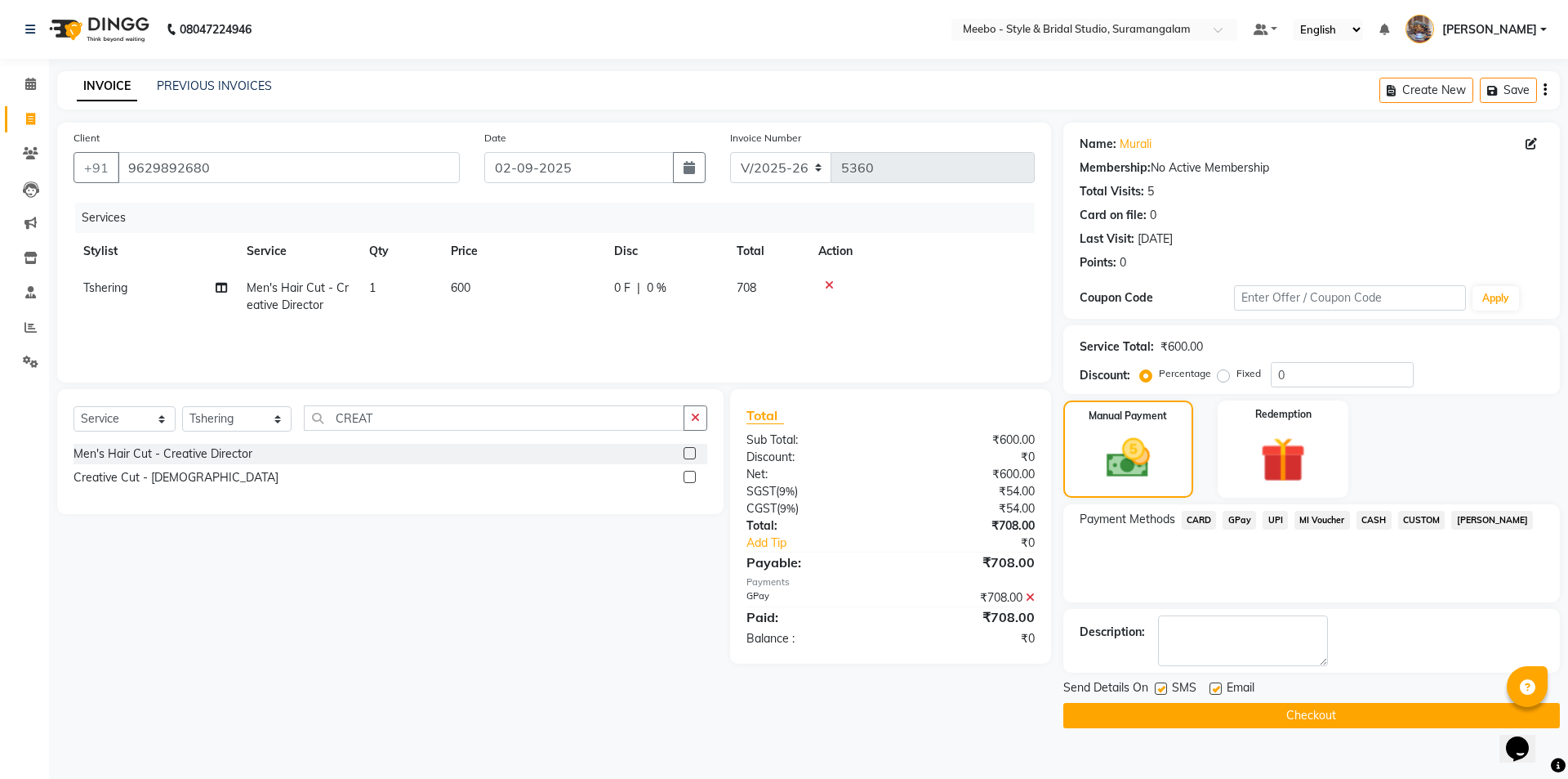
click at [1288, 710] on button "Checkout" at bounding box center [1312, 715] width 497 height 26
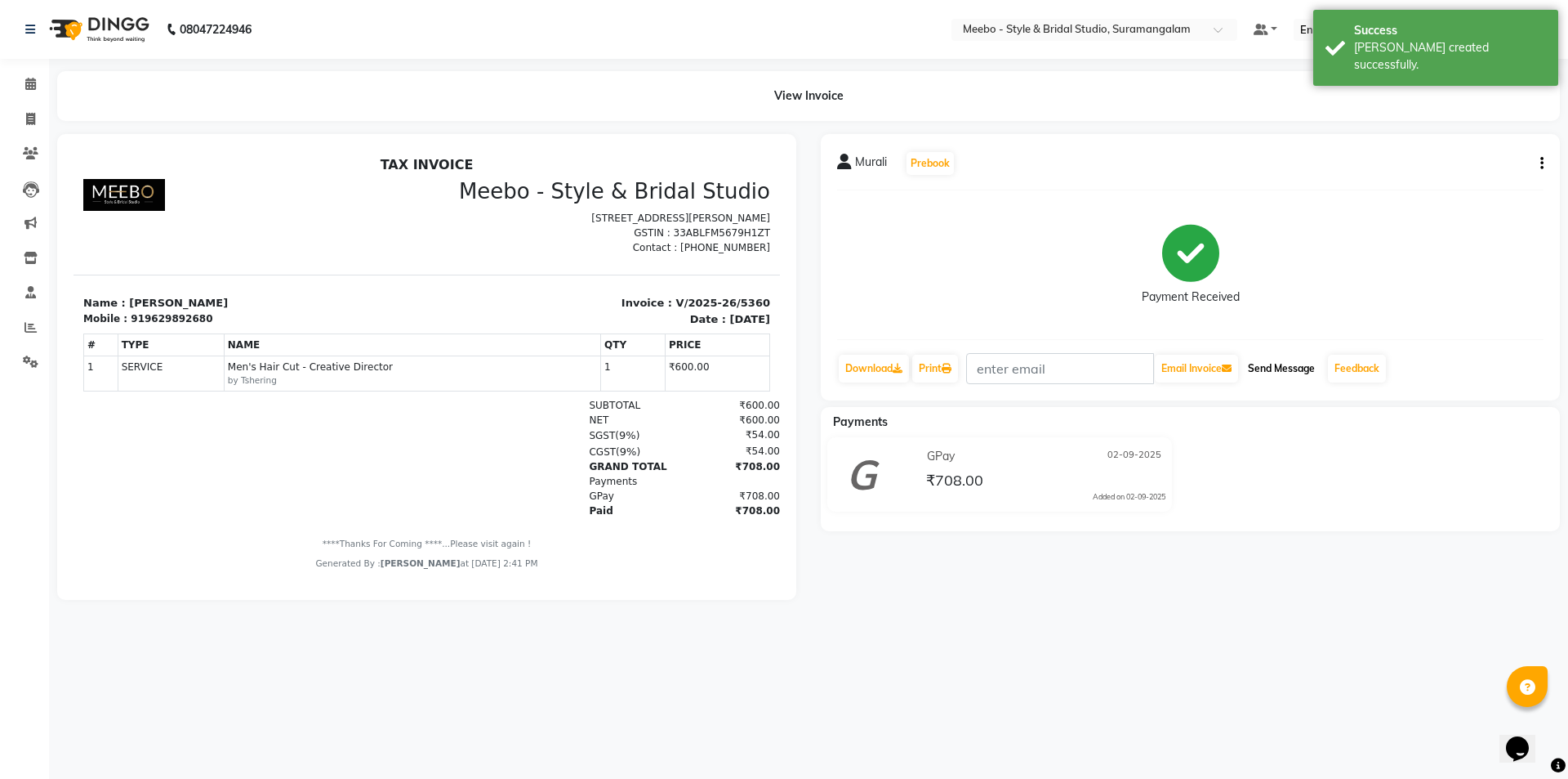
click at [1287, 366] on button "Send Message" at bounding box center [1281, 368] width 80 height 28
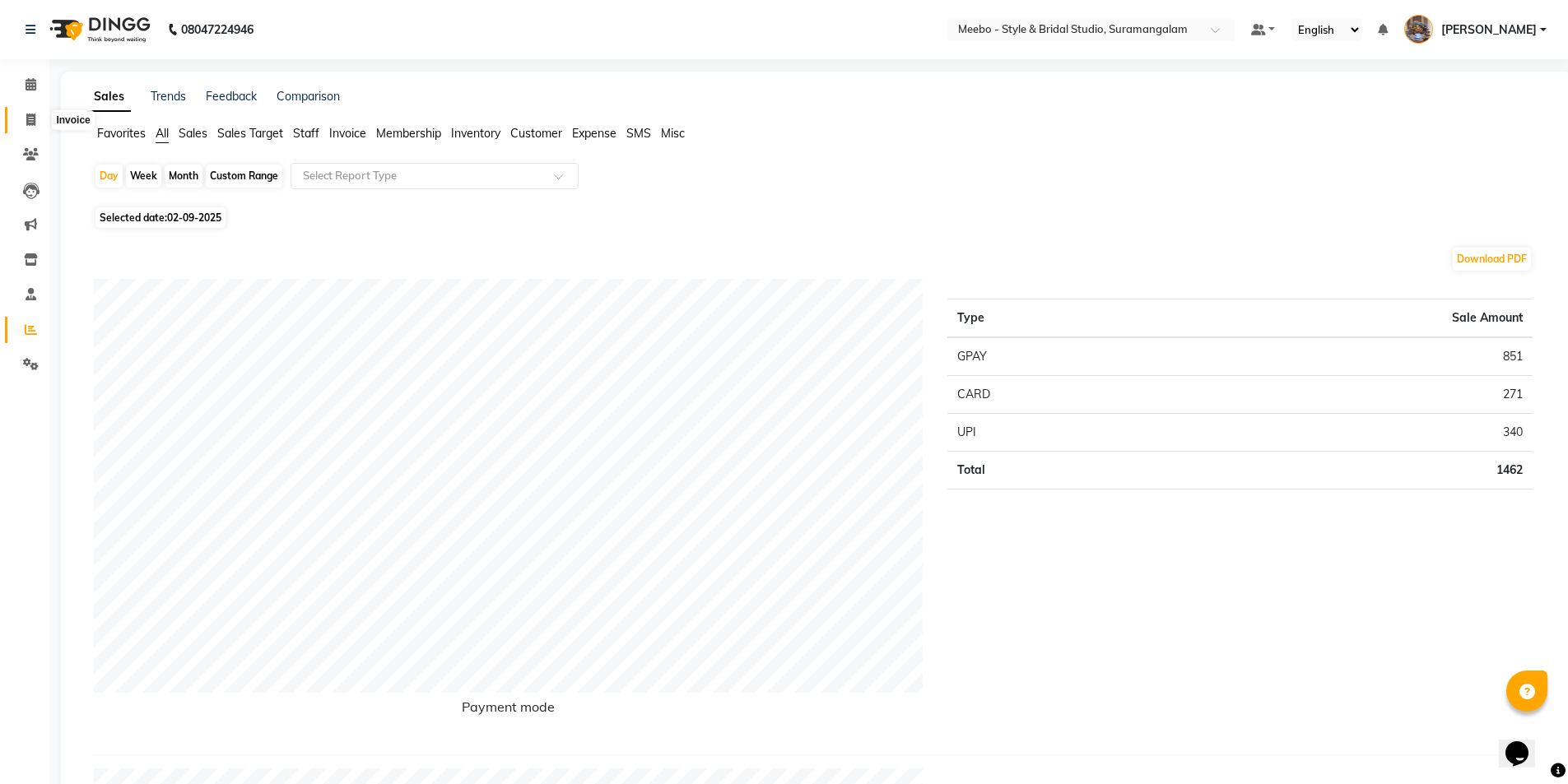
click at [30, 113] on icon at bounding box center [30, 119] width 9 height 12
select select "12"
select select "service"
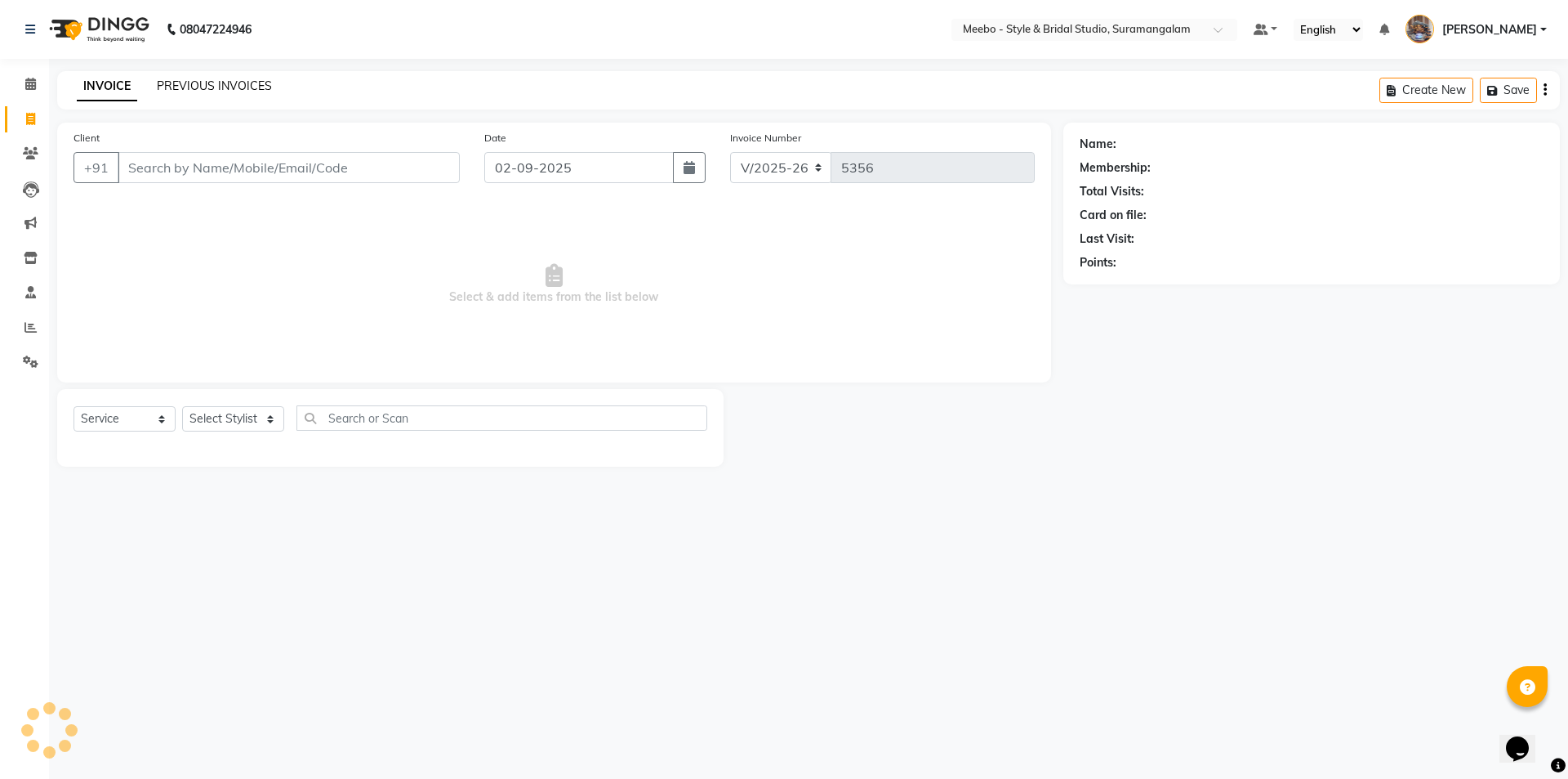
click at [222, 84] on link "PREVIOUS INVOICES" at bounding box center [214, 85] width 115 height 14
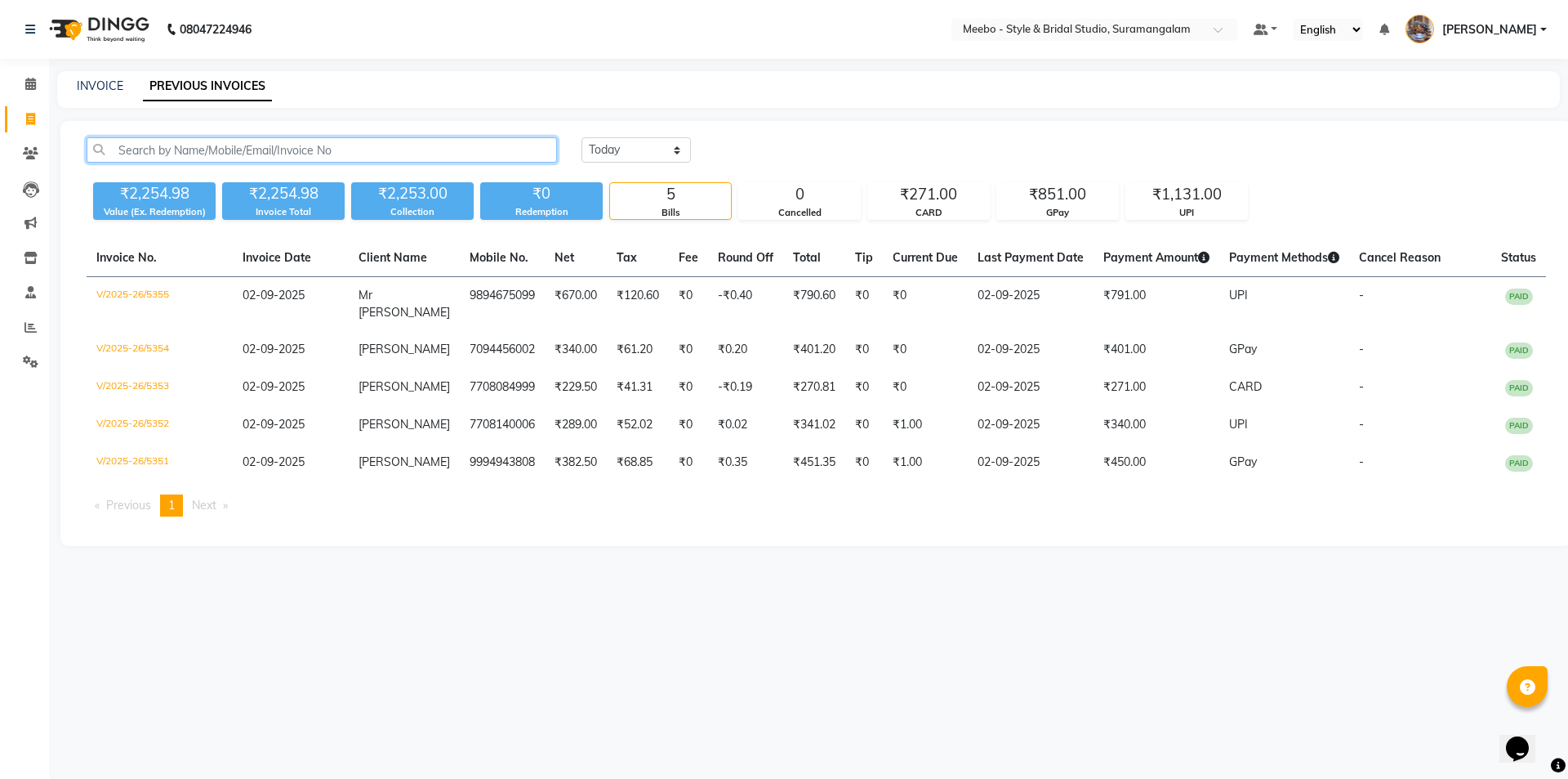
click at [338, 155] on input "text" at bounding box center [322, 150] width 470 height 26
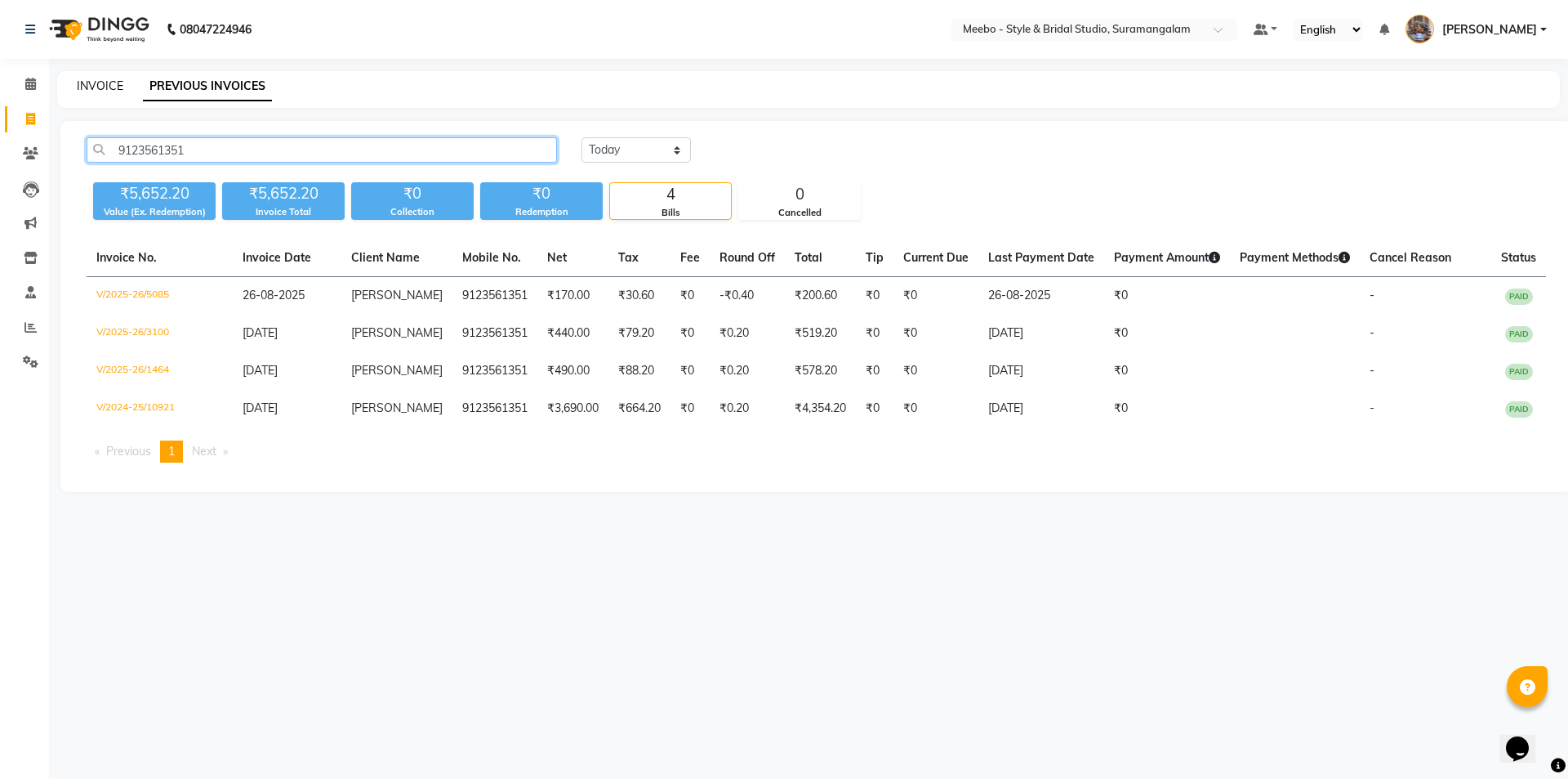
type input "9123561351"
click at [102, 79] on link "INVOICE" at bounding box center [100, 85] width 47 height 14
select select "12"
select select "service"
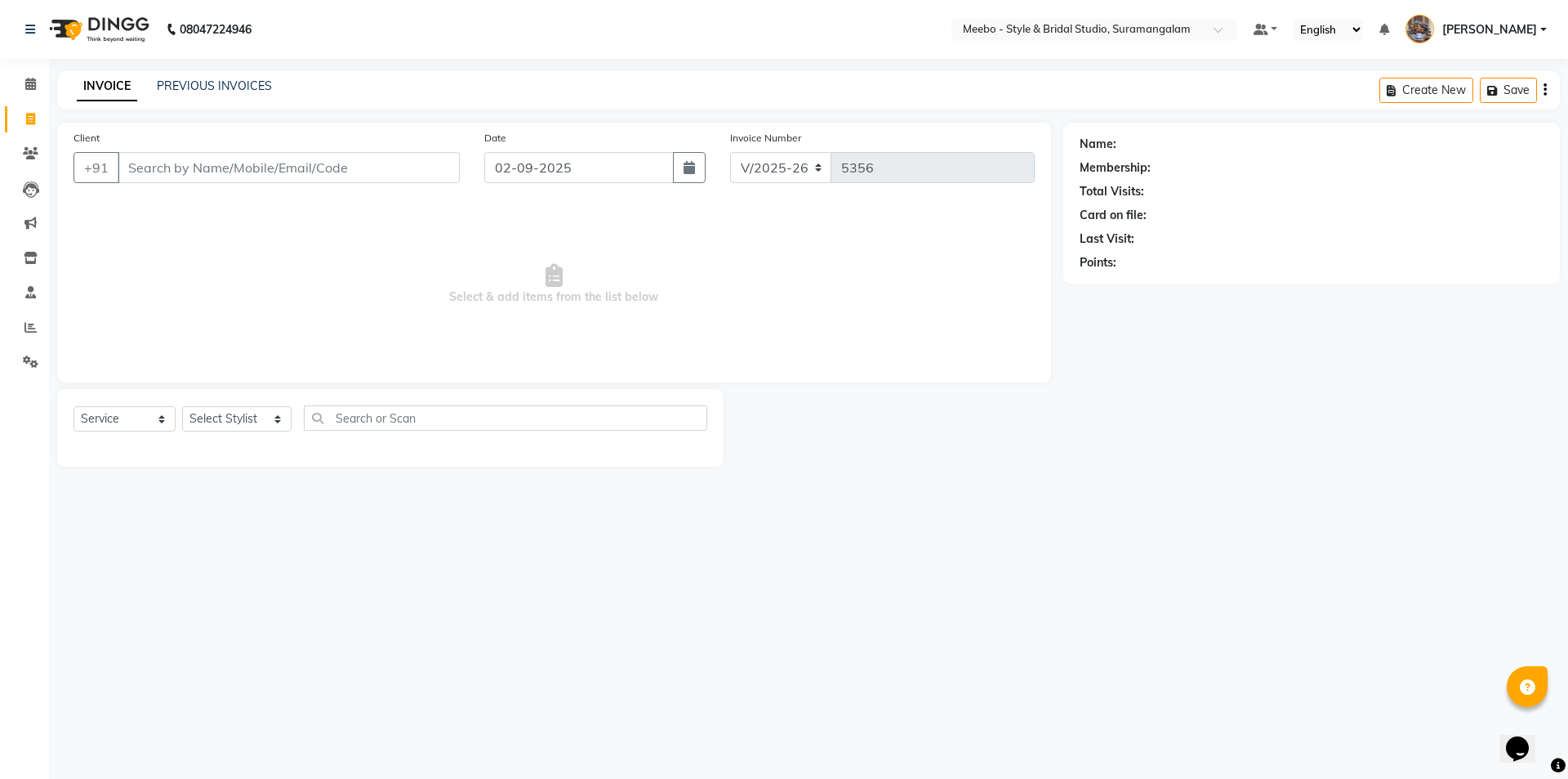
click at [169, 164] on input "Client" at bounding box center [289, 168] width 343 height 31
click at [228, 90] on link "PREVIOUS INVOICES" at bounding box center [214, 85] width 115 height 14
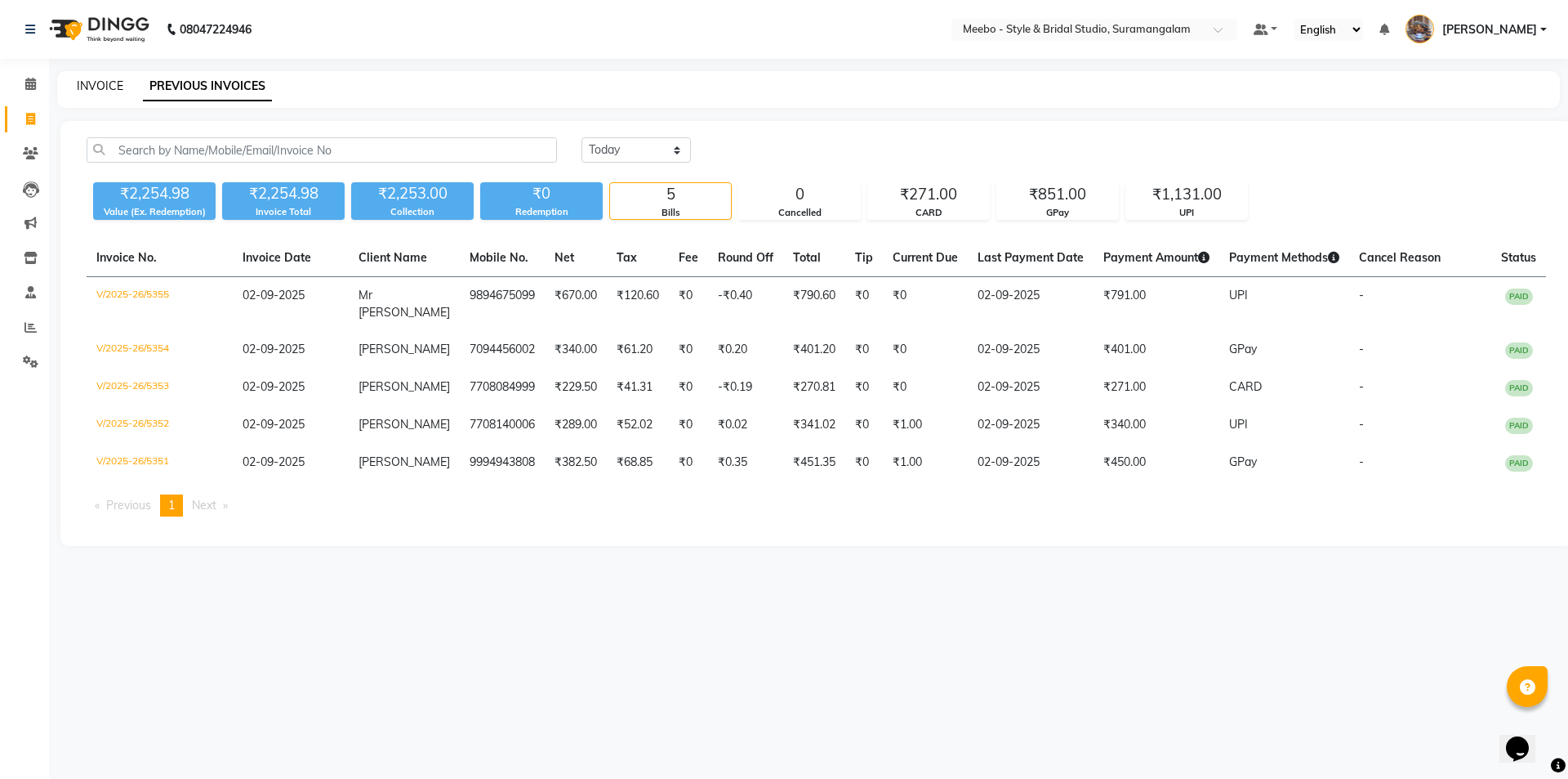
click at [109, 86] on link "INVOICE" at bounding box center [100, 85] width 47 height 14
select select "12"
select select "service"
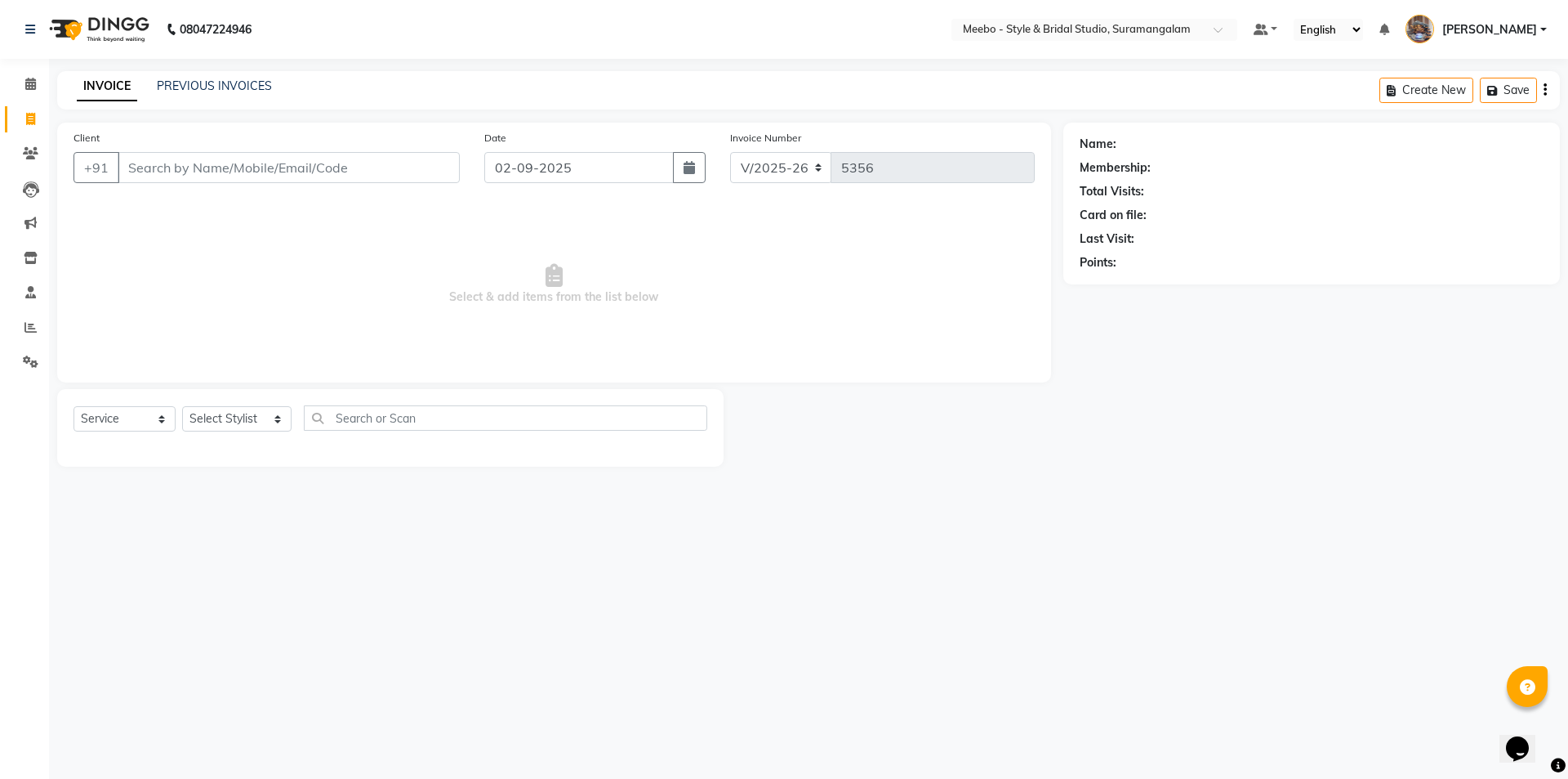
click at [187, 165] on input "Client" at bounding box center [289, 168] width 343 height 31
type input "9123561351"
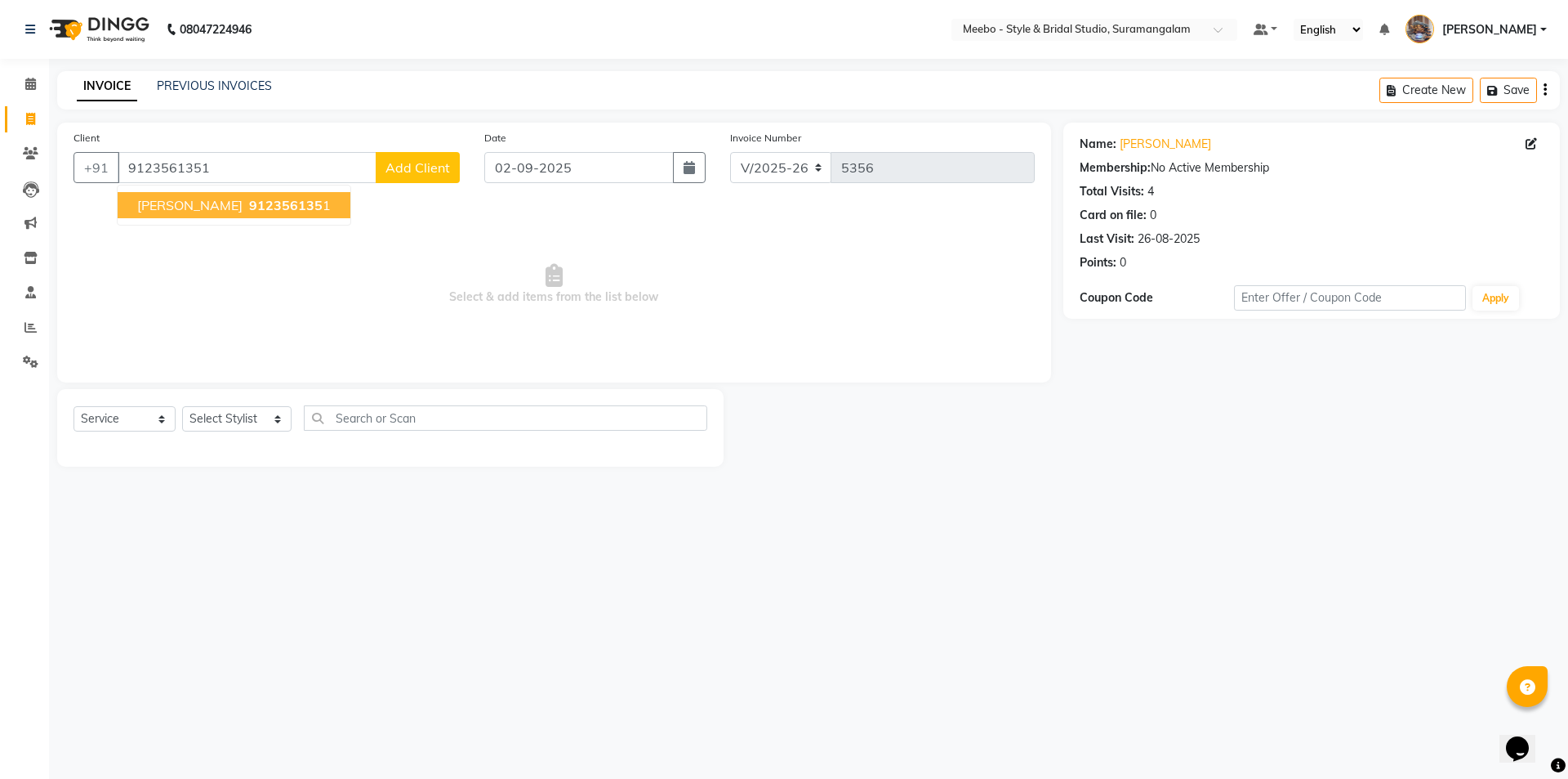
click at [249, 205] on span "912356135" at bounding box center [286, 205] width 73 height 16
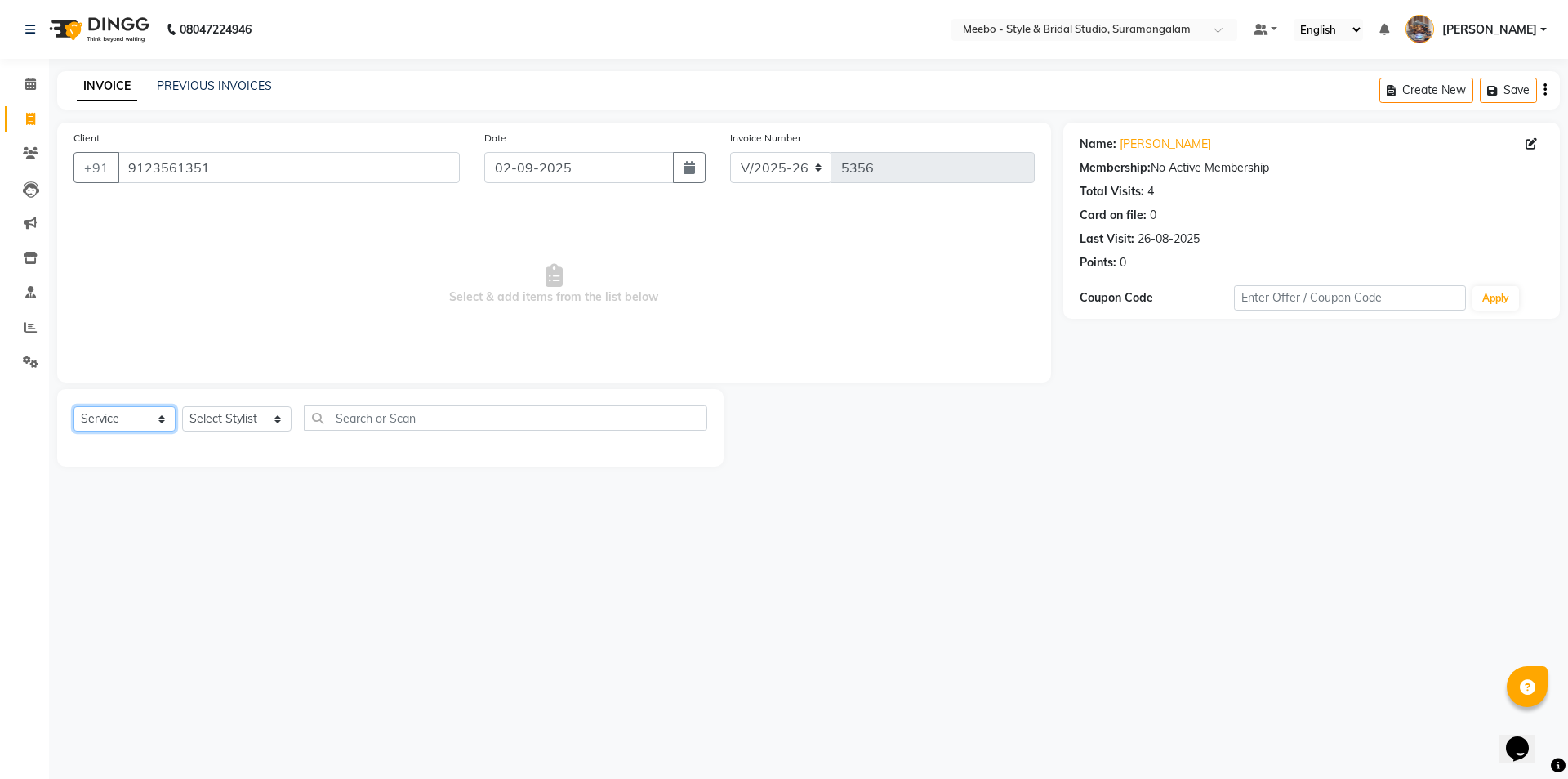
click at [135, 417] on select "Select Service Product Membership Package Voucher Prepaid Gift Card" at bounding box center [124, 418] width 102 height 26
click at [189, 466] on div "Select Service Product Membership Package Voucher Prepaid Gift Card Select Styl…" at bounding box center [390, 428] width 666 height 78
click at [244, 414] on select "Select Stylist Admin [PERSON_NAME] [PERSON_NAME] Manager [PERSON_NAME] [PERSON_…" at bounding box center [236, 418] width 109 height 26
select select "33852"
click at [182, 406] on select "Select Stylist Admin [PERSON_NAME] [PERSON_NAME] Manager [PERSON_NAME] [PERSON_…" at bounding box center [236, 418] width 109 height 26
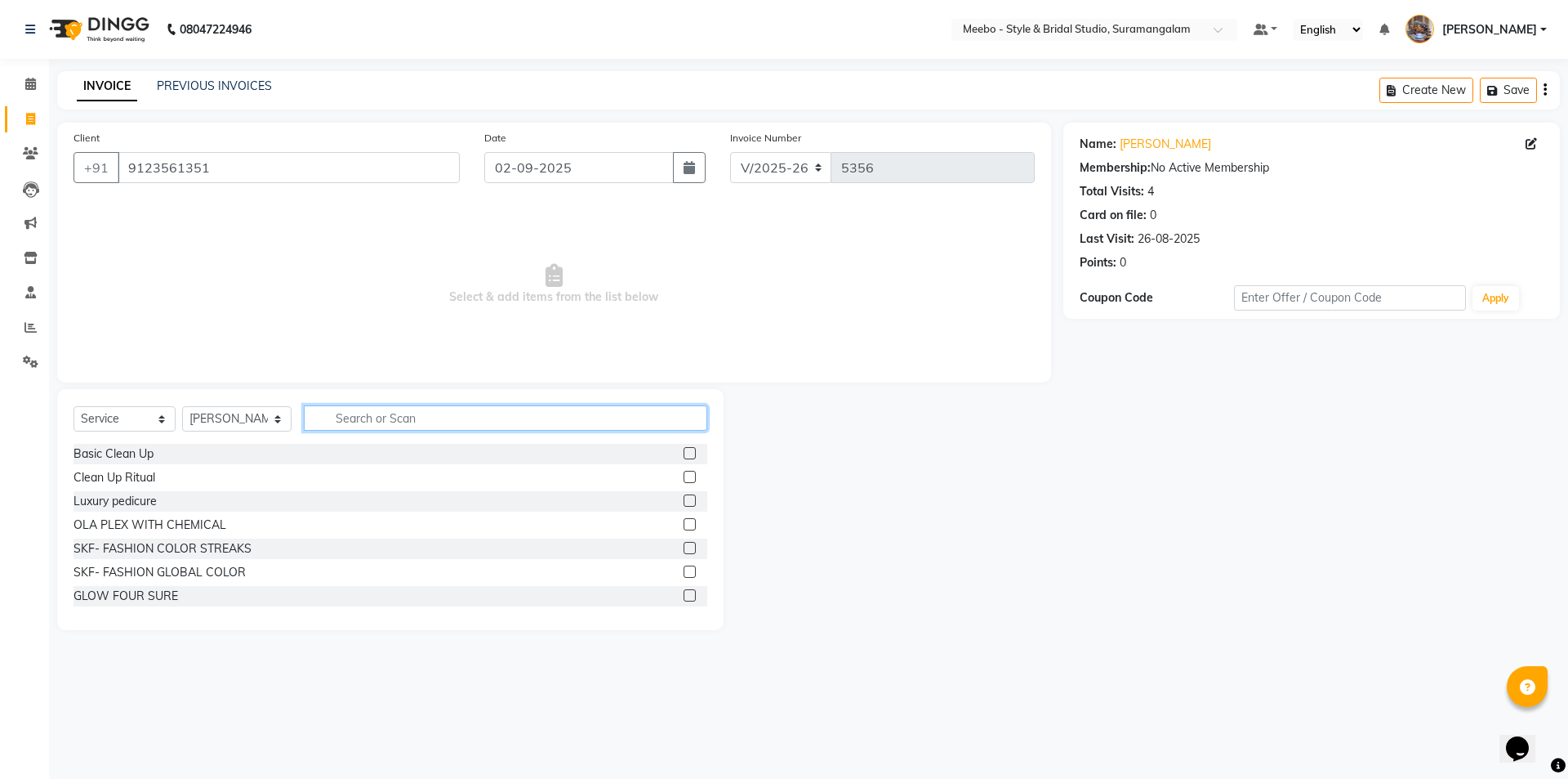
click at [453, 410] on input "text" at bounding box center [506, 418] width 404 height 26
click at [447, 360] on span "Select & add items from the list below" at bounding box center [554, 285] width 962 height 164
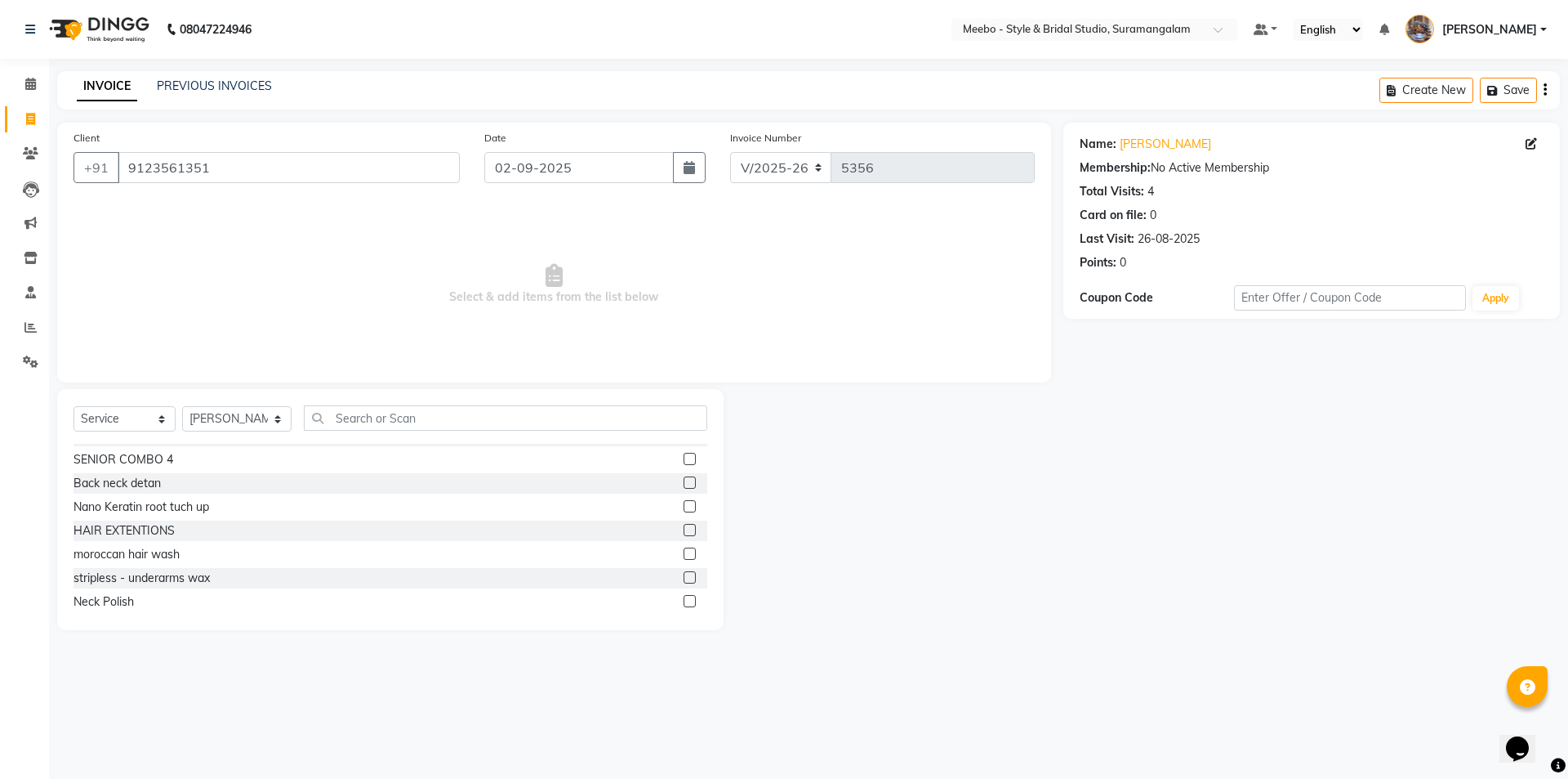
scroll to position [190, 0]
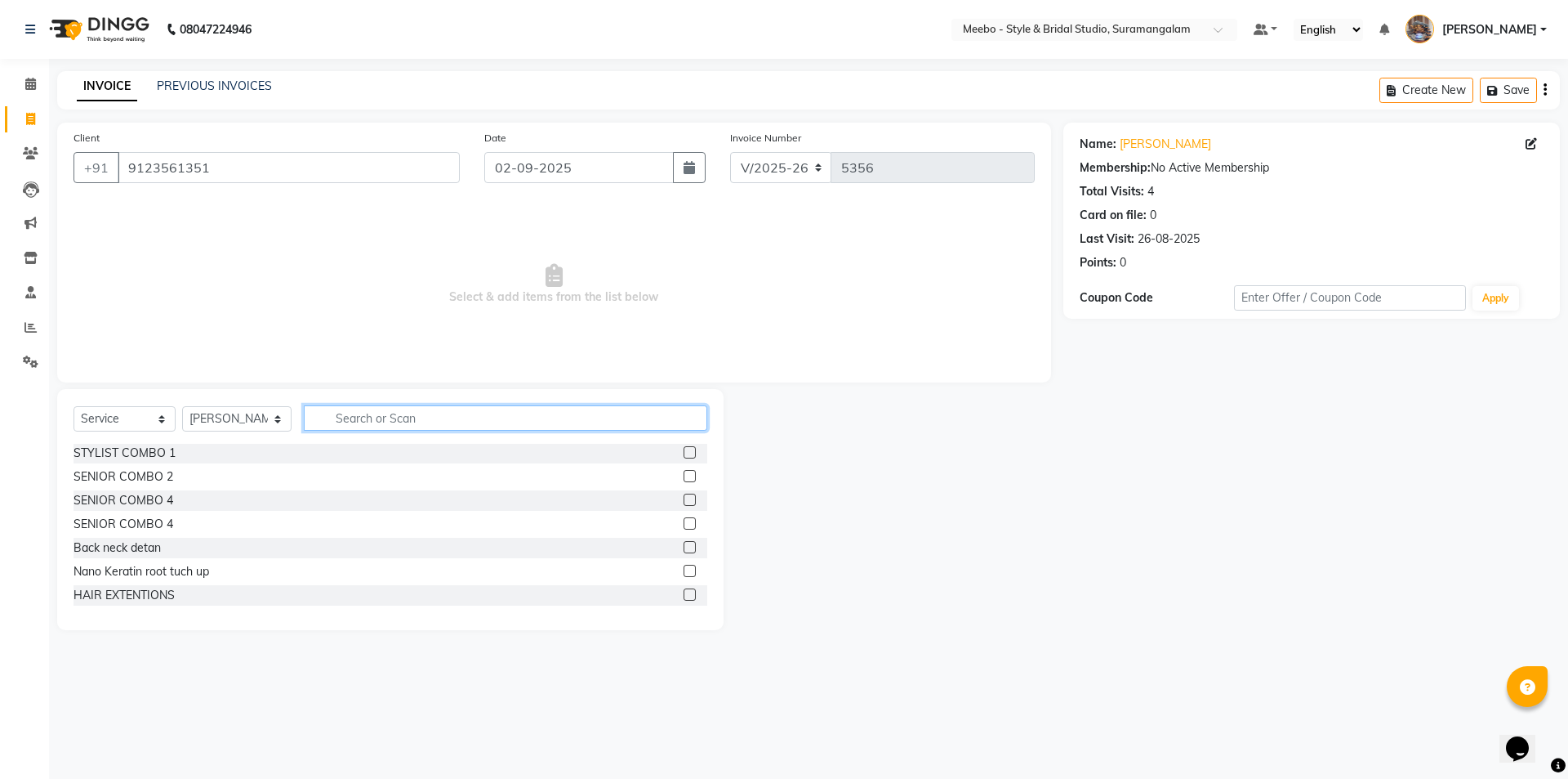
click at [467, 414] on input "text" at bounding box center [506, 418] width 404 height 26
type input "HAIR"
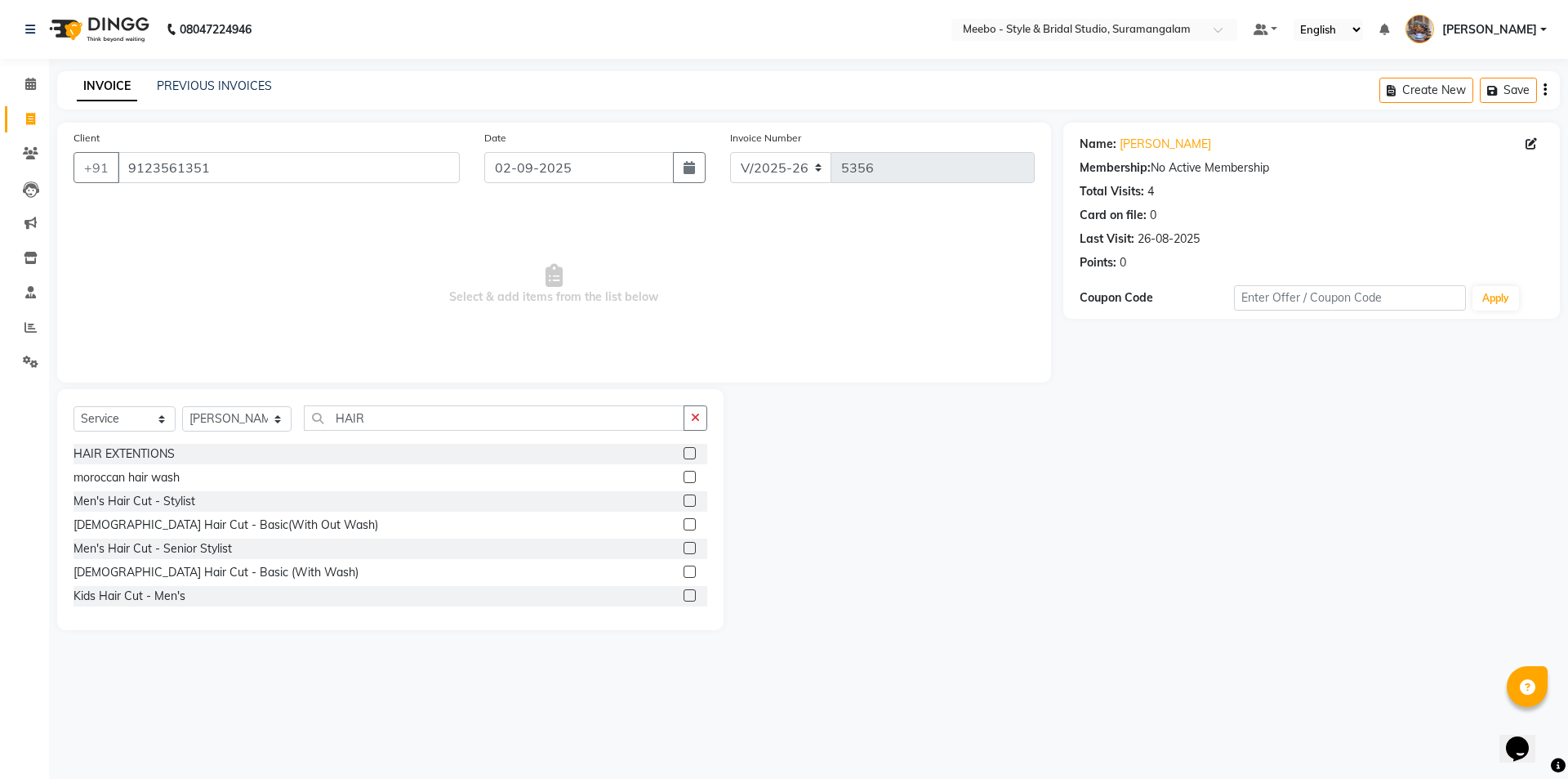
click at [684, 547] on label at bounding box center [689, 548] width 12 height 12
click at [684, 547] on input "checkbox" at bounding box center [688, 549] width 10 height 10
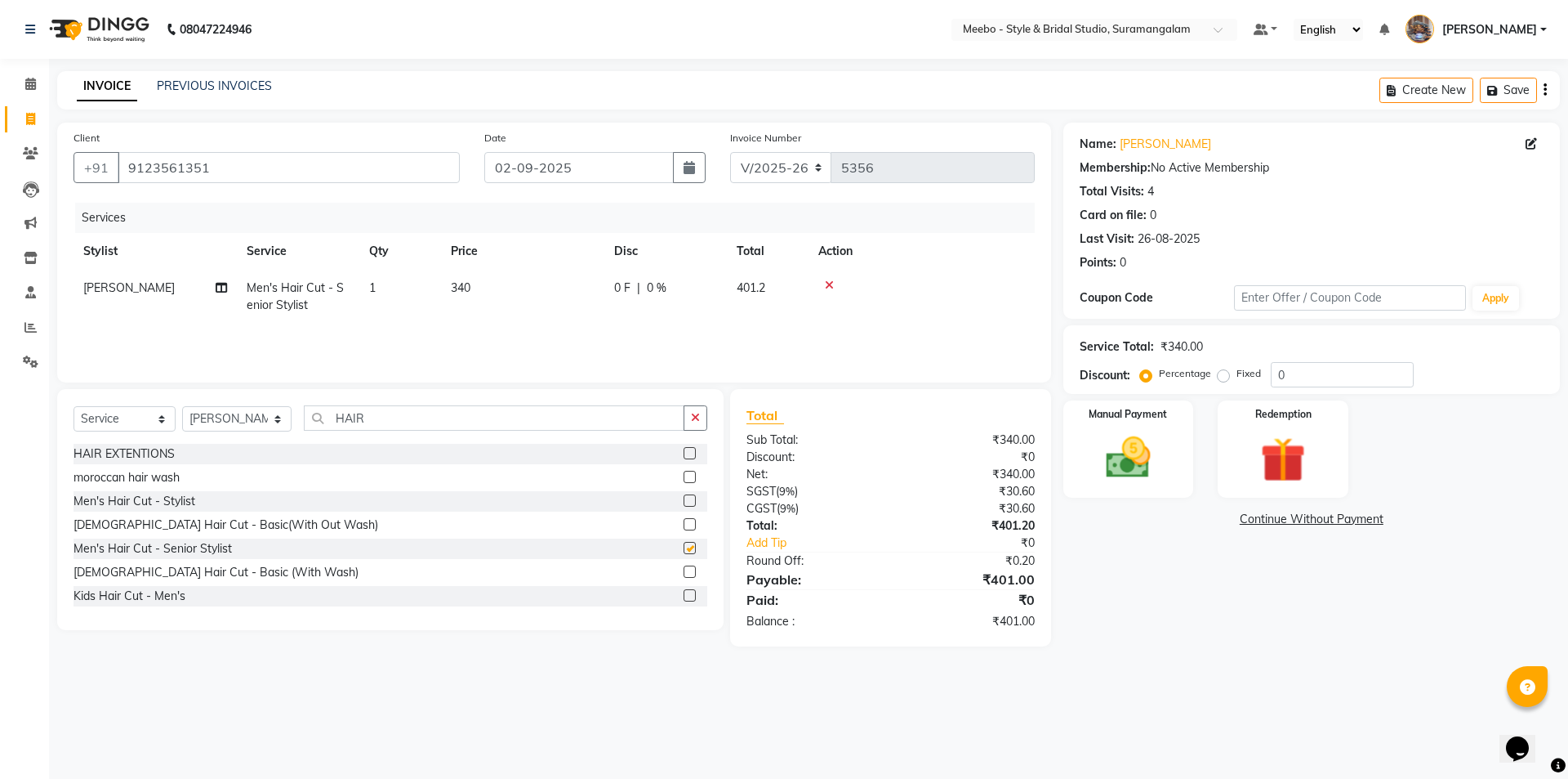
checkbox input "false"
click at [1135, 475] on img at bounding box center [1128, 457] width 76 height 54
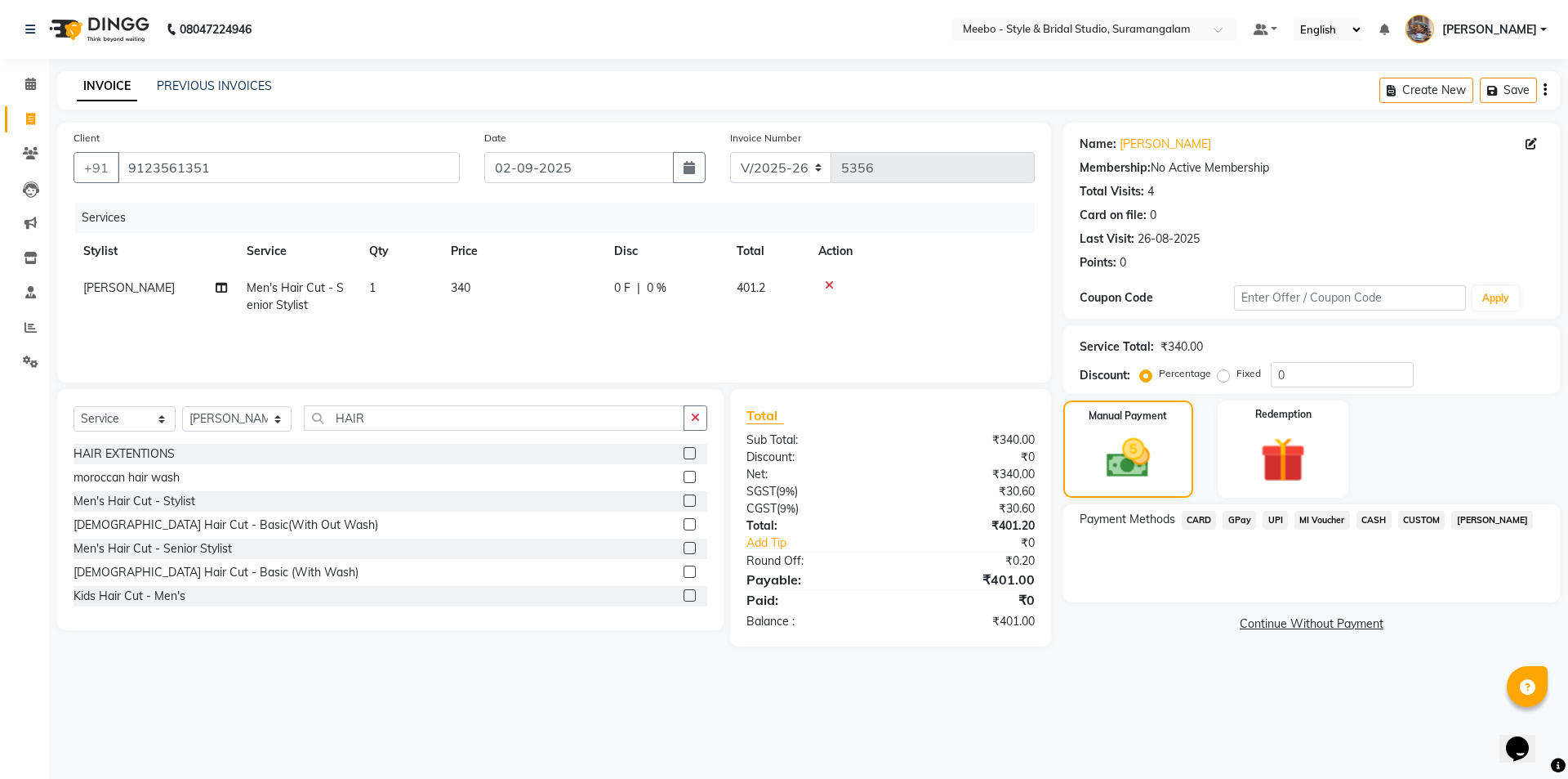
click at [828, 285] on icon at bounding box center [829, 285] width 9 height 11
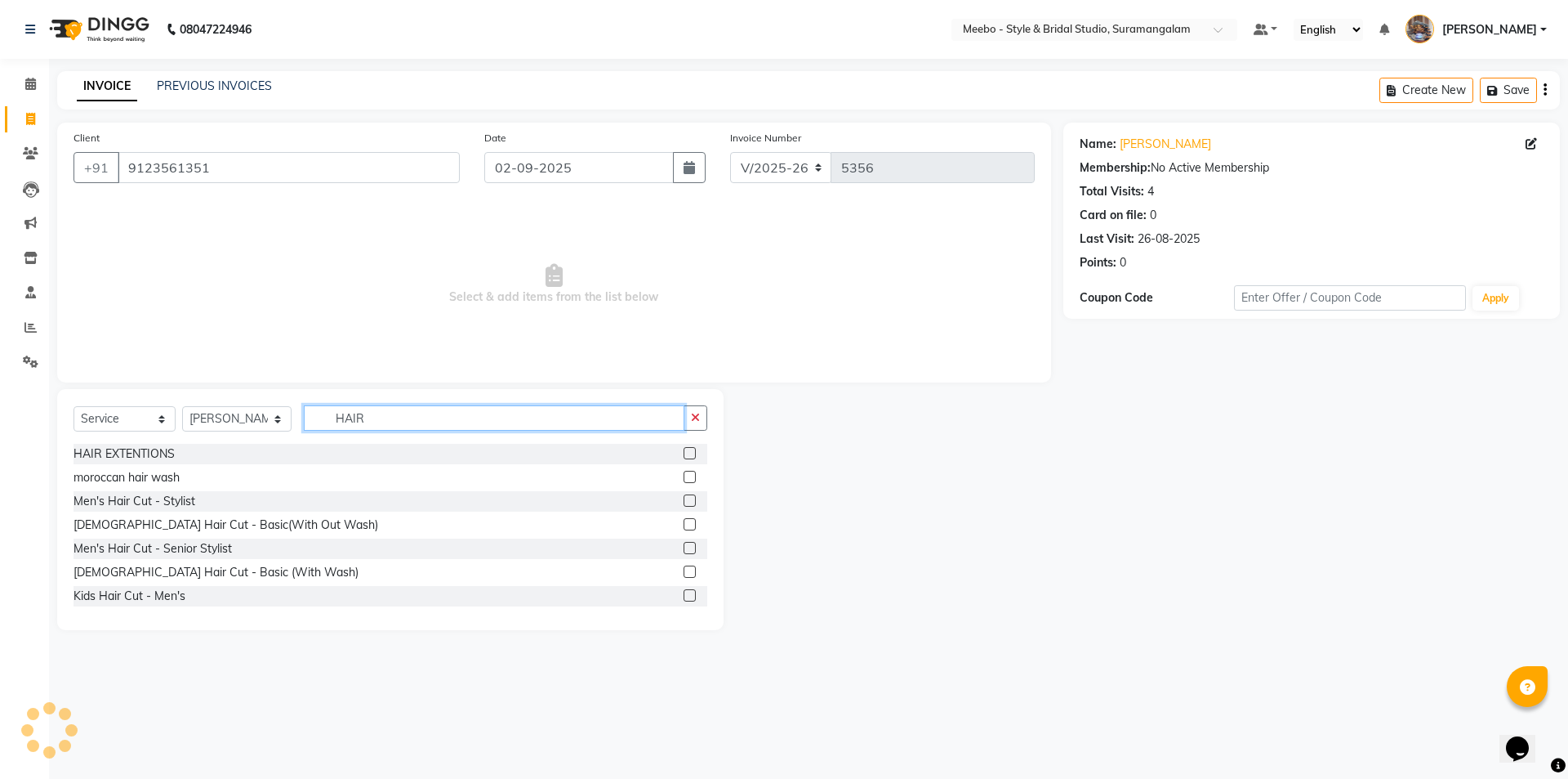
click at [439, 419] on input "HAIR" at bounding box center [494, 418] width 381 height 26
type input "H"
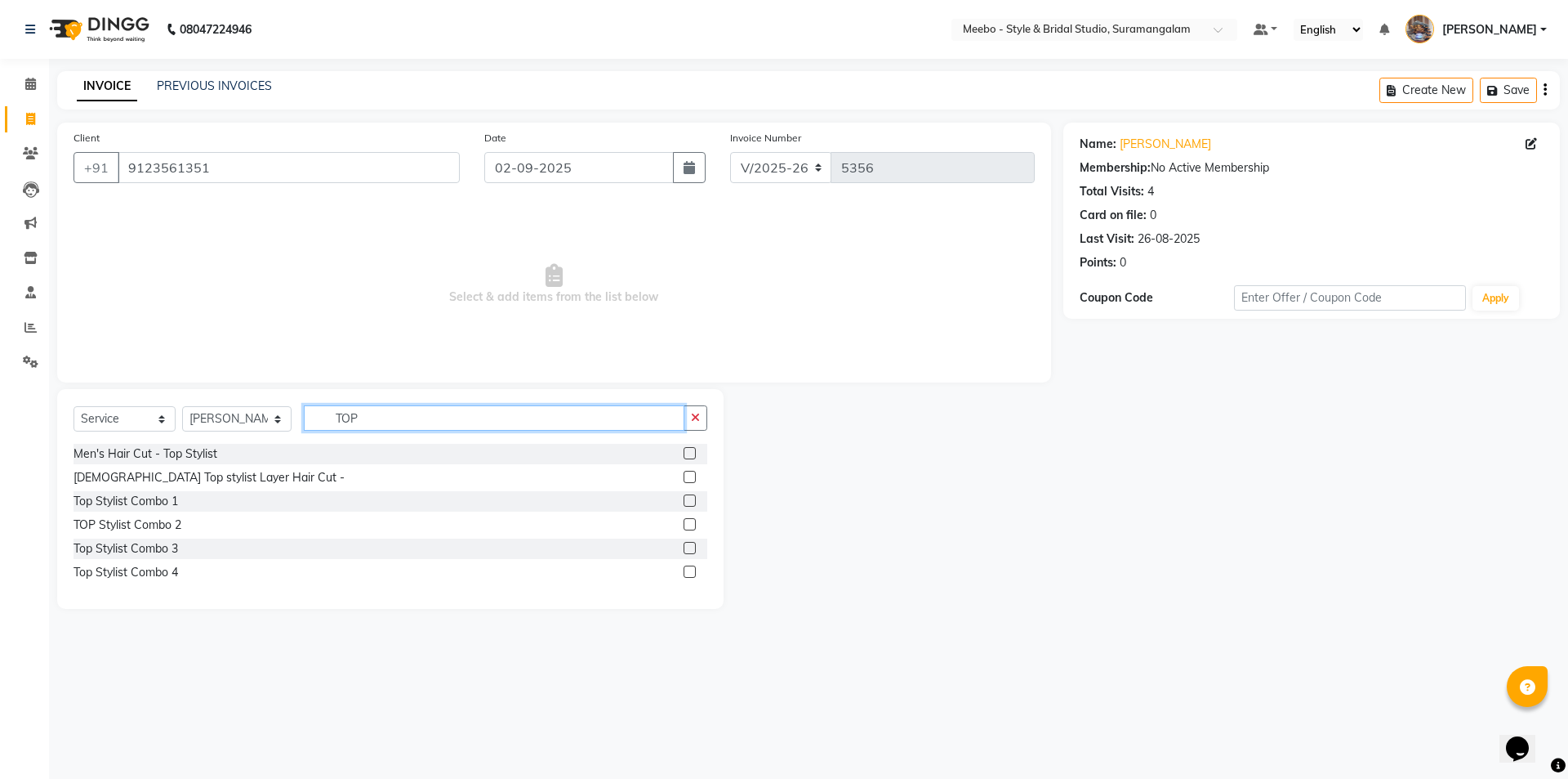
type input "TOP"
click at [685, 449] on label at bounding box center [689, 452] width 12 height 12
click at [685, 449] on input "checkbox" at bounding box center [688, 453] width 10 height 10
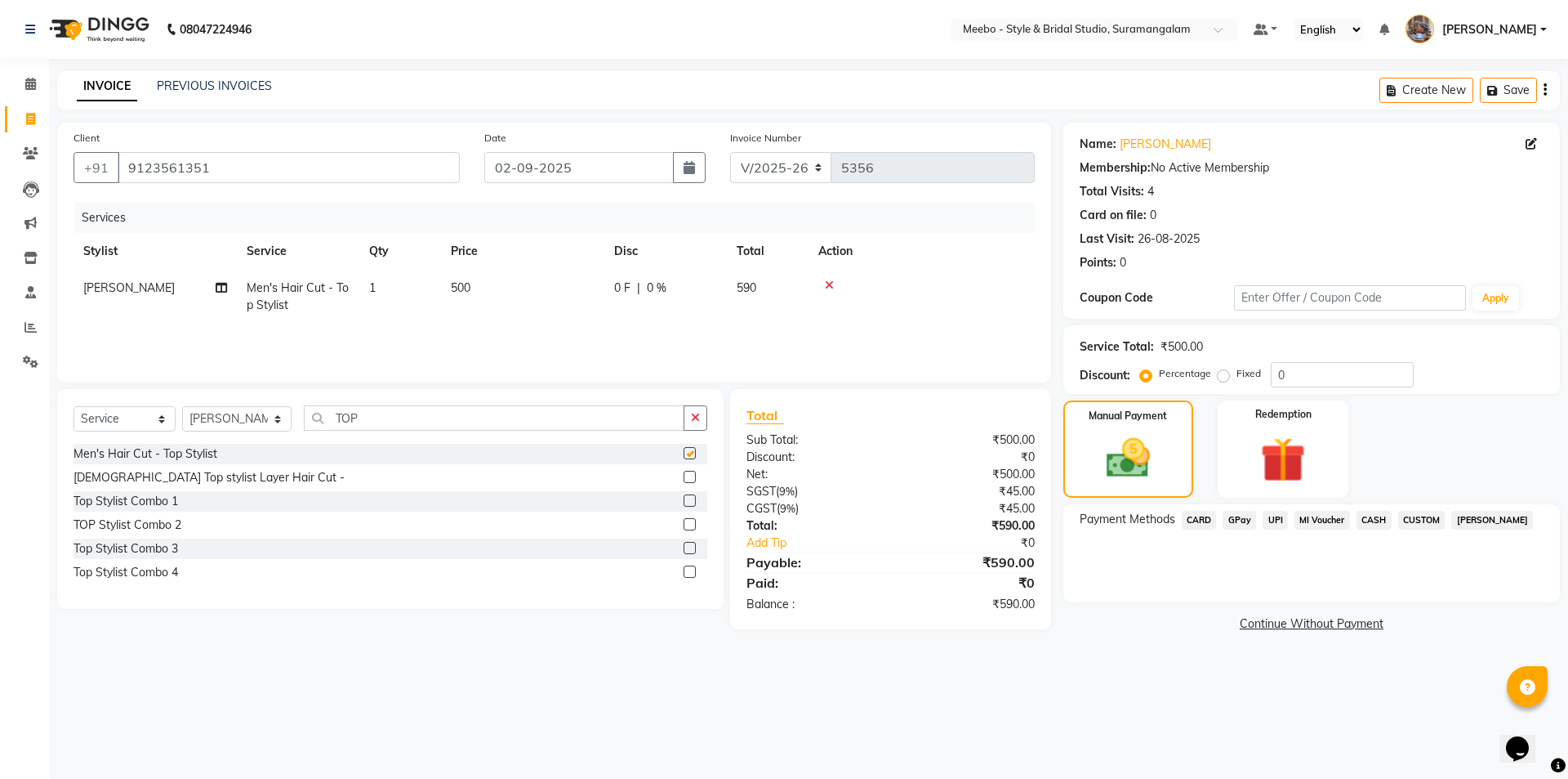
checkbox input "false"
click at [1241, 517] on span "GPay" at bounding box center [1239, 520] width 33 height 19
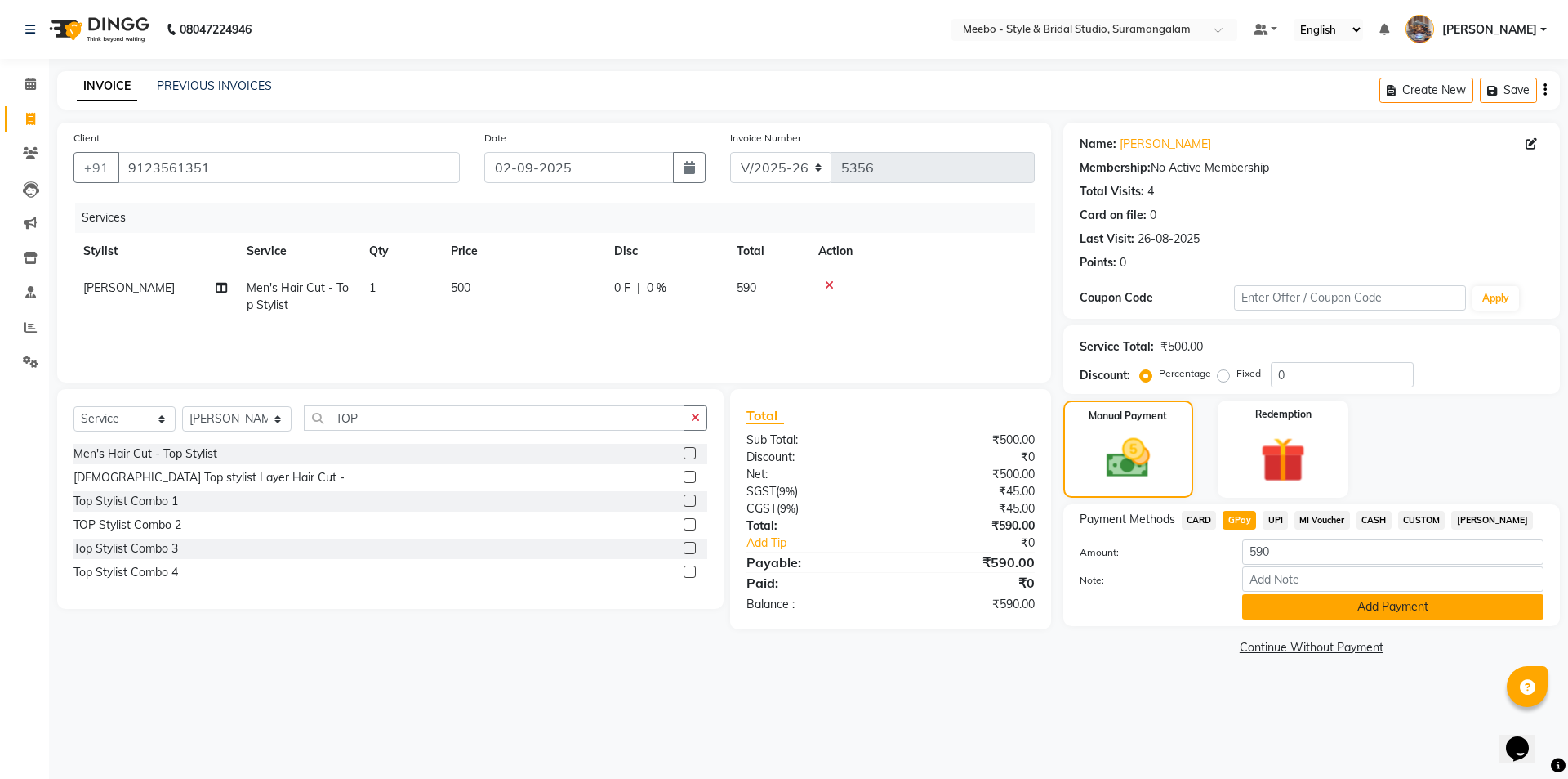
click at [1366, 603] on button "Add Payment" at bounding box center [1393, 607] width 302 height 26
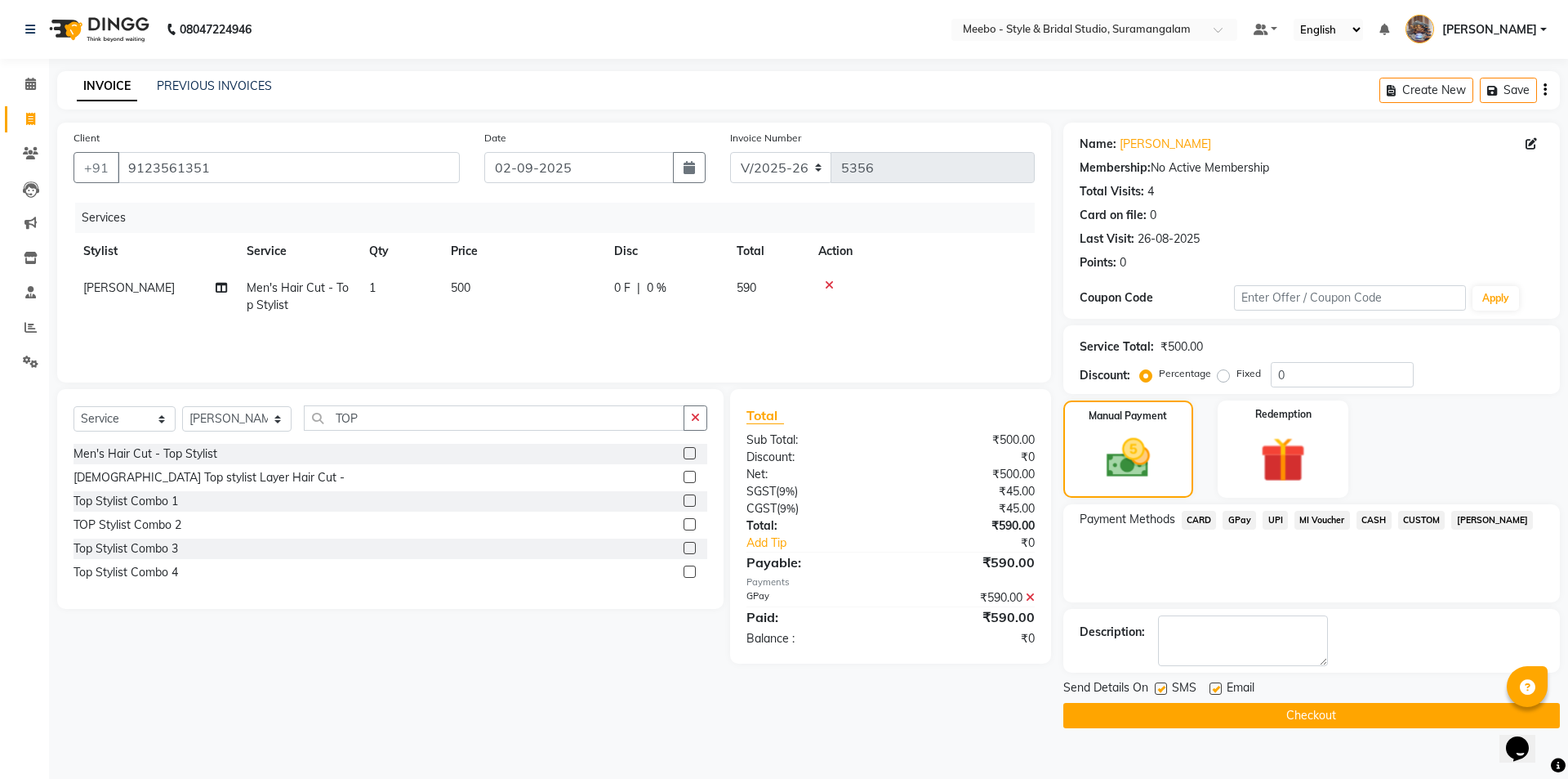
click at [1323, 724] on button "Checkout" at bounding box center [1312, 715] width 497 height 26
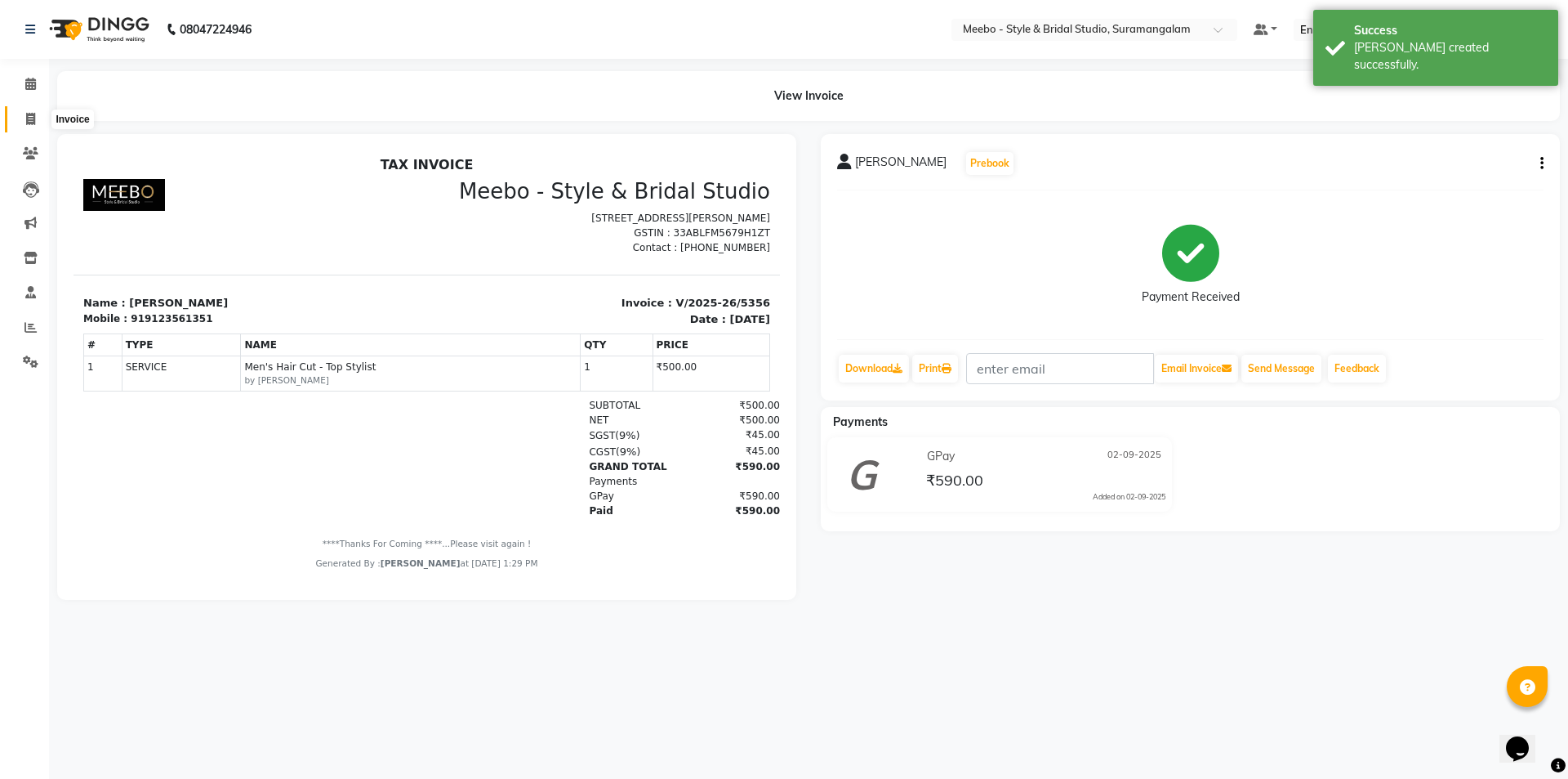
click at [28, 116] on icon at bounding box center [30, 118] width 9 height 12
select select "service"
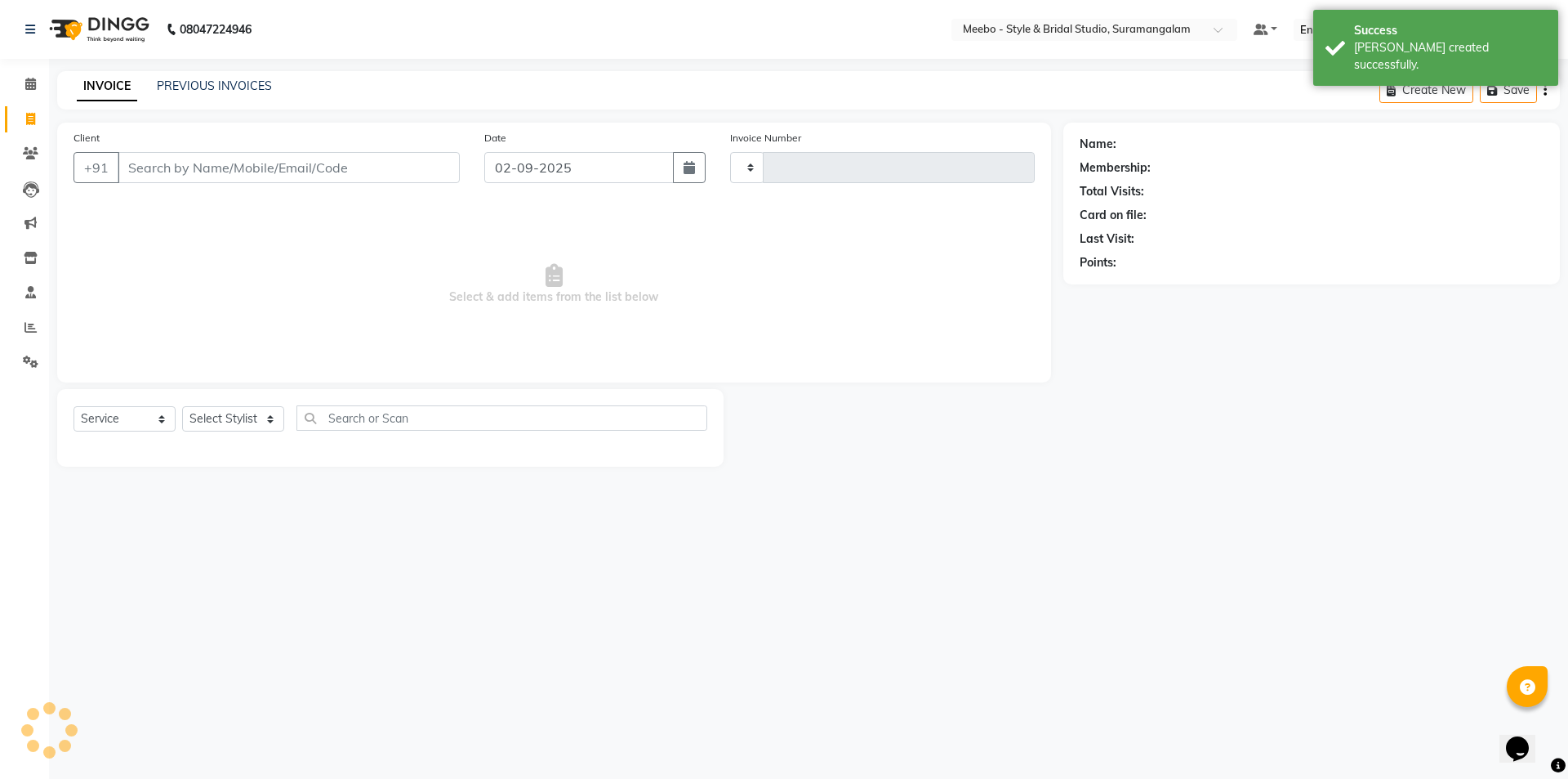
type input "5357"
select select "12"
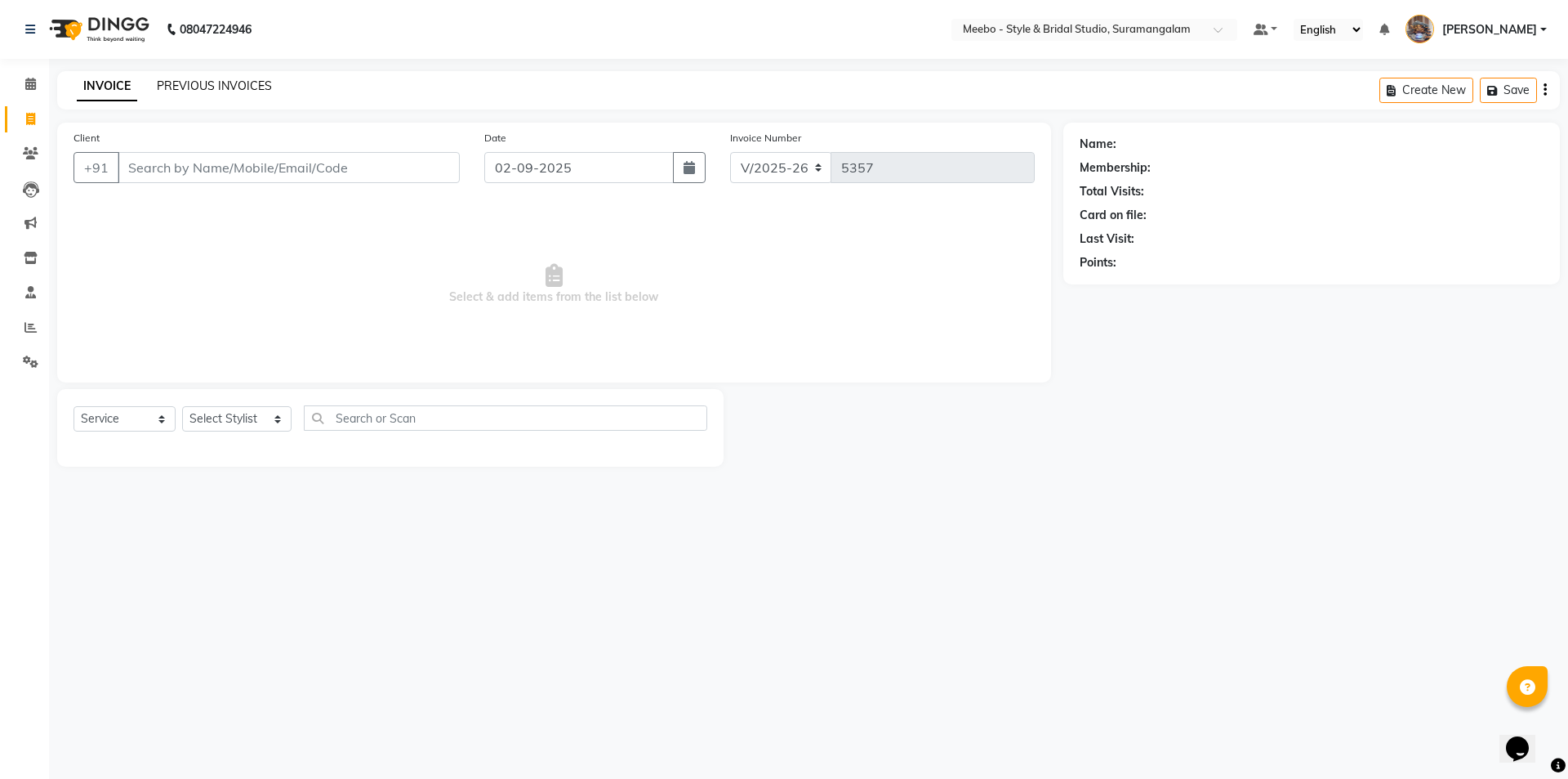
click at [235, 84] on link "PREVIOUS INVOICES" at bounding box center [214, 85] width 115 height 14
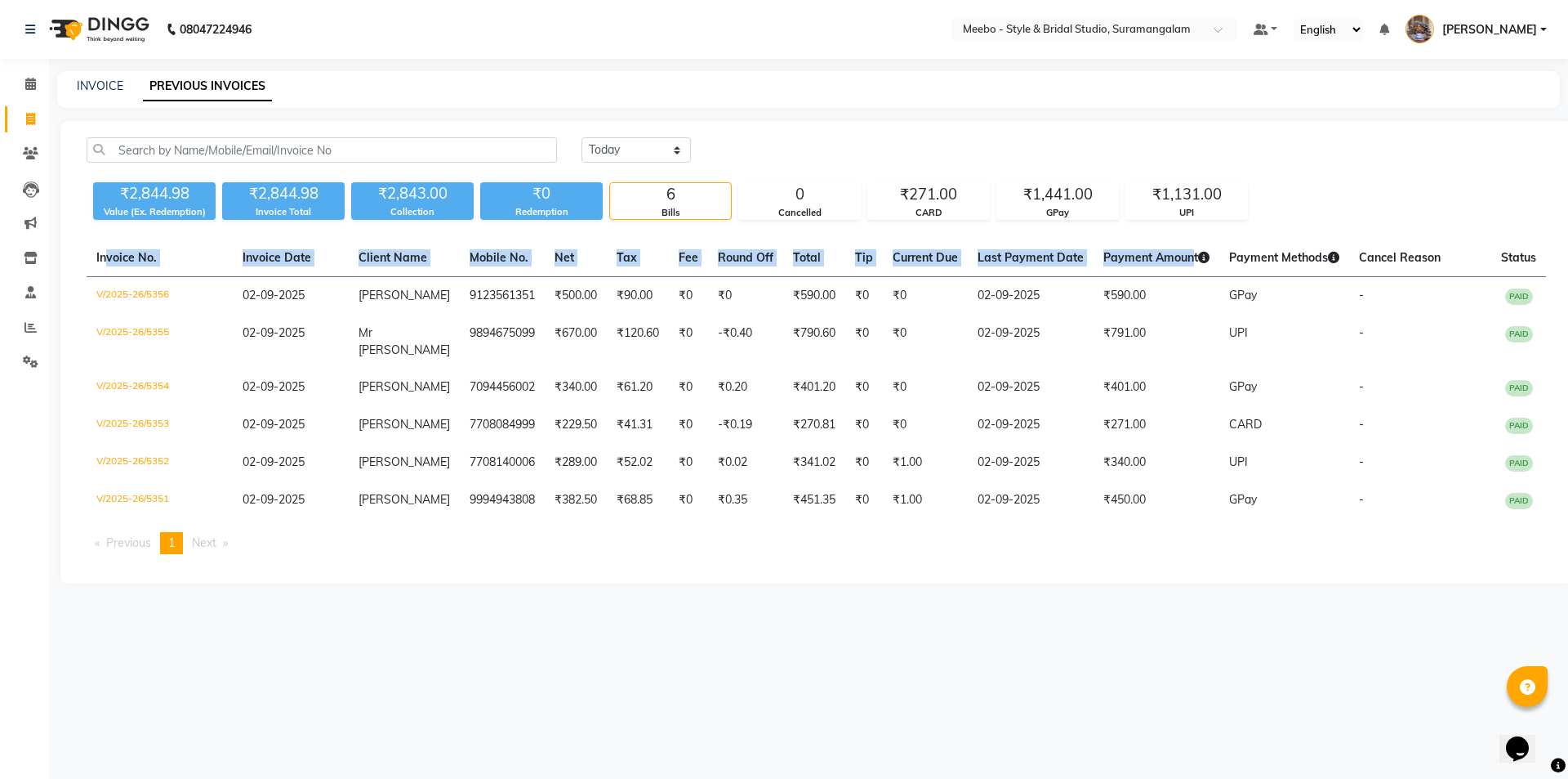
drag, startPoint x: 100, startPoint y: 259, endPoint x: 1174, endPoint y: 250, distance: 1074.0
click at [1174, 248] on tr "Invoice No. Invoice Date Client Name Mobile No. Net Tax Fee Round Off Total Tip…" at bounding box center [816, 257] width 1459 height 37
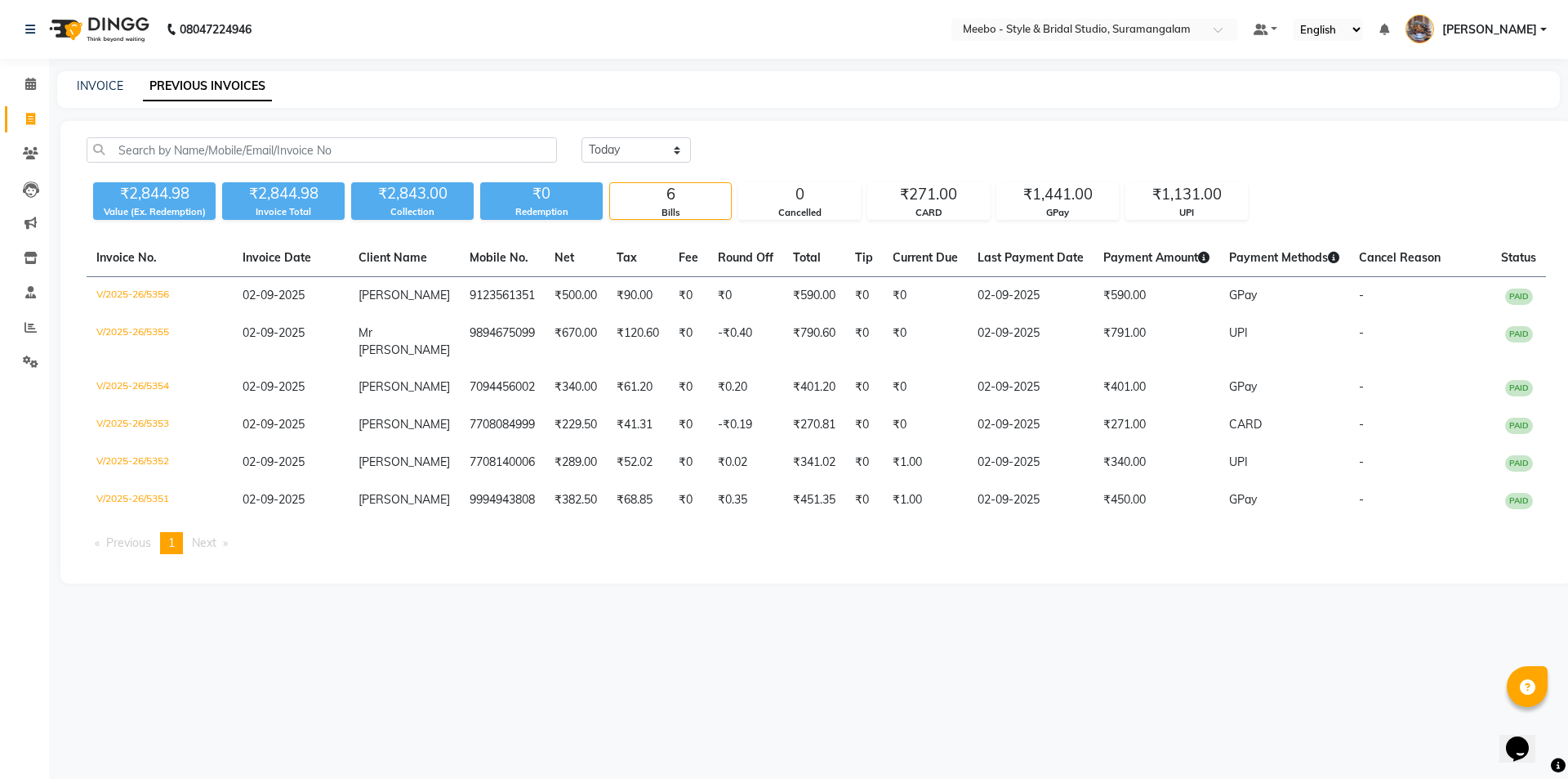
click at [814, 128] on div "Today Yesterday Custom Range ₹2,844.98 Value (Ex. Redemption) ₹2,844.98 Invoice…" at bounding box center [816, 352] width 1512 height 463
click at [101, 84] on link "INVOICE" at bounding box center [100, 85] width 47 height 14
select select "12"
select select "service"
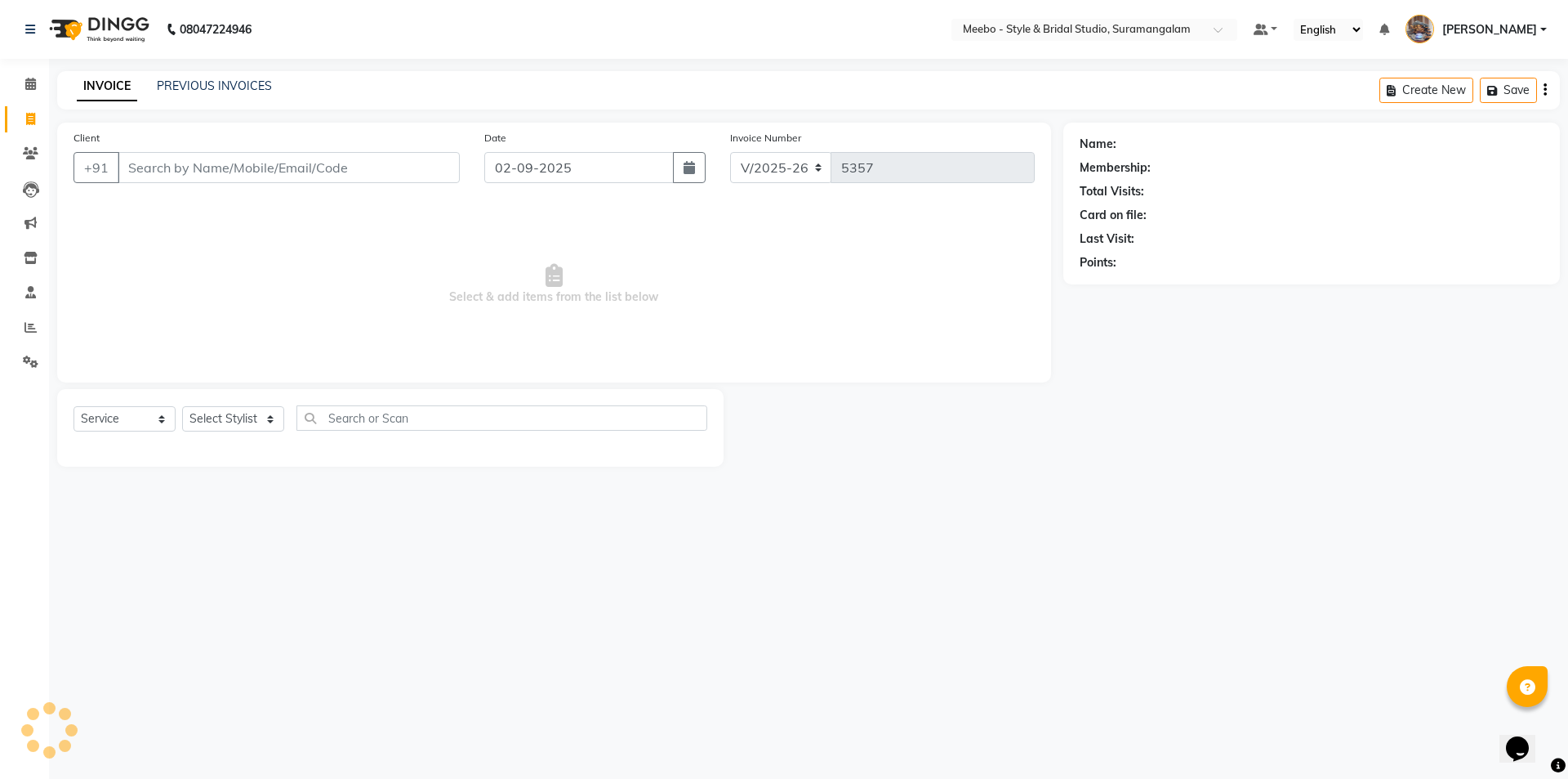
click at [217, 161] on input "Client" at bounding box center [289, 168] width 343 height 31
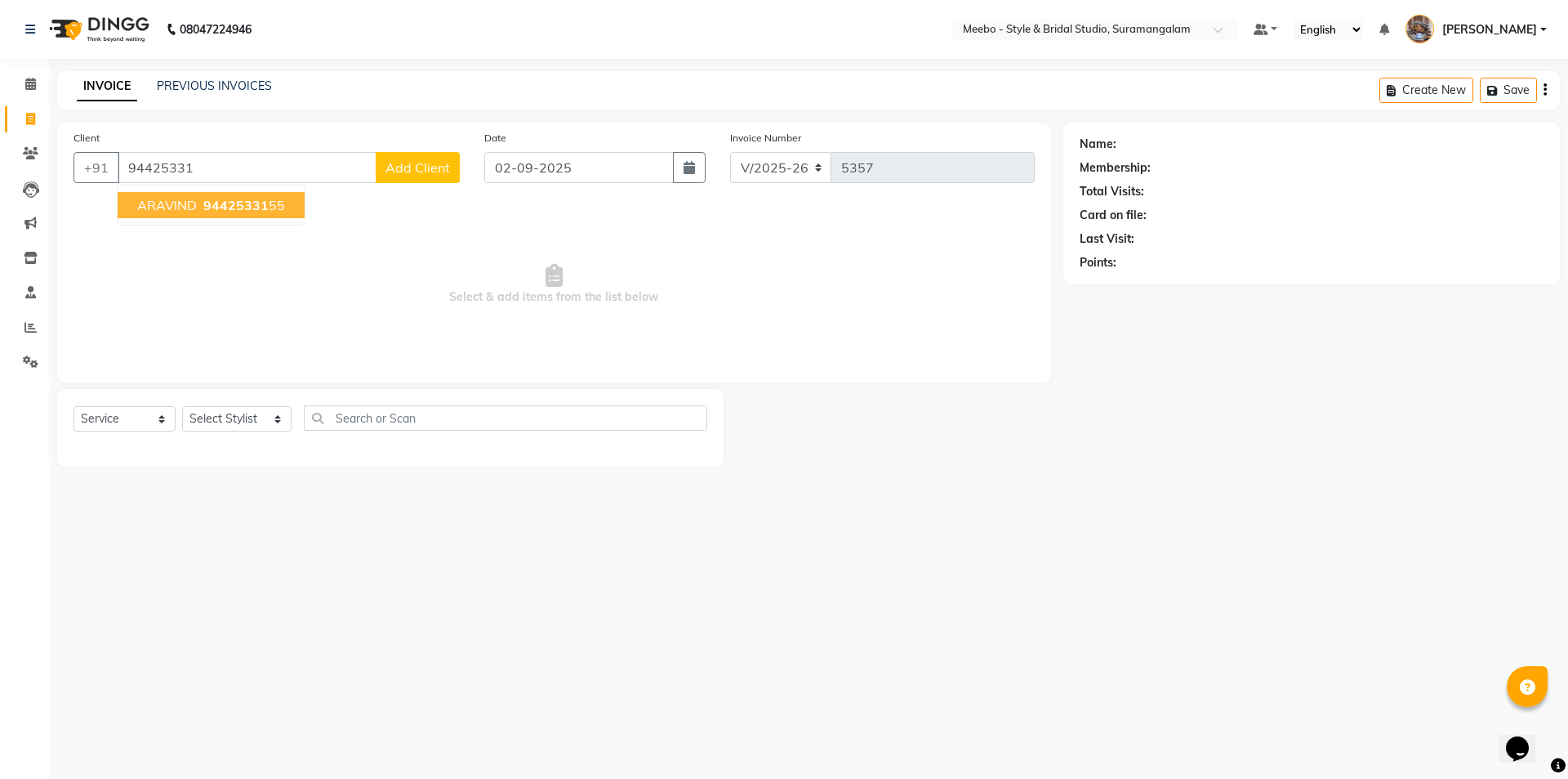
click at [219, 205] on span "94425331" at bounding box center [236, 205] width 66 height 16
type input "9442533155"
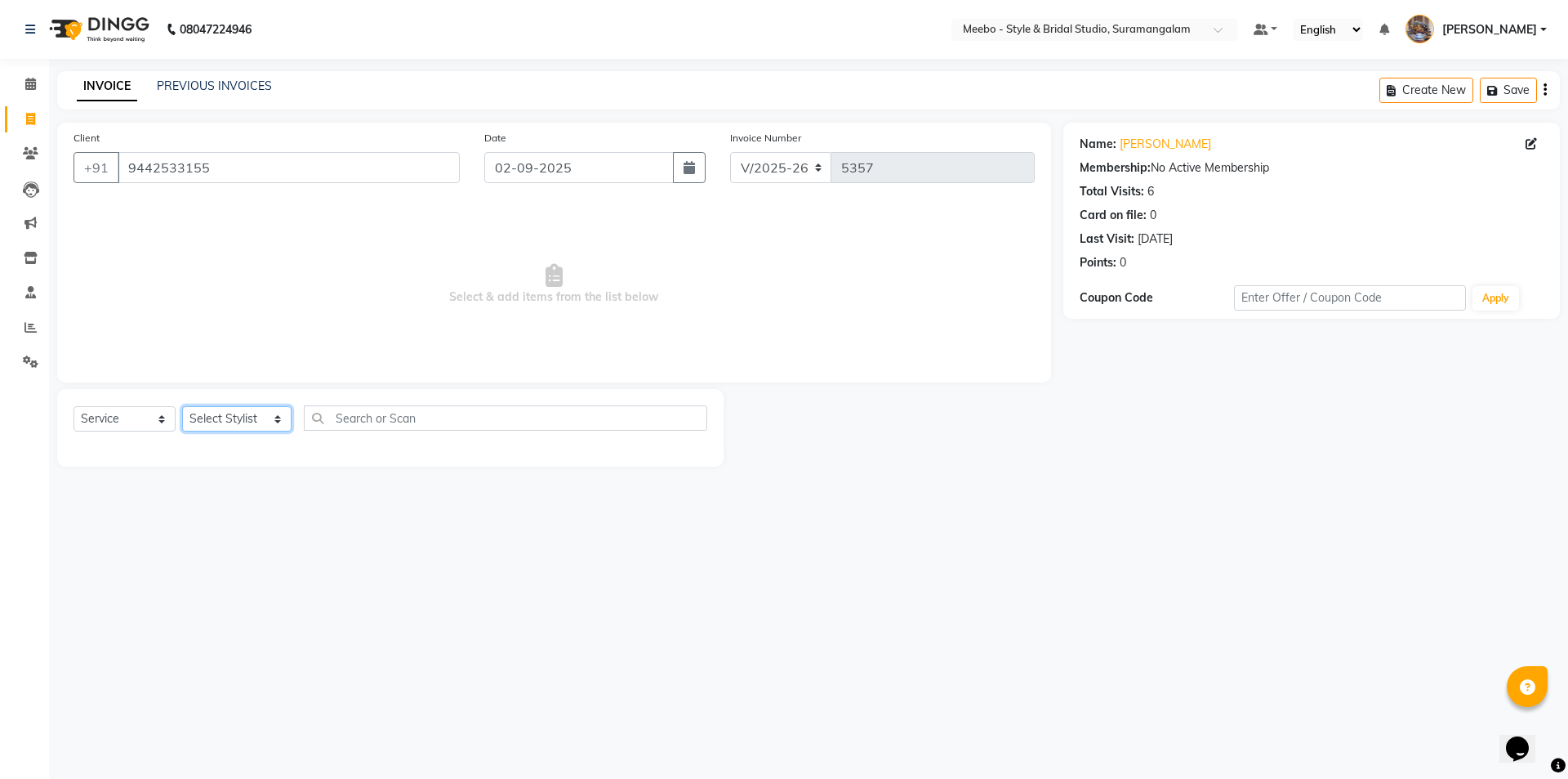
click at [228, 419] on select "Select Stylist Admin [PERSON_NAME] [PERSON_NAME] Manager [PERSON_NAME] [PERSON_…" at bounding box center [236, 418] width 109 height 26
select select "57684"
click at [182, 406] on select "Select Stylist Admin [PERSON_NAME] [PERSON_NAME] Manager [PERSON_NAME] [PERSON_…" at bounding box center [236, 418] width 109 height 26
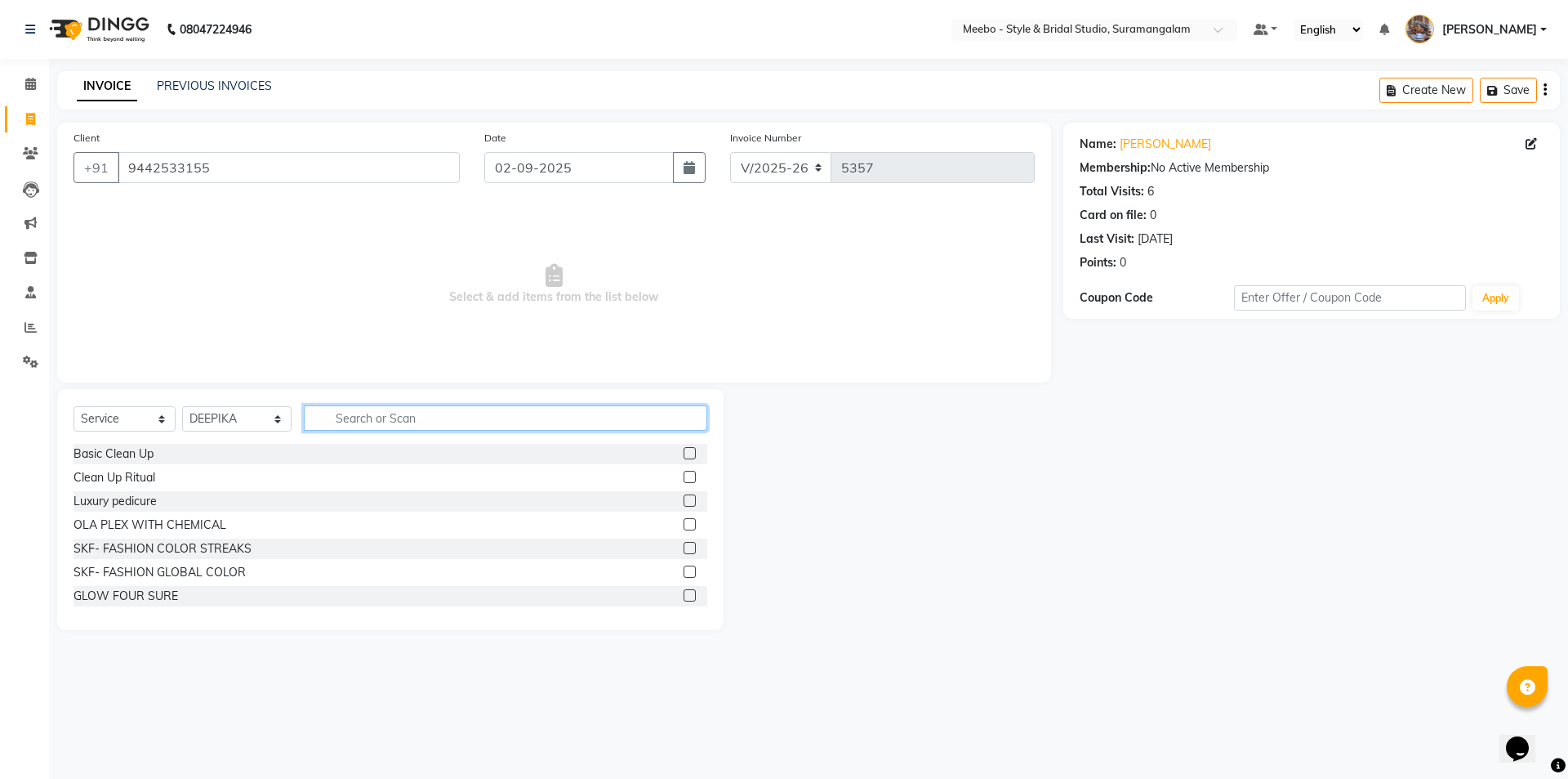
click at [455, 421] on input "text" at bounding box center [506, 418] width 404 height 26
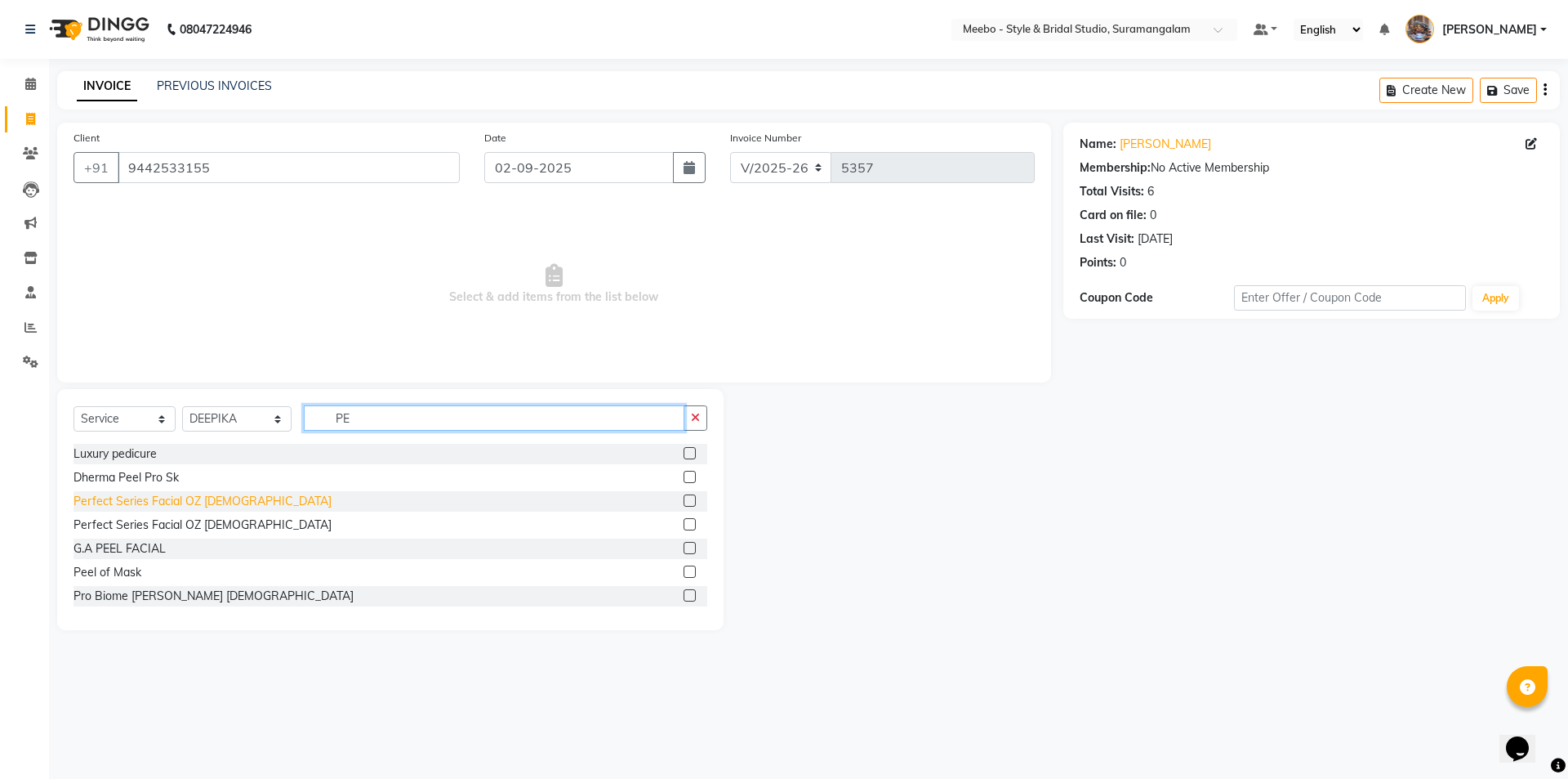
type input "PE"
click at [238, 498] on div "Perfect Series Facial OZ [DEMOGRAPHIC_DATA]" at bounding box center [202, 501] width 258 height 17
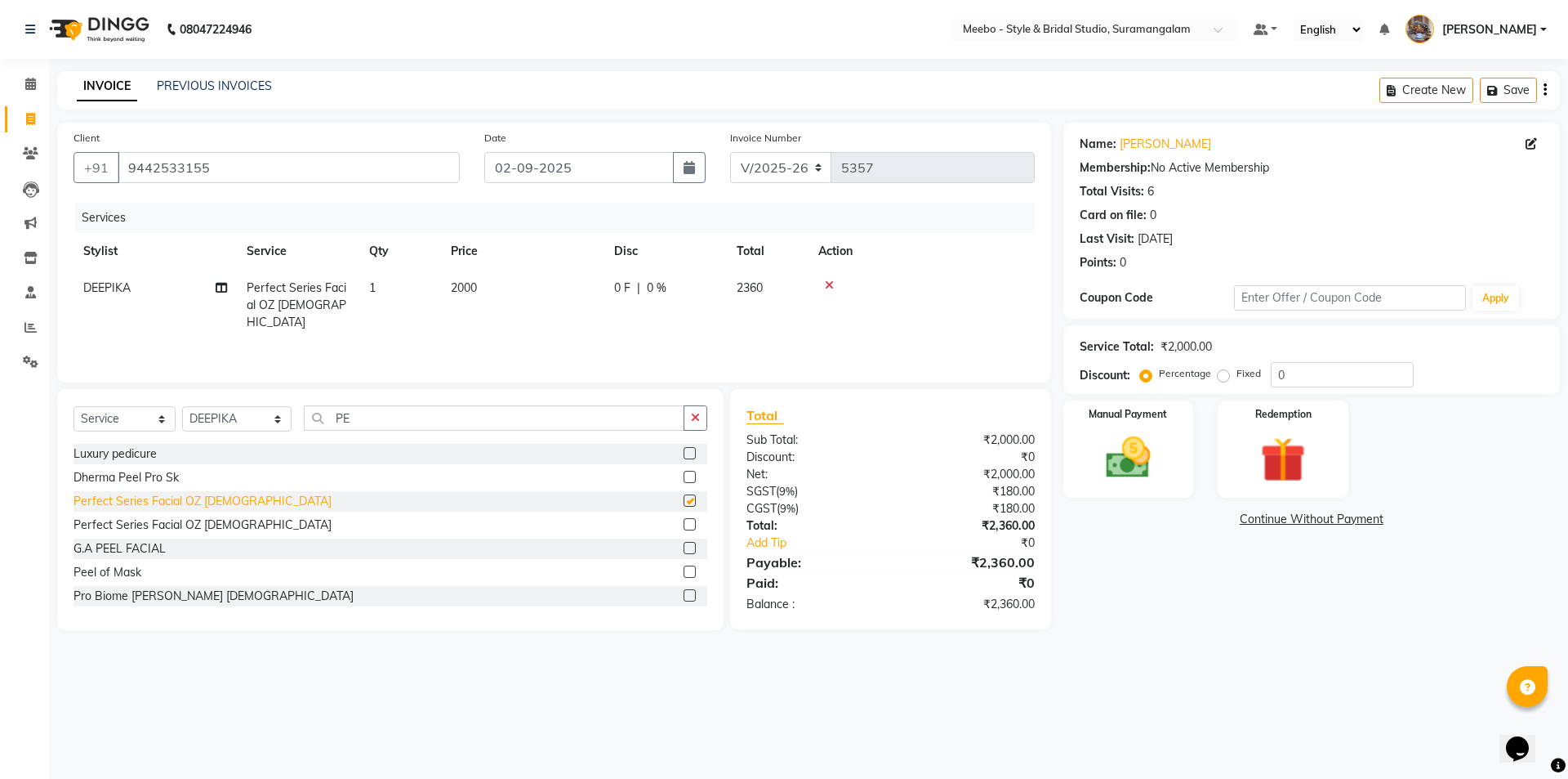
checkbox input "false"
drag, startPoint x: 389, startPoint y: 418, endPoint x: 317, endPoint y: 421, distance: 72.1
click at [317, 421] on input "PE" at bounding box center [494, 418] width 381 height 26
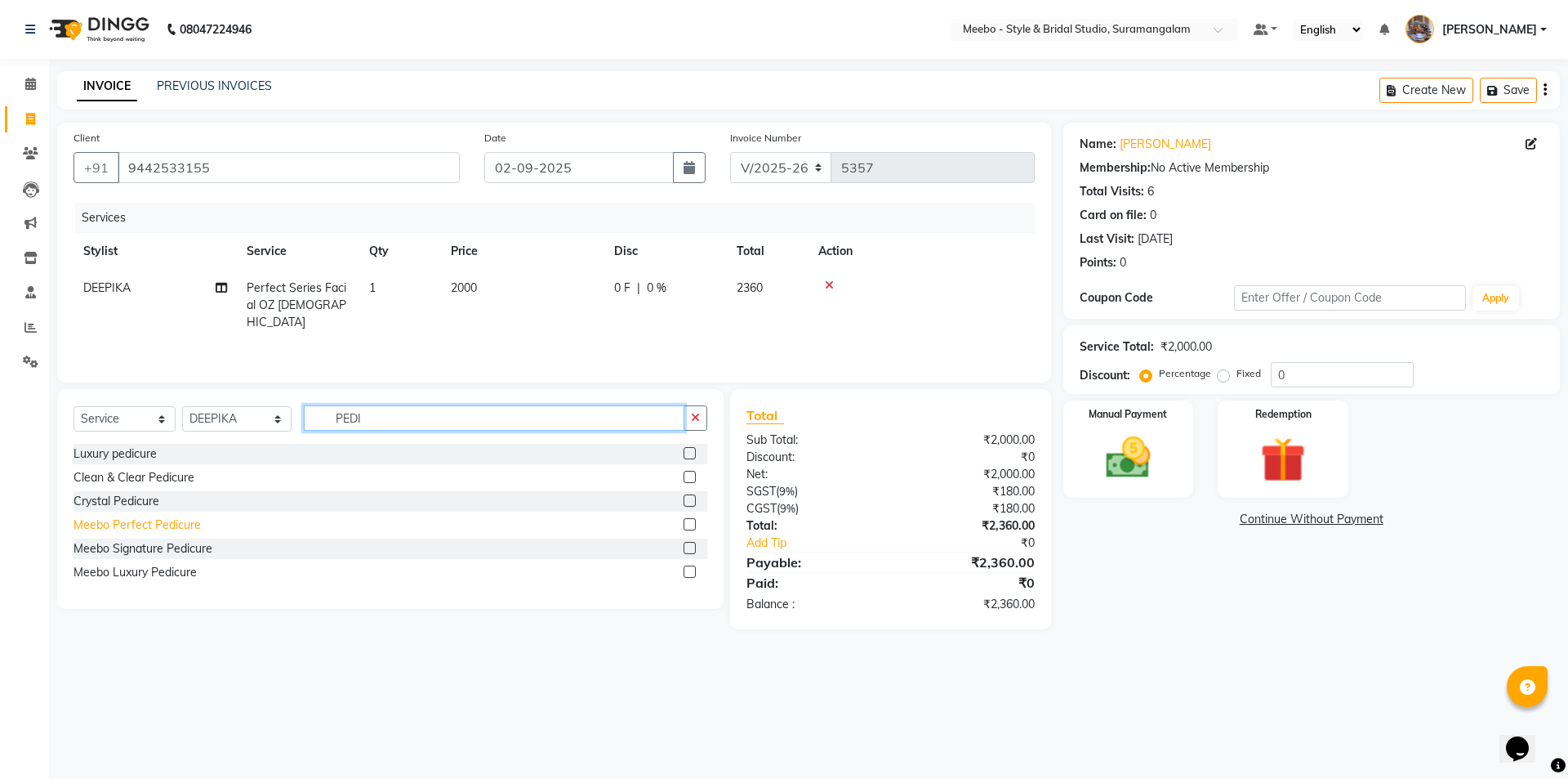
type input "PEDI"
click at [182, 522] on div "Meebo Perfect Pedicure" at bounding box center [137, 525] width 128 height 17
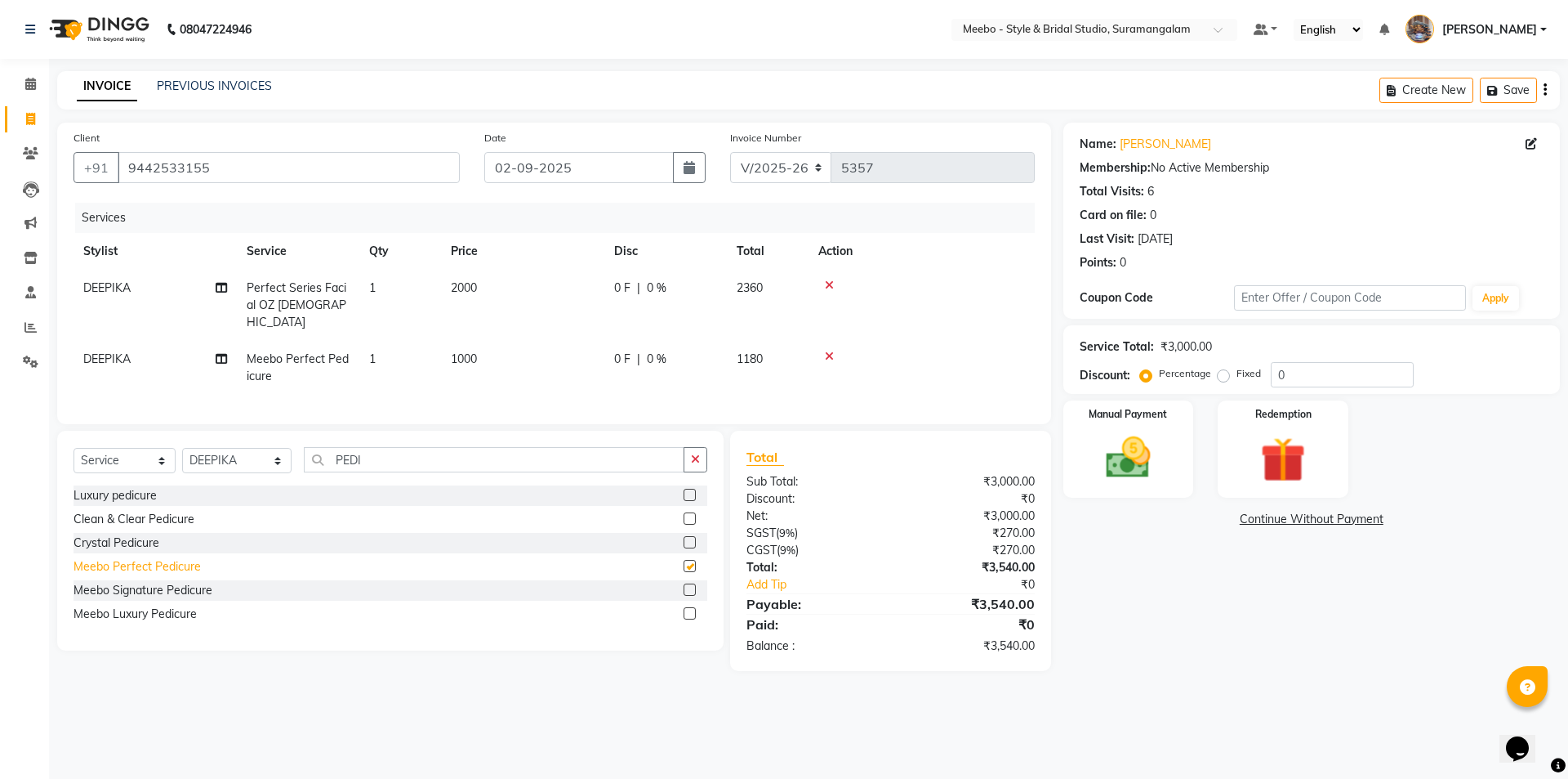
checkbox input "false"
drag, startPoint x: 387, startPoint y: 456, endPoint x: 247, endPoint y: 455, distance: 140.0
click at [256, 458] on div "Select Service Product Membership Package Voucher Prepaid Gift Card Select Styl…" at bounding box center [390, 466] width 634 height 38
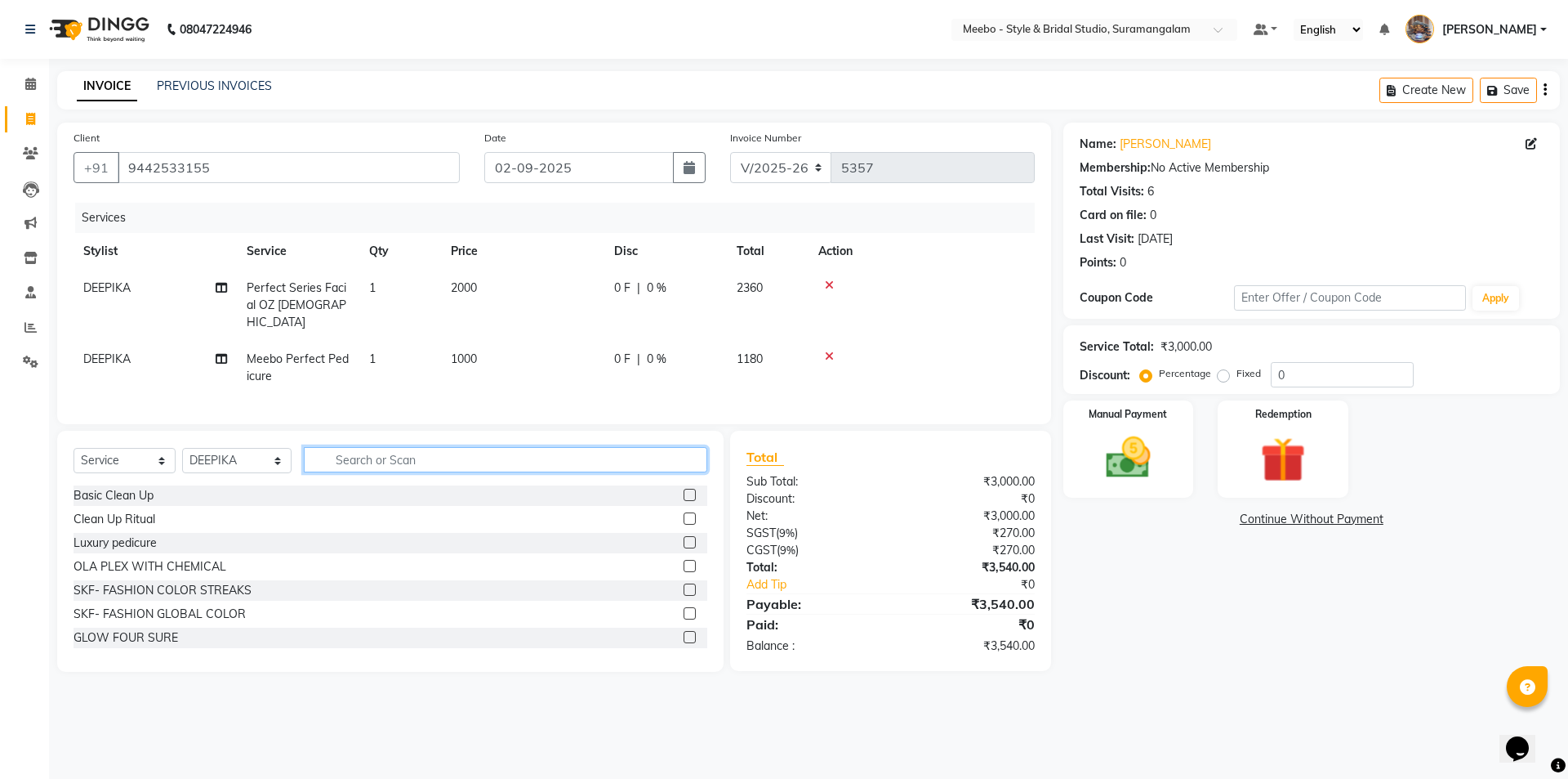
click at [381, 448] on input "text" at bounding box center [506, 459] width 404 height 26
click at [829, 282] on icon at bounding box center [829, 285] width 9 height 11
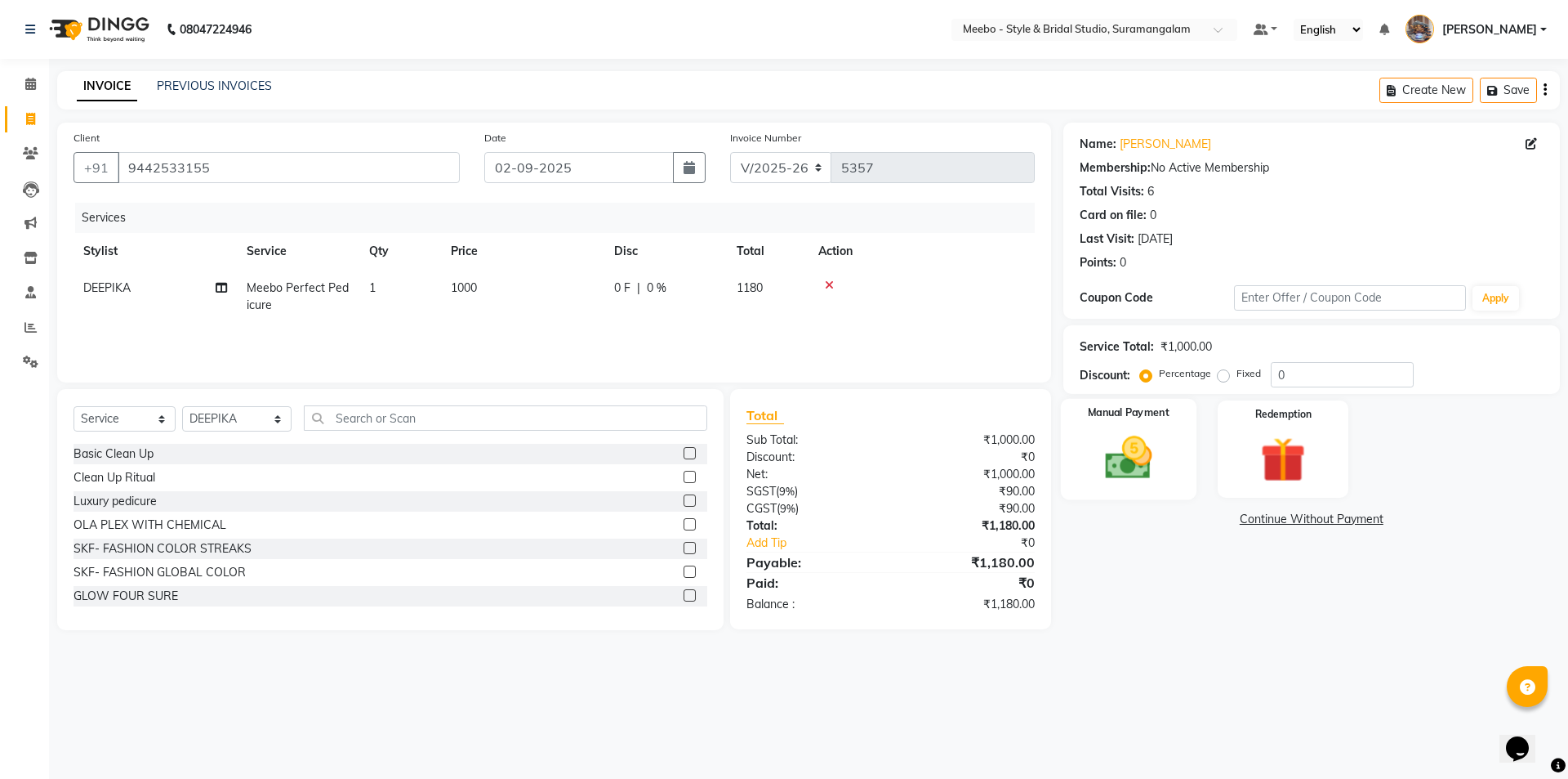
click at [1141, 417] on label "Manual Payment" at bounding box center [1129, 413] width 82 height 15
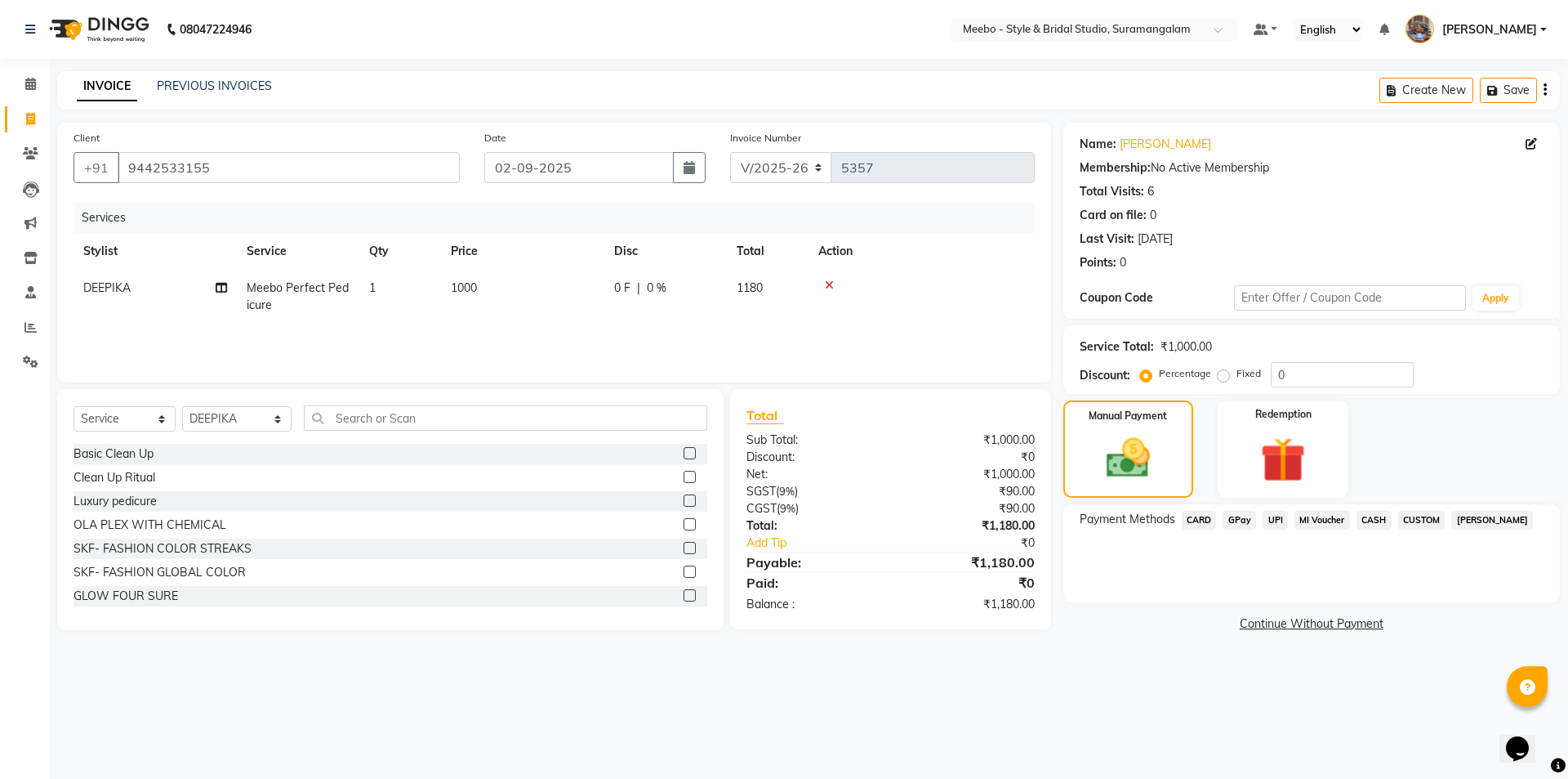
click at [1374, 521] on span "CASH" at bounding box center [1374, 520] width 35 height 19
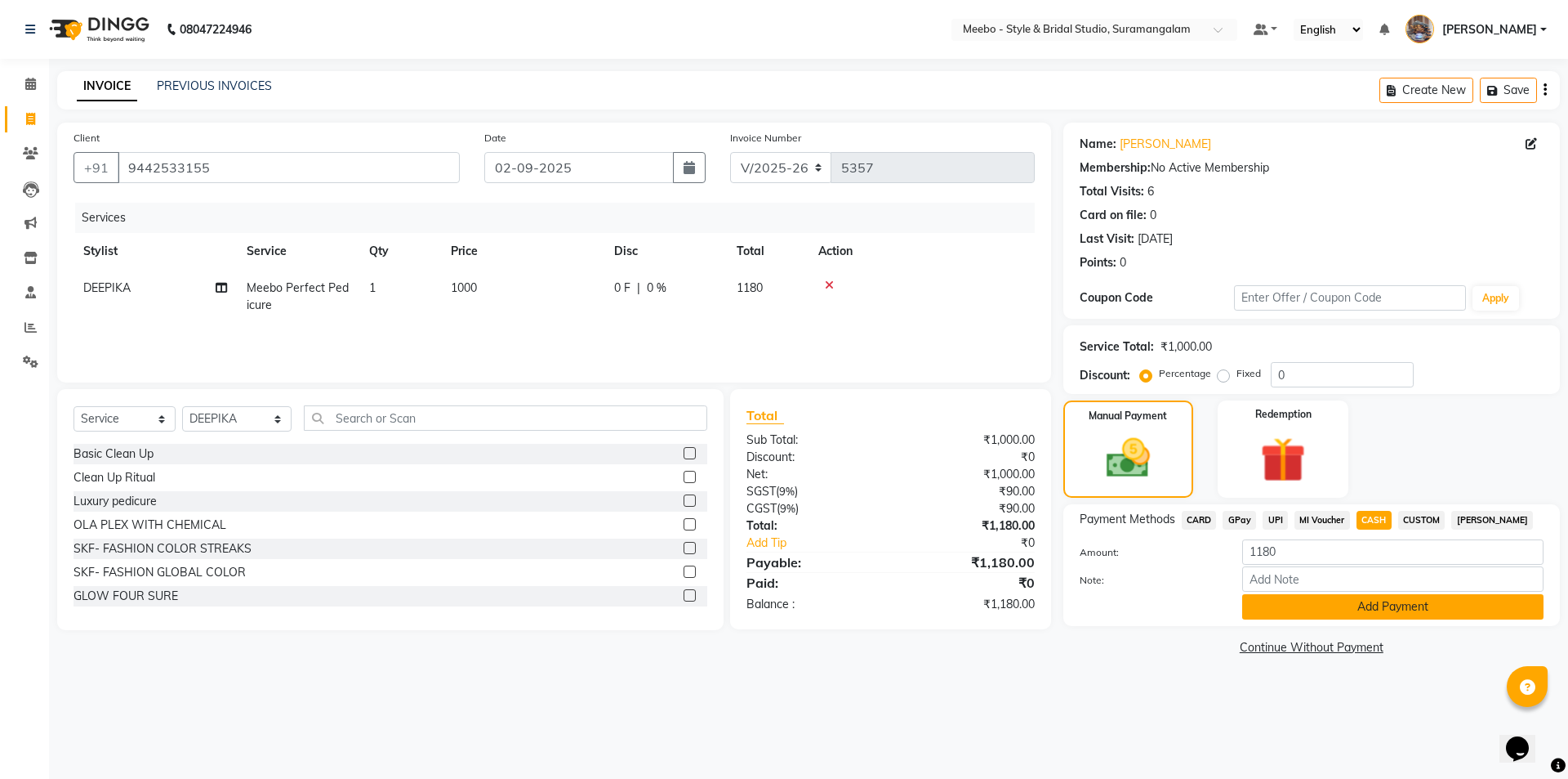
click at [1366, 609] on button "Add Payment" at bounding box center [1393, 607] width 302 height 26
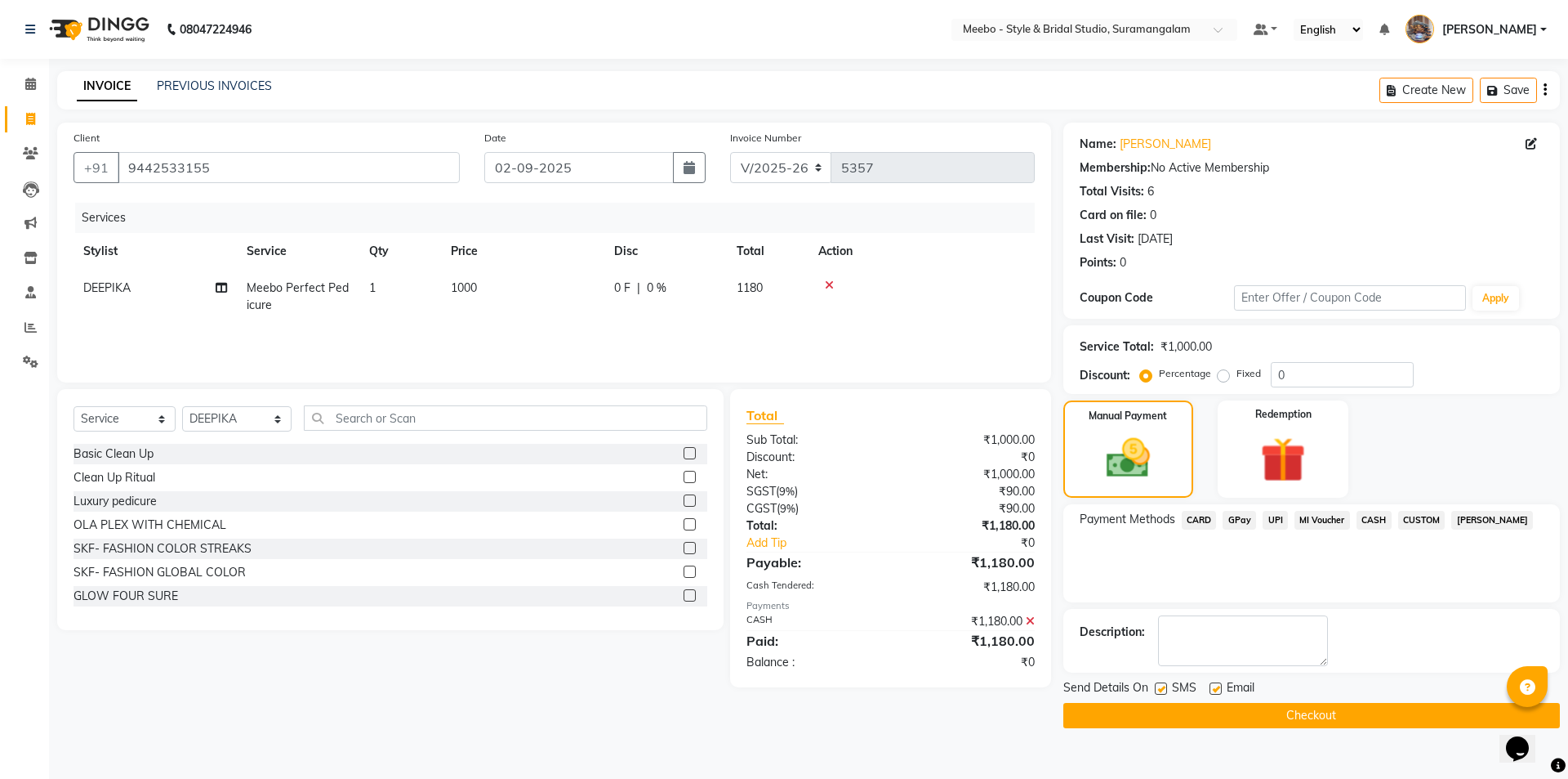
click at [1320, 712] on button "Checkout" at bounding box center [1312, 715] width 497 height 26
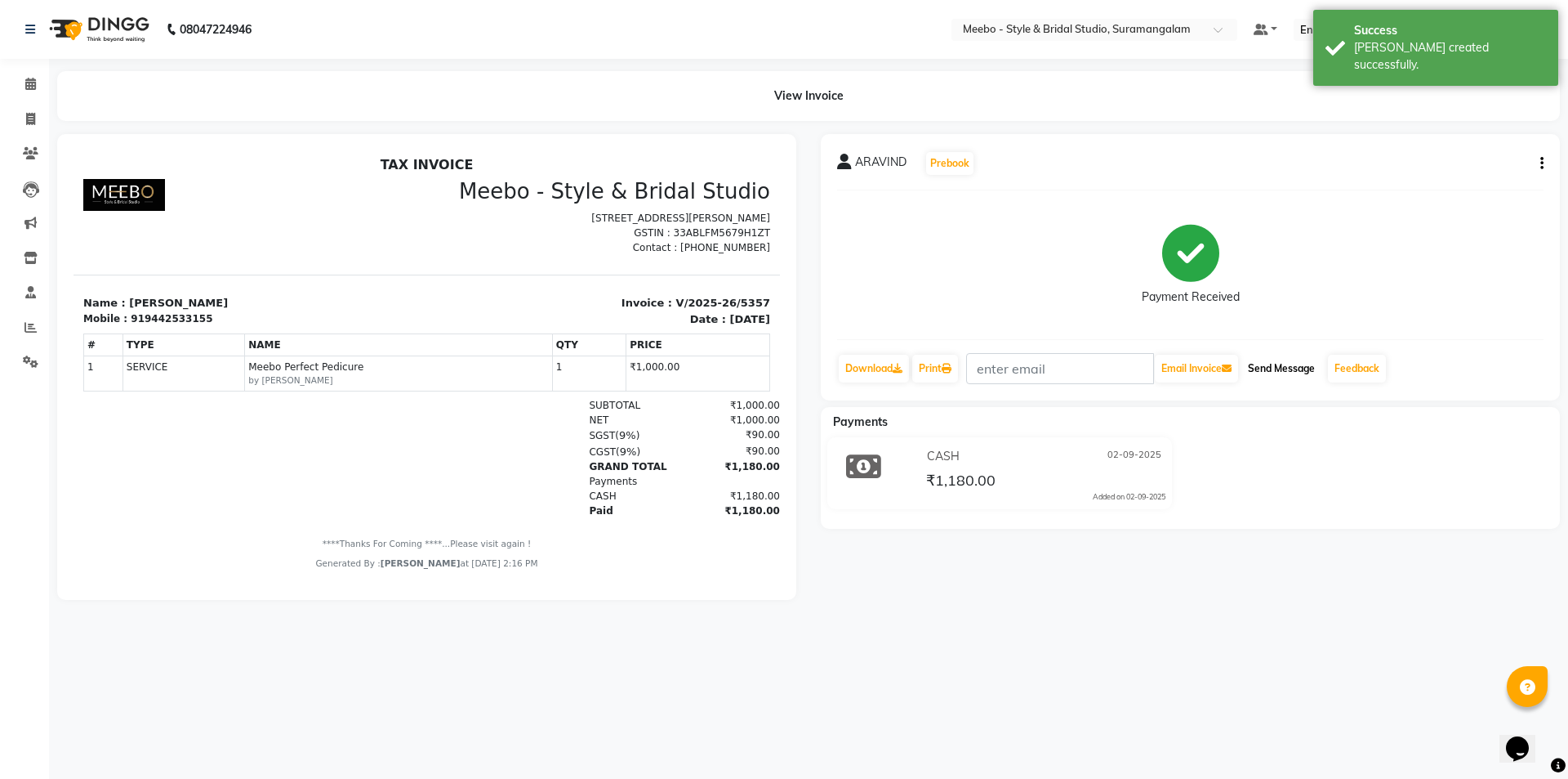
click at [1281, 367] on button "Send Message" at bounding box center [1281, 368] width 80 height 28
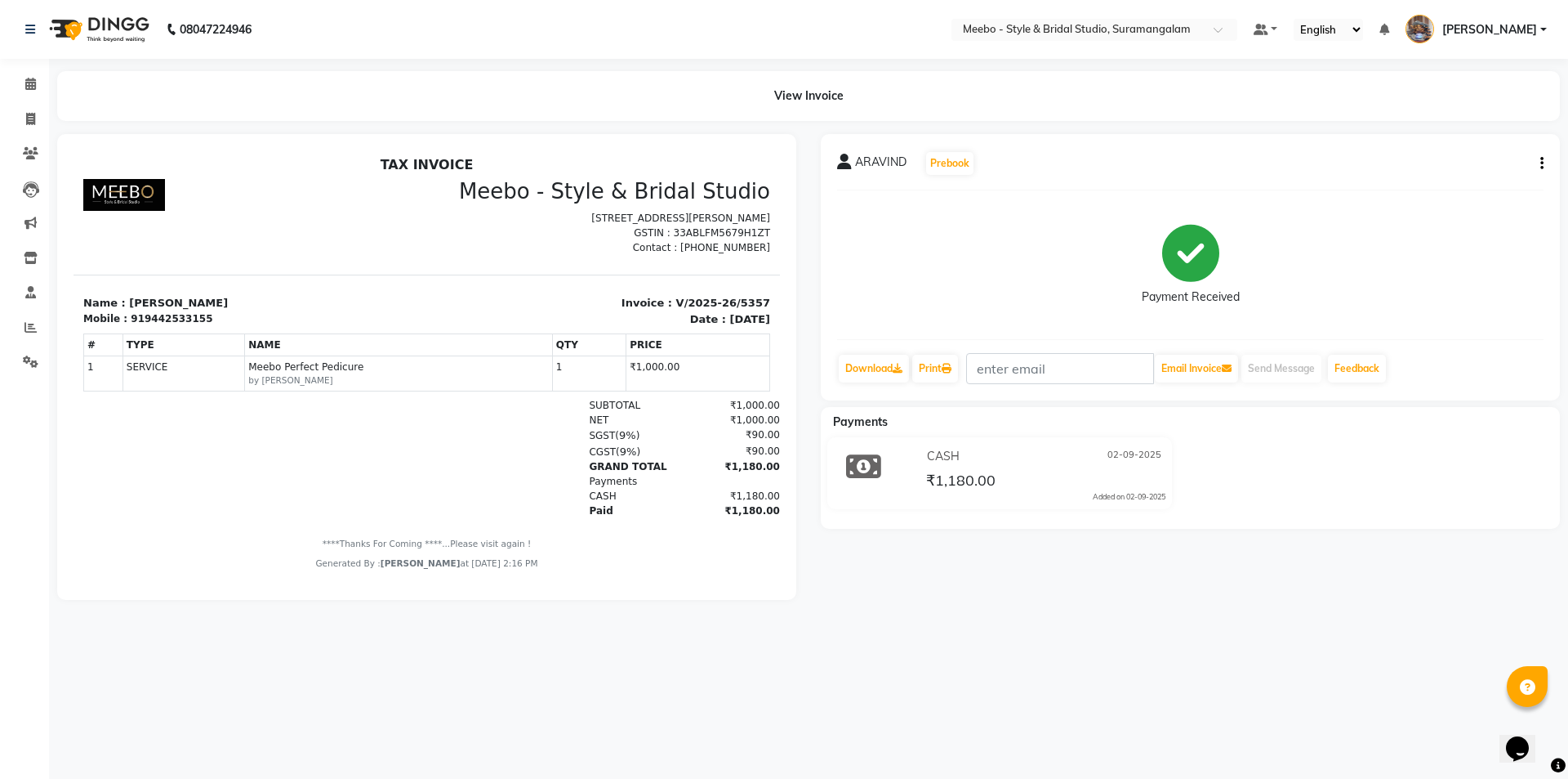
select select "12"
select select "service"
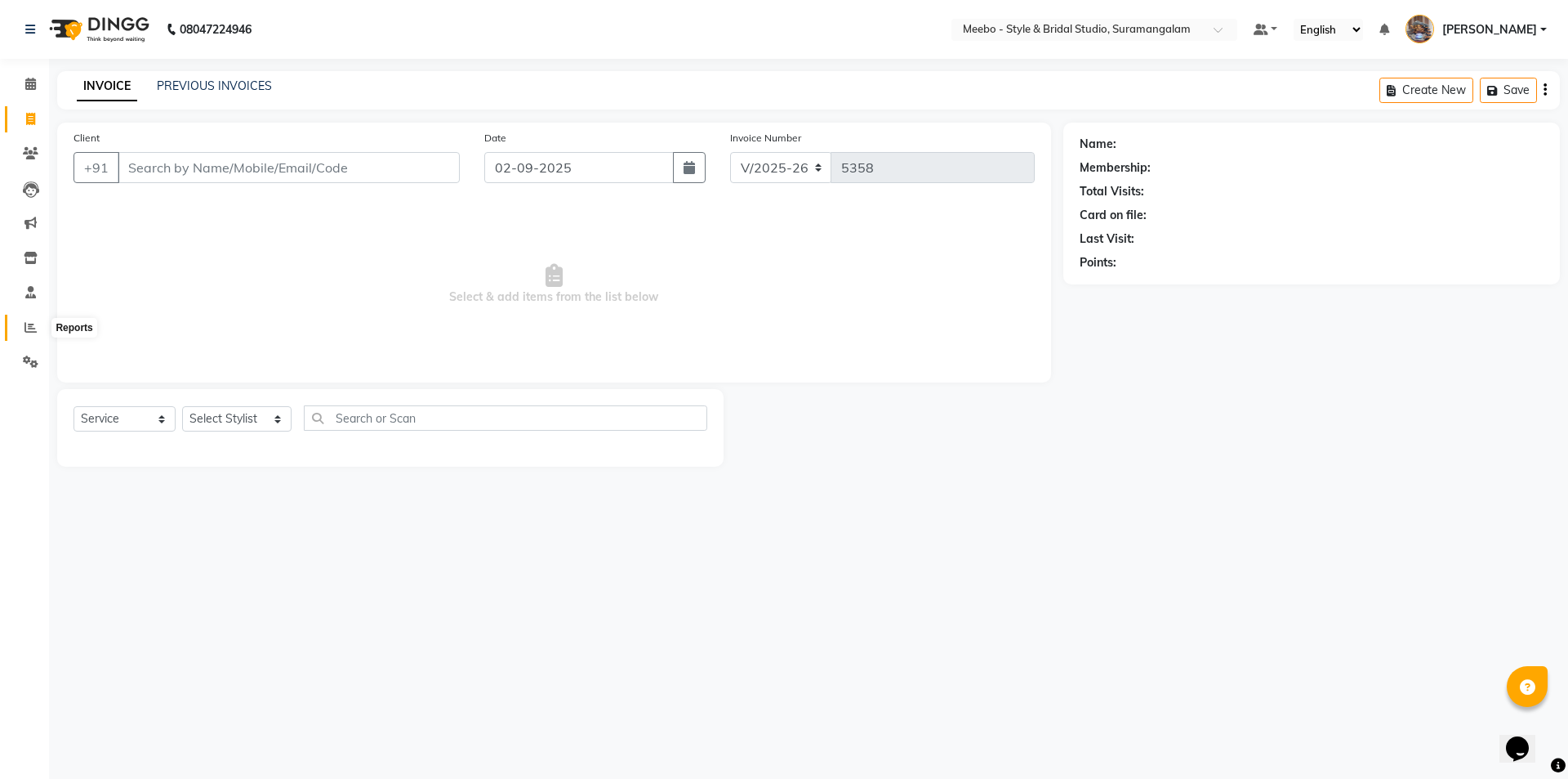
click at [31, 330] on icon at bounding box center [30, 327] width 12 height 12
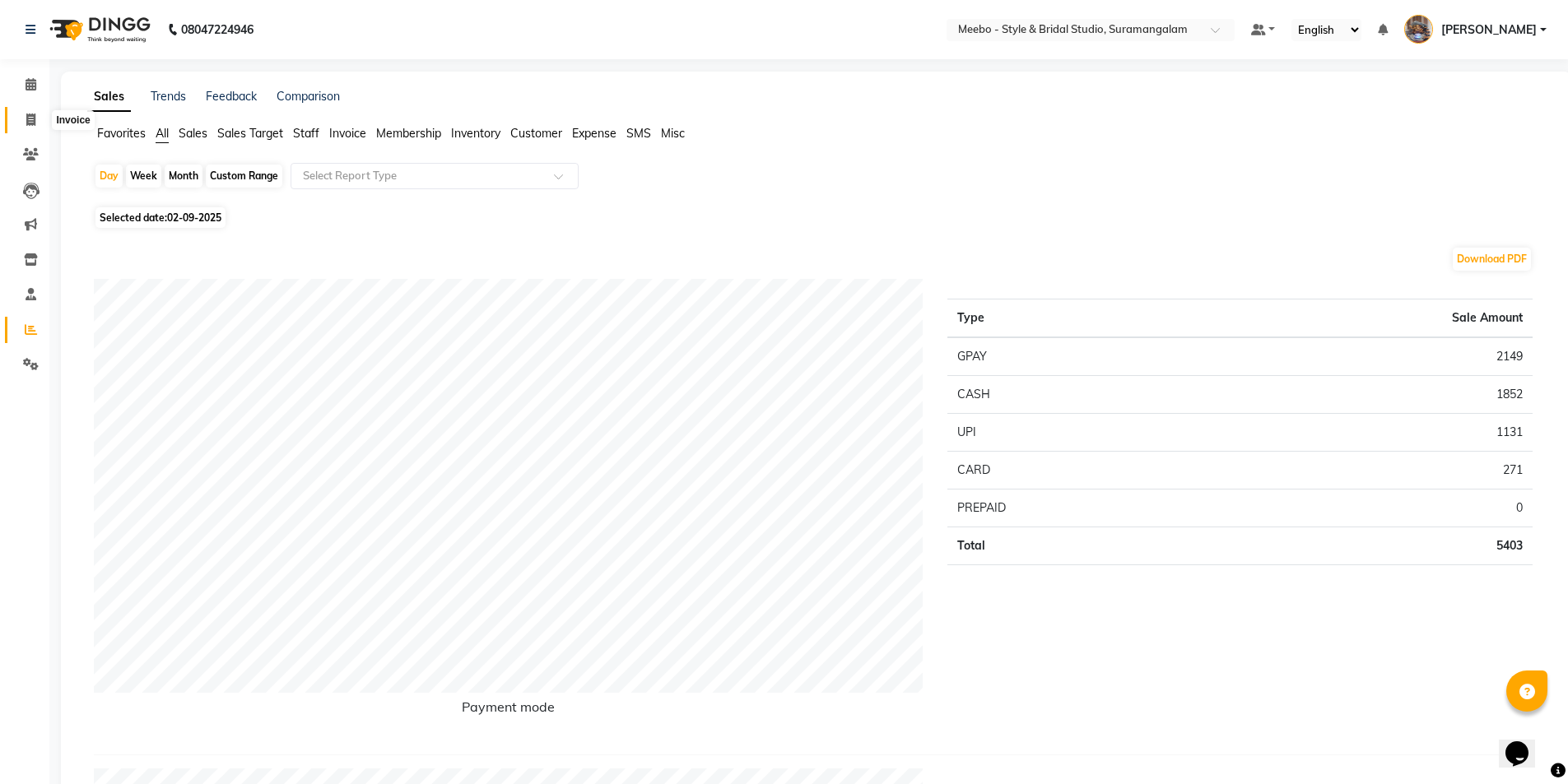
click at [23, 126] on span at bounding box center [31, 121] width 29 height 19
select select "service"
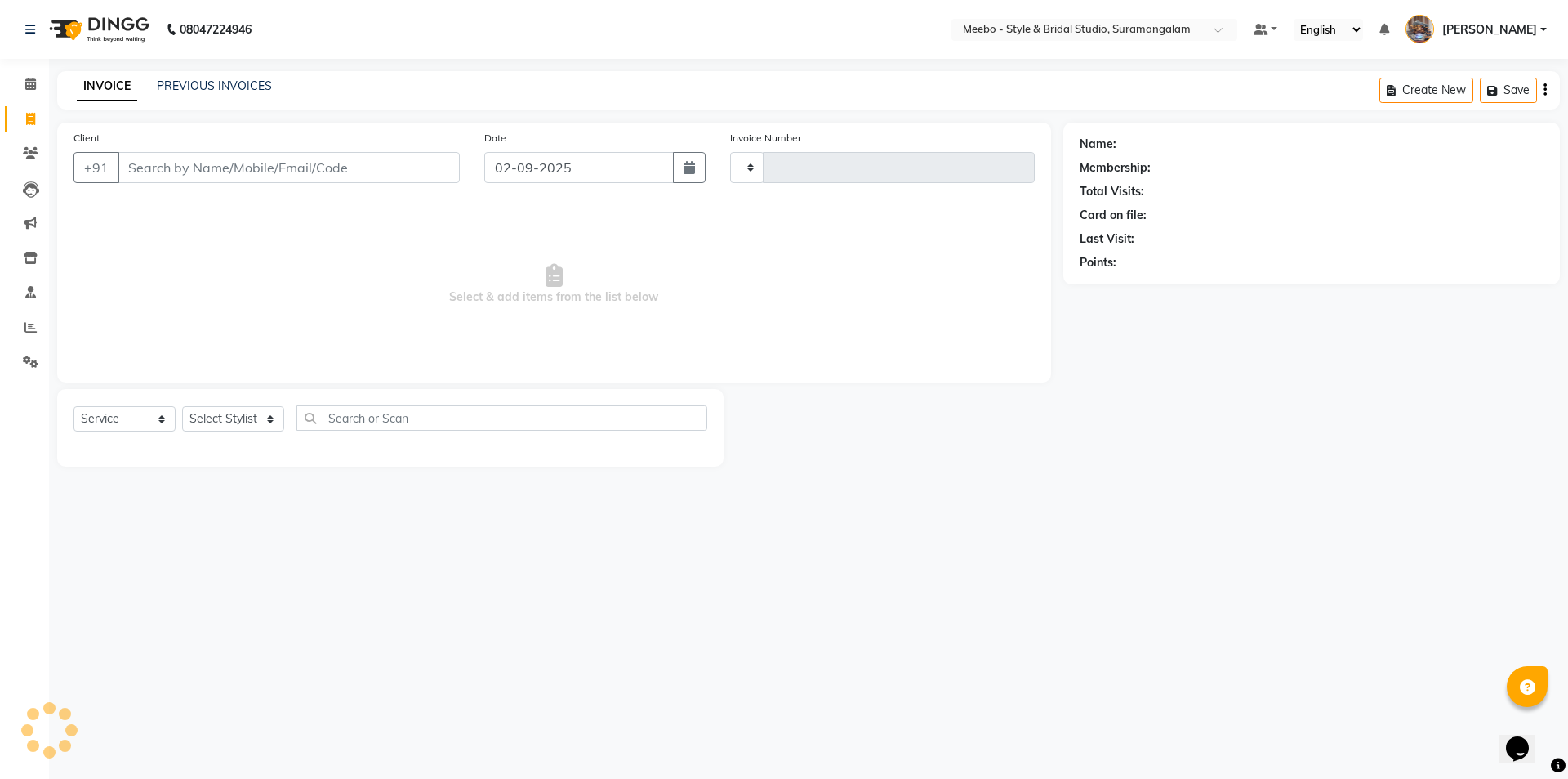
type input "5361"
select select "12"
click at [33, 150] on icon at bounding box center [30, 152] width 15 height 12
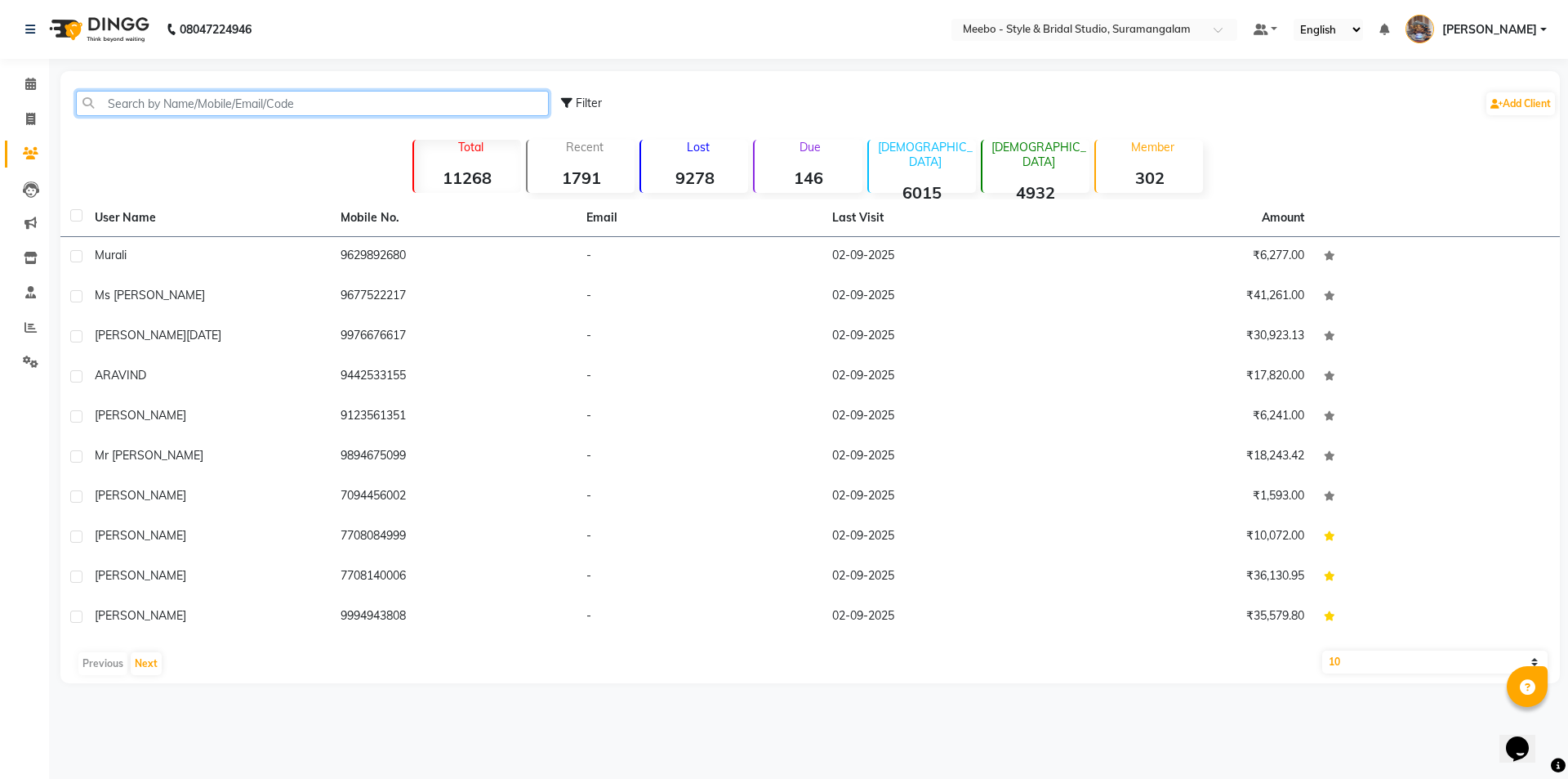
click at [149, 103] on input "text" at bounding box center [312, 103] width 473 height 26
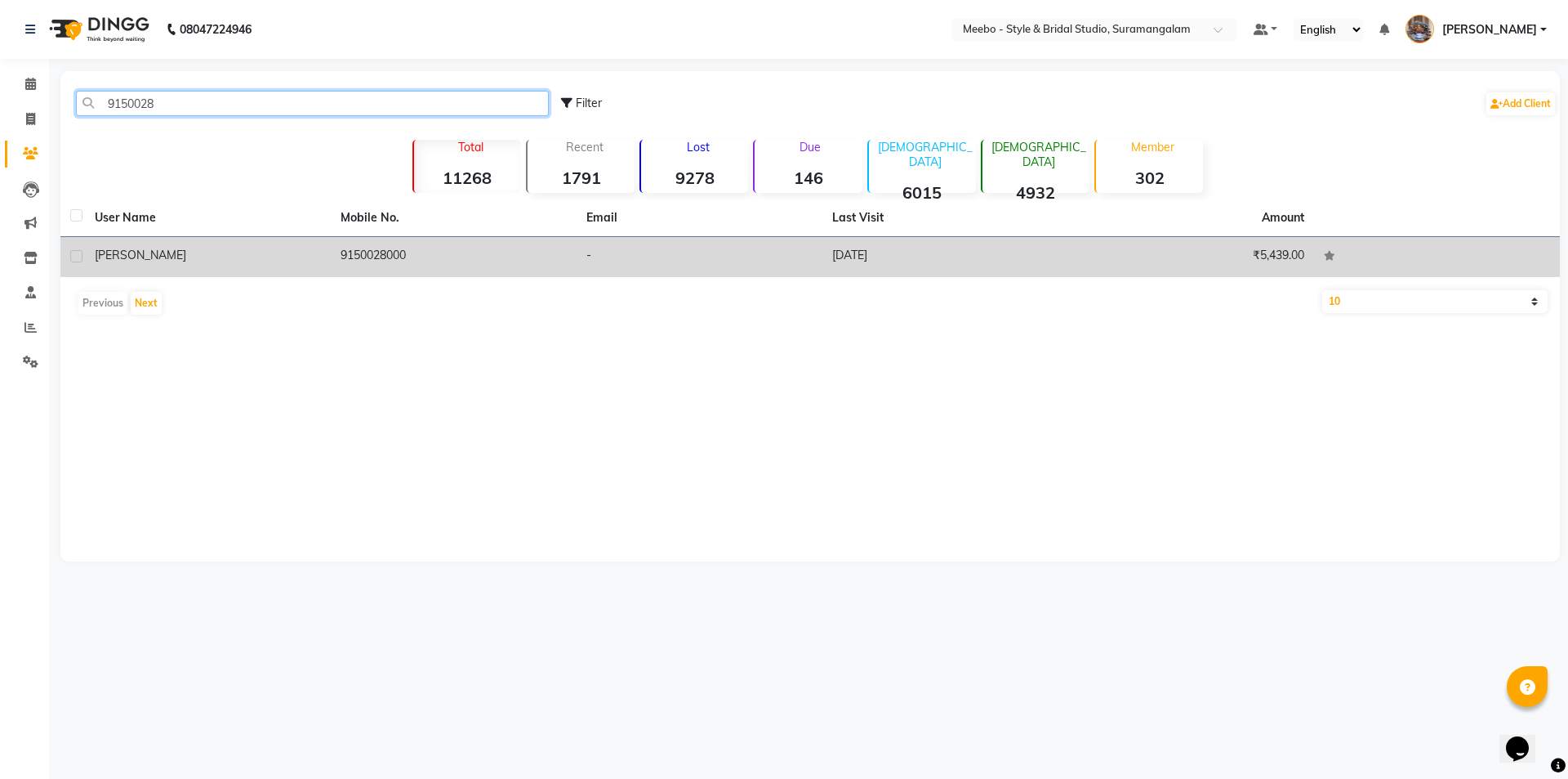
type input "9150028"
click at [395, 250] on td "9150028000" at bounding box center [453, 257] width 246 height 40
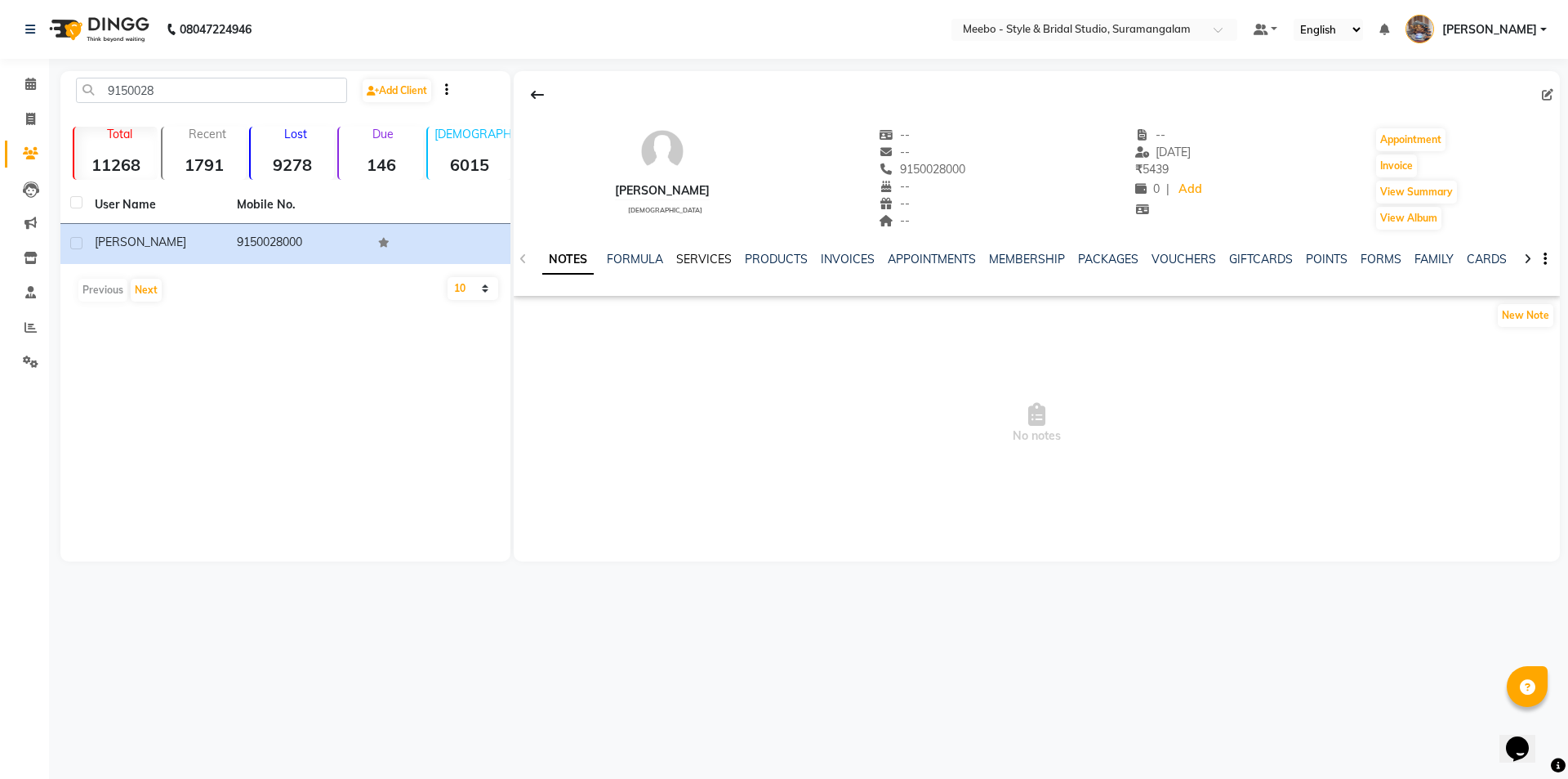
click at [714, 259] on link "SERVICES" at bounding box center [704, 258] width 55 height 14
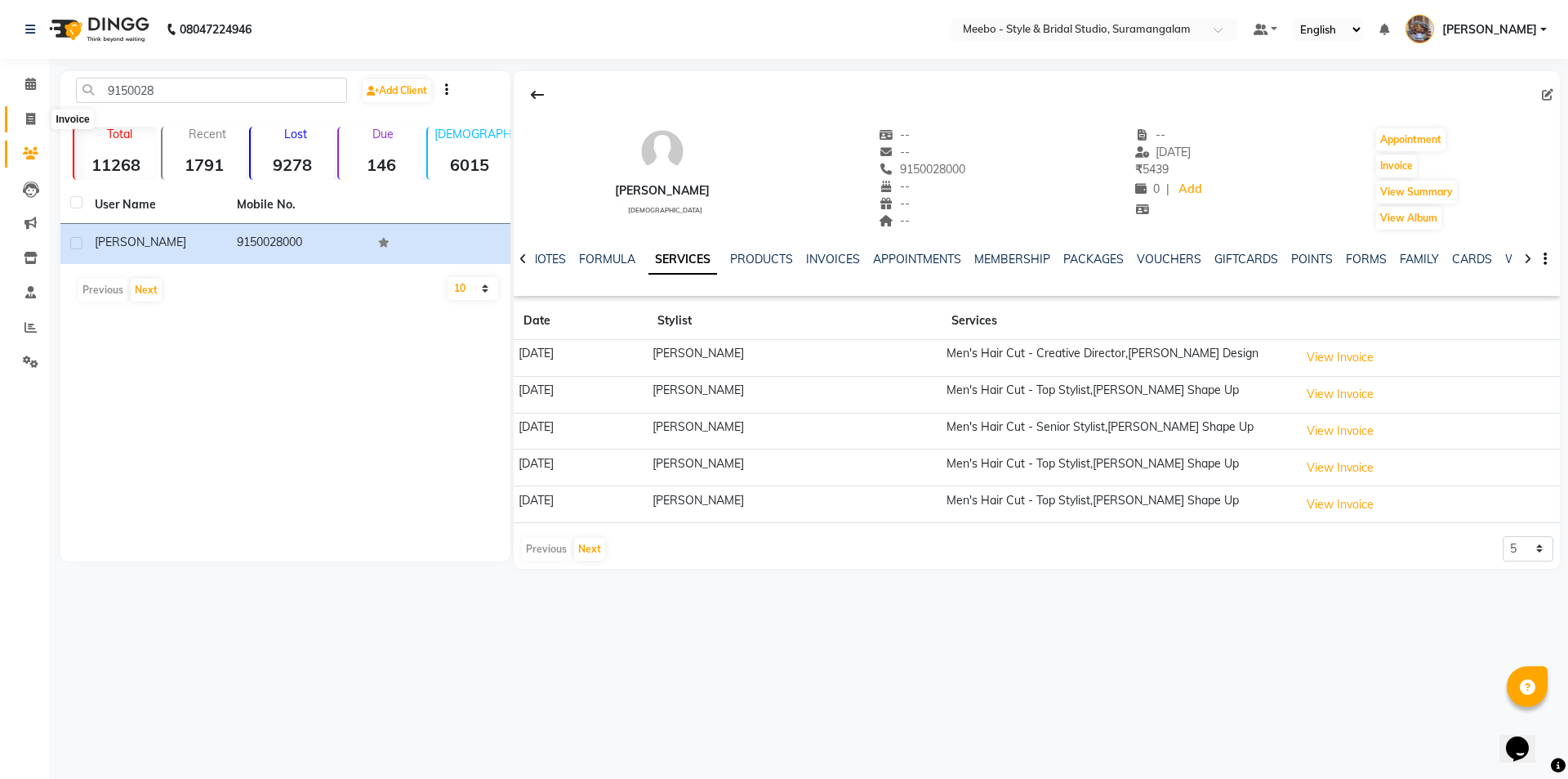
click at [26, 120] on icon at bounding box center [30, 118] width 9 height 12
select select "service"
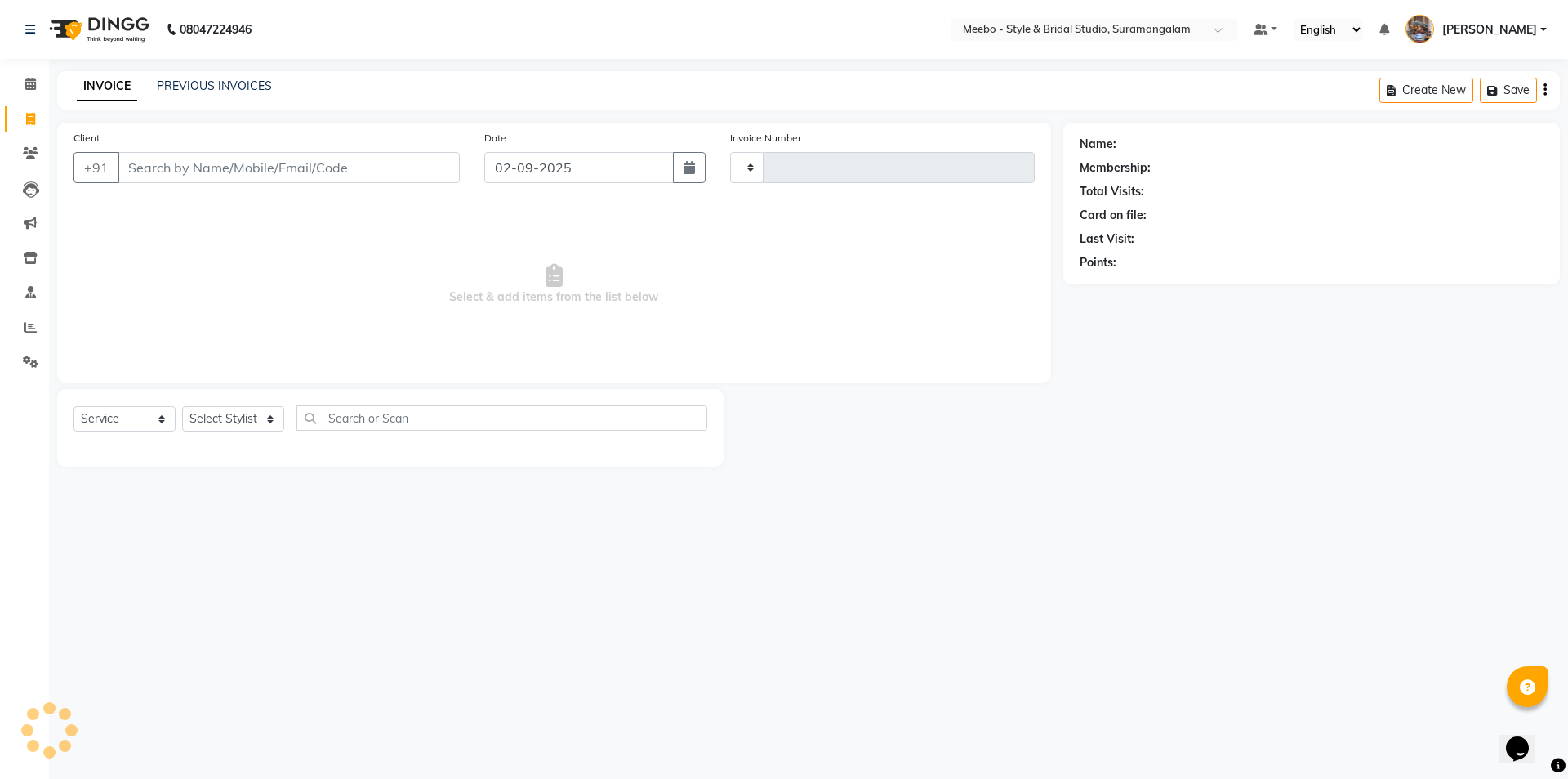
type input "5361"
select select "12"
click at [228, 417] on select "Select Stylist" at bounding box center [232, 418] width 102 height 26
select select "86903"
click at [228, 416] on select "Select Stylist Admin [PERSON_NAME] [PERSON_NAME] Manager [PERSON_NAME] [PERSON_…" at bounding box center [236, 418] width 109 height 26
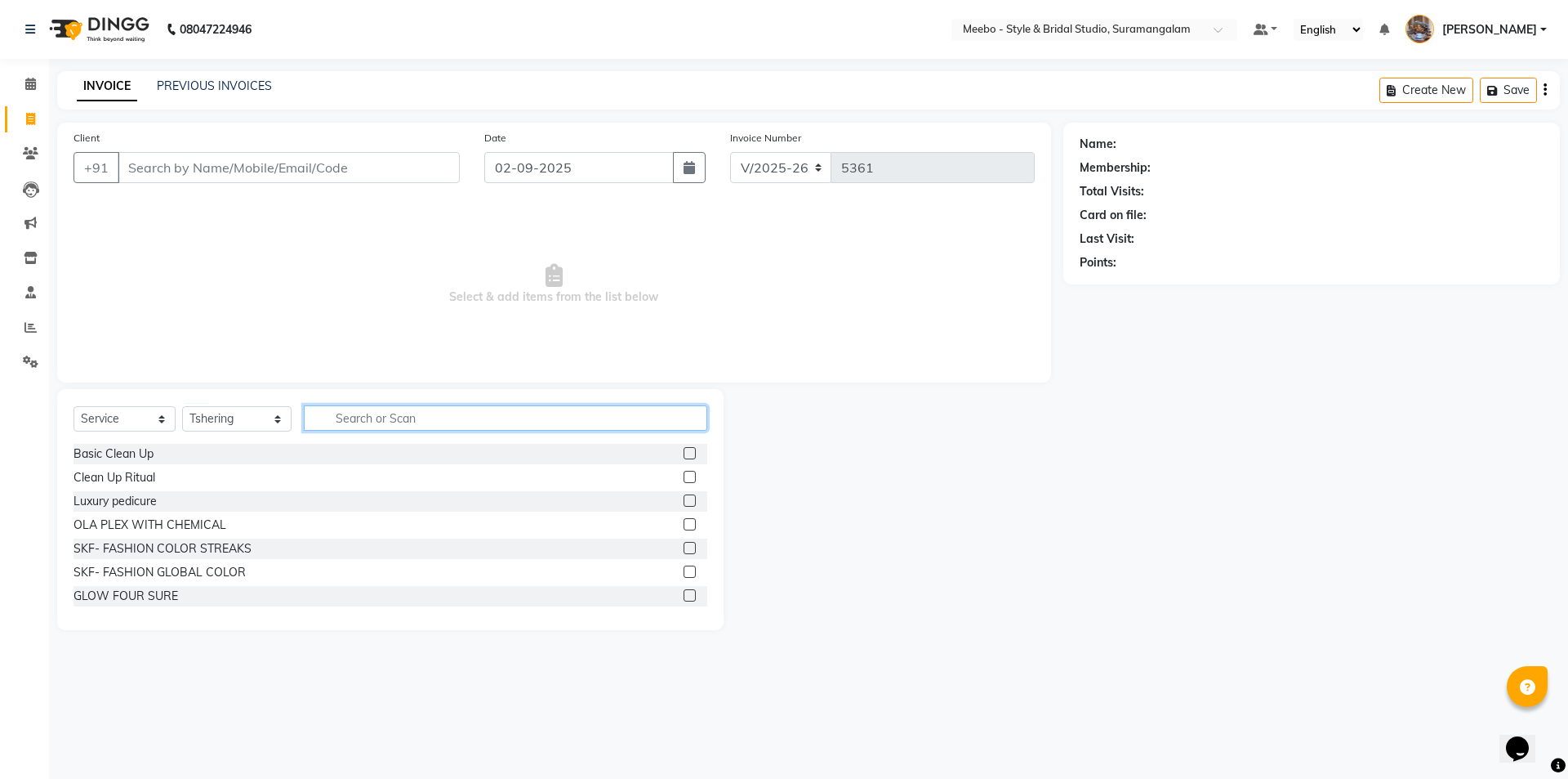
click at [389, 414] on input "text" at bounding box center [506, 418] width 404 height 26
type input "STY"
click at [684, 476] on label at bounding box center [689, 476] width 12 height 12
click at [684, 476] on input "checkbox" at bounding box center [688, 477] width 10 height 10
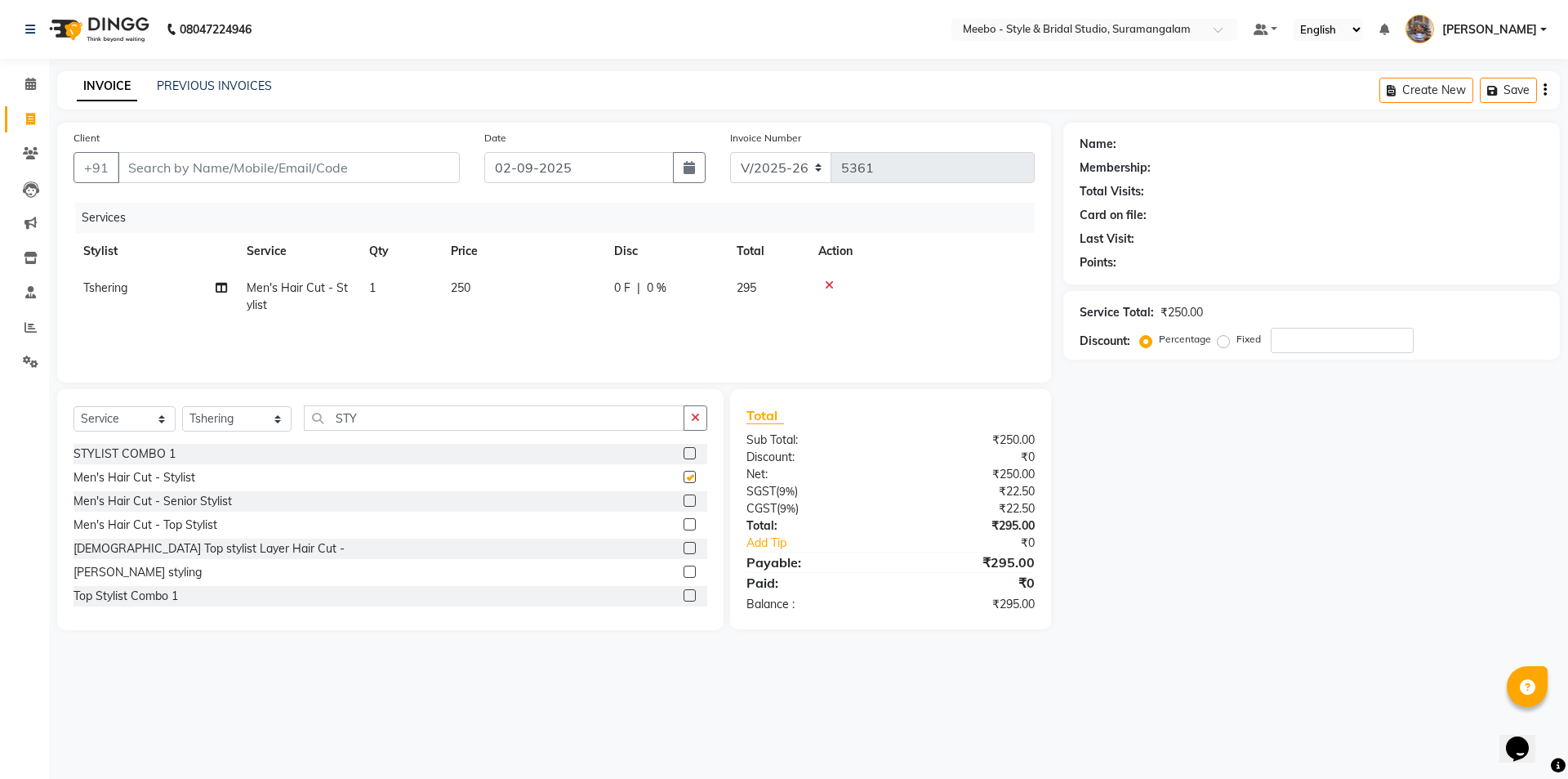
checkbox input "false"
click at [684, 498] on label at bounding box center [689, 500] width 12 height 12
click at [684, 498] on input "checkbox" at bounding box center [688, 501] width 10 height 10
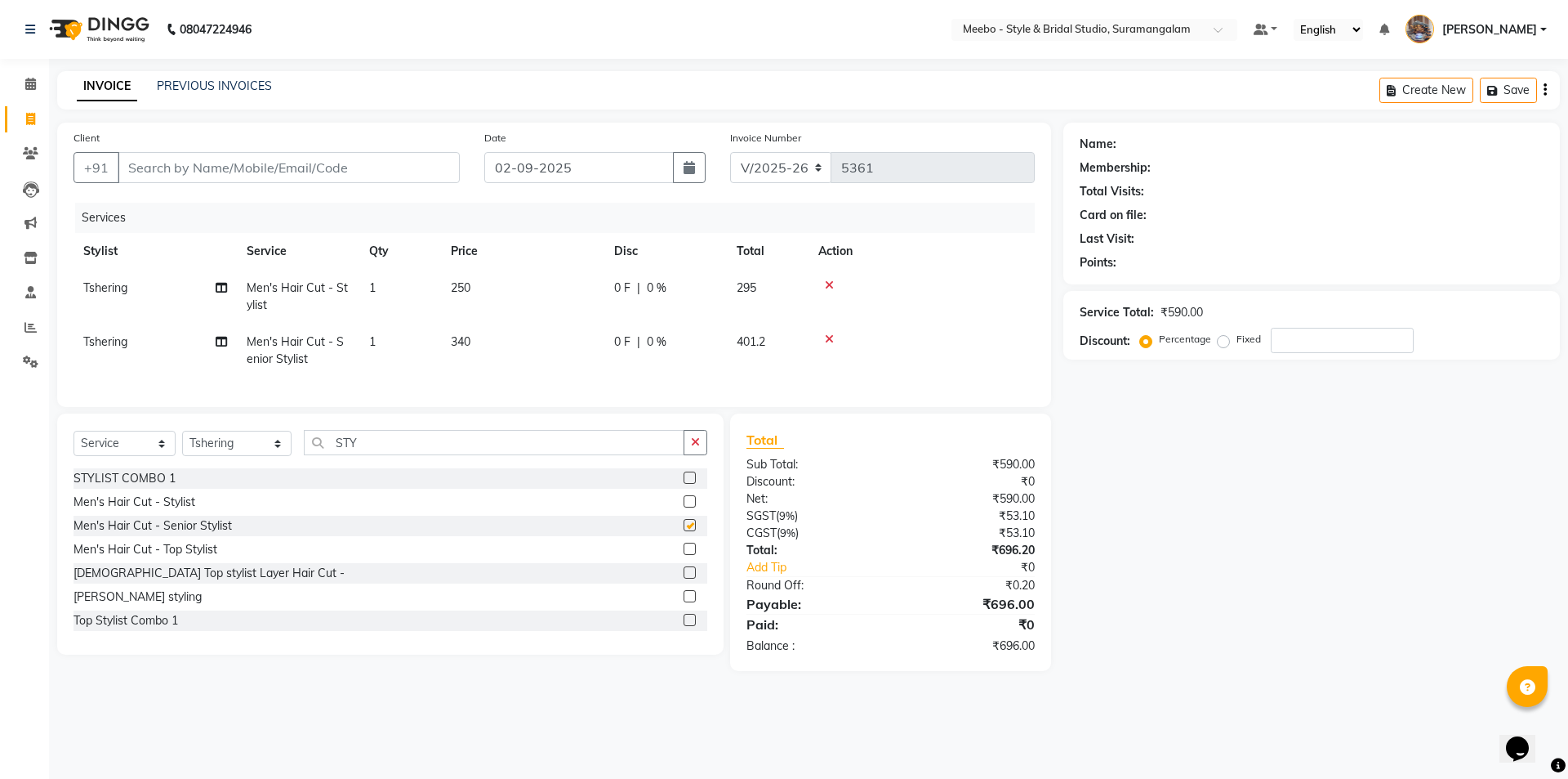
checkbox input "false"
click at [832, 286] on icon at bounding box center [829, 285] width 9 height 11
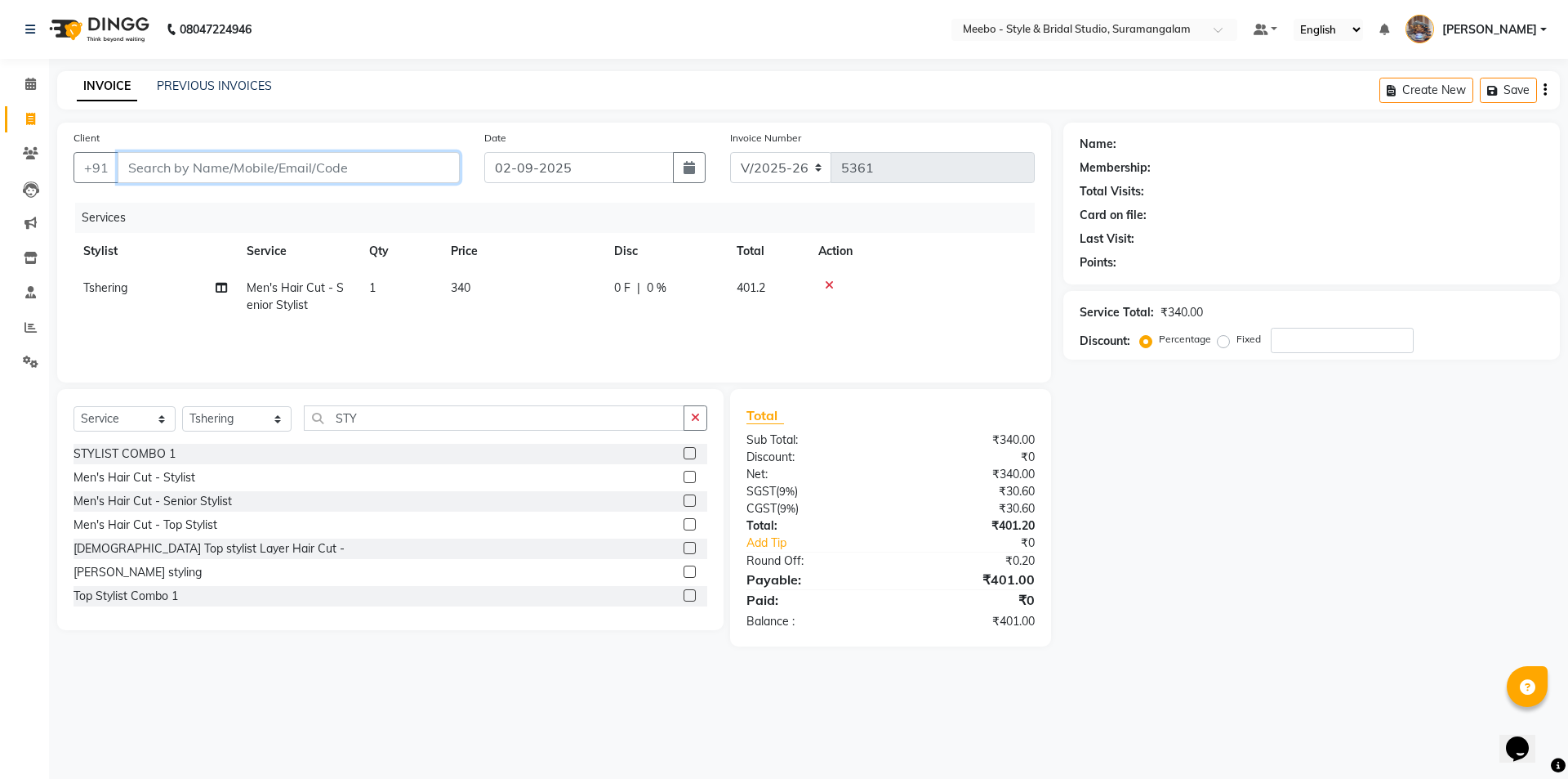
click at [245, 170] on input "Client" at bounding box center [289, 168] width 343 height 31
type input "6"
type input "0"
click at [196, 203] on span "Gnanasekar" at bounding box center [174, 205] width 74 height 16
type input "6369428163"
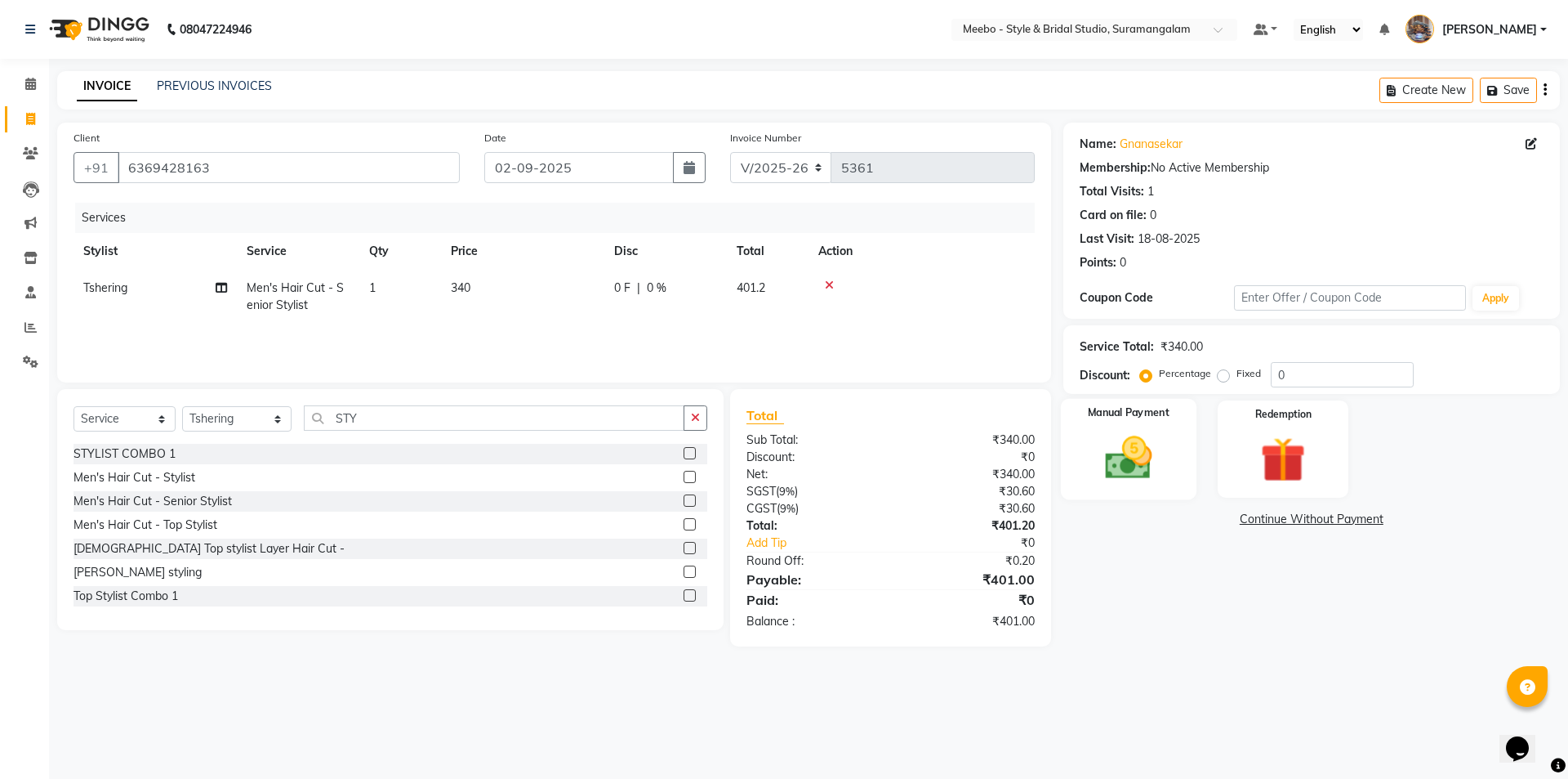
click at [1127, 463] on img at bounding box center [1128, 457] width 76 height 54
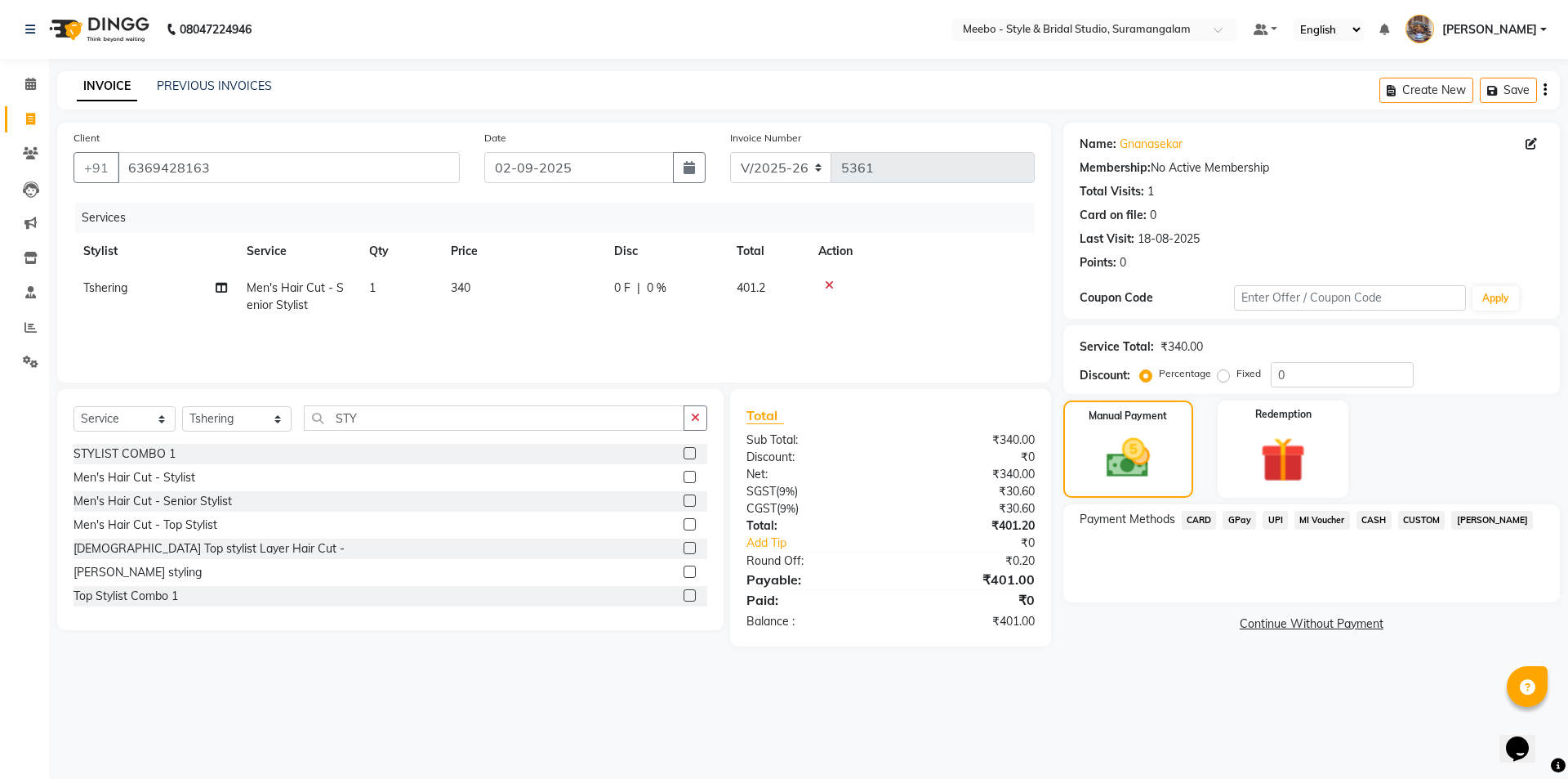
click at [1236, 515] on span "GPay" at bounding box center [1239, 520] width 33 height 19
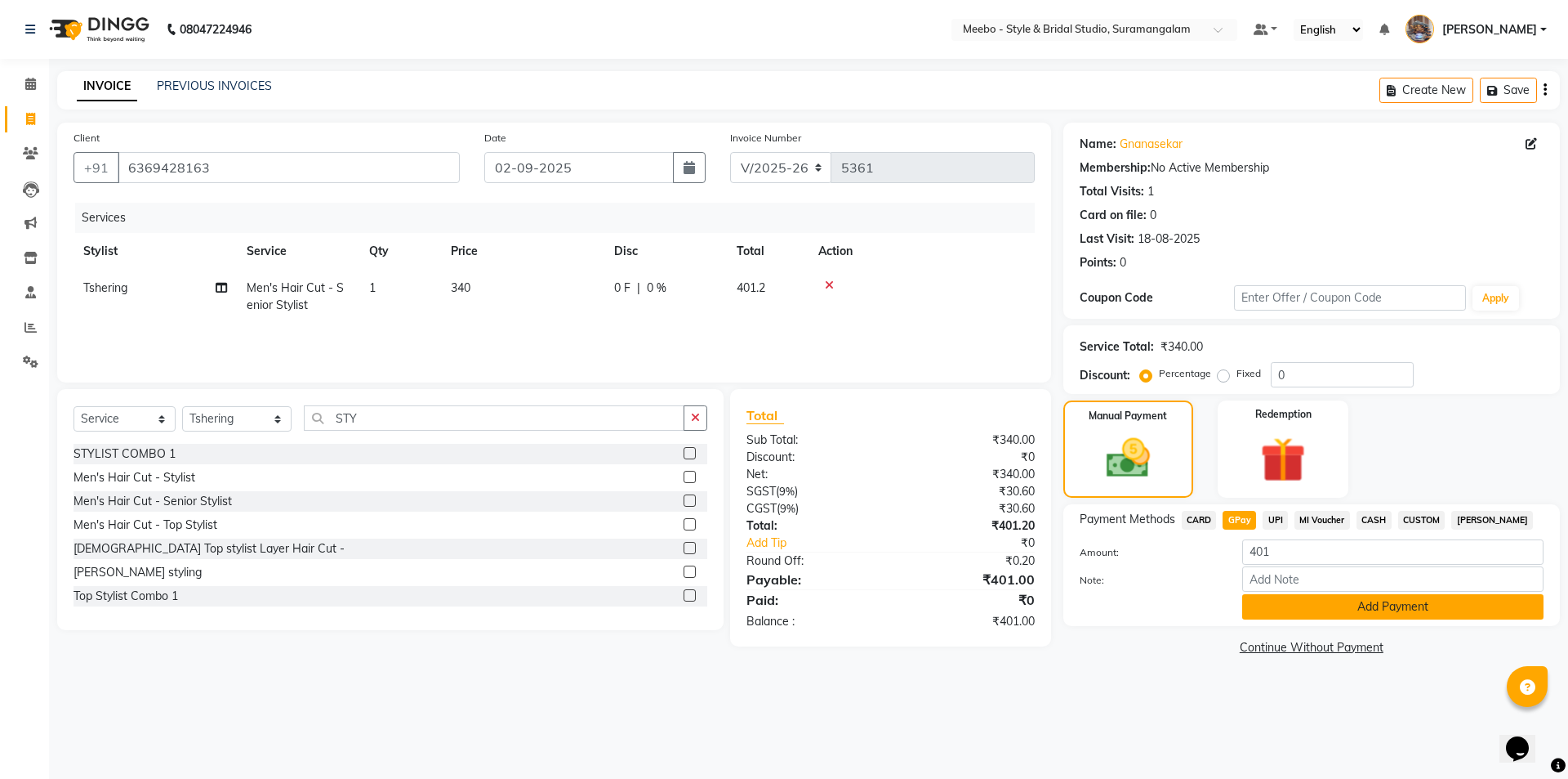
click at [1395, 597] on button "Add Payment" at bounding box center [1393, 607] width 302 height 26
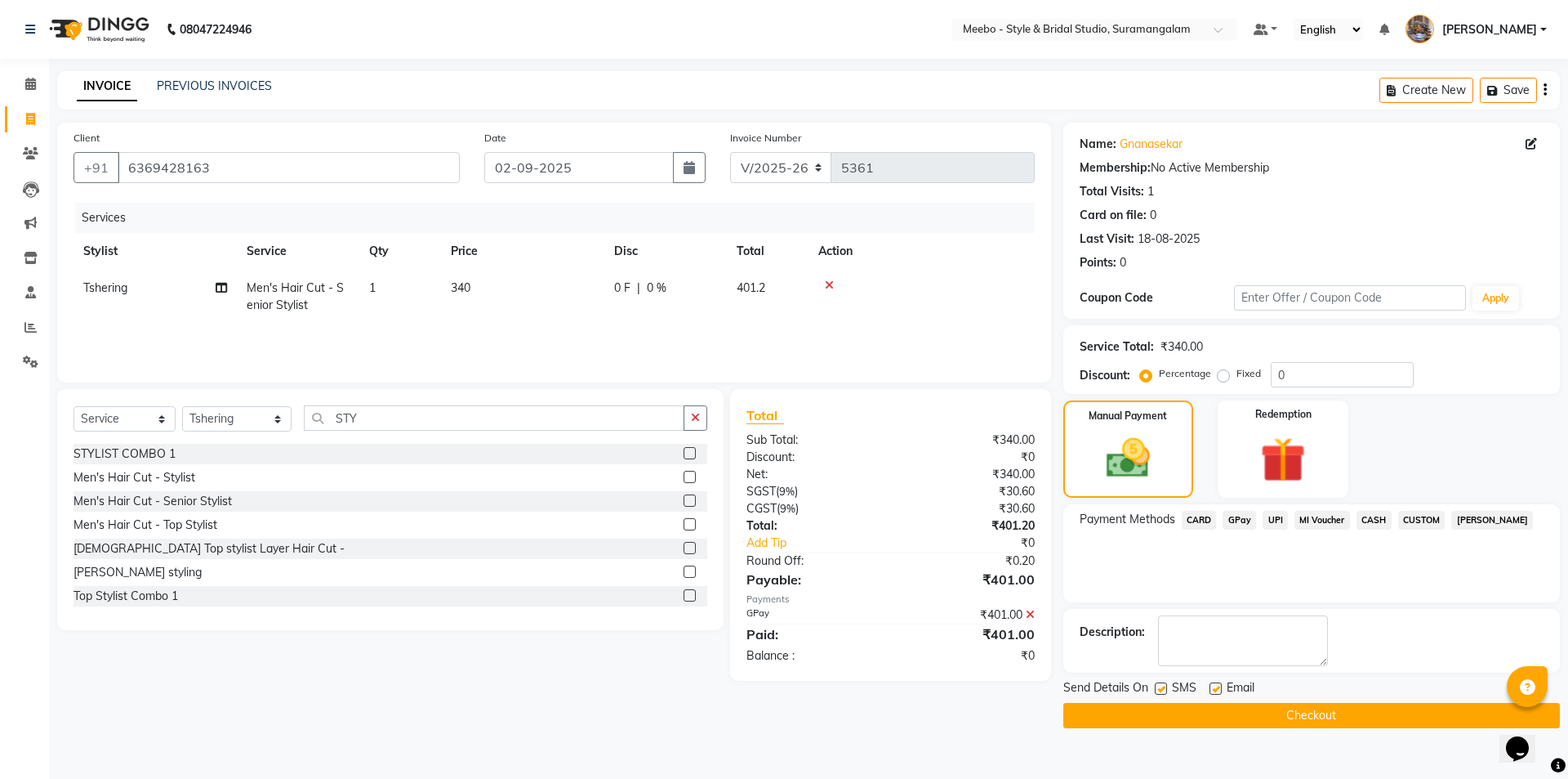
click at [1339, 709] on button "Checkout" at bounding box center [1312, 715] width 497 height 26
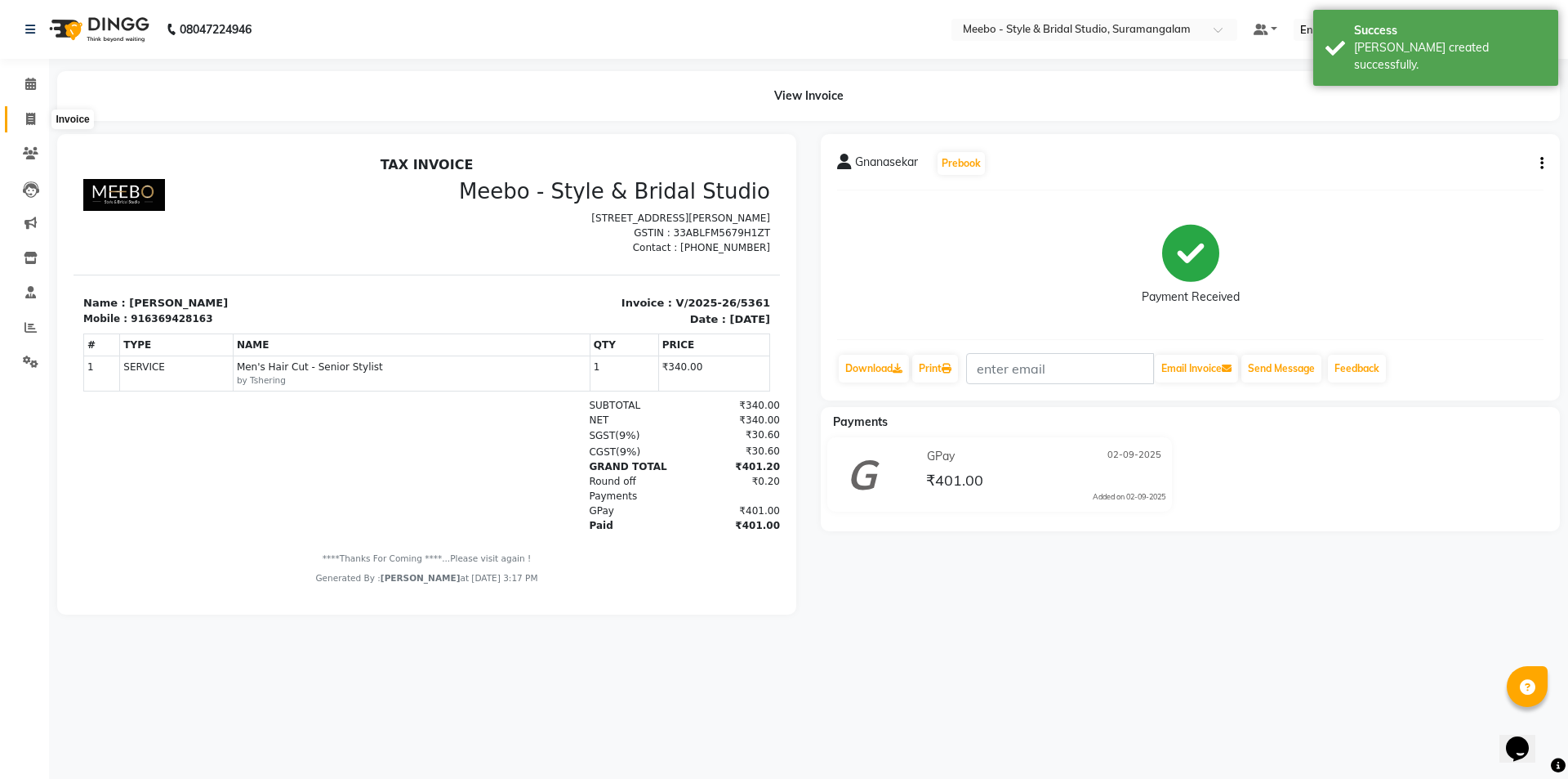
click at [33, 119] on icon at bounding box center [30, 118] width 9 height 12
select select "12"
select select "service"
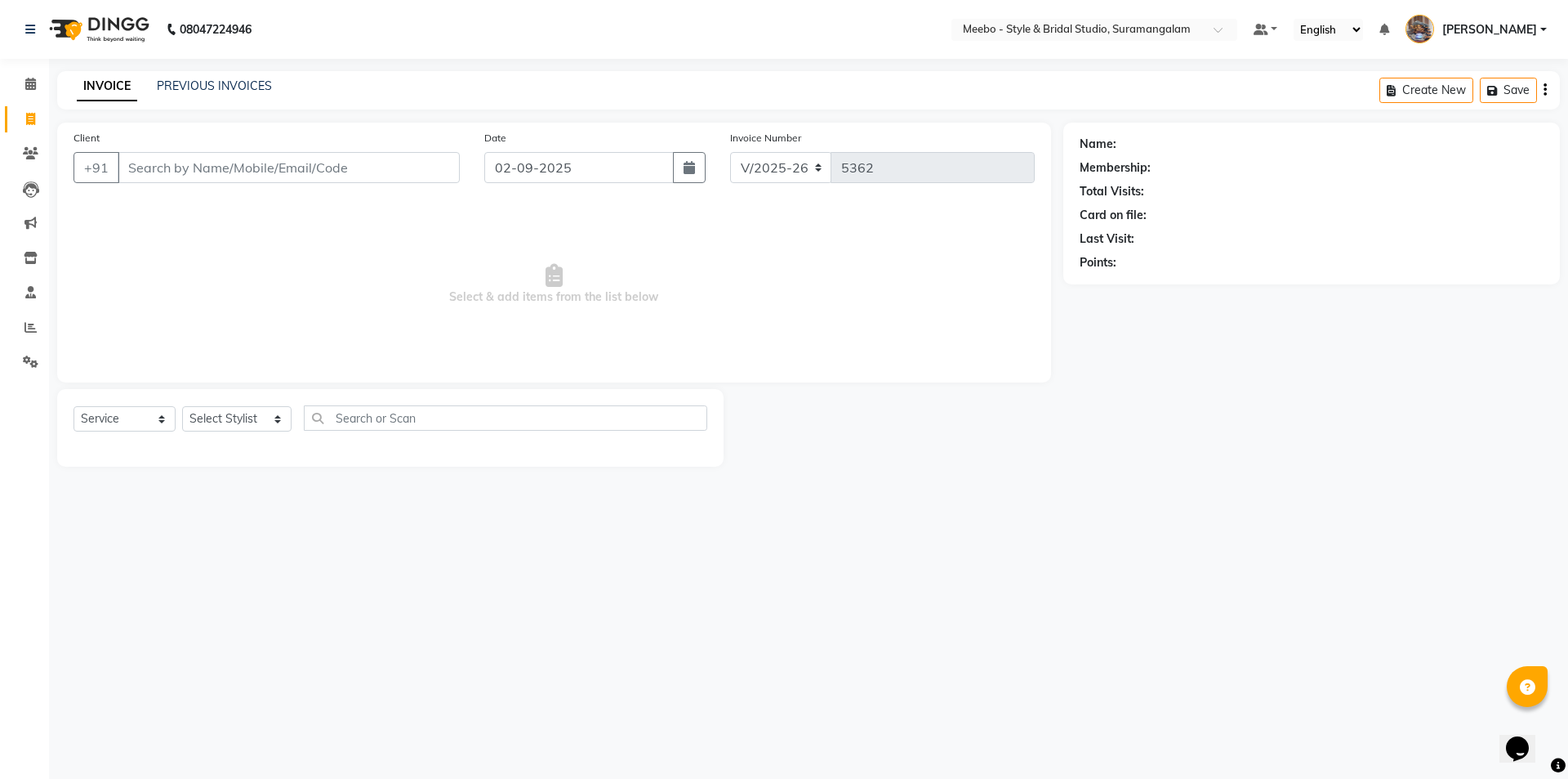
click at [718, 74] on div "INVOICE PREVIOUS INVOICES Create New Save" at bounding box center [808, 90] width 1503 height 38
click at [30, 327] on icon at bounding box center [30, 327] width 12 height 12
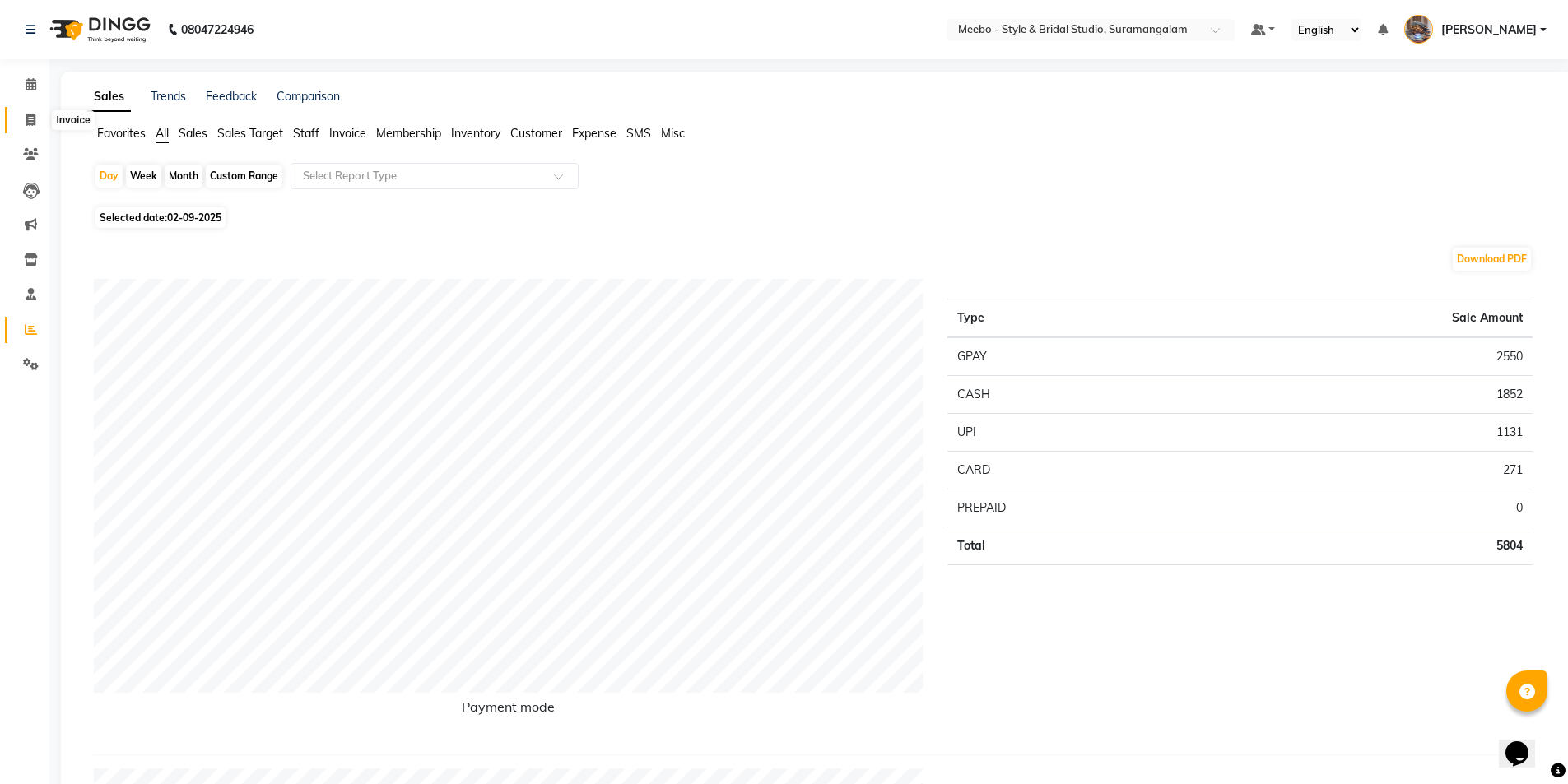
click at [29, 122] on icon at bounding box center [30, 119] width 9 height 12
select select "12"
select select "service"
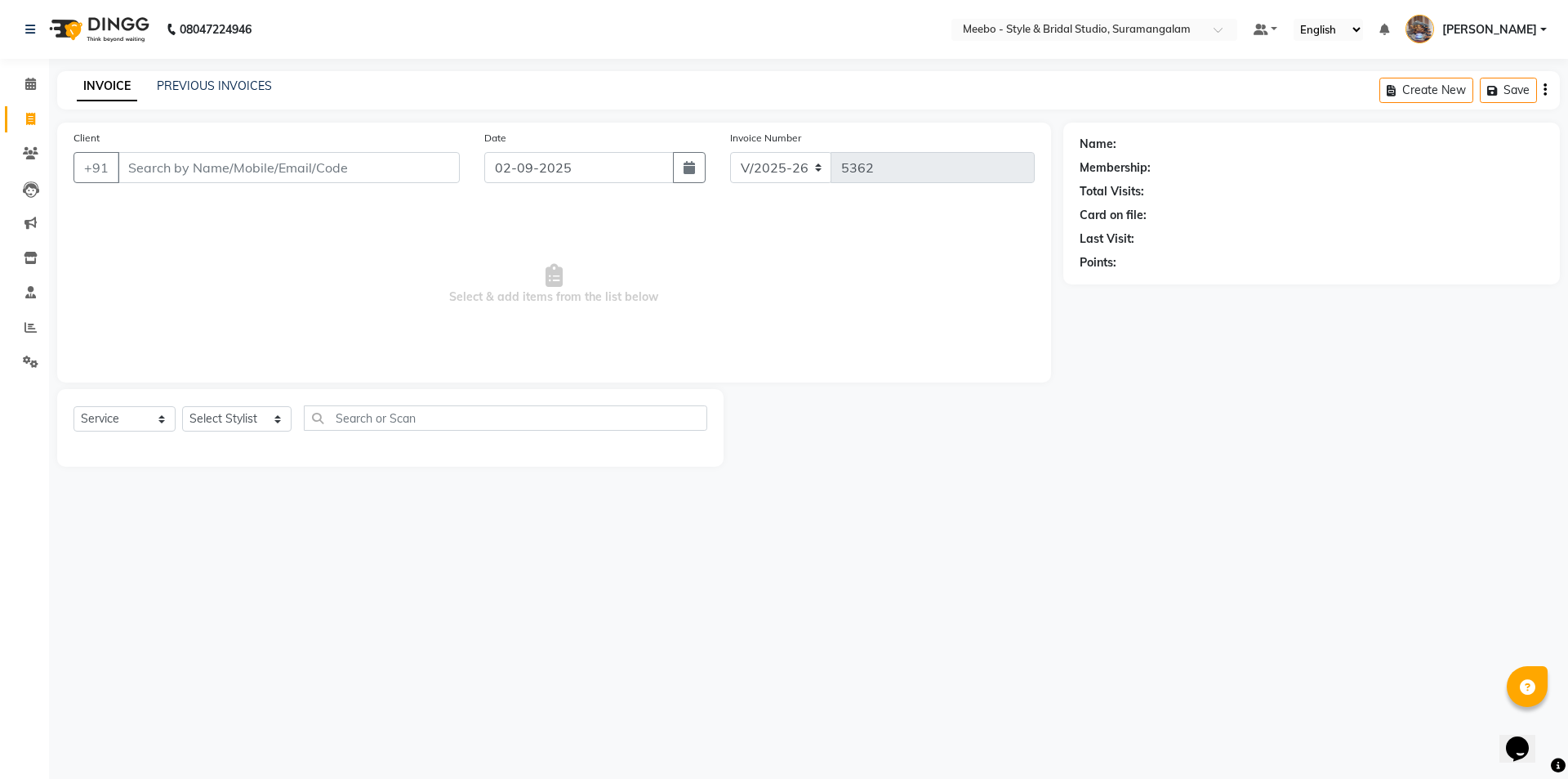
click at [499, 594] on div "08047224946 Select Location × Meebo - Style & Bridal Studio, Suramangalam Defau…" at bounding box center [784, 390] width 1568 height 779
click at [226, 418] on select "Select Stylist Admin [PERSON_NAME] [PERSON_NAME] Manager [PERSON_NAME] [PERSON_…" at bounding box center [236, 418] width 109 height 26
click at [459, 279] on span "Select & add items from the list below" at bounding box center [554, 285] width 962 height 164
click at [232, 417] on select "Select Stylist Admin [PERSON_NAME] [PERSON_NAME] Manager [PERSON_NAME] [PERSON_…" at bounding box center [236, 418] width 109 height 26
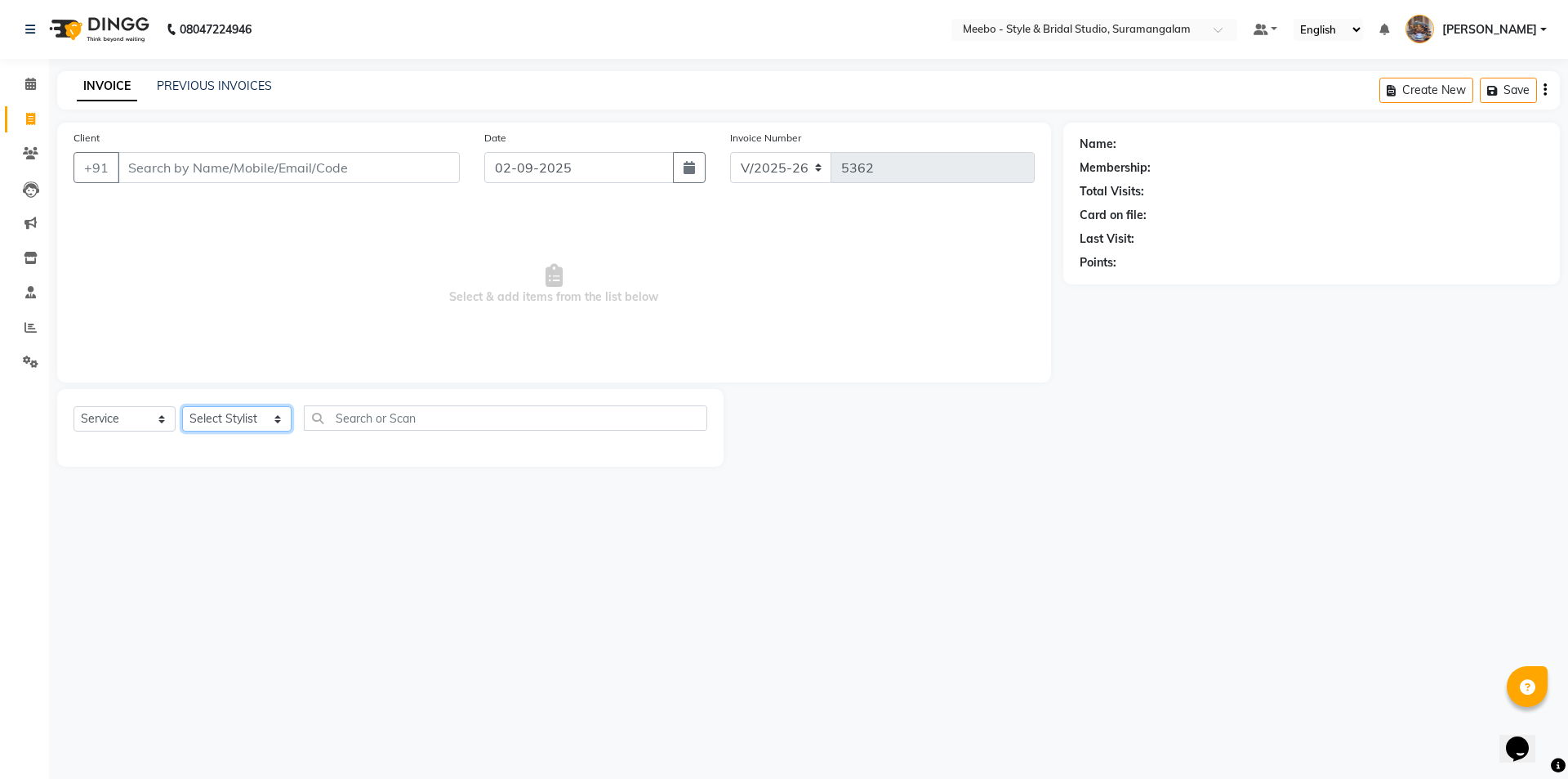
click at [221, 417] on select "Select Stylist Admin [PERSON_NAME] [PERSON_NAME] Manager [PERSON_NAME] [PERSON_…" at bounding box center [236, 418] width 109 height 26
select select "34149"
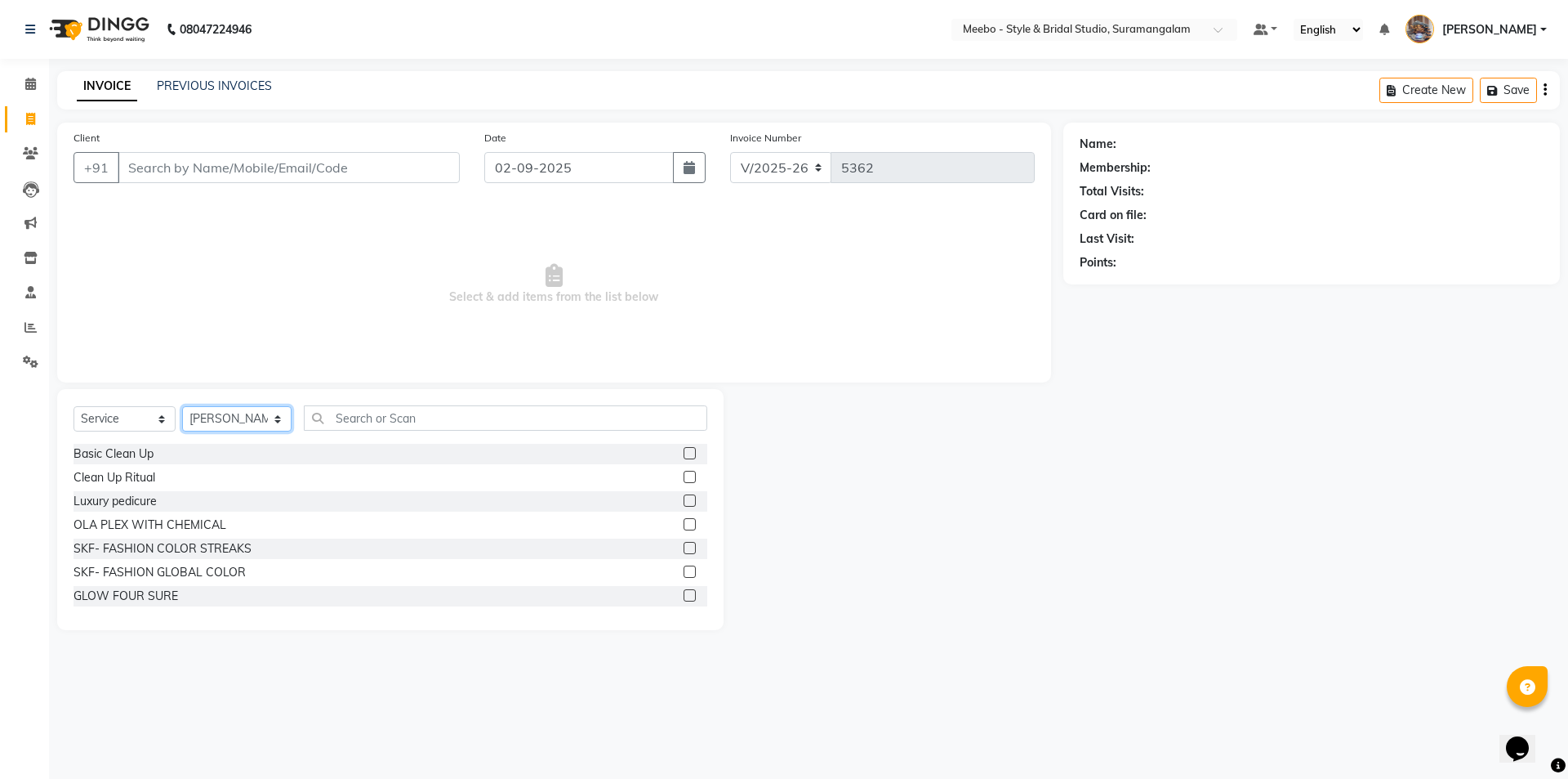
click at [221, 417] on select "Select Stylist Admin [PERSON_NAME] [PERSON_NAME] Manager [PERSON_NAME] [PERSON_…" at bounding box center [236, 418] width 109 height 26
click at [423, 423] on input "text" at bounding box center [506, 418] width 404 height 26
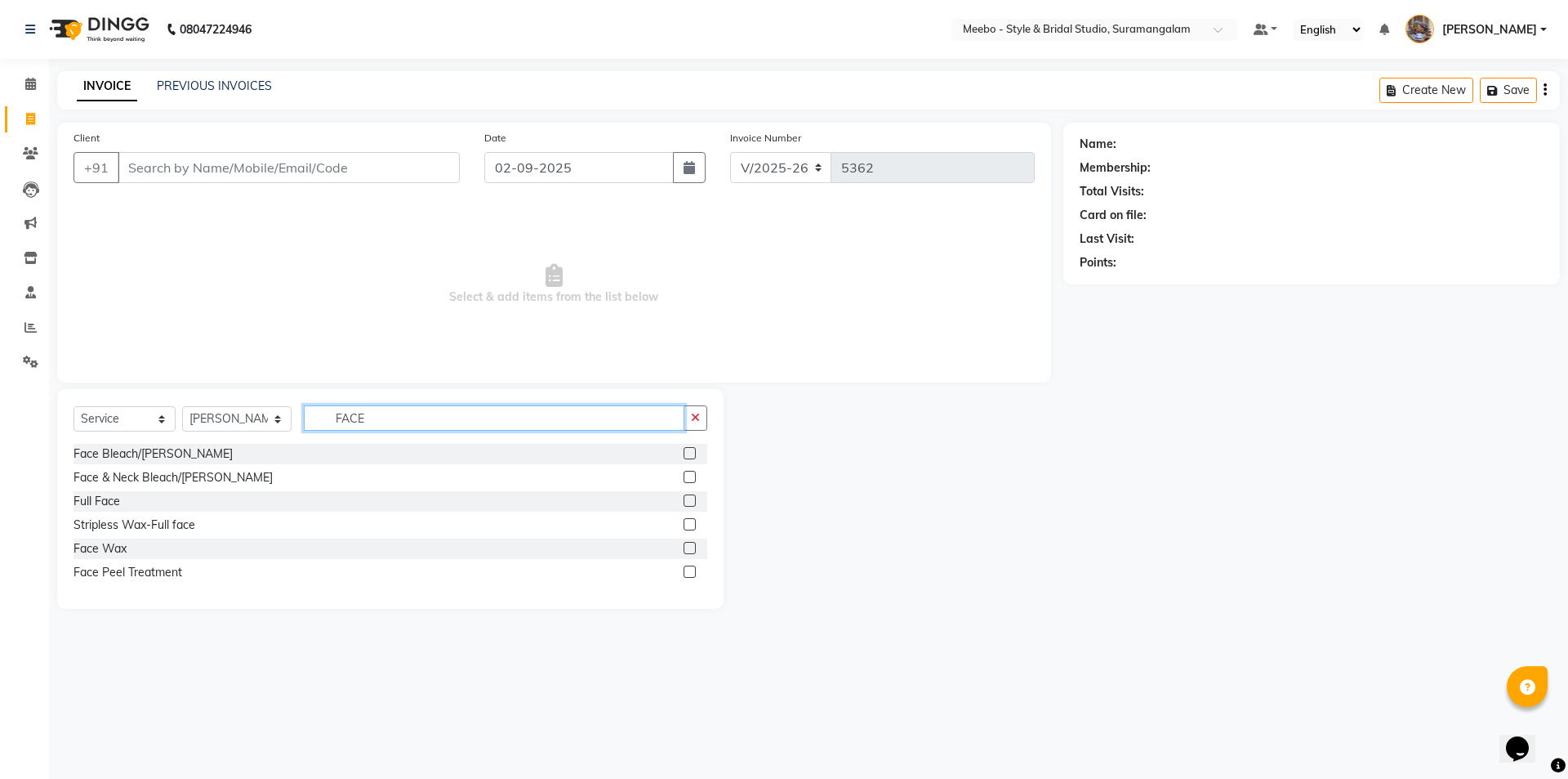
type input "FACE"
click at [692, 474] on label at bounding box center [689, 476] width 12 height 12
click at [692, 474] on input "checkbox" at bounding box center [688, 477] width 10 height 10
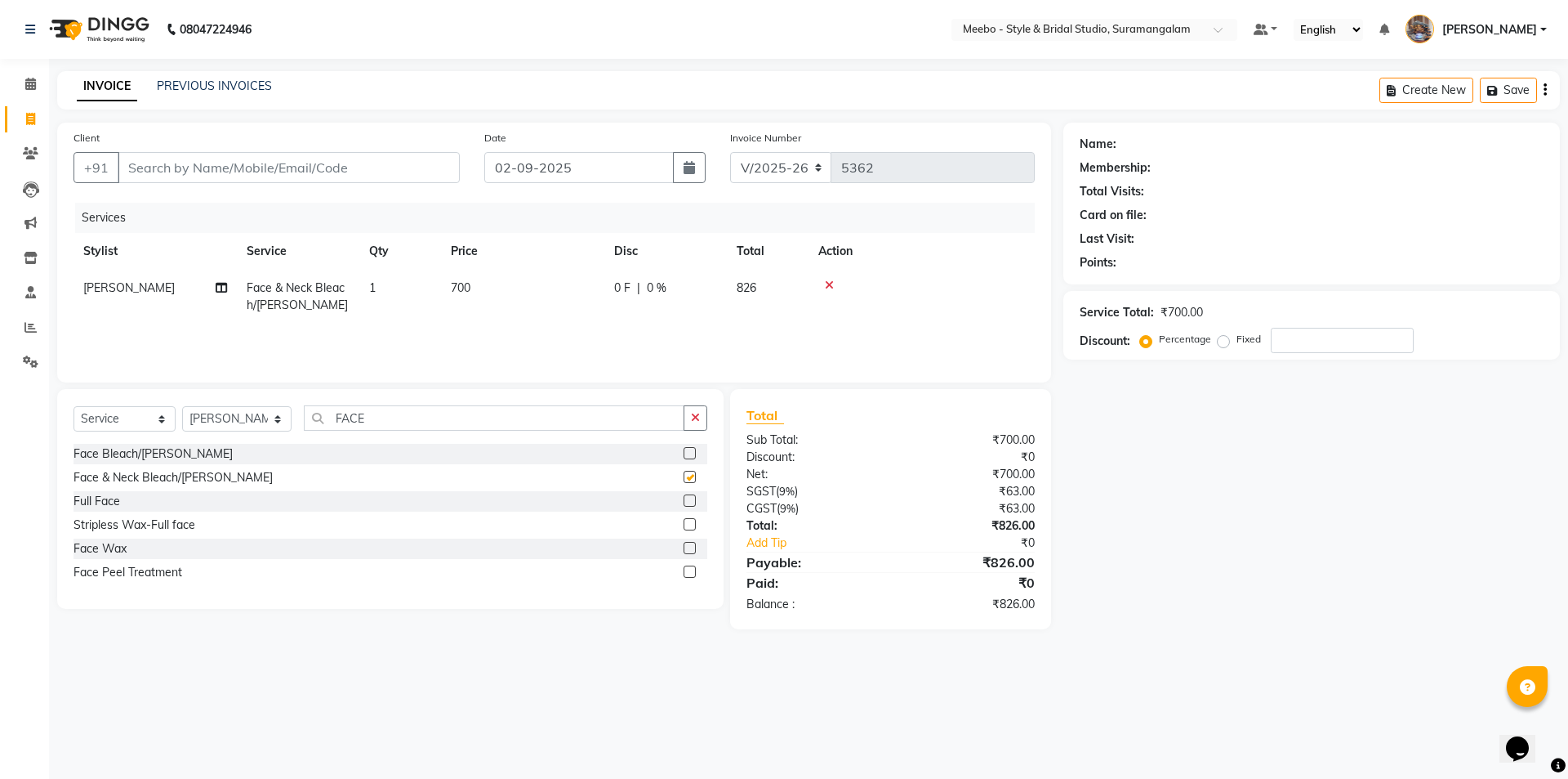
checkbox input "false"
click at [392, 415] on input "FACE" at bounding box center [494, 418] width 381 height 26
type input "F"
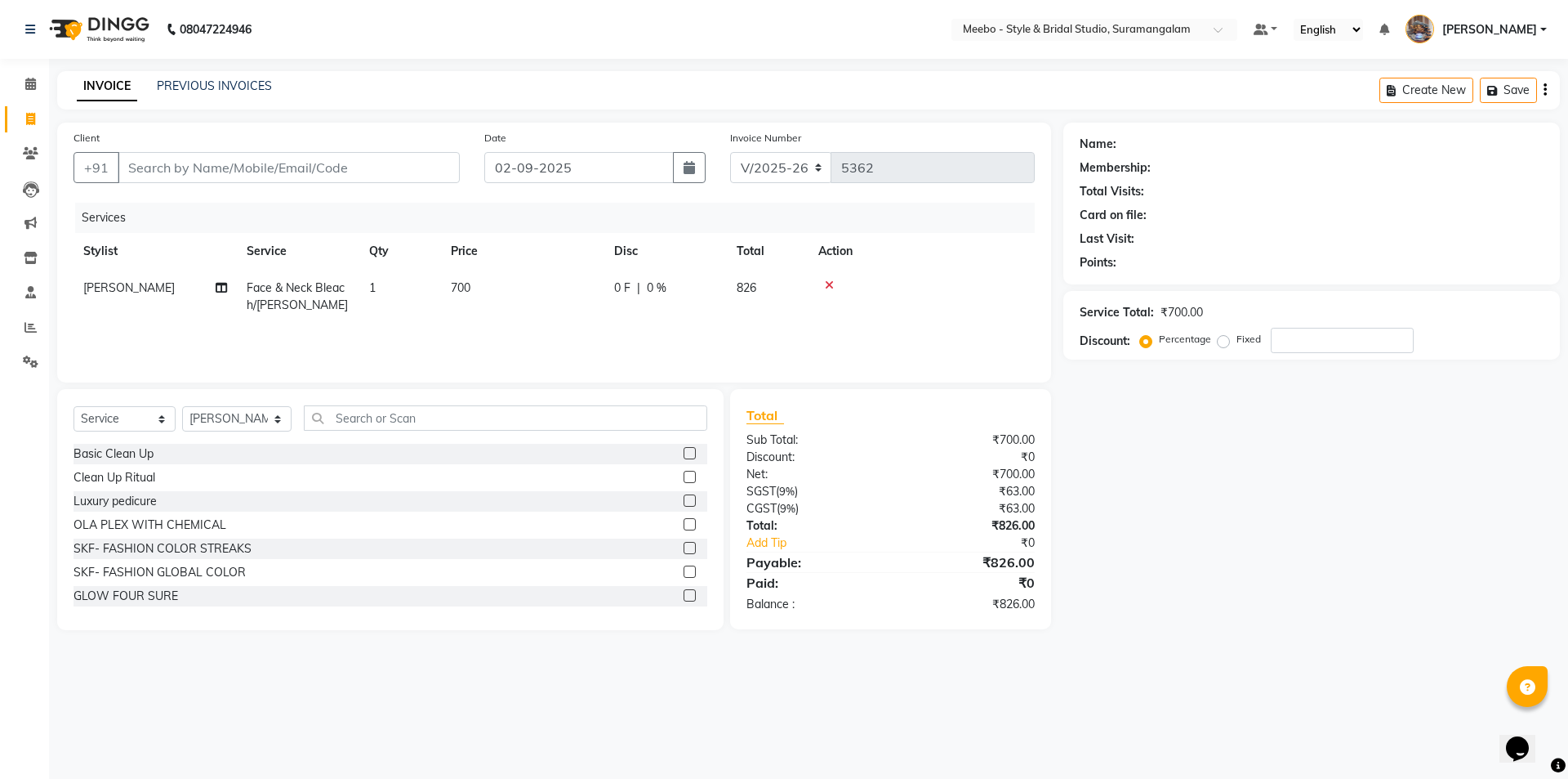
click at [519, 285] on td "700" at bounding box center [523, 296] width 164 height 54
select select "34149"
click at [568, 290] on input "700" at bounding box center [599, 291] width 144 height 26
type input "7"
type input "1000"
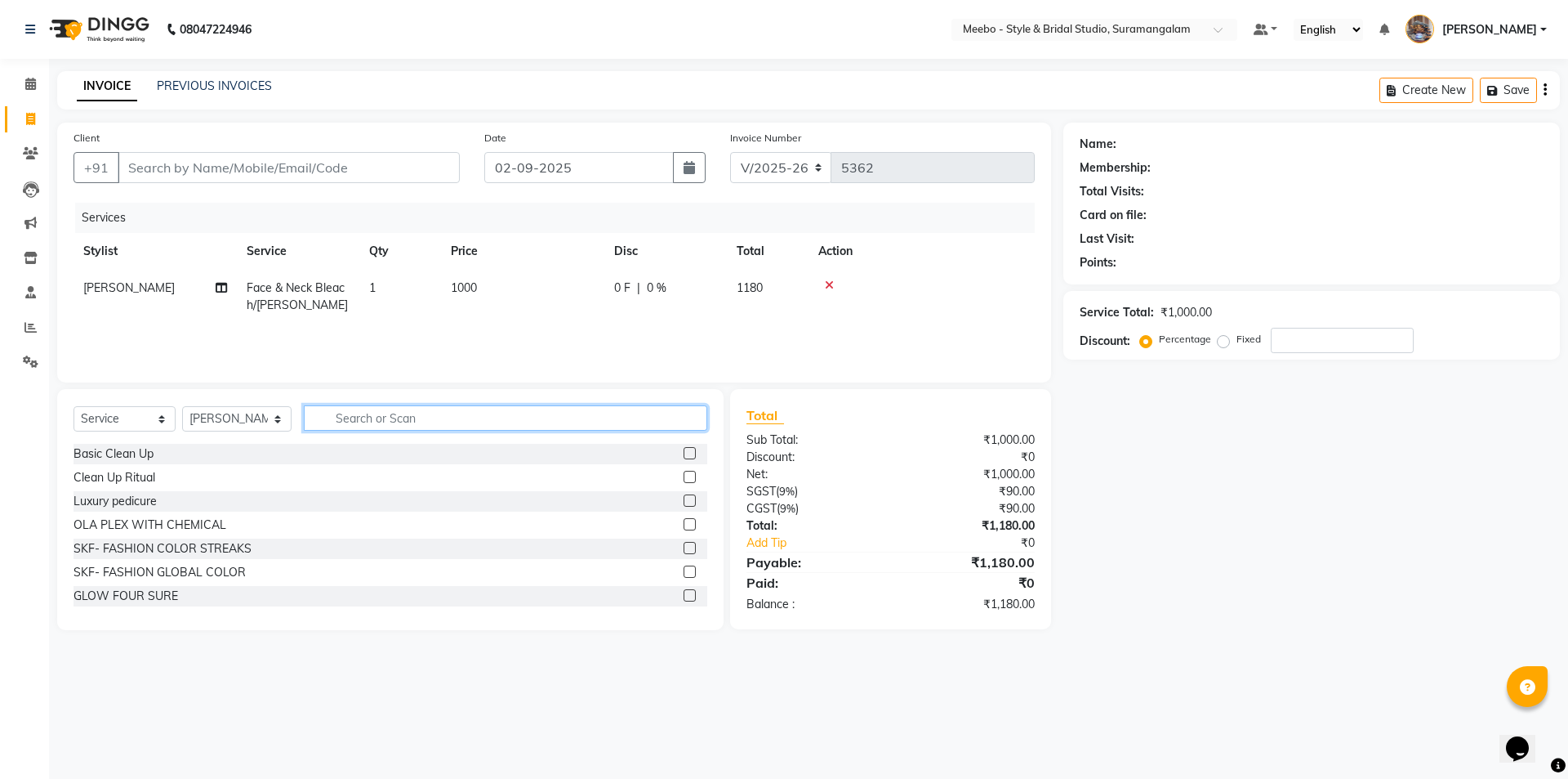
click at [354, 417] on input "text" at bounding box center [506, 418] width 404 height 26
type input "FULL"
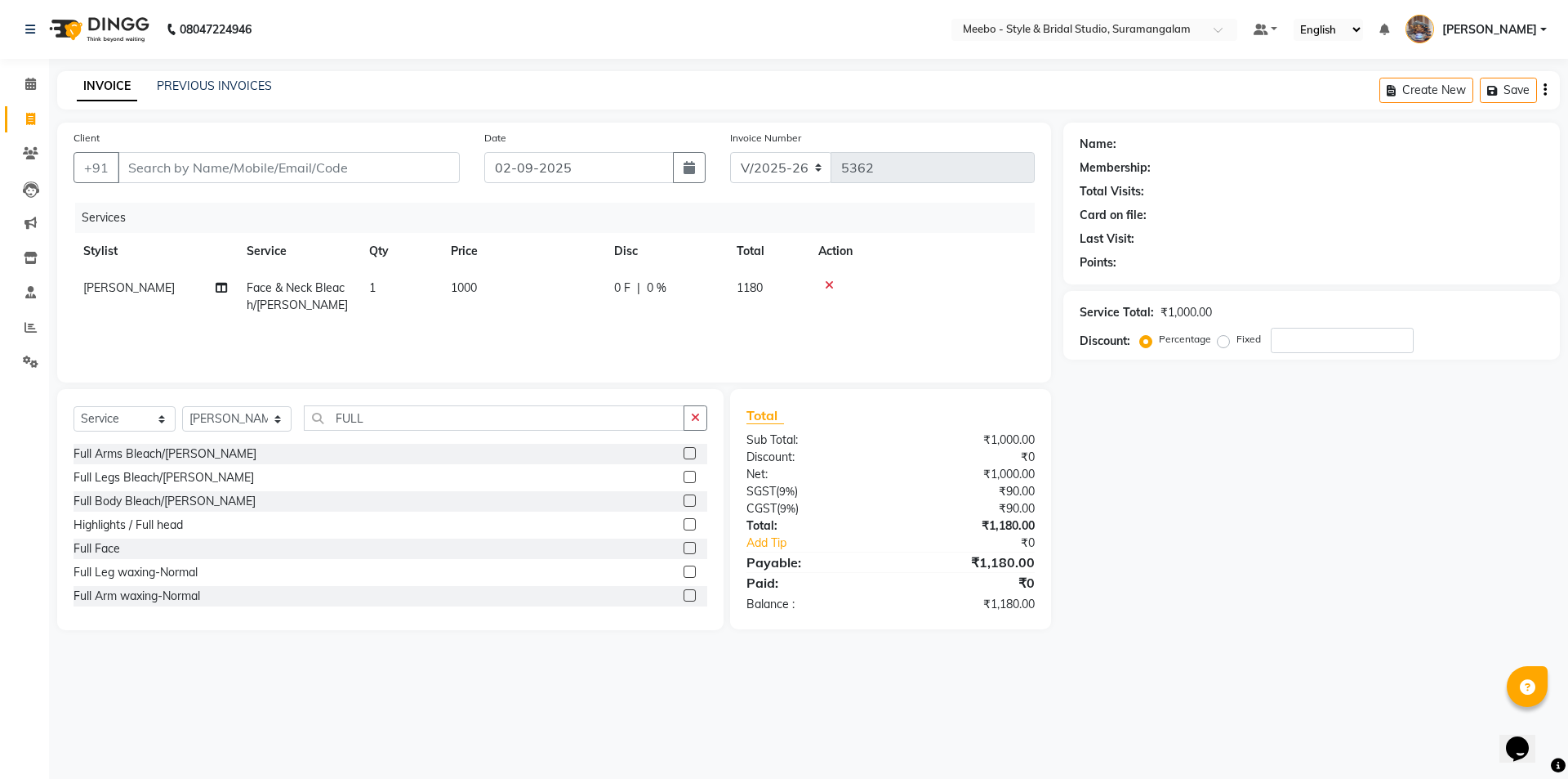
click at [684, 449] on label at bounding box center [689, 452] width 12 height 12
click at [684, 449] on input "checkbox" at bounding box center [688, 453] width 10 height 10
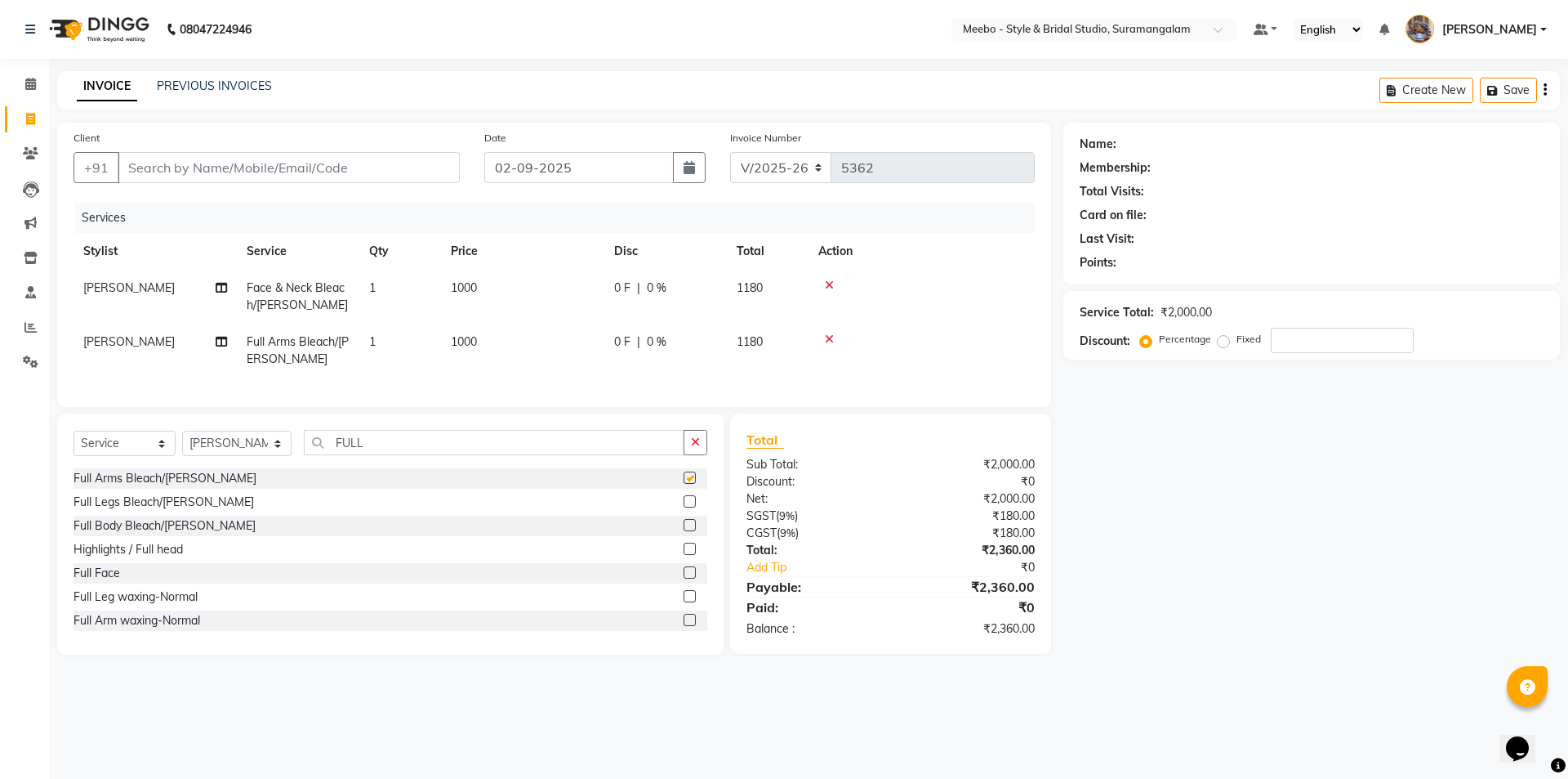
checkbox input "false"
click at [380, 455] on input "FULL" at bounding box center [494, 442] width 381 height 26
type input "F"
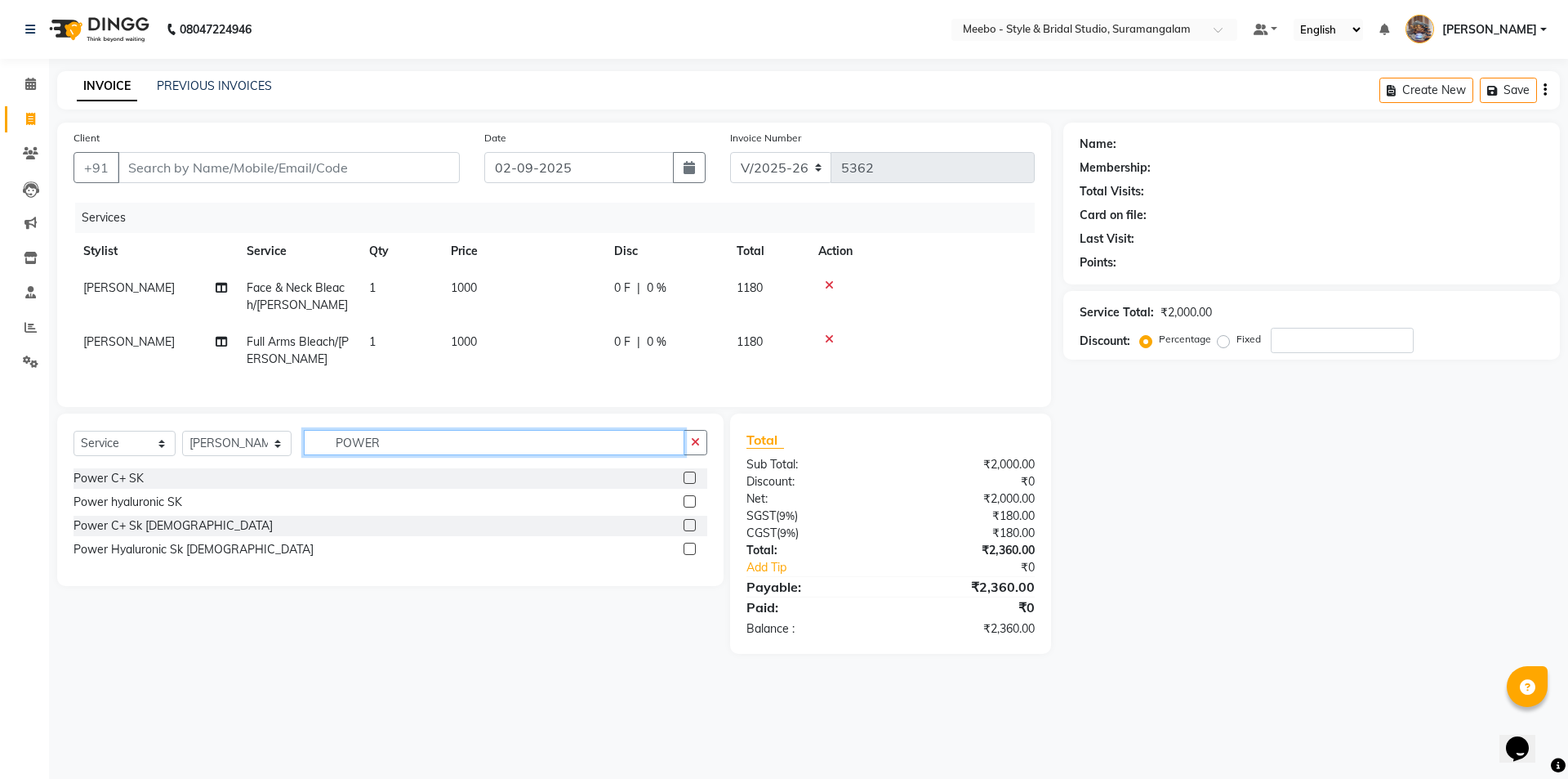
type input "POWER"
click at [691, 484] on label at bounding box center [689, 477] width 12 height 12
click at [691, 484] on input "checkbox" at bounding box center [688, 478] width 10 height 10
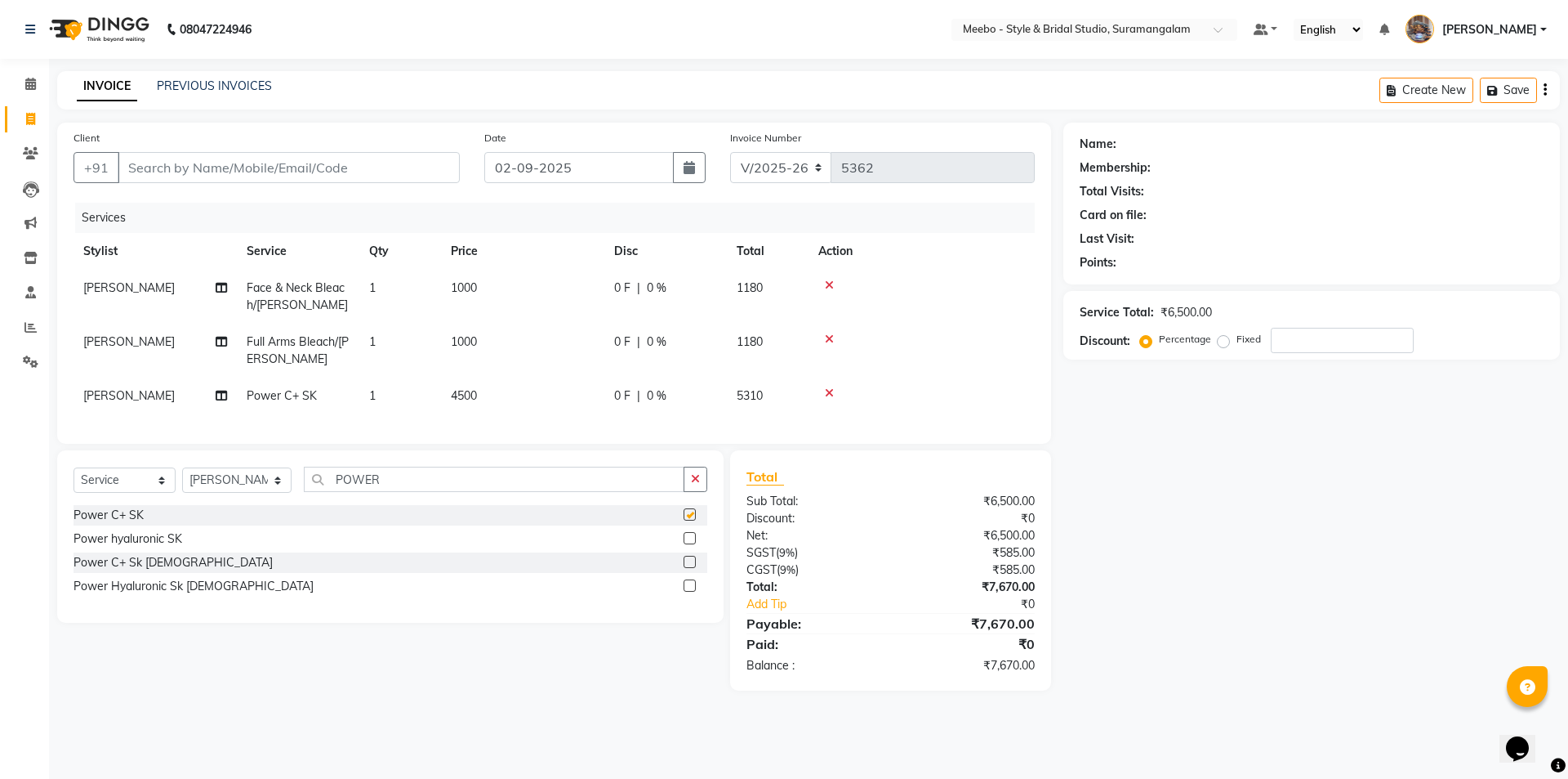
checkbox input "false"
click at [317, 167] on input "Client" at bounding box center [289, 168] width 343 height 31
type input "9"
type input "0"
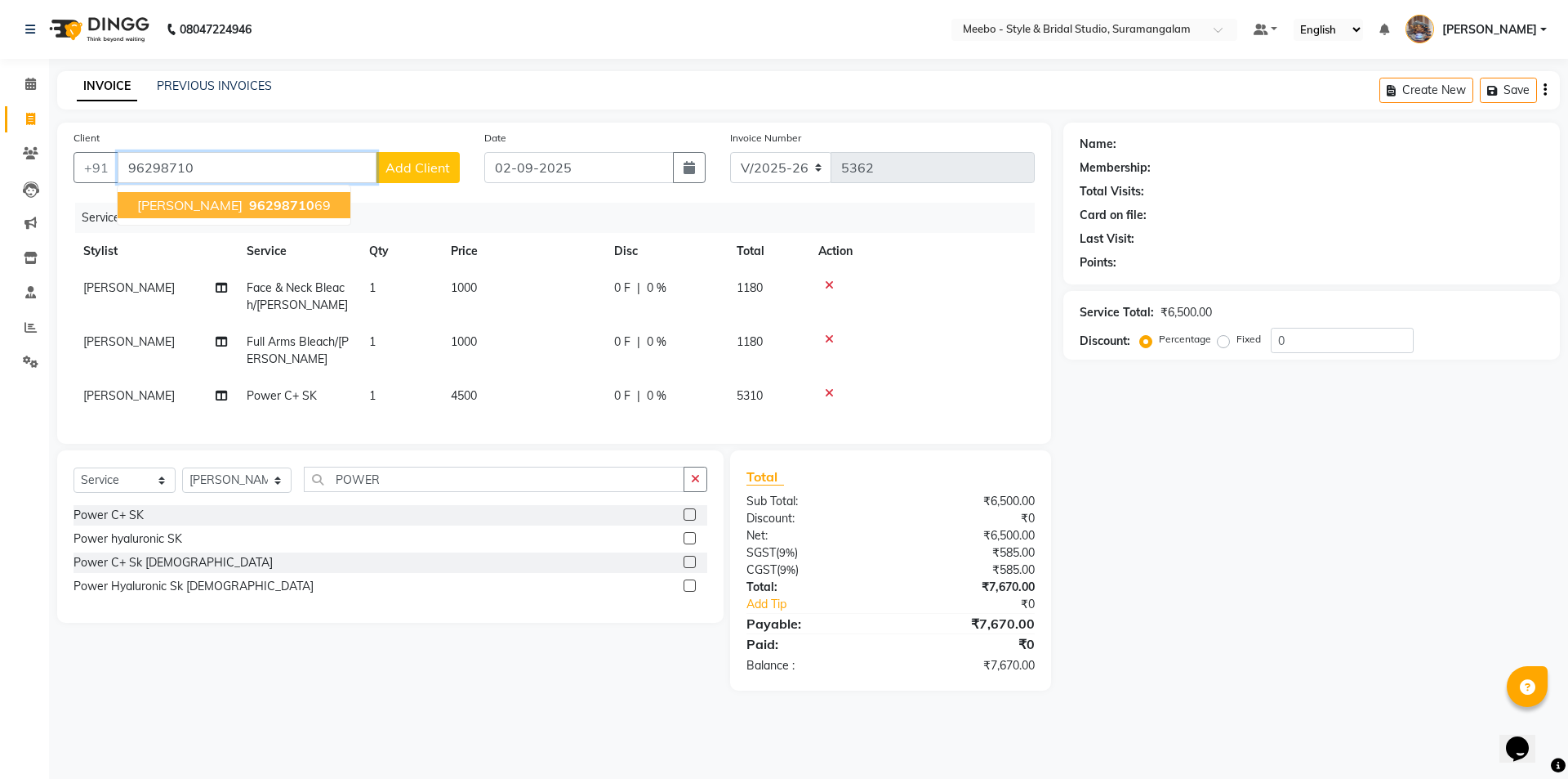
click at [249, 211] on span "96298710" at bounding box center [282, 205] width 66 height 16
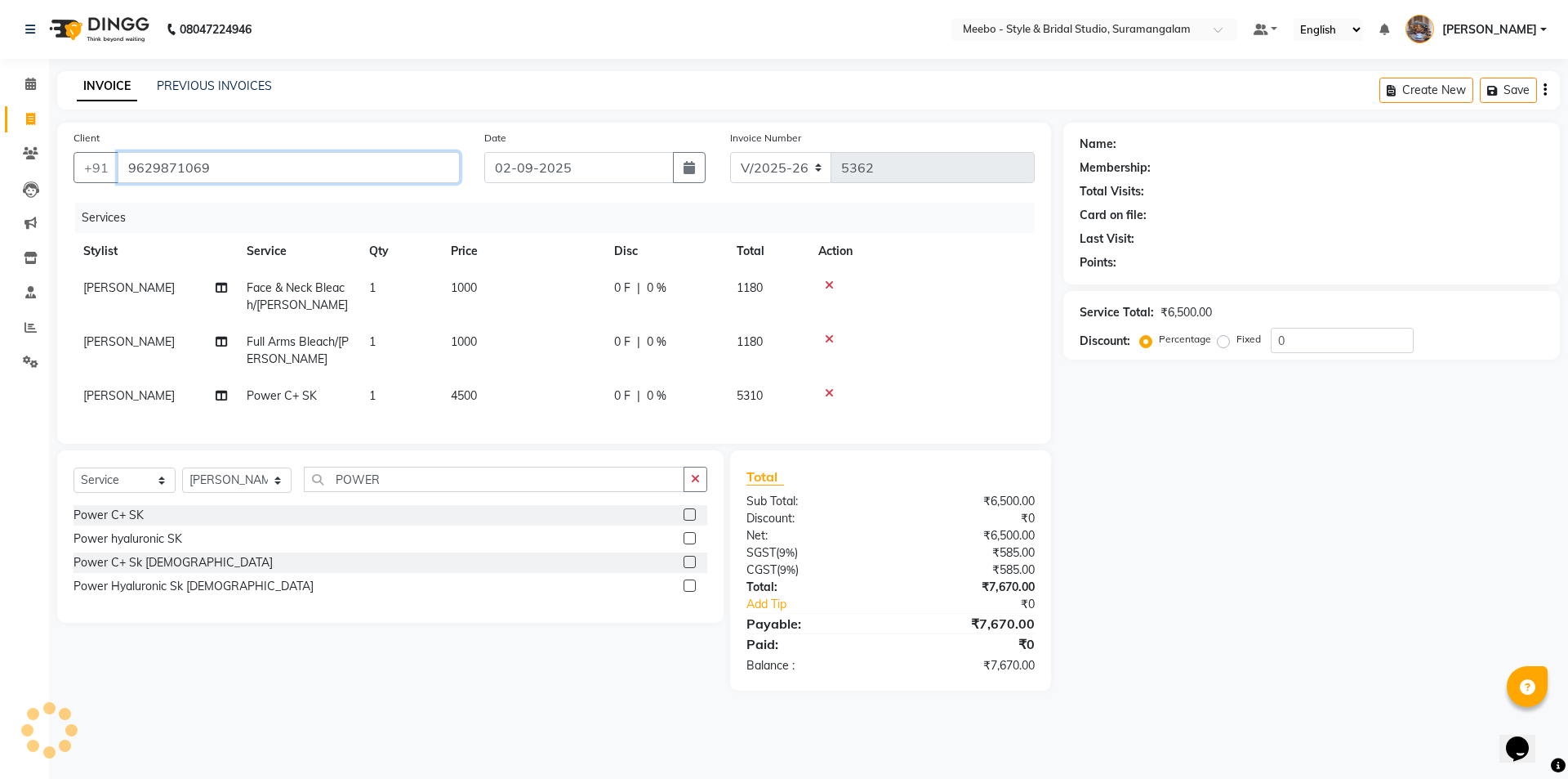
type input "9629871069"
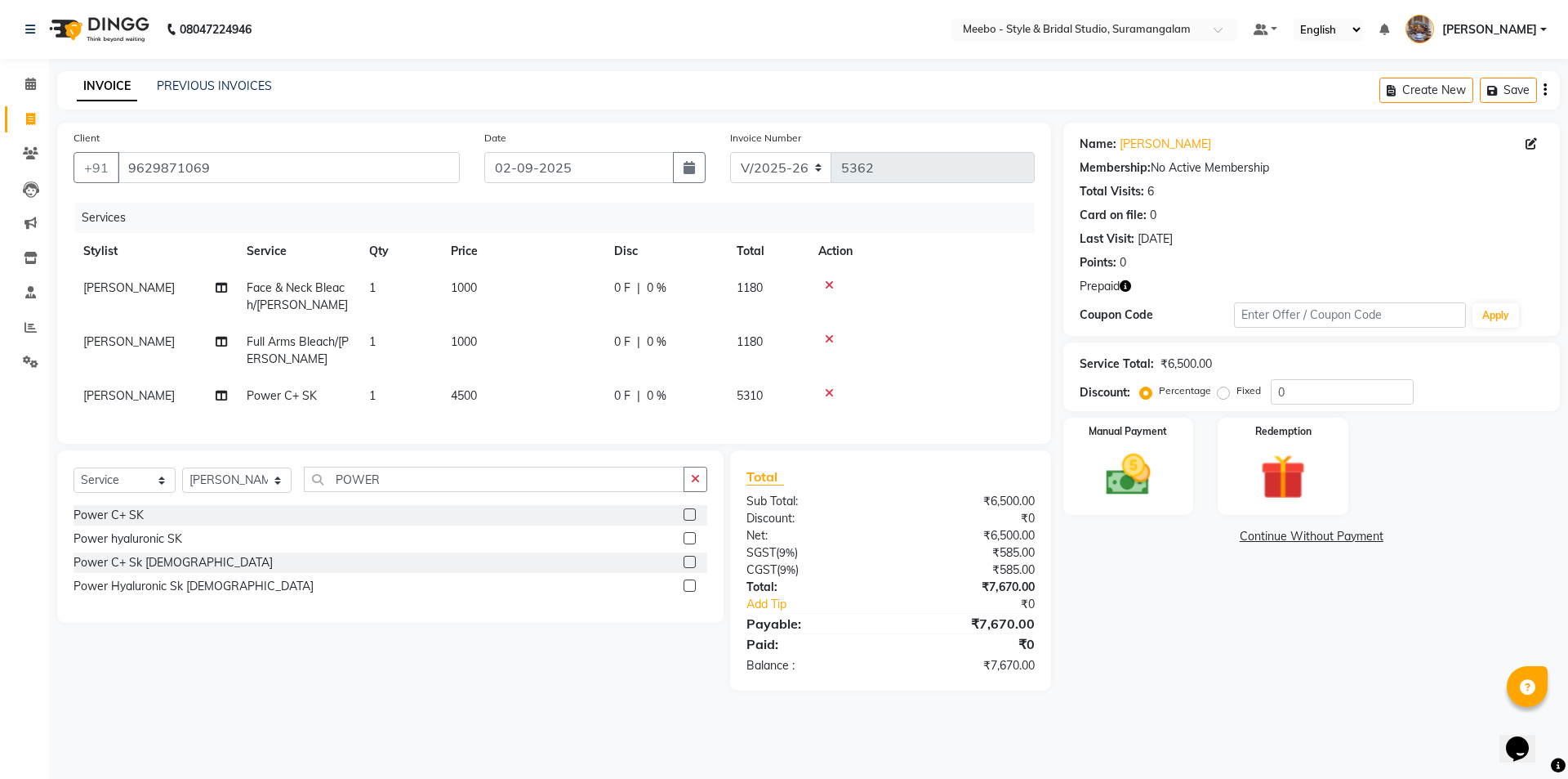
click at [1125, 285] on icon "button" at bounding box center [1125, 286] width 11 height 11
click at [1283, 479] on img at bounding box center [1283, 476] width 76 height 58
click at [1225, 536] on span "1" at bounding box center [1224, 540] width 9 height 10
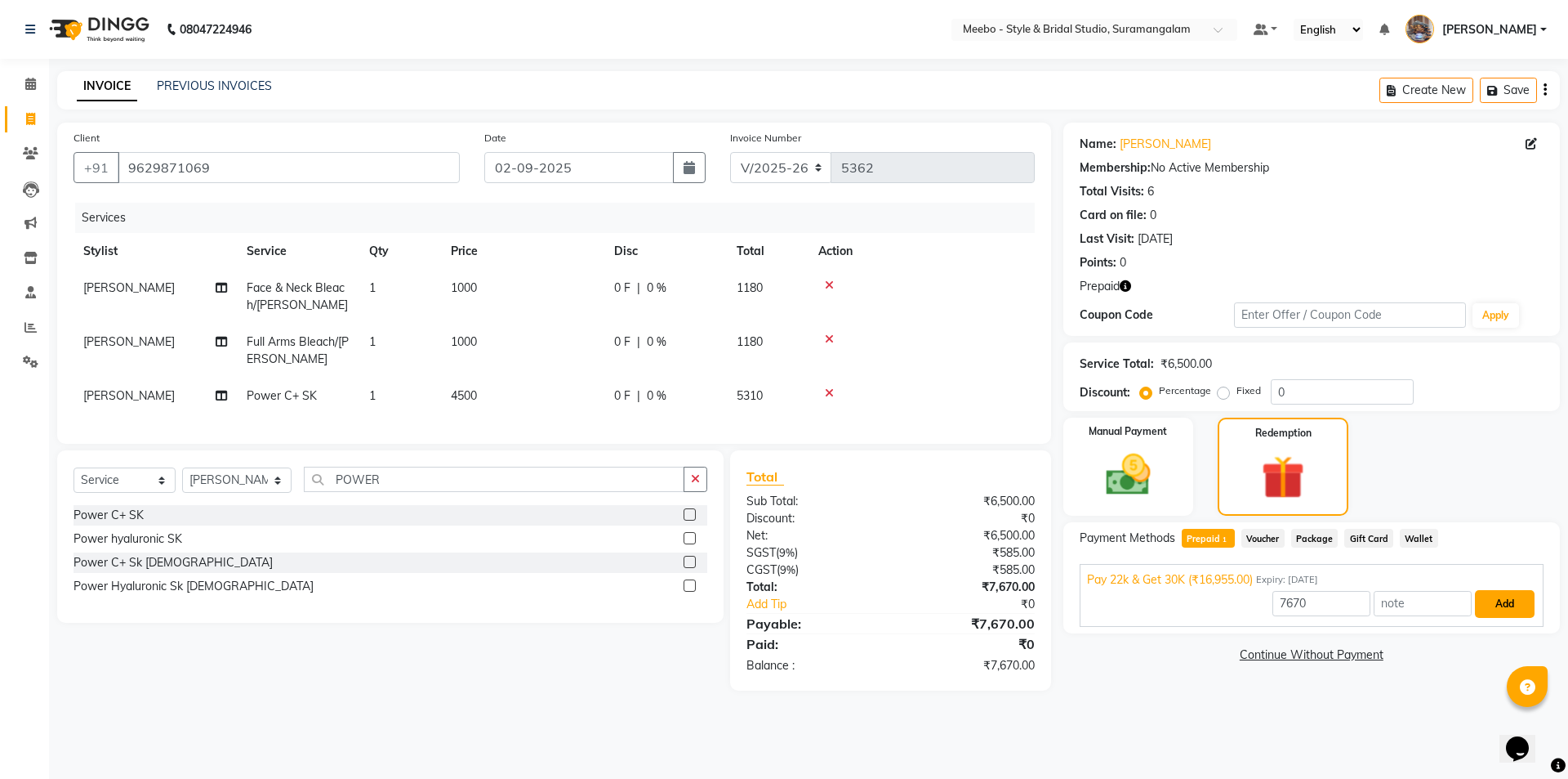
click at [1505, 607] on button "Add" at bounding box center [1505, 603] width 60 height 28
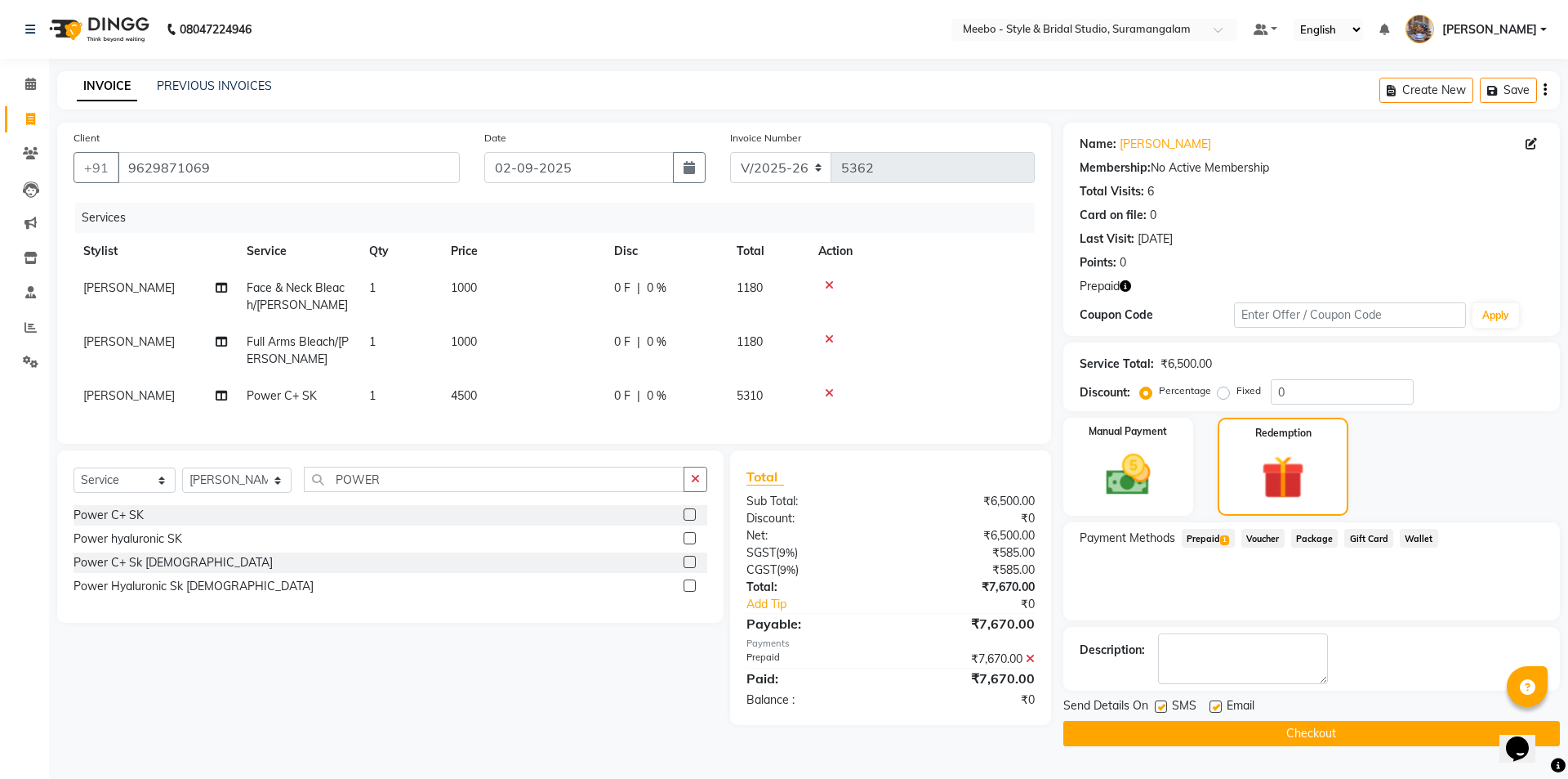
click at [1326, 732] on button "Checkout" at bounding box center [1312, 733] width 497 height 26
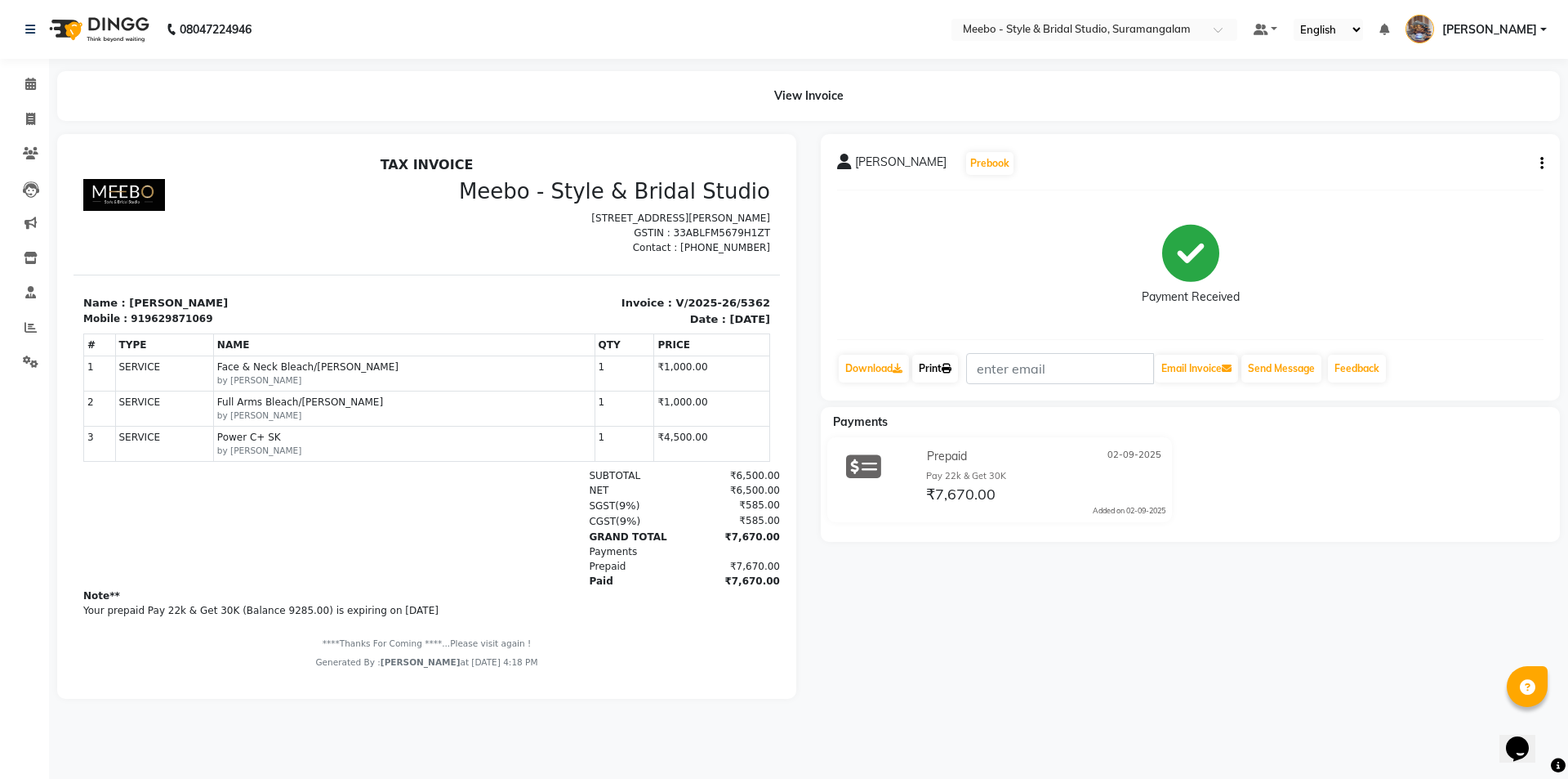
click at [935, 361] on link "Print" at bounding box center [935, 368] width 46 height 28
click at [28, 114] on icon at bounding box center [30, 118] width 9 height 12
select select "service"
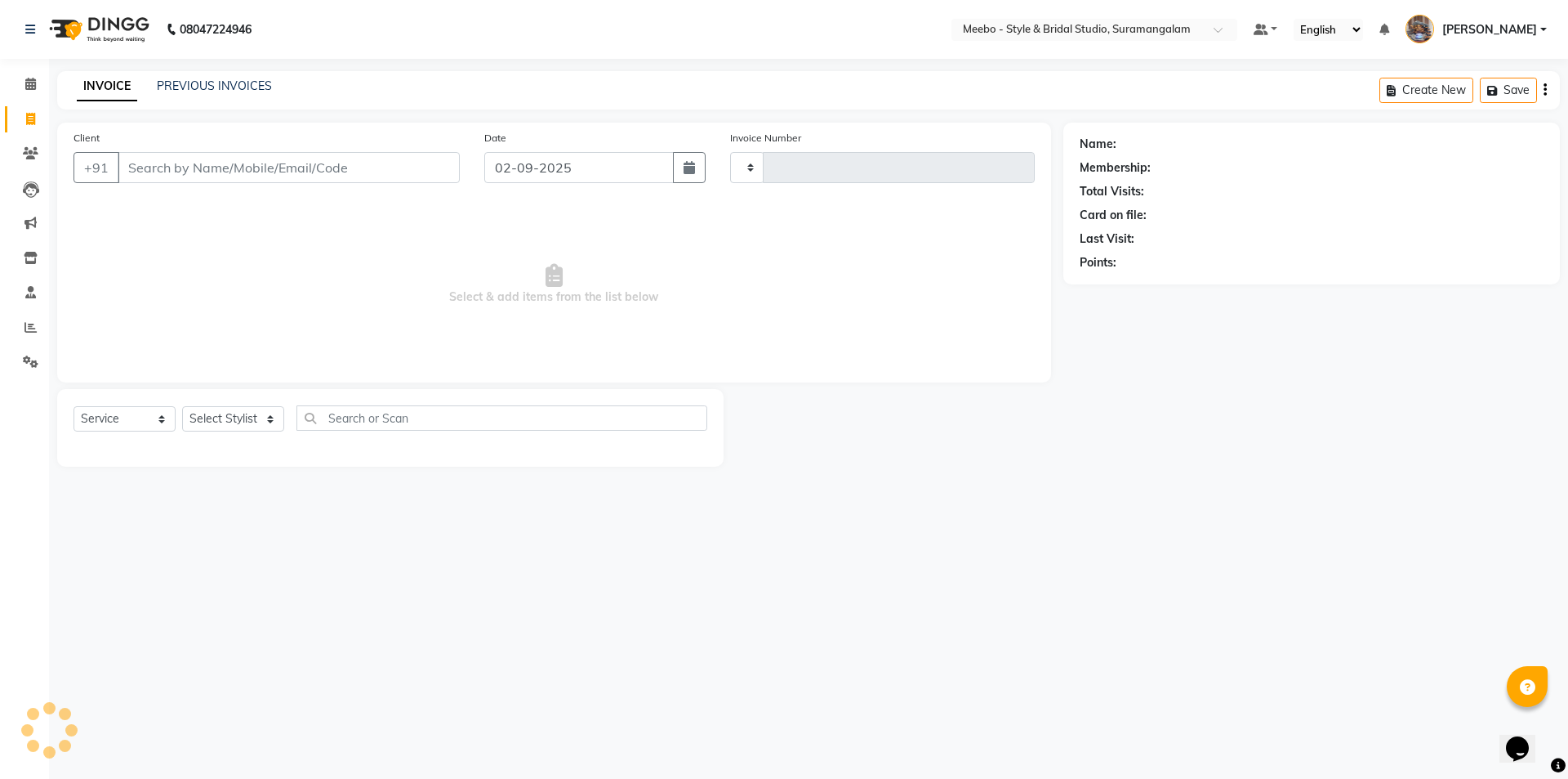
type input "5363"
select select "12"
click at [220, 412] on select "Select Stylist" at bounding box center [232, 418] width 102 height 26
select select "18501"
click at [220, 412] on select "Select Stylist Admin [PERSON_NAME] [PERSON_NAME] Manager [PERSON_NAME] [PERSON_…" at bounding box center [236, 418] width 109 height 26
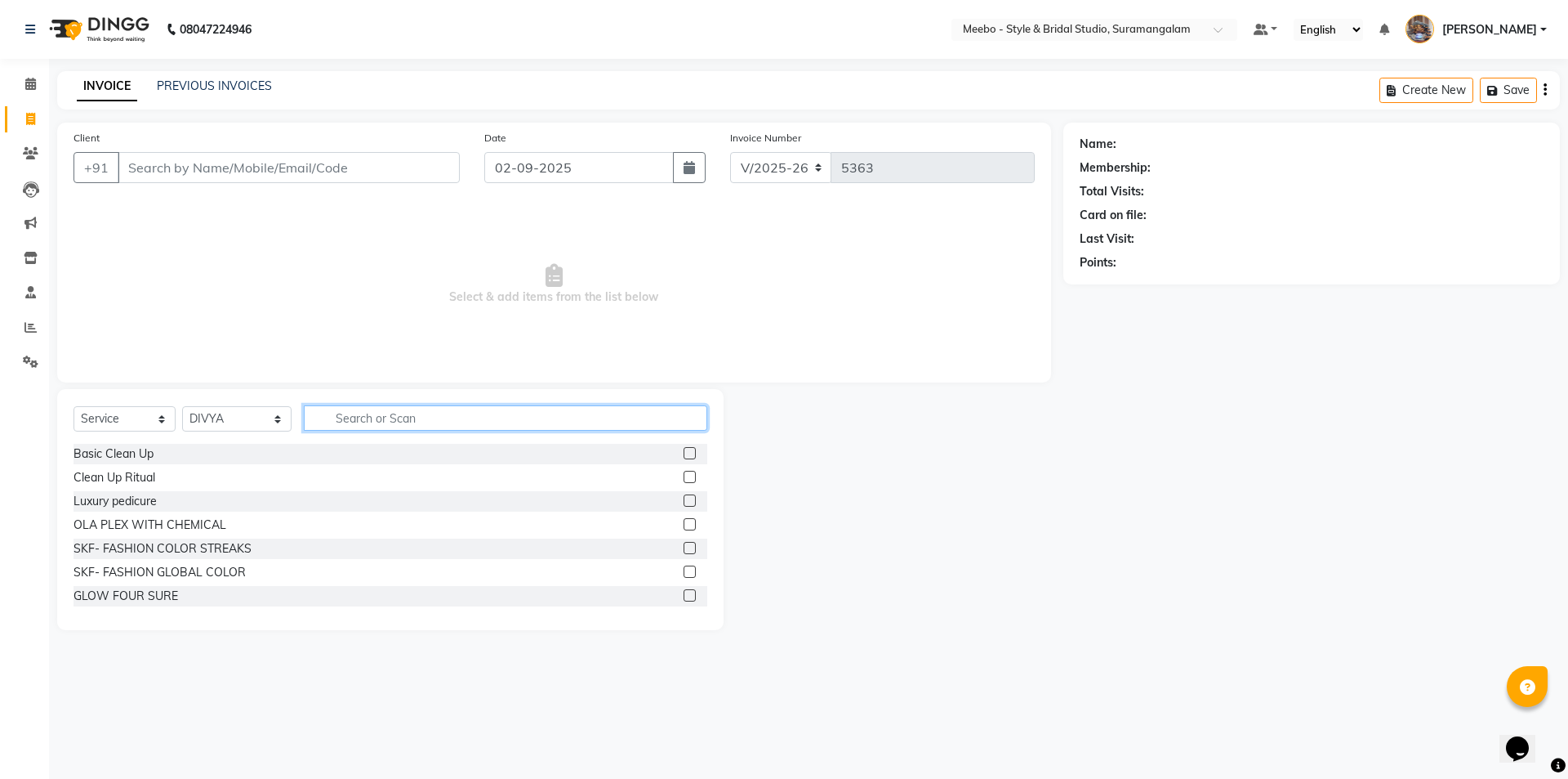
click at [372, 422] on input "text" at bounding box center [506, 418] width 404 height 26
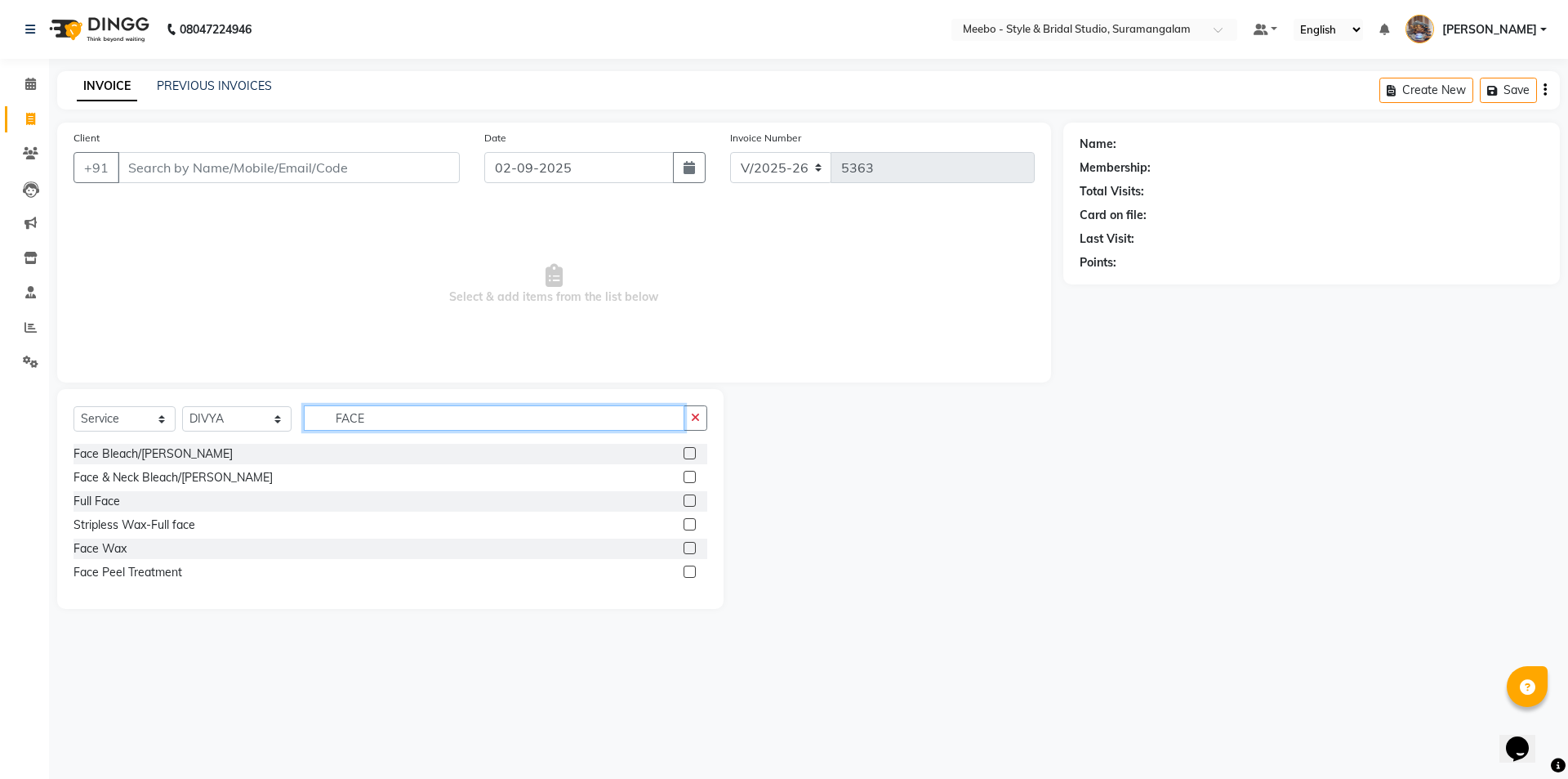
type input "FACE"
click at [687, 476] on label at bounding box center [689, 476] width 12 height 12
click at [687, 476] on input "checkbox" at bounding box center [688, 477] width 10 height 10
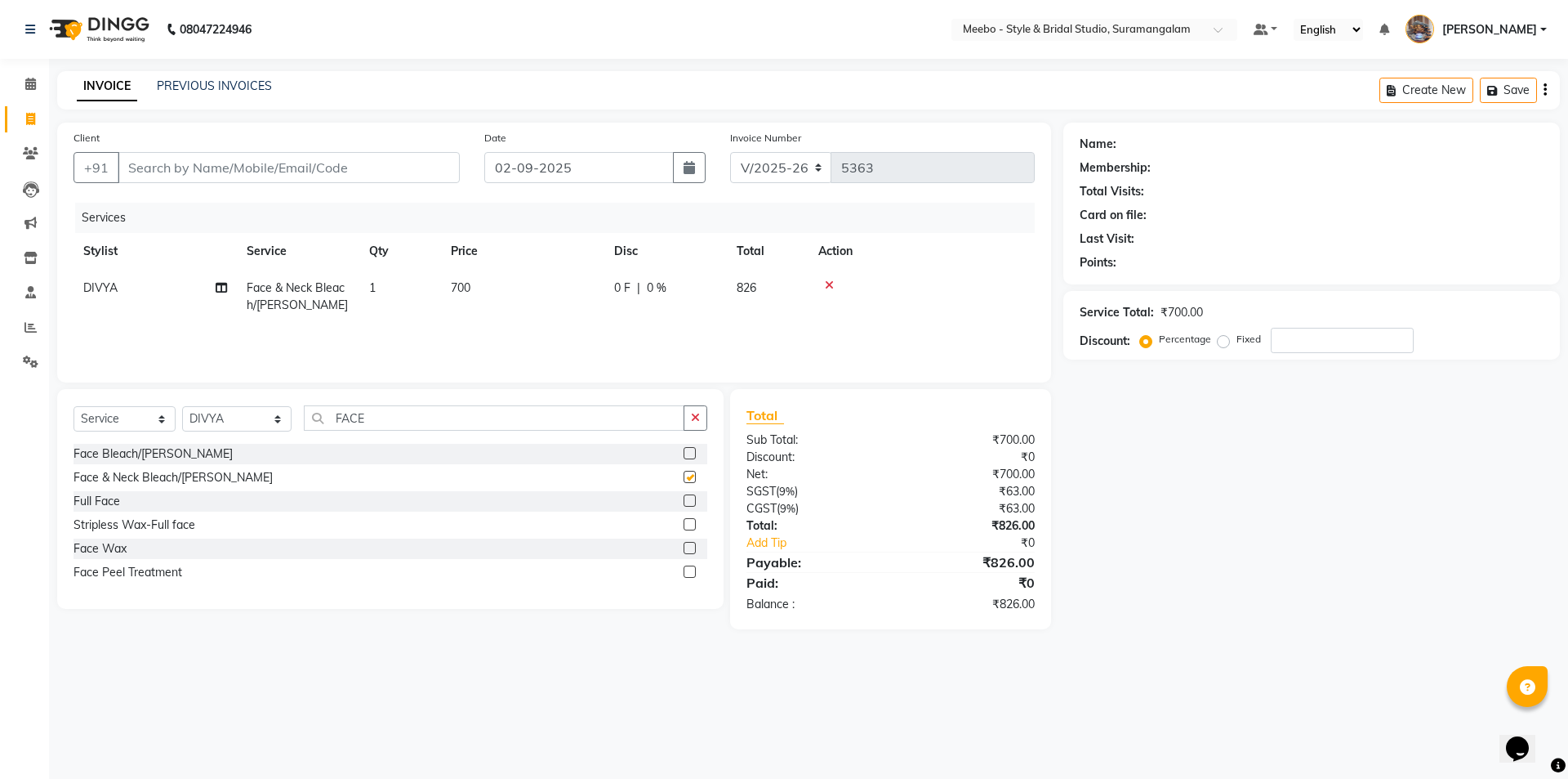
checkbox input "false"
drag, startPoint x: 498, startPoint y: 290, endPoint x: 521, endPoint y: 290, distance: 23.0
click at [500, 290] on td "700" at bounding box center [523, 296] width 164 height 54
select select "18501"
click at [571, 290] on input "700" at bounding box center [599, 291] width 144 height 26
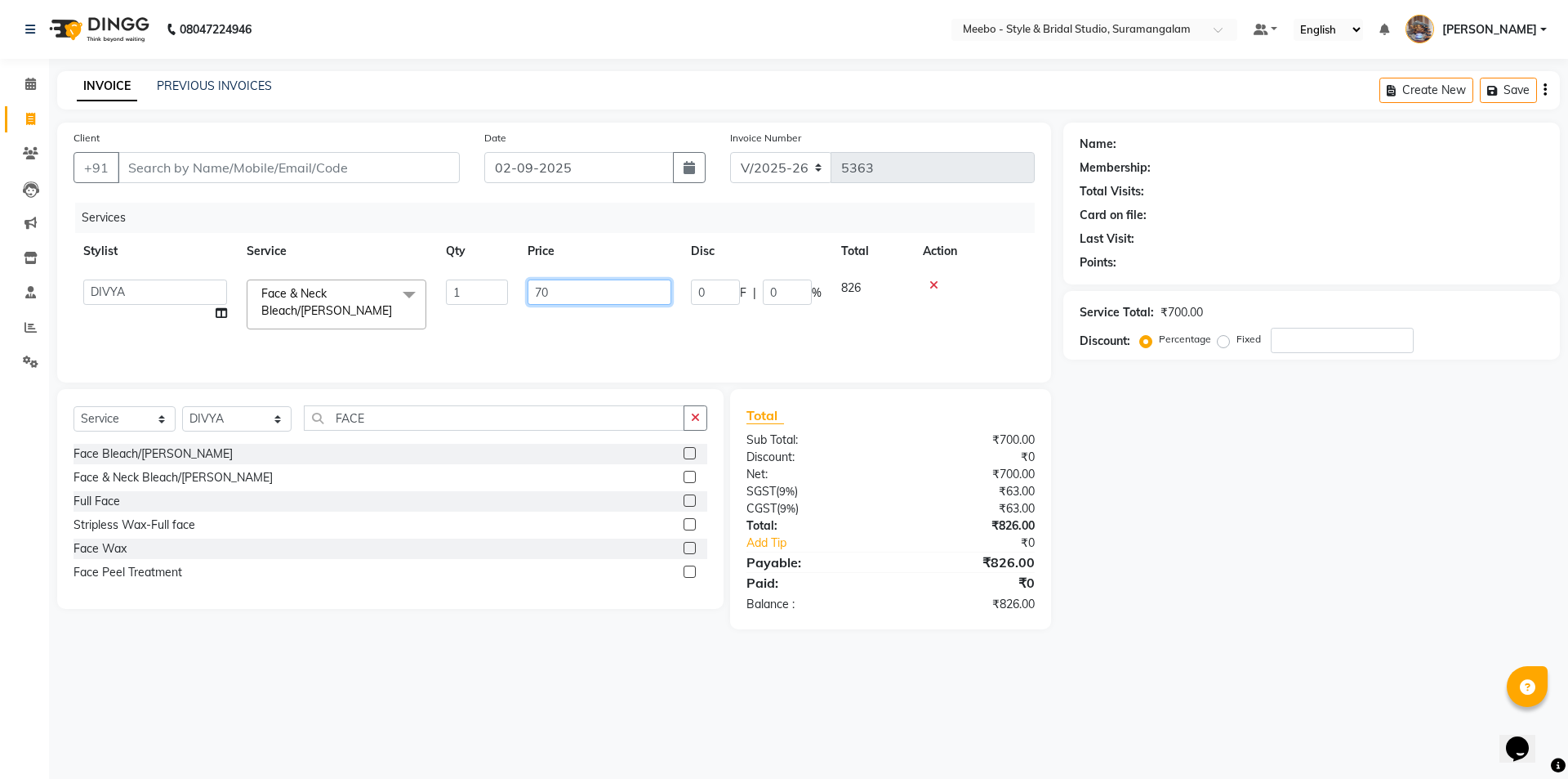
type input "7"
type input "1000"
click at [377, 416] on input "FACE" at bounding box center [494, 418] width 381 height 26
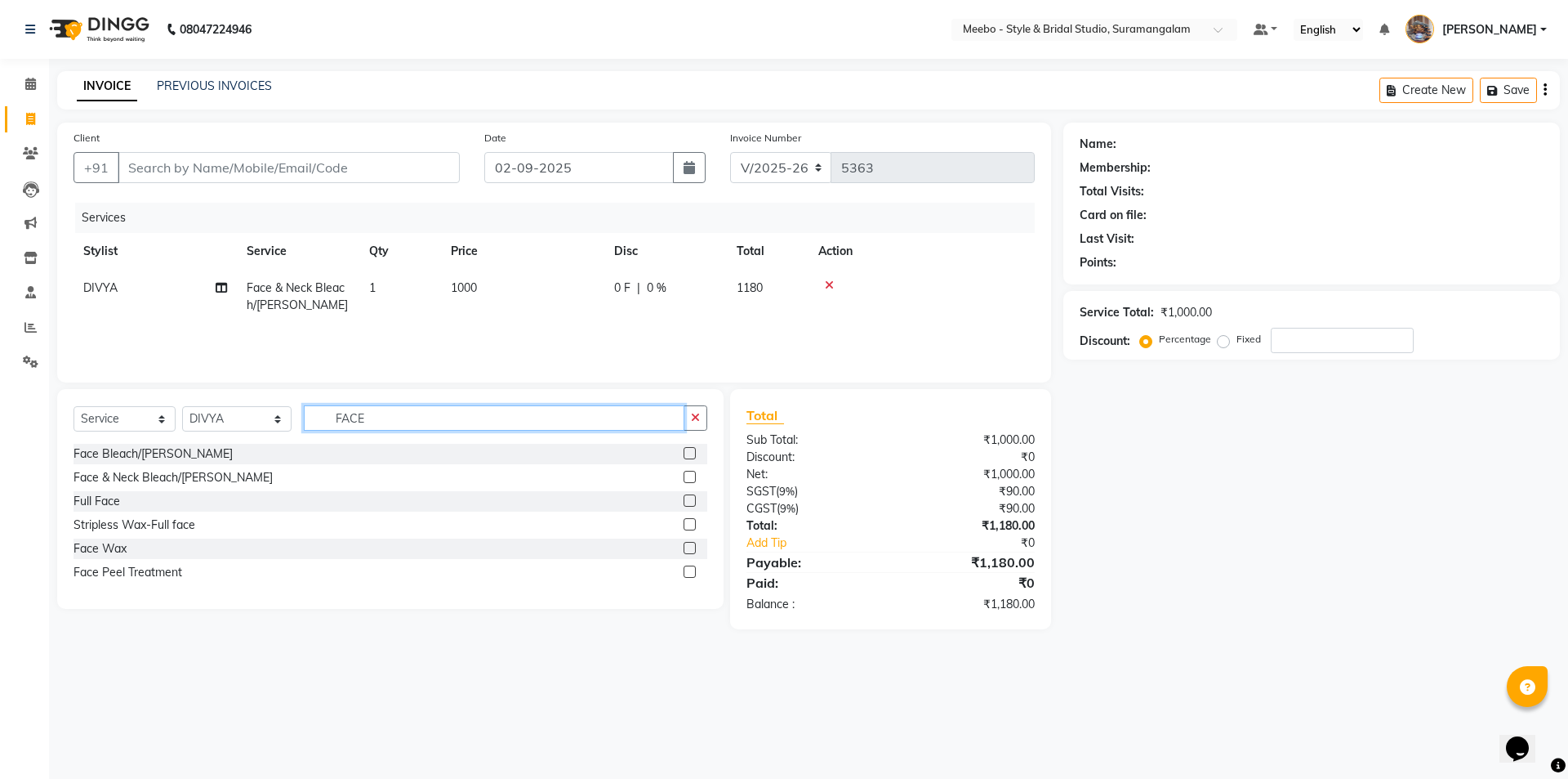
click at [386, 420] on input "FACE" at bounding box center [494, 418] width 381 height 26
type input "F"
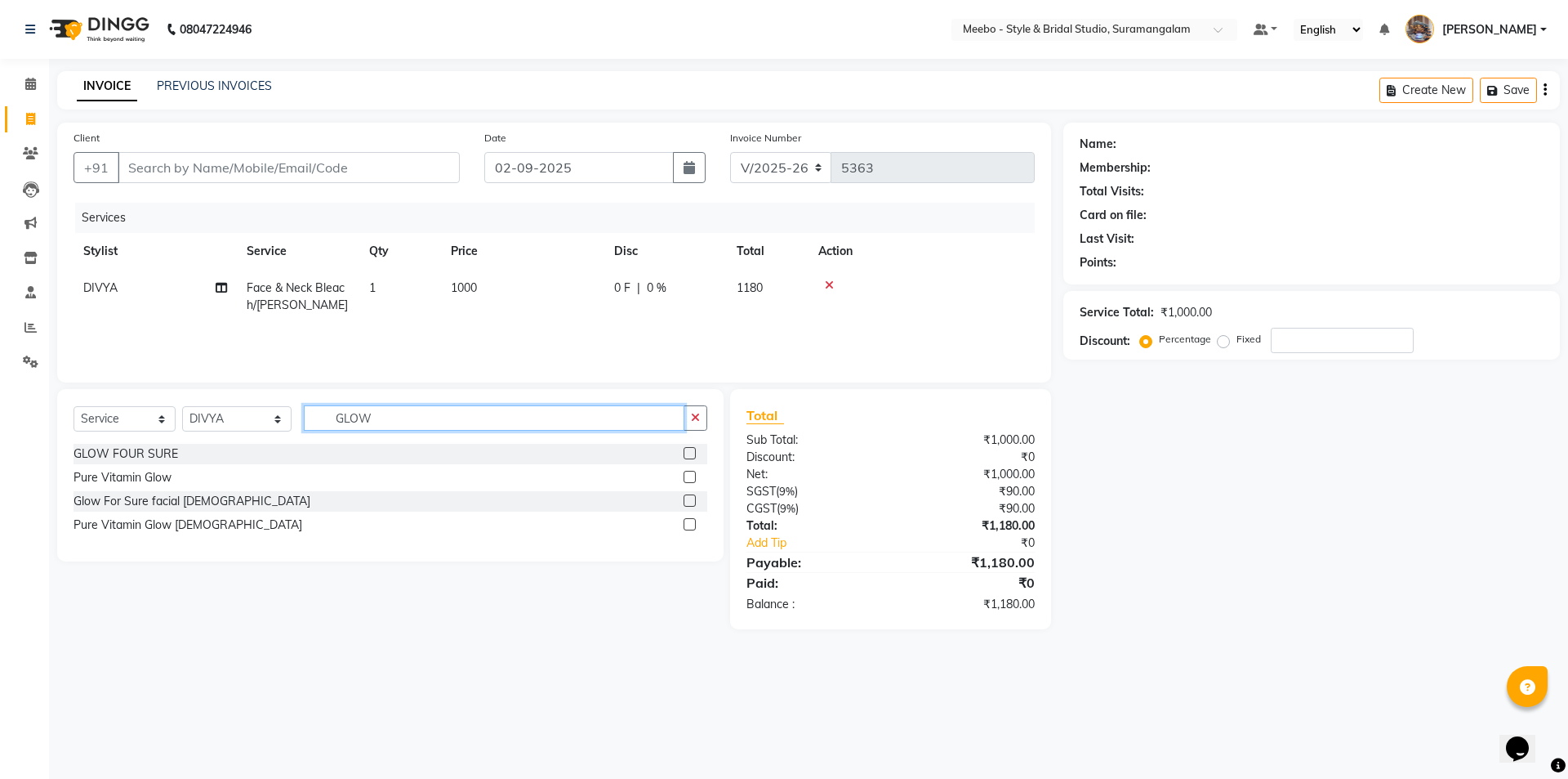
type input "GLOW"
click at [689, 450] on label at bounding box center [689, 452] width 12 height 12
click at [689, 450] on input "checkbox" at bounding box center [688, 453] width 10 height 10
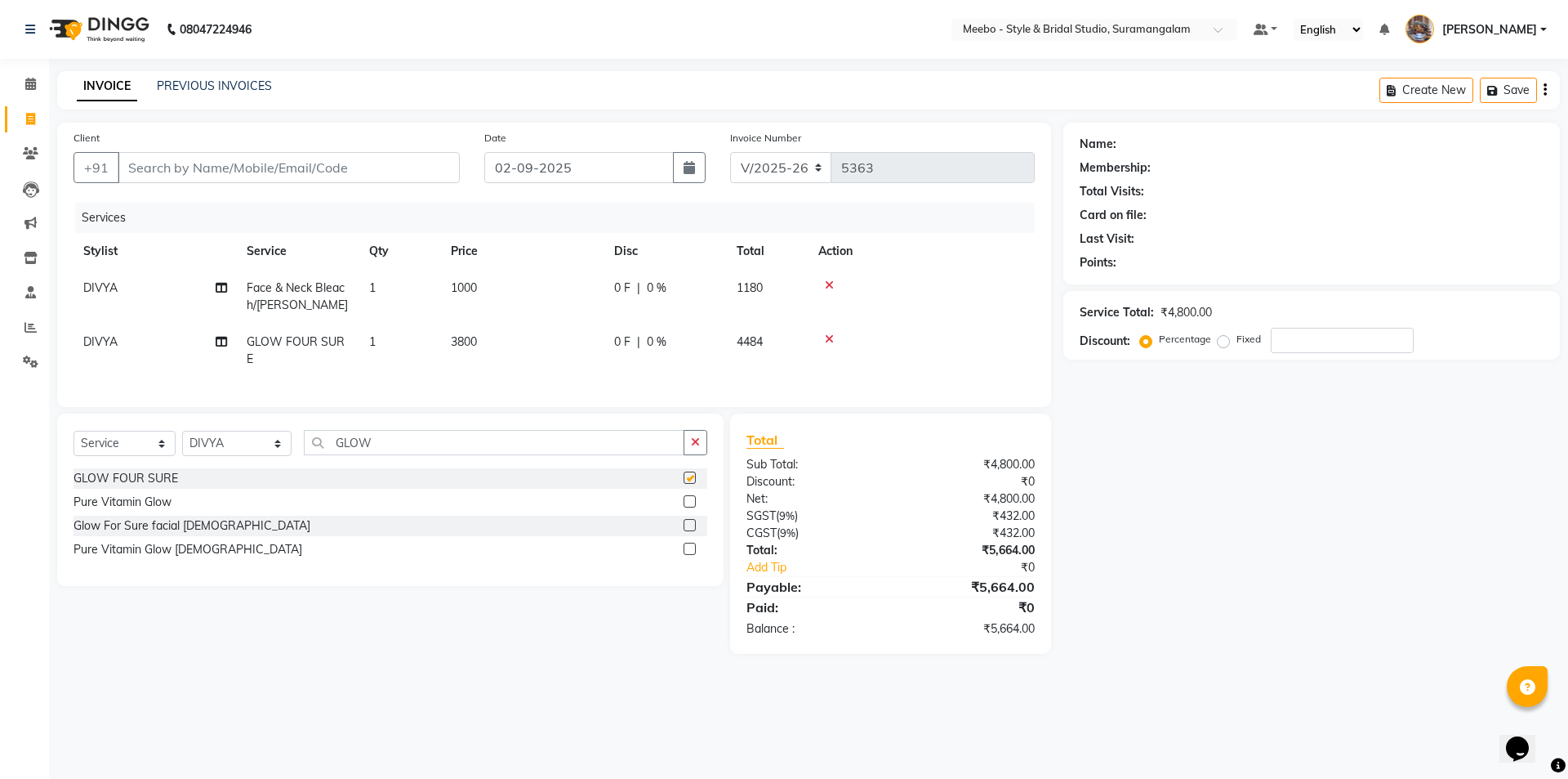
checkbox input "false"
click at [389, 450] on input "GLOW" at bounding box center [494, 442] width 381 height 26
type input "G"
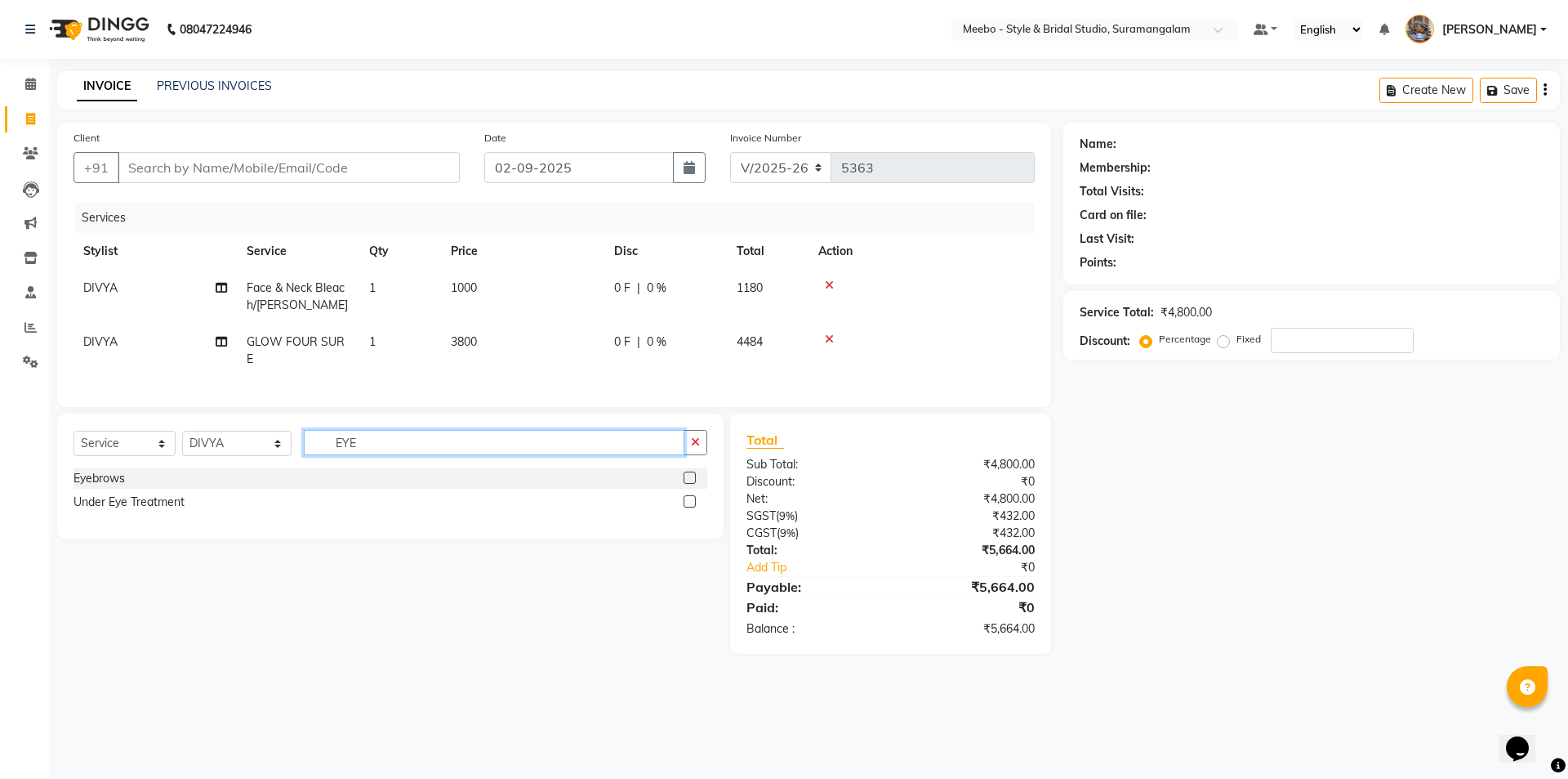
type input "EYE"
click at [690, 484] on label at bounding box center [689, 477] width 12 height 12
click at [690, 484] on input "checkbox" at bounding box center [688, 478] width 10 height 10
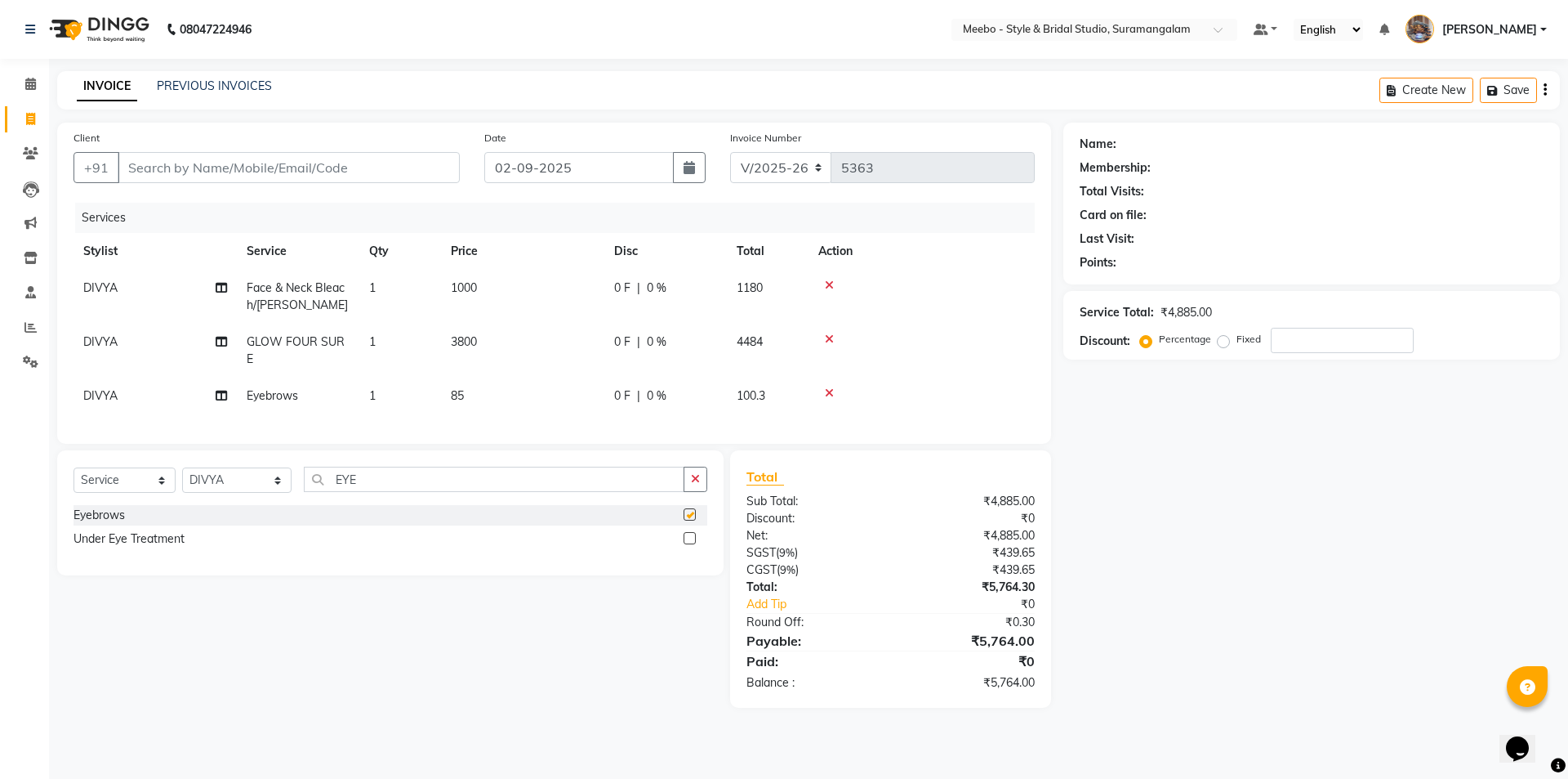
checkbox input "false"
click at [314, 163] on input "Client" at bounding box center [289, 168] width 343 height 31
type input "9"
type input "0"
type input "9150232680"
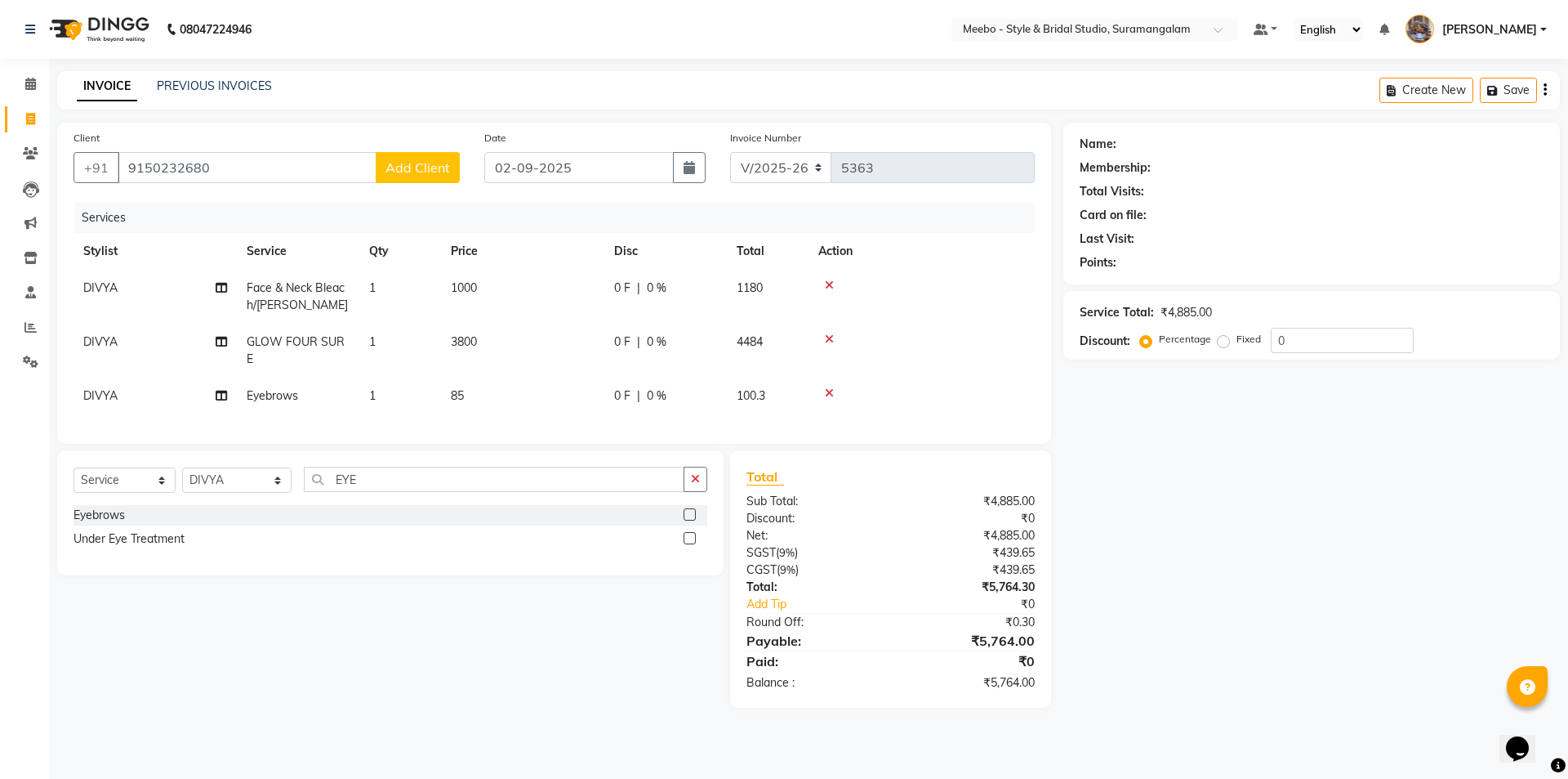
click at [425, 168] on span "Add Client" at bounding box center [418, 167] width 65 height 16
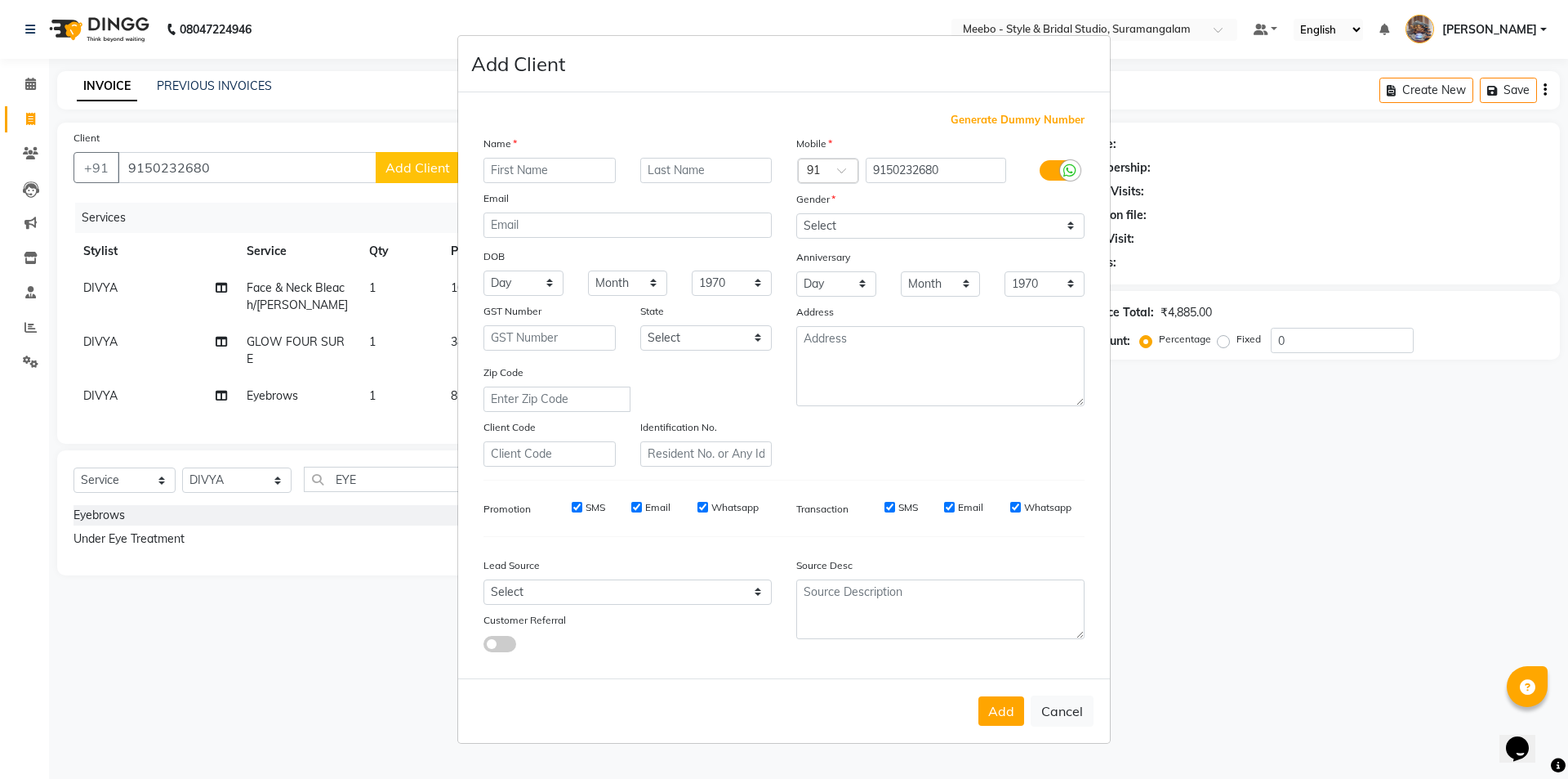
click at [523, 168] on input "text" at bounding box center [549, 170] width 132 height 26
type input "KALAI"
click at [835, 224] on select "Select Male Female Other Prefer Not To Say" at bounding box center [941, 226] width 288 height 26
select select "female"
click at [797, 213] on select "Select Male Female Other Prefer Not To Say" at bounding box center [941, 226] width 288 height 26
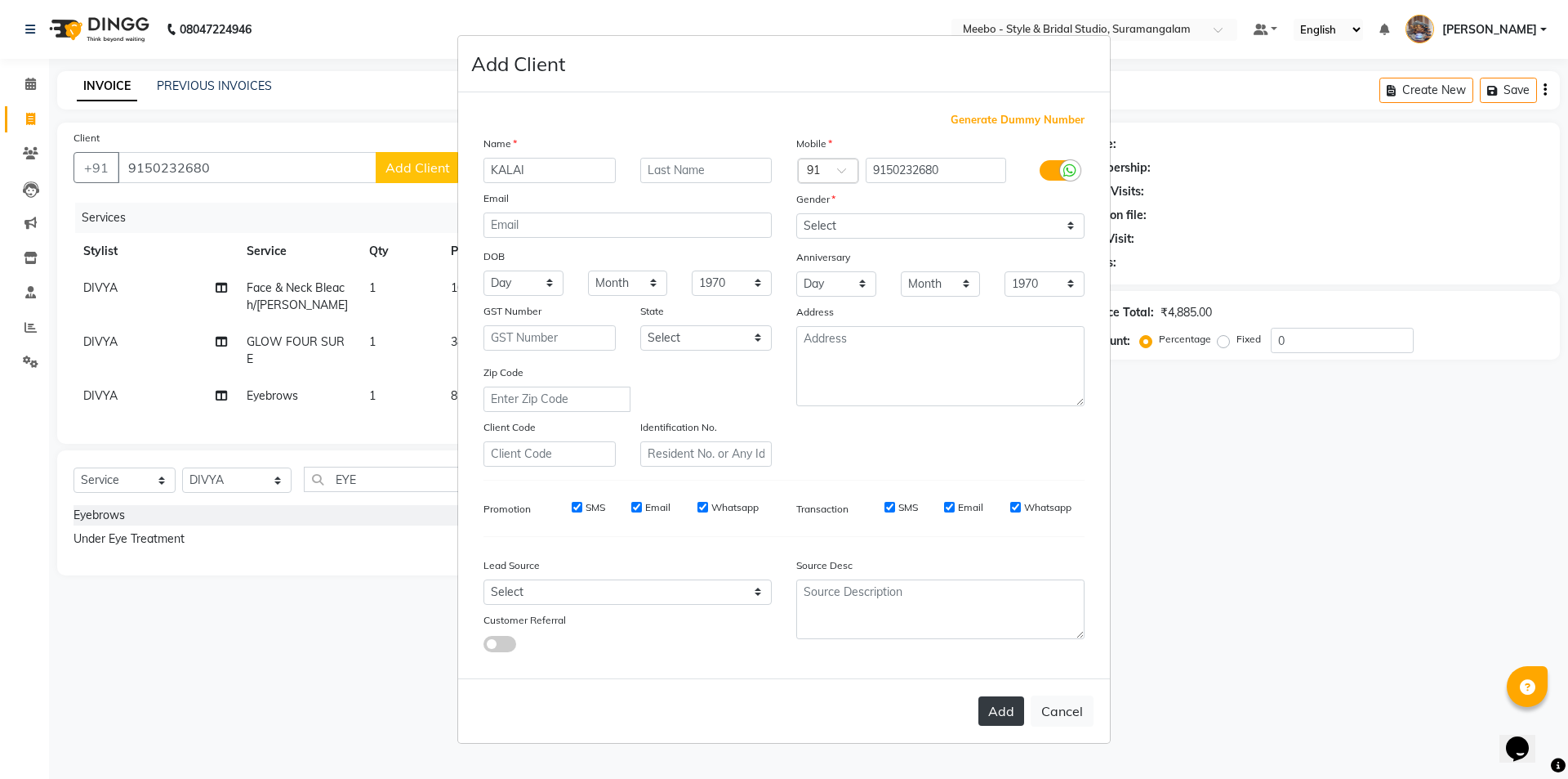
click at [1008, 705] on button "Add" at bounding box center [1002, 710] width 46 height 30
select select
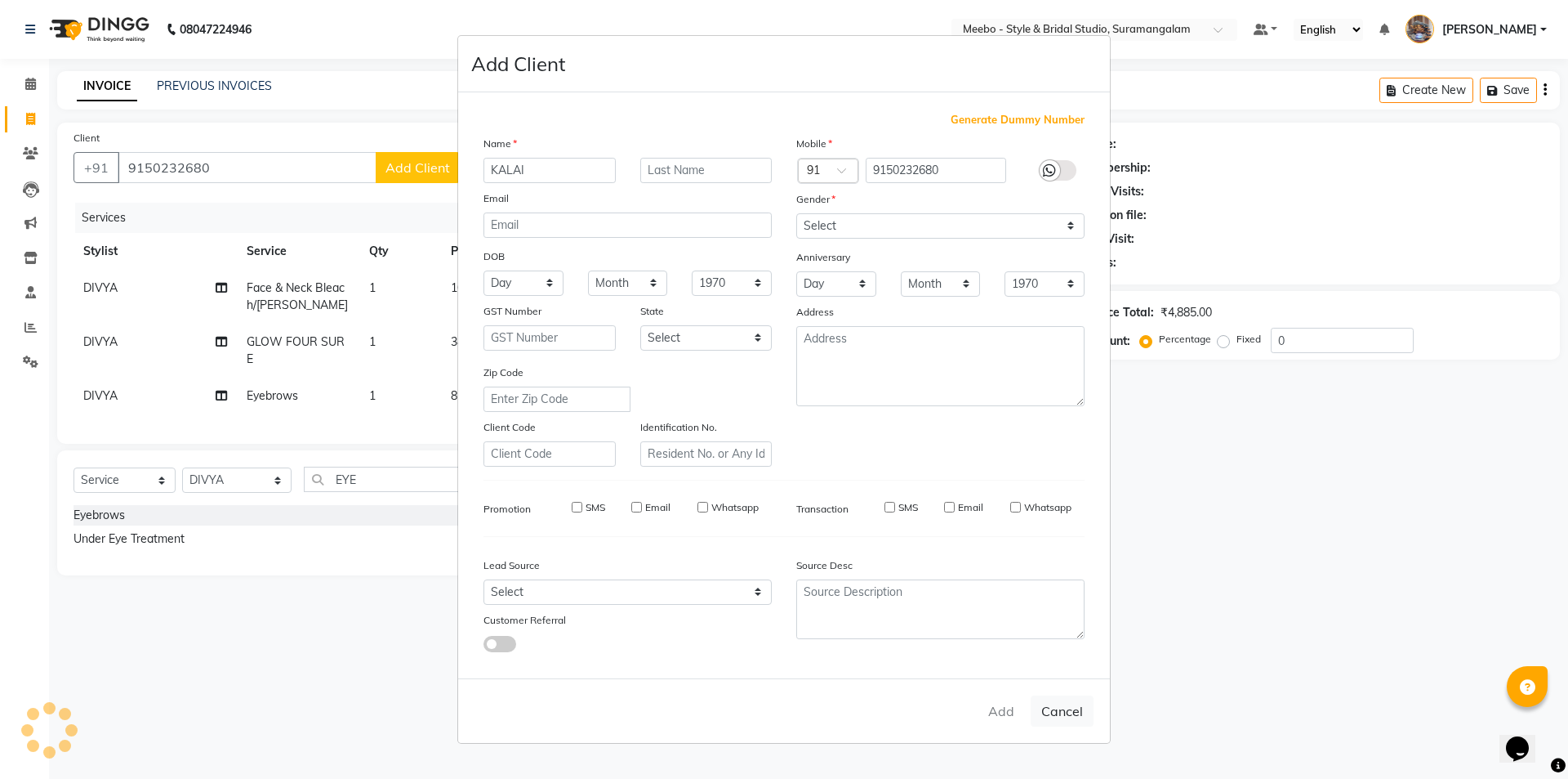
select select
checkbox input "false"
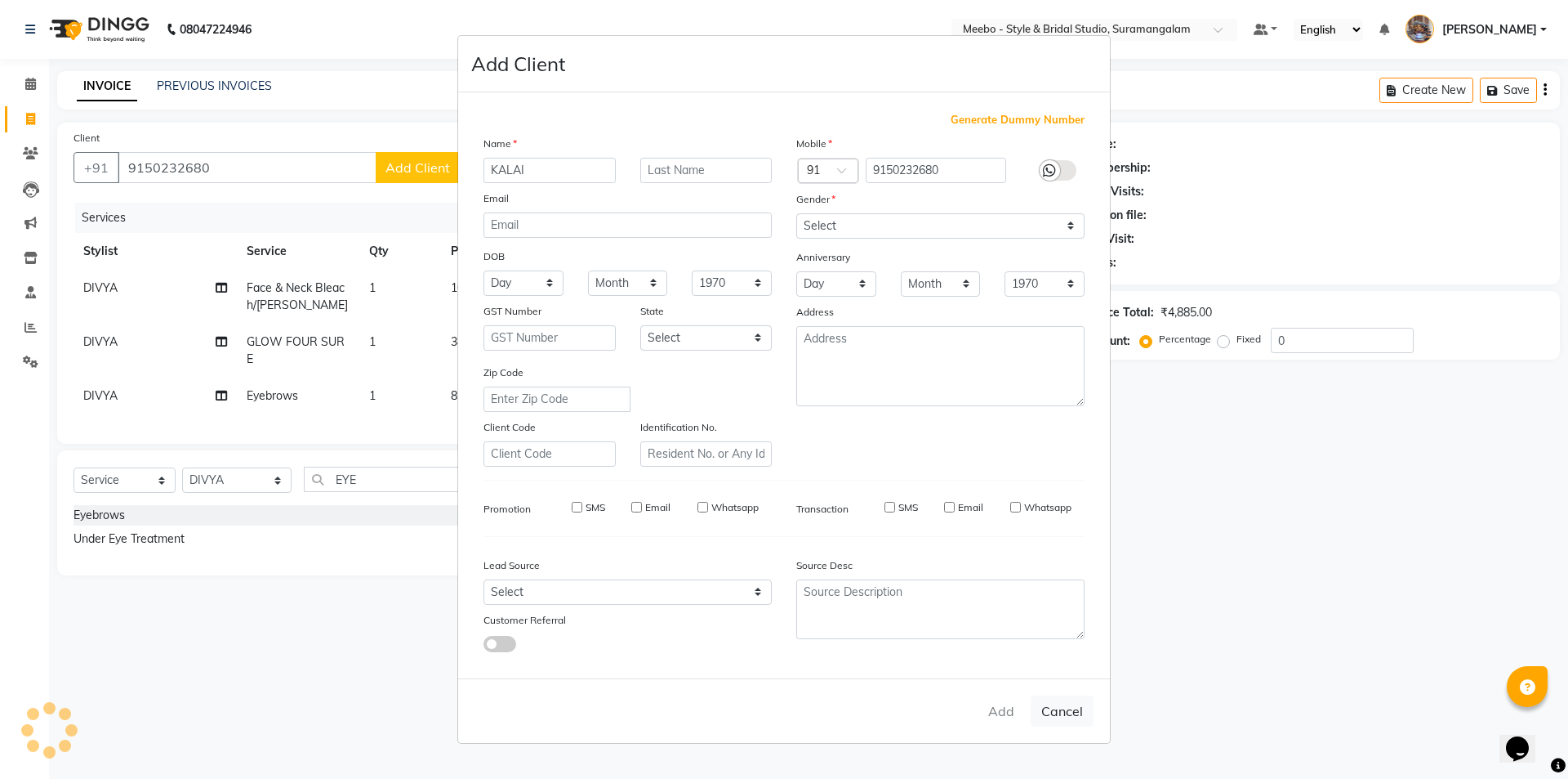
checkbox input "false"
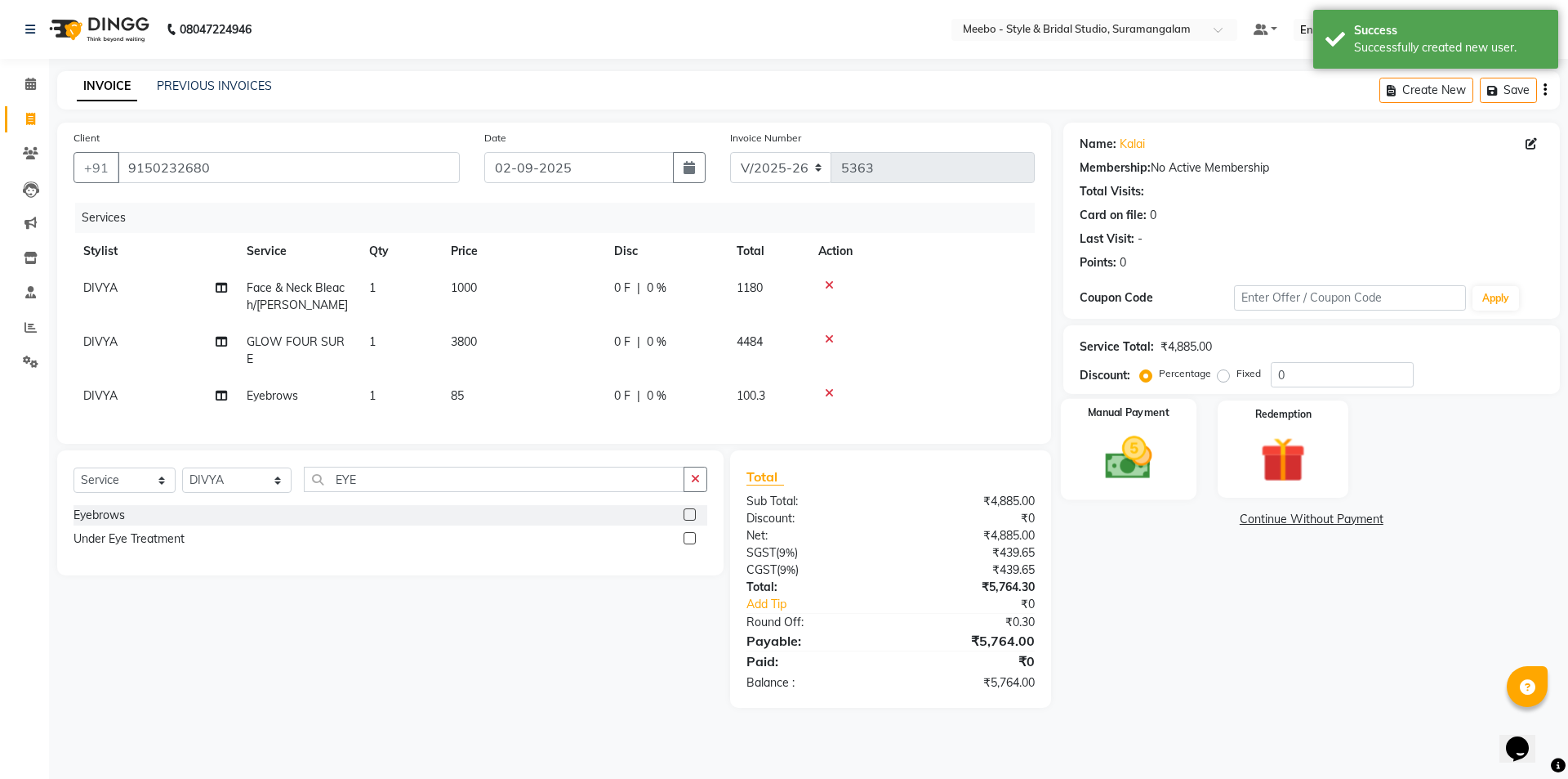
click at [1139, 457] on img at bounding box center [1128, 457] width 76 height 54
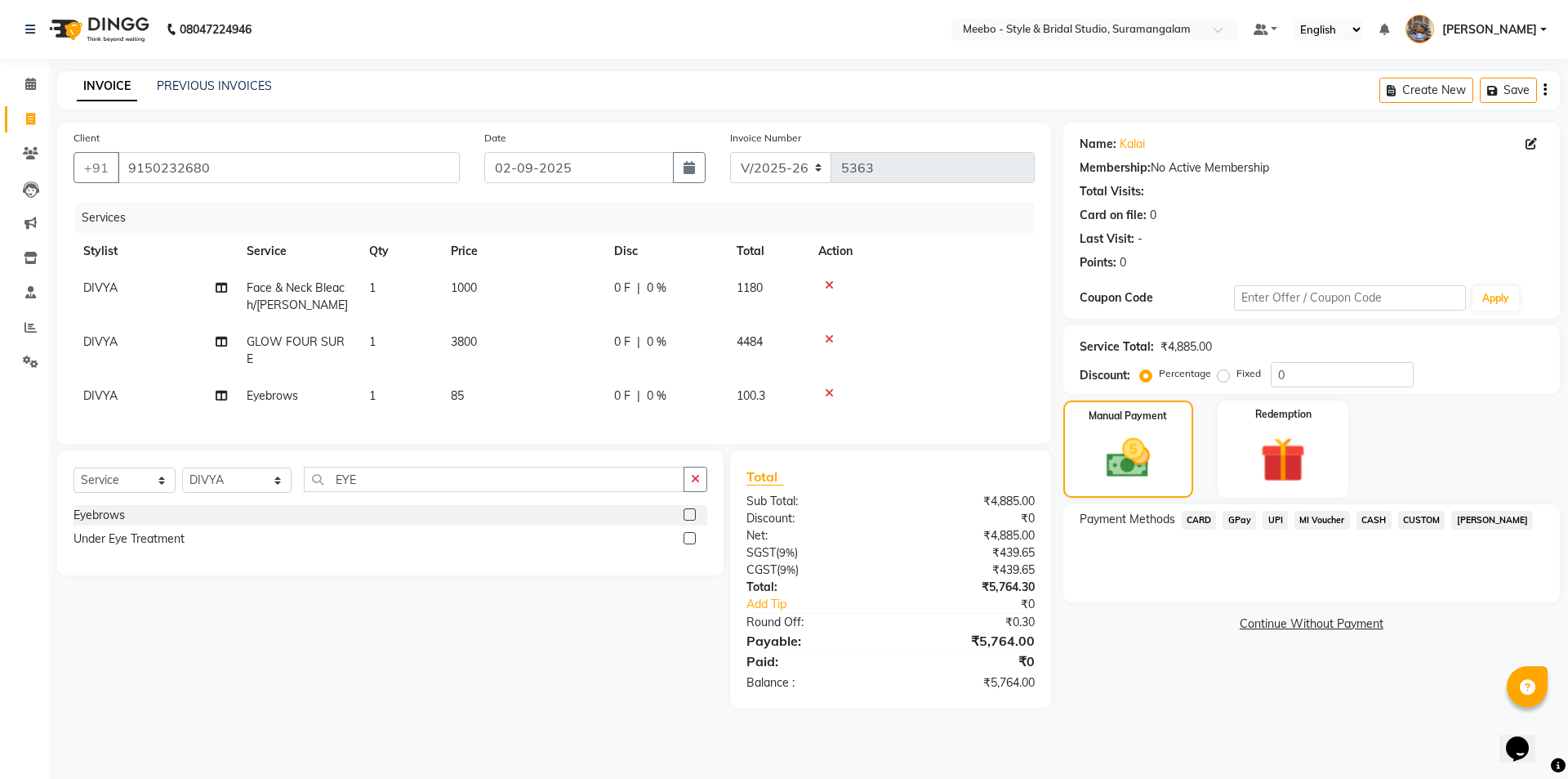
click at [1243, 520] on span "GPay" at bounding box center [1239, 520] width 33 height 19
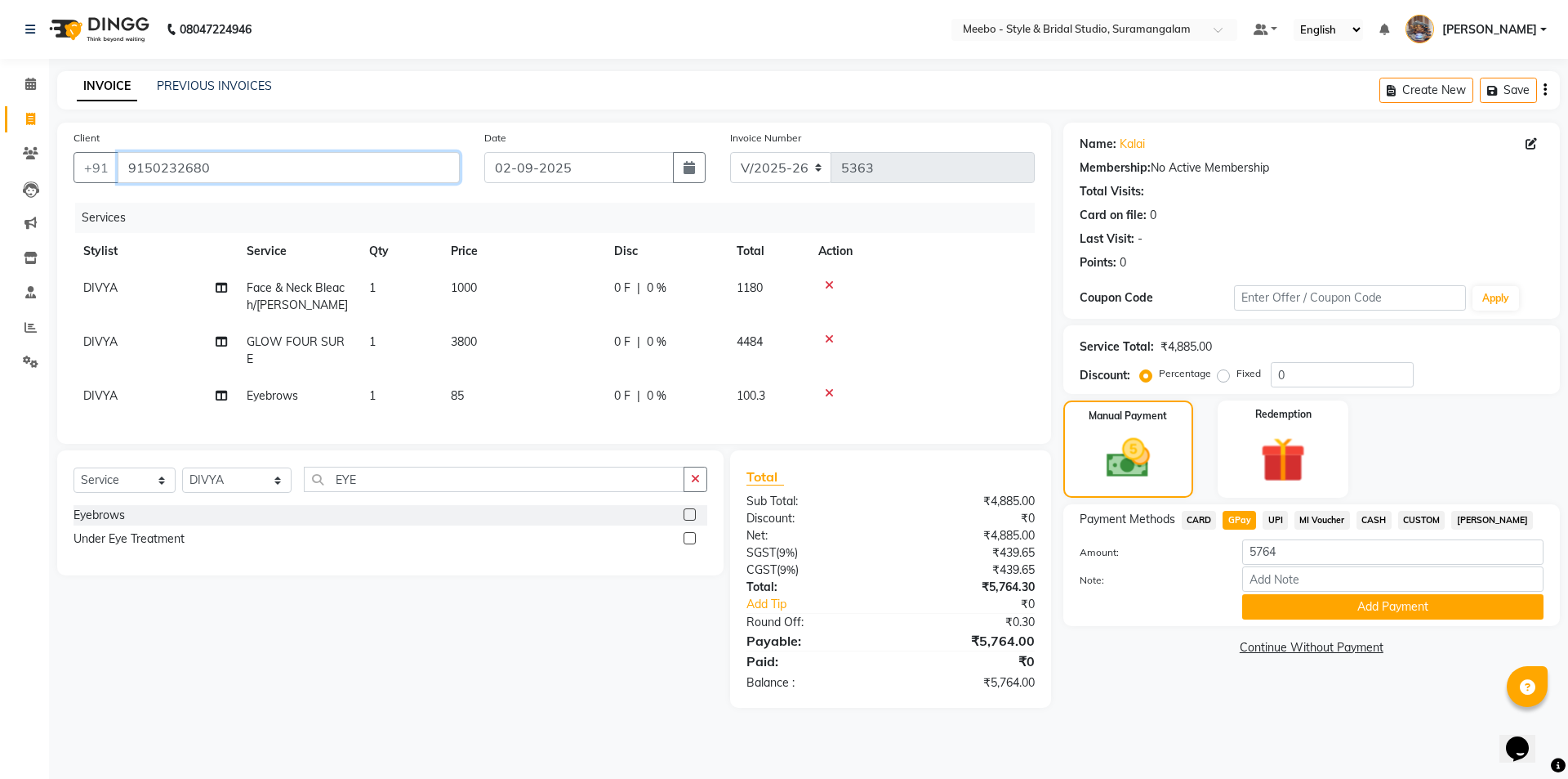
drag, startPoint x: 127, startPoint y: 164, endPoint x: 215, endPoint y: 164, distance: 88.0
click at [215, 164] on input "9150232680" at bounding box center [289, 168] width 343 height 31
click at [1276, 521] on span "UPI" at bounding box center [1275, 520] width 26 height 19
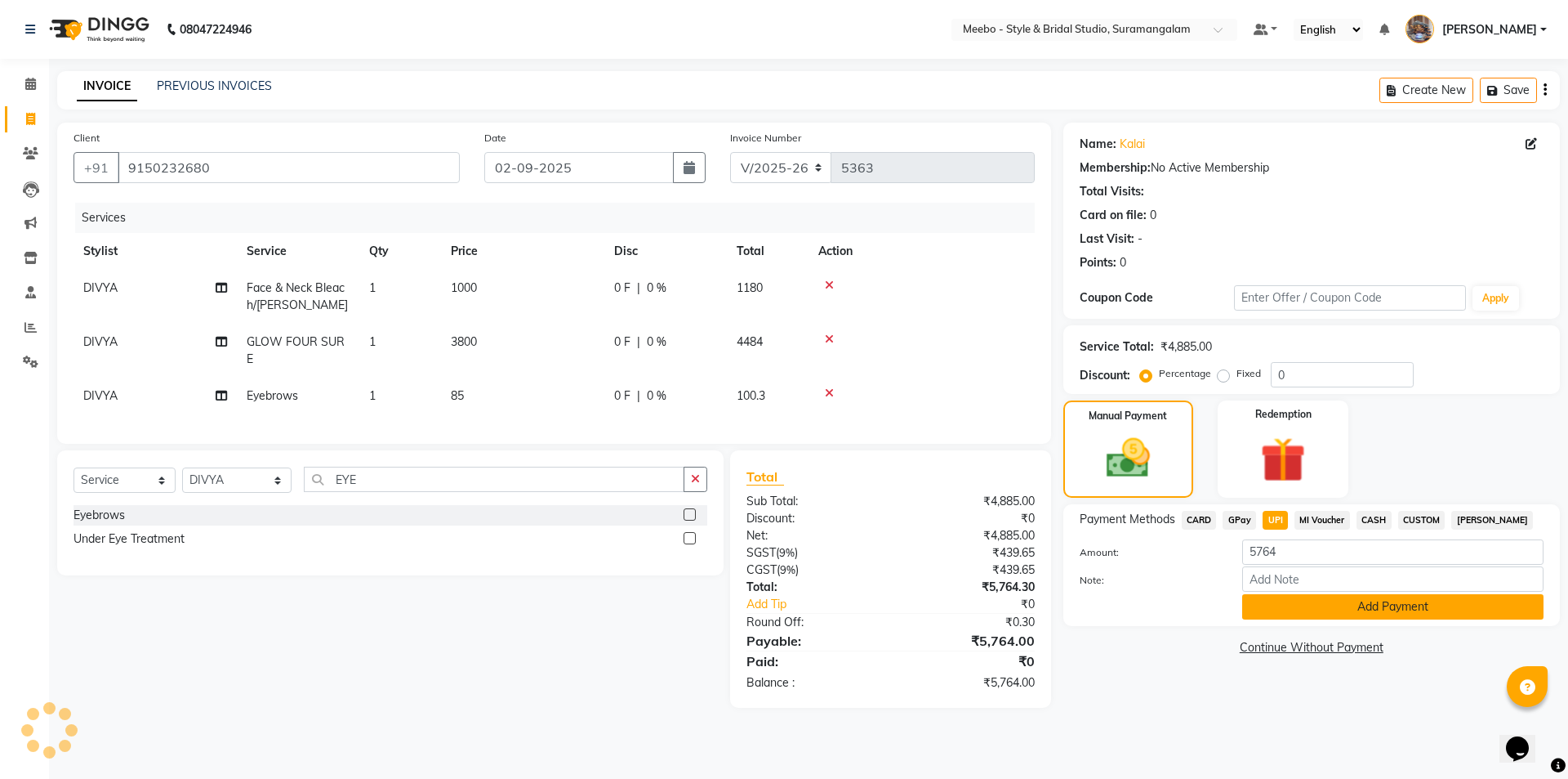
click at [1327, 606] on button "Add Payment" at bounding box center [1393, 607] width 302 height 26
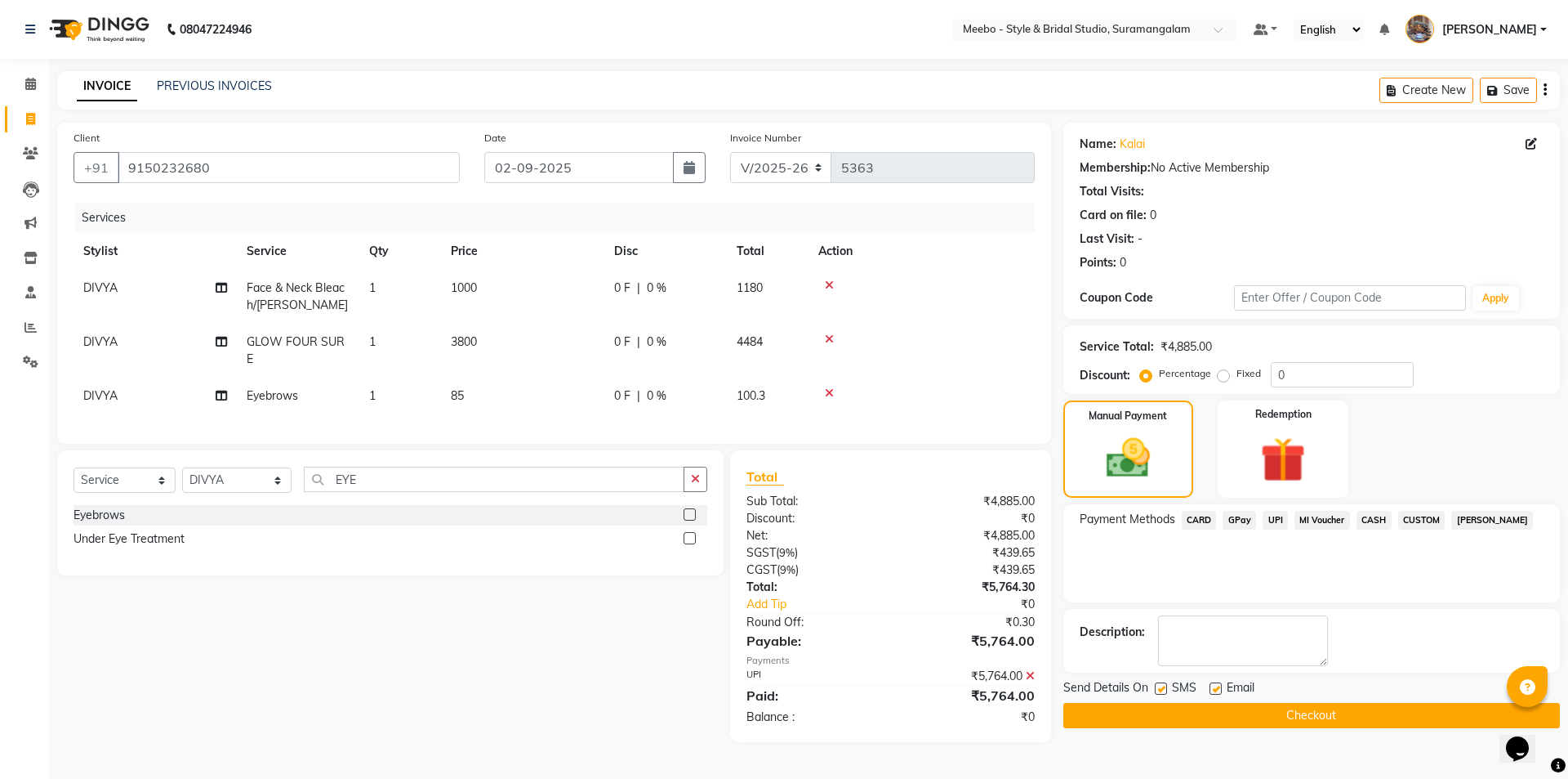
click at [1323, 717] on button "Checkout" at bounding box center [1312, 715] width 497 height 26
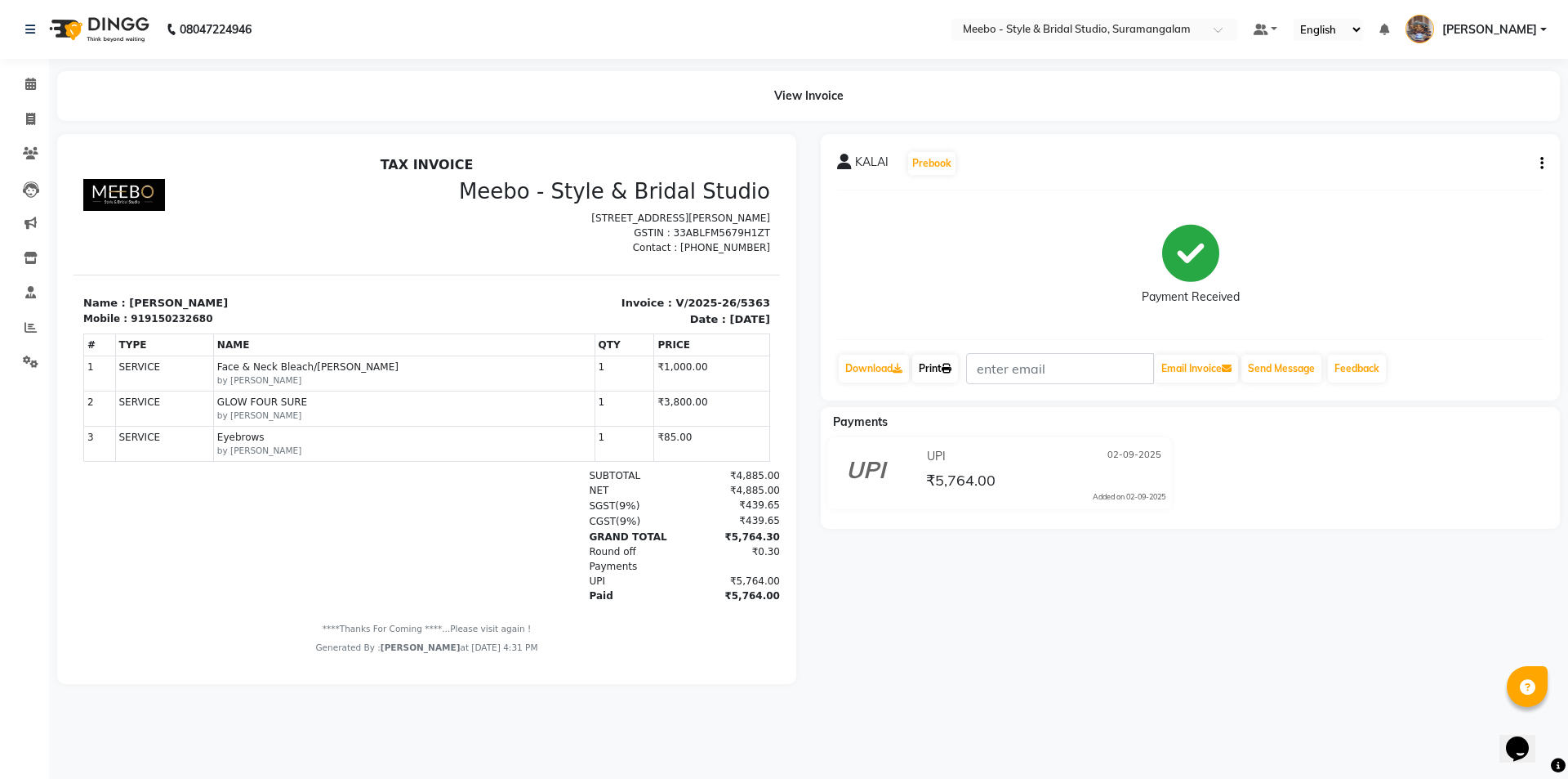
click at [923, 366] on link "Print" at bounding box center [935, 368] width 46 height 28
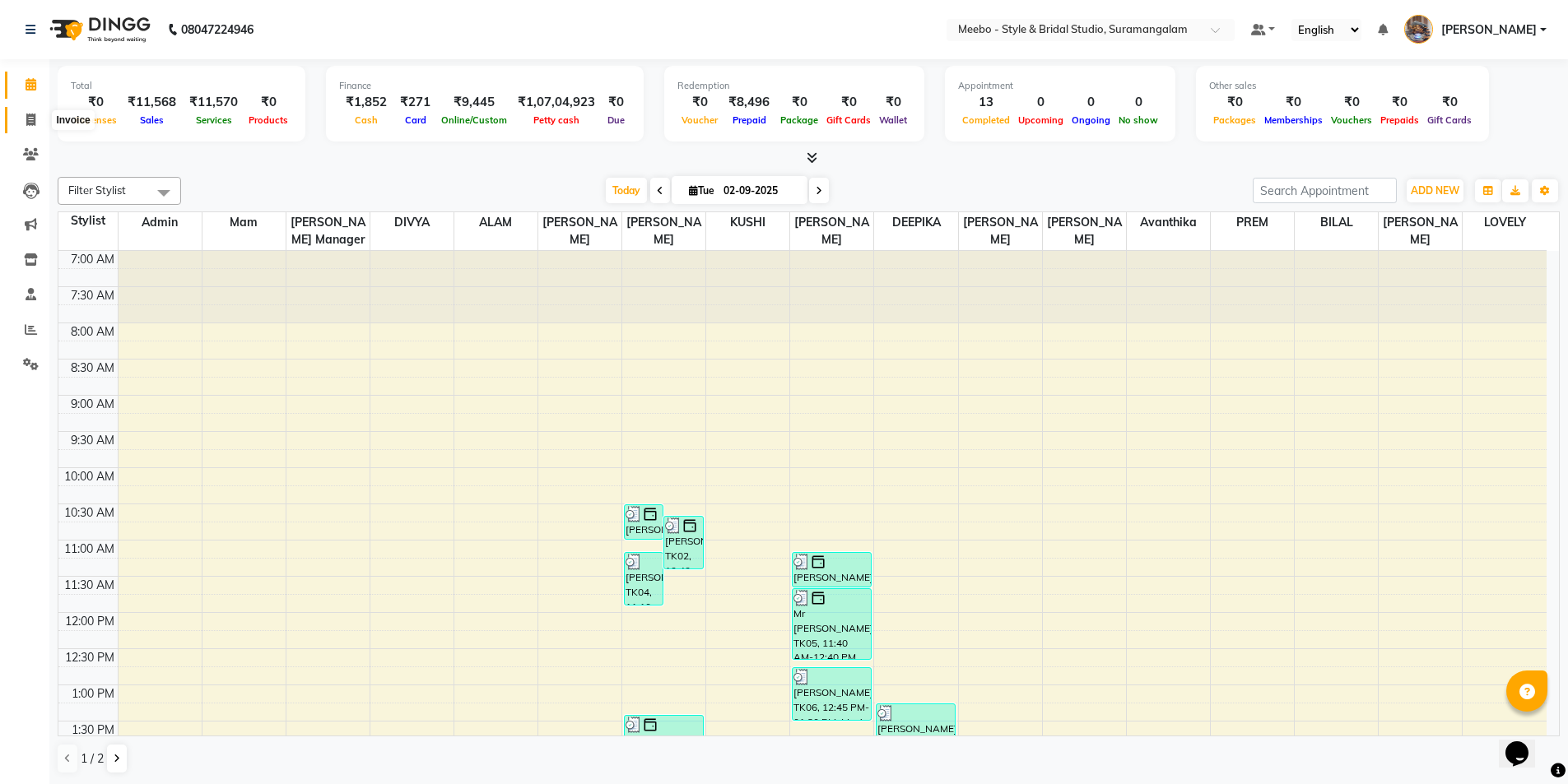
click at [30, 120] on icon at bounding box center [30, 119] width 9 height 12
select select "service"
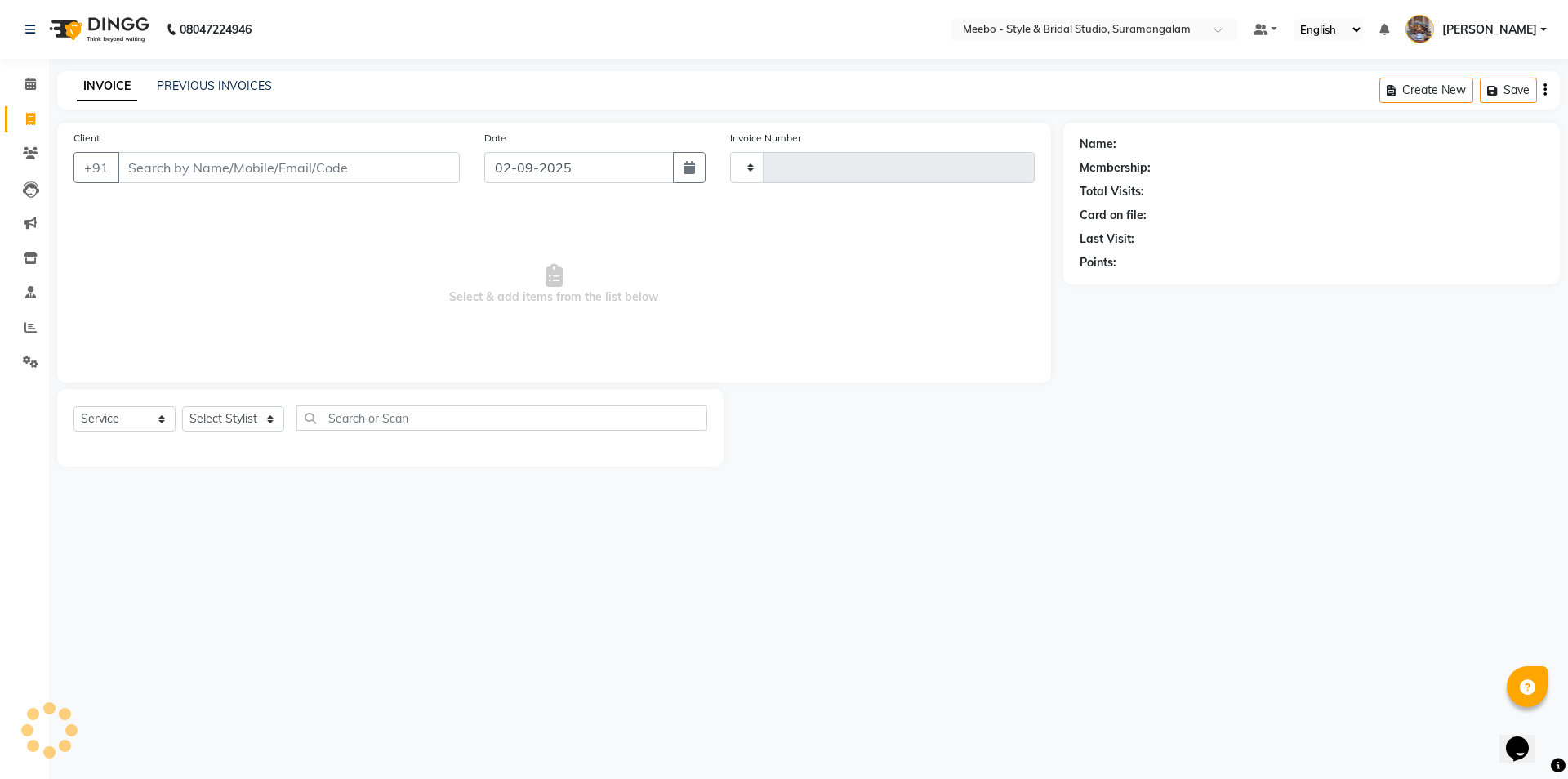
type input "5364"
select select "12"
